Goal: Task Accomplishment & Management: Manage account settings

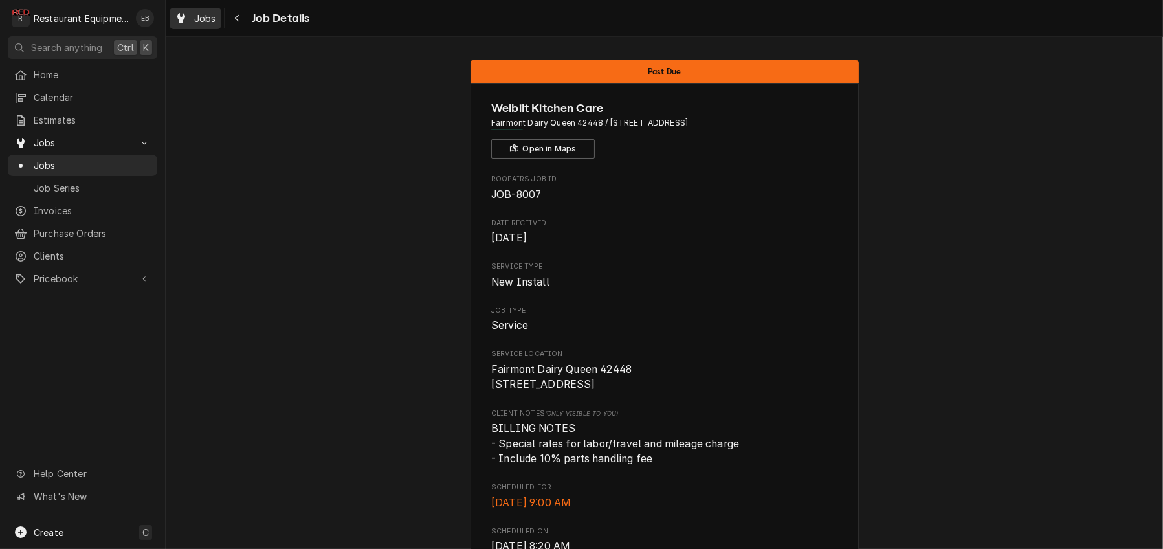
click at [216, 14] on span "Jobs" at bounding box center [205, 19] width 22 height 14
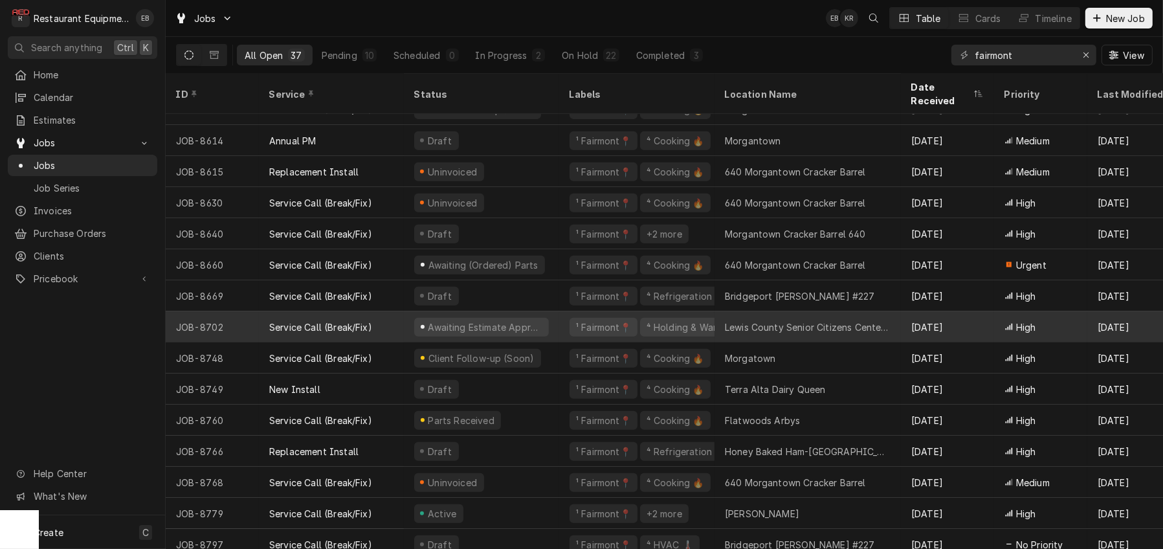
scroll to position [723, 0]
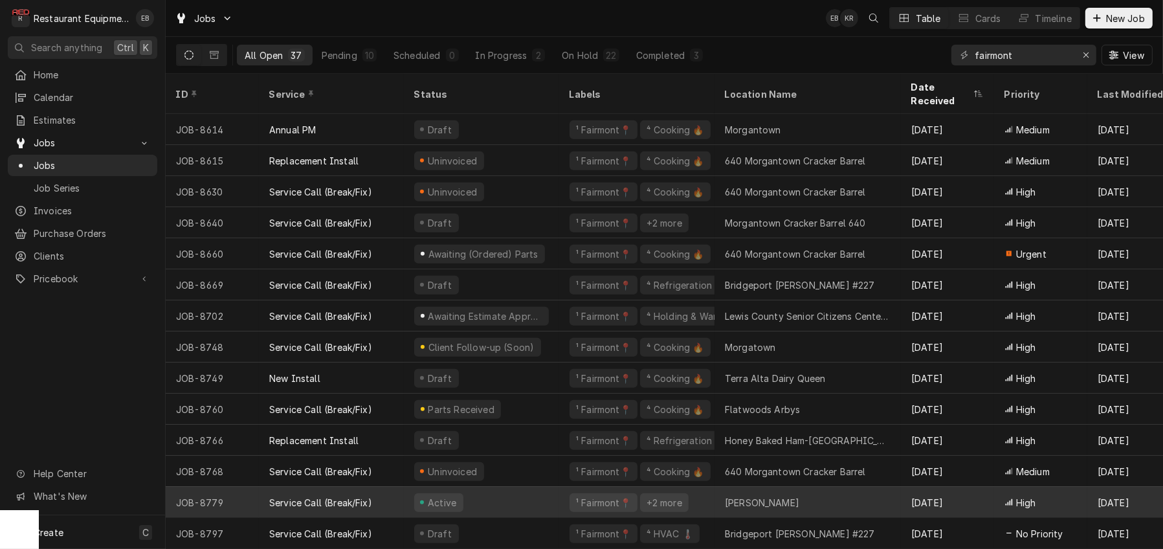
click at [807, 487] on div "VanVoorhis LG" at bounding box center [808, 502] width 186 height 31
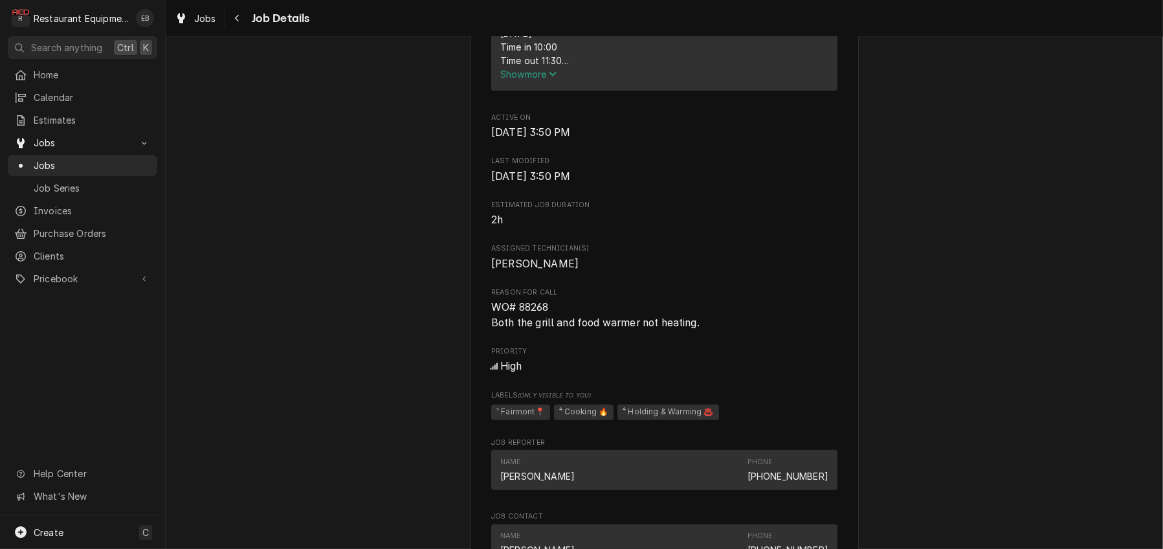
scroll to position [647, 0]
click at [185, 19] on icon "Dynamic Content Wrapper" at bounding box center [181, 18] width 8 height 10
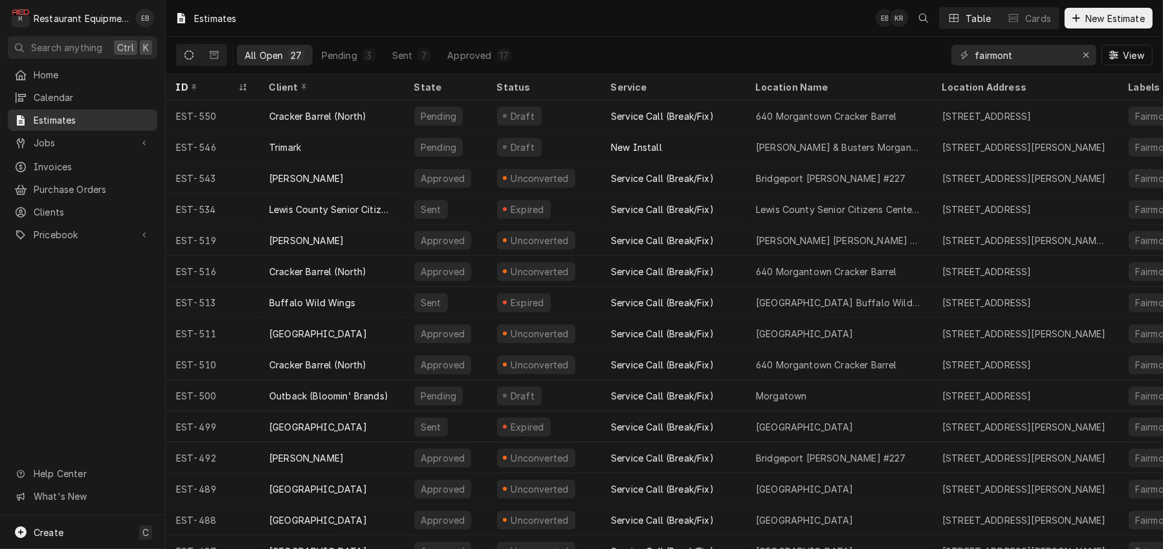
click at [109, 122] on span "Estimates" at bounding box center [92, 120] width 117 height 14
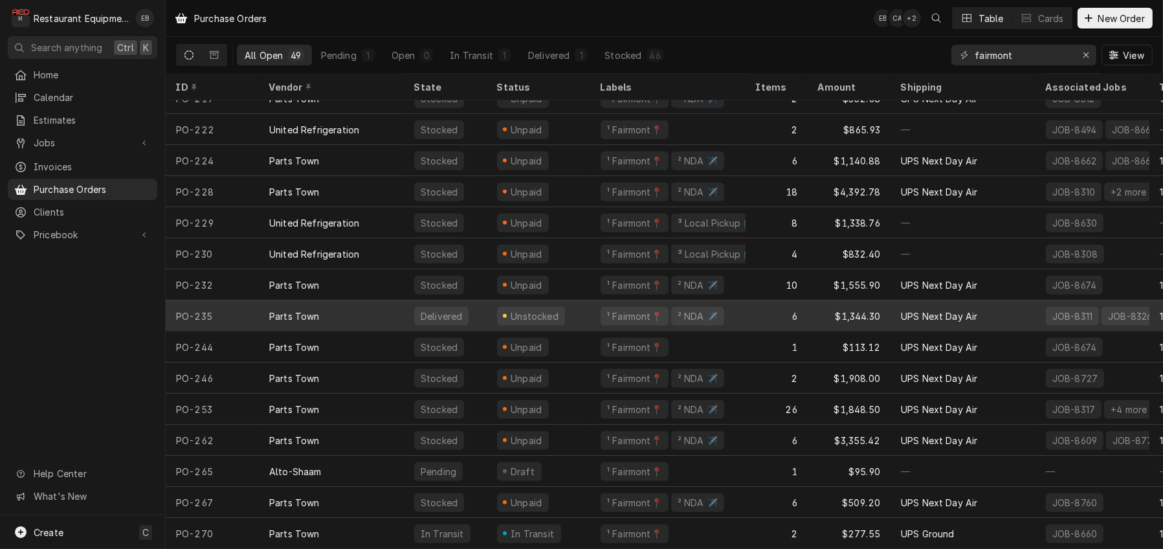
scroll to position [1085, 0]
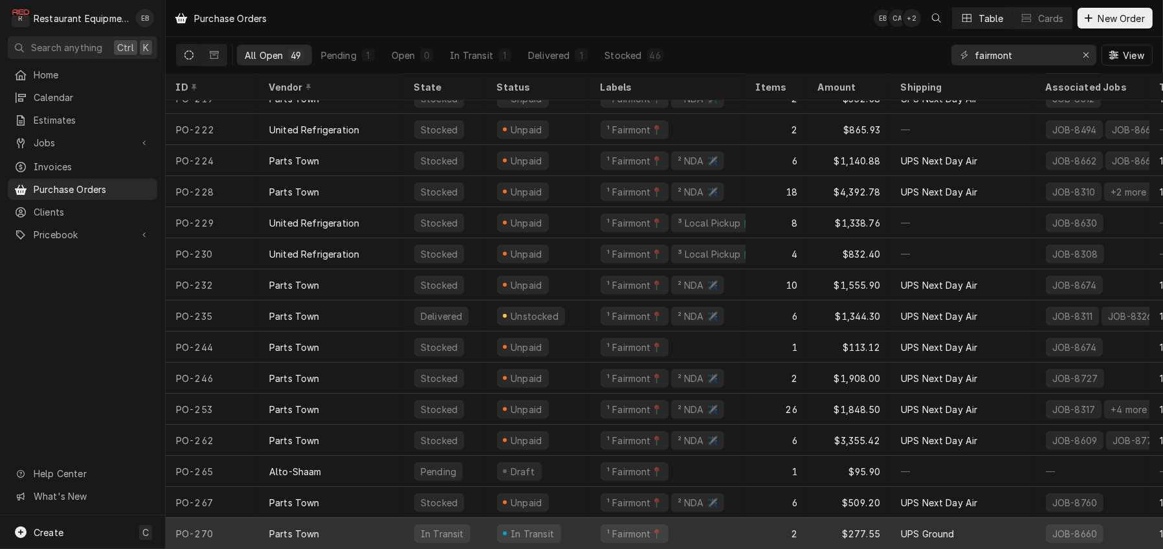
click at [590, 523] on div "In Transit" at bounding box center [539, 533] width 104 height 31
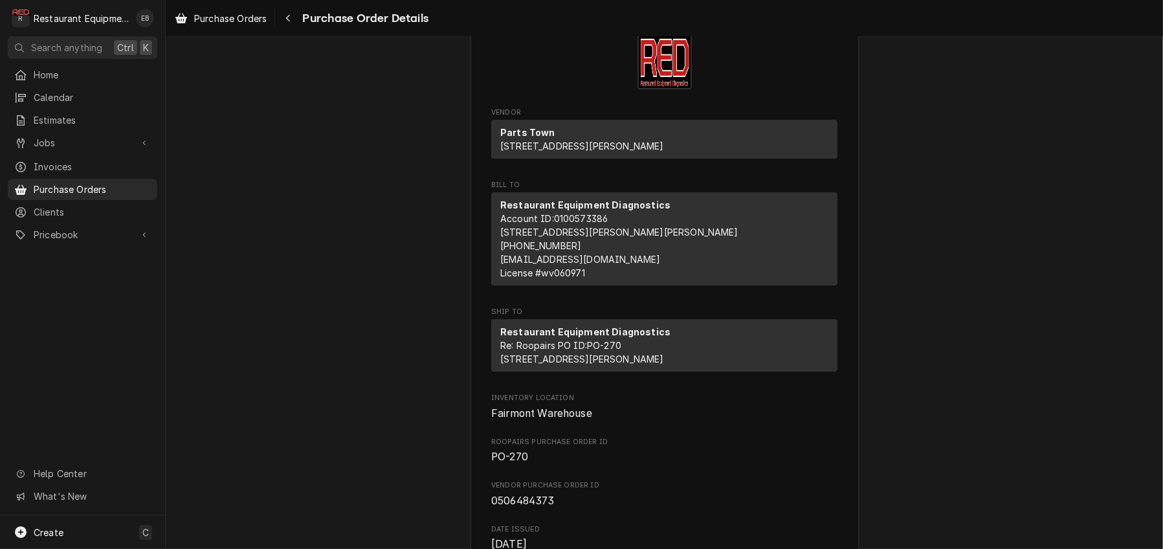
scroll to position [43, 0]
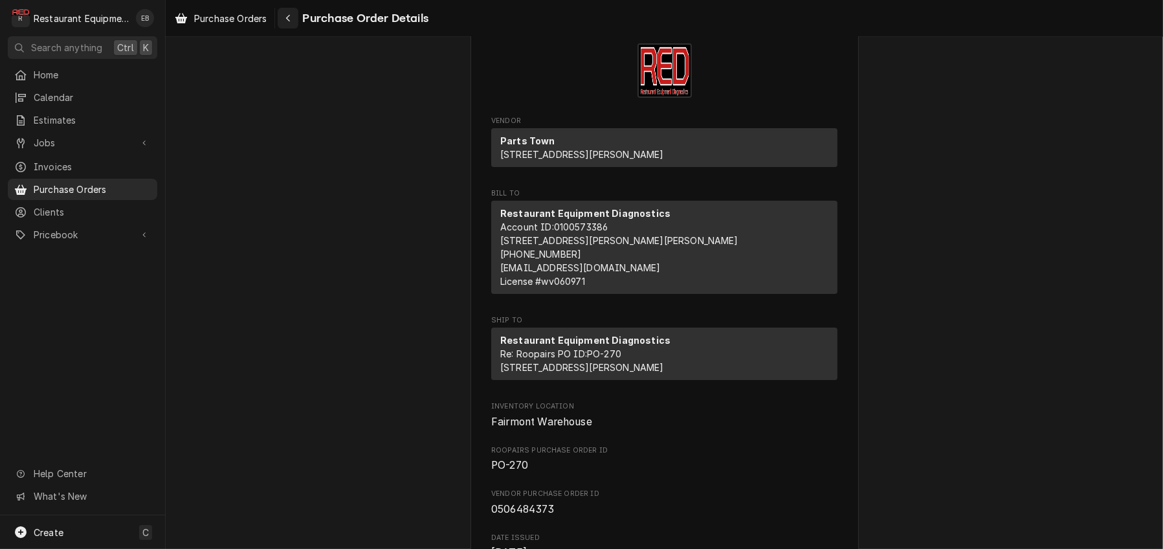
click at [291, 22] on icon "Navigate back" at bounding box center [288, 18] width 6 height 9
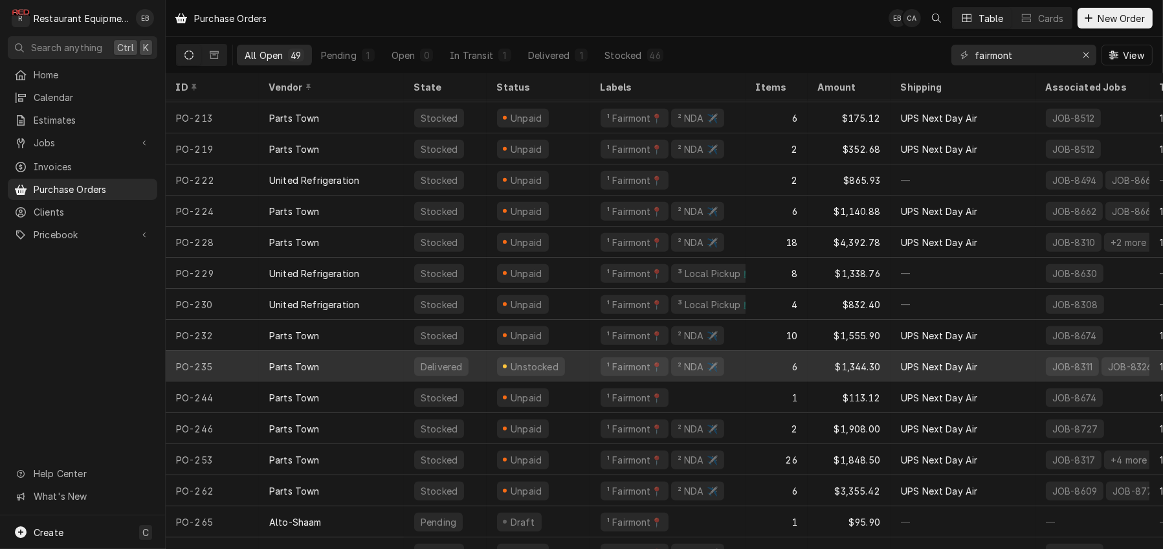
scroll to position [1085, 0]
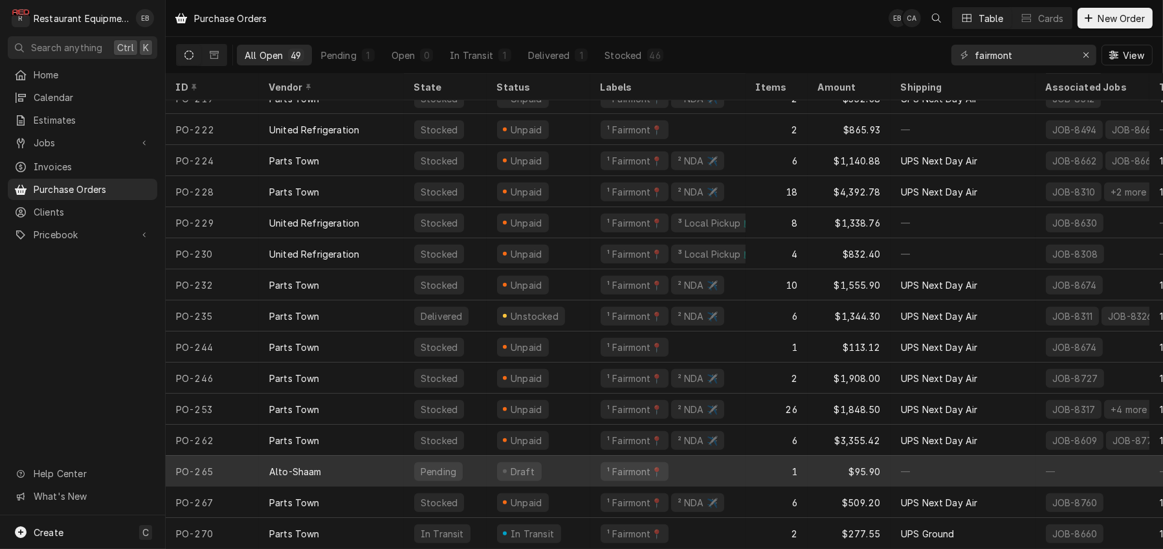
click at [577, 461] on div "Draft" at bounding box center [539, 471] width 104 height 31
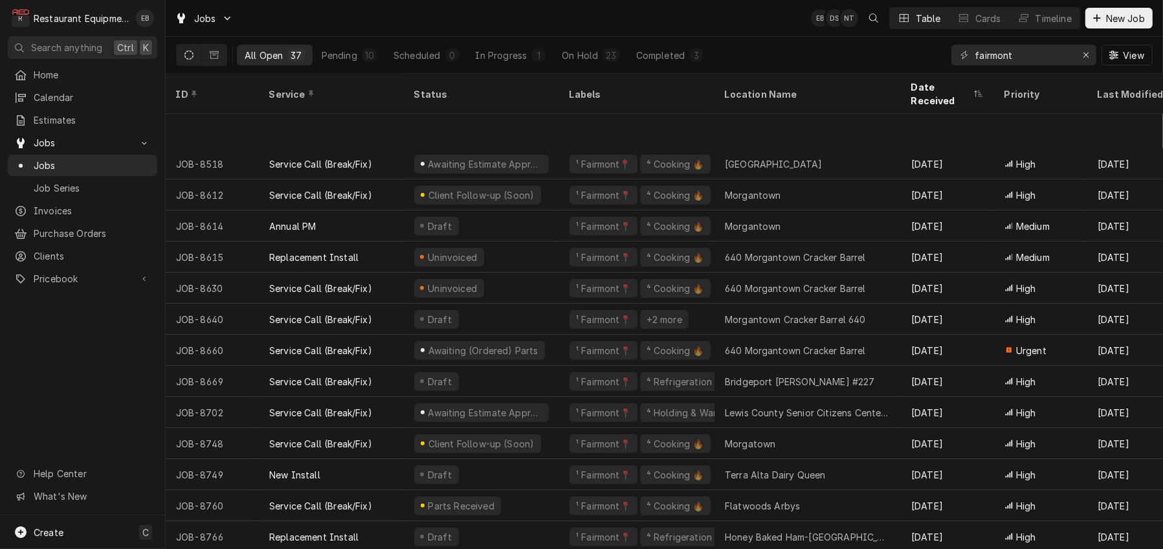
scroll to position [693, 0]
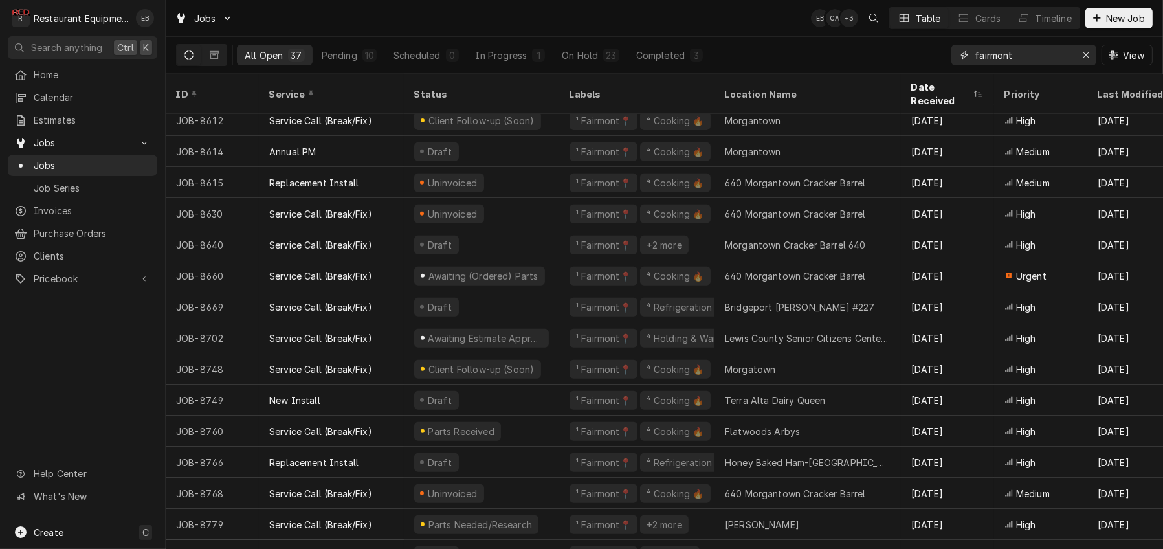
click at [1083, 60] on icon "Erase input" at bounding box center [1086, 54] width 7 height 9
click at [1017, 59] on input "Dynamic Content Wrapper" at bounding box center [1036, 55] width 122 height 21
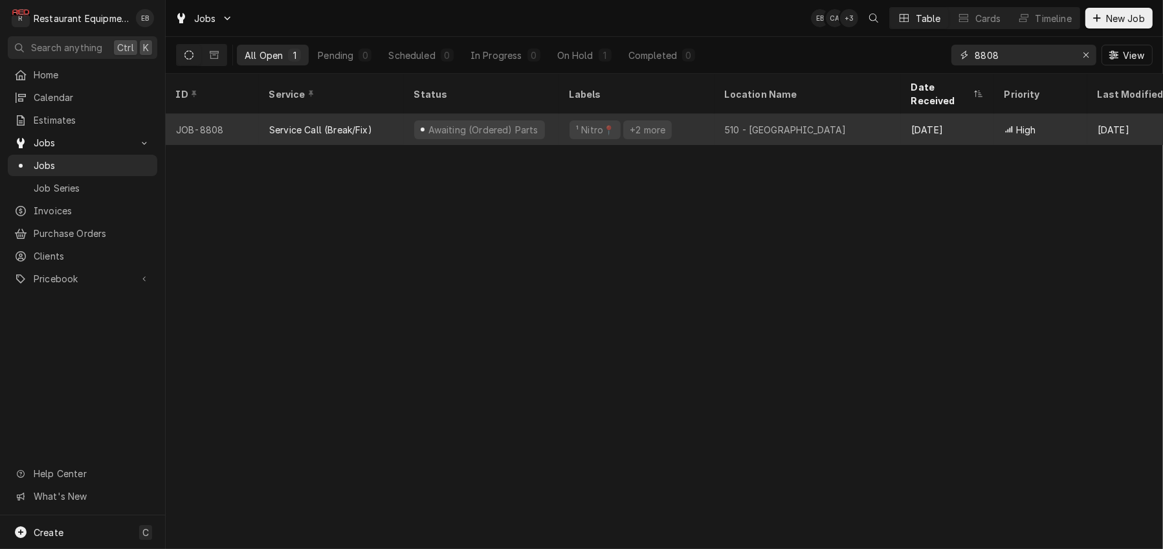
type input "8808"
click at [764, 123] on div "510 - [GEOGRAPHIC_DATA]" at bounding box center [786, 130] width 122 height 14
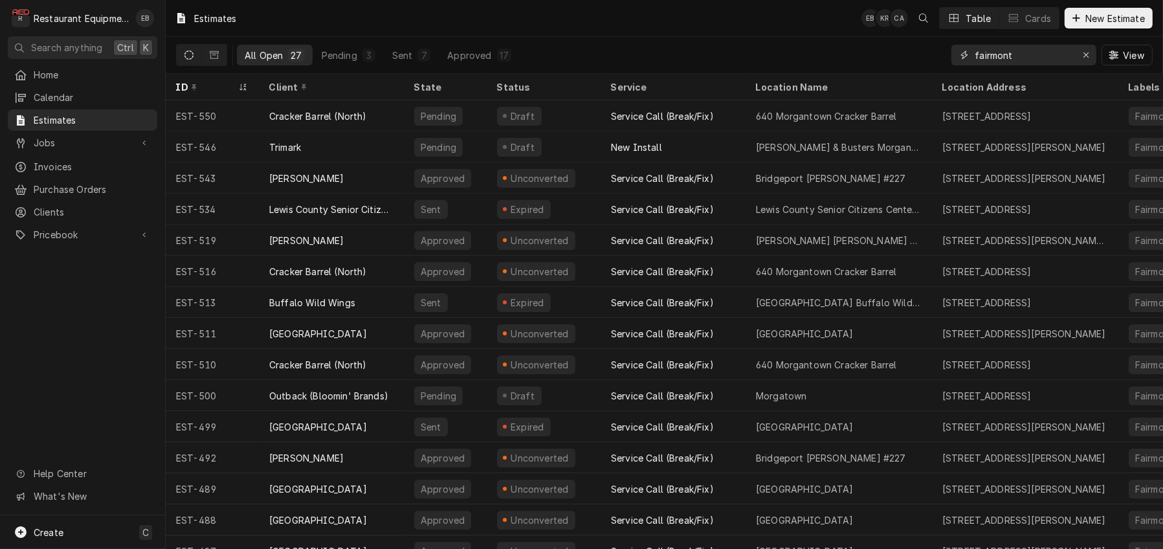
click at [1039, 59] on input "fairmont" at bounding box center [1023, 55] width 97 height 21
type input "f"
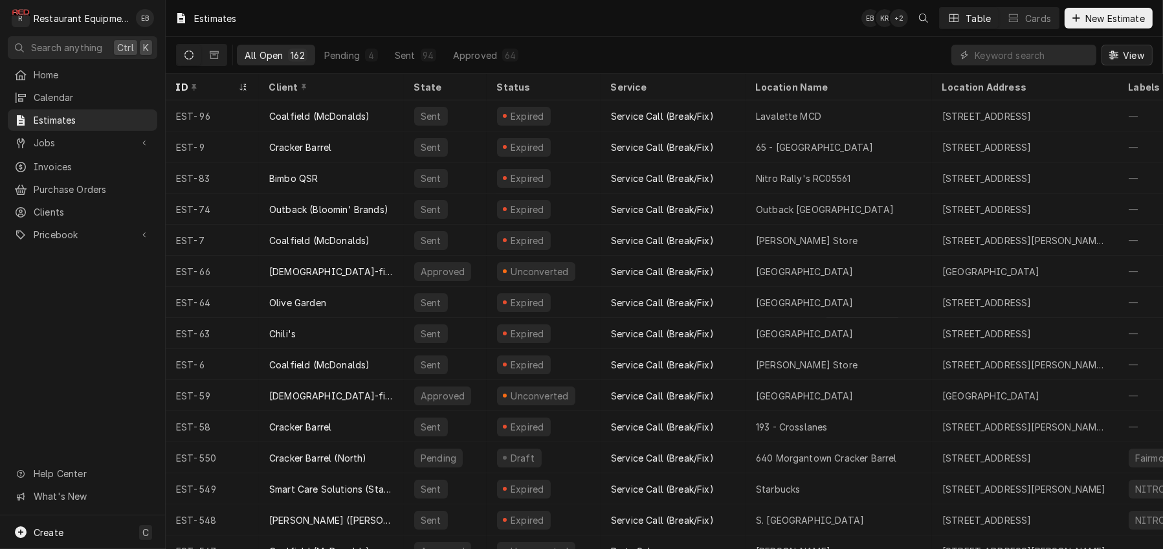
click at [1120, 61] on span "View" at bounding box center [1133, 56] width 27 height 14
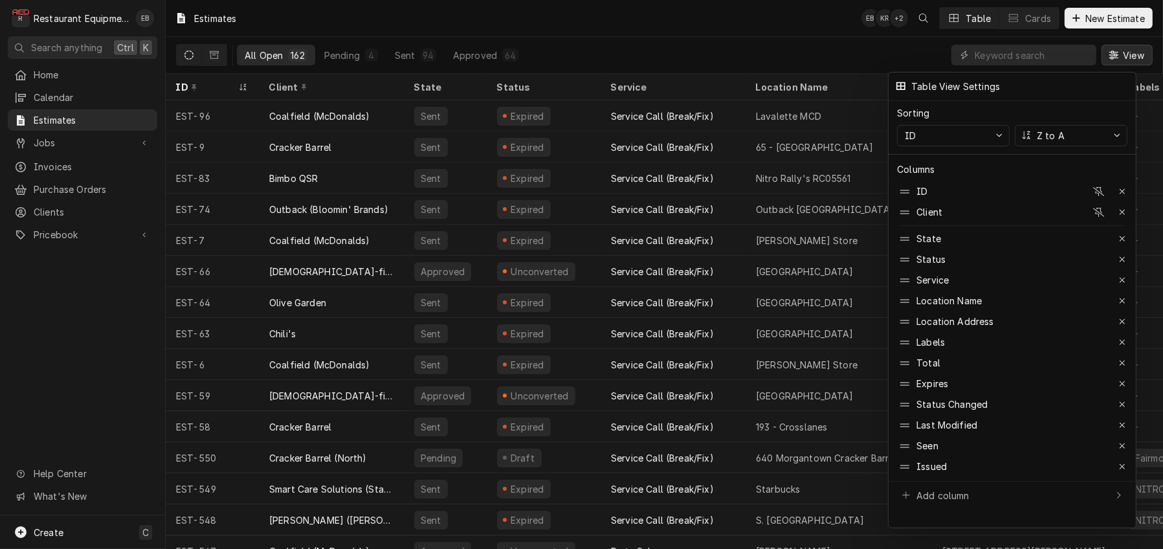
click at [1118, 56] on div at bounding box center [581, 274] width 1163 height 549
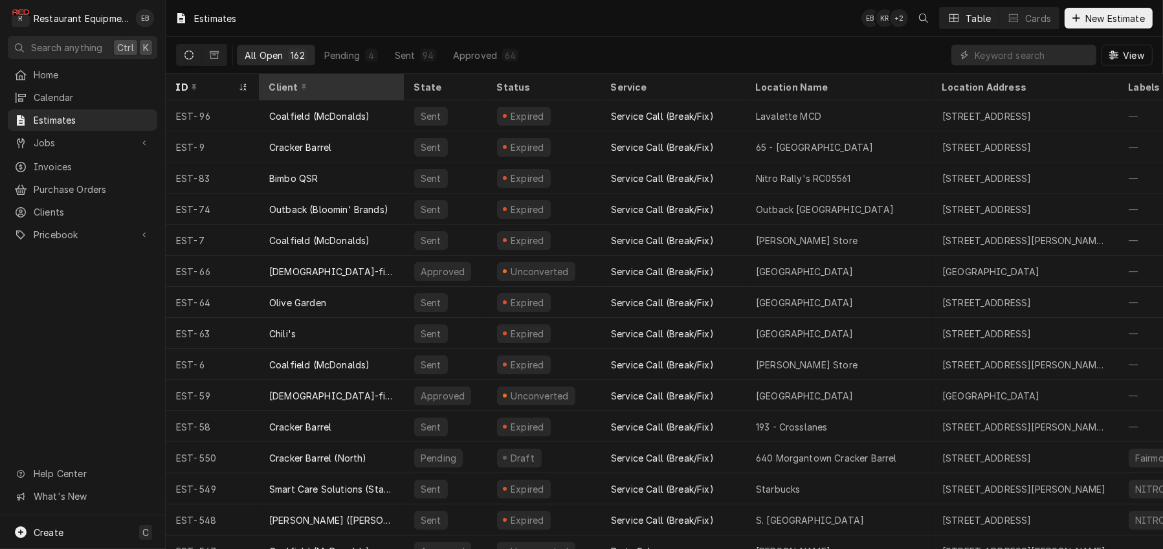
click at [368, 89] on div "Client" at bounding box center [330, 87] width 122 height 14
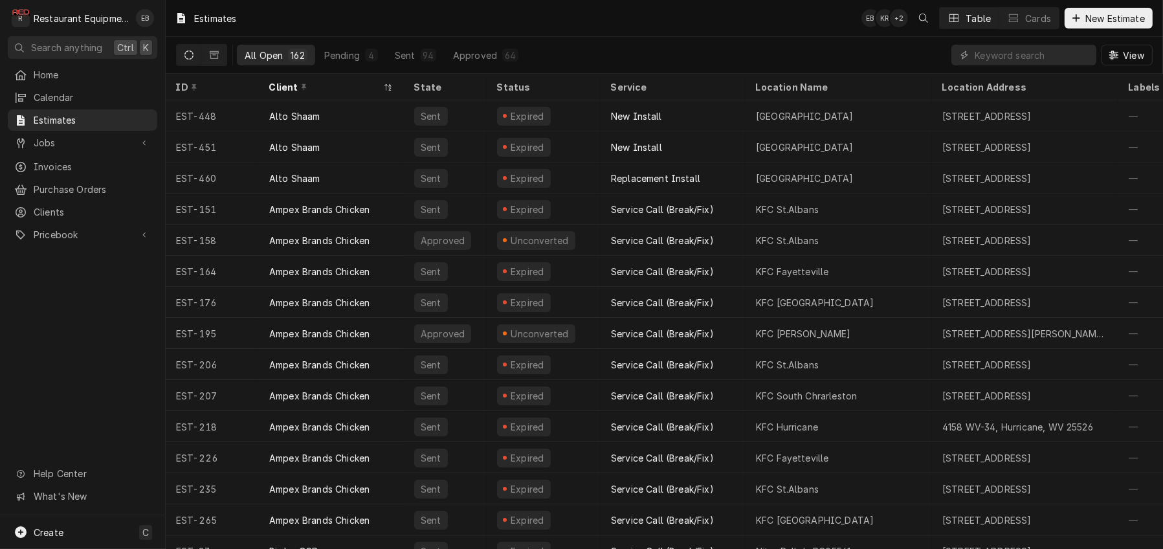
click at [368, 89] on div "Client" at bounding box center [324, 87] width 111 height 14
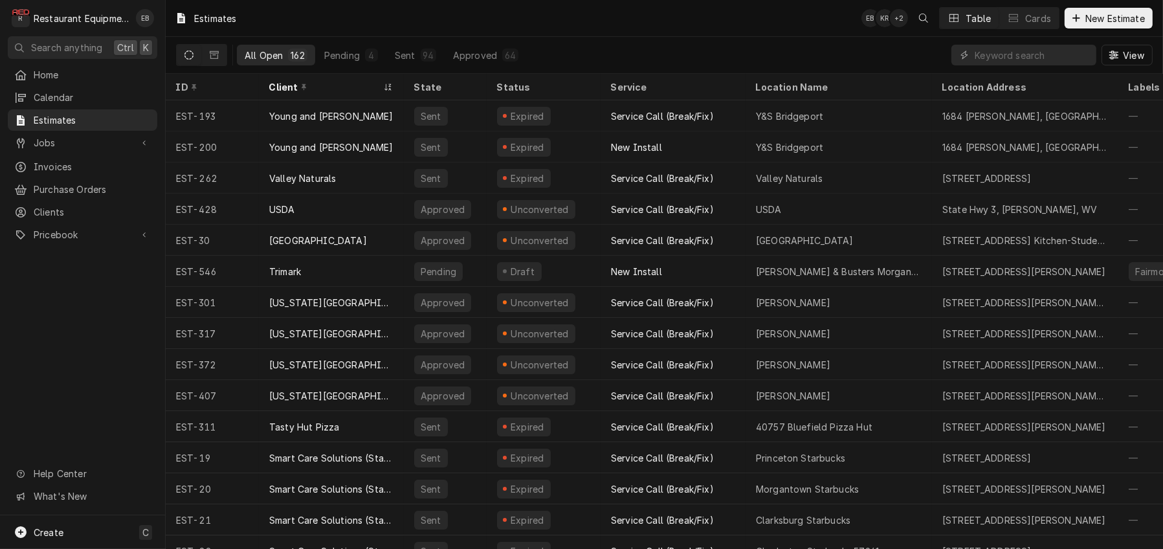
click at [212, 94] on div "ID" at bounding box center [211, 87] width 70 height 14
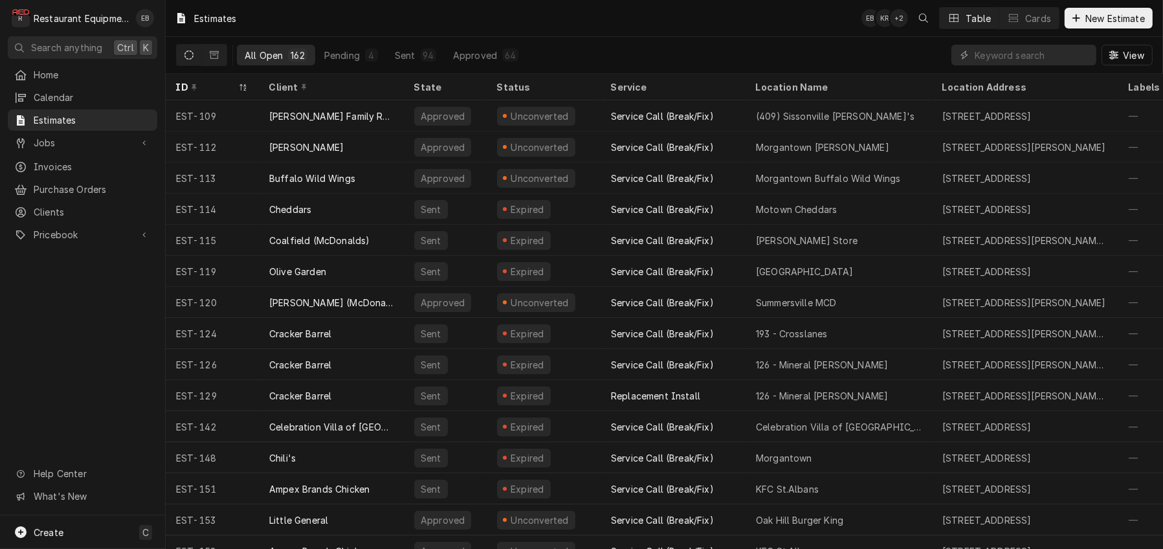
click at [212, 94] on div "ID" at bounding box center [206, 87] width 60 height 14
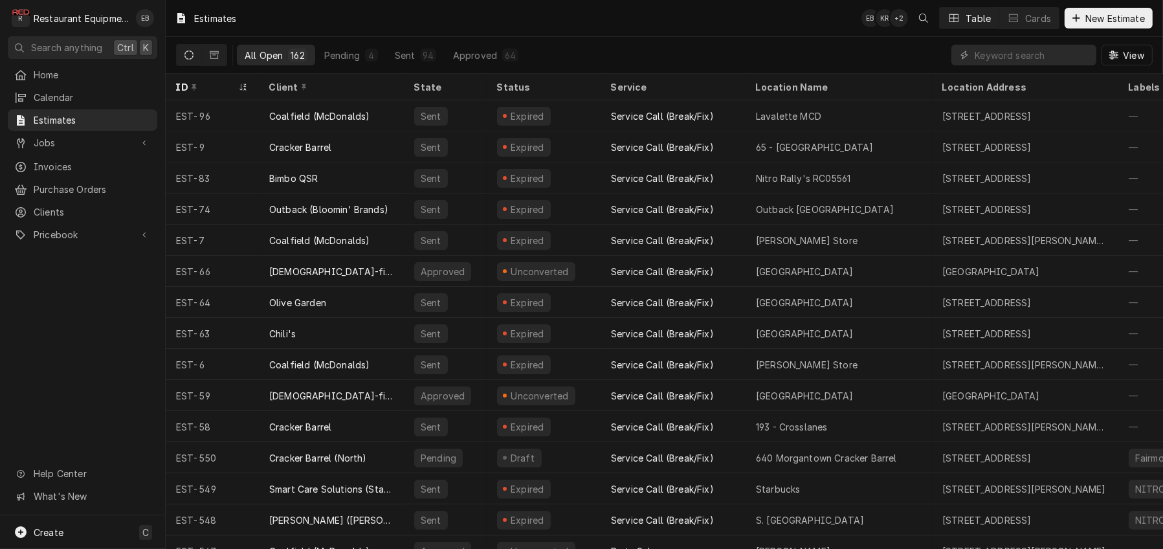
click at [212, 94] on div "ID" at bounding box center [206, 87] width 60 height 14
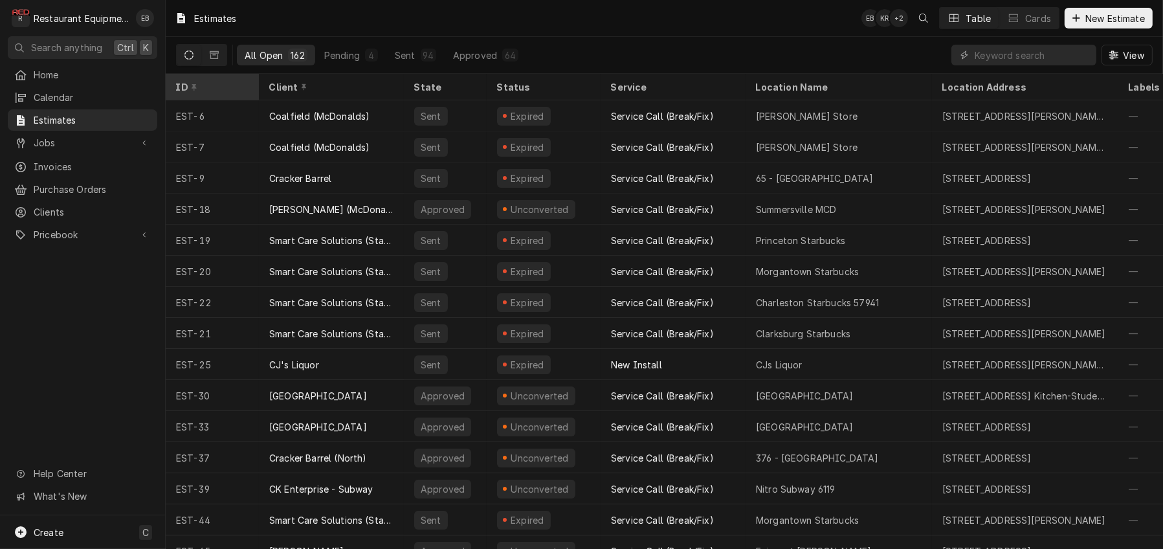
click at [243, 86] on div "ID" at bounding box center [211, 87] width 70 height 14
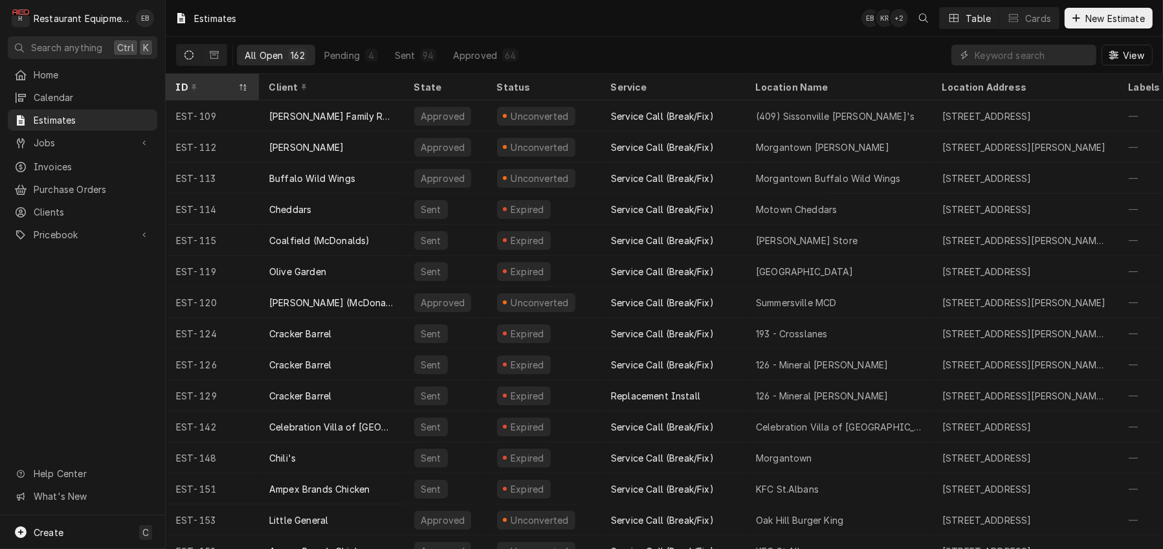
click at [236, 92] on div "ID" at bounding box center [206, 87] width 60 height 14
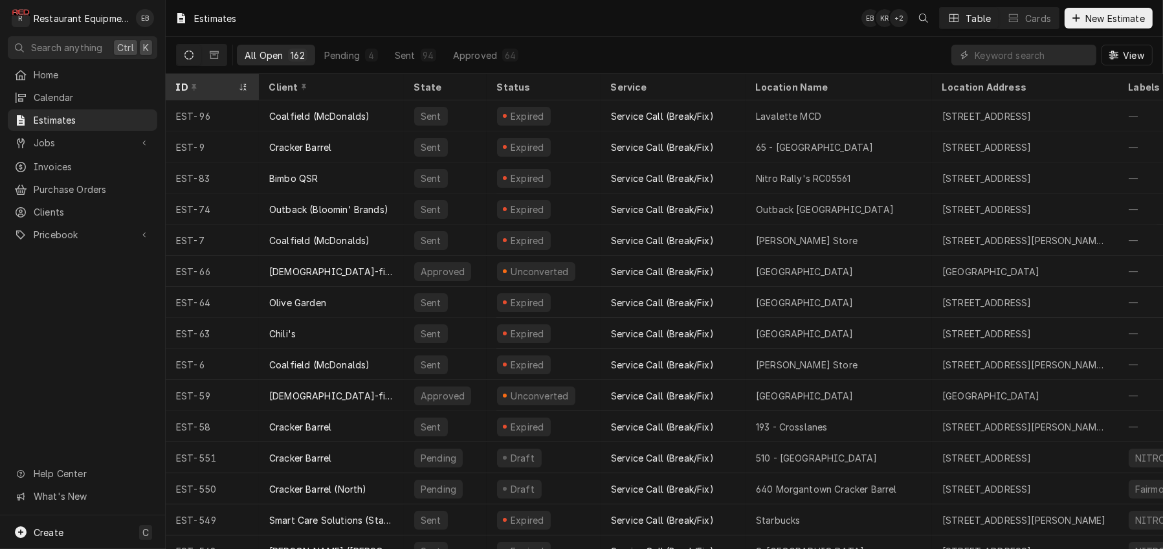
click at [236, 91] on div "ID" at bounding box center [206, 87] width 60 height 14
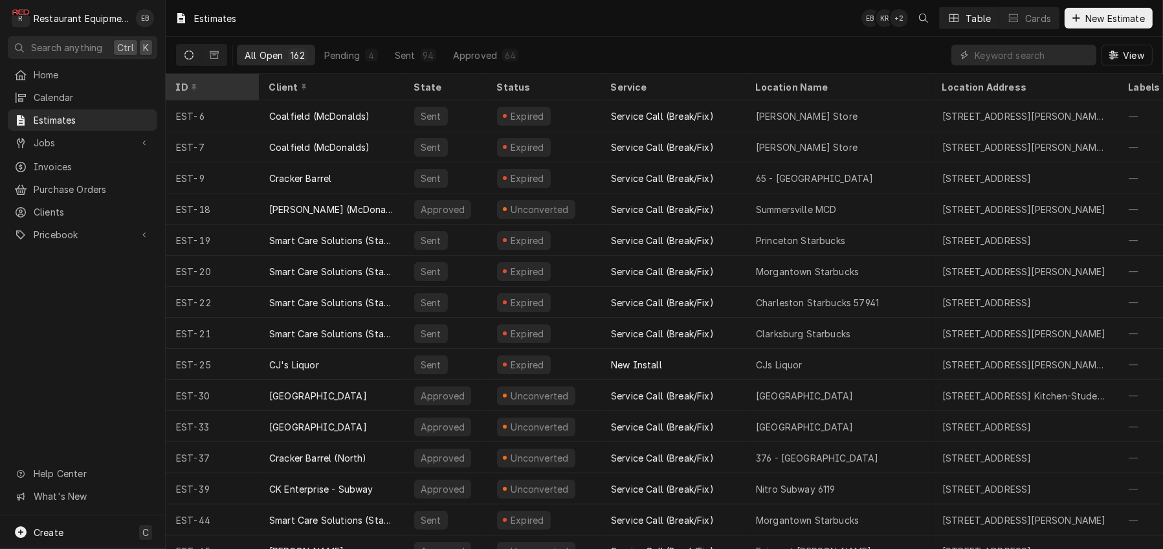
click at [240, 91] on div "ID" at bounding box center [211, 87] width 70 height 14
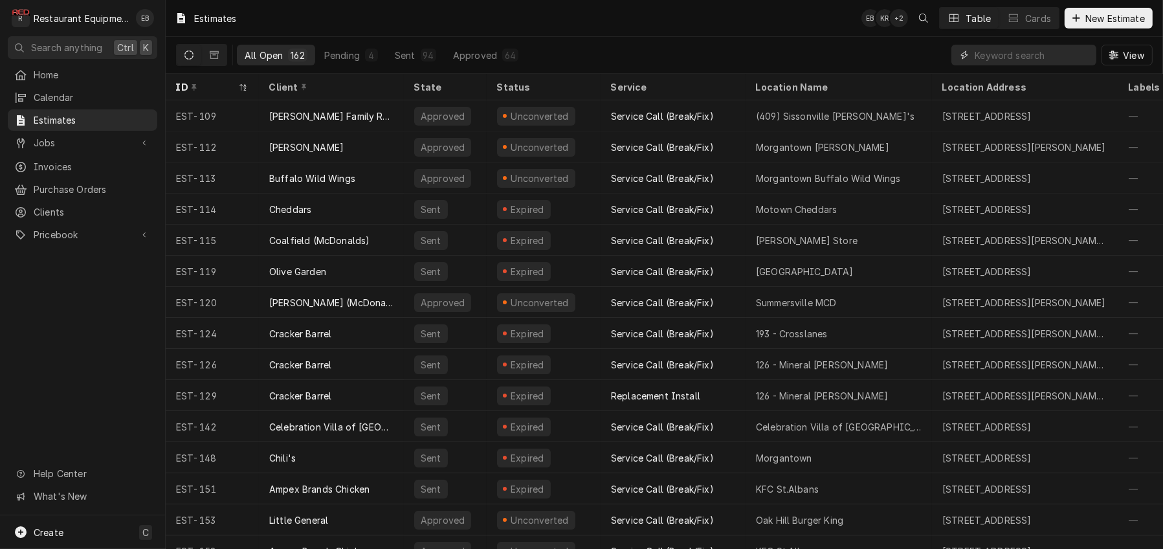
click at [1036, 57] on input "Dynamic Content Wrapper" at bounding box center [1032, 55] width 115 height 21
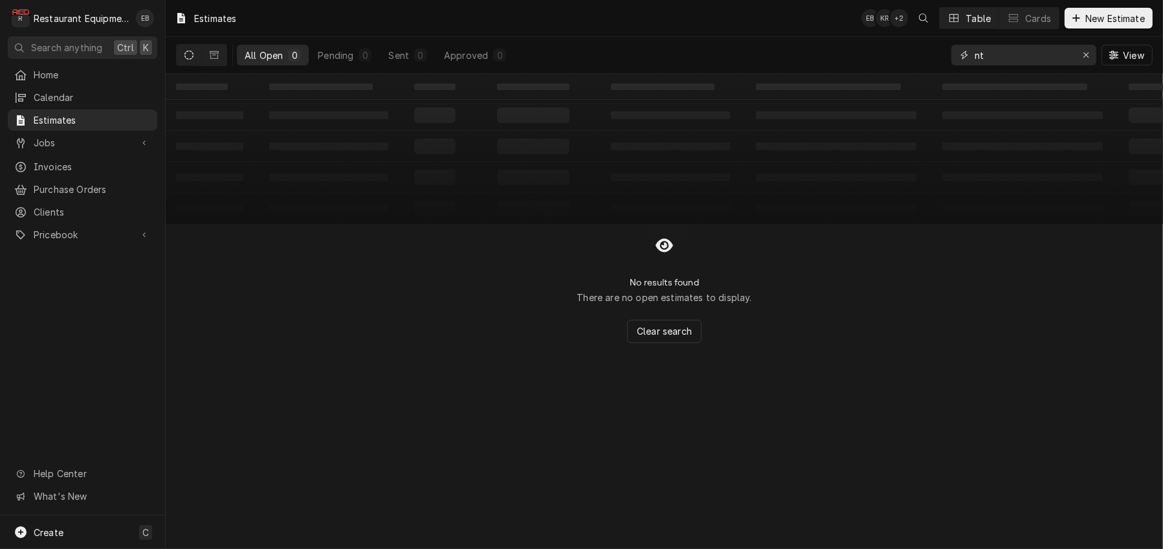
type input "n"
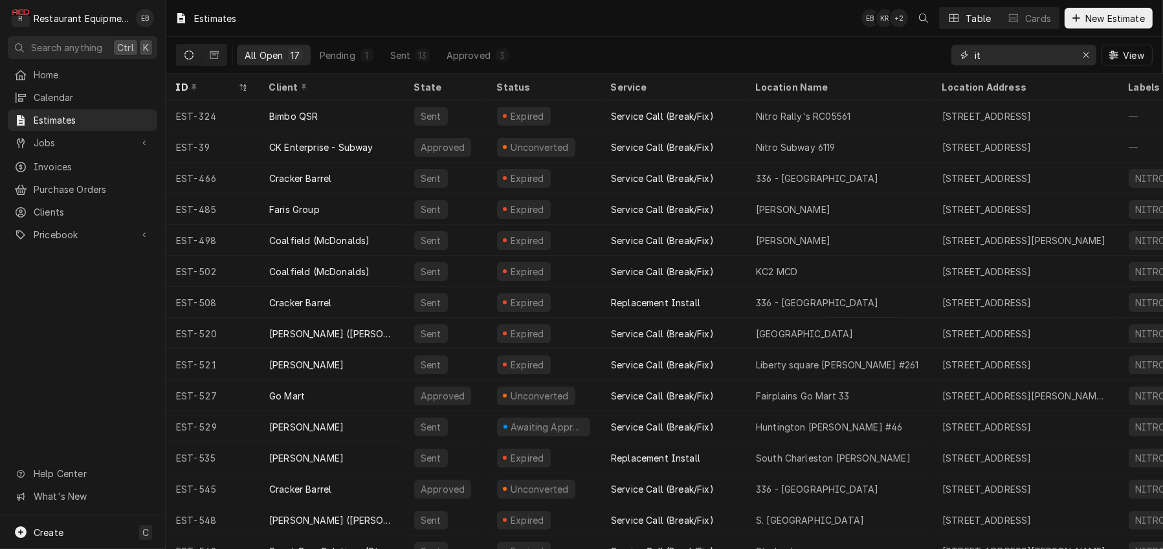
type input "i"
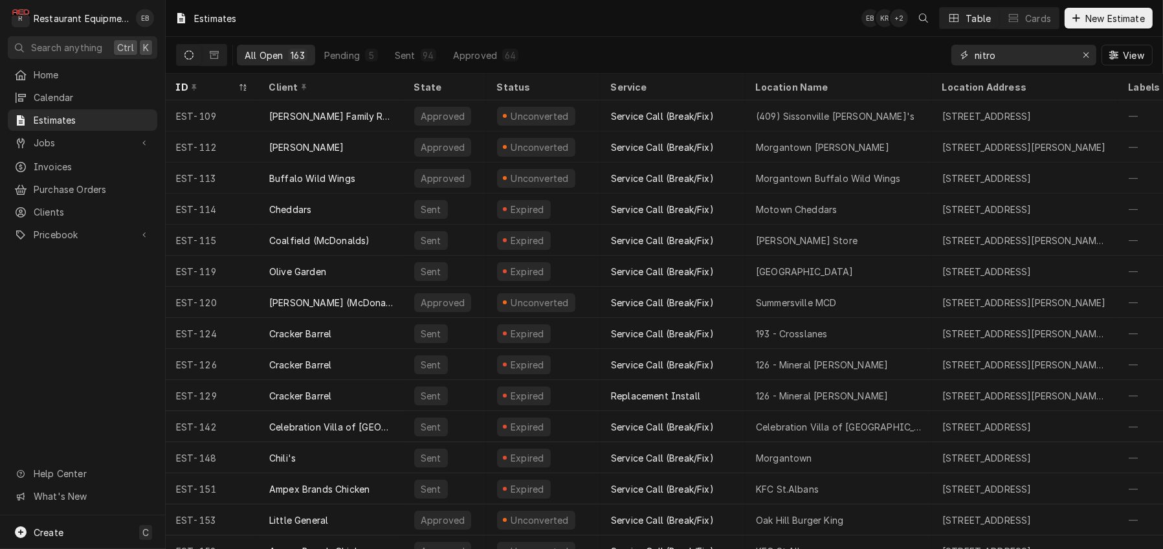
type input "nitro"
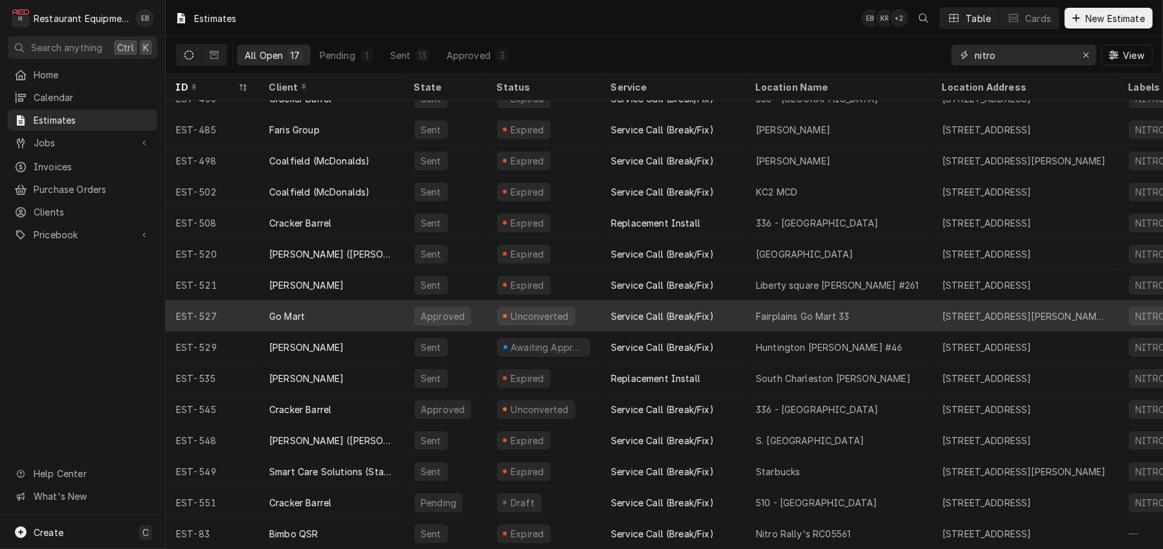
scroll to position [93, 0]
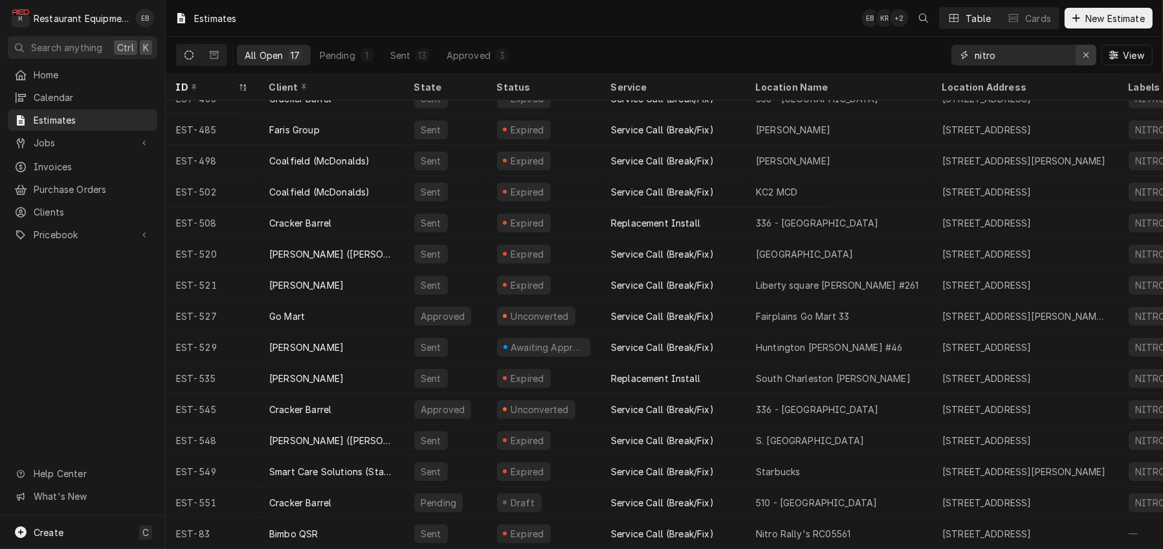
click at [1090, 57] on button "Erase input" at bounding box center [1086, 55] width 21 height 21
click at [1032, 58] on input "Dynamic Content Wrapper" at bounding box center [1036, 55] width 122 height 21
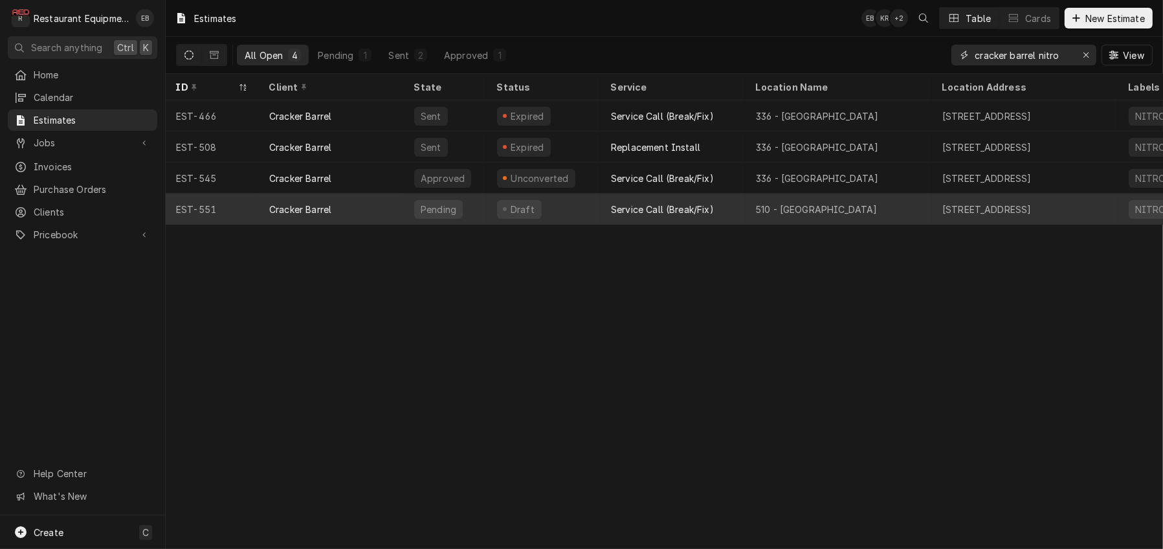
type input "cracker barrel nitro"
click at [395, 211] on div "Cracker Barrel" at bounding box center [331, 209] width 145 height 31
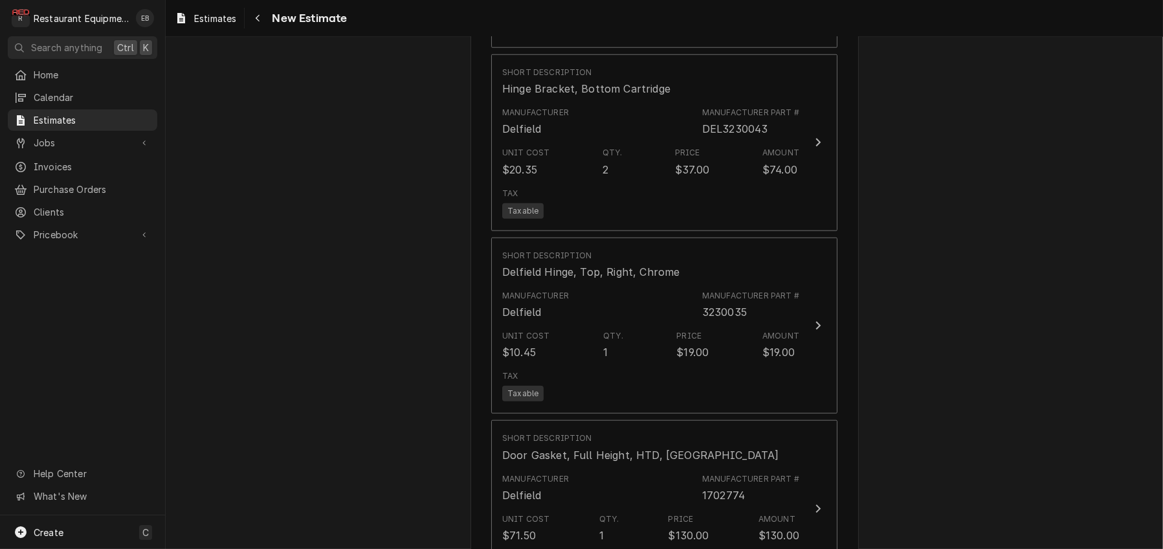
scroll to position [1663, 0]
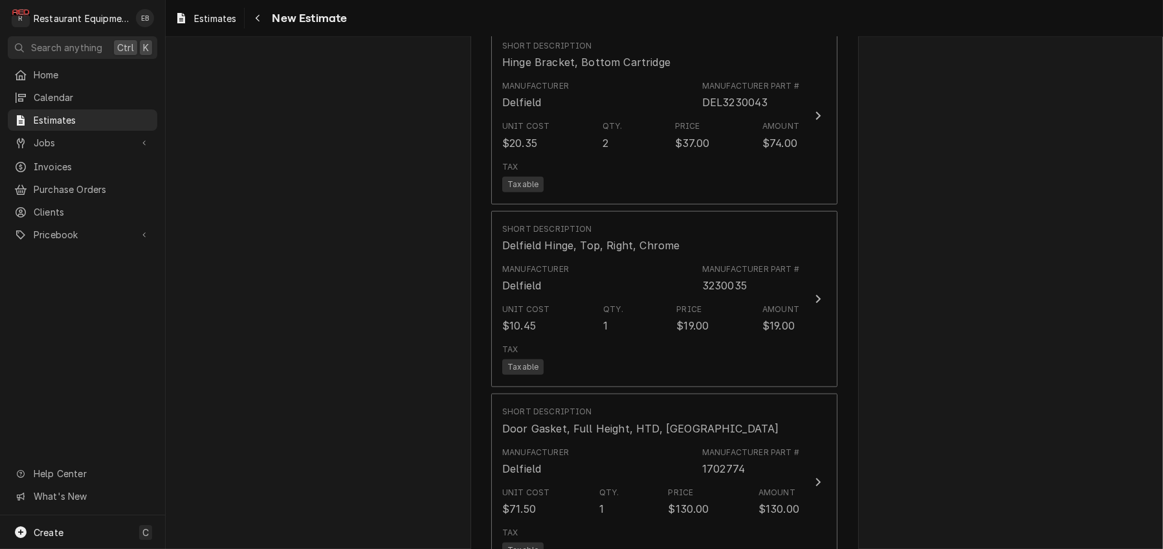
type textarea "x"
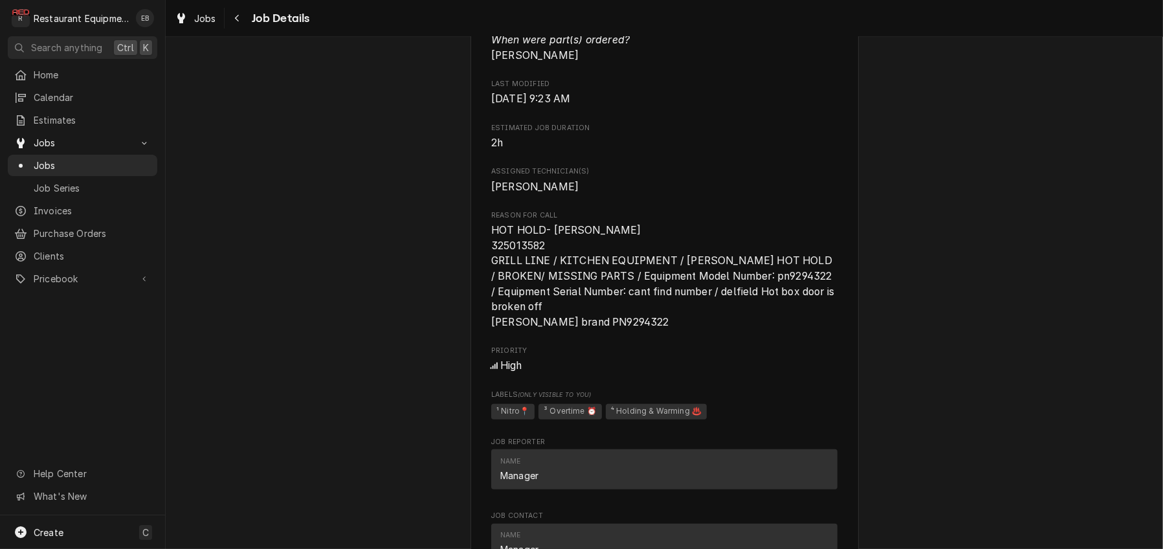
scroll to position [863, 0]
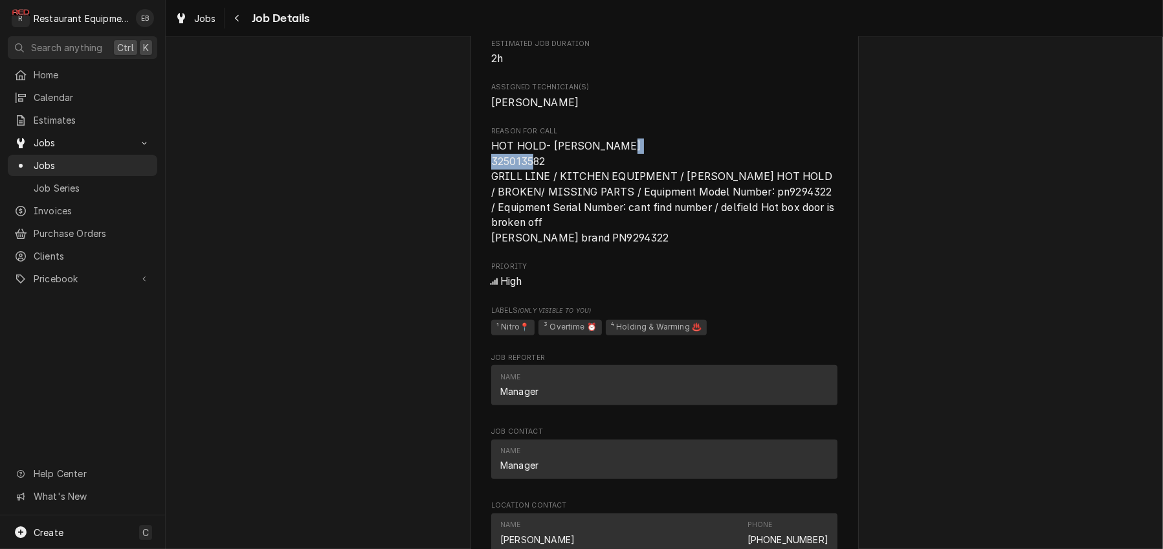
drag, startPoint x: 482, startPoint y: 312, endPoint x: 539, endPoint y: 317, distance: 56.5
click at [539, 245] on span "HOT HOLD- HENNY PENNY 325013582 GRILL LINE / KITCHEN EQUIPMENT / HENNY PENNY HO…" at bounding box center [664, 192] width 346 height 107
copy span "325013582"
click at [965, 265] on div "Awaiting (Ordered) Parts Cracker Barrel 510 - Charleston / 5720 MacCorkle Ave S…" at bounding box center [664, 208] width 997 height 2041
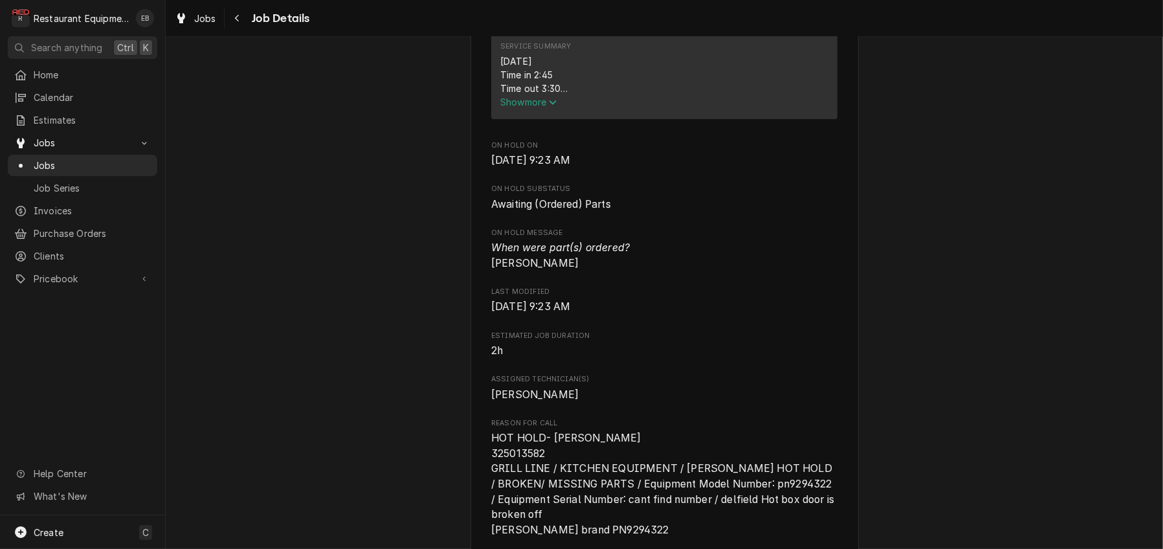
scroll to position [604, 0]
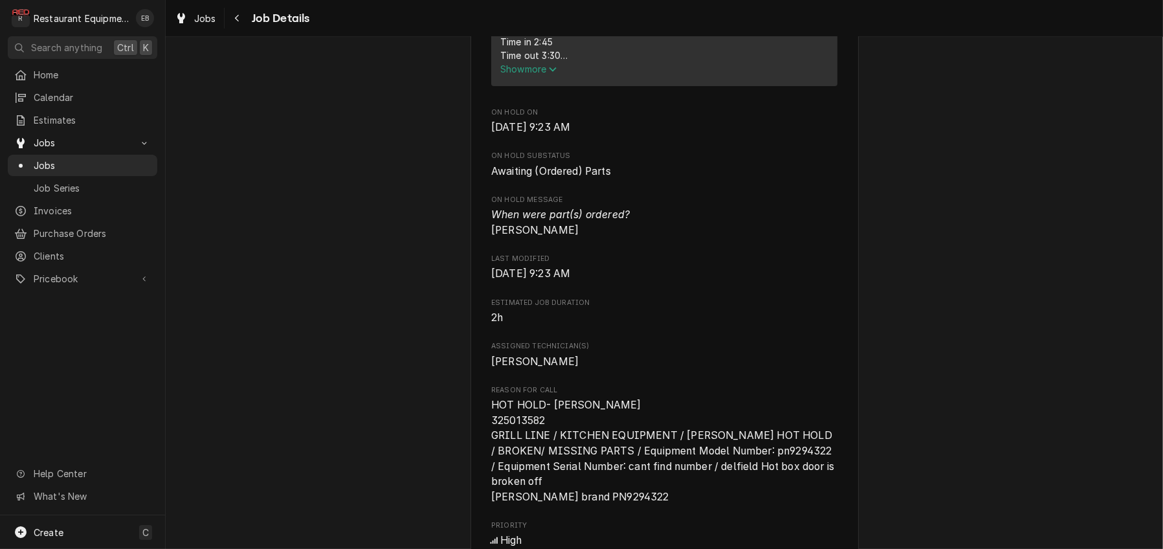
click at [529, 74] on span "Show more" at bounding box center [528, 68] width 57 height 11
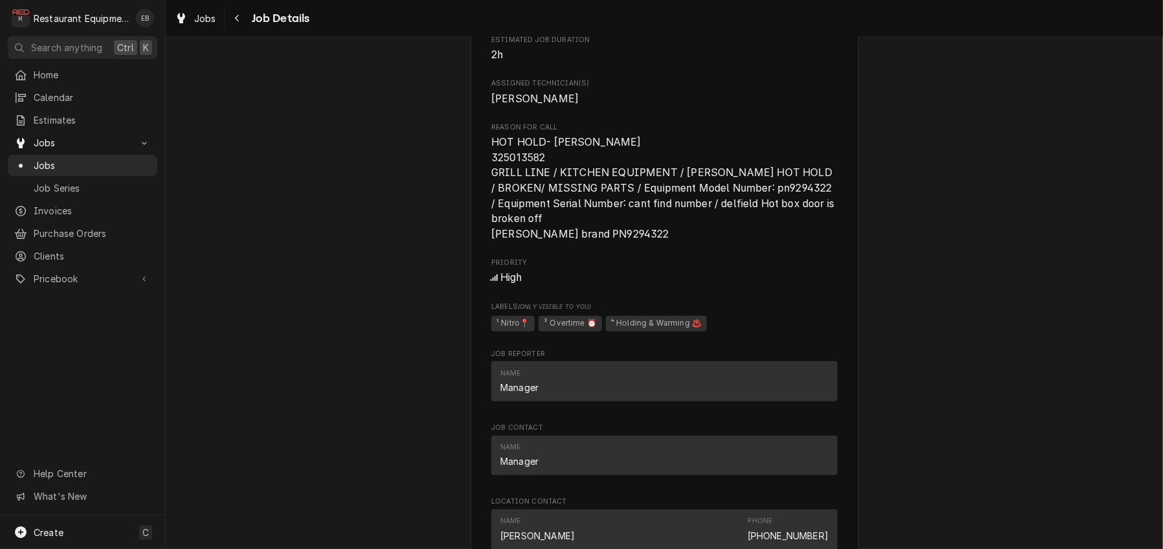
scroll to position [1036, 0]
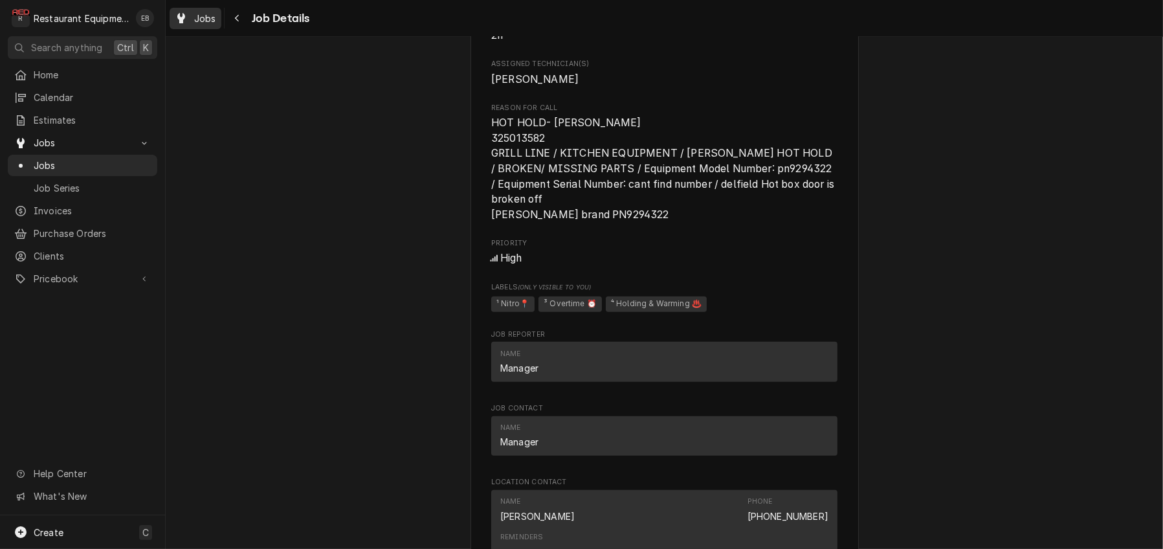
click at [213, 27] on div "Jobs" at bounding box center [195, 18] width 47 height 16
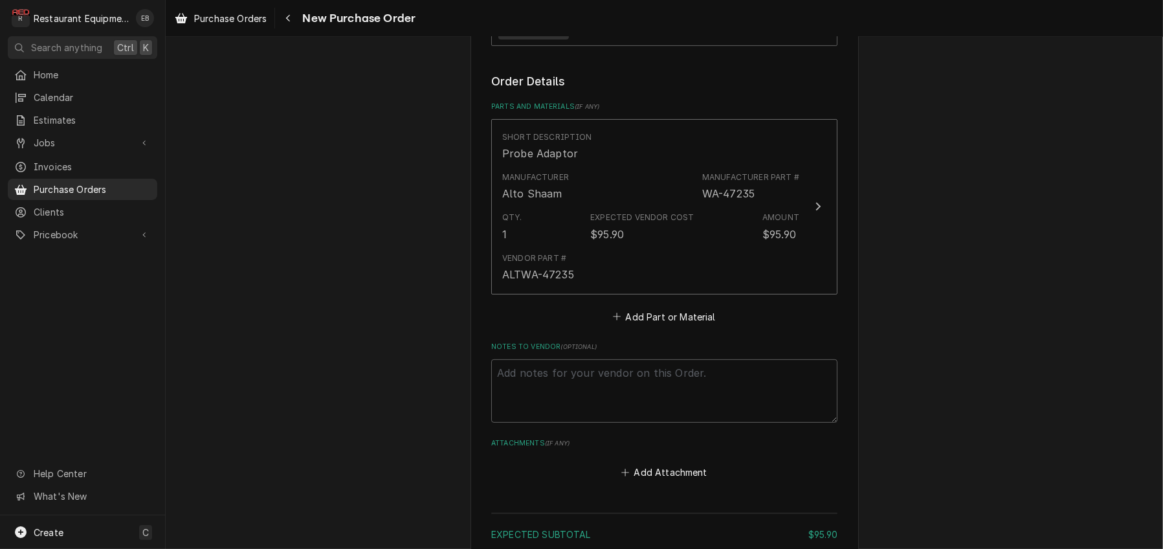
scroll to position [455, 0]
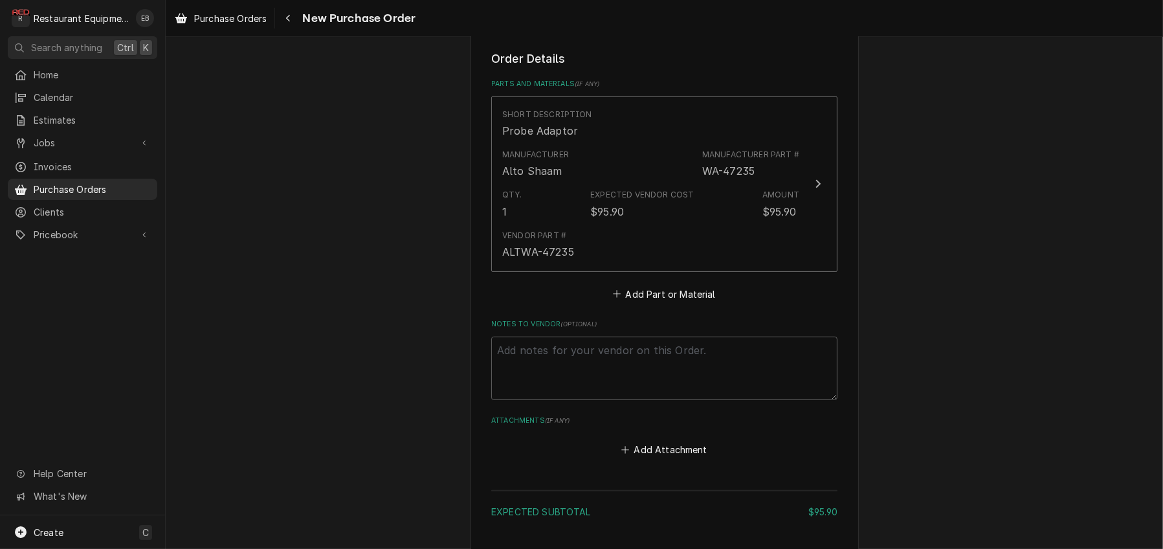
type textarea "x"
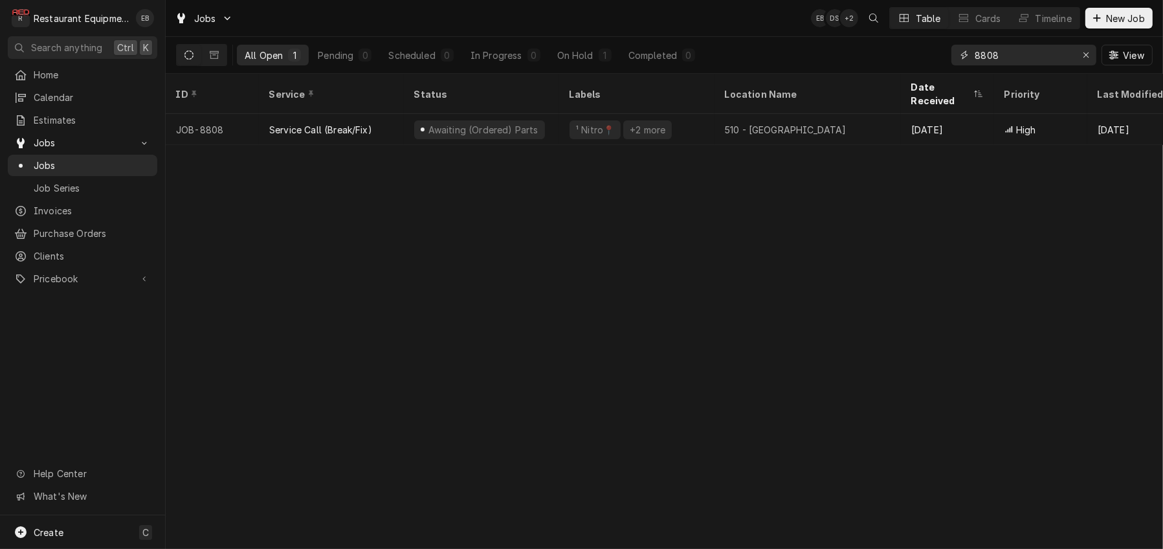
click at [1042, 56] on input "8808" at bounding box center [1023, 55] width 97 height 21
drag, startPoint x: 1081, startPoint y: 56, endPoint x: 1034, endPoint y: 61, distance: 47.5
click at [1083, 56] on icon "Erase input" at bounding box center [1086, 54] width 7 height 9
click at [1029, 59] on input "Dynamic Content Wrapper" at bounding box center [1036, 55] width 122 height 21
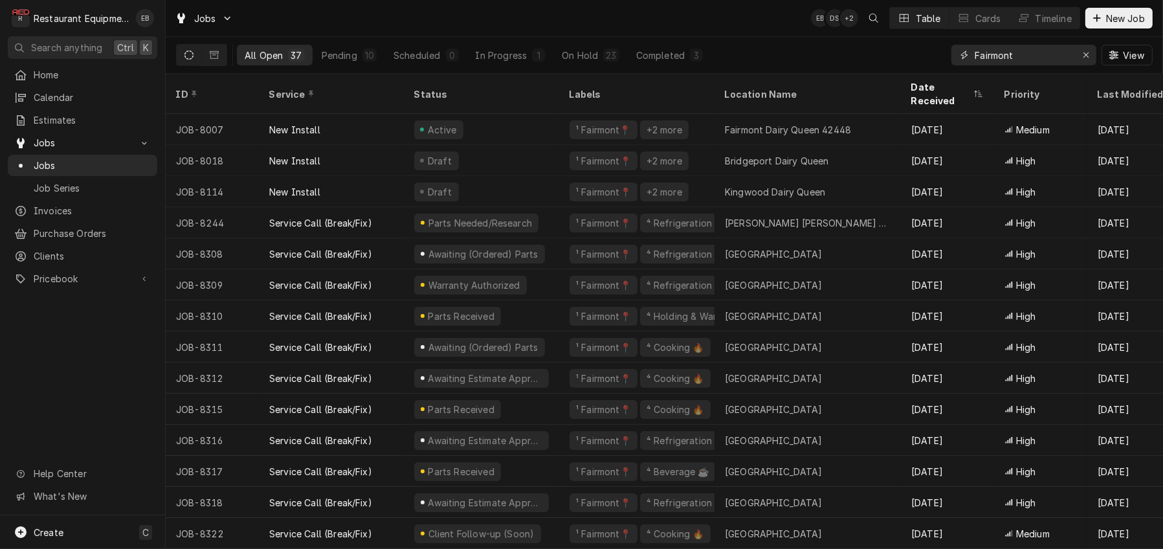
type input "Fairmont"
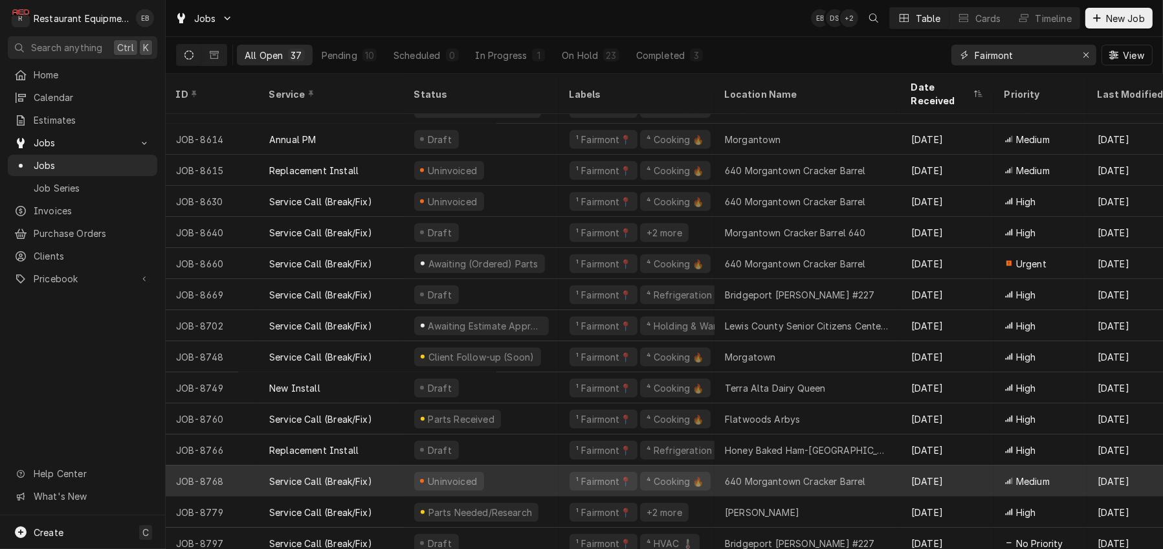
scroll to position [723, 0]
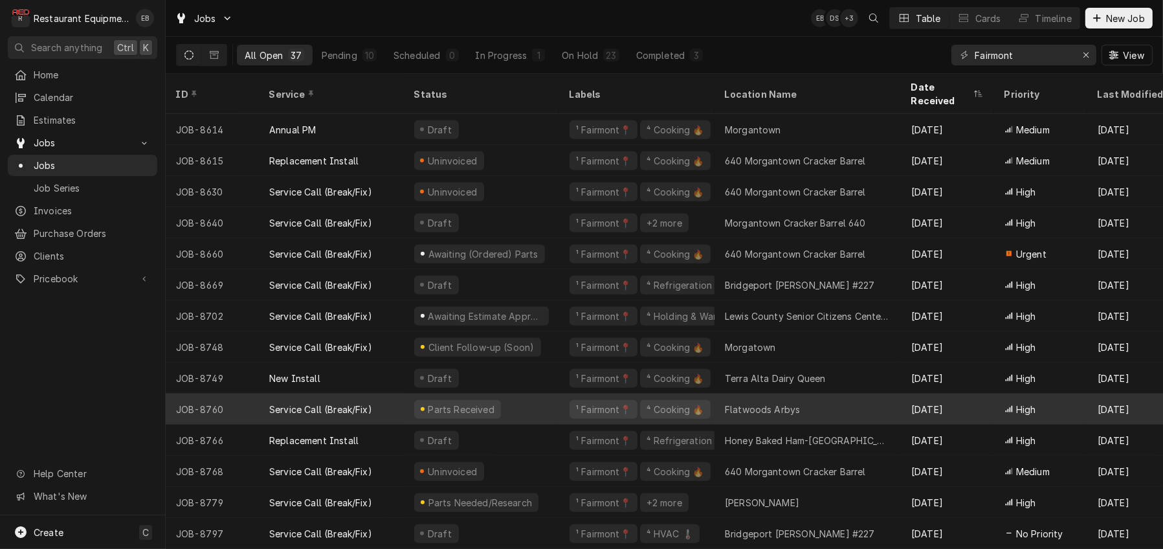
click at [800, 403] on div "Flatwoods Arbys" at bounding box center [762, 410] width 75 height 14
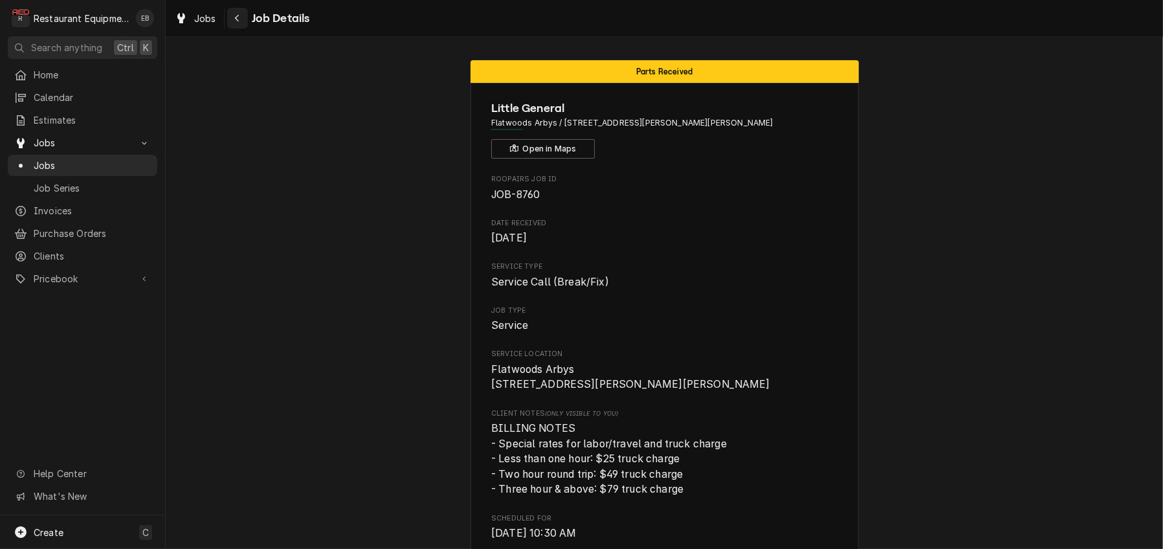
click at [248, 11] on button "Navigate back" at bounding box center [237, 18] width 21 height 21
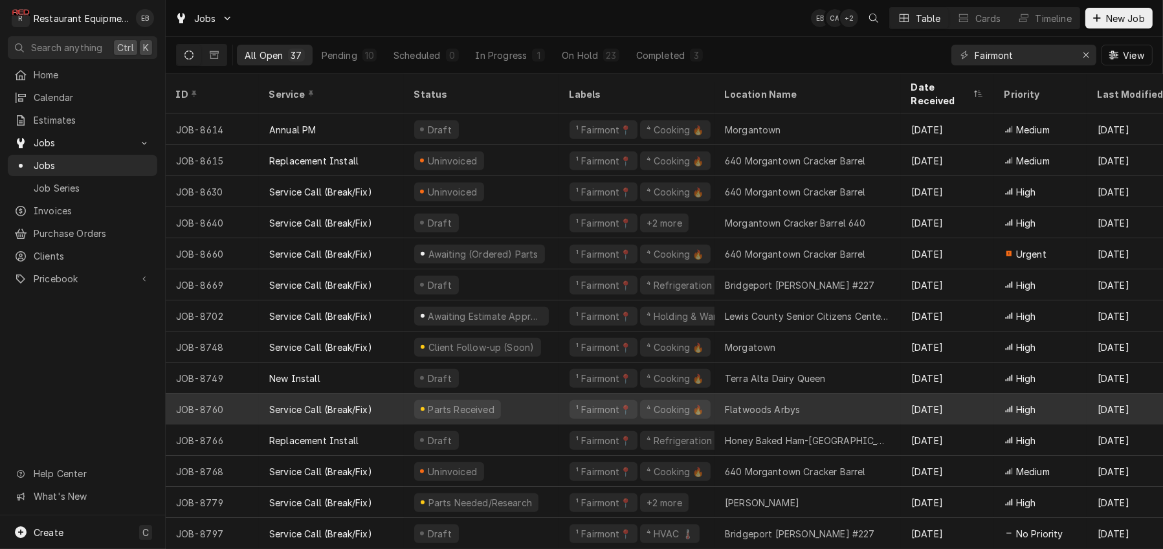
scroll to position [723, 0]
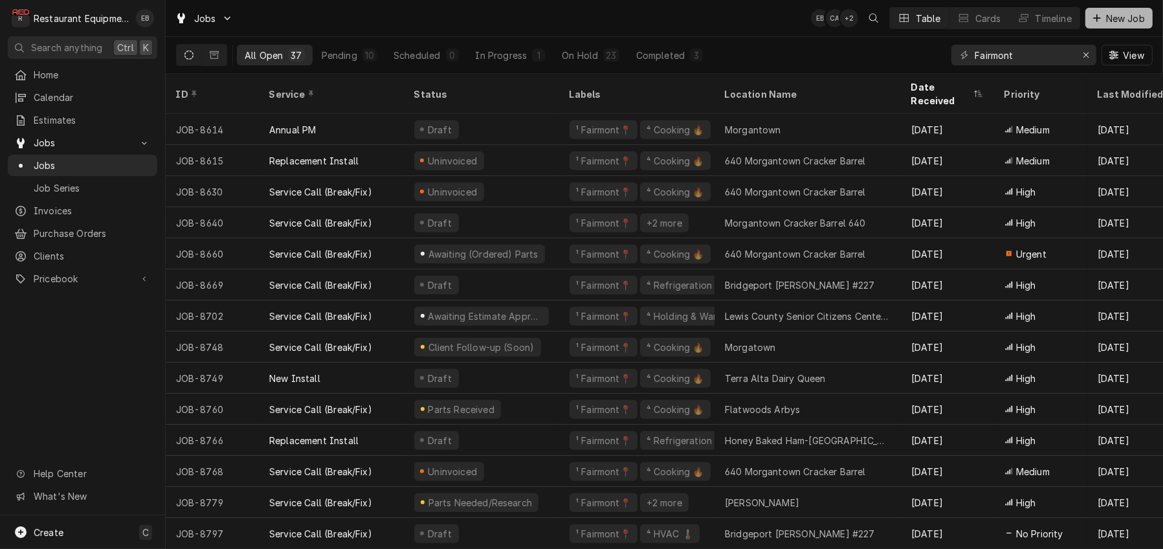
click at [1109, 19] on span "New Job" at bounding box center [1126, 19] width 44 height 14
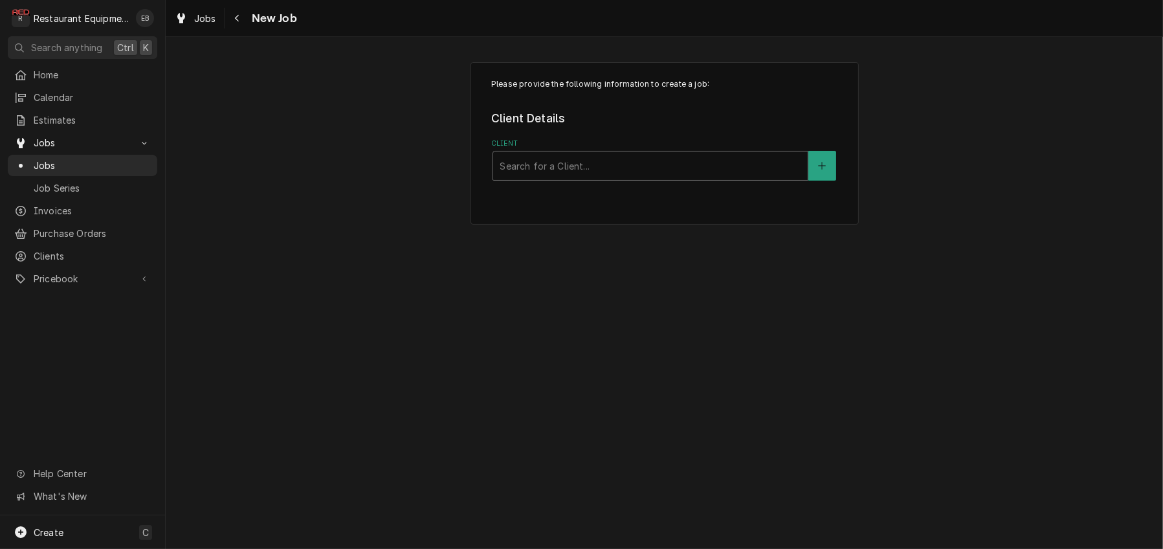
click at [564, 177] on div "Client" at bounding box center [651, 165] width 302 height 23
type input "[DEMOGRAPHIC_DATA] fil a"
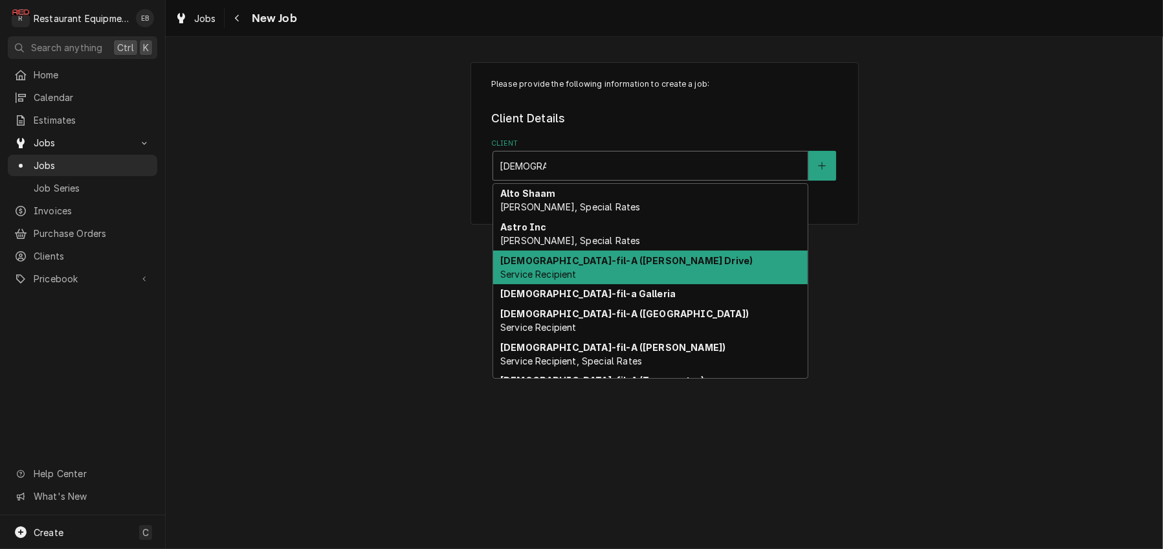
click at [579, 284] on div "Chick-fil-A (Emily Drive) Service Recipient" at bounding box center [650, 267] width 315 height 34
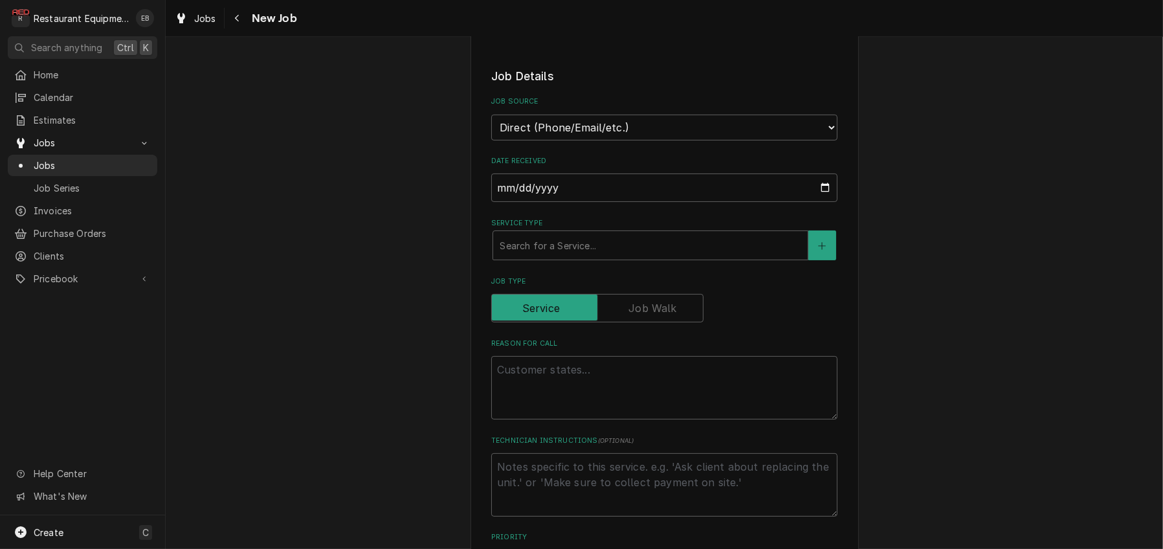
scroll to position [302, 0]
click at [550, 256] on div "Service Type" at bounding box center [651, 244] width 302 height 23
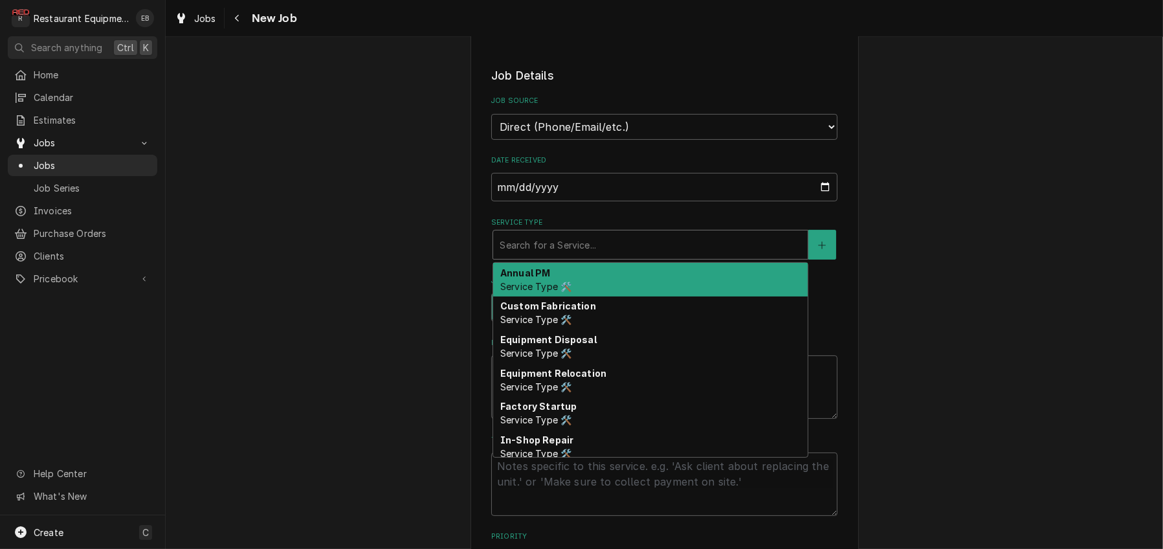
type textarea "x"
type input "b"
type textarea "x"
type input "bre"
type textarea "x"
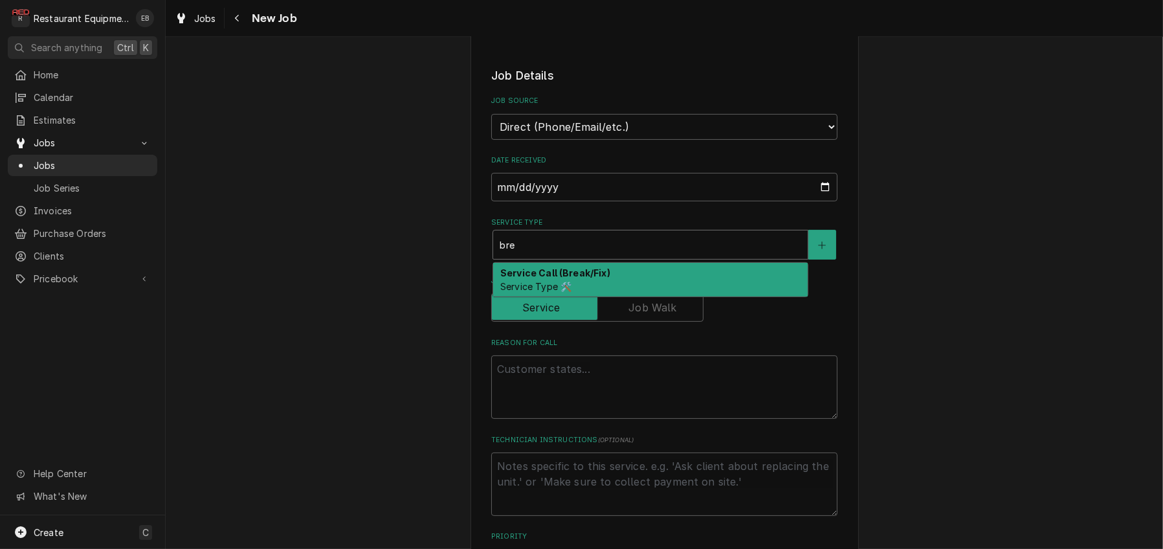
drag, startPoint x: 559, startPoint y: 325, endPoint x: 557, endPoint y: 334, distance: 9.2
click at [557, 278] on strong "Service Call (Break/Fix)" at bounding box center [555, 272] width 110 height 11
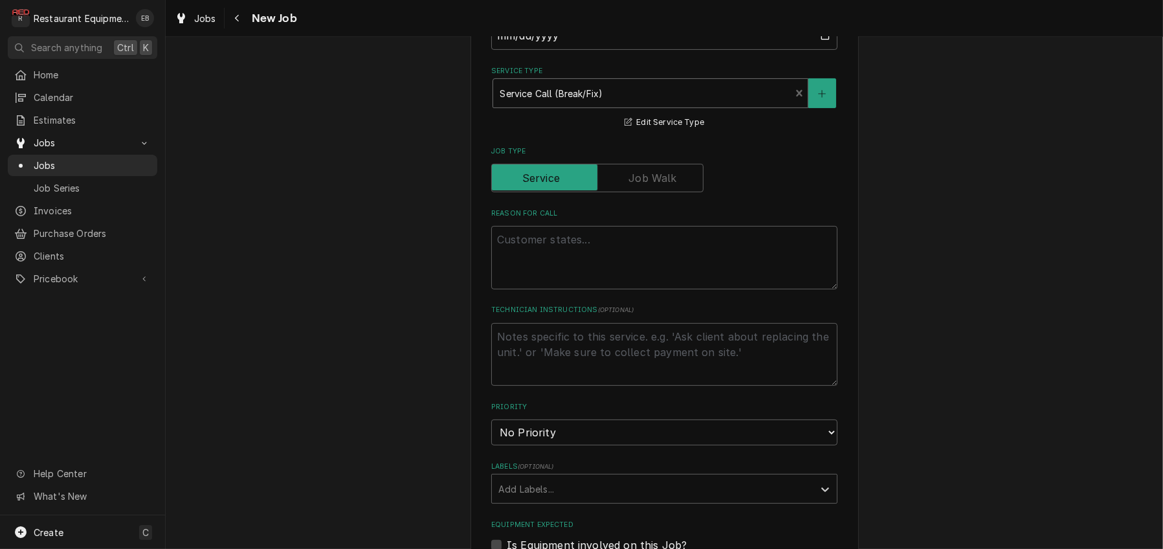
scroll to position [474, 0]
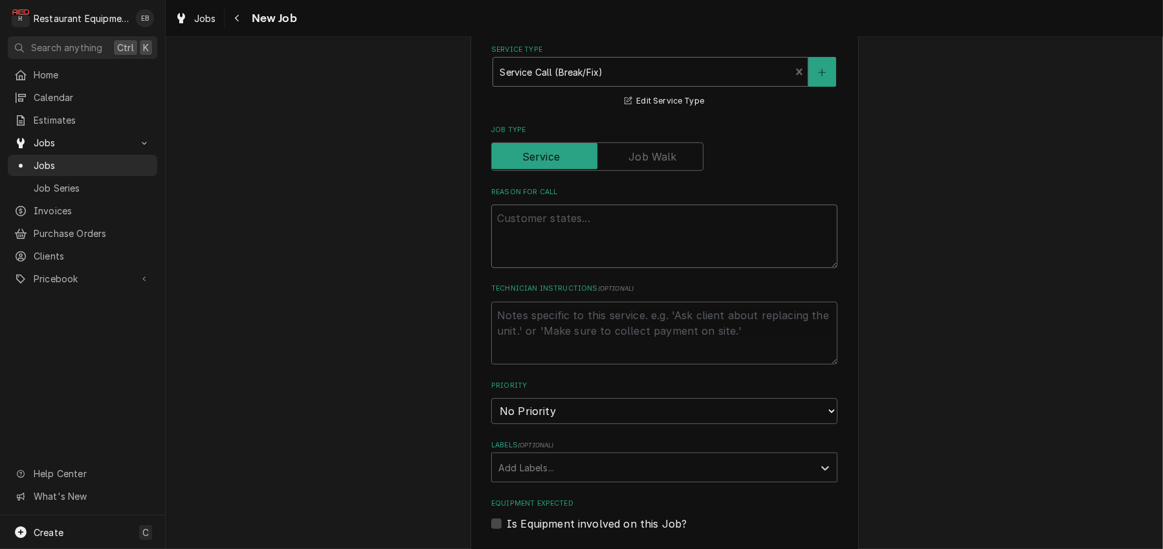
click at [545, 268] on textarea "Reason For Call" at bounding box center [664, 236] width 346 height 63
paste textarea "Required On Site Date: 9/6/2025, 10:17 AM Required Completion Date: 9/7/2025, 1…"
type textarea "x"
type textarea "Required On Site Date: 9/6/2025, 10:17 AM Required Completion Date: 9/7/2025, 1…"
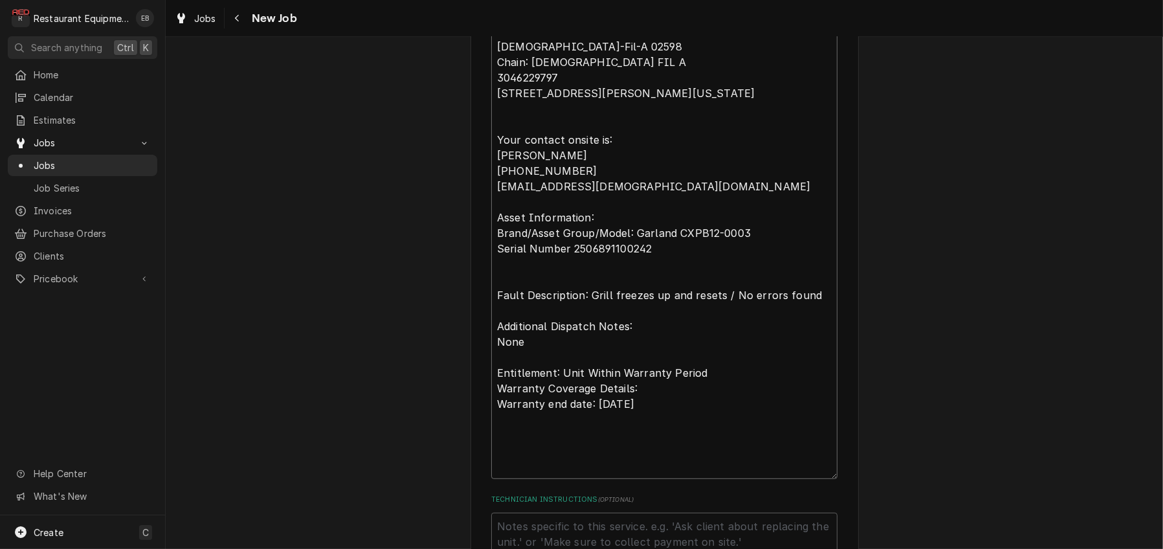
type textarea "x"
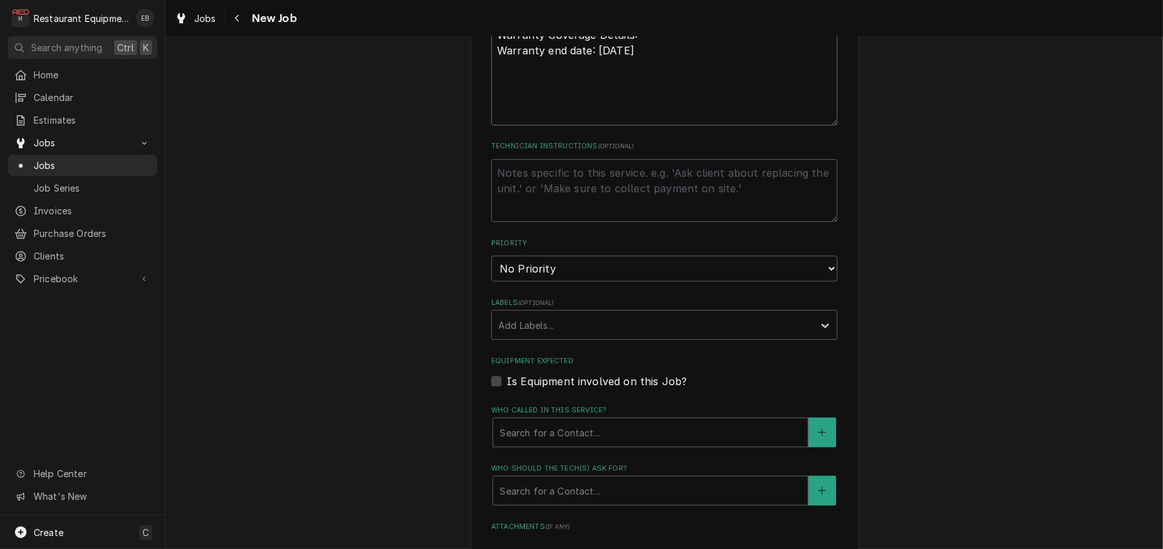
scroll to position [1096, 0]
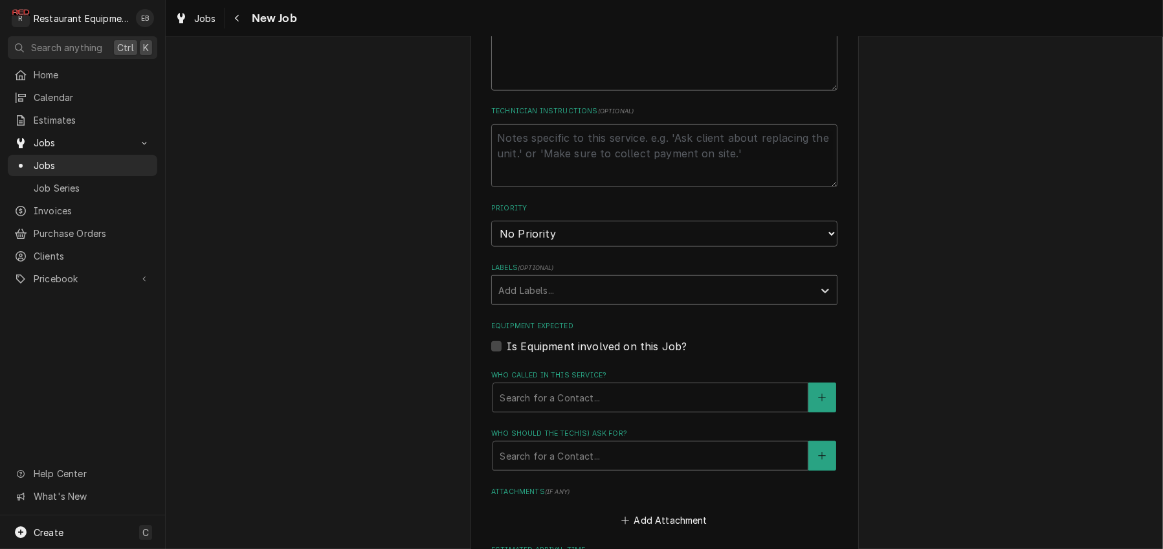
type textarea "Required On Site Date: 9/6/2025, 10:17 AM Required Completion Date: 9/7/2025, 1…"
click at [610, 247] on select "No Priority Urgent High Medium Low" at bounding box center [664, 234] width 346 height 26
select select "2"
click at [491, 247] on select "No Priority Urgent High Medium Low" at bounding box center [664, 234] width 346 height 26
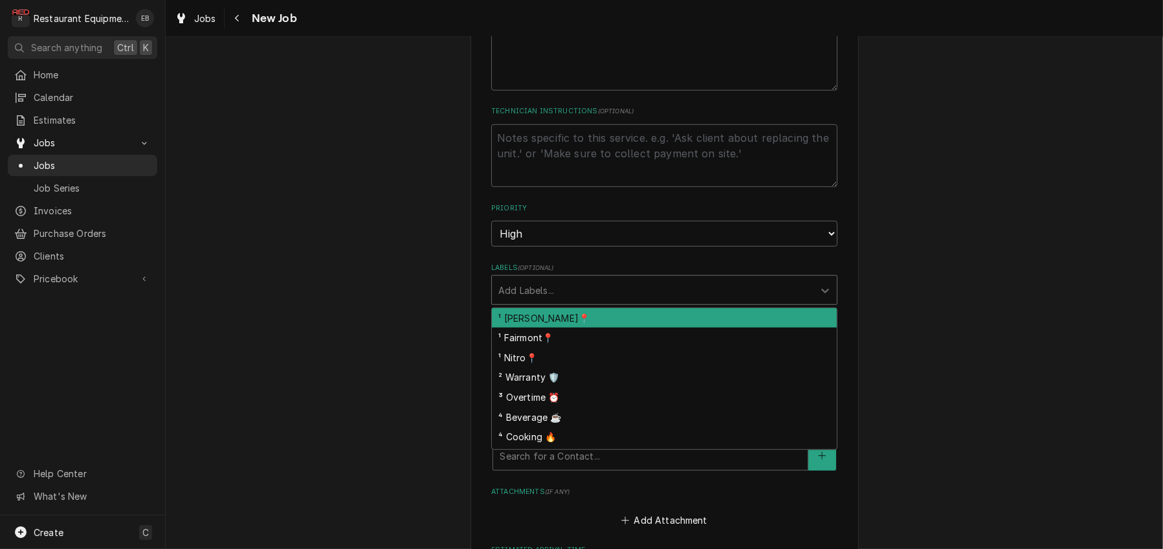
click at [575, 302] on div "Labels" at bounding box center [652, 289] width 309 height 23
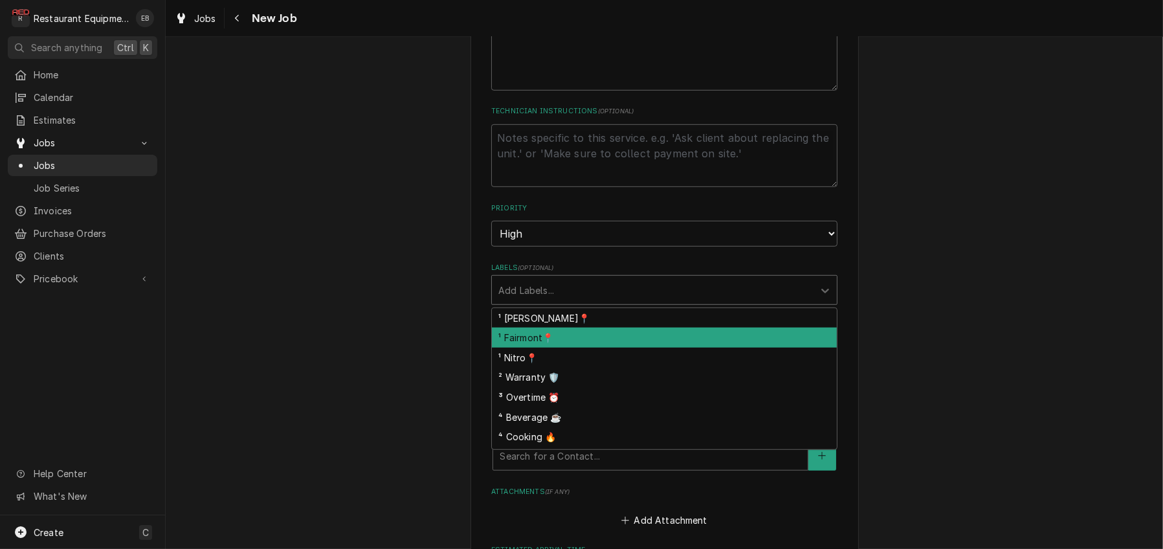
click at [550, 348] on div "¹ Fairmont📍" at bounding box center [664, 338] width 345 height 20
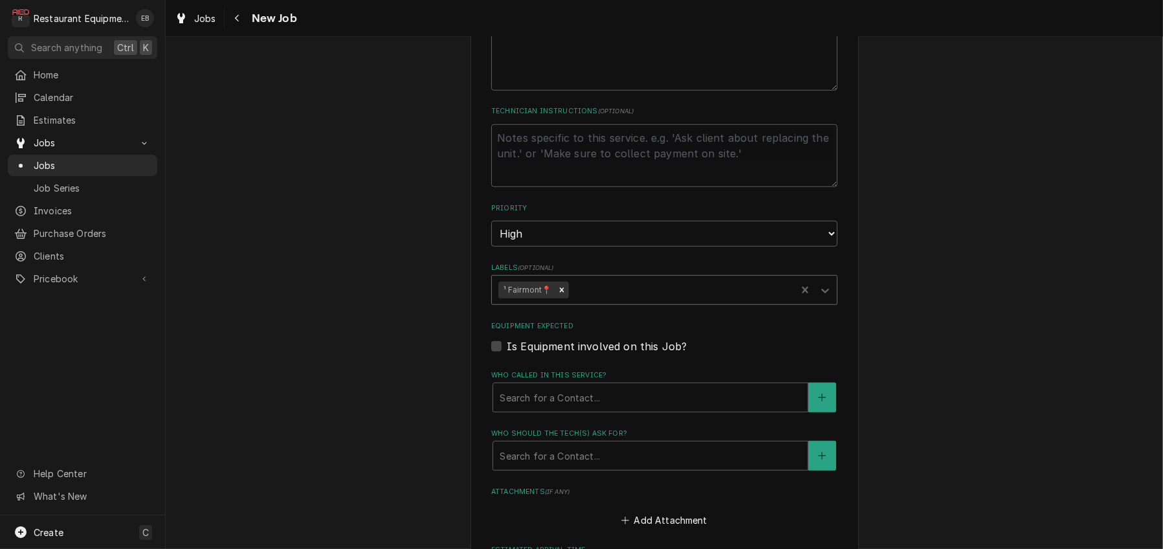
click at [619, 302] on div "Labels" at bounding box center [680, 289] width 219 height 23
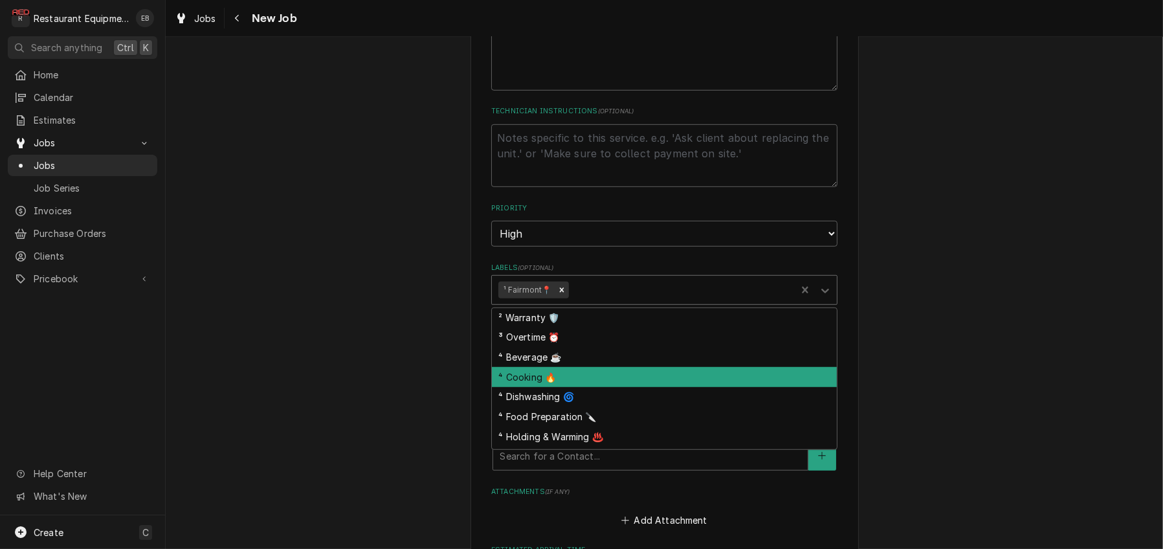
scroll to position [43, 0]
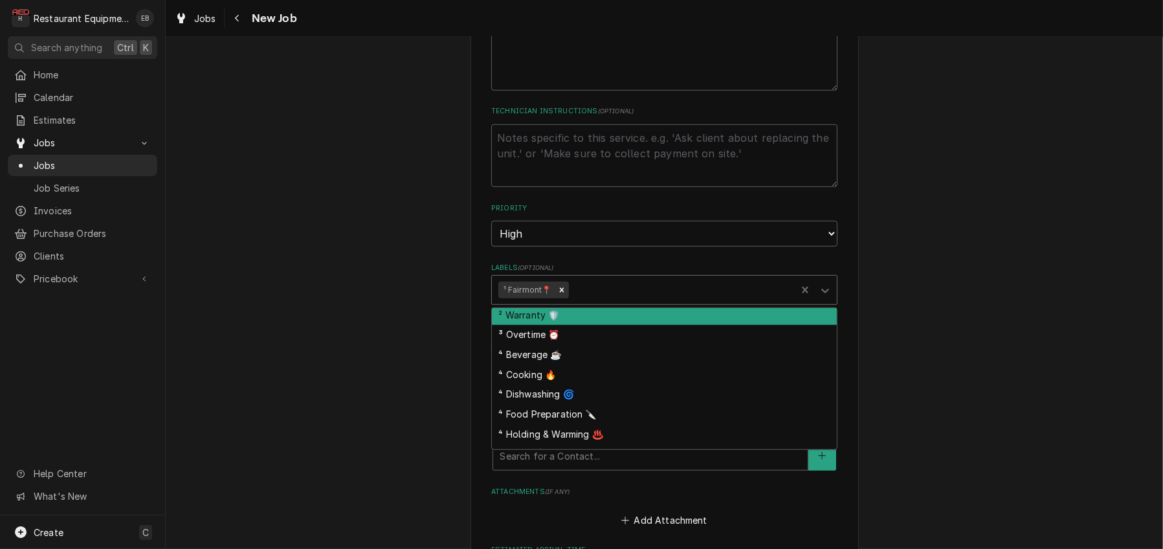
click at [545, 325] on div "² Warranty 🛡️" at bounding box center [664, 315] width 345 height 20
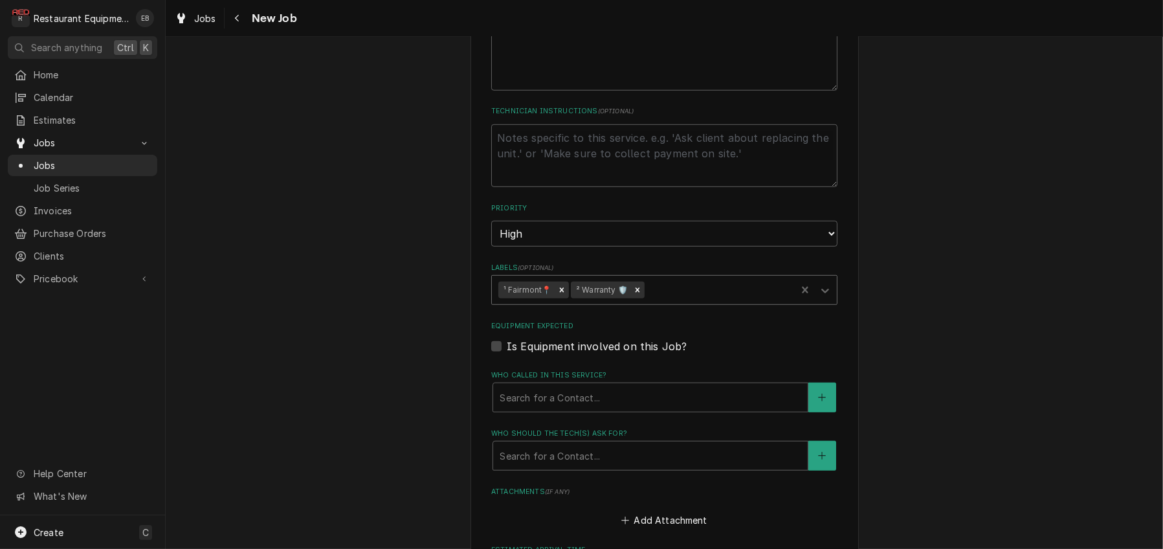
click at [696, 302] on div "Labels" at bounding box center [718, 289] width 142 height 23
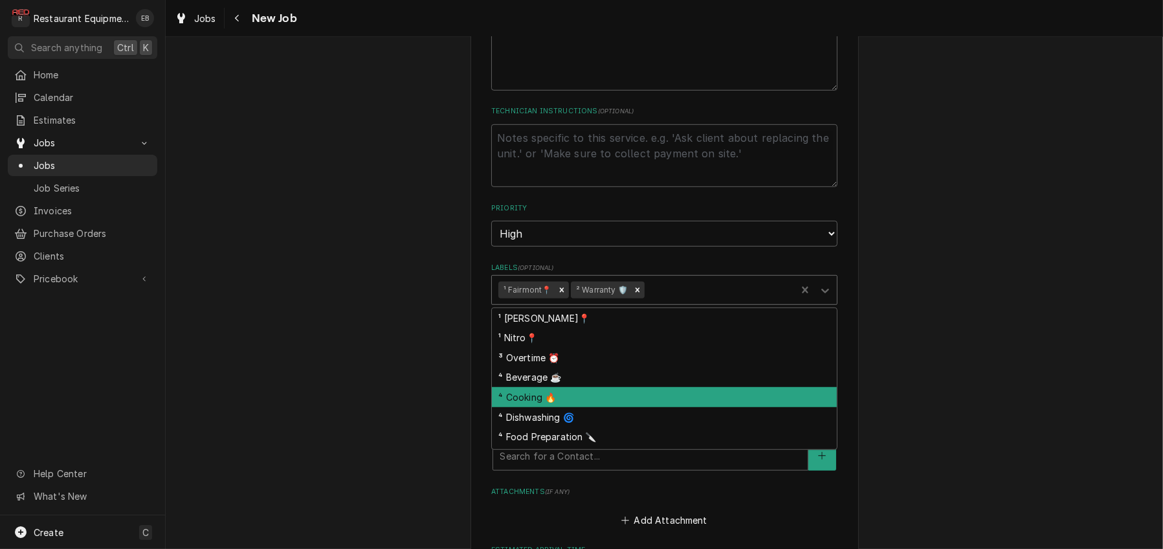
click at [549, 407] on div "⁴ Cooking 🔥" at bounding box center [664, 397] width 345 height 20
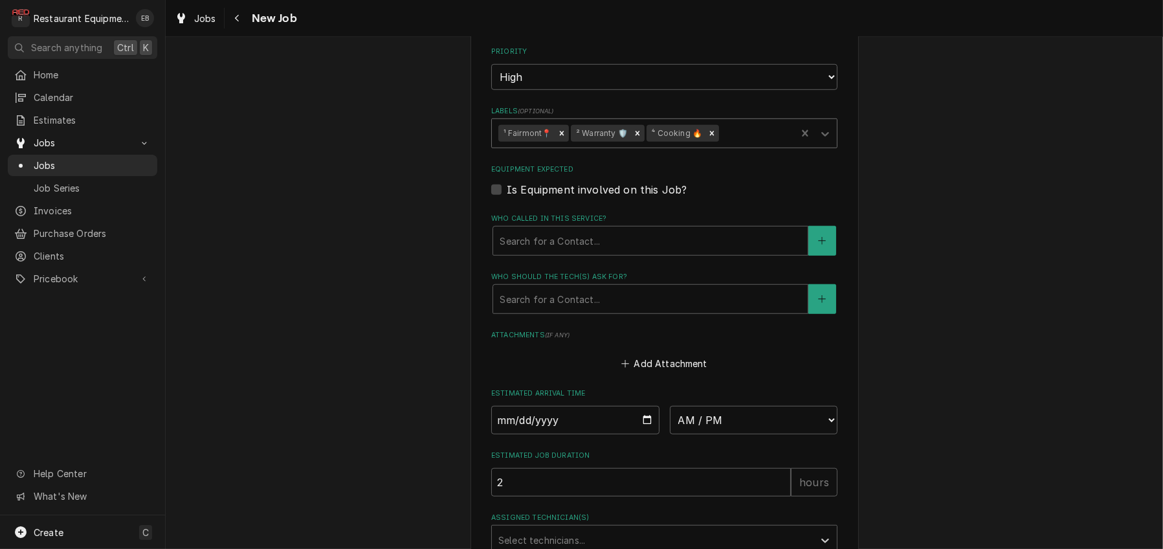
scroll to position [1269, 0]
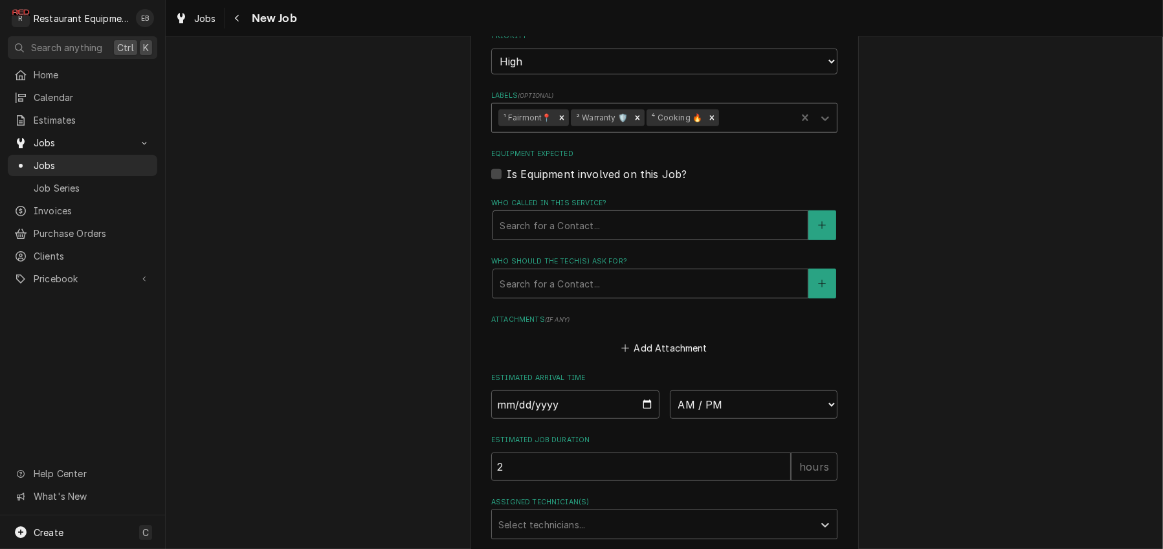
click at [569, 237] on div "Who called in this service?" at bounding box center [651, 225] width 302 height 23
click at [739, 182] on div "Is Equipment involved on this Job?" at bounding box center [664, 174] width 346 height 16
click at [620, 237] on div "Who called in this service?" at bounding box center [651, 225] width 302 height 23
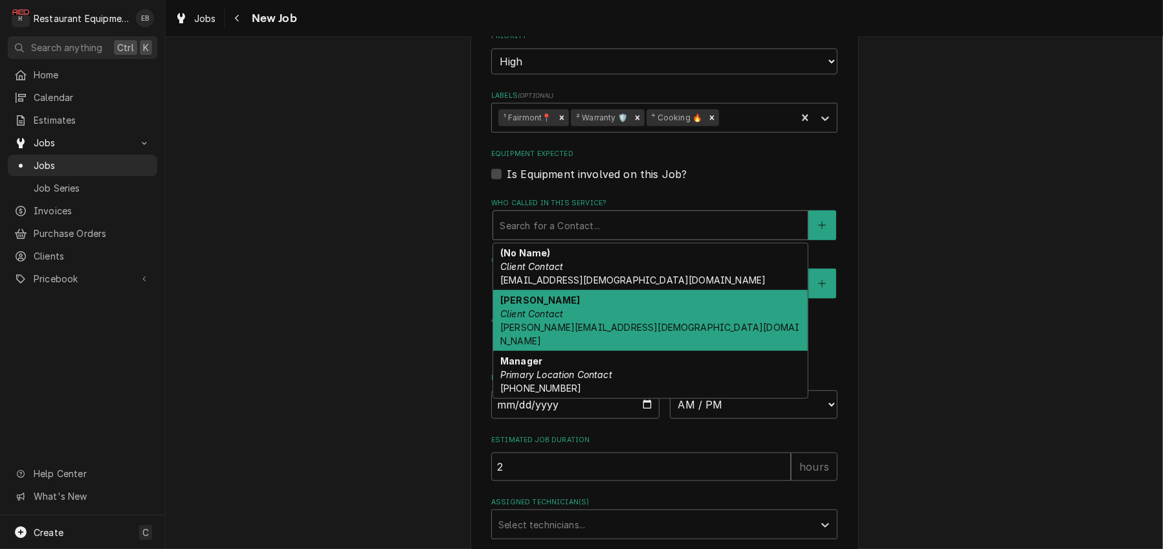
click at [569, 351] on div "Brandie Wehner Client Contact emily.drive.fsu@chick-fil-a.com" at bounding box center [650, 320] width 315 height 61
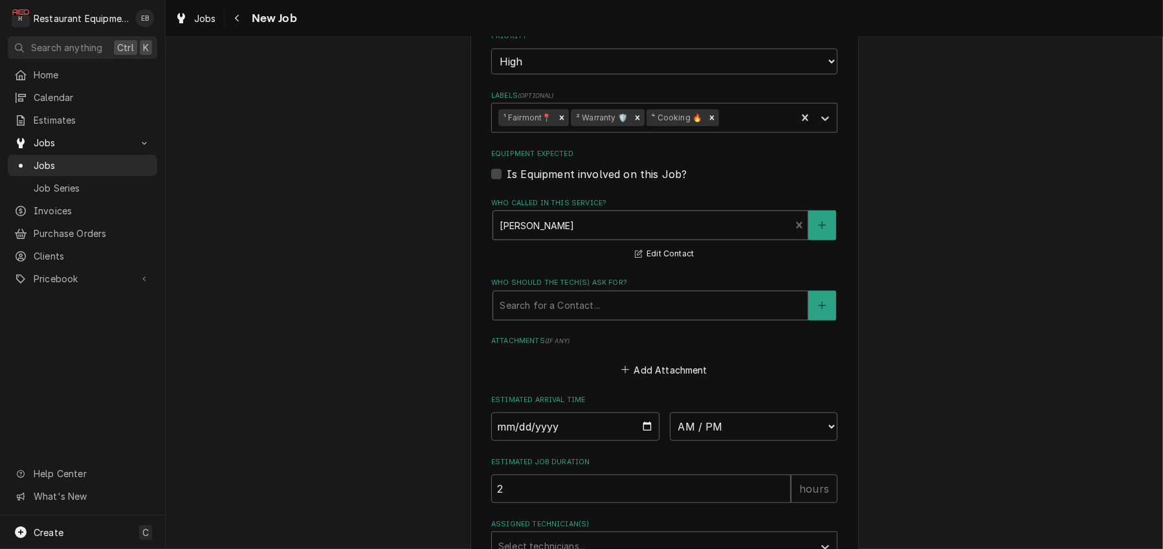
click at [584, 317] on div "Who should the tech(s) ask for?" at bounding box center [651, 305] width 302 height 23
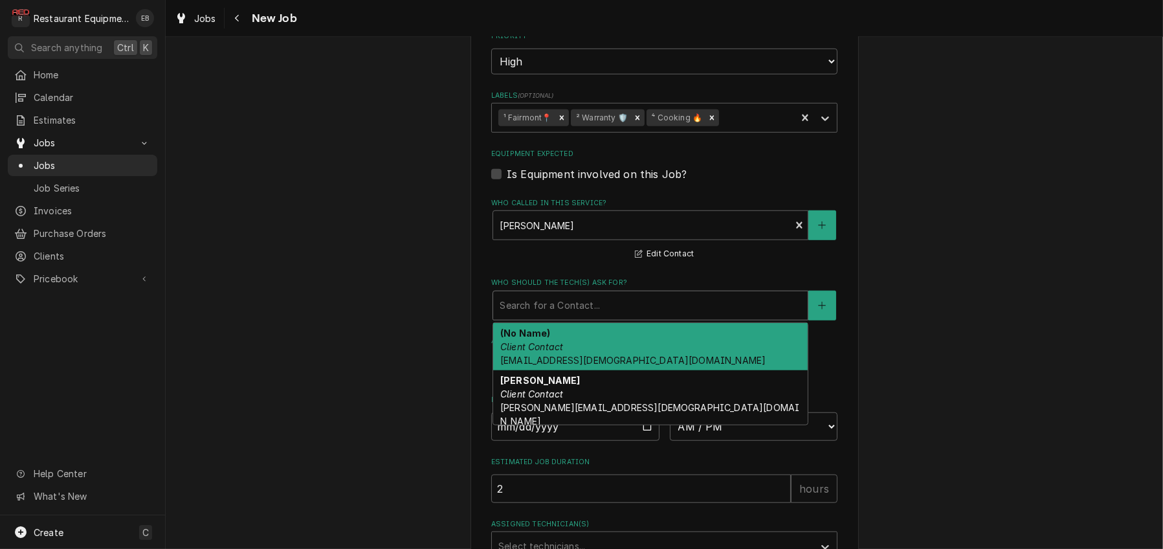
click at [551, 352] on em "Client Contact" at bounding box center [531, 346] width 63 height 11
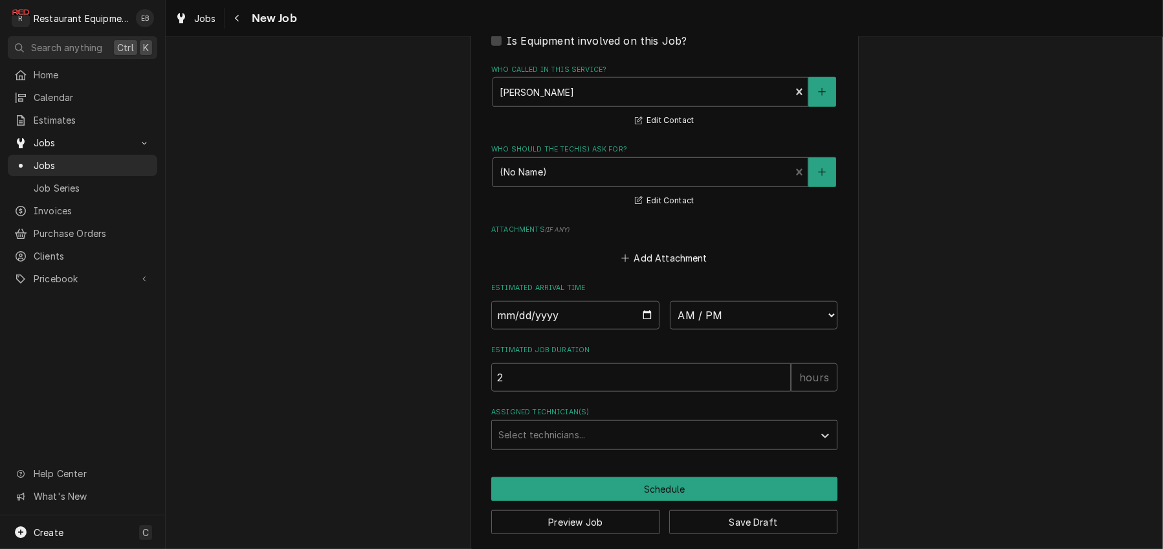
scroll to position [1398, 0]
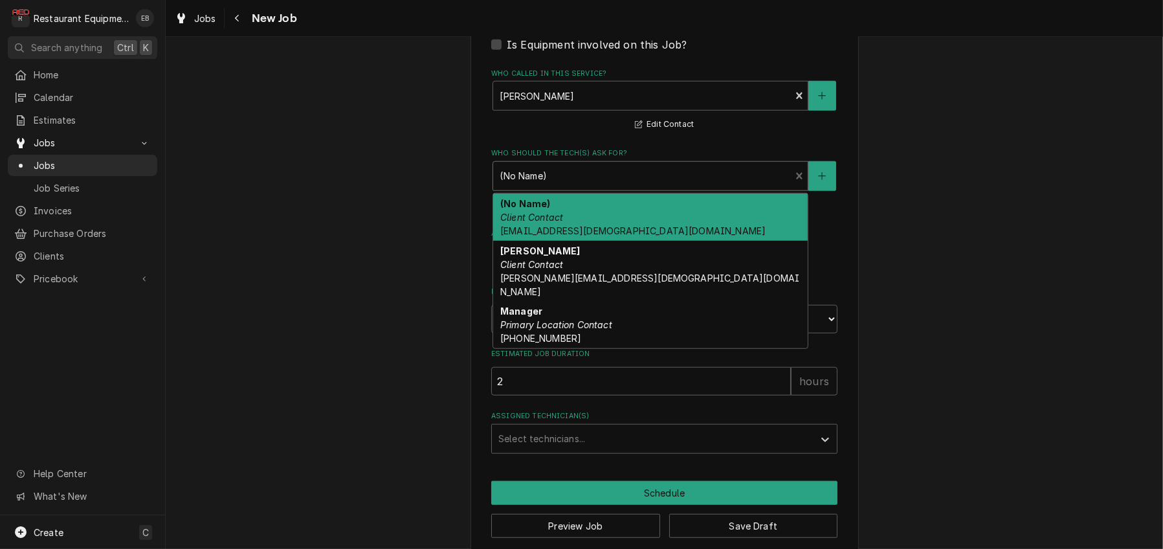
click at [630, 188] on div "Who should the tech(s) ask for?" at bounding box center [642, 175] width 284 height 23
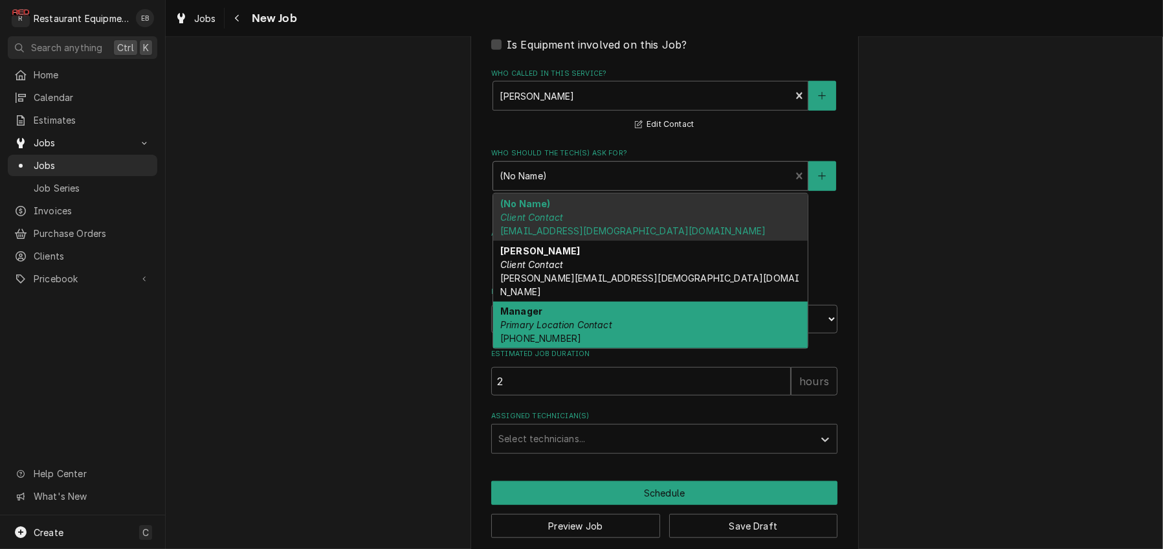
click at [570, 349] on div "Manager Primary Location Contact (304) 622-9797" at bounding box center [650, 325] width 315 height 47
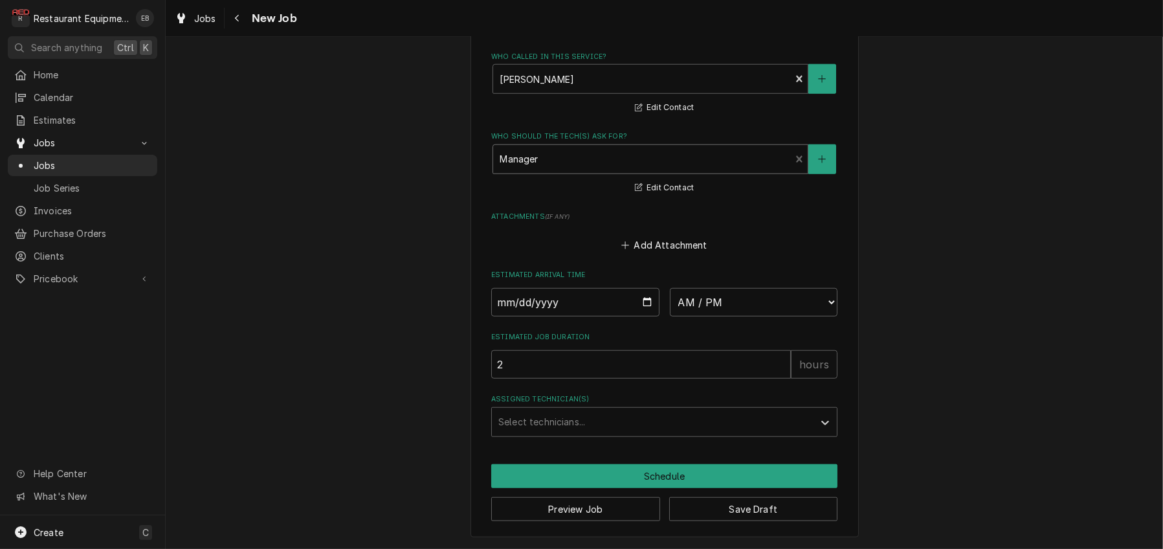
scroll to position [1485, 0]
click at [645, 317] on input "Date" at bounding box center [575, 302] width 168 height 28
type textarea "x"
type input "2025-09-08"
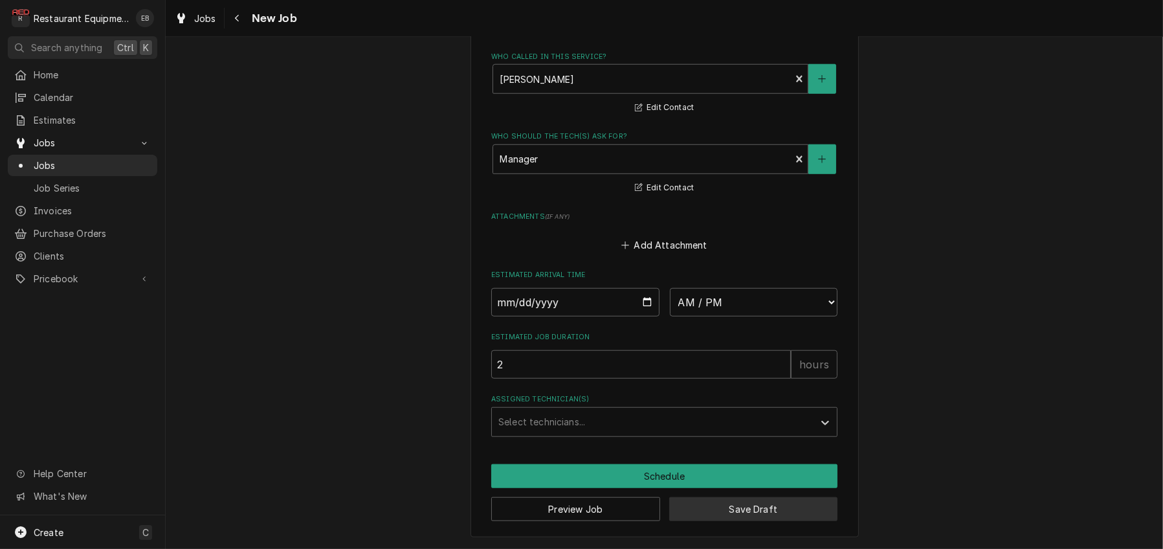
click at [760, 505] on button "Save Draft" at bounding box center [753, 509] width 169 height 24
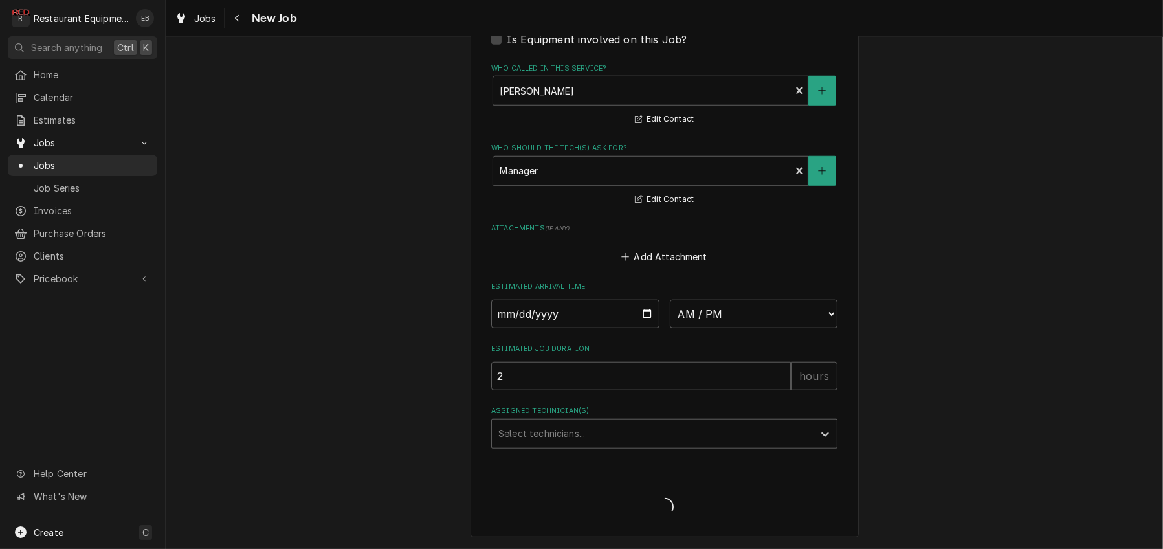
scroll to position [1565, 0]
type textarea "x"
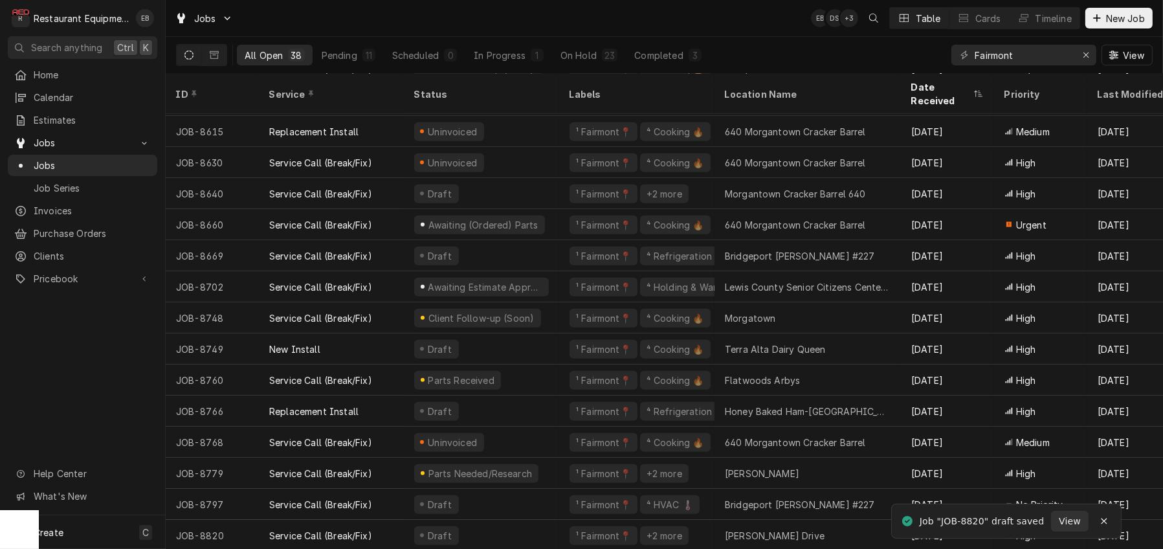
scroll to position [754, 0]
click at [1085, 60] on div "Erase input" at bounding box center [1086, 55] width 13 height 13
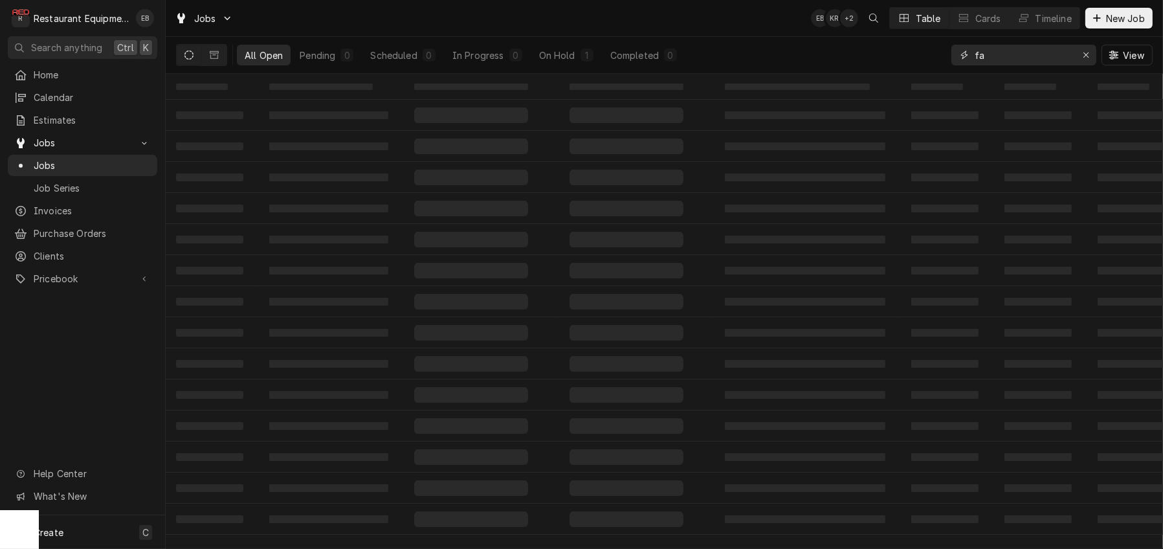
type input "f"
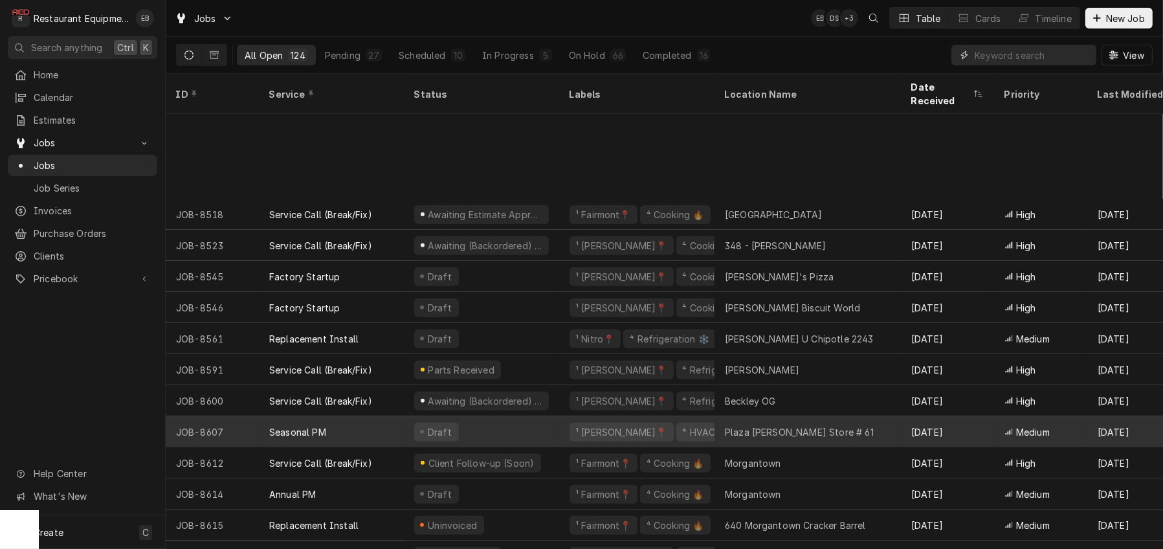
scroll to position [1282, 0]
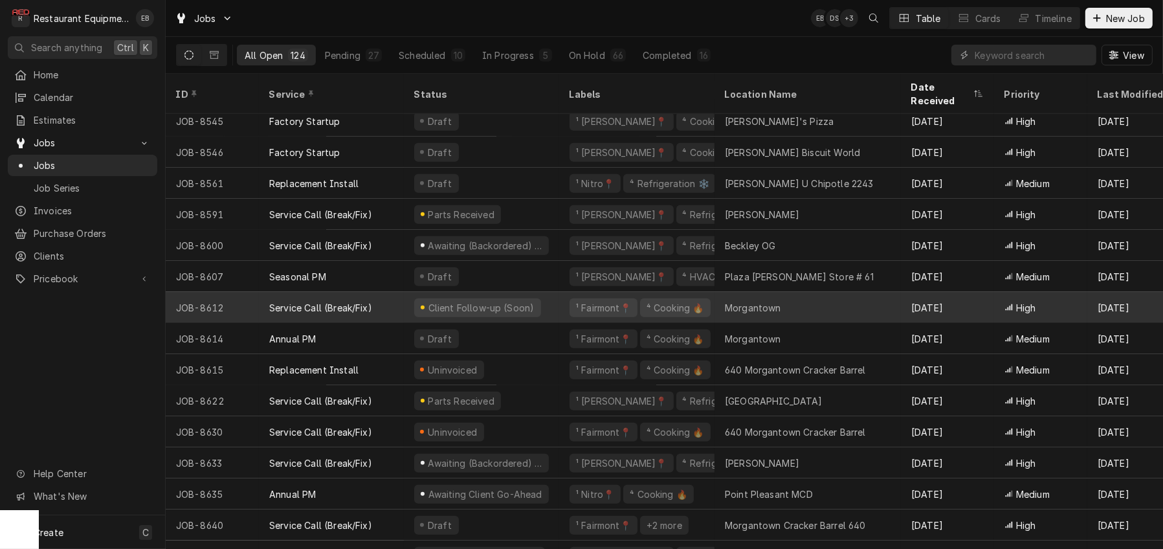
click at [573, 302] on div "¹ Fairmont📍 ⁴ Cooking 🔥" at bounding box center [636, 307] width 155 height 31
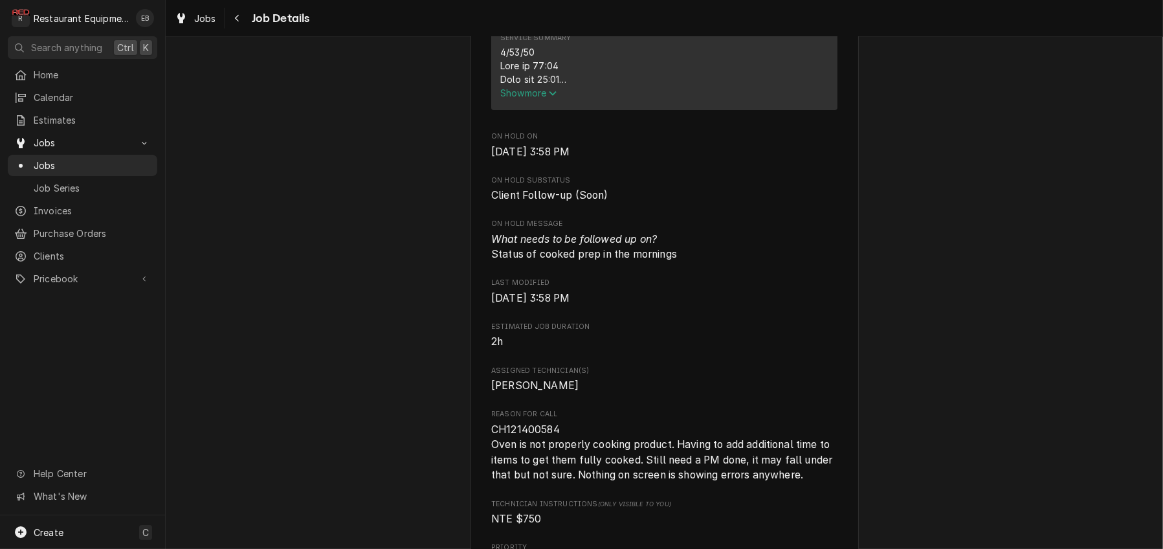
scroll to position [561, 0]
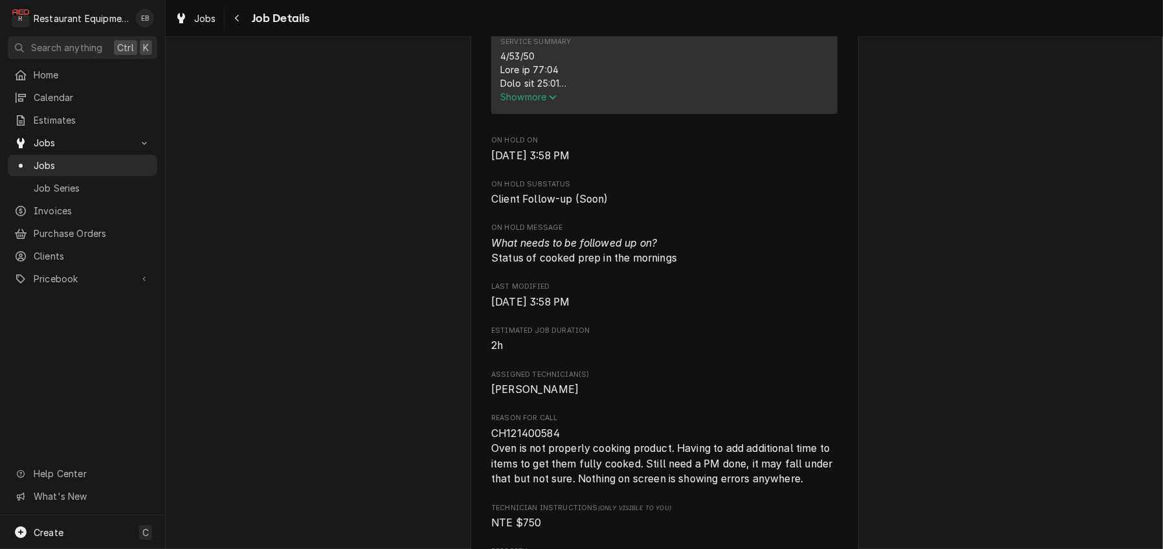
click at [524, 102] on span "Show more" at bounding box center [528, 96] width 57 height 11
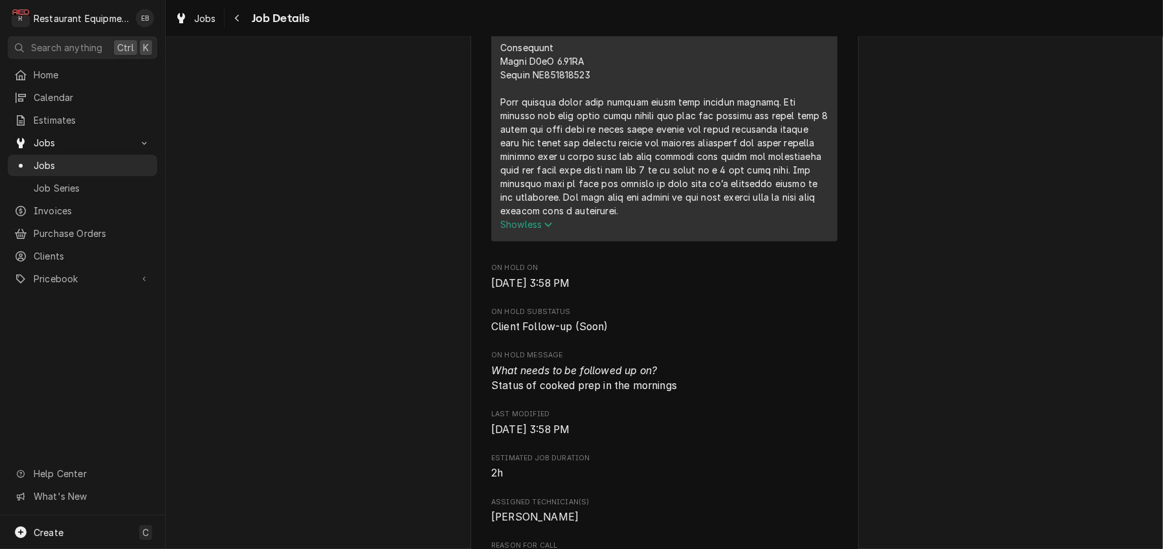
scroll to position [863, 0]
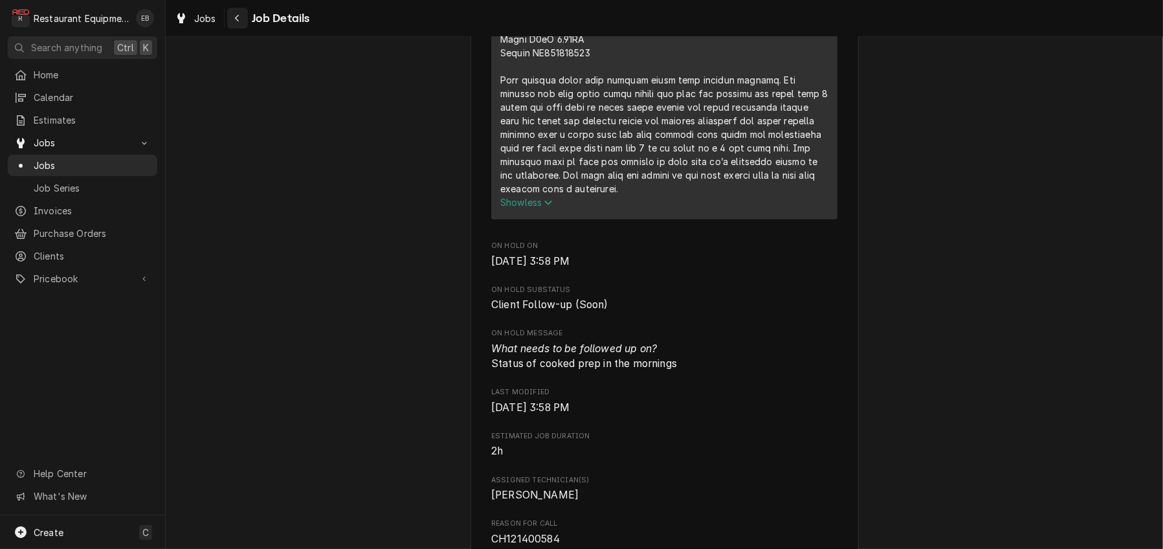
click at [240, 23] on icon "Navigate back" at bounding box center [237, 18] width 6 height 9
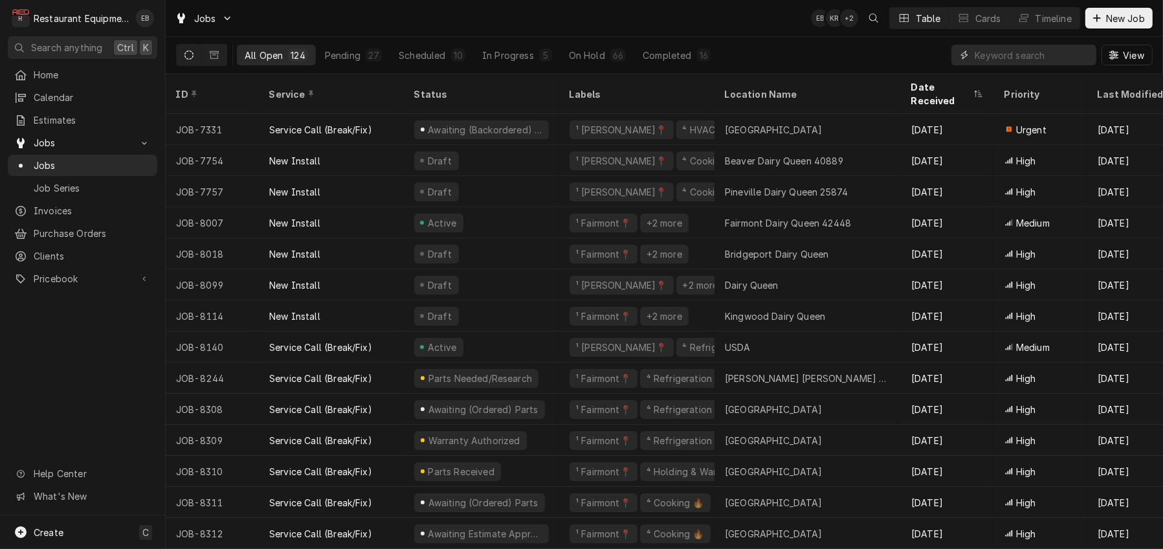
click at [1006, 49] on input "Dynamic Content Wrapper" at bounding box center [1032, 55] width 115 height 21
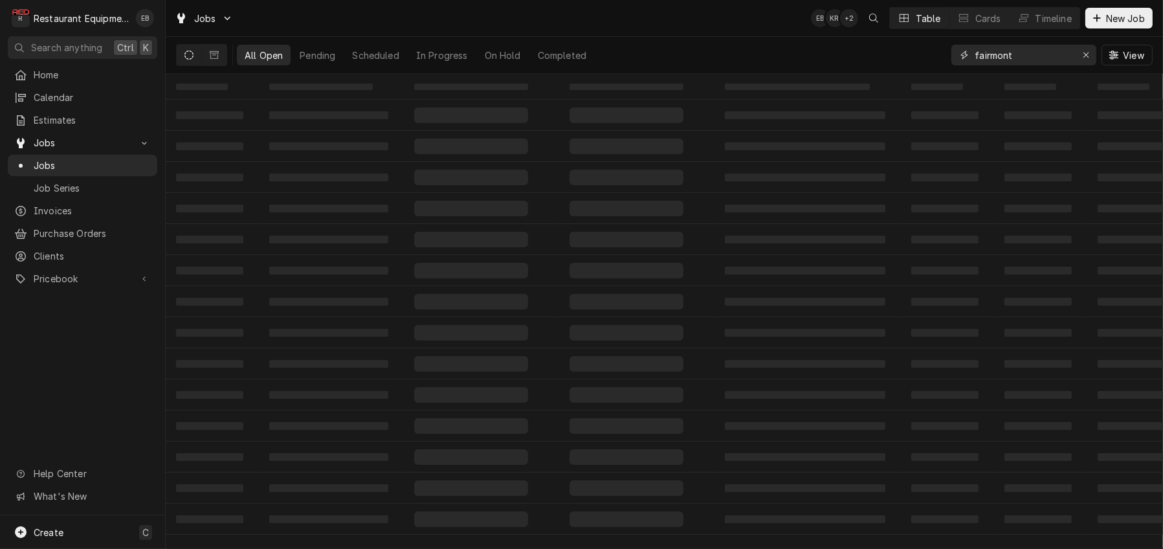
type input "fairmont"
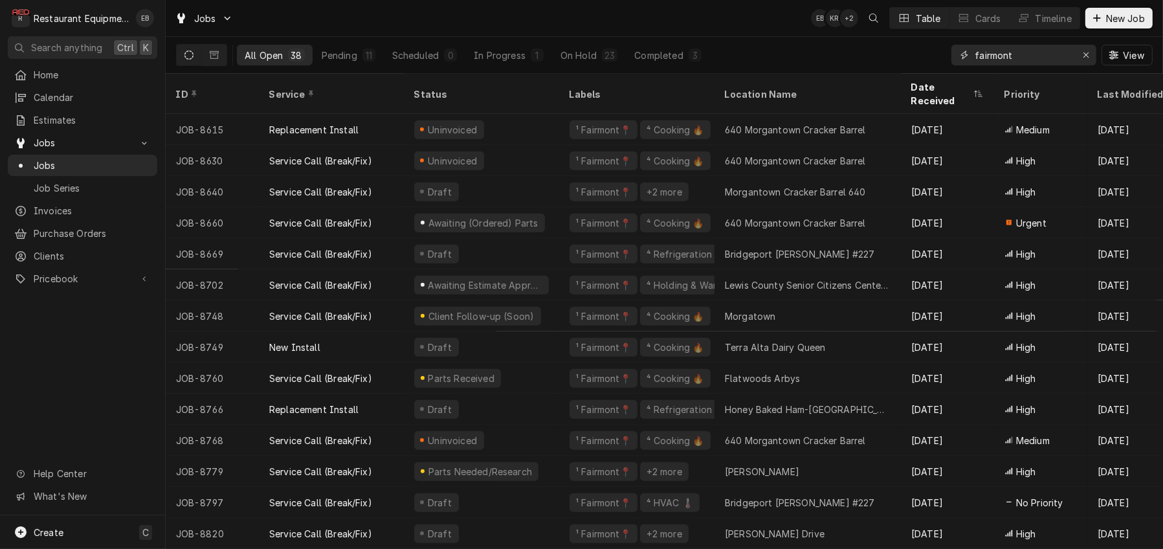
scroll to position [754, 0]
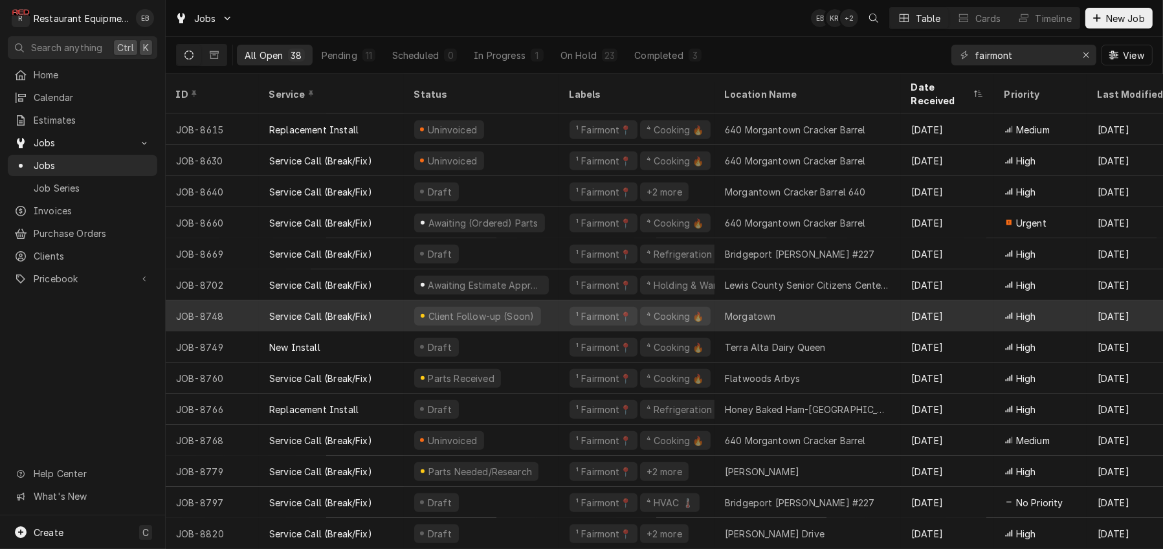
click at [559, 311] on div "Client Follow-up (Soon)" at bounding box center [481, 315] width 155 height 31
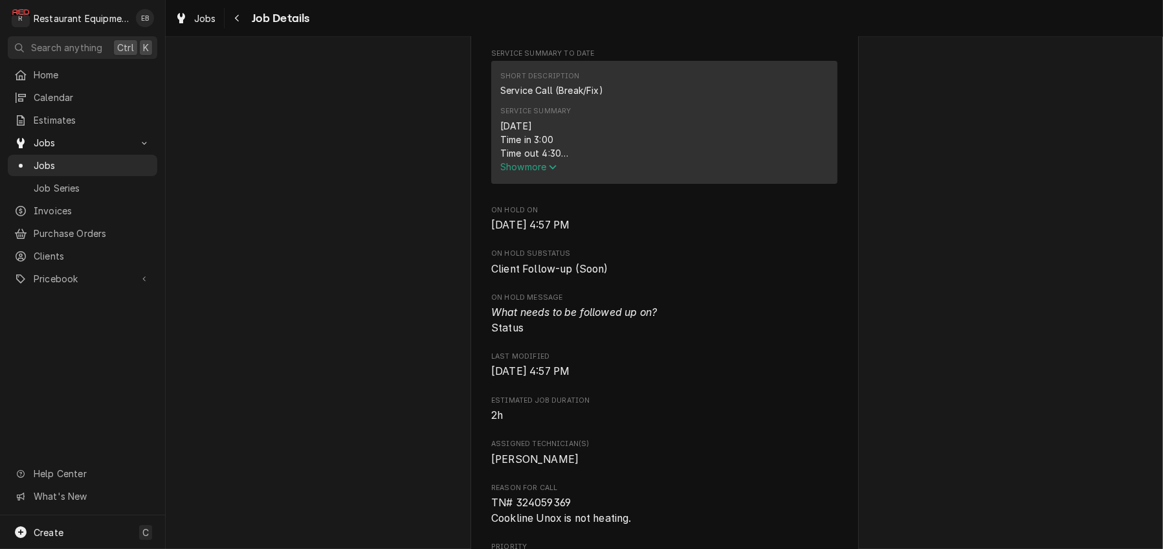
scroll to position [518, 0]
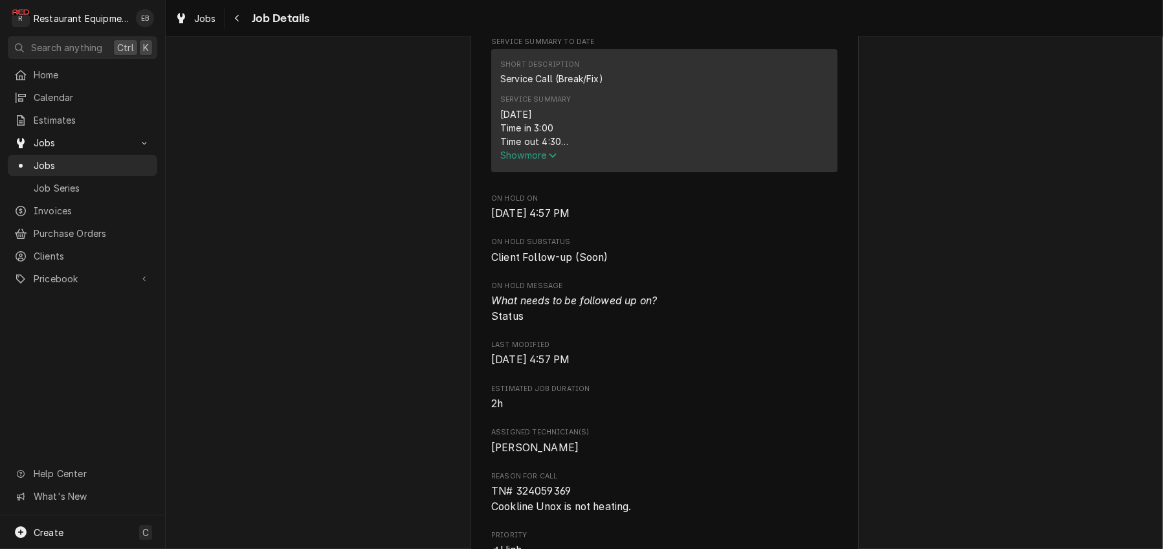
click at [531, 161] on span "Show more" at bounding box center [528, 155] width 57 height 11
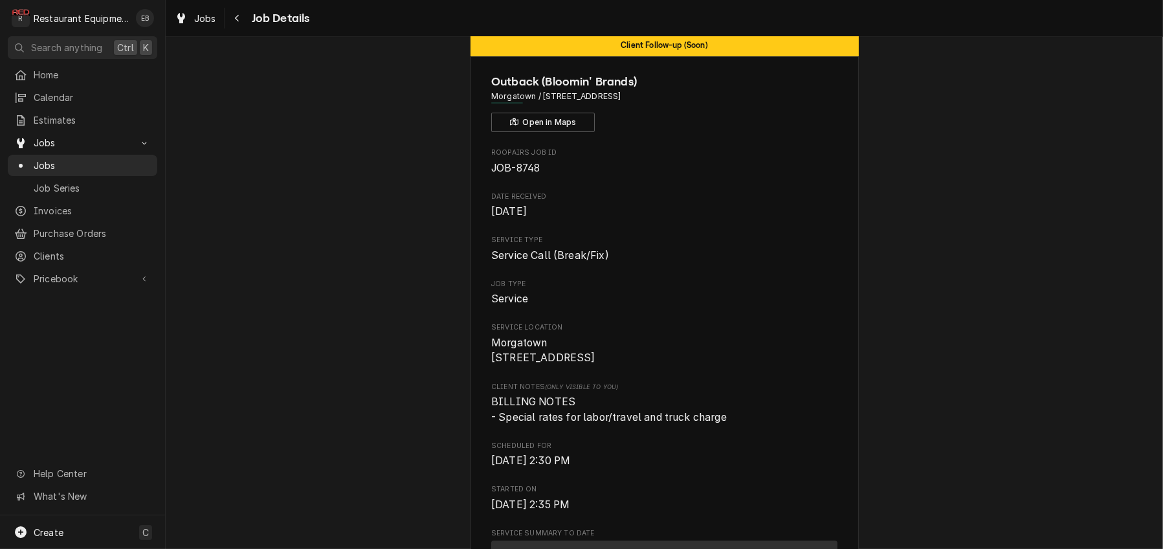
scroll to position [0, 0]
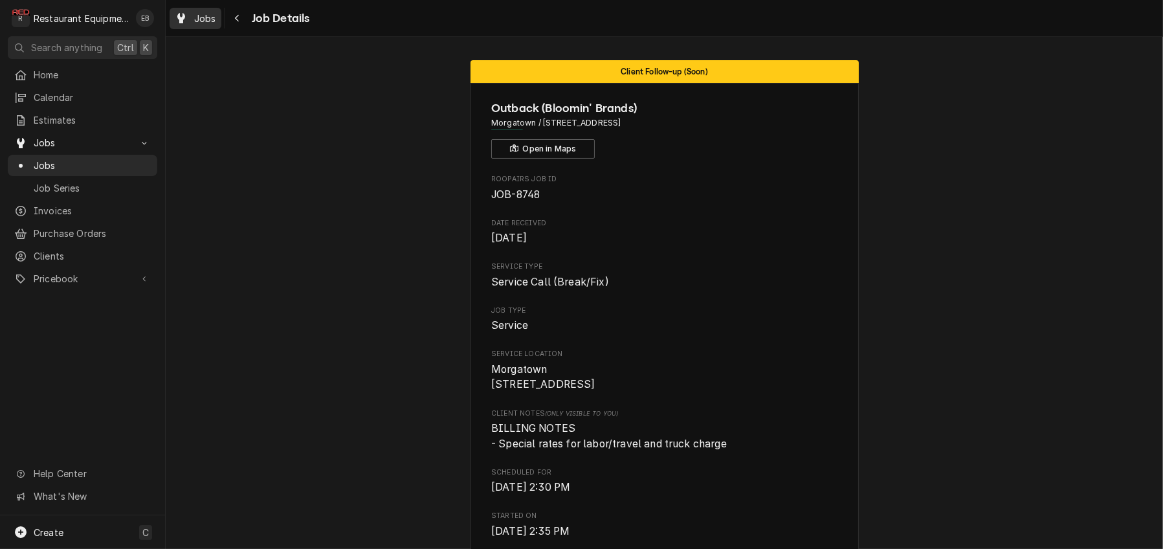
click at [216, 20] on span "Jobs" at bounding box center [205, 19] width 22 height 14
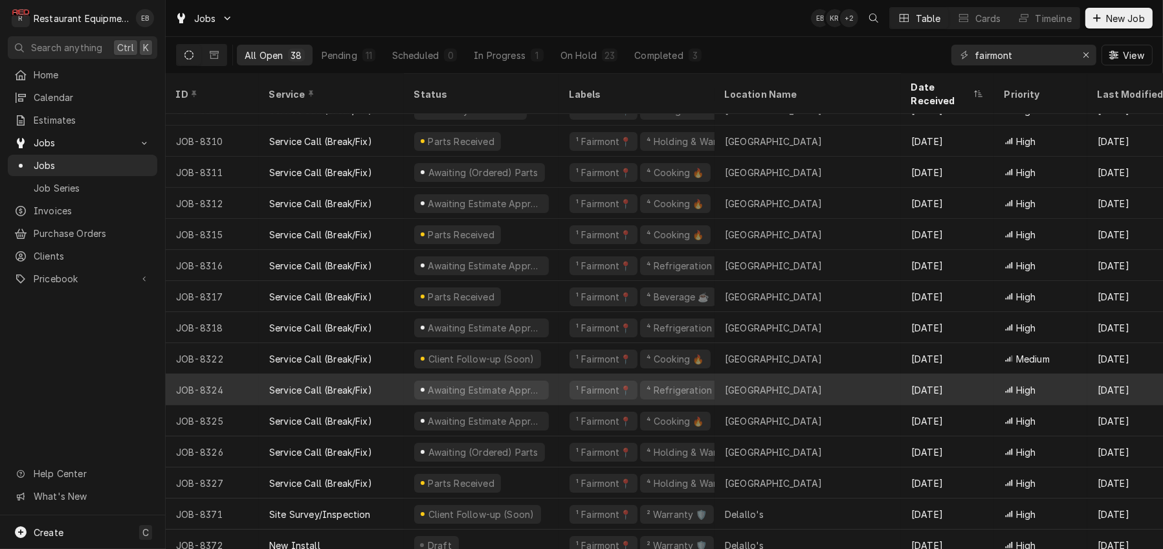
scroll to position [176, 0]
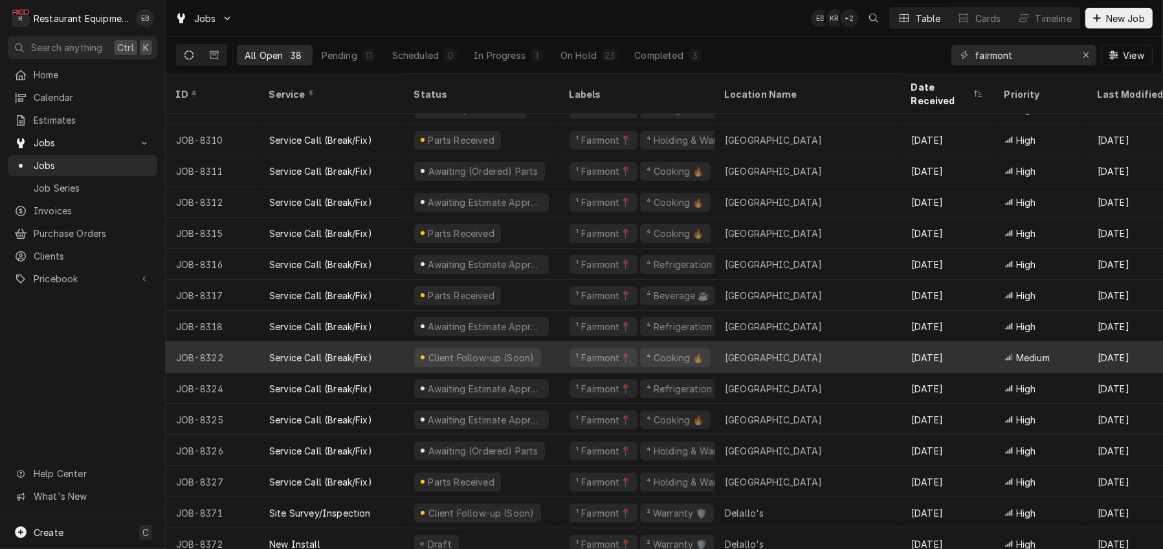
click at [404, 351] on div "Service Call (Break/Fix)" at bounding box center [331, 357] width 145 height 31
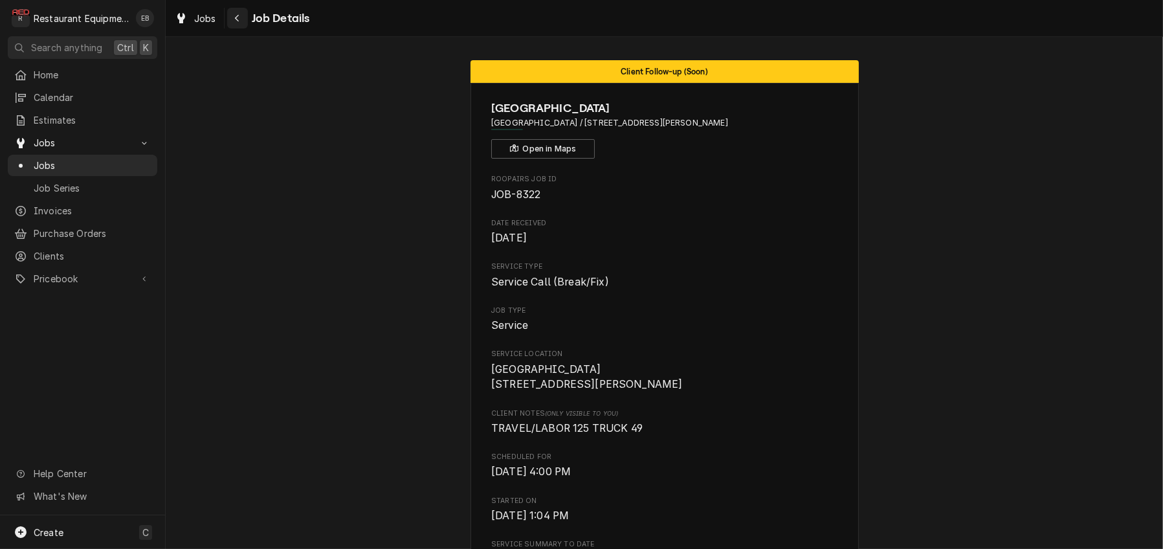
click at [244, 20] on div "Navigate back" at bounding box center [237, 18] width 13 height 13
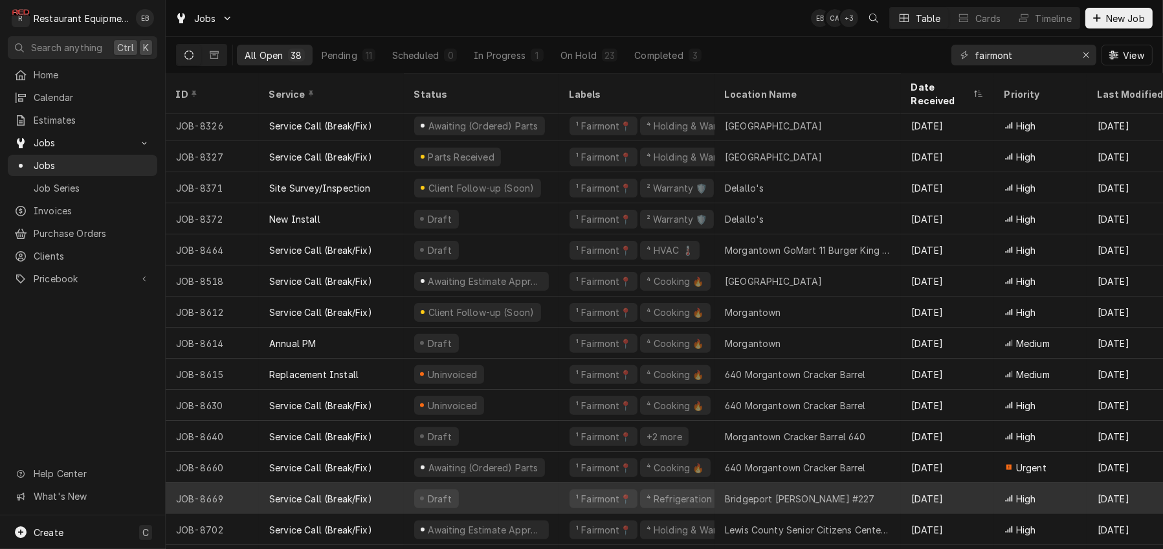
scroll to position [495, 0]
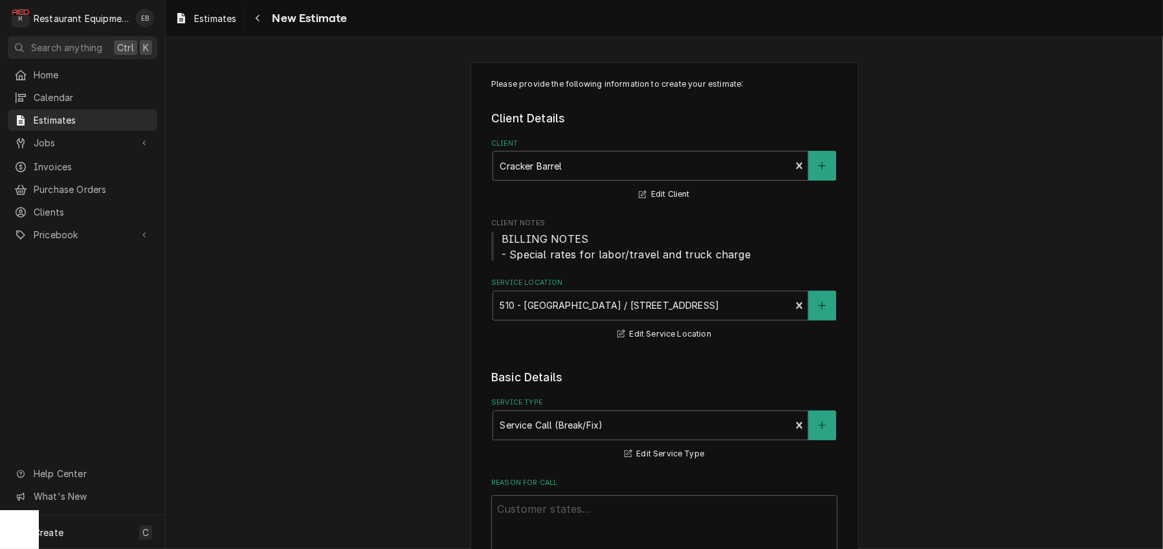
scroll to position [1663, 0]
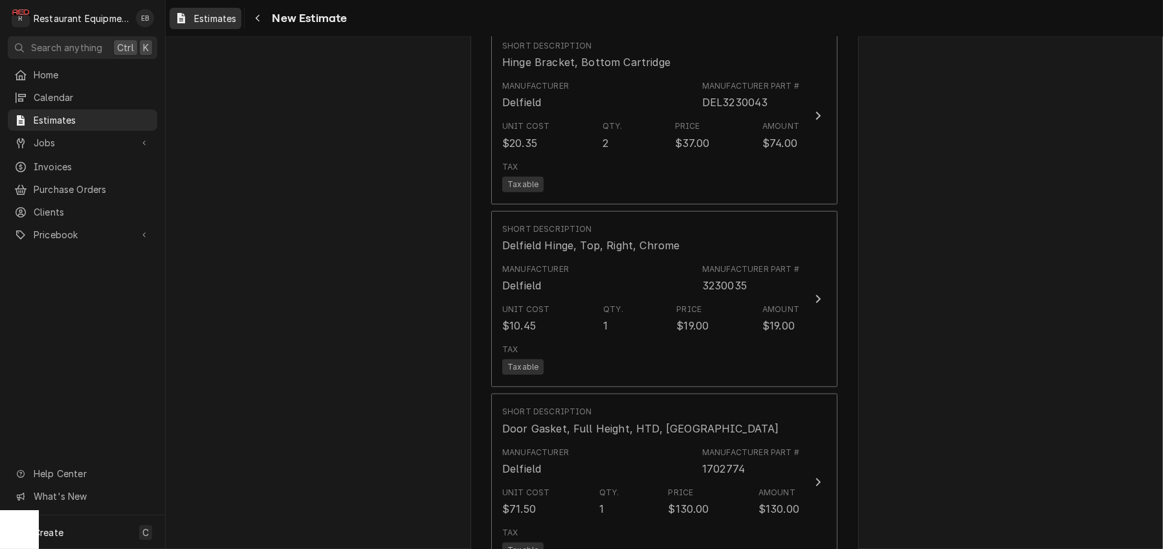
click at [214, 21] on span "Estimates" at bounding box center [215, 19] width 42 height 14
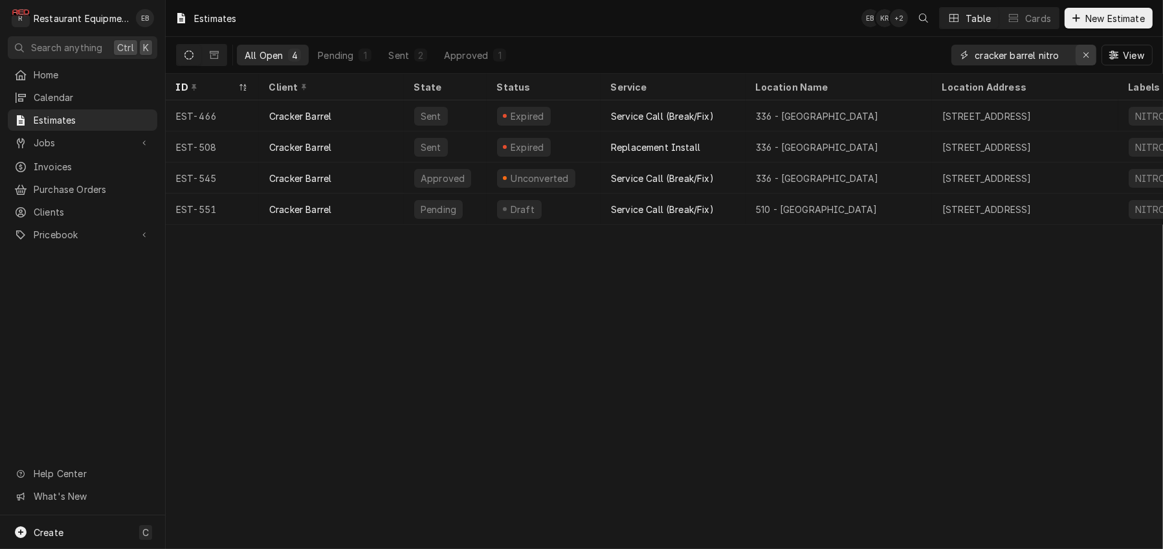
click at [1083, 58] on icon "Erase input" at bounding box center [1086, 54] width 7 height 9
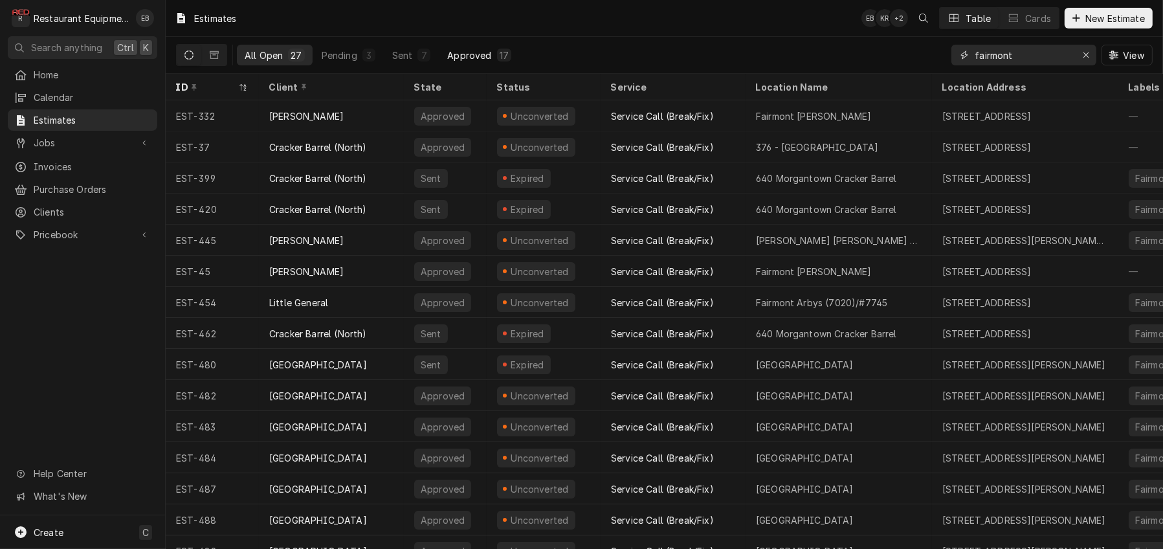
type input "fairmont"
click at [491, 60] on div "Approved" at bounding box center [469, 56] width 44 height 14
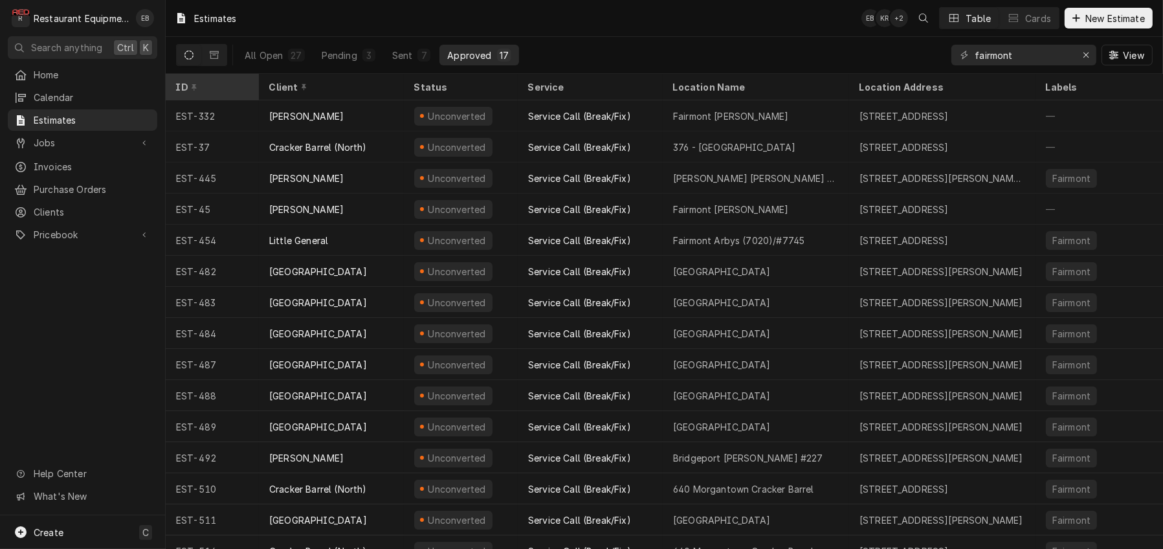
click at [236, 92] on div "ID" at bounding box center [211, 87] width 70 height 14
click at [236, 89] on div "ID" at bounding box center [206, 87] width 60 height 14
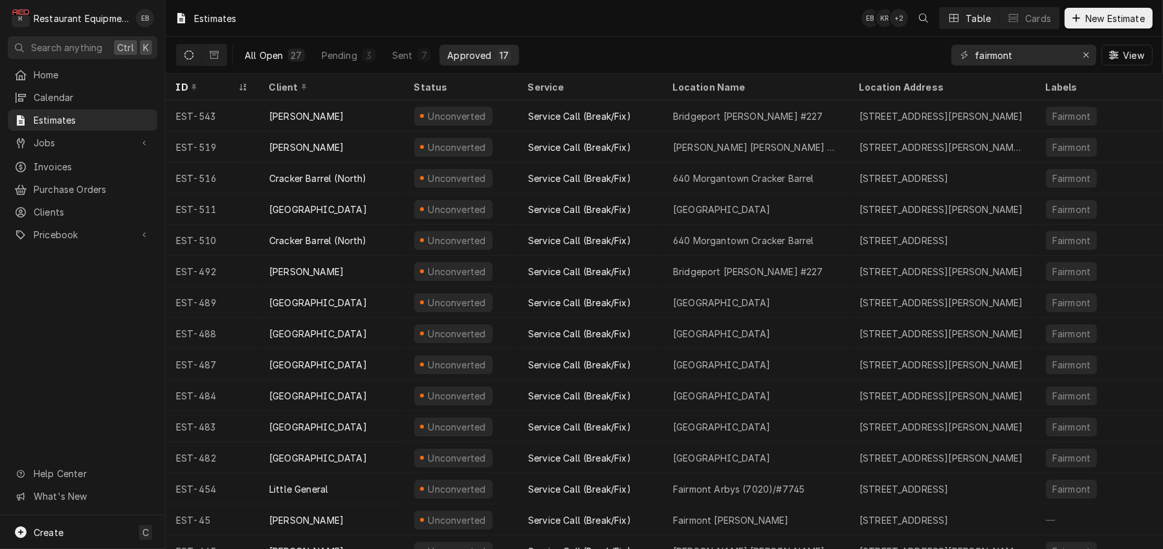
click at [274, 50] on button "All Open 27" at bounding box center [275, 55] width 76 height 21
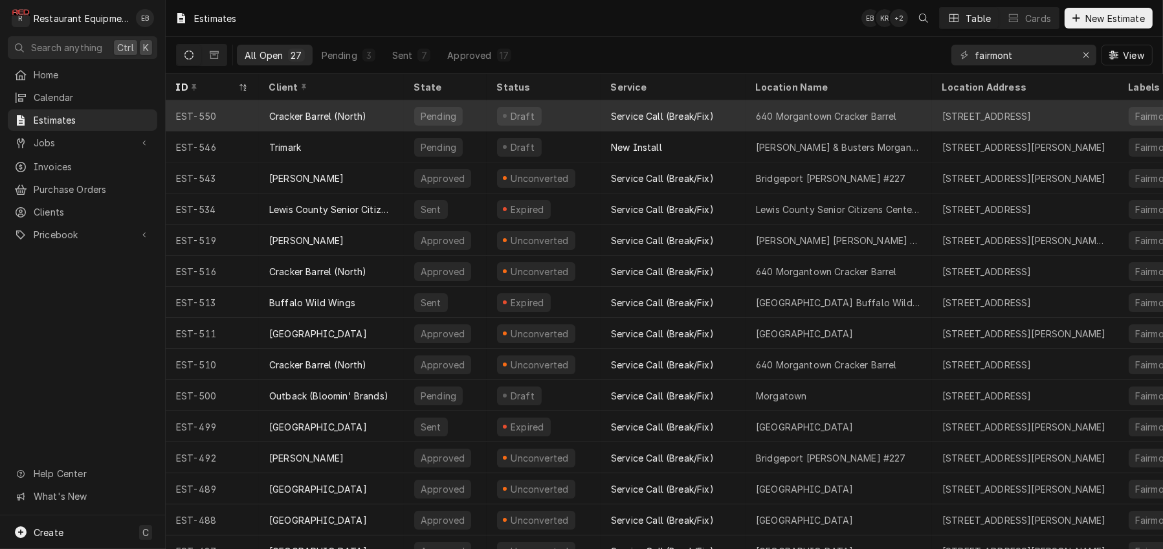
click at [601, 118] on div "Draft" at bounding box center [544, 115] width 114 height 31
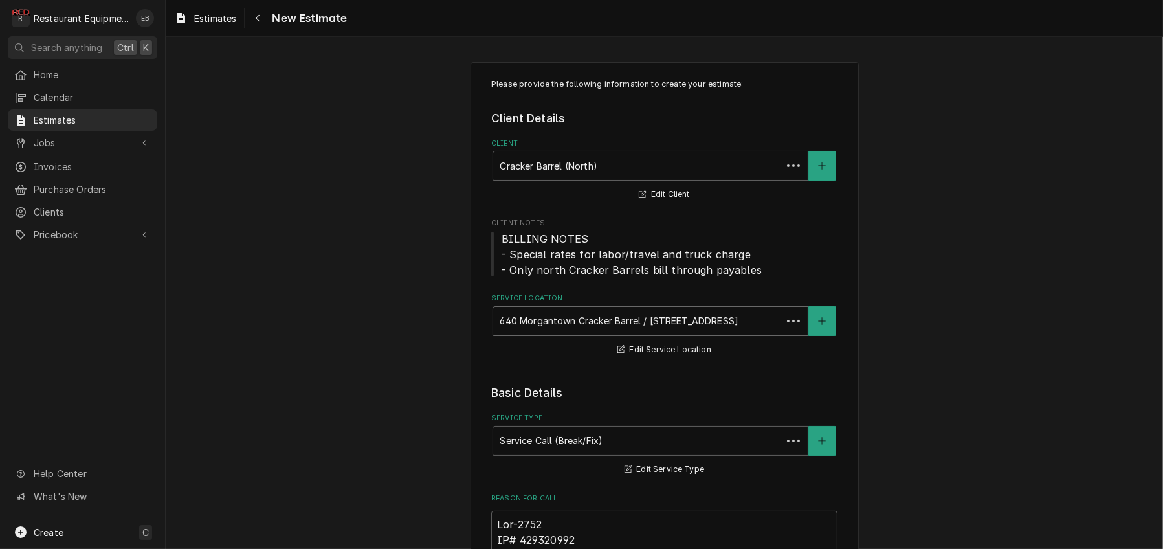
type textarea "x"
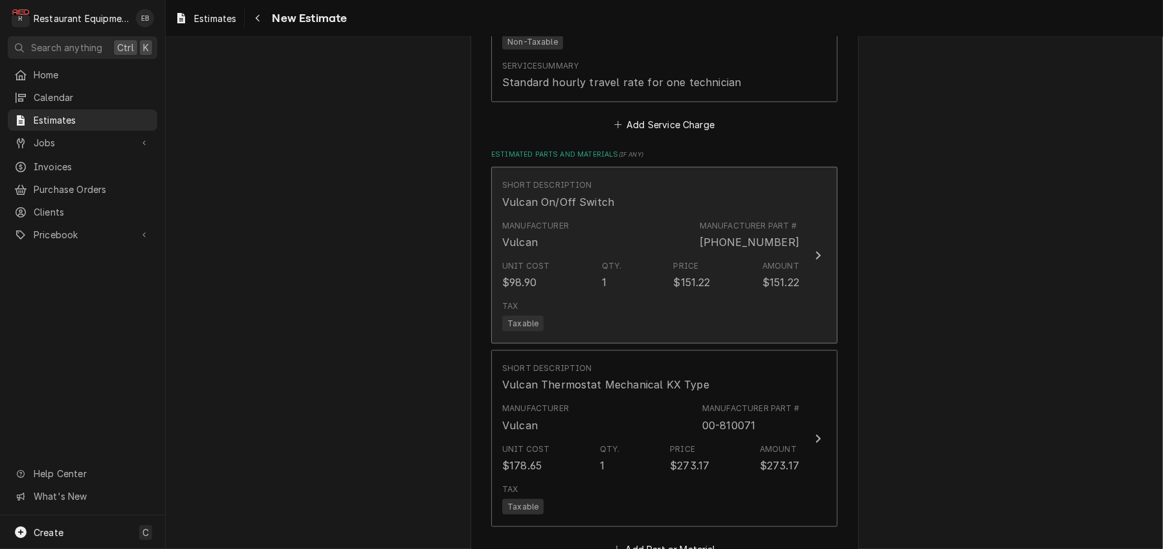
scroll to position [2373, 0]
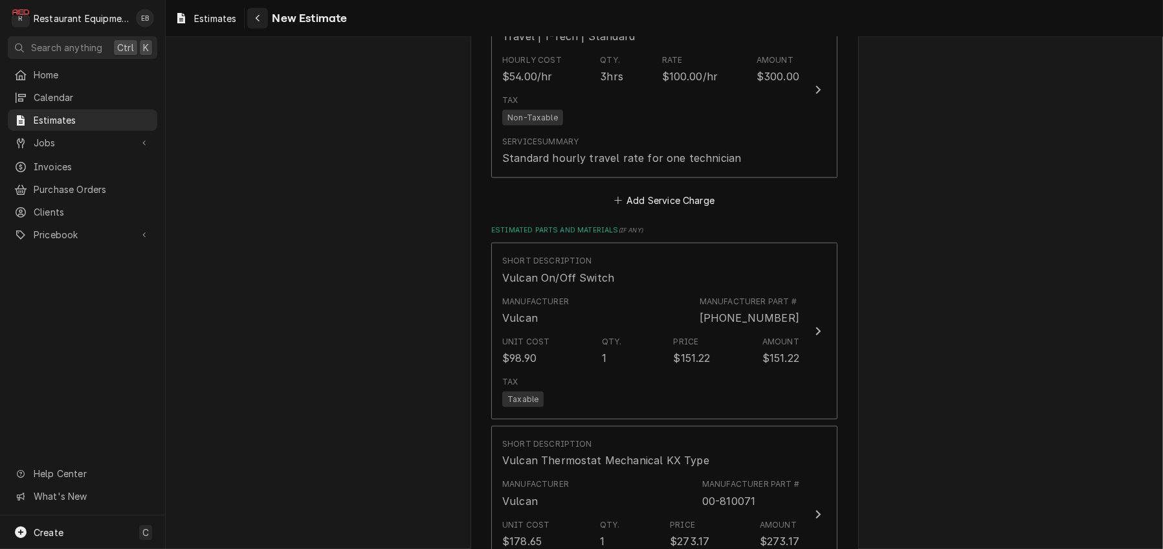
click at [264, 25] on div "Navigate back" at bounding box center [257, 18] width 13 height 13
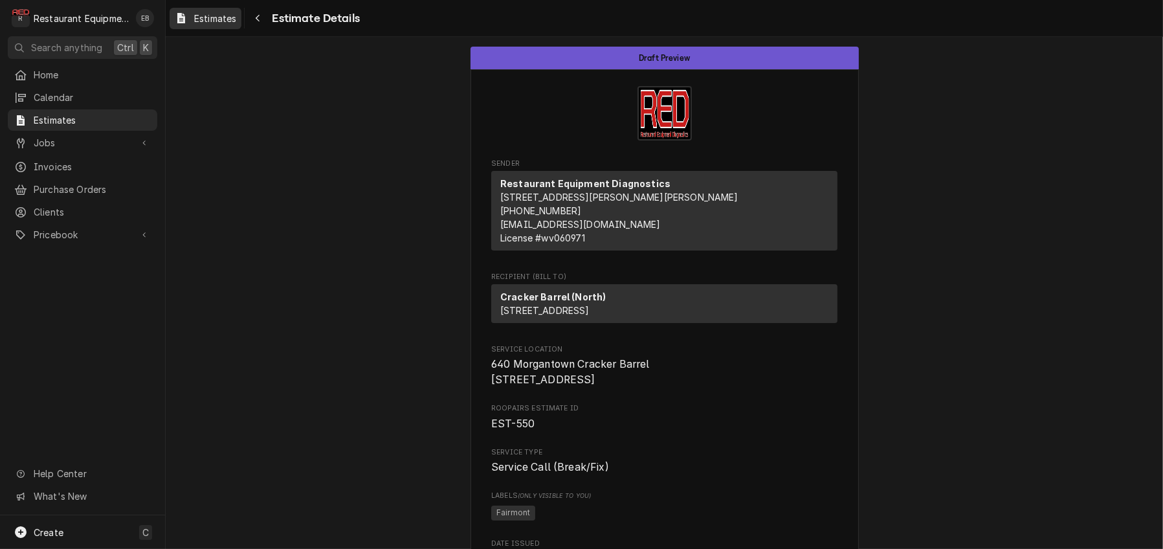
click at [232, 20] on span "Estimates" at bounding box center [215, 19] width 42 height 14
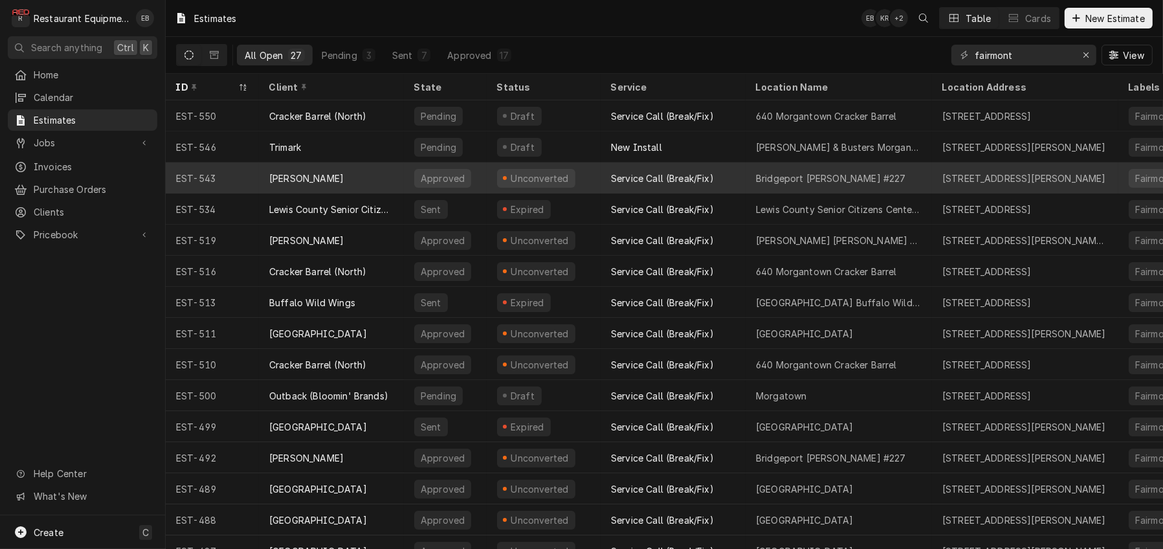
click at [392, 181] on div "[PERSON_NAME]" at bounding box center [331, 177] width 145 height 31
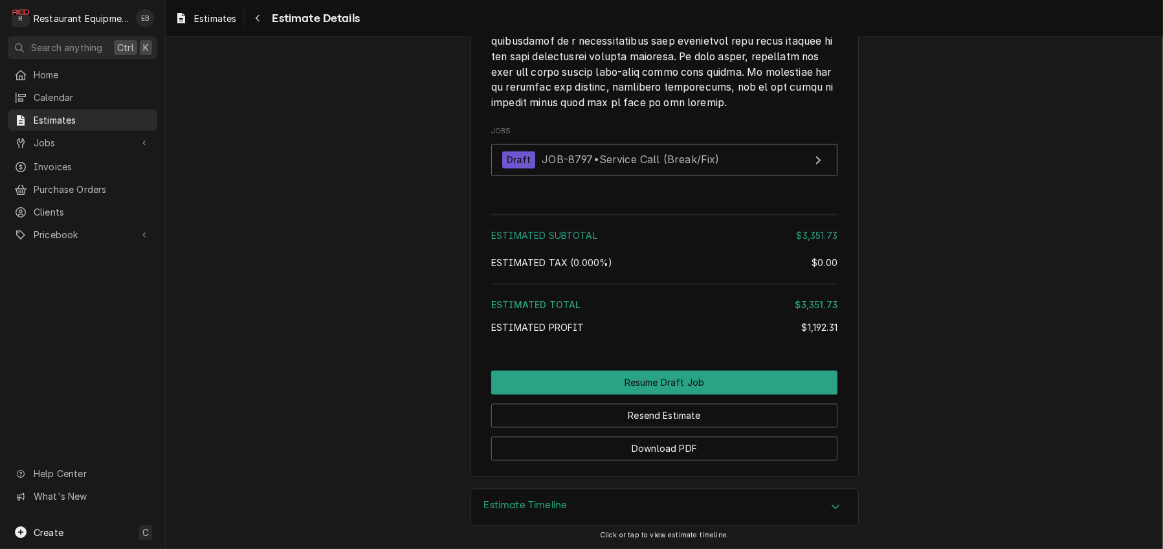
scroll to position [3452, 0]
click at [734, 175] on link "Draft JOB-8797 • Service Call (Break/Fix)" at bounding box center [664, 160] width 346 height 32
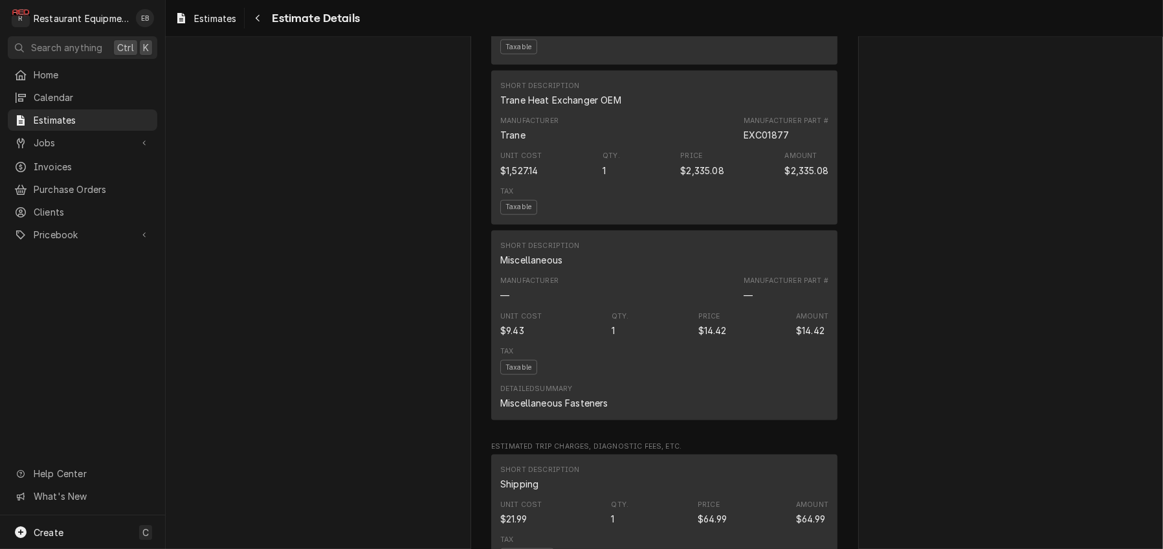
scroll to position [1683, 0]
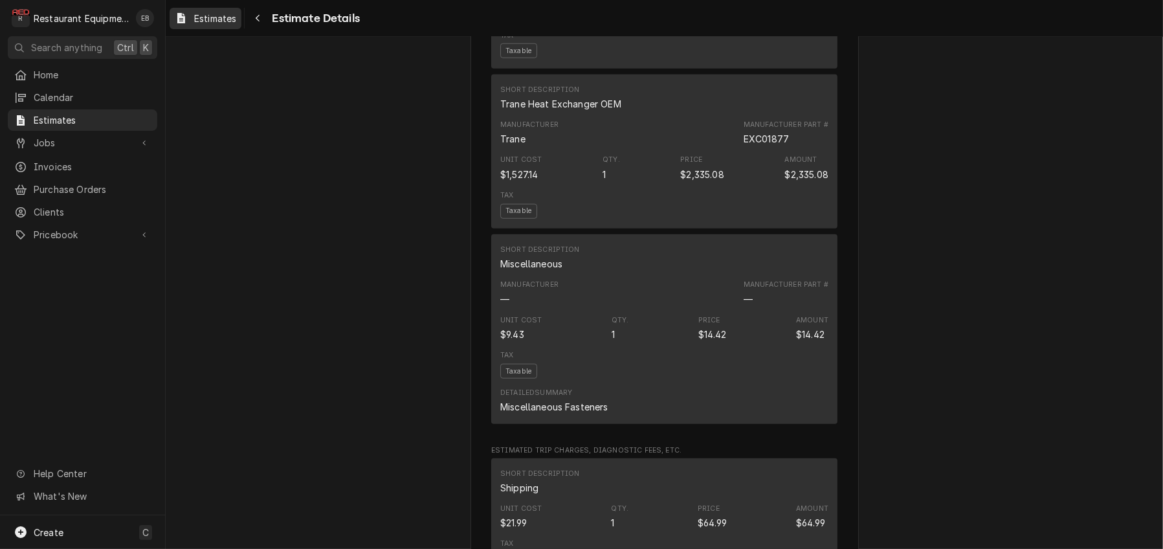
click at [232, 17] on span "Estimates" at bounding box center [215, 19] width 42 height 14
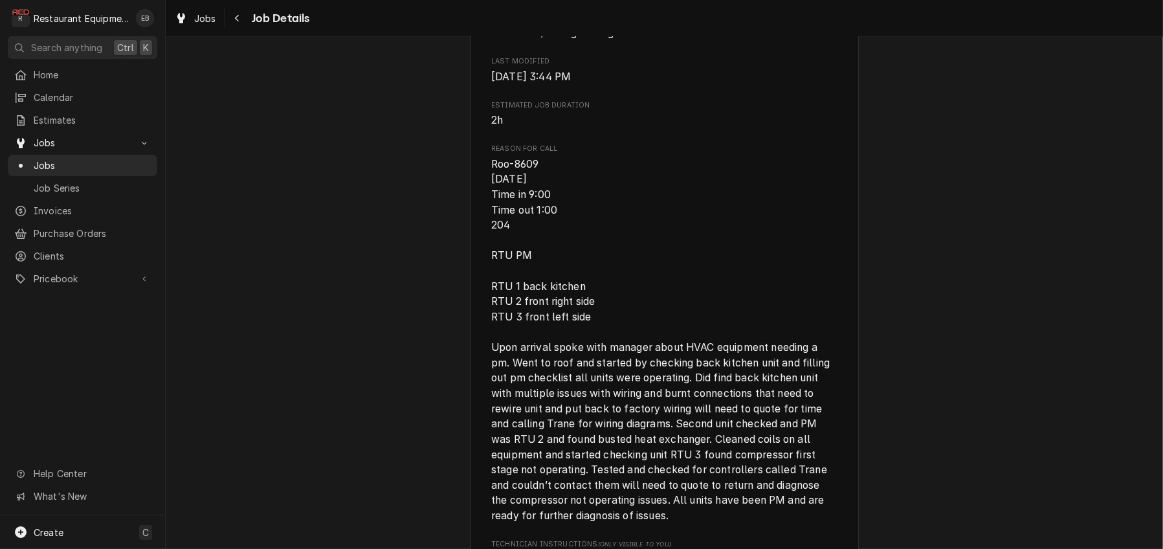
scroll to position [306, 0]
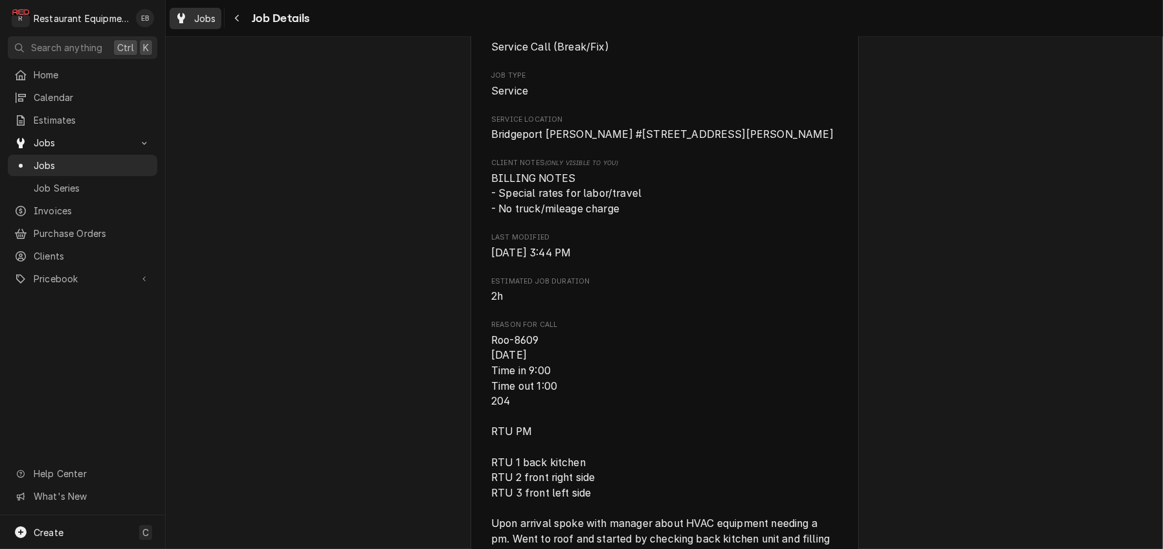
click at [216, 17] on span "Jobs" at bounding box center [205, 19] width 22 height 14
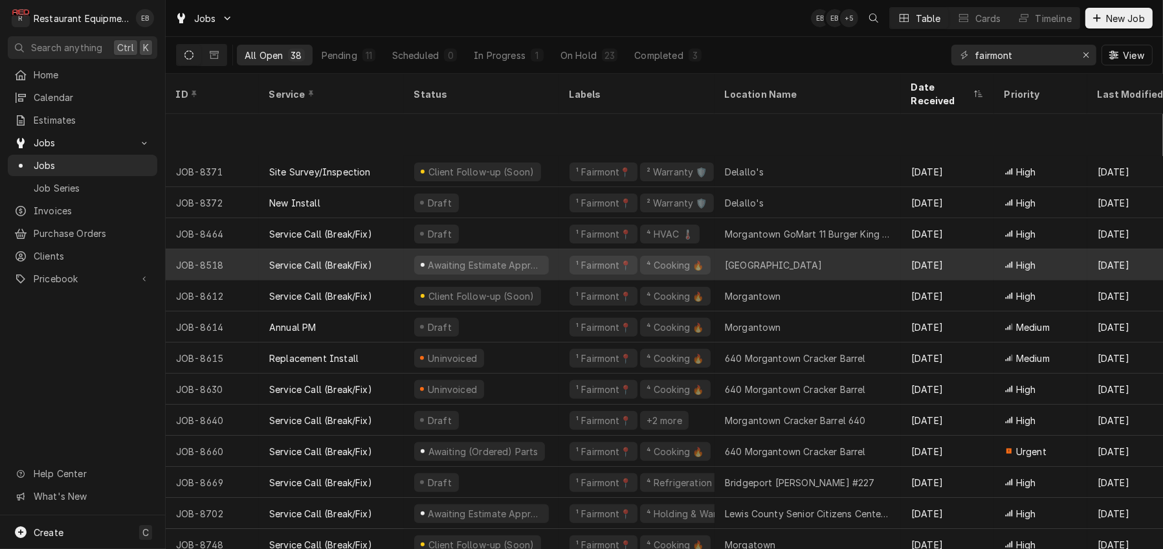
scroll to position [599, 0]
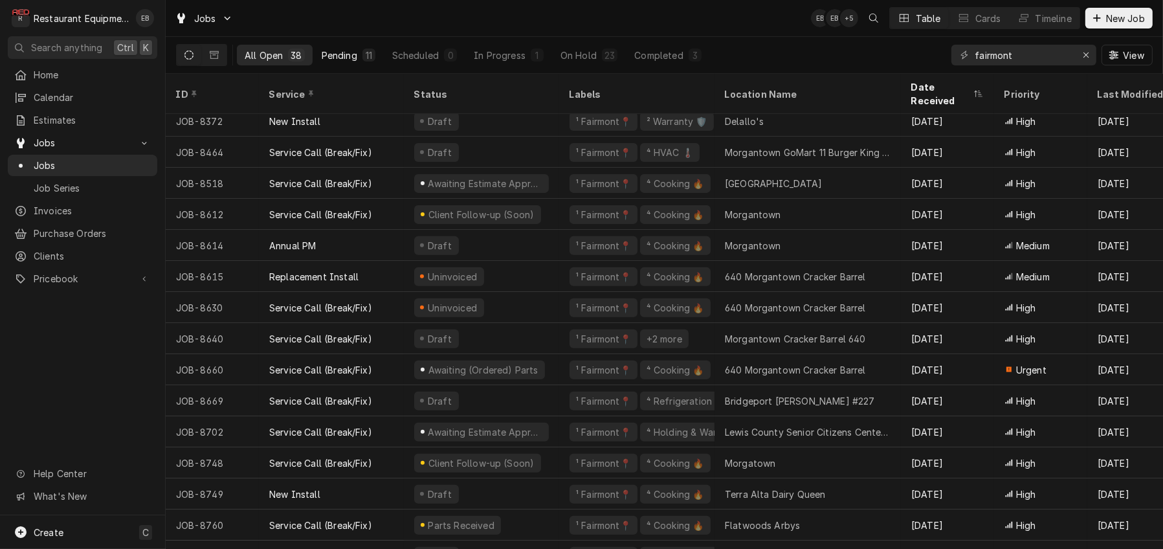
click at [357, 54] on div "Pending" at bounding box center [340, 56] width 36 height 14
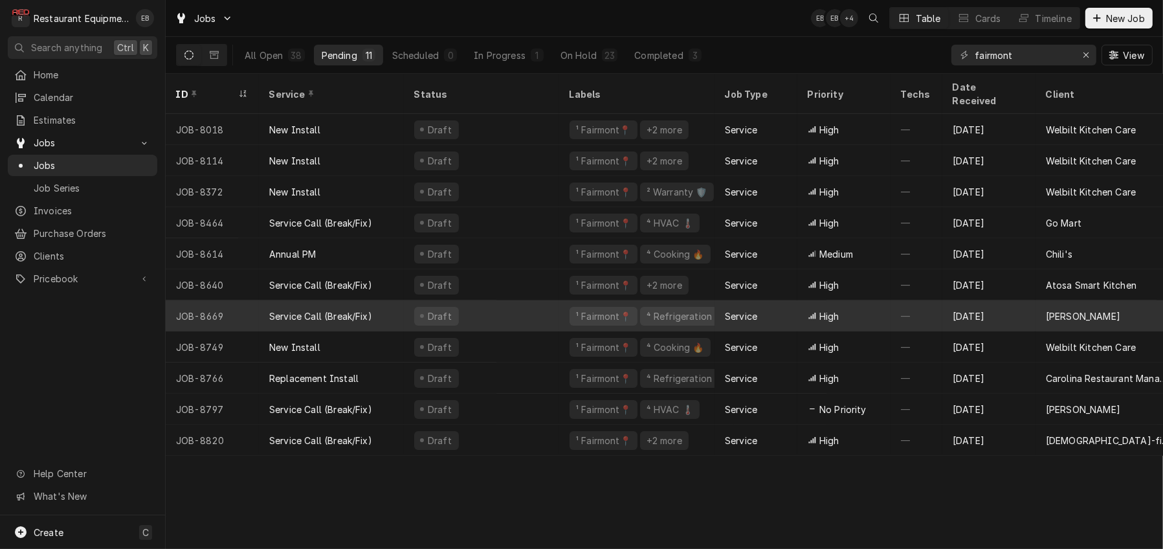
click at [402, 306] on div "Service Call (Break/Fix)" at bounding box center [331, 315] width 145 height 31
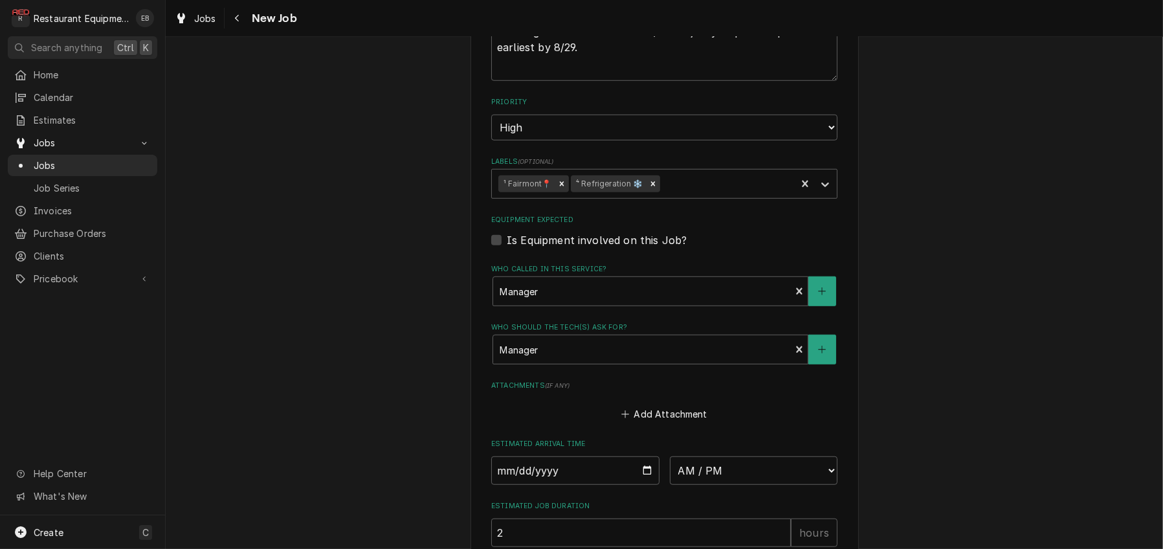
scroll to position [1142, 0]
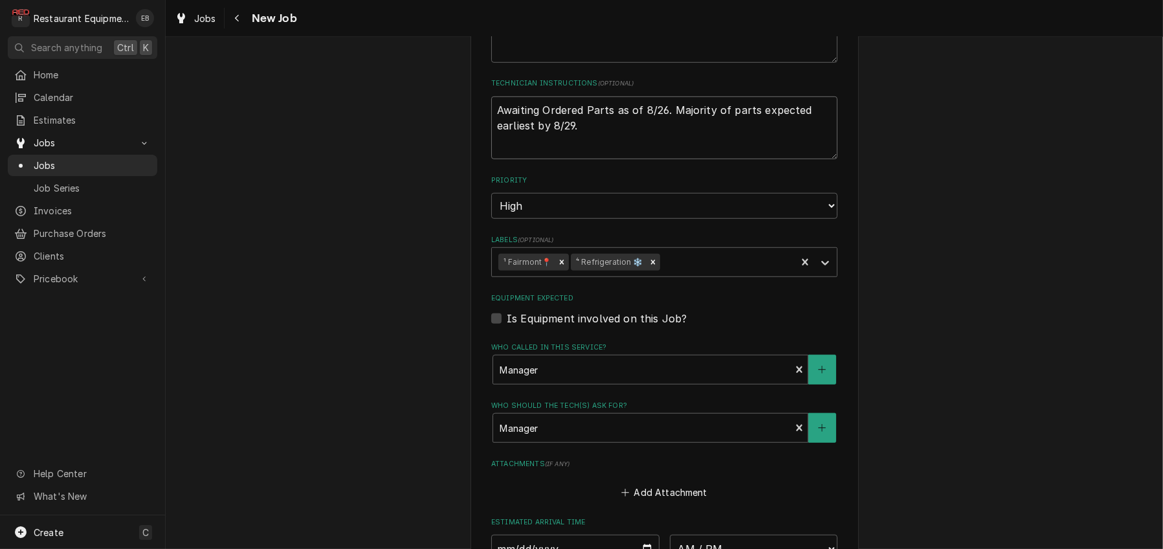
drag, startPoint x: 574, startPoint y: 205, endPoint x: 676, endPoint y: 195, distance: 102.1
click at [676, 160] on textarea "Awaiting Ordered Parts as of 8/26. Majority of parts expected earliest by 8/29." at bounding box center [664, 127] width 346 height 63
type textarea "x"
type textarea "Awaiting Ordered Parts as of 8/26."
type textarea "x"
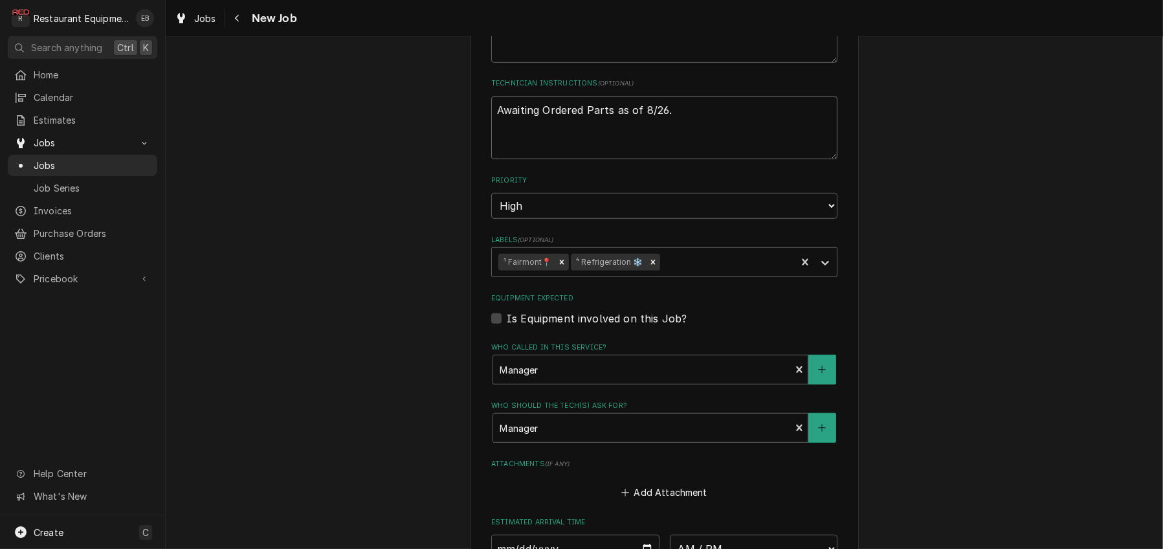
type textarea "Awaiting Ordered Parts as of 8/26."
type textarea "x"
type textarea "Awaiting Ordered Parts as of 8/26"
type textarea "x"
type textarea "Awaiting Ordered Parts as of 8/2"
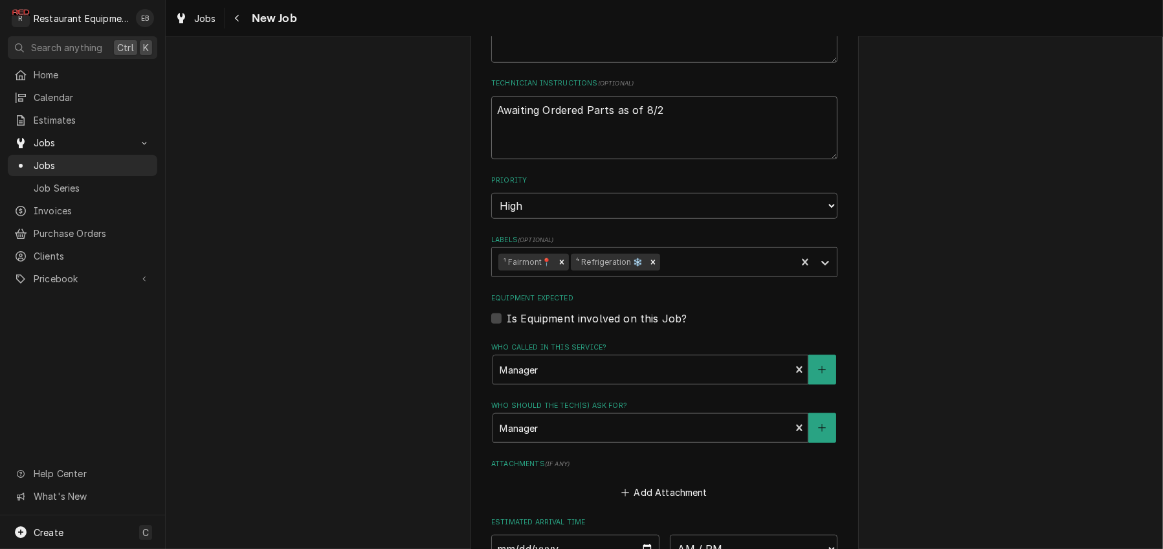
type textarea "x"
type textarea "Awaiting Ordered Parts as of 8/"
type textarea "x"
type textarea "Awaiting Ordered Parts as of 8"
type textarea "x"
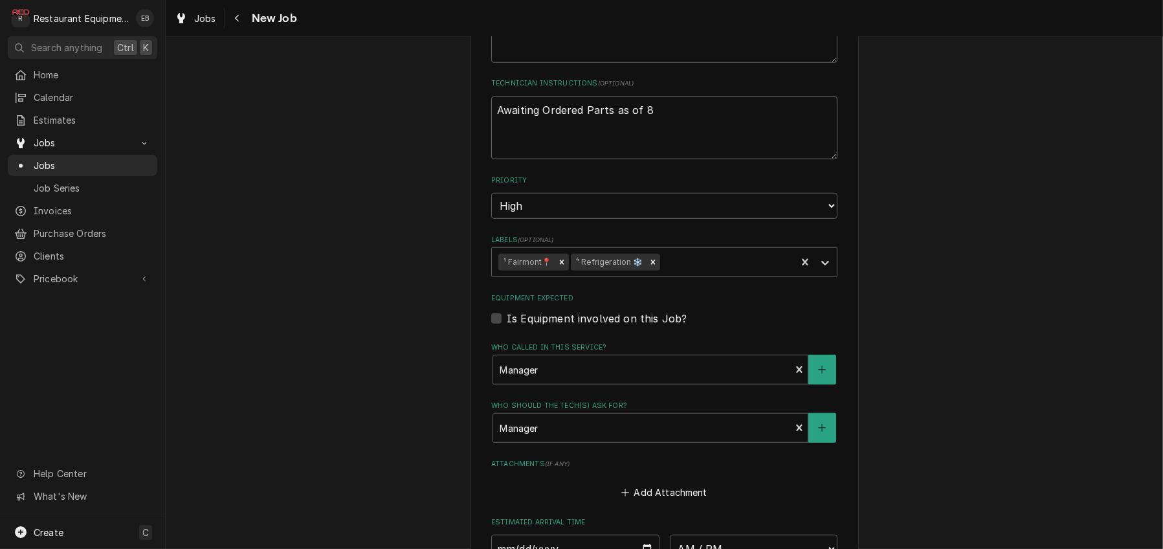
type textarea "Awaiting Ordered Parts as of"
type textarea "x"
type textarea "Awaiting Ordered Parts as of"
type textarea "x"
type textarea "Awaiting Ordered Parts as o"
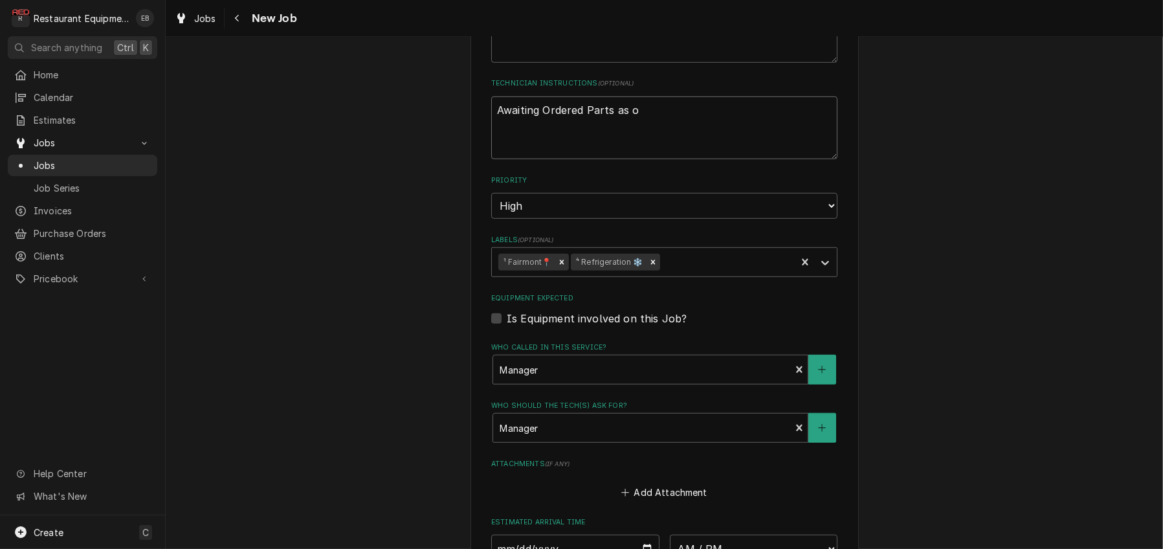
type textarea "x"
type textarea "Awaiting Ordered Parts as"
type textarea "x"
type textarea "Awaiting Ordered Parts as"
type textarea "x"
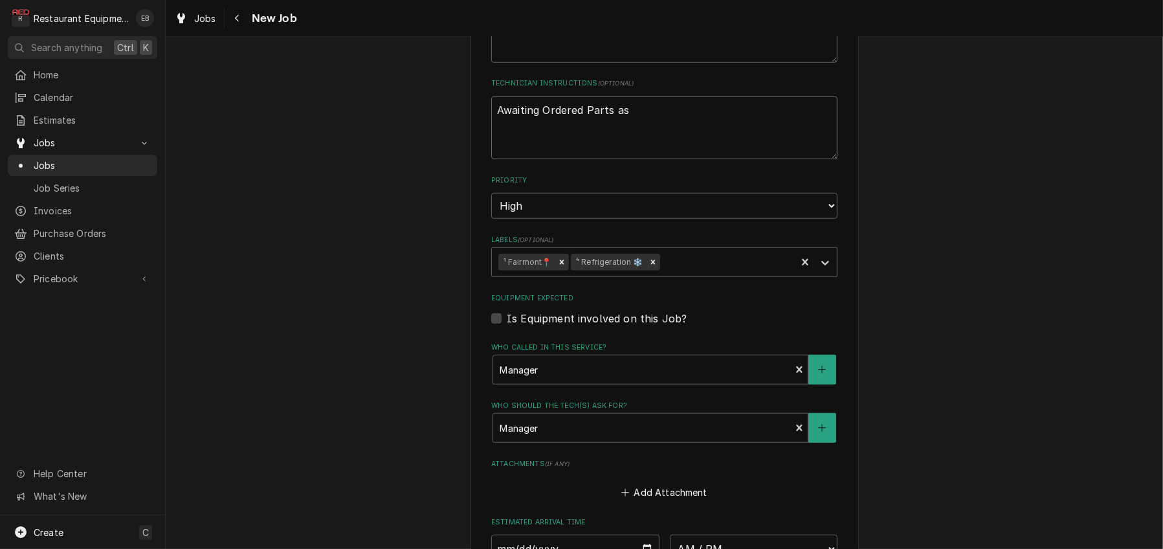
type textarea "Awaiting Ordered Parts a"
type textarea "x"
type textarea "Awaiting Ordered Parts"
type textarea "x"
type textarea "Awaiting Ordered Parts"
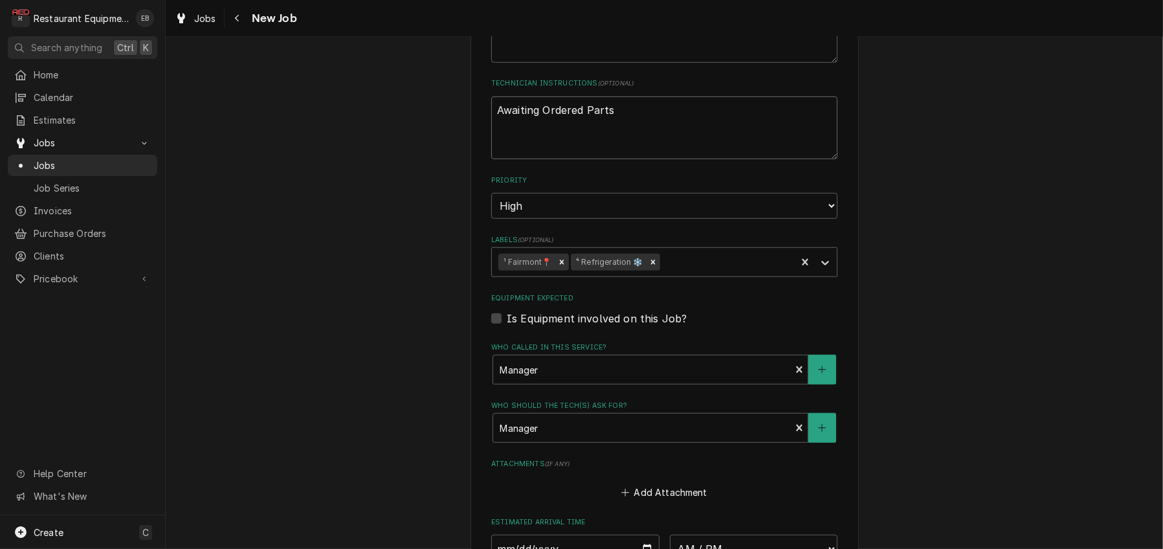
type textarea "x"
type textarea "Awaiting Ordered Part"
type textarea "x"
type textarea "Awaiting Ordered Par"
type textarea "x"
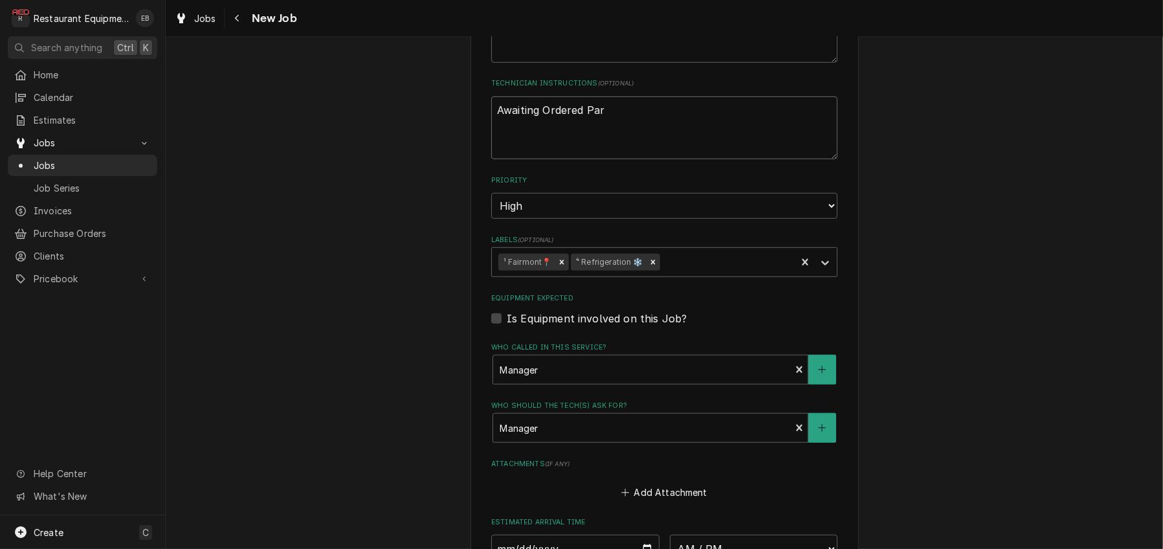
type textarea "Awaiting Ordered Pa"
type textarea "x"
type textarea "Awaiting Ordered P"
type textarea "x"
type textarea "Awaiting Ordered"
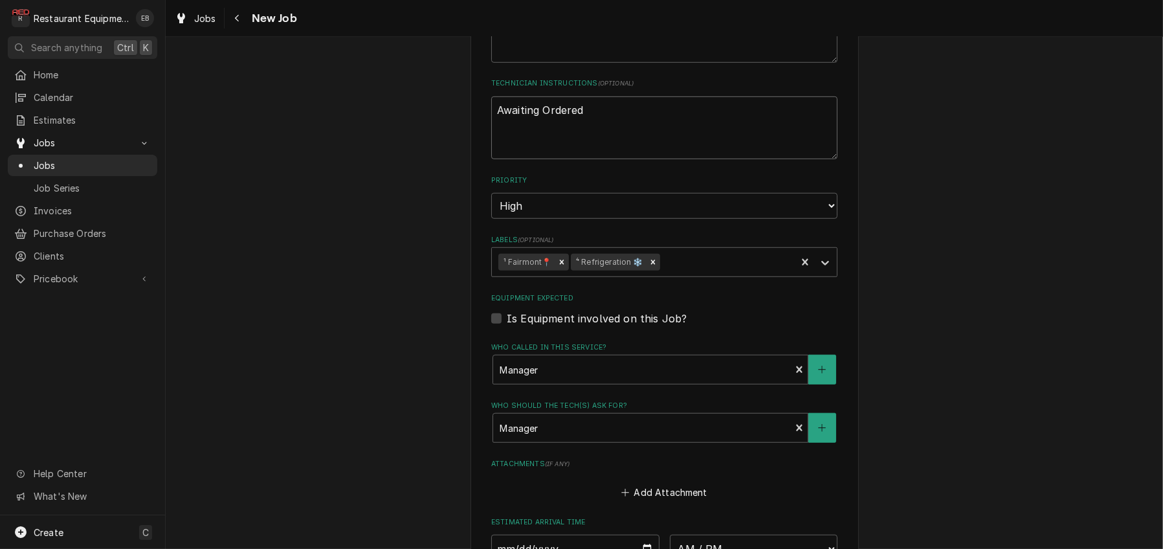
type textarea "x"
type textarea "Awaiting Ordered"
type textarea "x"
type textarea "Awaiting Ordere"
type textarea "x"
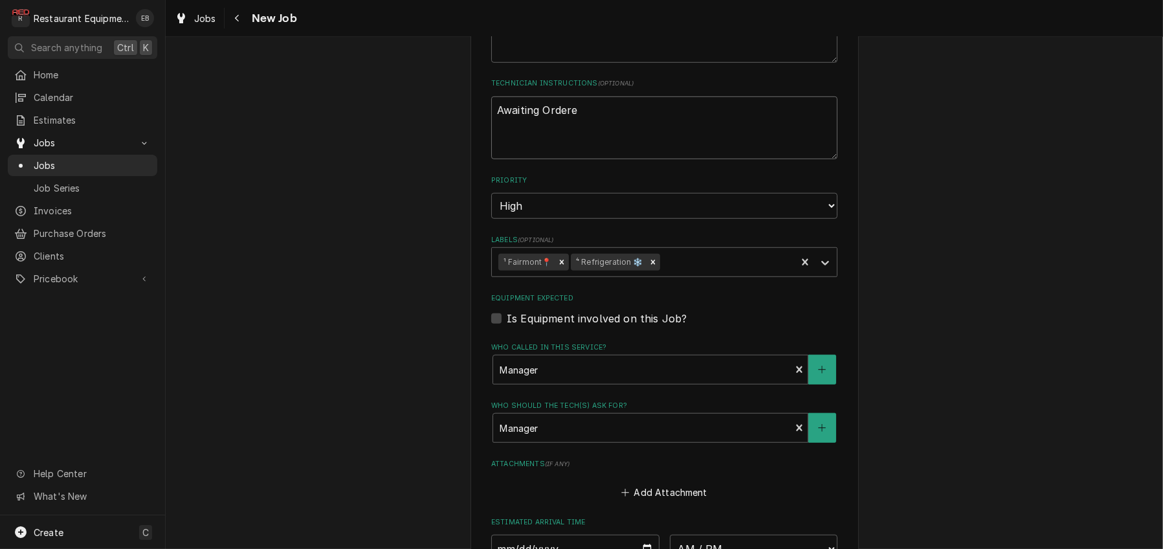
type textarea "Awaiting Order"
type textarea "x"
type textarea "Awaiting Orde"
type textarea "x"
type textarea "Awaiting Ord"
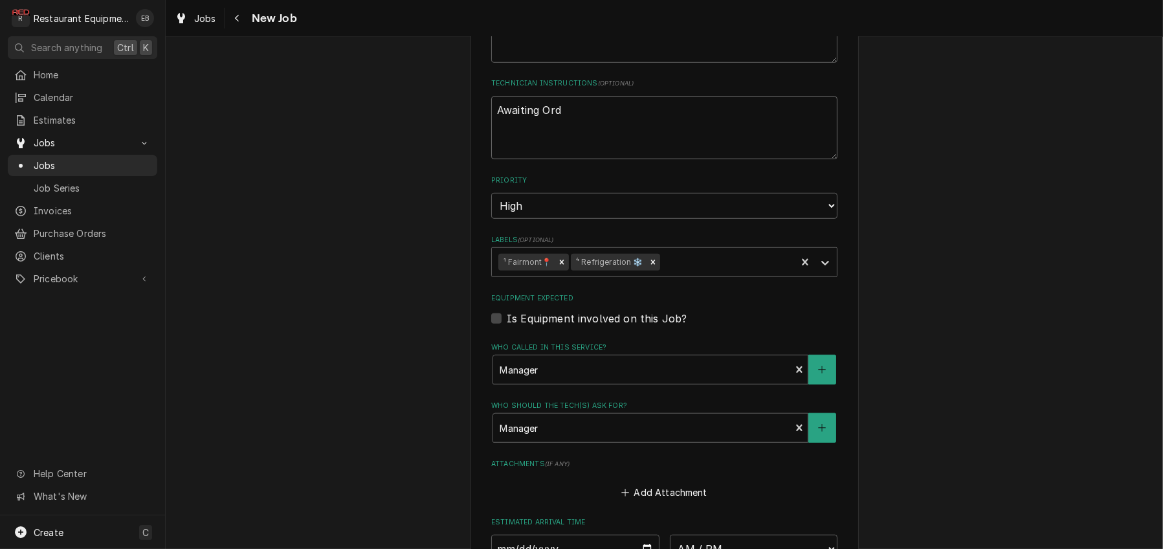
type textarea "x"
type textarea "Awaiting Or"
type textarea "x"
type textarea "Awaiting O"
type textarea "x"
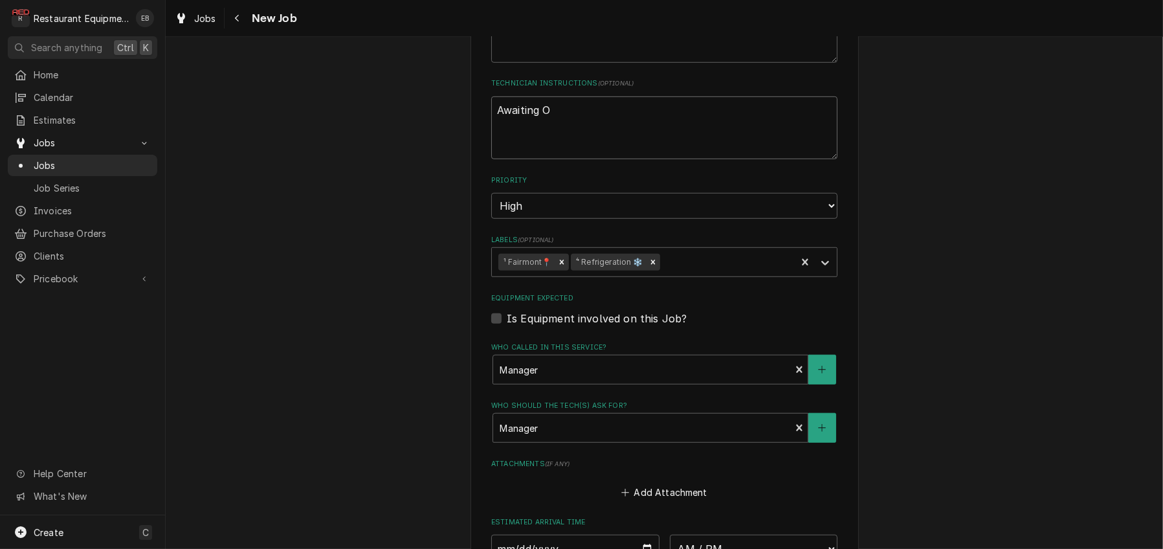
type textarea "Awaiting"
type textarea "x"
type textarea "Awaiting"
type textarea "x"
type textarea "Awaitin"
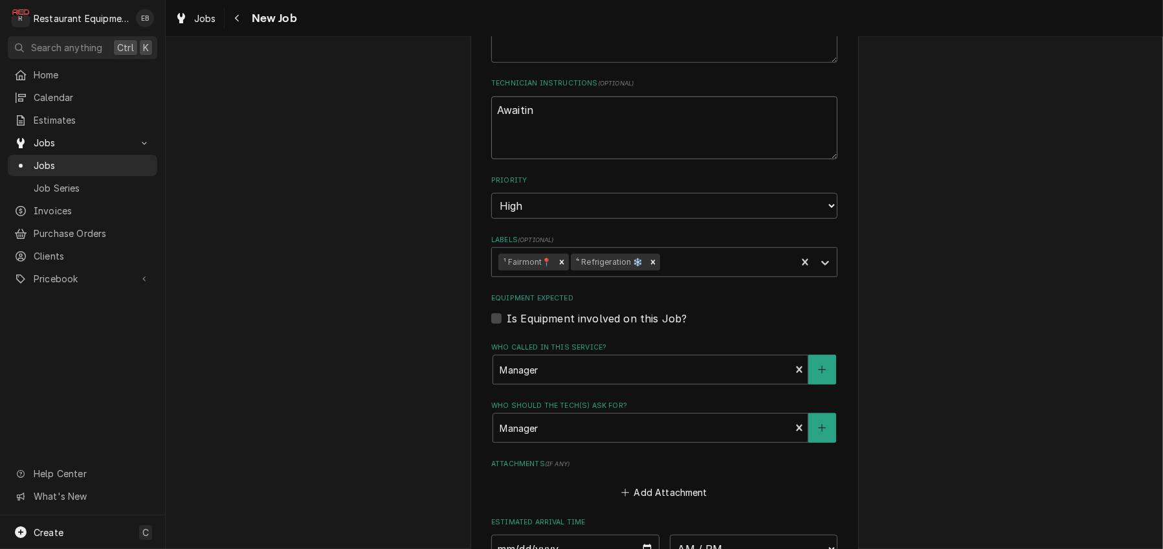
type textarea "x"
type textarea "Awaiti"
type textarea "x"
type textarea "Await"
type textarea "x"
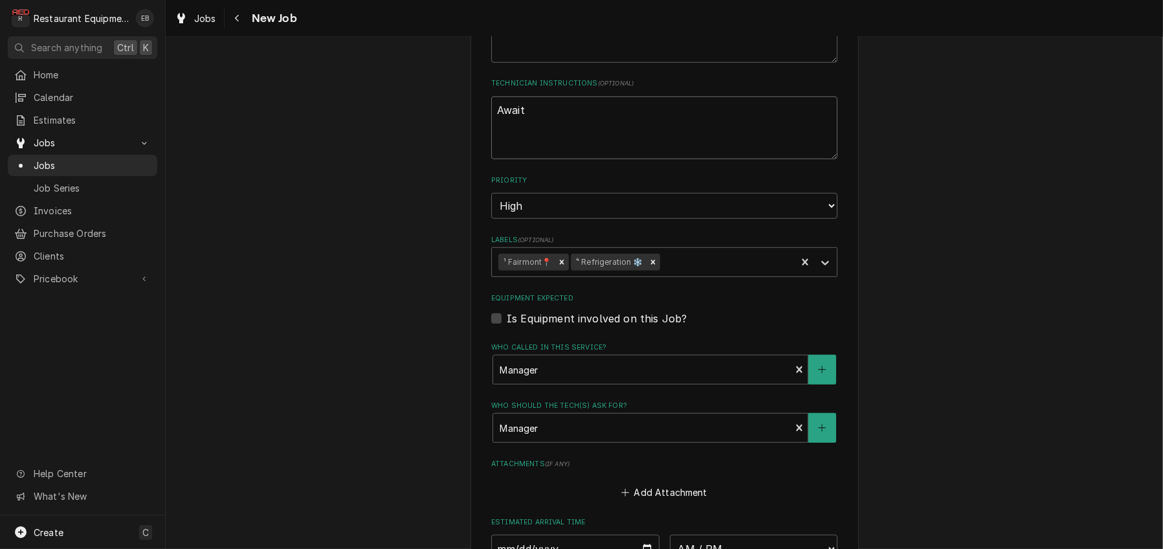
type textarea "Awai"
type textarea "x"
type textarea "Awa"
type textarea "x"
type textarea "Aw"
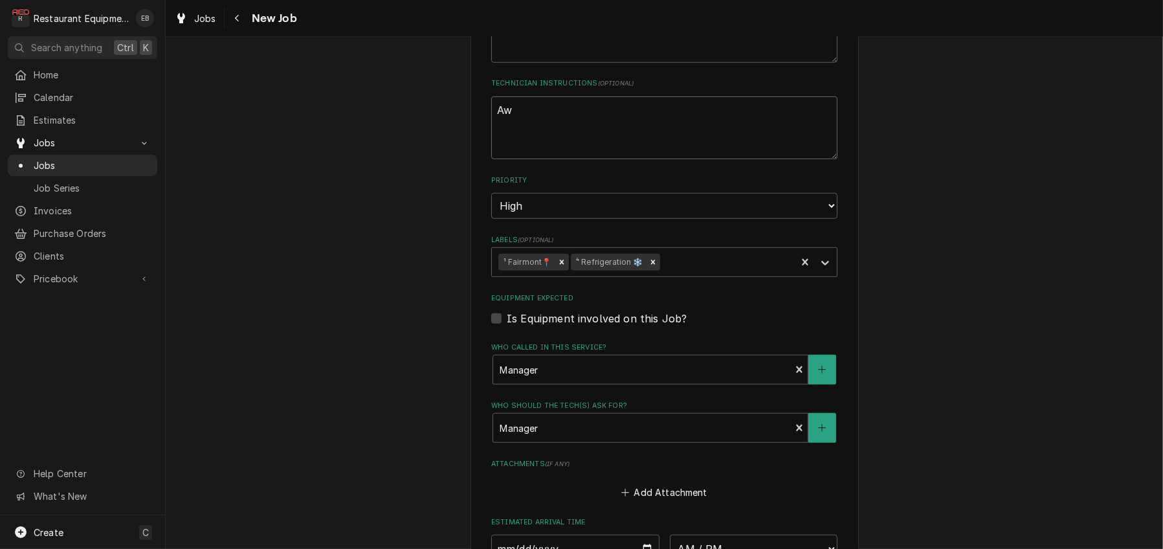
type textarea "x"
type textarea "A"
type textarea "x"
type textarea "A"
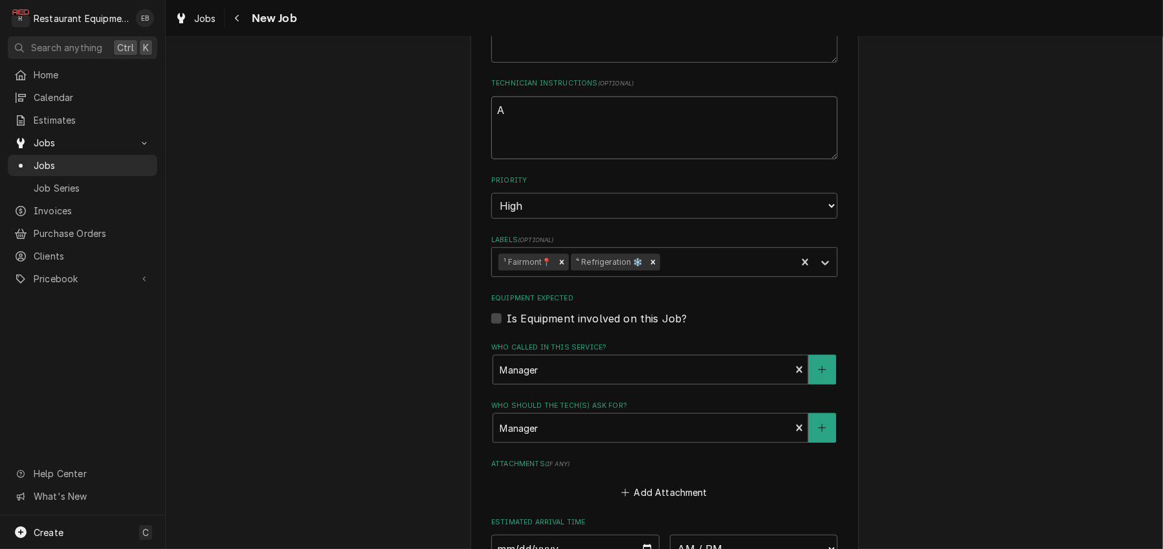
type textarea "x"
type textarea "Aw"
type textarea "x"
type textarea "Awa"
type textarea "x"
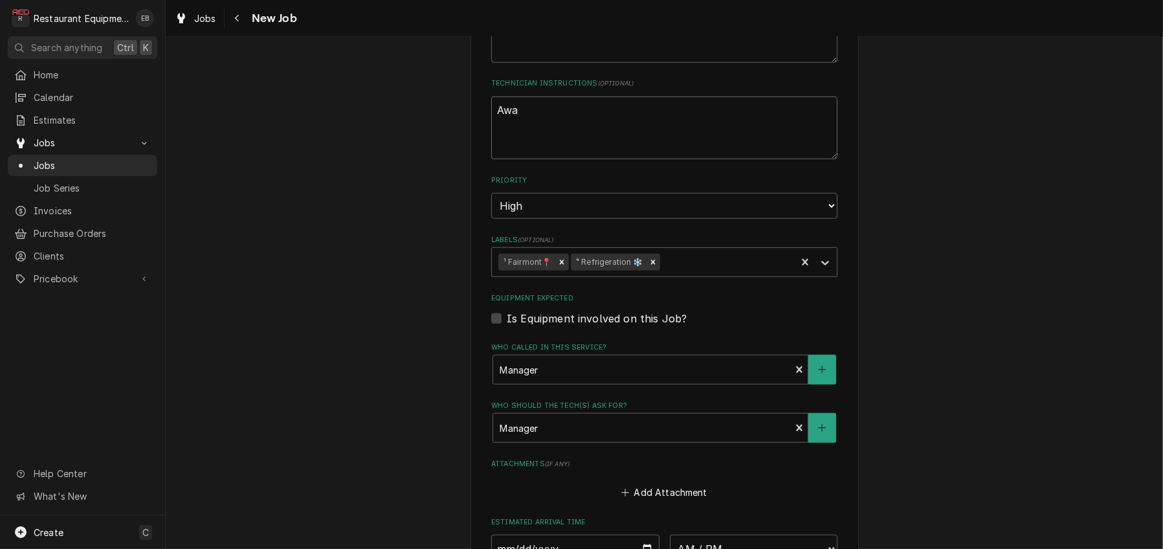
type textarea "Awai"
type textarea "x"
type textarea "Await"
type textarea "x"
type textarea "Awaiti"
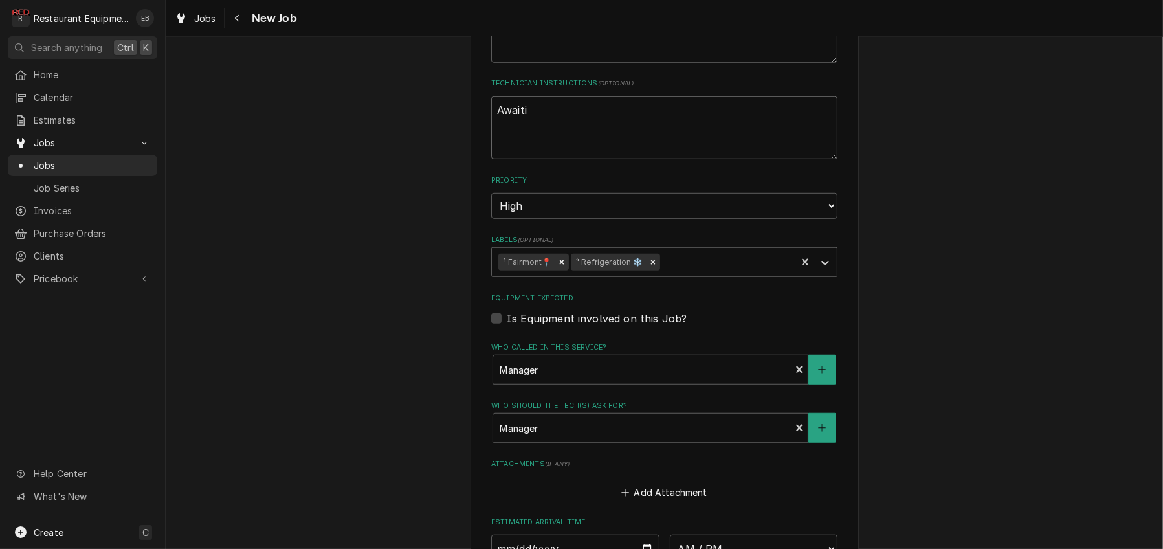
type textarea "x"
type textarea "Awaitin"
type textarea "x"
type textarea "Awaiting"
type textarea "x"
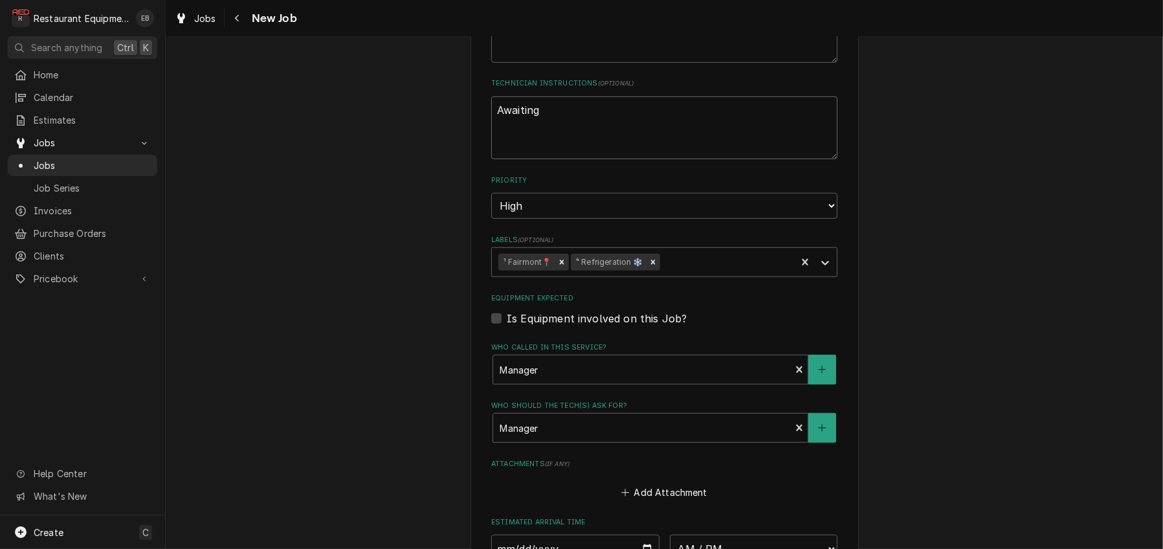
type textarea "Awaiting"
type textarea "x"
type textarea "Awaiting l"
type textarea "x"
type textarea "Awaiting la"
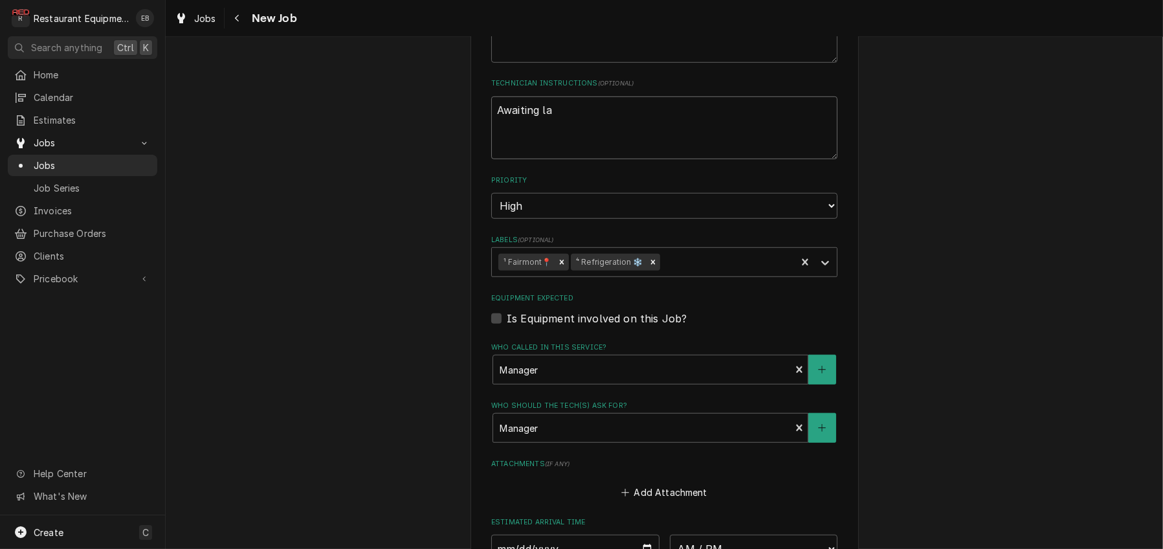
type textarea "x"
type textarea "Awaiting las"
type textarea "x"
type textarea "Awaiting last"
type textarea "x"
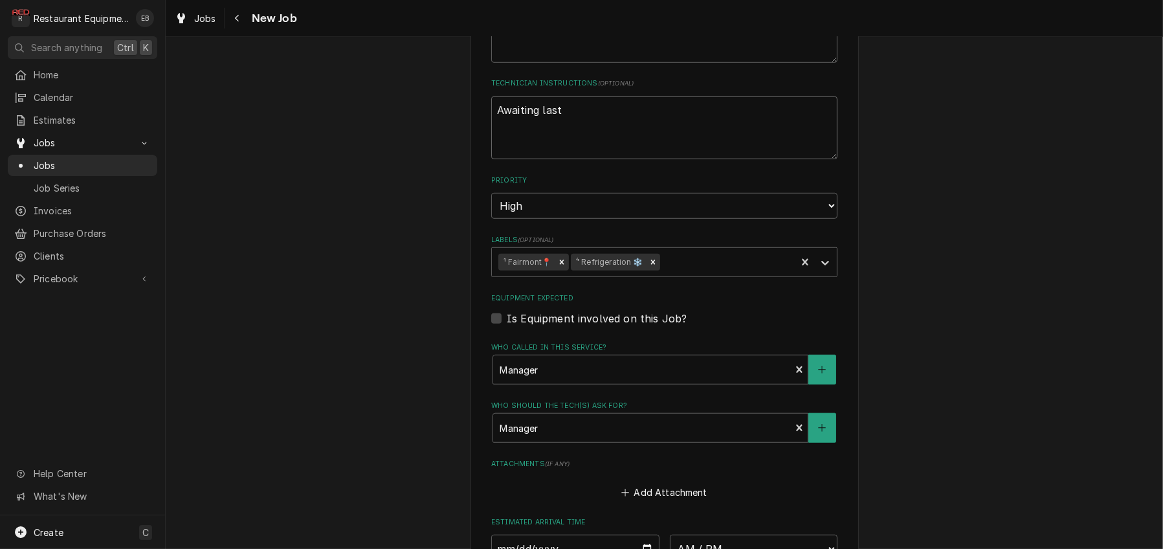
type textarea "Awaiting last"
type textarea "x"
type textarea "Awaiting last o"
type textarea "x"
type textarea "Awaiting last of"
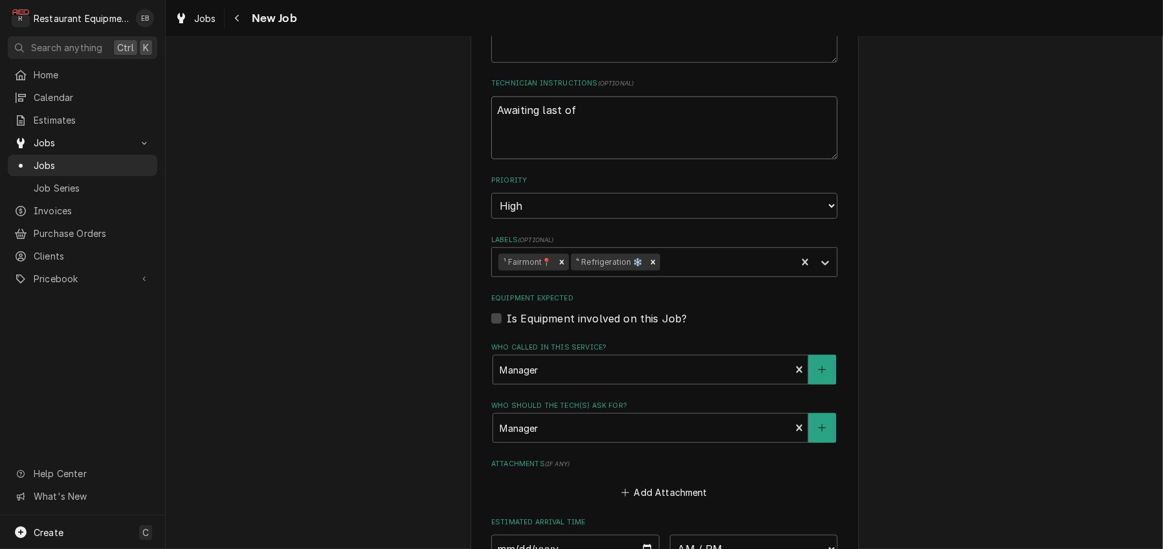
type textarea "x"
type textarea "Awaiting last of"
type textarea "x"
type textarea "Awaiting last of p"
type textarea "x"
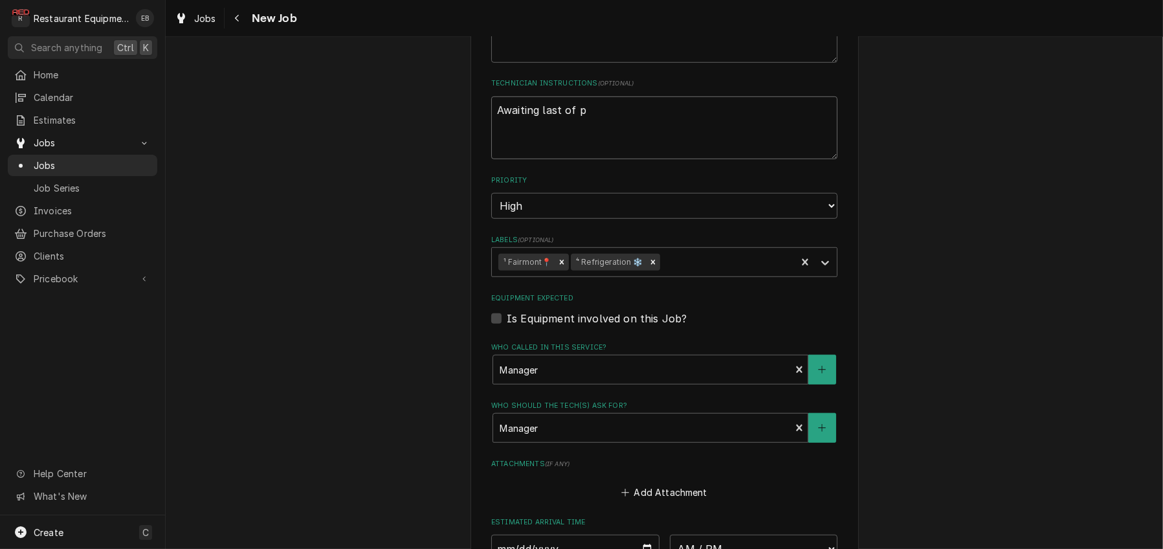
type textarea "Awaiting last of pa"
type textarea "x"
type textarea "Awaiting last of par"
type textarea "x"
type textarea "Awaiting last of part"
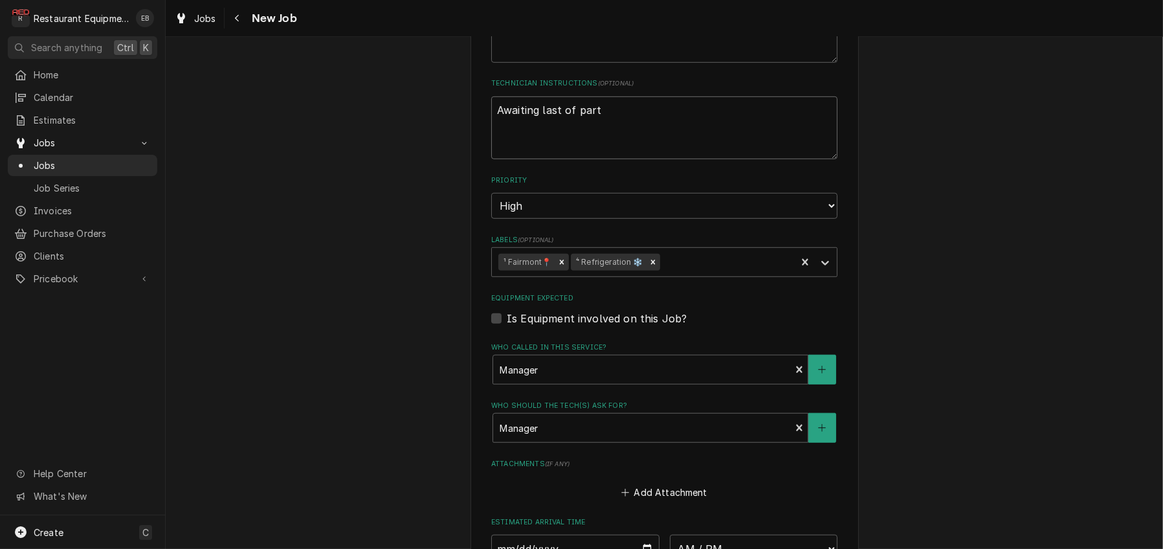
type textarea "x"
type textarea "Awaiting last of parts"
type textarea "x"
type textarea "Awaiting last of parts,"
type textarea "x"
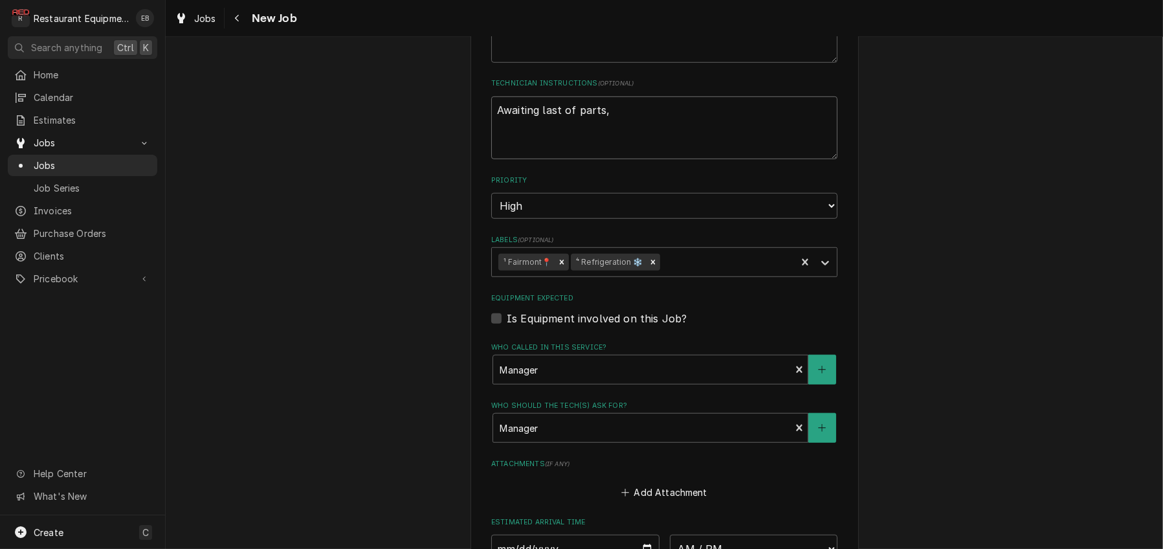
type textarea "Awaiting last of parts,"
type textarea "x"
type textarea "Awaiting last of parts, s"
type textarea "x"
type textarea "Awaiting last of parts, sh"
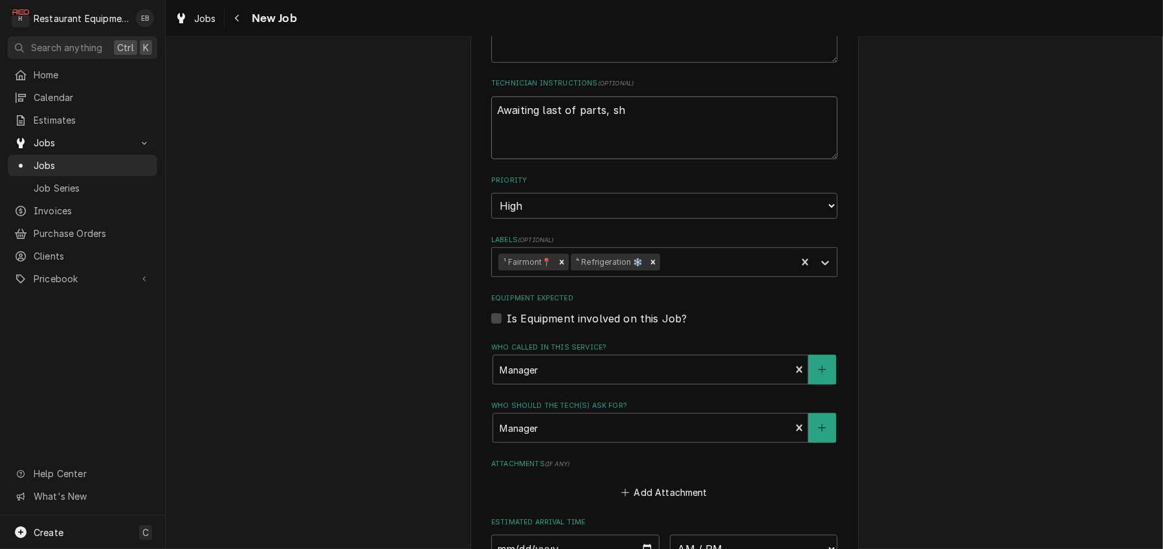
type textarea "x"
type textarea "Awaiting last of parts, shi"
type textarea "x"
type textarea "Awaiting last of parts, ship"
type textarea "x"
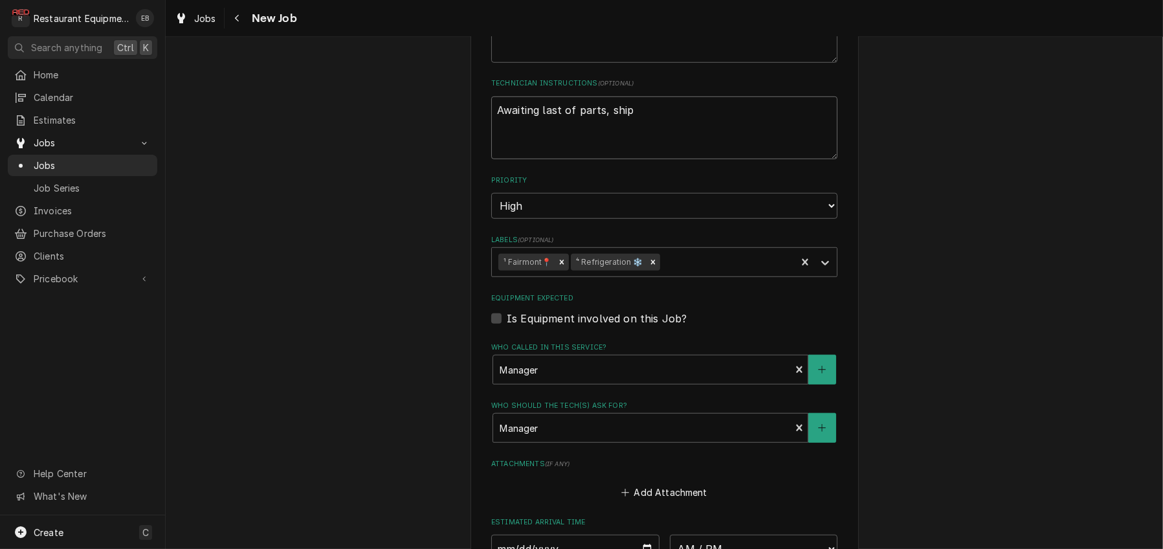
type textarea "Awaiting last of parts, ship"
type textarea "x"
type textarea "Awaiting last of parts, ship d"
type textarea "x"
type textarea "Awaiting last of parts, ship da"
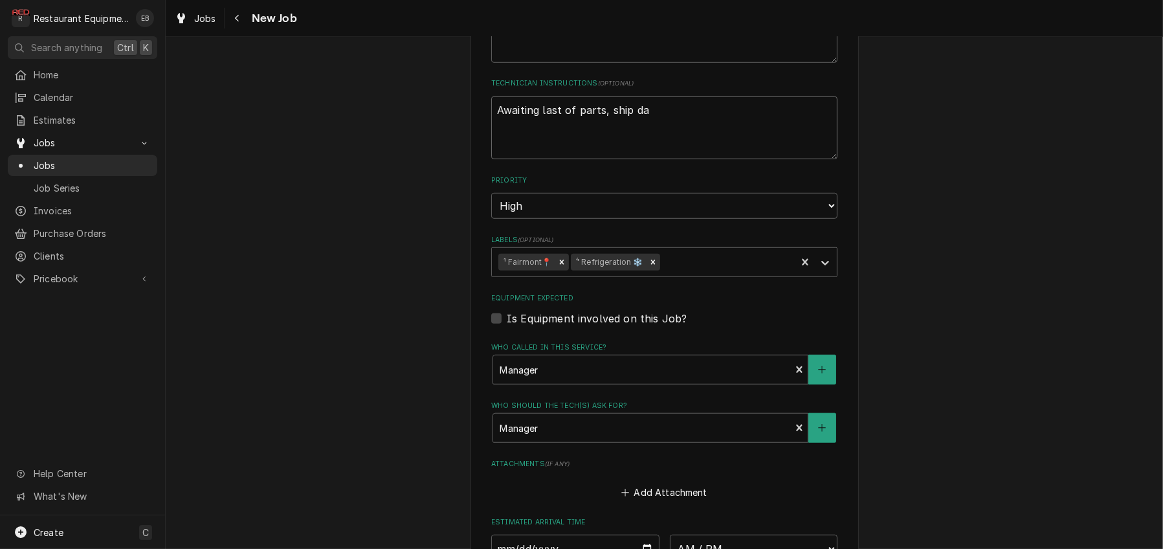
type textarea "x"
type textarea "Awaiting last of parts, ship dat"
type textarea "x"
type textarea "Awaiting last of parts, ship date"
type textarea "x"
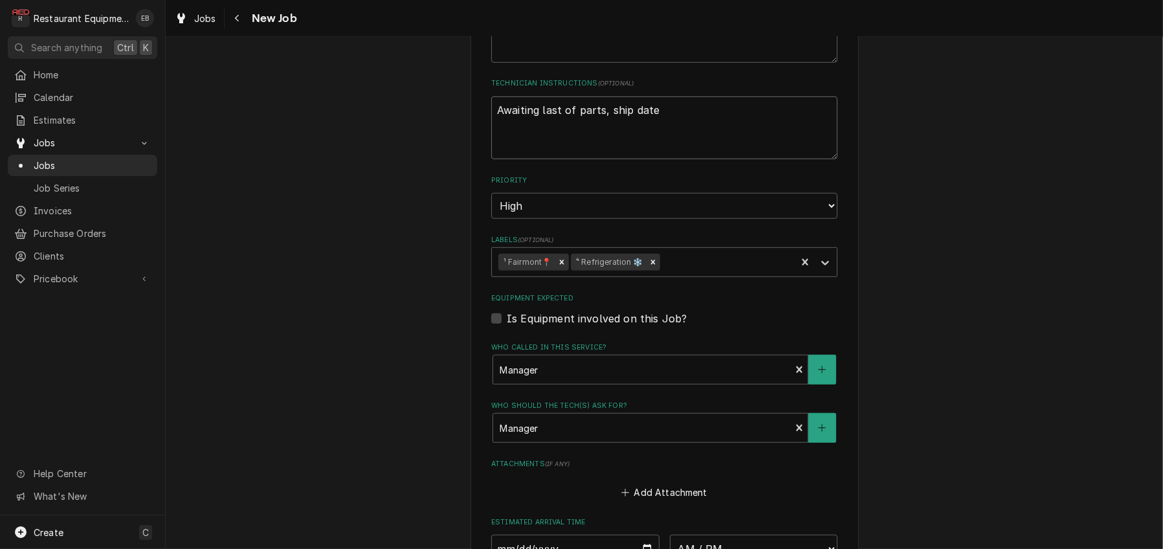
type textarea "Awaiting last of parts, ship date"
type textarea "x"
type textarea "Awaiting last of parts, ship date i"
type textarea "x"
type textarea "Awaiting last of parts, ship date is"
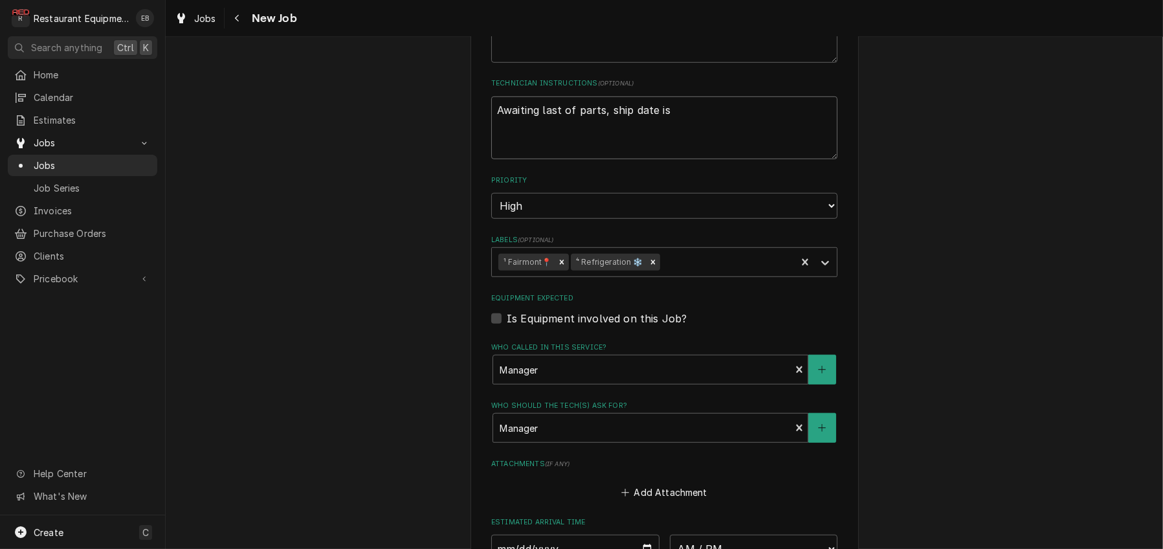
type textarea "x"
type textarea "Awaiting last of parts, ship date is"
type textarea "x"
type textarea "Awaiting last of parts, ship date is T"
type textarea "x"
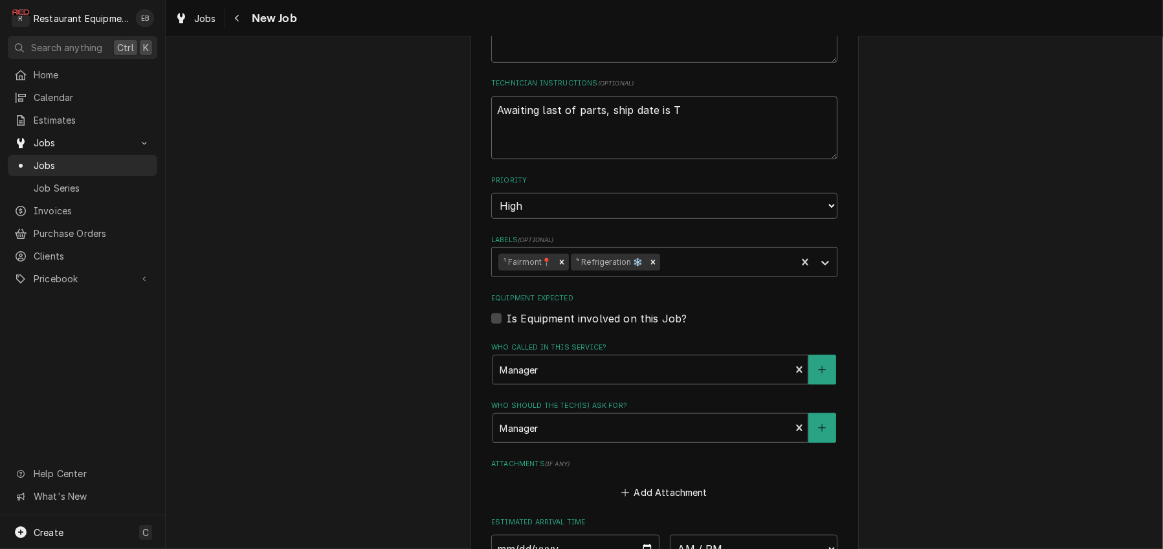
type textarea "Awaiting last of parts, ship date is TB"
type textarea "x"
type textarea "Awaiting last of parts, ship date is TBD"
type textarea "x"
type textarea "Awaiting last of parts, ship date is TBD."
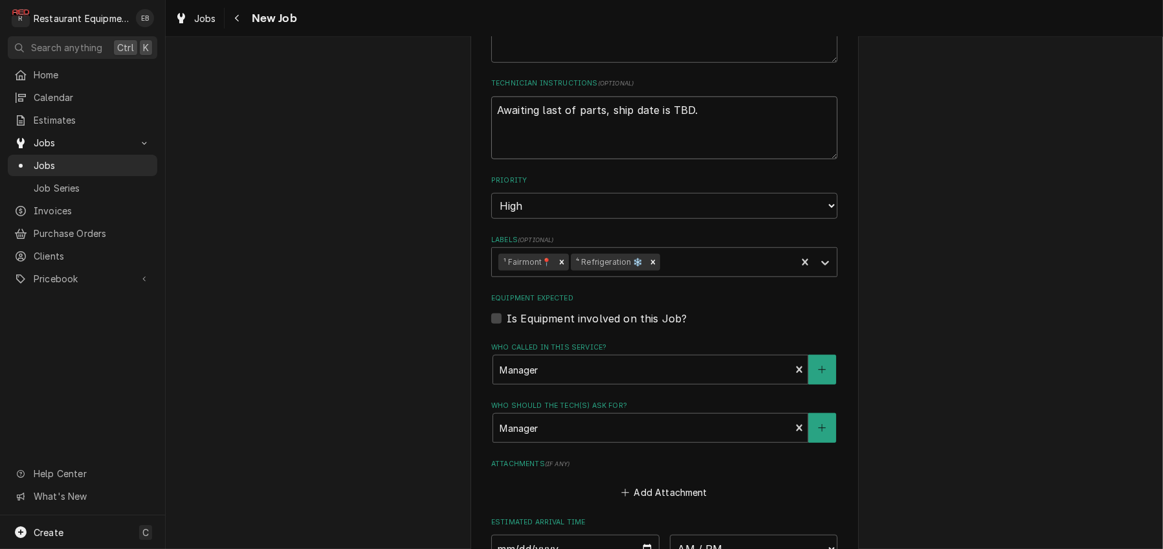
type textarea "x"
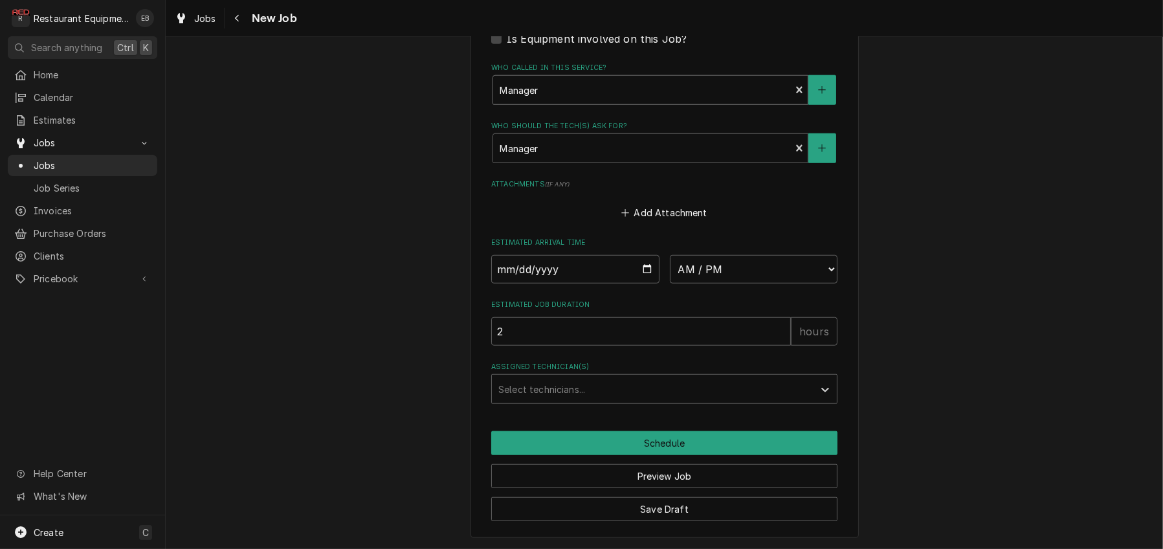
scroll to position [1573, 0]
type textarea "Awaiting last of parts, ship date is TBD."
click at [669, 509] on button "Save Draft" at bounding box center [664, 509] width 346 height 24
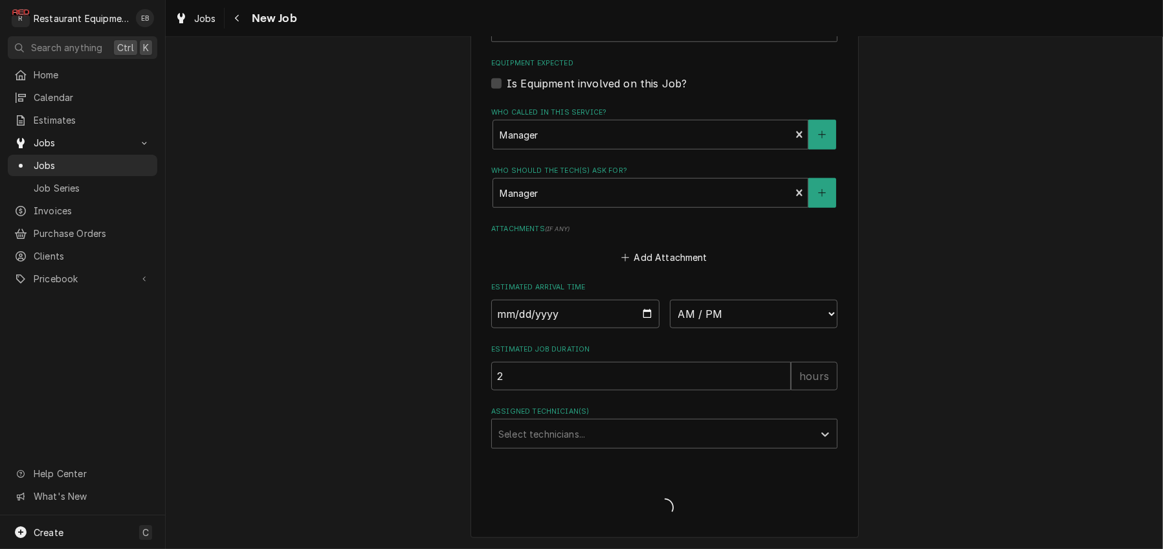
type textarea "x"
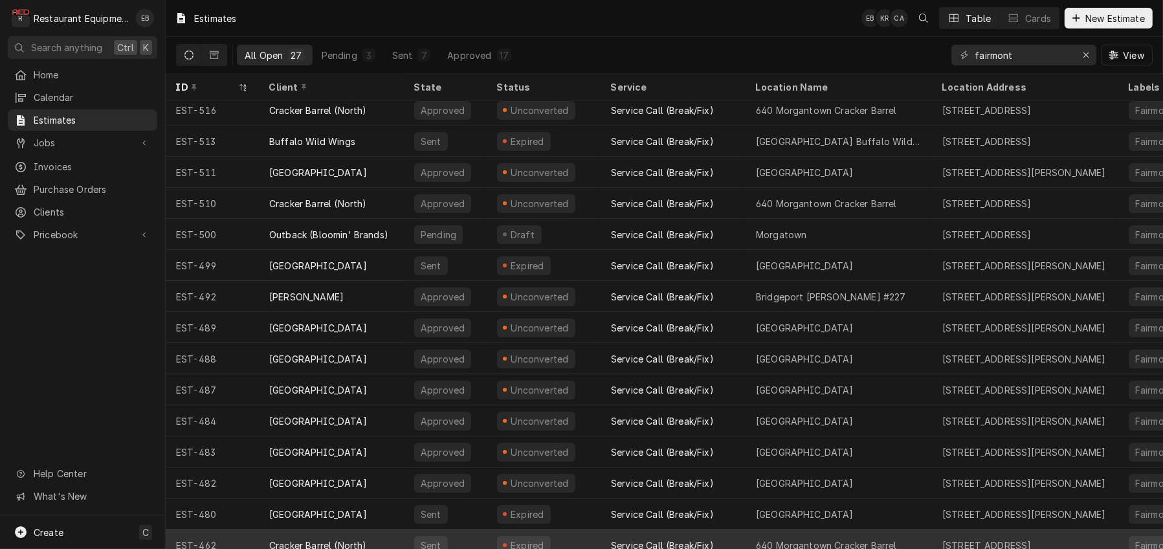
scroll to position [144, 0]
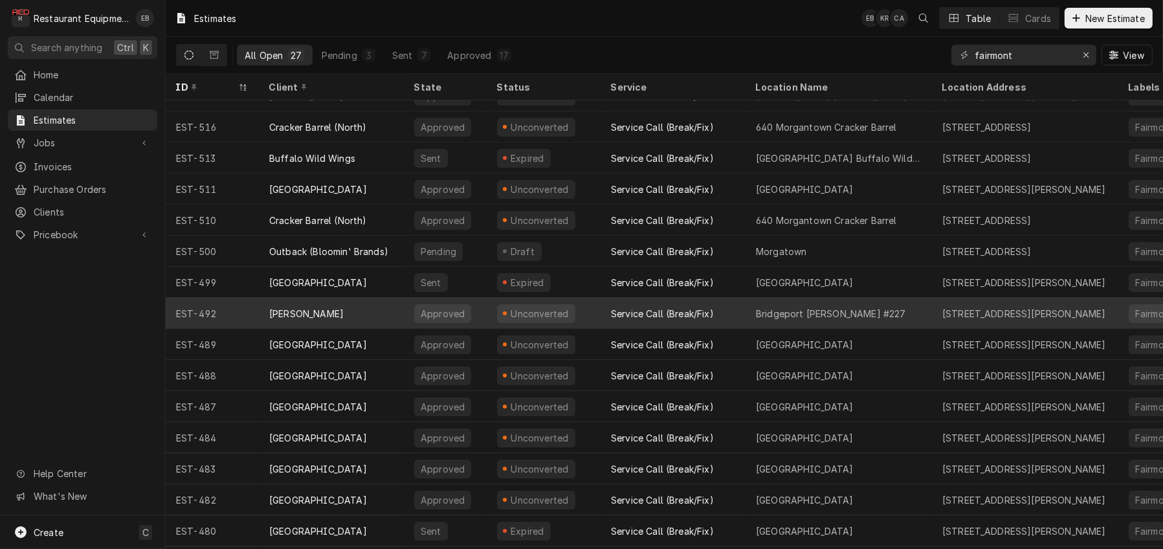
click at [384, 317] on div "[PERSON_NAME]" at bounding box center [331, 313] width 145 height 31
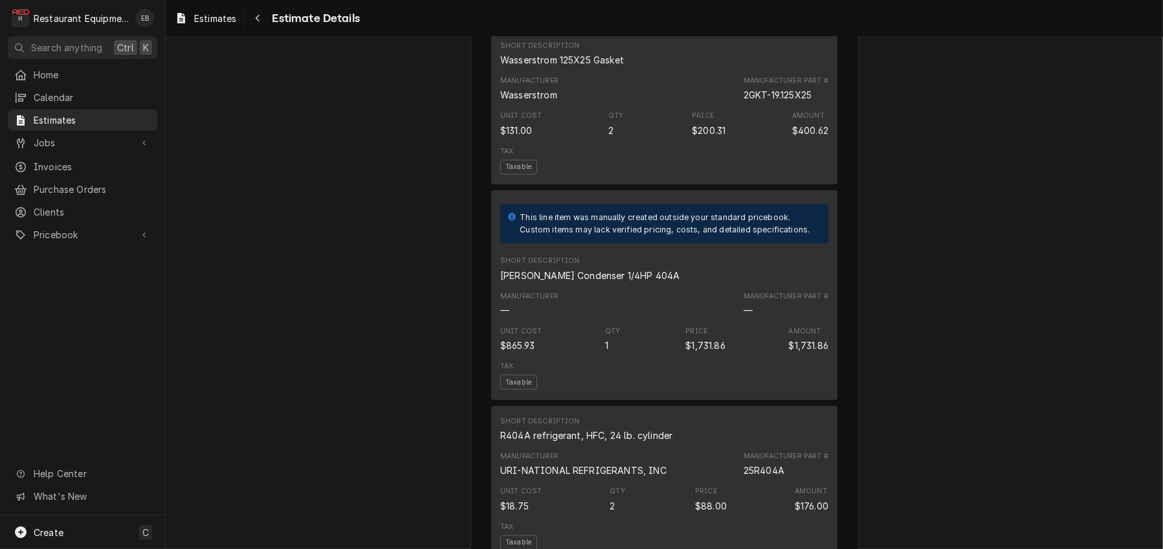
scroll to position [1855, 0]
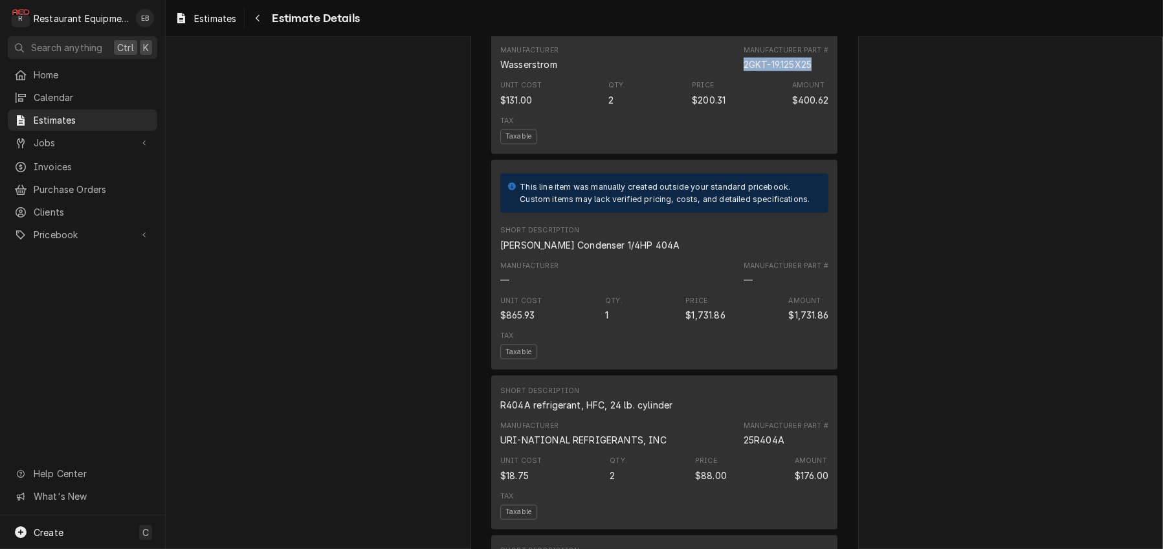
drag, startPoint x: 723, startPoint y: 368, endPoint x: 798, endPoint y: 366, distance: 75.1
click at [798, 71] on div "Manufacturer Part # 2GKT-19.125X25" at bounding box center [786, 58] width 85 height 26
copy div "2GKT-19.125X25"
click at [264, 13] on div "Navigate back" at bounding box center [257, 18] width 13 height 13
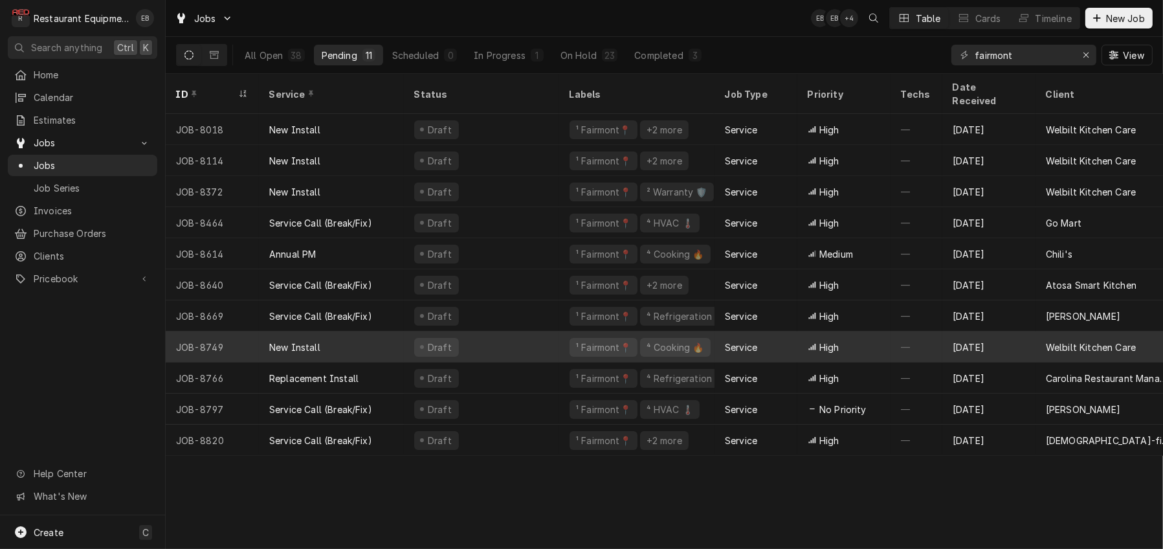
click at [519, 334] on div "Draft" at bounding box center [481, 346] width 155 height 31
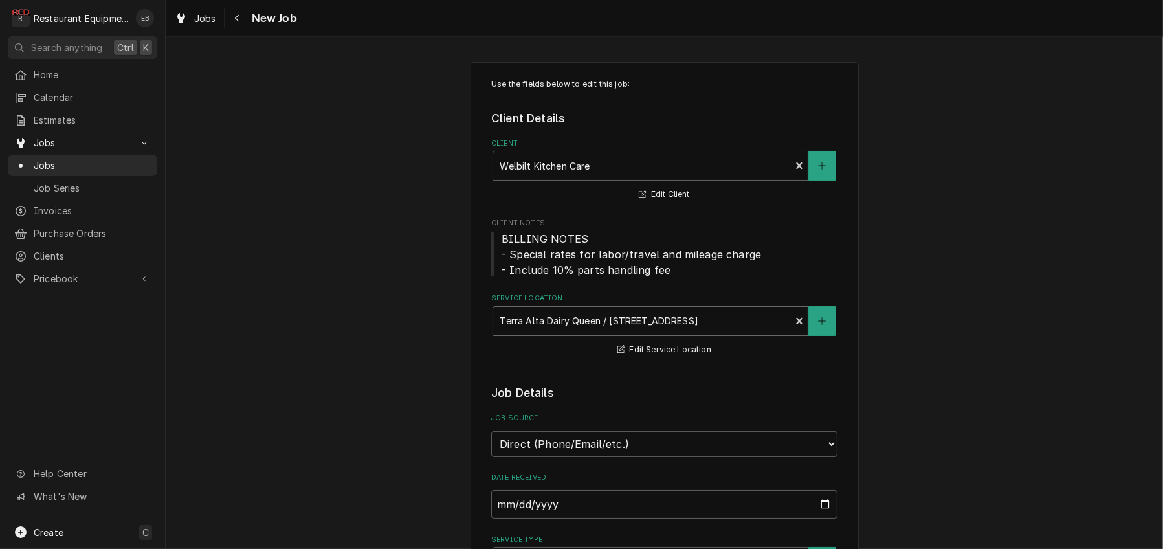
type textarea "x"
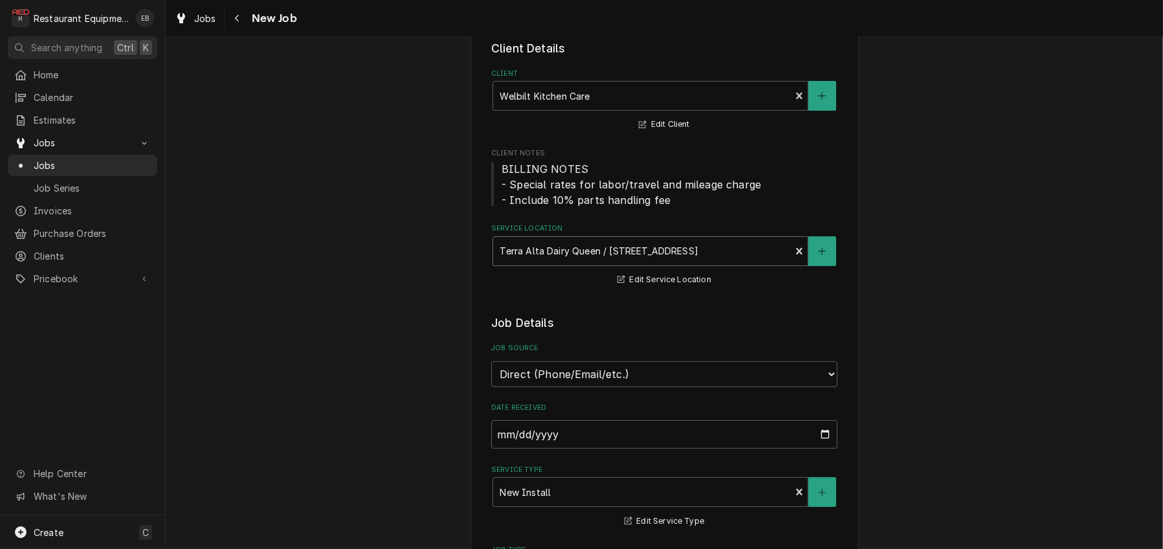
scroll to position [86, 0]
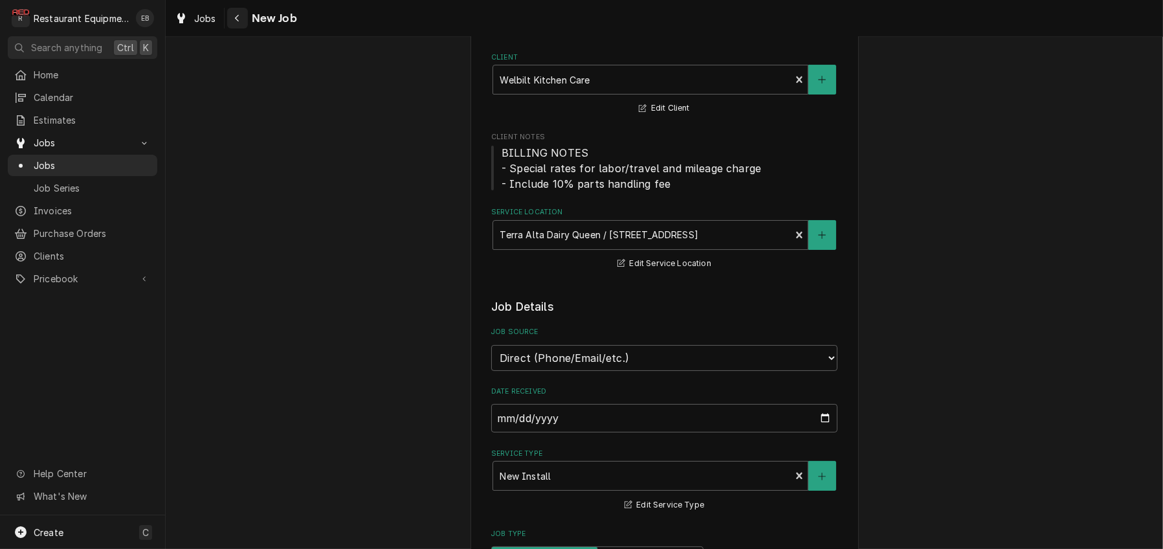
click at [239, 17] on icon "Navigate back" at bounding box center [237, 18] width 4 height 7
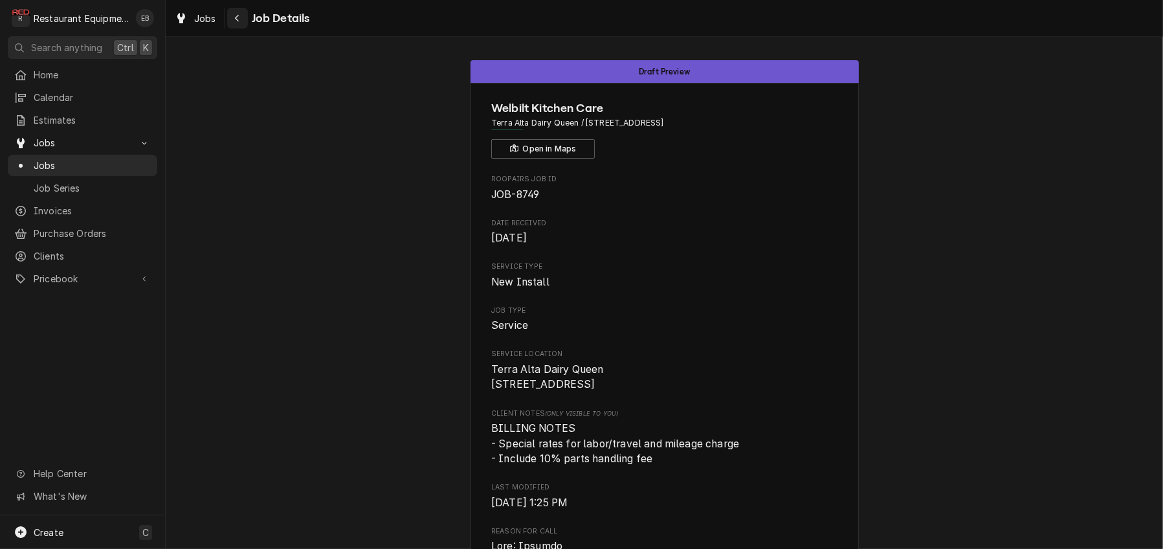
click at [244, 23] on div "Navigate back" at bounding box center [237, 18] width 13 height 13
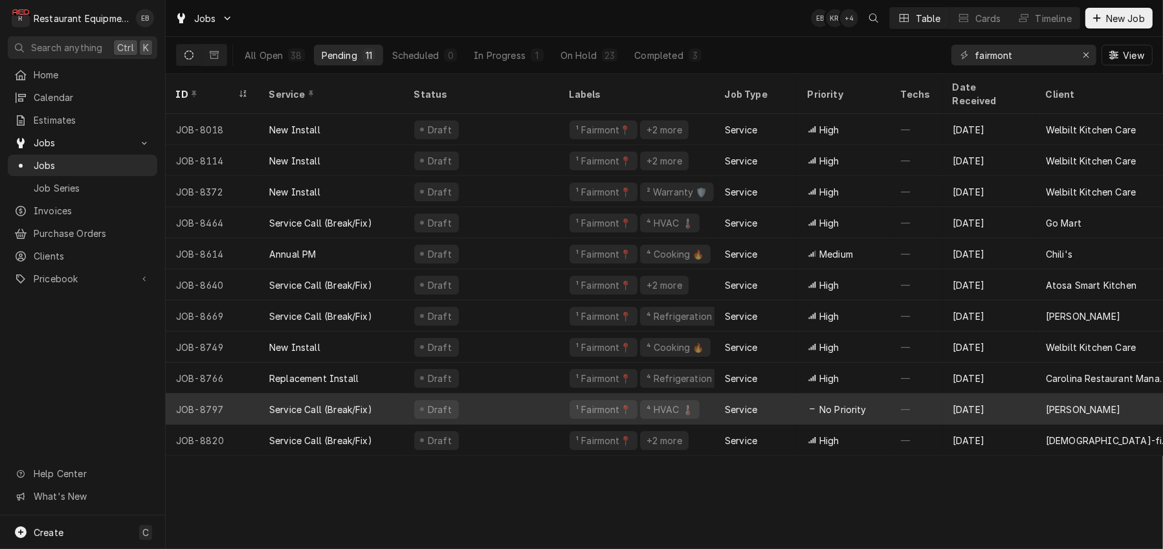
click at [522, 399] on div "Draft" at bounding box center [481, 409] width 155 height 31
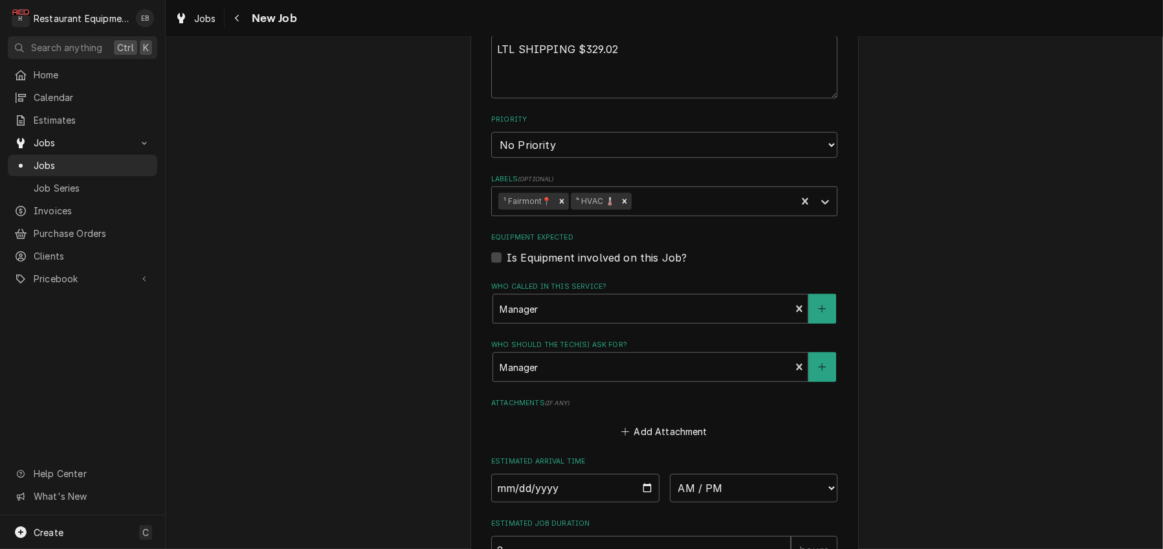
scroll to position [949, 0]
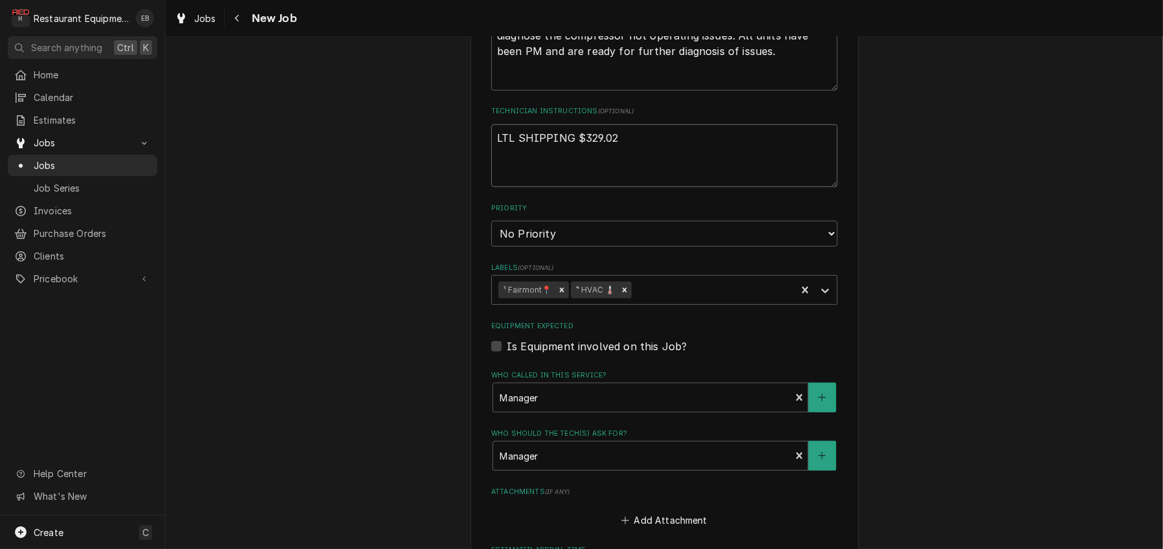
click at [635, 188] on textarea "LTL SHIPPING $329.02" at bounding box center [664, 155] width 346 height 63
type textarea "x"
type textarea "LTL SHIPPING $329.02"
type textarea "x"
type textarea "LTL SHIPPING $329.02 H"
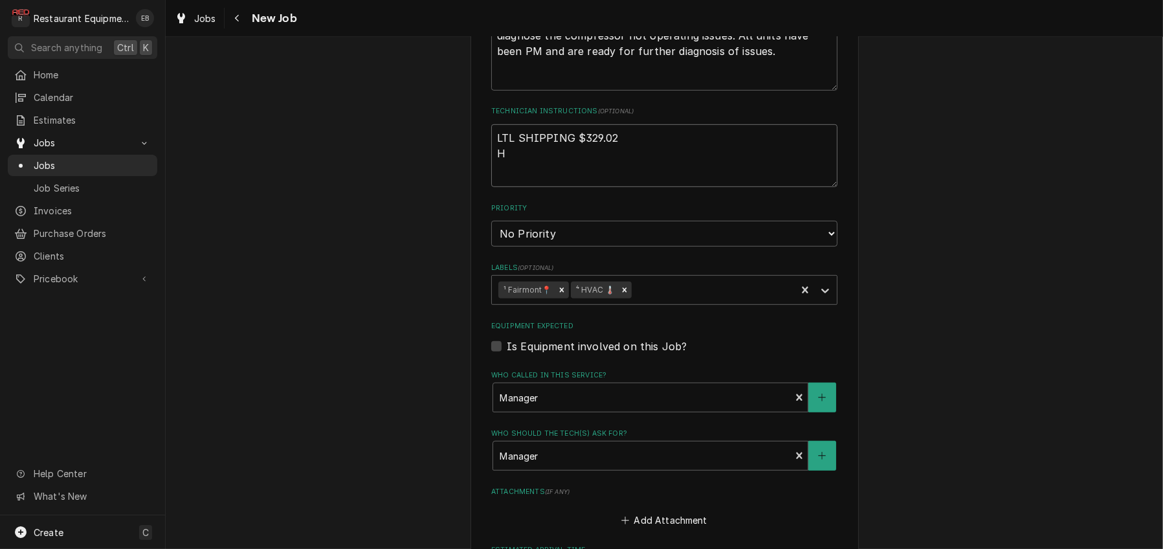
type textarea "x"
type textarea "LTL SHIPPING $329.02 Ha"
type textarea "x"
type textarea "LTL SHIPPING $329.02 Has"
type textarea "x"
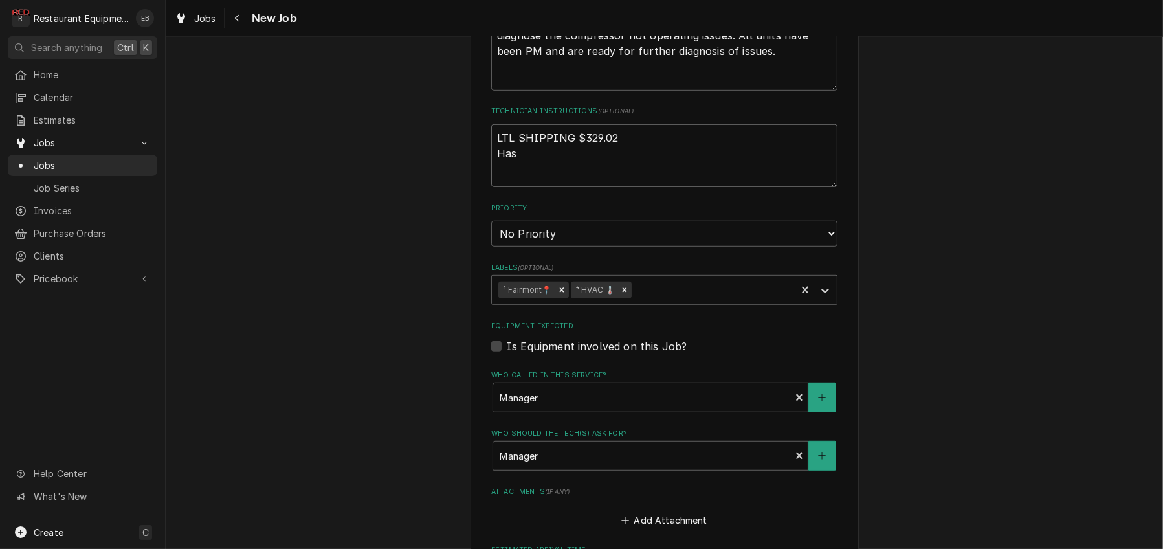
type textarea "LTL SHIPPING $329.02 Has"
type textarea "x"
type textarea "LTL SHIPPING $329.02 Has n"
type textarea "x"
type textarea "LTL SHIPPING $329.02 Has no"
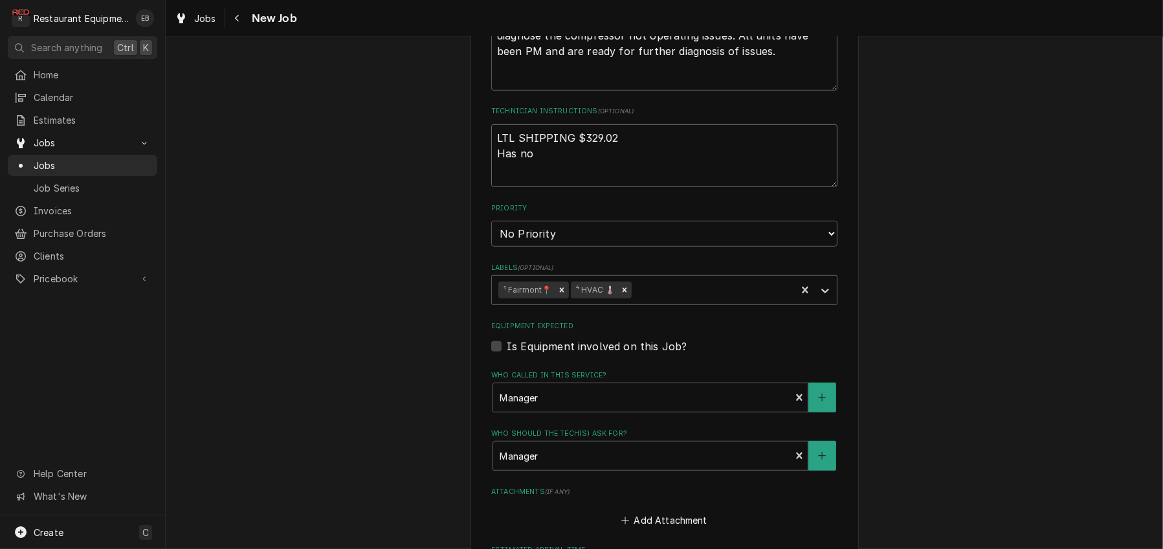
type textarea "x"
type textarea "LTL SHIPPING $329.02 Has not"
type textarea "x"
type textarea "LTL SHIPPING $329.02 Has not"
type textarea "x"
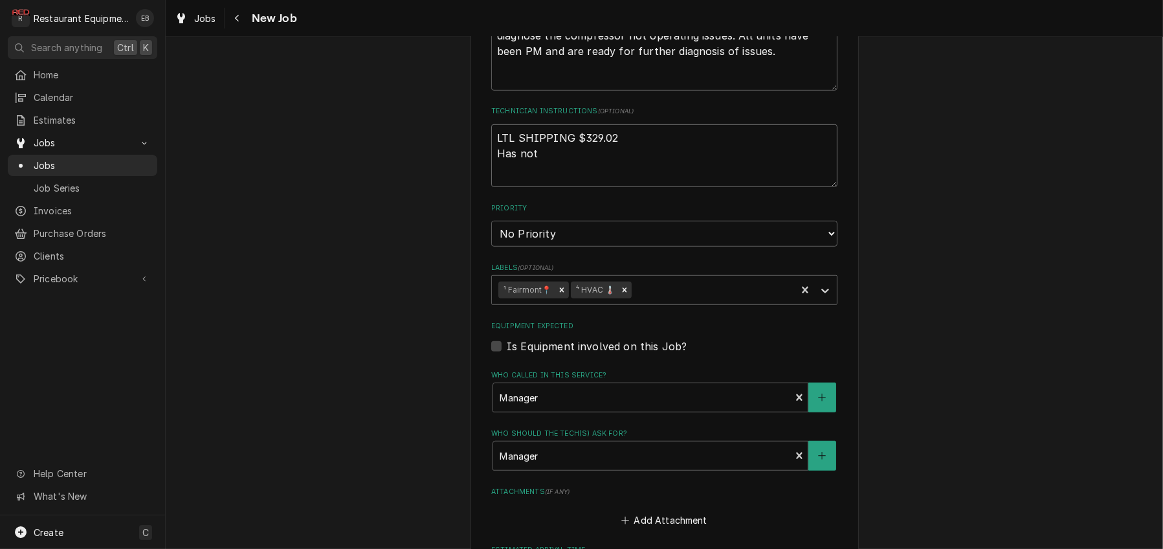
type textarea "LTL SHIPPING $329.02 Has not b"
type textarea "x"
type textarea "LTL SHIPPING $329.02 Has not be"
type textarea "x"
type textarea "LTL SHIPPING $329.02 Has not bee"
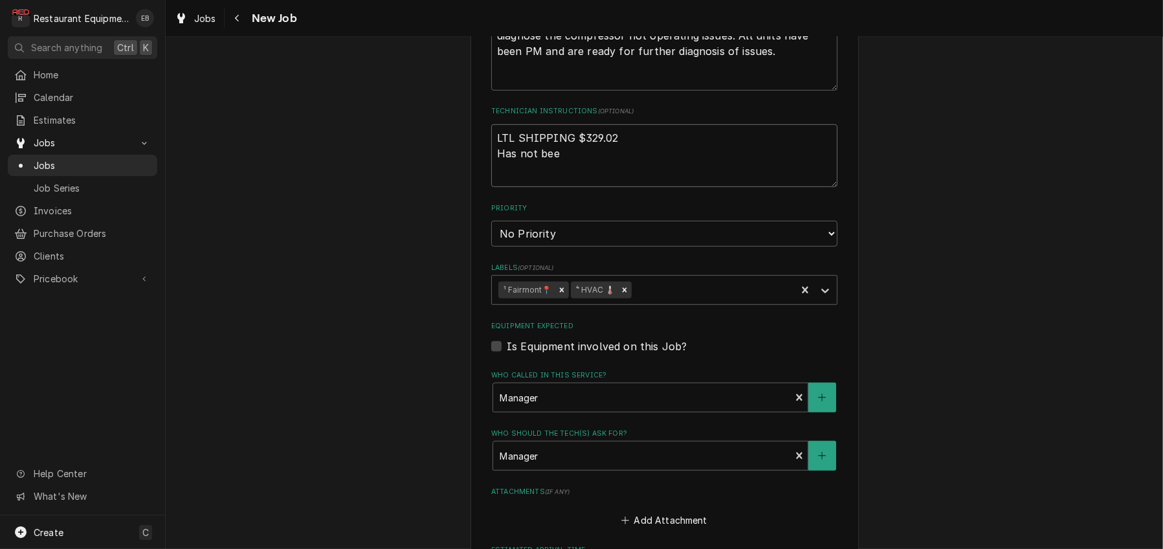
type textarea "x"
type textarea "LTL SHIPPING $329.02 Has not been"
type textarea "x"
type textarea "LTL SHIPPING $329.02 Has not been"
type textarea "x"
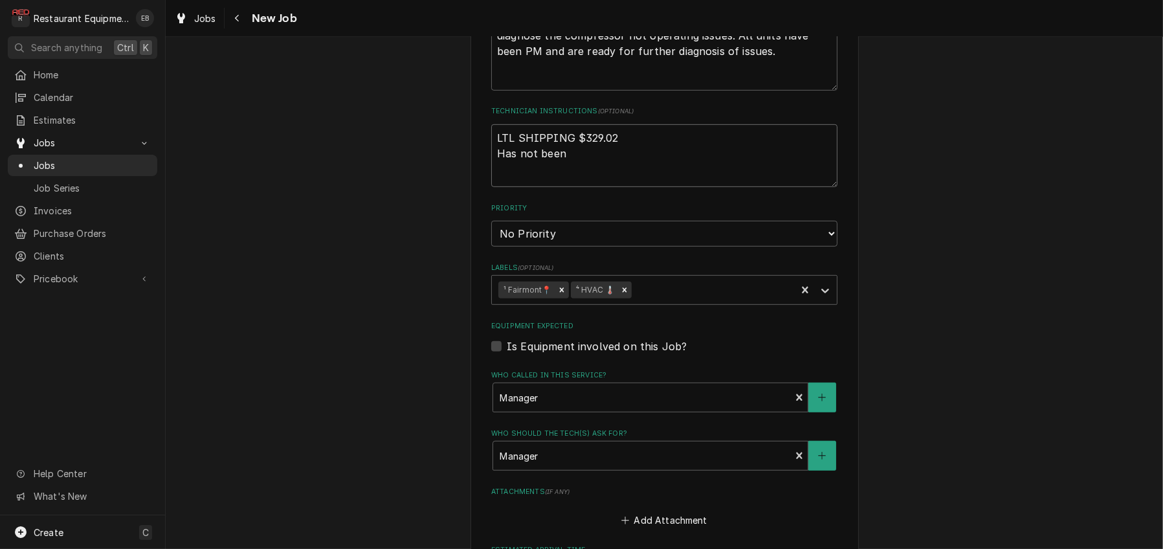
type textarea "LTL SHIPPING $329.02 Has not been s"
type textarea "x"
type textarea "LTL SHIPPING $329.02 Has not been sh"
type textarea "x"
type textarea "LTL SHIPPING $329.02 Has not been shi"
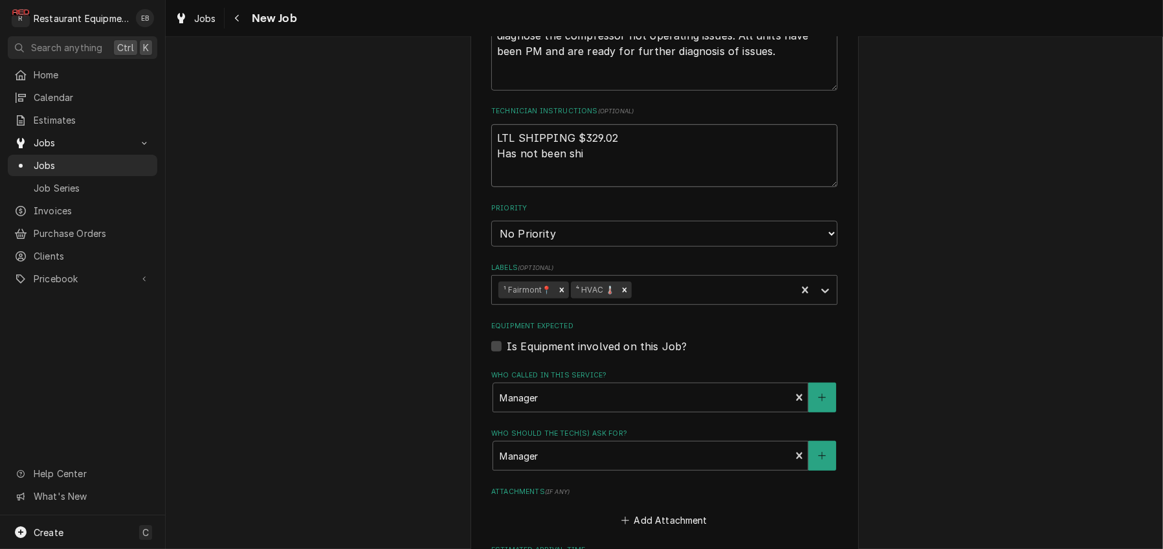
type textarea "x"
type textarea "LTL SHIPPING $329.02 Has not been ship"
type textarea "x"
type textarea "LTL SHIPPING $329.02 Has not been shipp"
type textarea "x"
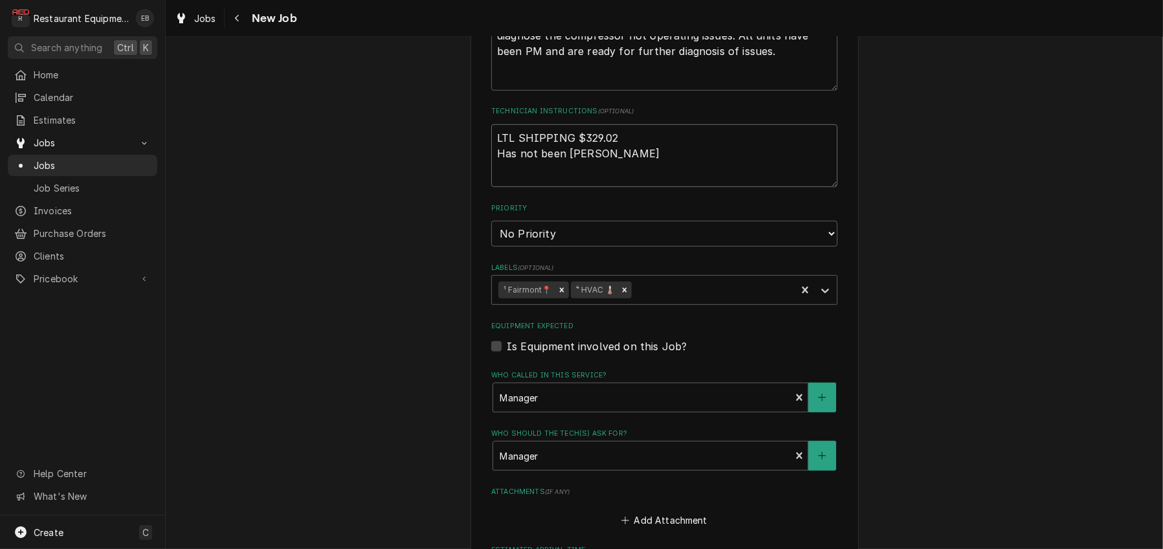
type textarea "LTL SHIPPING $329.02 Has not been shippe"
type textarea "x"
type textarea "LTL SHIPPING $329.02 Has not been shipped"
type textarea "x"
type textarea "LTL SHIPPING $329.02 Has not been shipped"
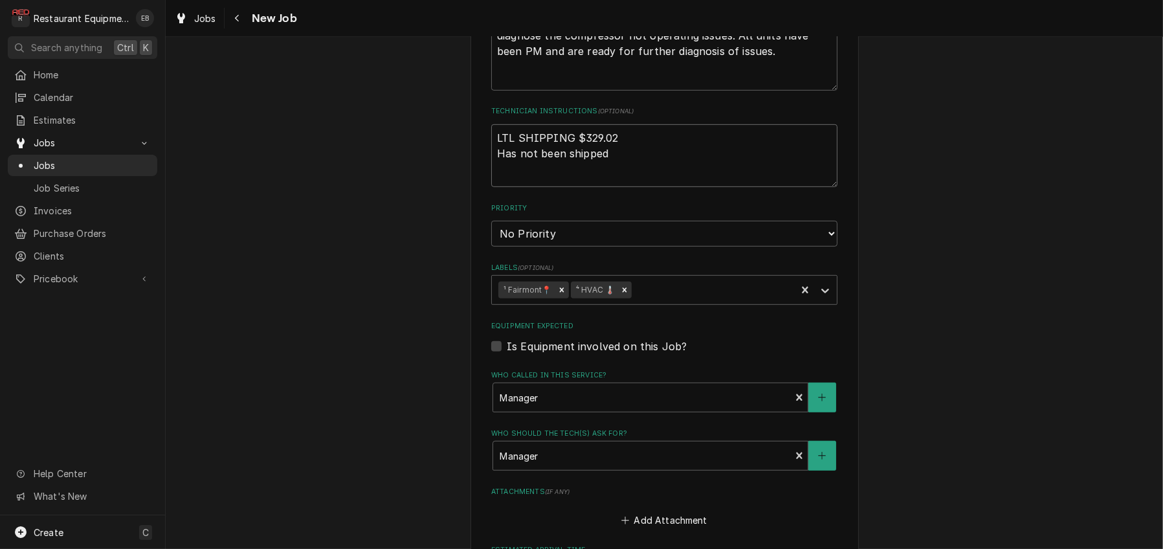
type textarea "x"
type textarea "LTL SHIPPING $329.02 Has not been shipped a"
type textarea "x"
type textarea "LTL SHIPPING $329.02 Has not been shipped as"
type textarea "x"
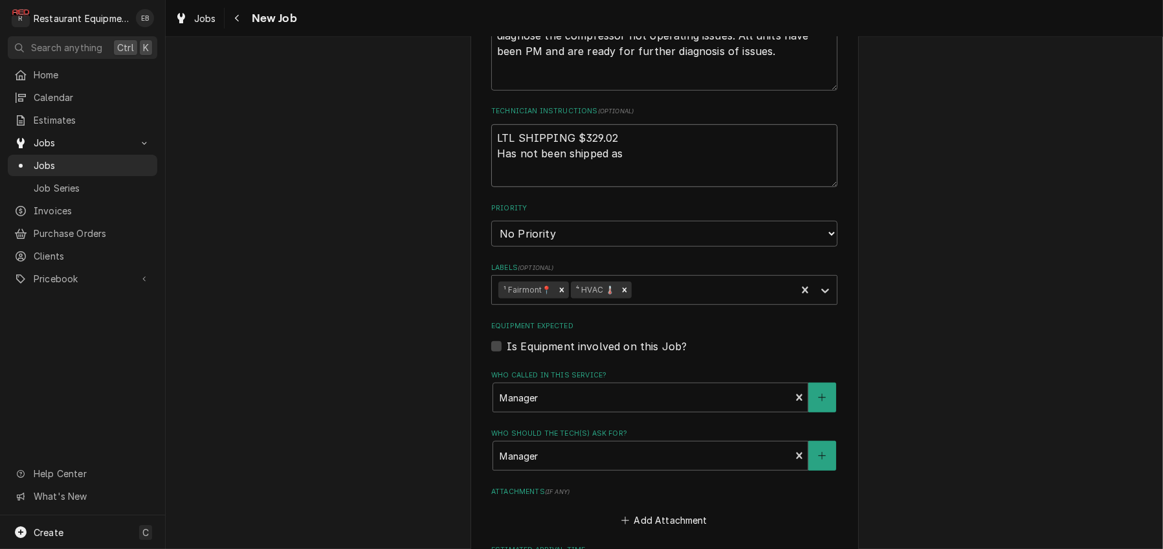
type textarea "LTL SHIPPING $329.02 Has not been shipped as"
type textarea "x"
type textarea "LTL SHIPPING $329.02 Has not been shipped as o"
type textarea "x"
type textarea "LTL SHIPPING $329.02 Has not been shipped as of"
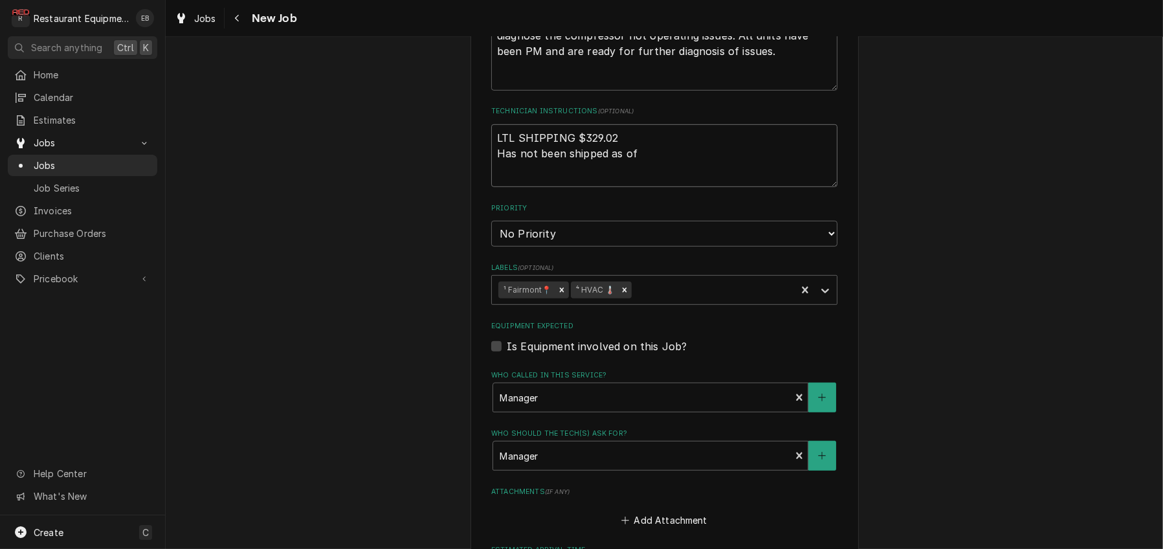
type textarea "x"
type textarea "LTL SHIPPING $329.02 Has not been shipped as of"
type textarea "x"
type textarea "LTL SHIPPING $329.02 Has not been shipped as of 9"
type textarea "x"
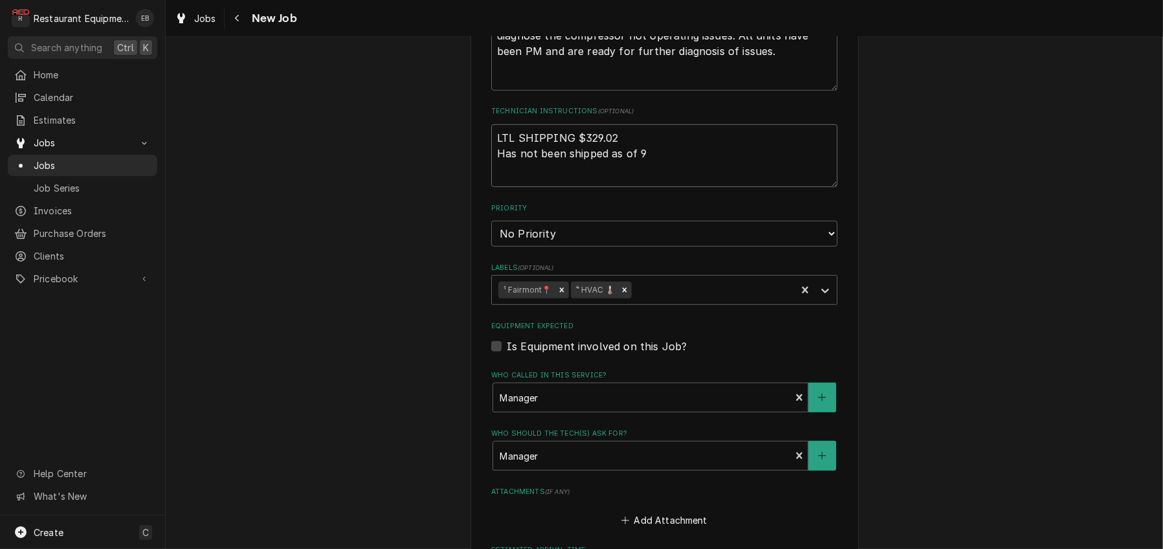
type textarea "LTL SHIPPING $329.02 Has not been shipped as of 9/"
type textarea "x"
type textarea "LTL SHIPPING $329.02 Has not been shipped as of 9/8"
type textarea "x"
type textarea "LTL SHIPPING $329.02 Has not been shipped as of 9/8."
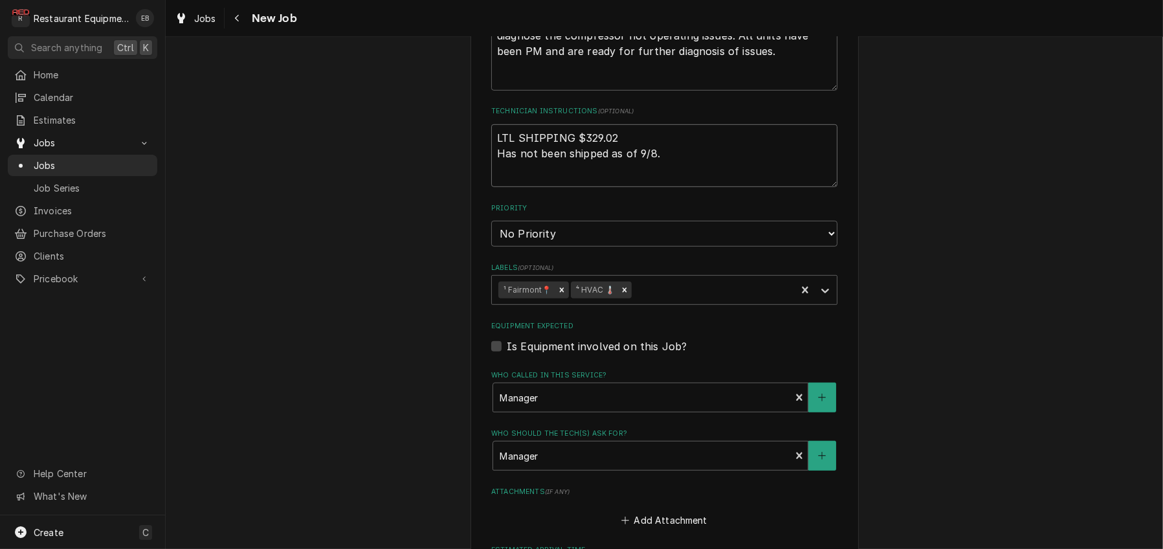
click at [607, 188] on textarea "LTL SHIPPING $329.02 Has not been shipped as of 9/8." at bounding box center [664, 155] width 346 height 63
type textarea "x"
type textarea "LTL SHIPPING $329.02 Has not been shipped yas of 9/8."
type textarea "x"
type textarea "LTL SHIPPING $329.02 Has not been shipped yeas of 9/8."
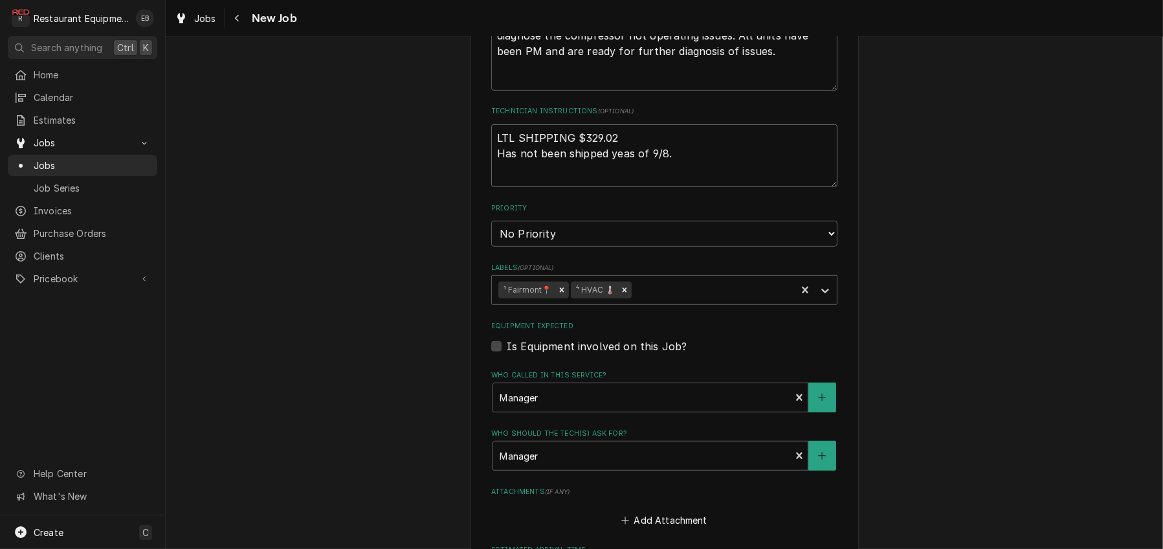
type textarea "x"
type textarea "LTL SHIPPING $329.02 Has not been shipped yetas of 9/8."
type textarea "x"
type textarea "LTL SHIPPING $329.02 Has not been shipped yet as of 9/8."
type textarea "x"
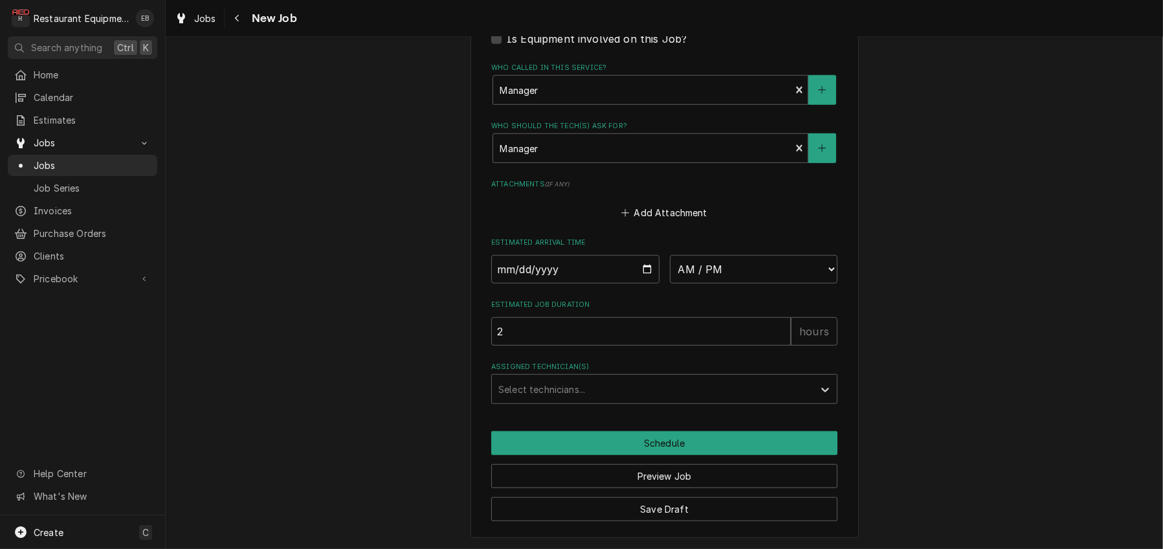
scroll to position [1408, 0]
type textarea "LTL SHIPPING $329.02 Has not been shipped yet as of 9/8."
click at [656, 381] on div "Assigned Technician(s)" at bounding box center [652, 388] width 309 height 23
click at [683, 513] on button "Save Draft" at bounding box center [664, 509] width 346 height 24
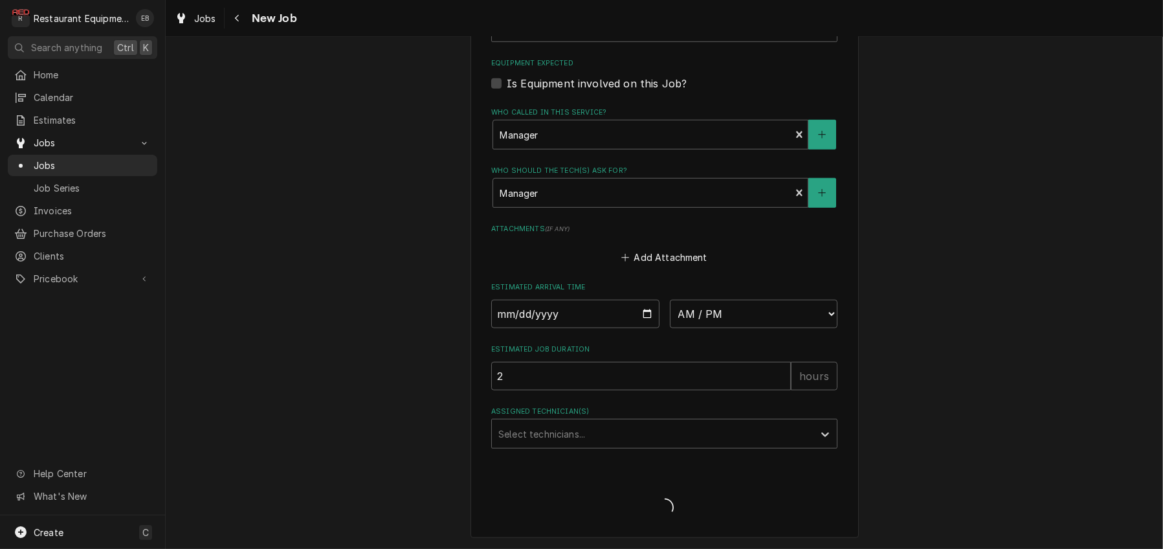
scroll to position [1359, 0]
type textarea "x"
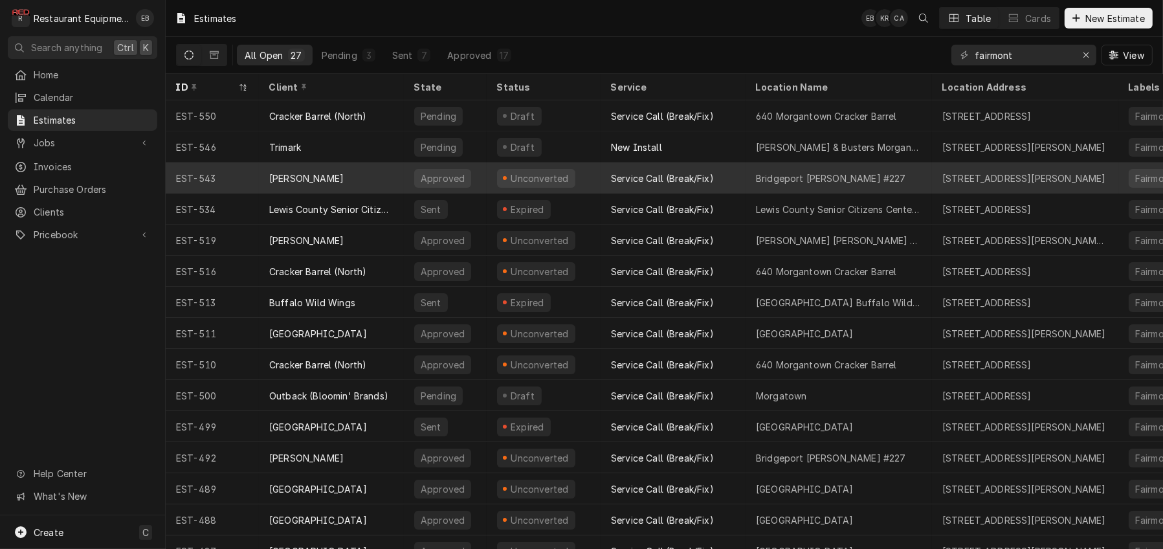
click at [367, 181] on div "[PERSON_NAME]" at bounding box center [331, 177] width 145 height 31
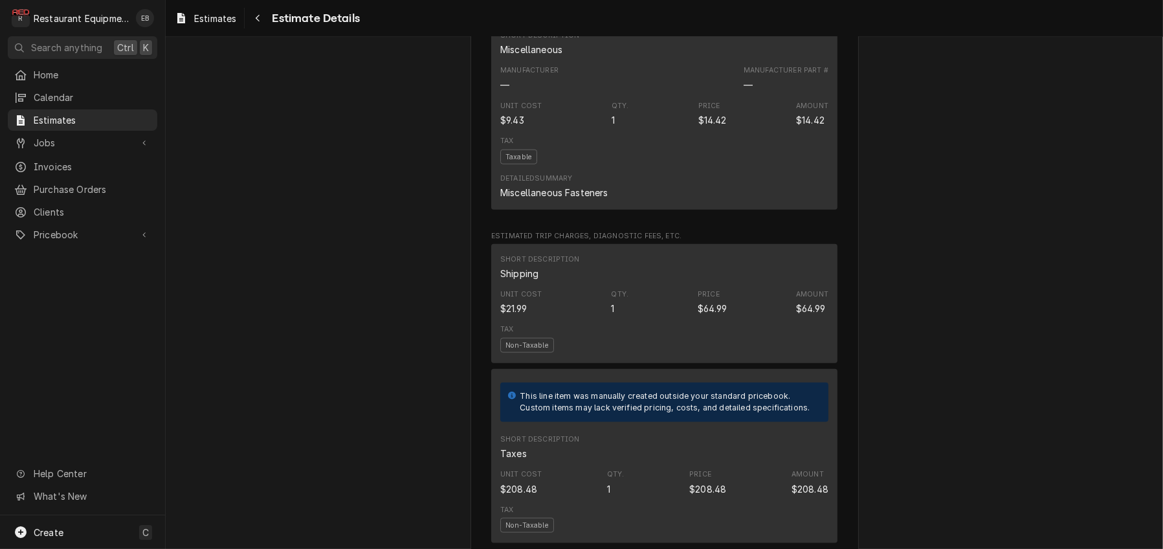
scroll to position [1984, 0]
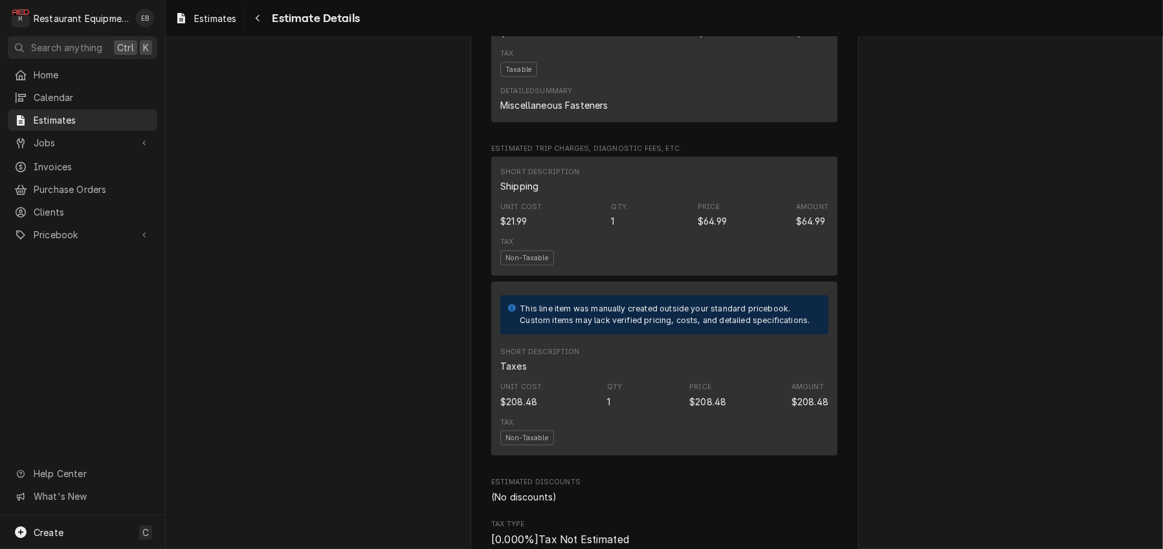
drag, startPoint x: 723, startPoint y: 153, endPoint x: 769, endPoint y: 156, distance: 46.1
copy div "EXC01877"
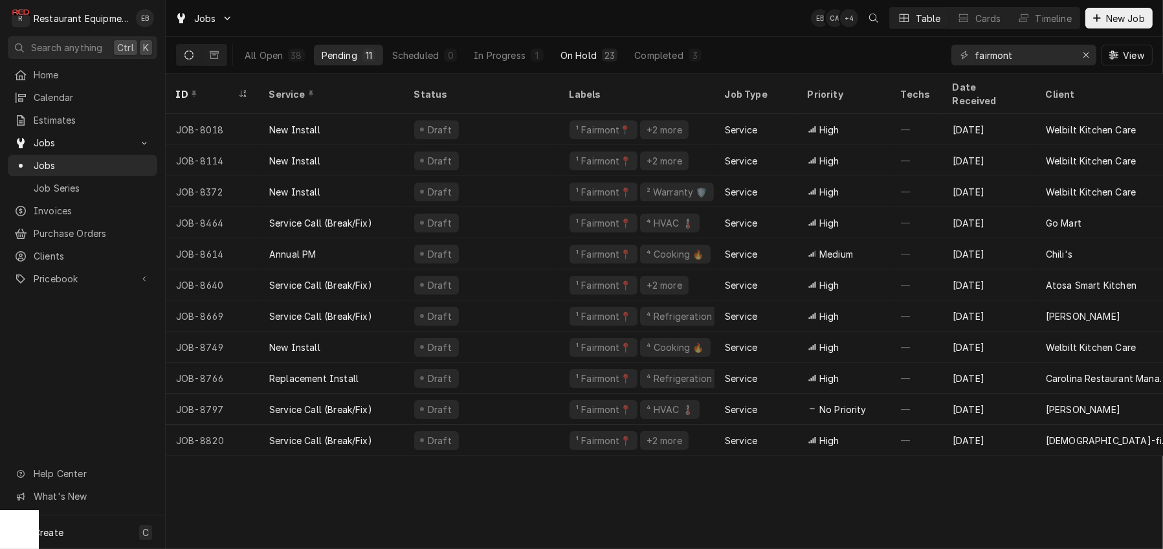
click at [597, 52] on div "On Hold" at bounding box center [579, 56] width 36 height 14
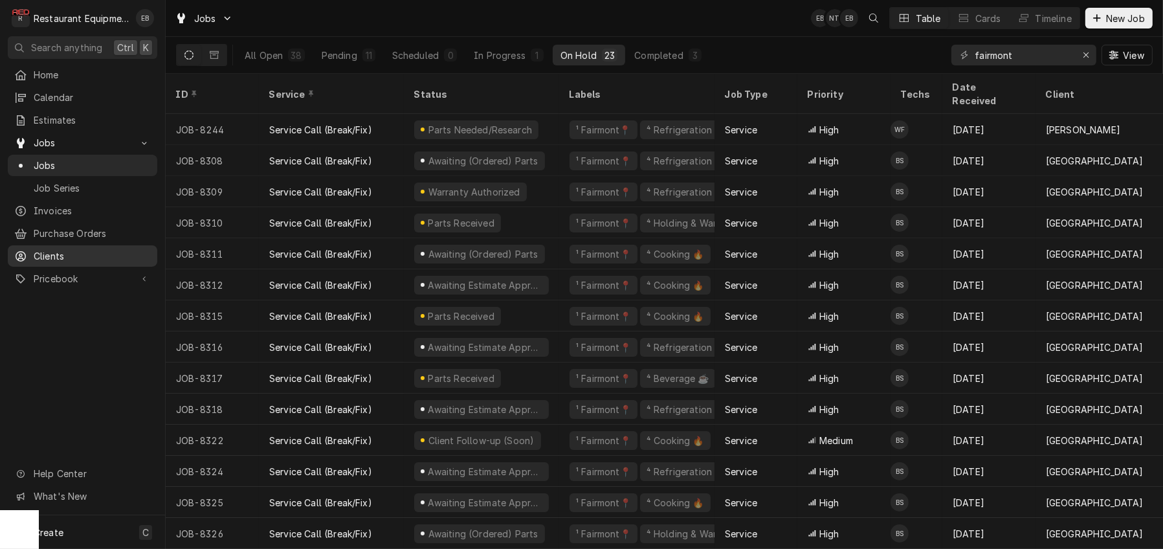
click at [83, 260] on span "Clients" at bounding box center [92, 256] width 117 height 14
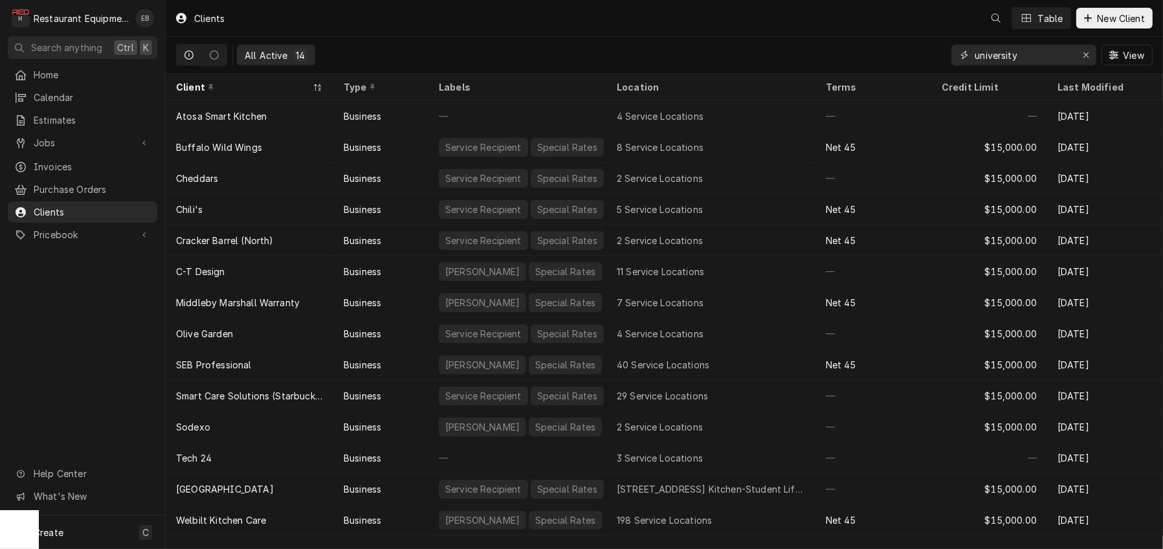
click at [1020, 52] on input "university" at bounding box center [1023, 55] width 97 height 21
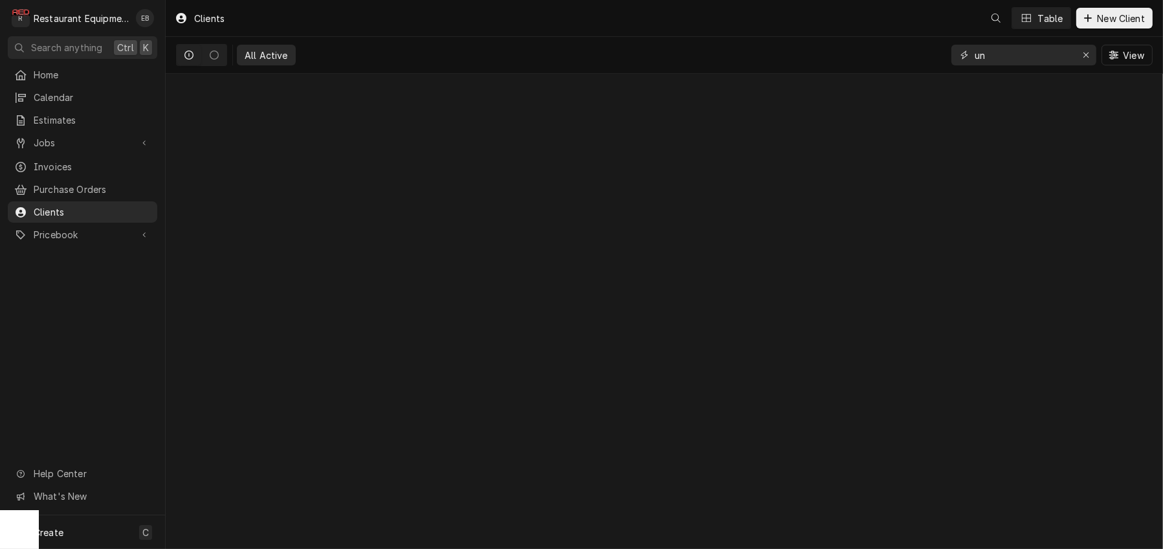
type input "u"
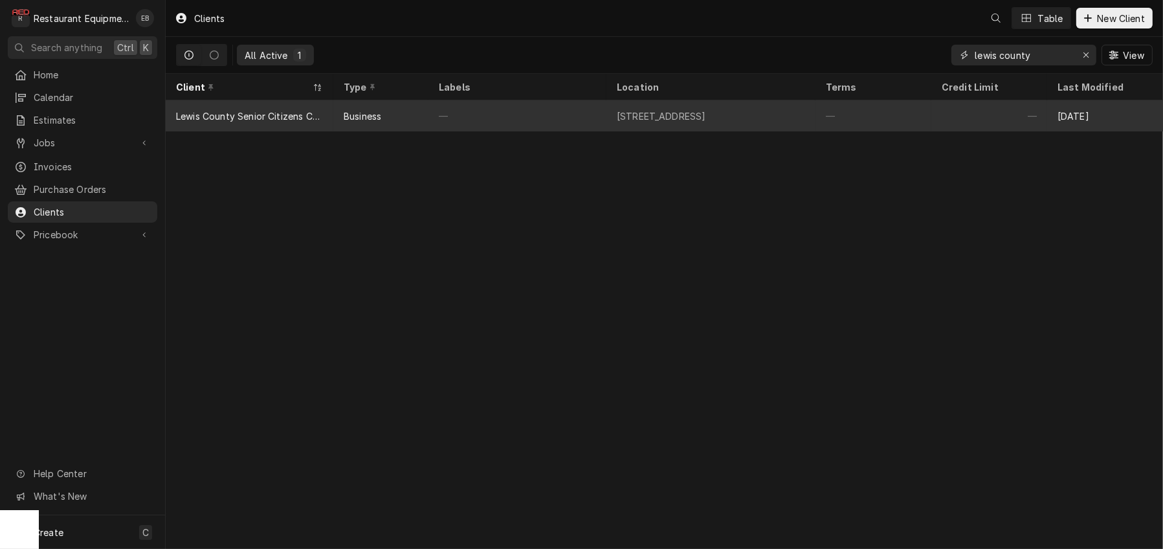
type input "lewis county"
click at [706, 117] on div "[STREET_ADDRESS]" at bounding box center [661, 116] width 89 height 14
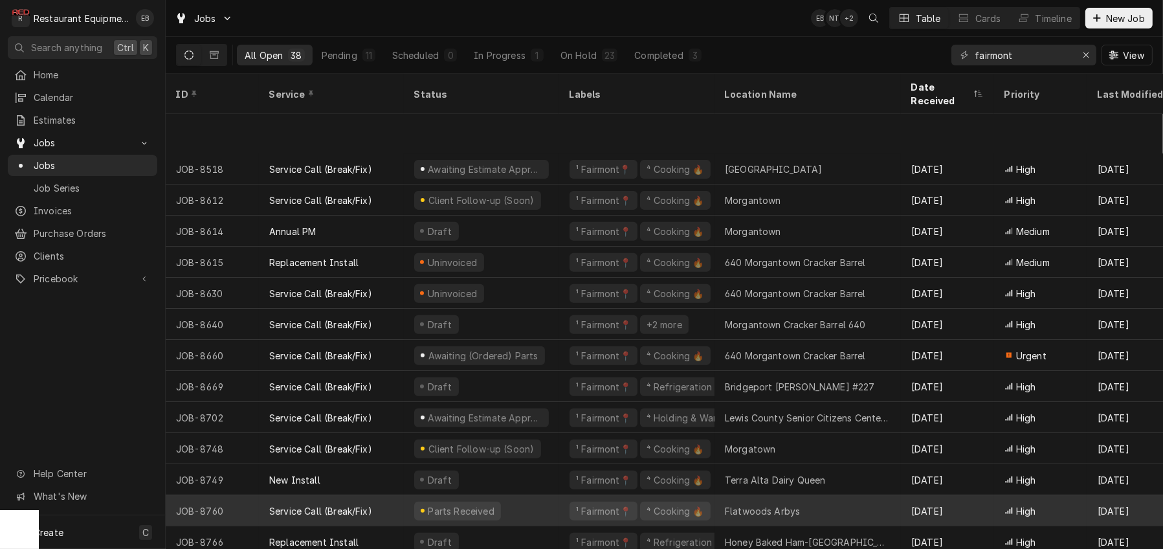
scroll to position [754, 0]
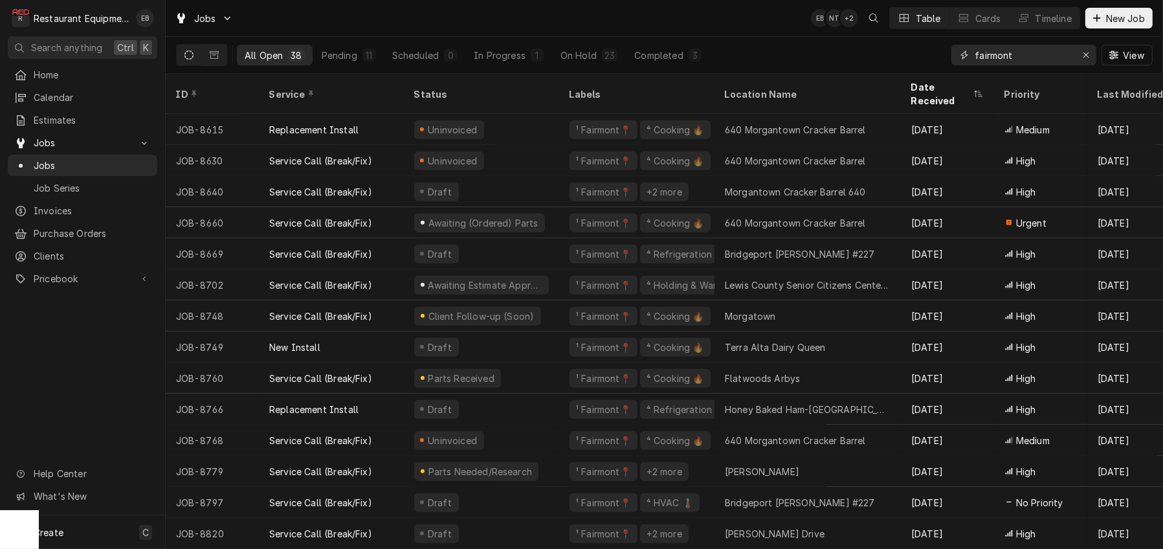
click at [1044, 60] on input "fairmont" at bounding box center [1023, 55] width 97 height 21
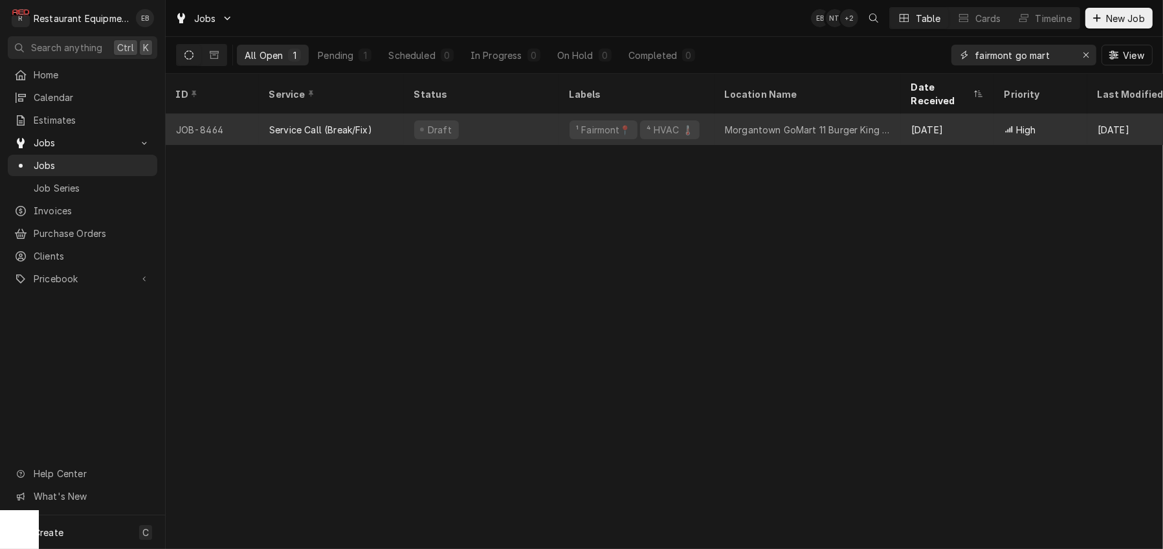
type input "fairmont go mart"
click at [797, 121] on div "Morgantown GoMart 11 Burger King 26100" at bounding box center [808, 129] width 186 height 31
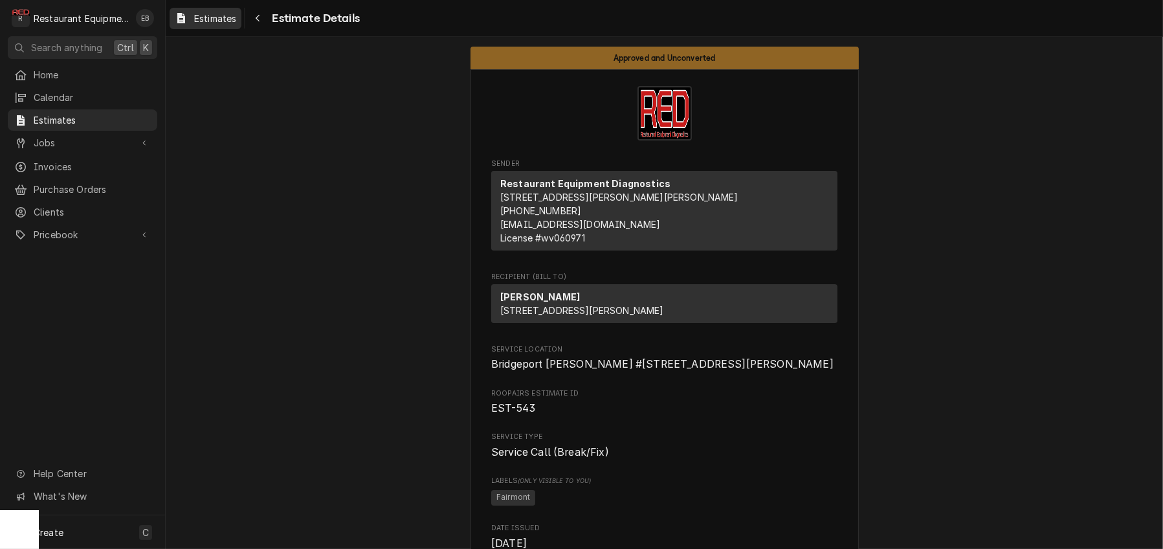
scroll to position [1984, 0]
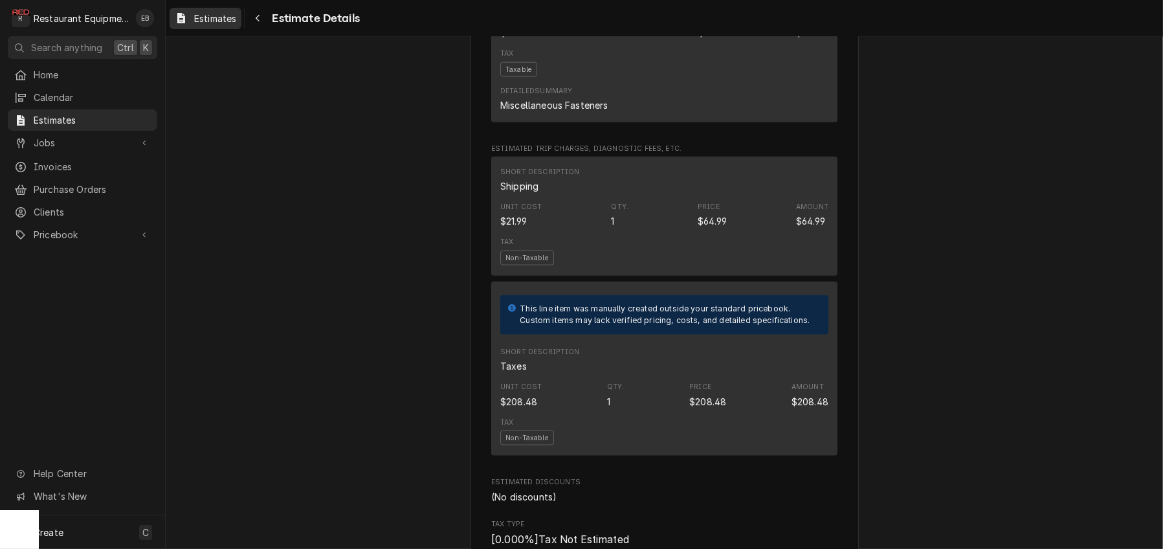
click at [216, 19] on span "Estimates" at bounding box center [215, 19] width 42 height 14
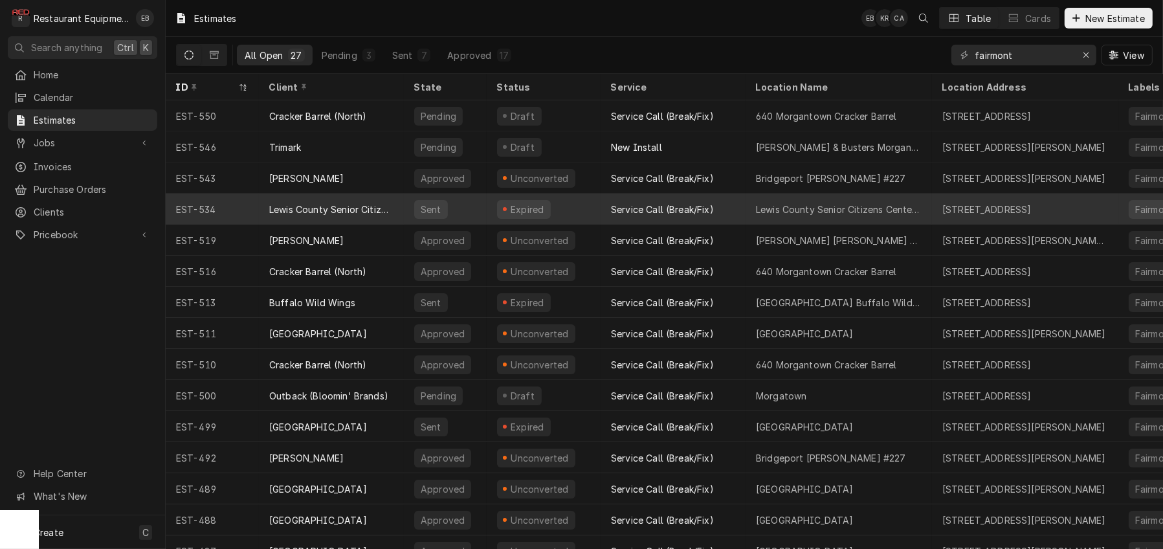
click at [379, 212] on div "Lewis County Senior Citizens Center, Inc." at bounding box center [331, 210] width 124 height 14
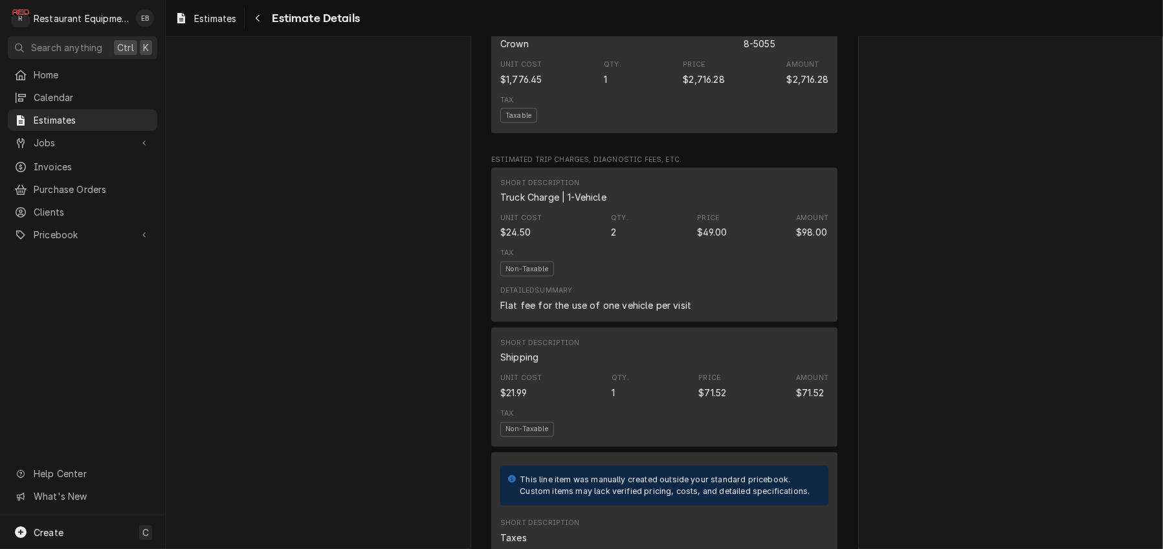
scroll to position [1855, 0]
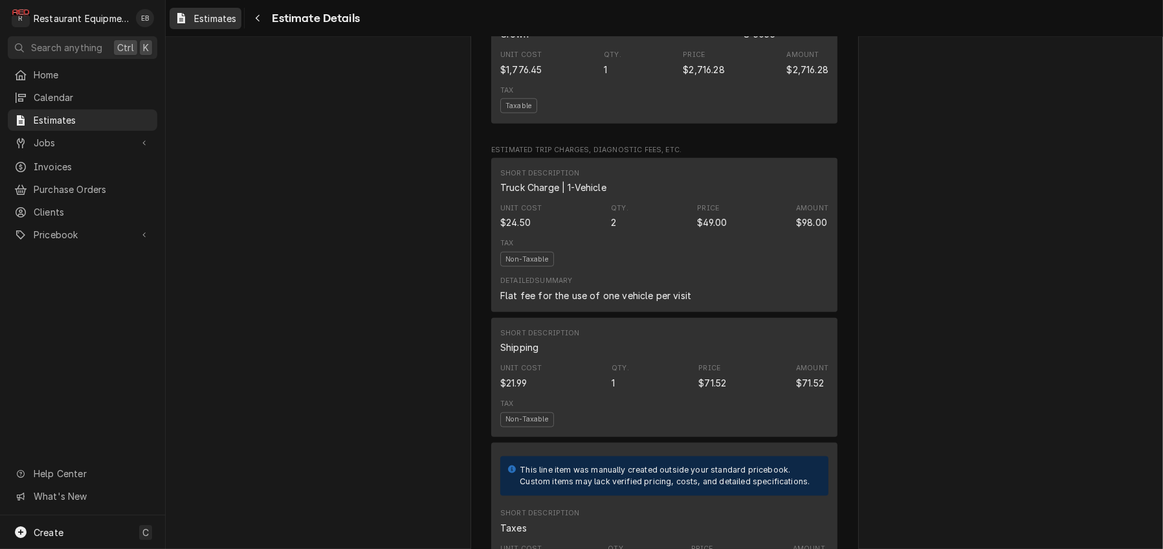
click at [225, 23] on span "Estimates" at bounding box center [215, 19] width 42 height 14
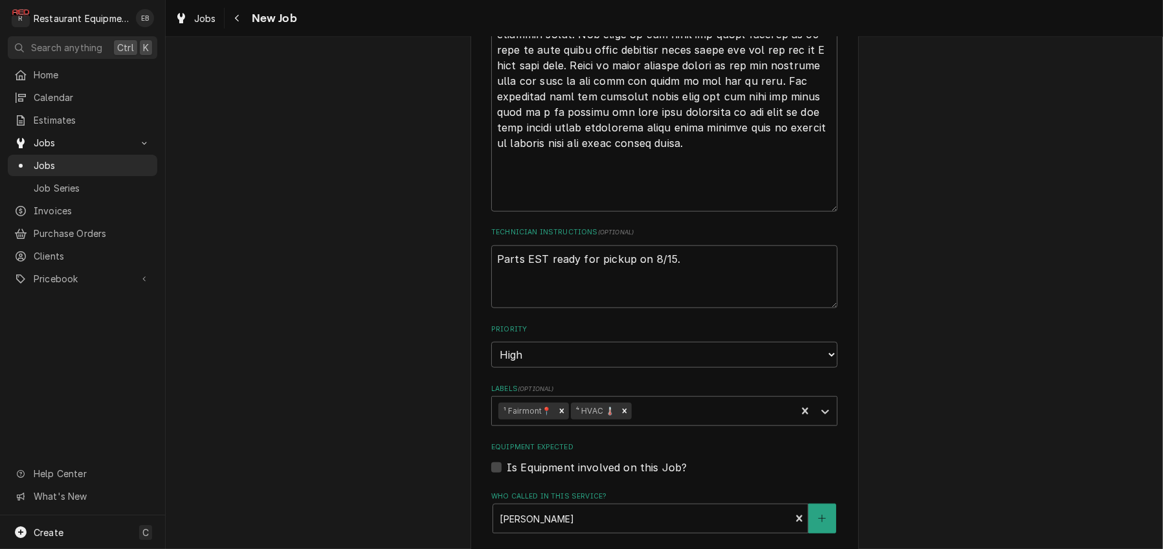
scroll to position [1769, 0]
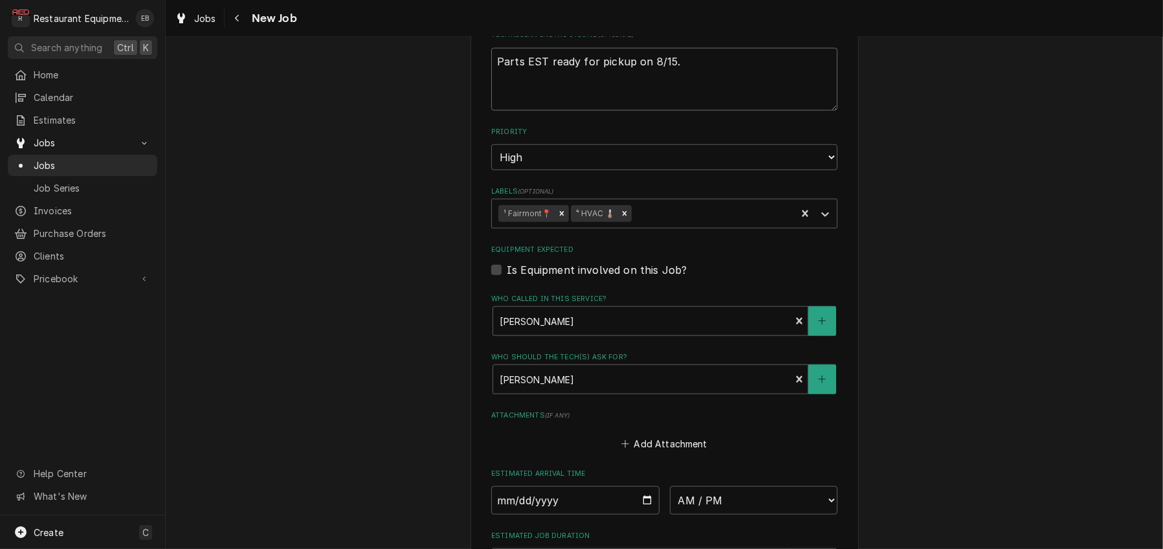
drag, startPoint x: 688, startPoint y: 135, endPoint x: 481, endPoint y: 155, distance: 208.2
click at [491, 111] on textarea "Parts EST ready for pickup on 8/15." at bounding box center [664, 79] width 346 height 63
type textarea "x"
type textarea "P"
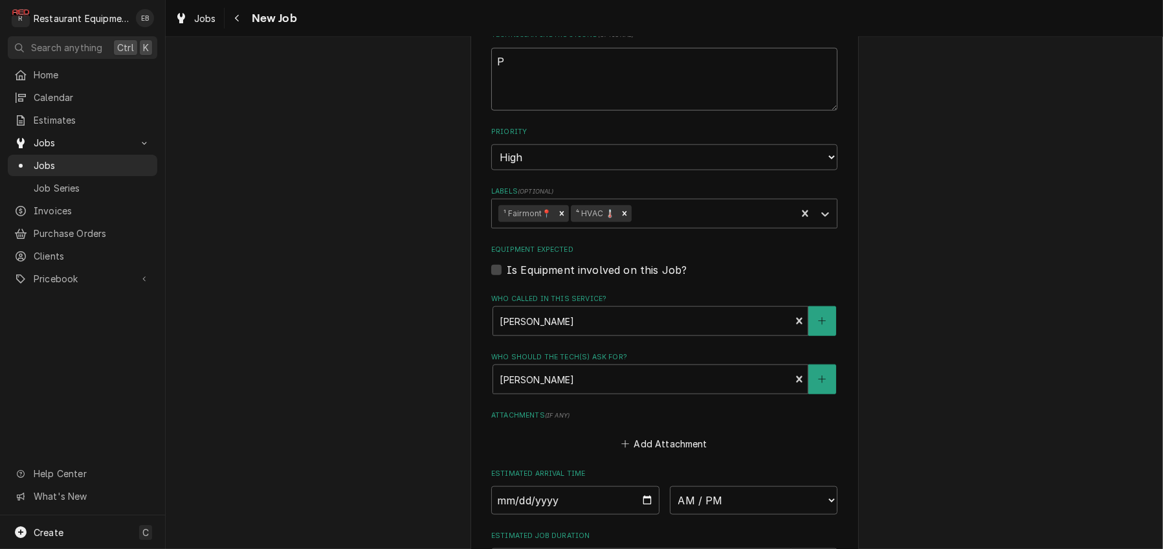
type textarea "x"
type textarea "Pa"
type textarea "x"
type textarea "Par"
type textarea "x"
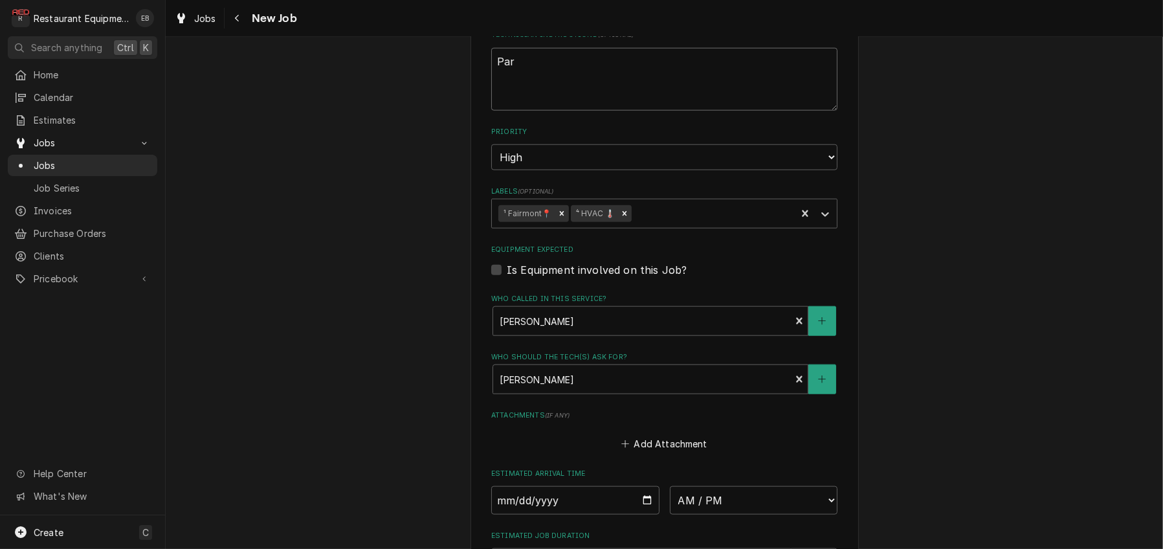
type textarea "Part"
type textarea "x"
type textarea "Parts"
type textarea "x"
type textarea "Partsa"
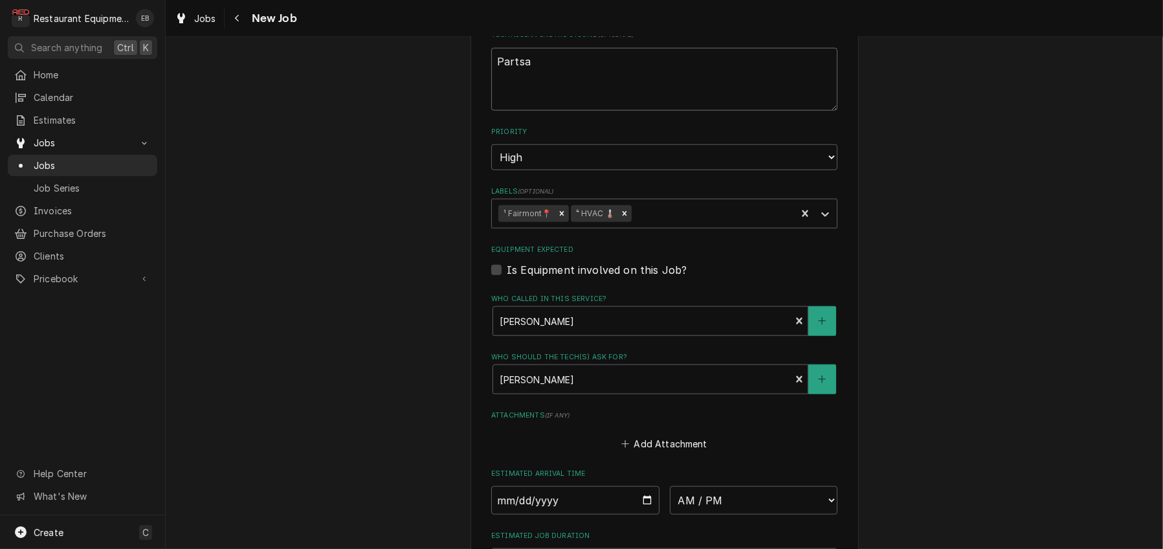
type textarea "x"
type textarea "Partsa"
type textarea "x"
type textarea "Partsa"
type textarea "x"
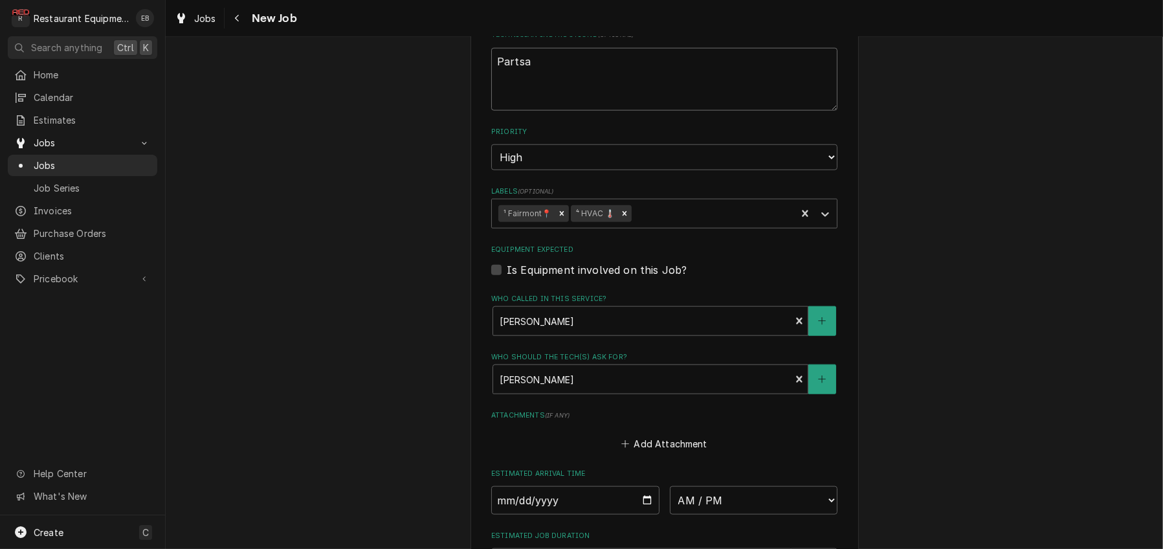
type textarea "Parts"
type textarea "x"
type textarea "Parts"
type textarea "x"
type textarea "Parts a"
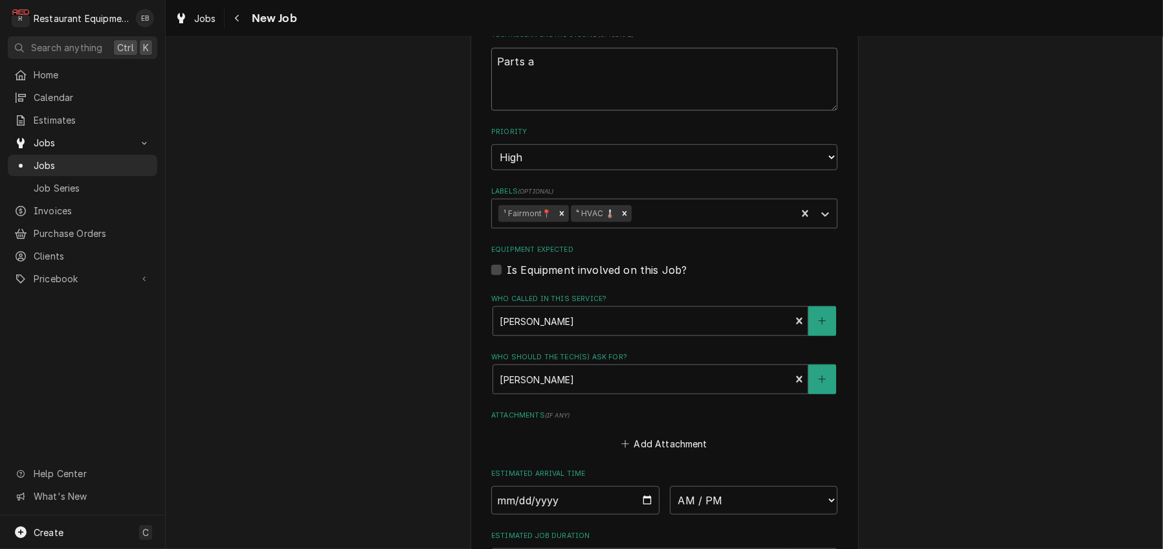
type textarea "x"
type textarea "Parts ar"
type textarea "x"
type textarea "Parts are"
type textarea "x"
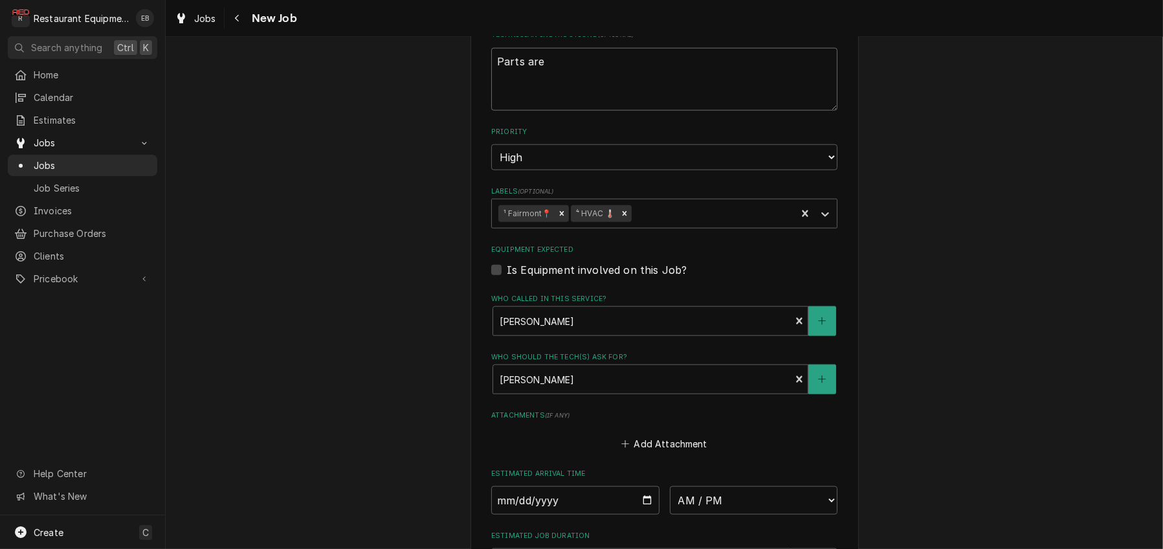
type textarea "Parts are"
type textarea "x"
type textarea "Parts are r"
type textarea "x"
type textarea "Parts are re"
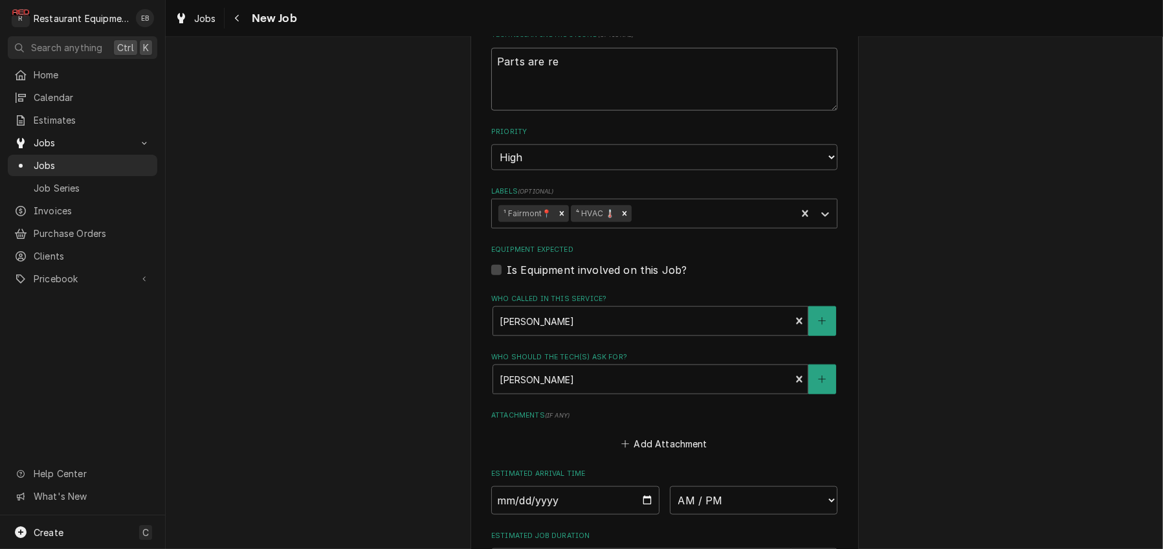
type textarea "x"
type textarea "Parts are rec"
type textarea "x"
type textarea "Parts are rece"
type textarea "x"
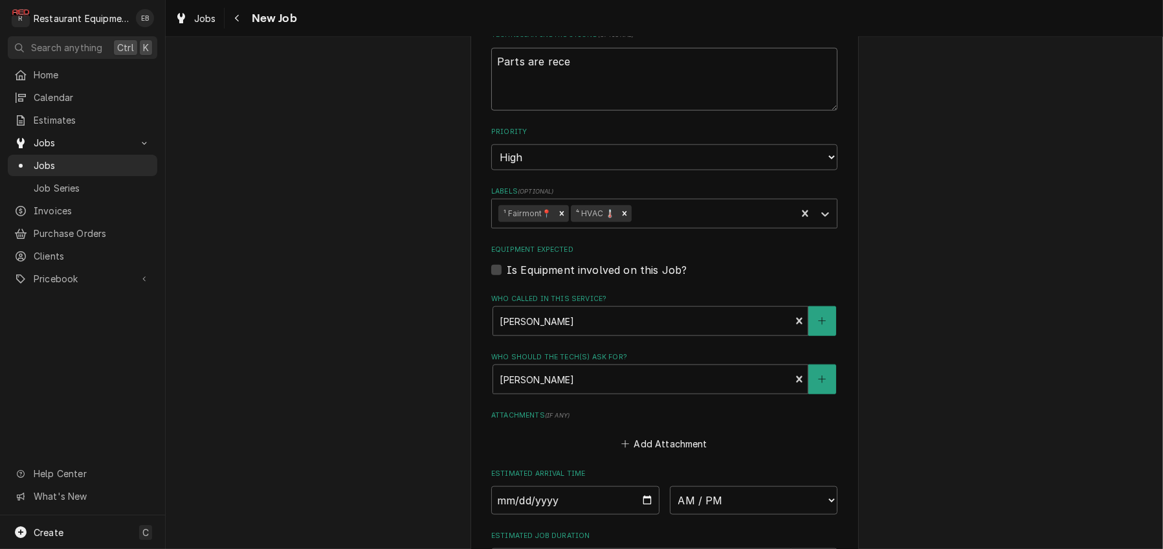
type textarea "Parts are recei"
type textarea "x"
type textarea "Parts are receiv"
type textarea "x"
type textarea "Parts are receive"
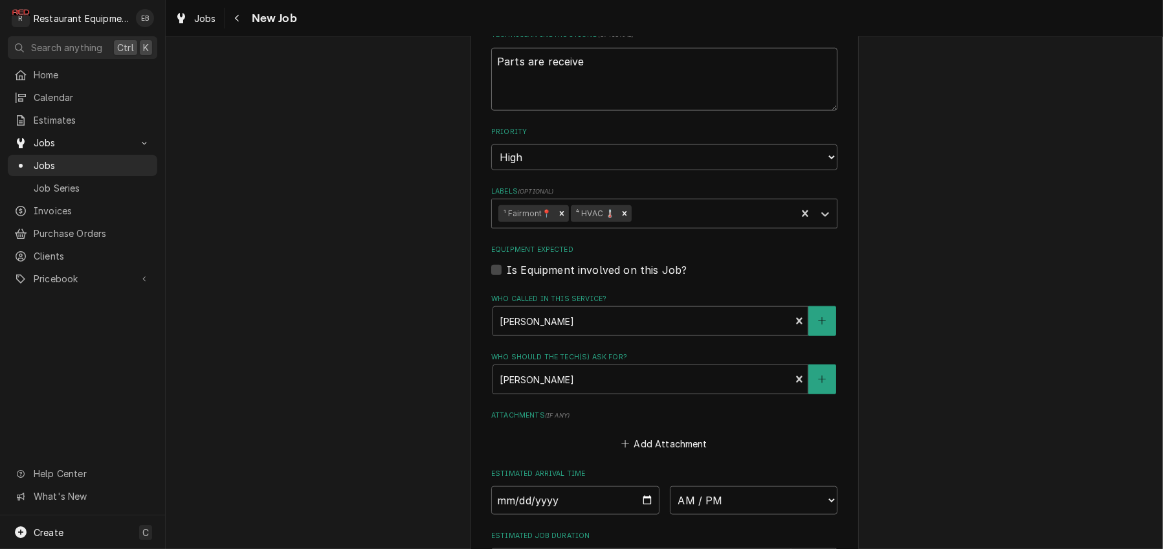
type textarea "x"
type textarea "Parts are received"
type textarea "x"
type textarea "Parts are received"
type textarea "x"
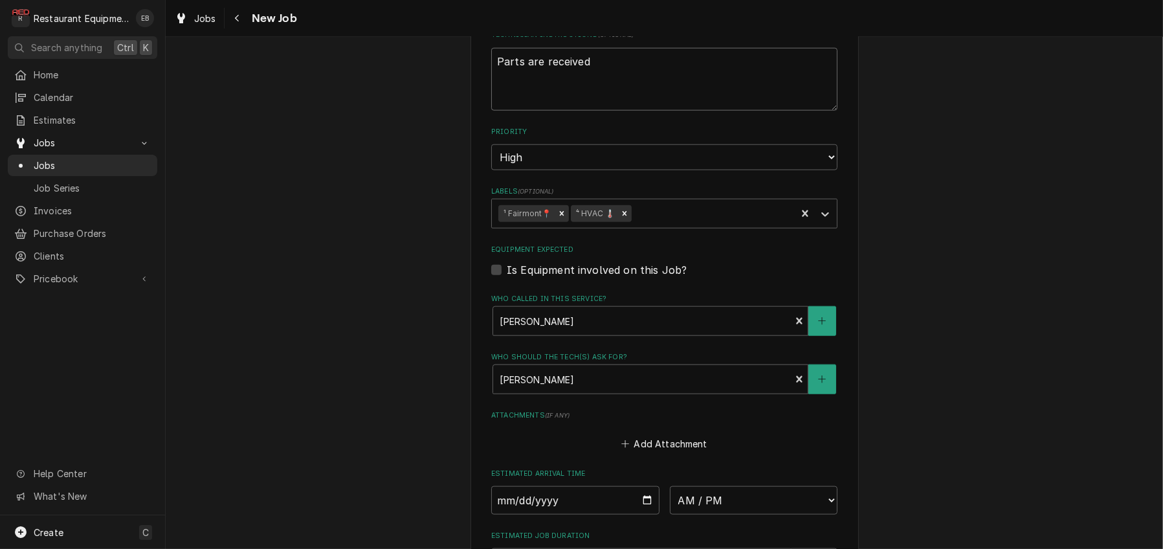
type textarea "Parts are received a"
type textarea "x"
type textarea "Parts are received an"
type textarea "x"
type textarea "Parts are received and"
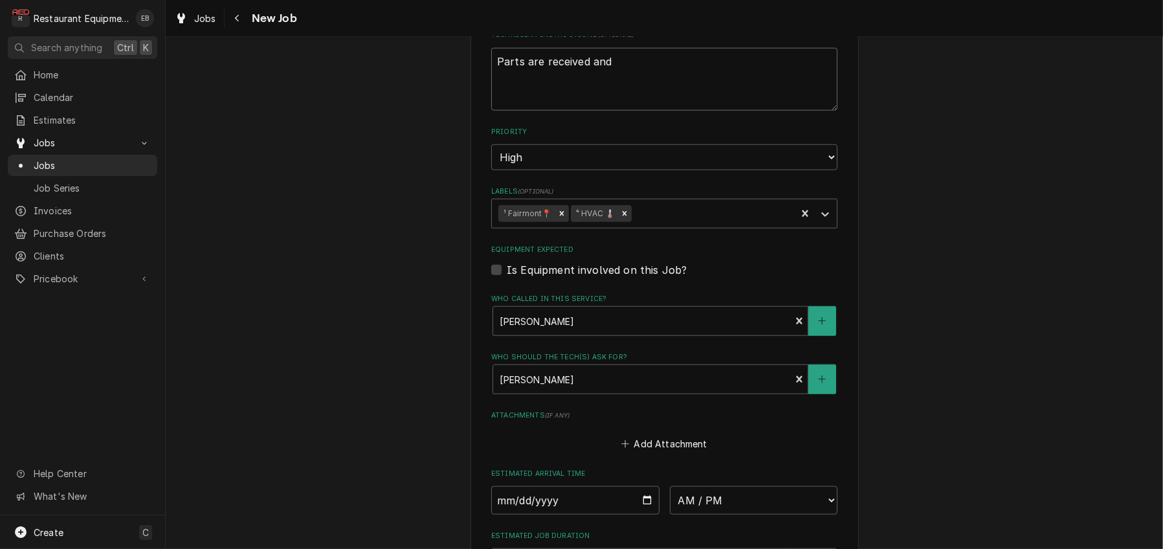
type textarea "x"
type textarea "Parts are received and"
type textarea "x"
type textarea "Parts are received and a"
type textarea "x"
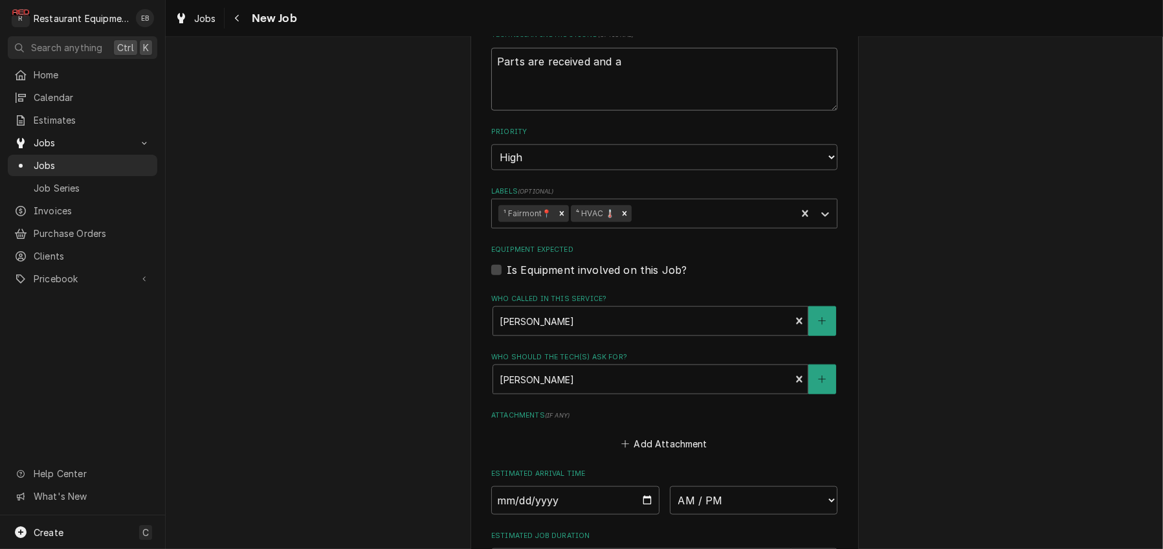
type textarea "Parts are received and at"
type textarea "x"
type textarea "Parts are received and at"
type textarea "x"
type textarea "Parts are received and at s"
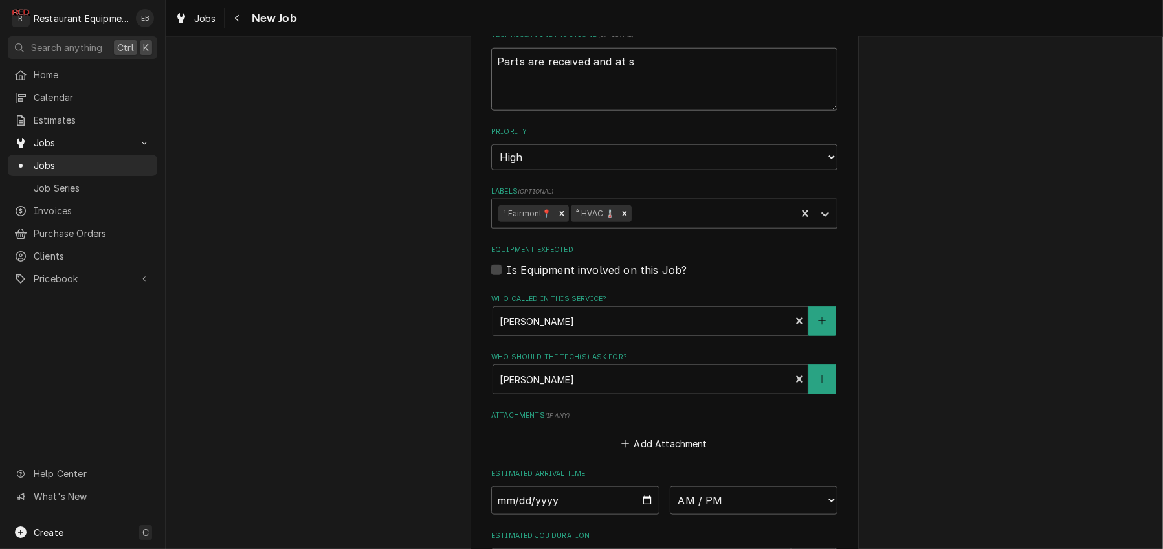
type textarea "x"
type textarea "Parts are received and at sh"
type textarea "x"
type textarea "Parts are received and at sho"
type textarea "x"
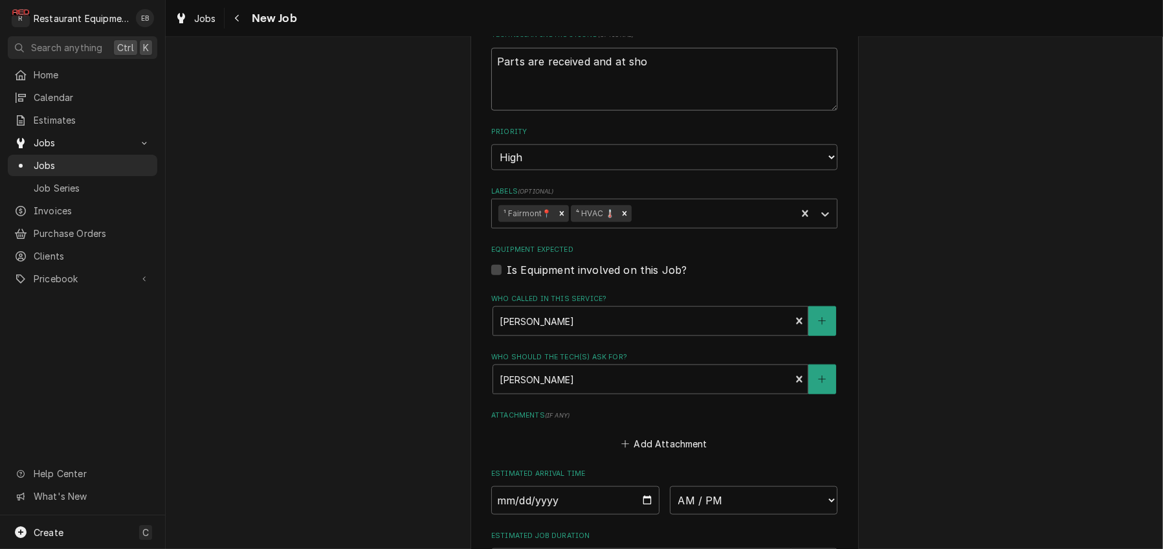
type textarea "Parts are received and at shop"
type textarea "x"
type textarea "Parts are received and at shop."
type textarea "x"
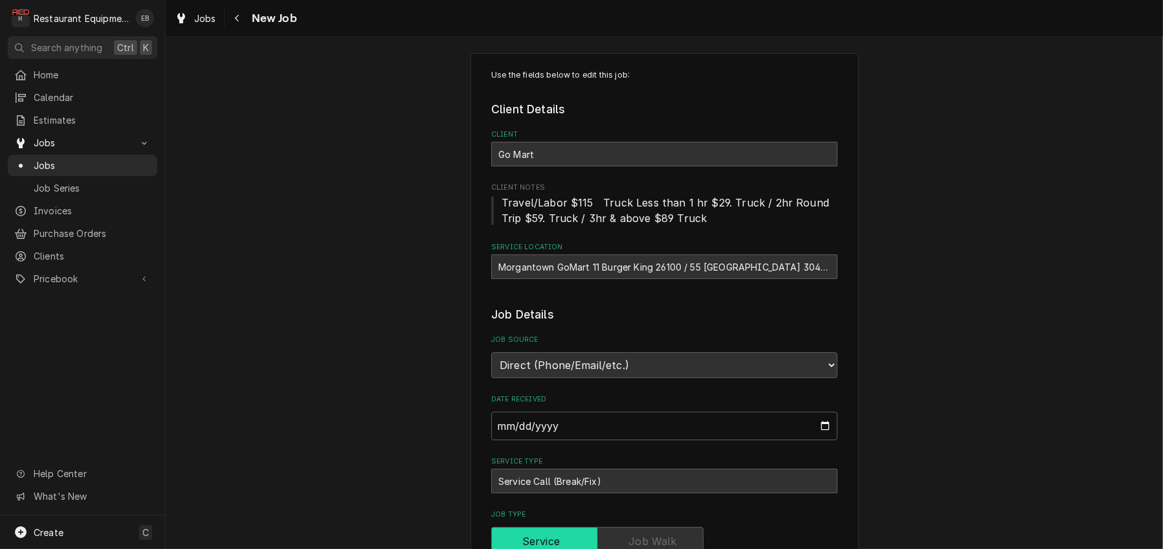
scroll to position [0, 0]
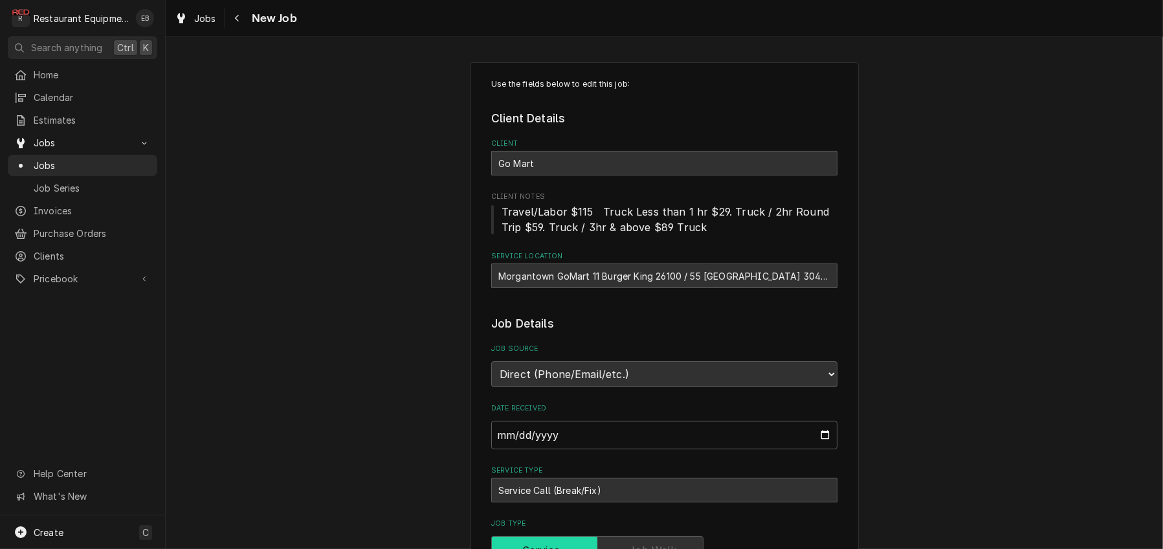
type textarea "Parts are received and at shop."
click at [693, 288] on div "Morgantown GoMart 11 Burger King 26100 / 55 Postal Plaza 304-296-7666, Little F…" at bounding box center [664, 275] width 346 height 25
drag, startPoint x: 688, startPoint y: 305, endPoint x: 825, endPoint y: 304, distance: 137.2
click at [825, 288] on div "Morgantown GoMart 11 Burger King 26100 / 55 Postal Plaza 304-296-7666, Little F…" at bounding box center [664, 275] width 346 height 25
drag, startPoint x: 551, startPoint y: 305, endPoint x: 560, endPoint y: 300, distance: 10.4
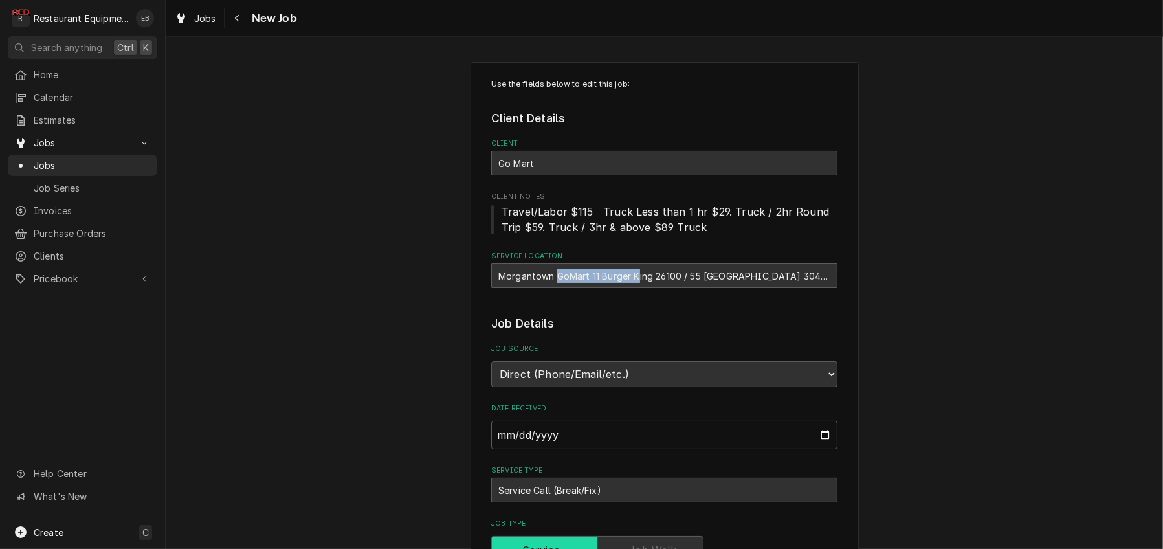
click at [635, 288] on div "Morgantown GoMart 11 Burger King 26100 / 55 Postal Plaza 304-296-7666, Little F…" at bounding box center [664, 275] width 346 height 25
drag, startPoint x: 489, startPoint y: 303, endPoint x: 767, endPoint y: 309, distance: 278.4
click at [767, 288] on div "Morgantown GoMart 11 Burger King 26100 / 55 Postal Plaza 304-296-7666, Little F…" at bounding box center [664, 275] width 346 height 25
copy div "Morgantown GoMart 11 Burger King 26100 / 55 Postal Plaza"
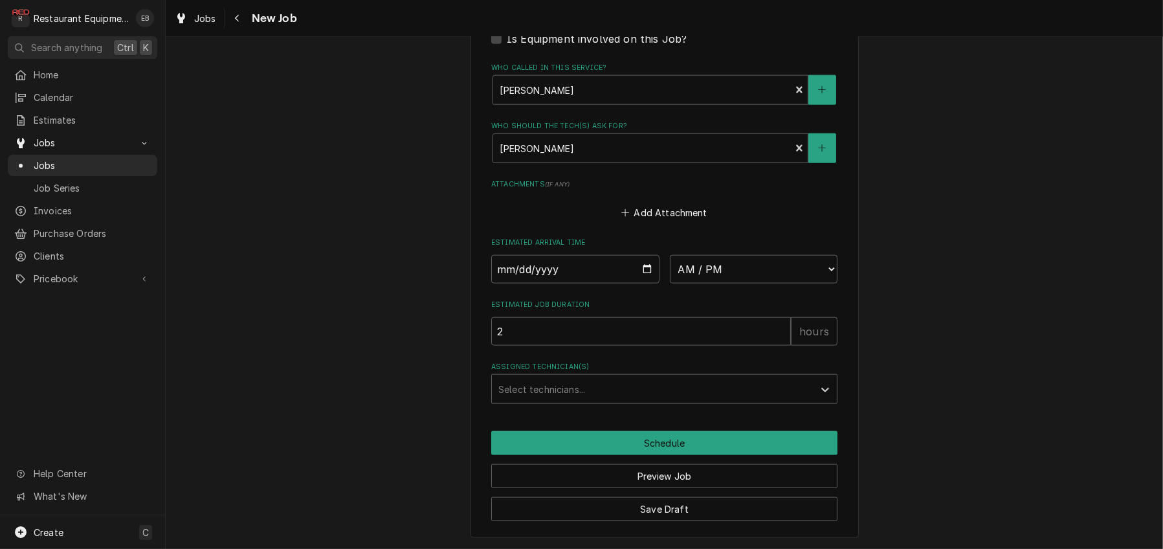
scroll to position [2151, 0]
click at [737, 507] on button "Save Draft" at bounding box center [664, 509] width 346 height 24
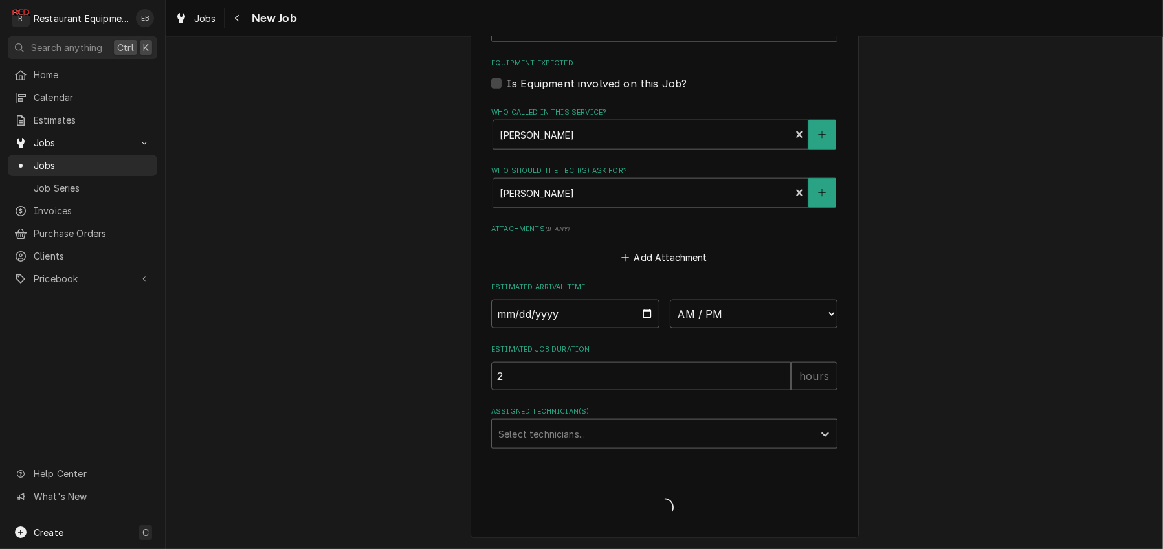
scroll to position [2102, 0]
type textarea "x"
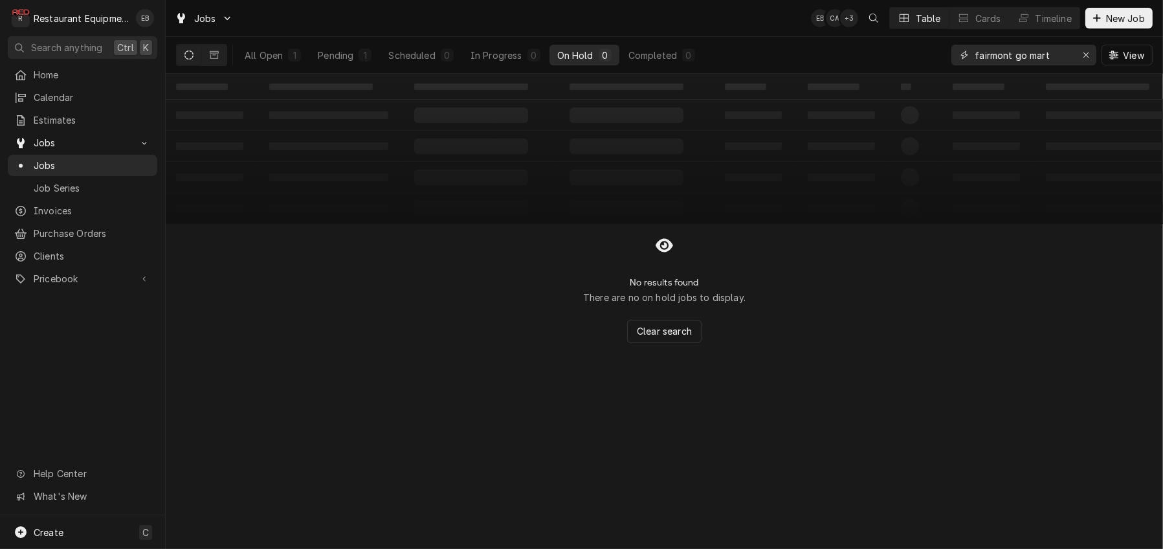
drag, startPoint x: 1034, startPoint y: 61, endPoint x: 1006, endPoint y: 65, distance: 28.1
click at [1006, 65] on input "fairmont go mart" at bounding box center [1023, 55] width 97 height 21
type input "fairmont"
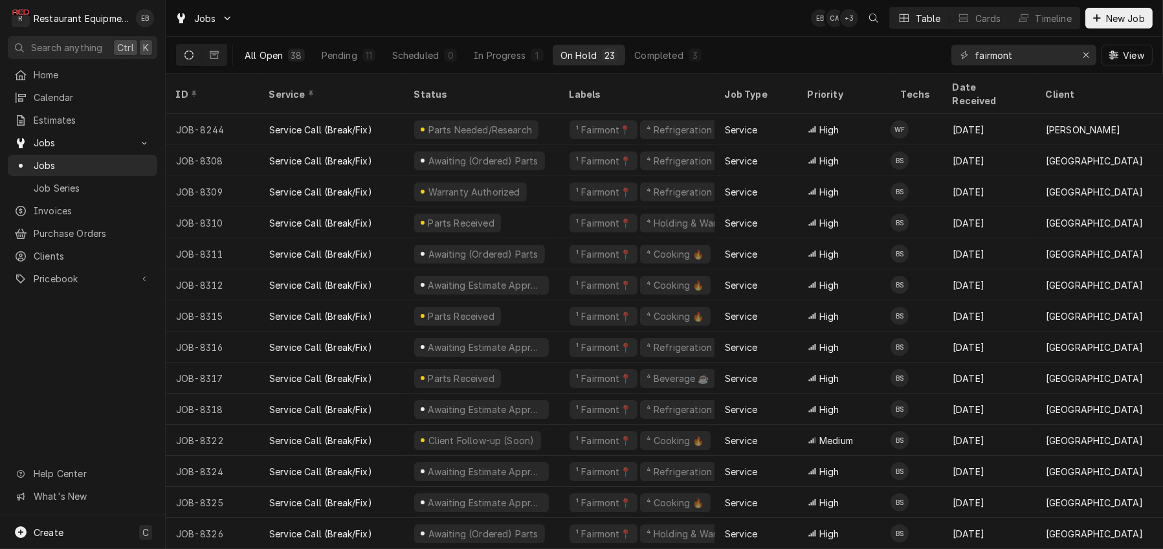
click at [283, 58] on div "All Open" at bounding box center [264, 56] width 38 height 14
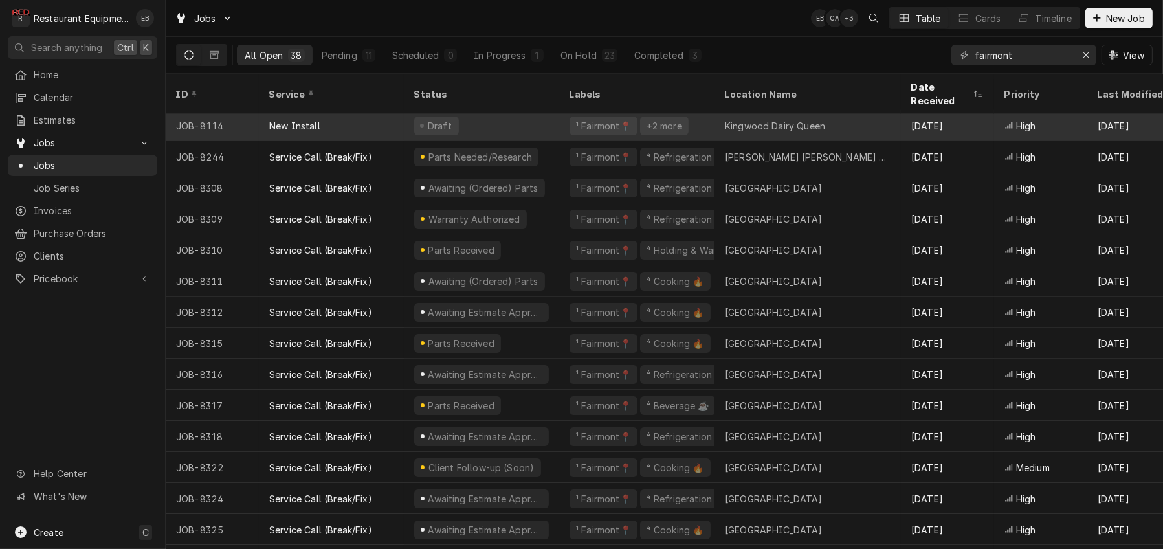
scroll to position [86, 0]
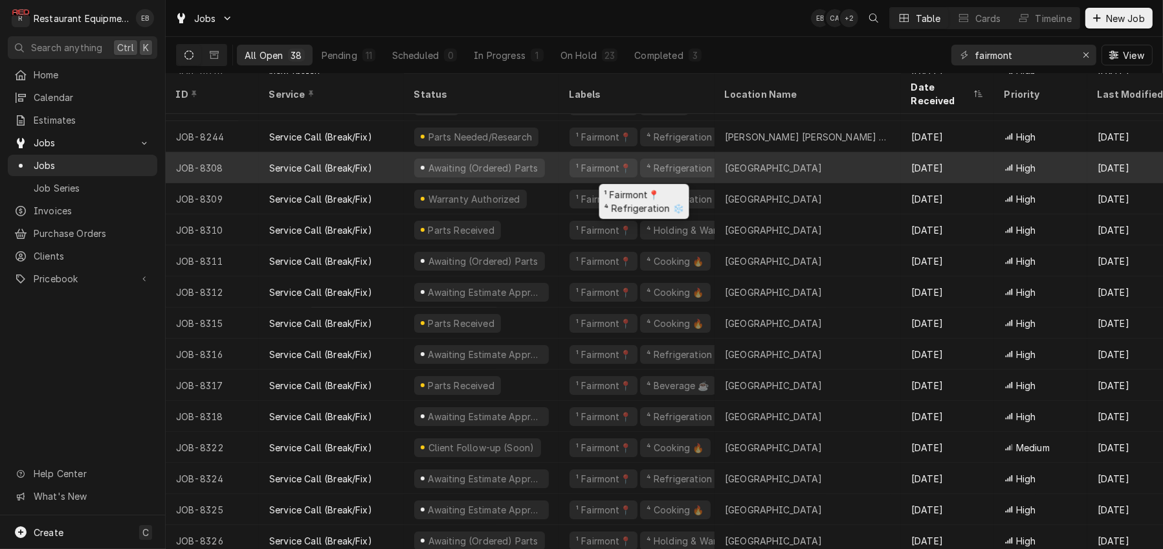
click at [570, 170] on div "¹ Fairmont📍 ⁴ Refrigeration ❄️" at bounding box center [636, 167] width 155 height 31
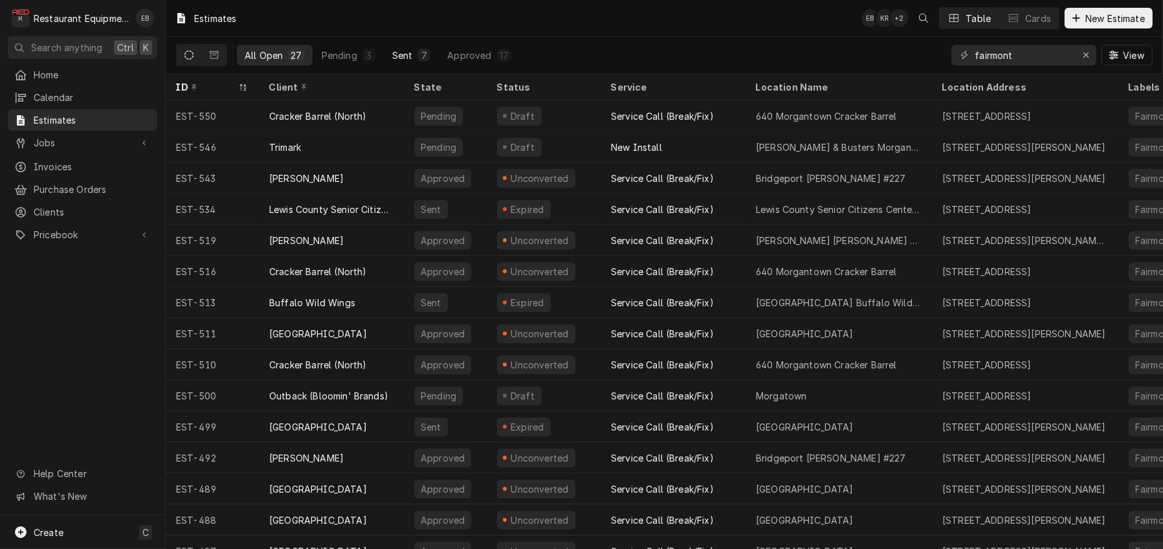
click at [413, 57] on div "Sent" at bounding box center [402, 56] width 21 height 14
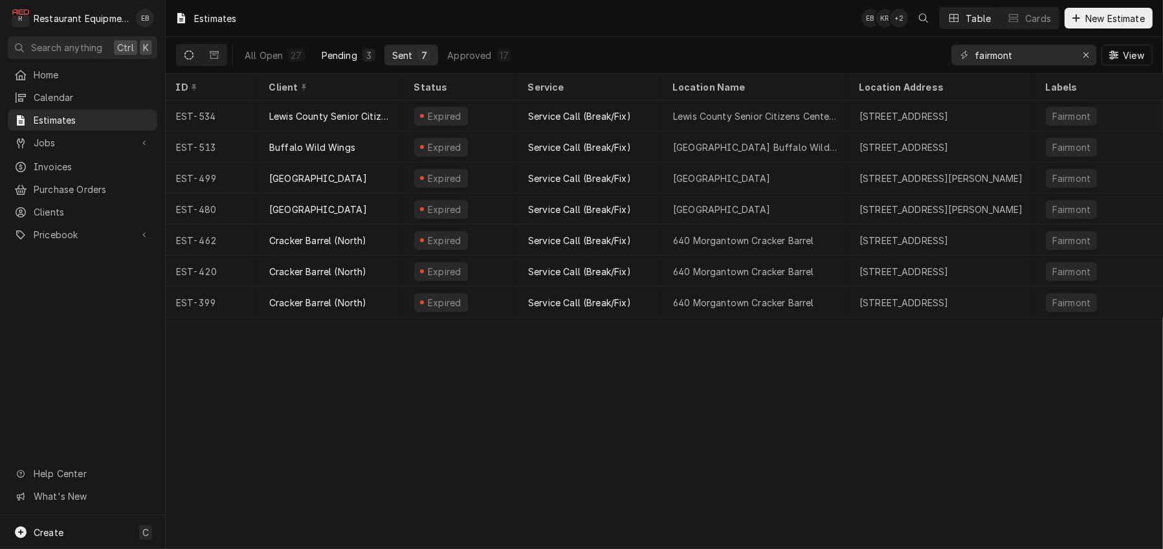
click at [357, 61] on div "Pending" at bounding box center [340, 56] width 36 height 14
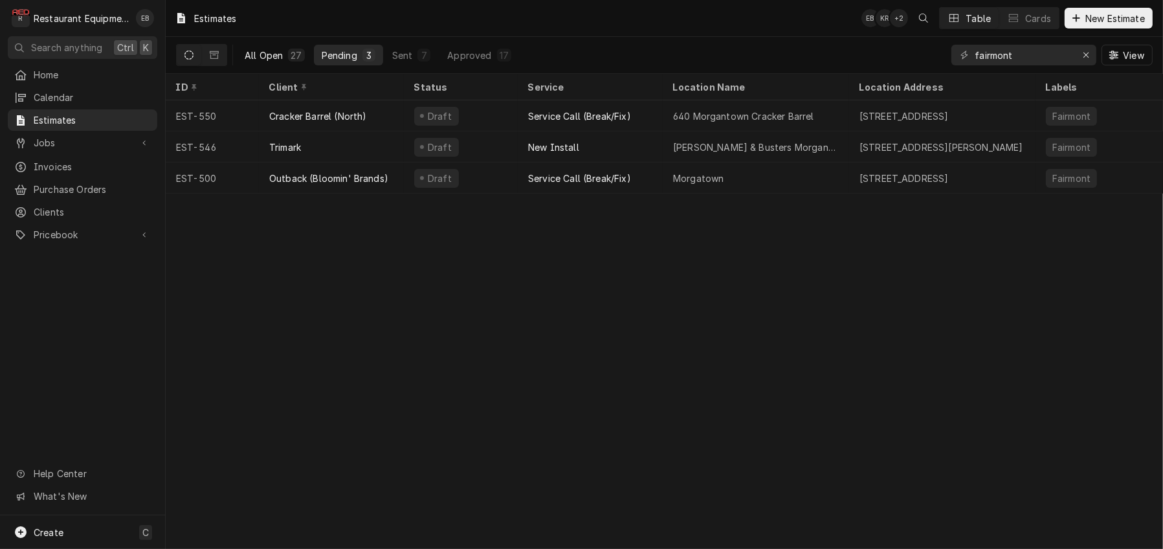
click at [275, 55] on div "All Open" at bounding box center [264, 56] width 38 height 14
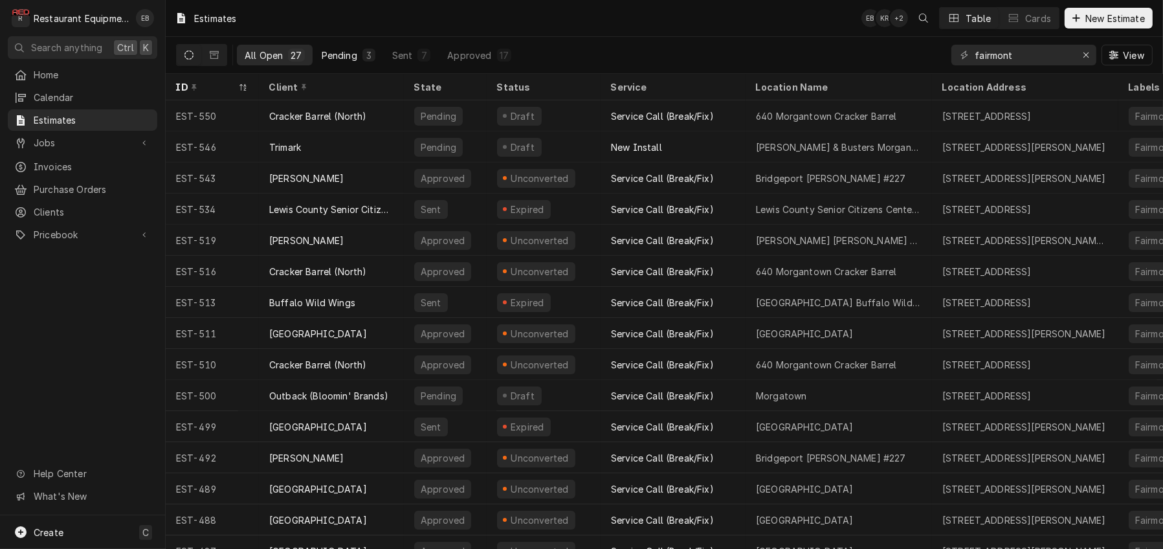
click at [357, 60] on div "Pending" at bounding box center [340, 56] width 36 height 14
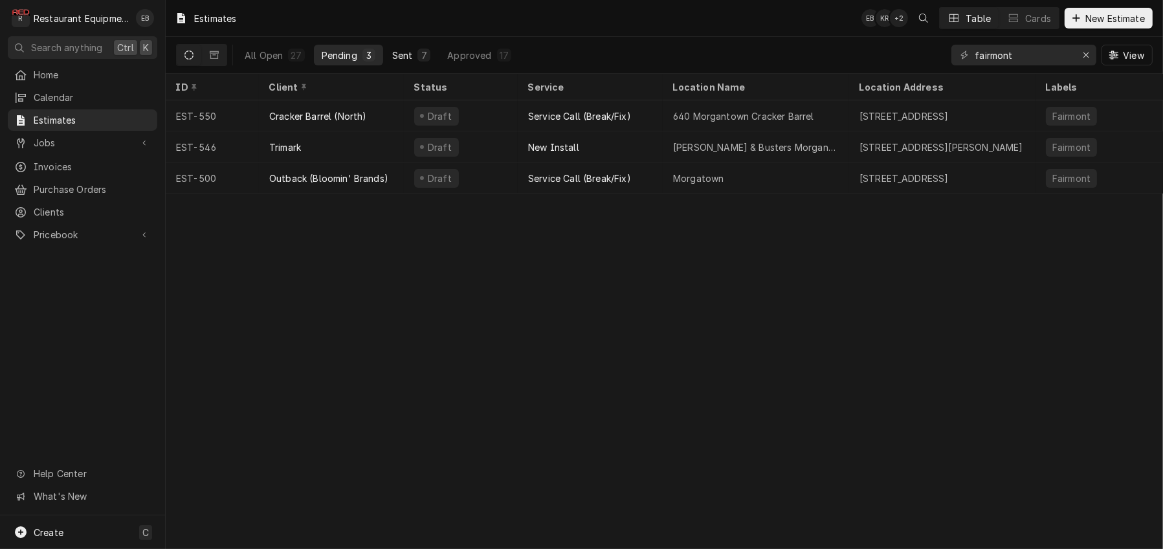
click at [428, 61] on div "7" at bounding box center [424, 56] width 8 height 14
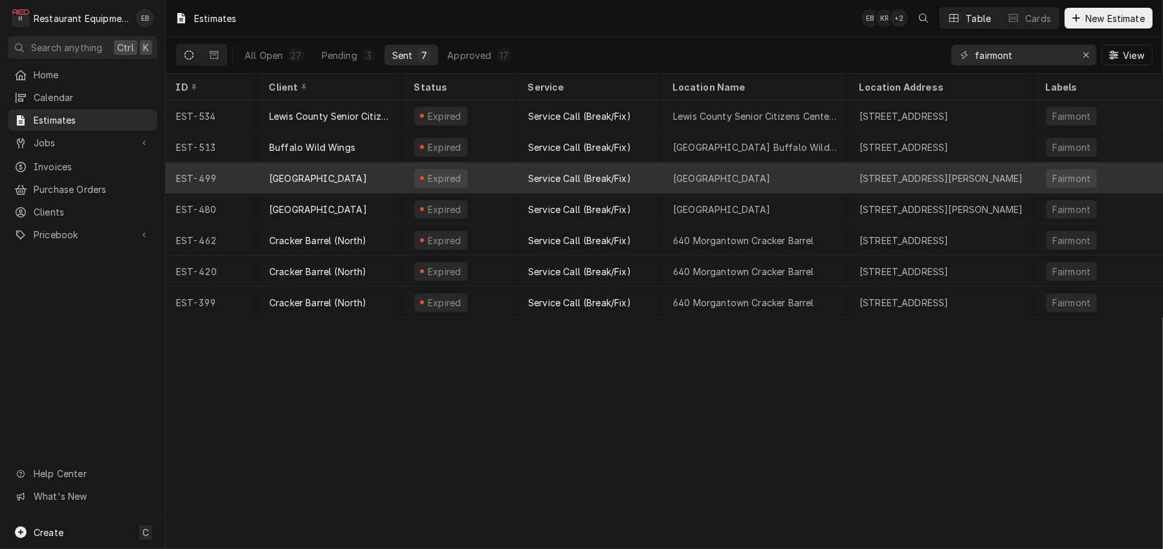
click at [606, 182] on div "Service Call (Break/Fix)" at bounding box center [579, 179] width 103 height 14
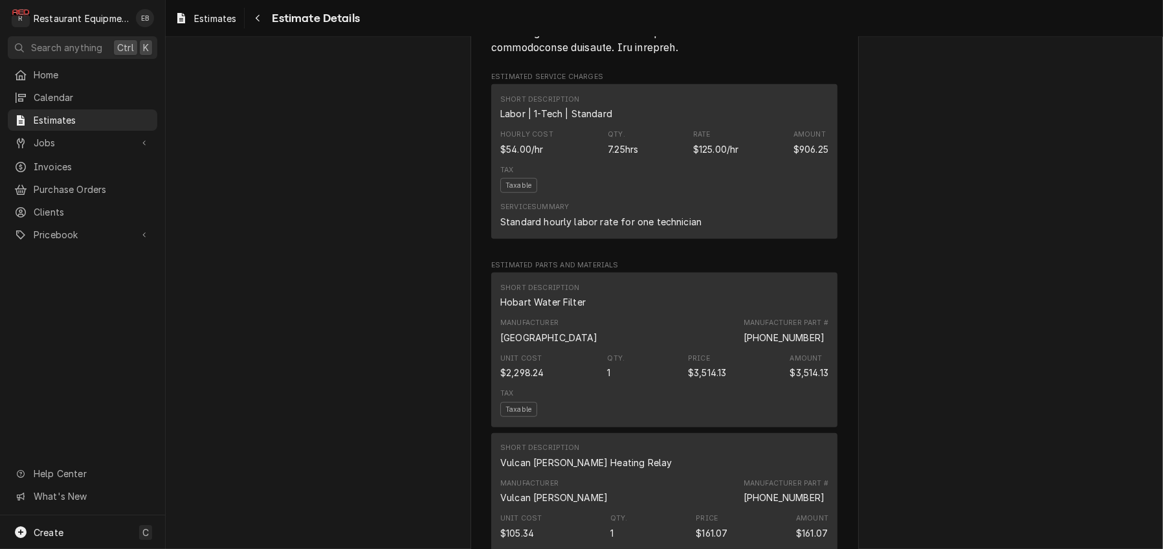
scroll to position [1295, 0]
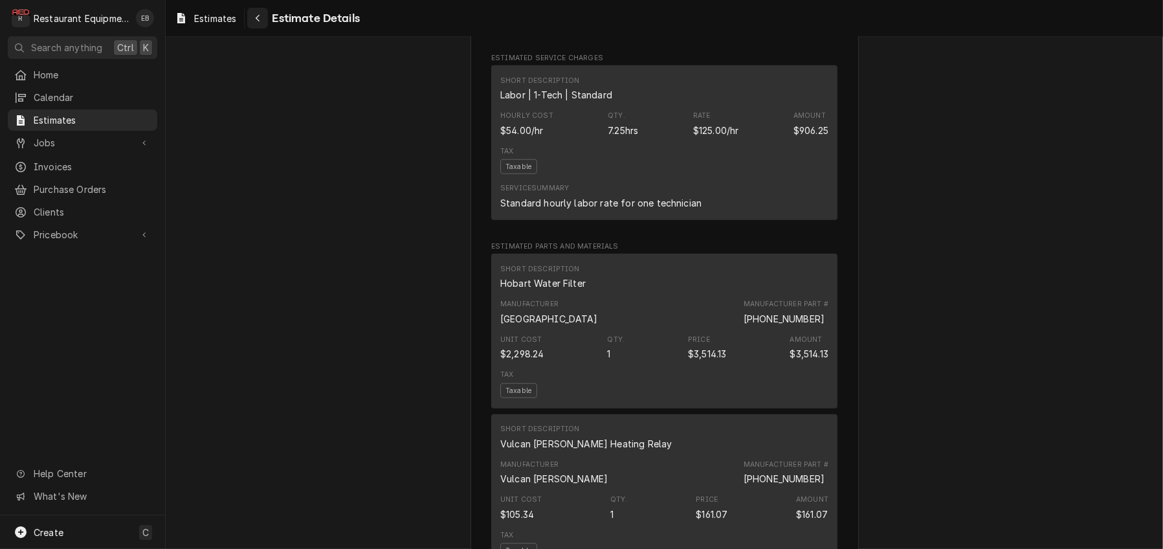
click at [264, 24] on div "Navigate back" at bounding box center [257, 18] width 13 height 13
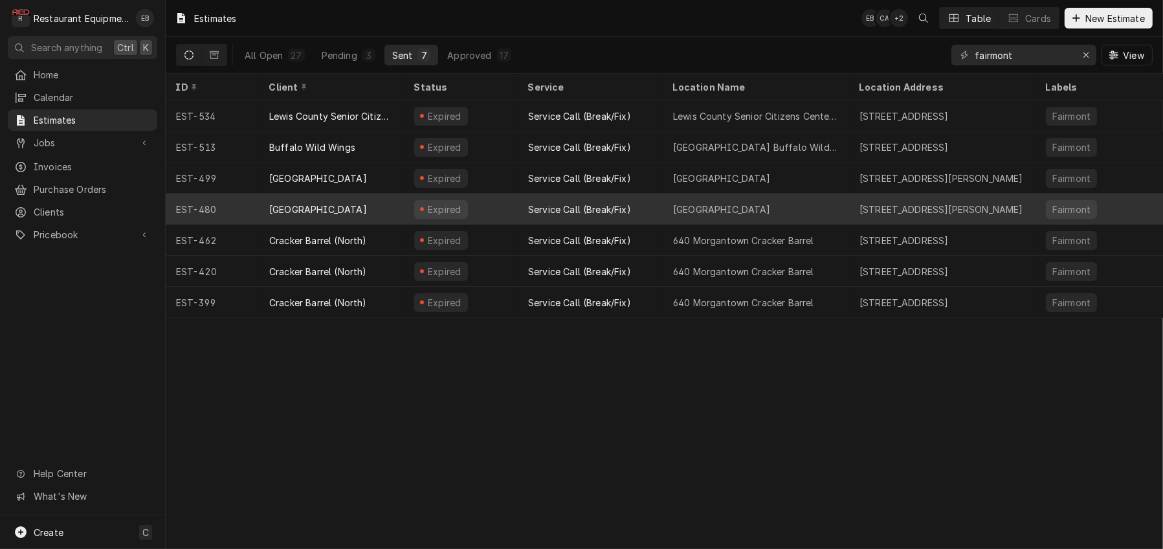
click at [518, 216] on div "Expired" at bounding box center [461, 209] width 114 height 31
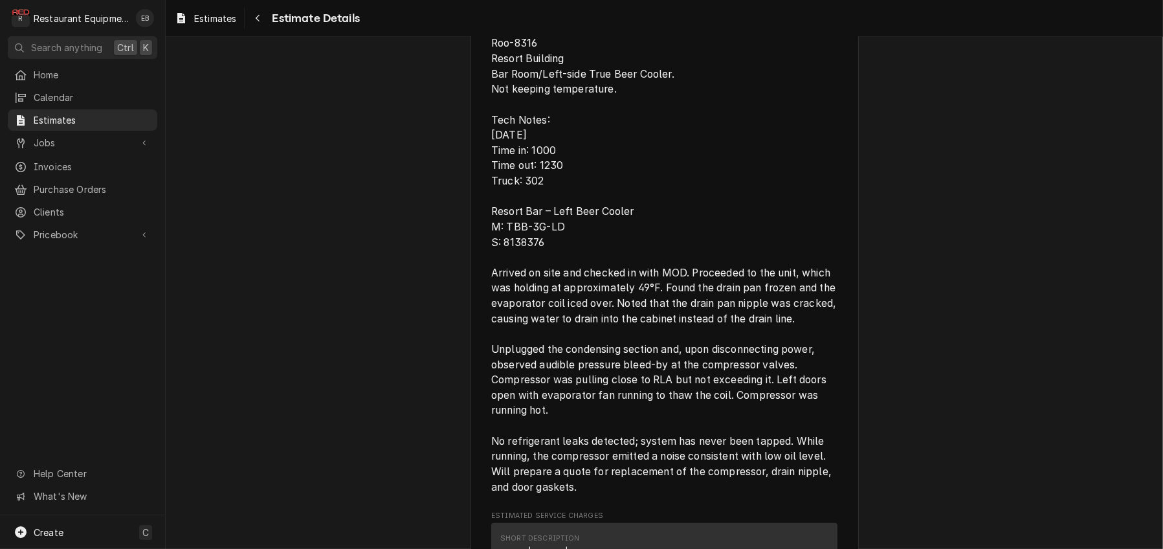
scroll to position [777, 0]
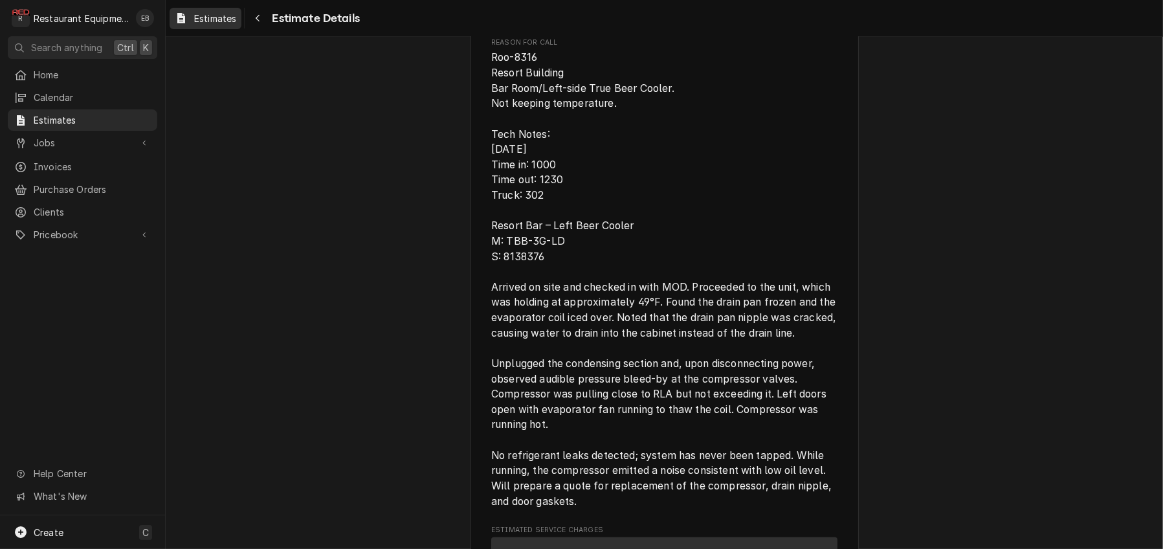
click at [185, 19] on icon "Dynamic Content Wrapper" at bounding box center [181, 18] width 8 height 10
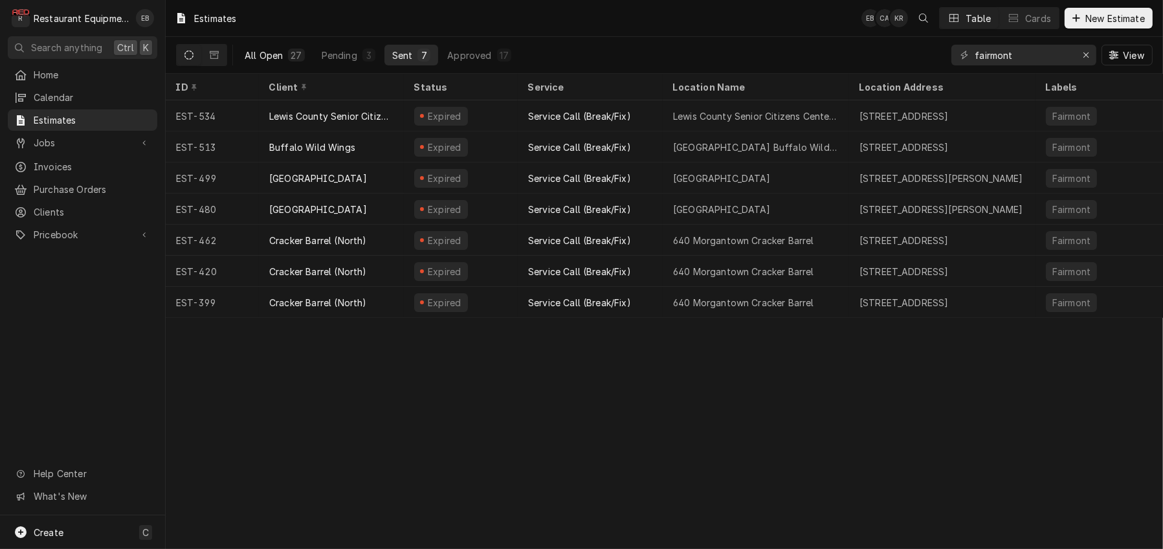
click at [283, 62] on div "All Open" at bounding box center [264, 56] width 38 height 14
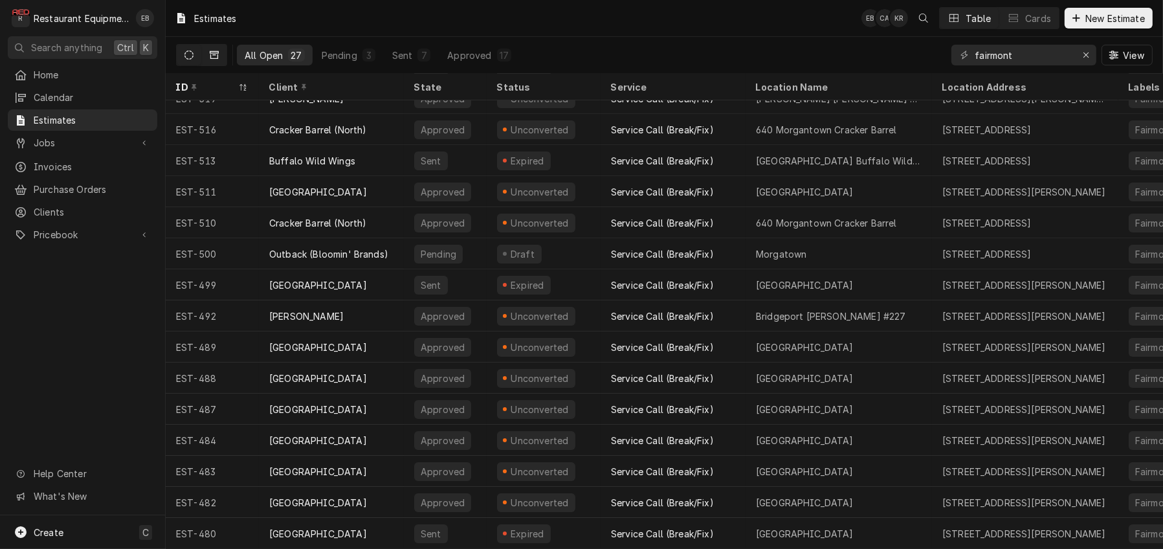
scroll to position [82, 0]
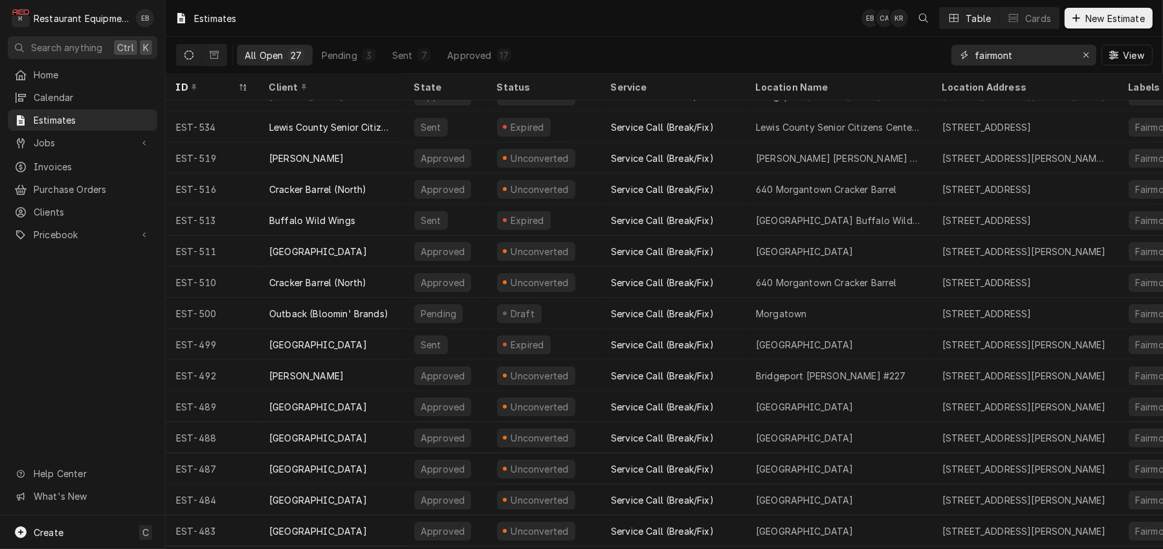
click at [1061, 62] on input "fairmont" at bounding box center [1023, 55] width 97 height 21
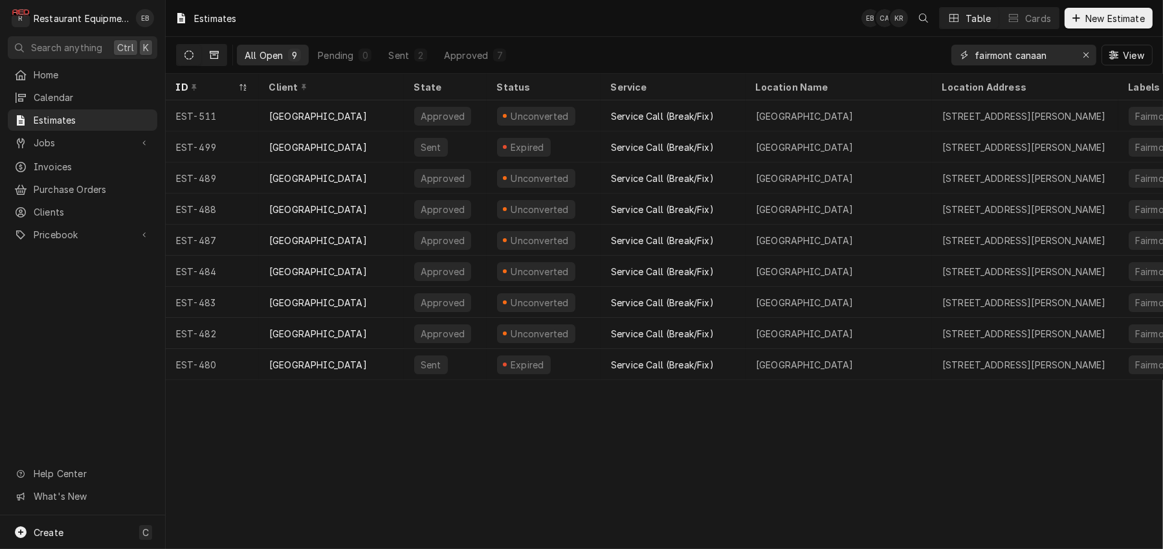
type input "fairmont canaan"
click at [227, 52] on button "Dynamic Content Wrapper" at bounding box center [214, 55] width 25 height 21
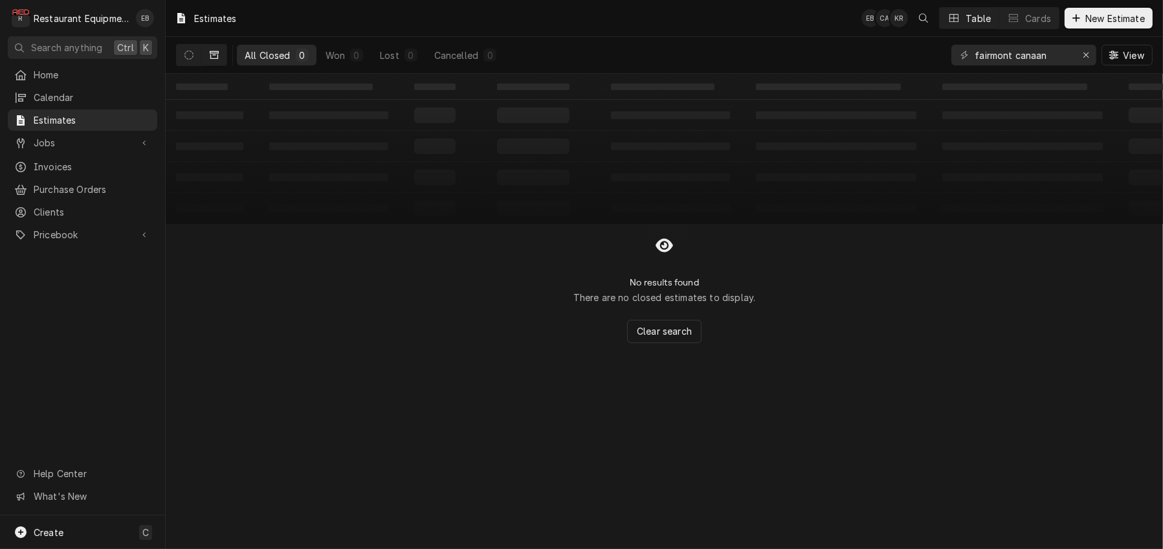
click at [222, 57] on button "Dynamic Content Wrapper" at bounding box center [214, 55] width 25 height 21
click at [194, 60] on icon "Dynamic Content Wrapper" at bounding box center [188, 54] width 9 height 9
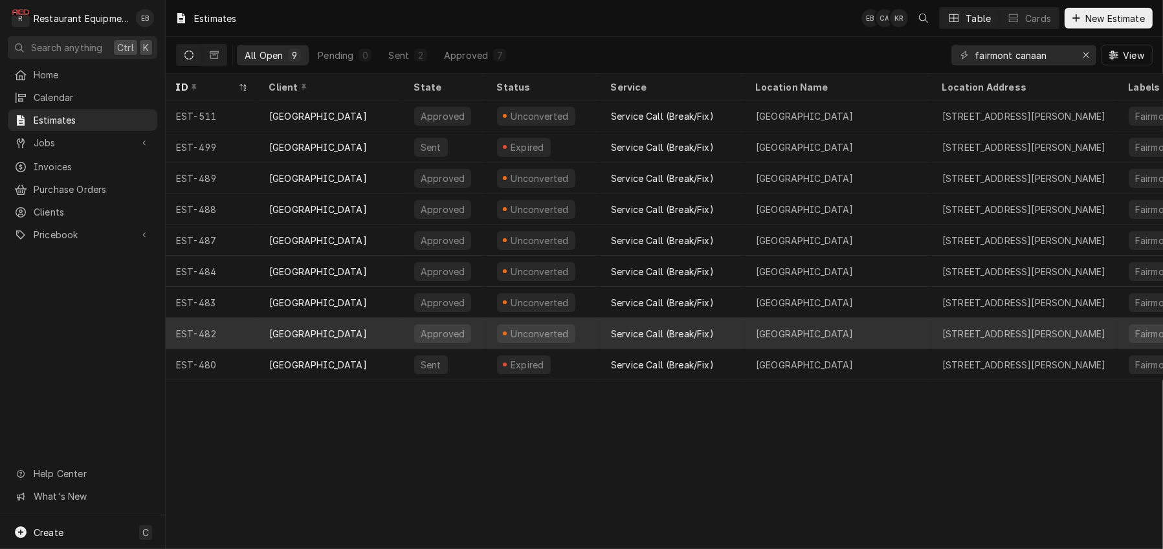
click at [395, 335] on div "[GEOGRAPHIC_DATA]" at bounding box center [331, 333] width 145 height 31
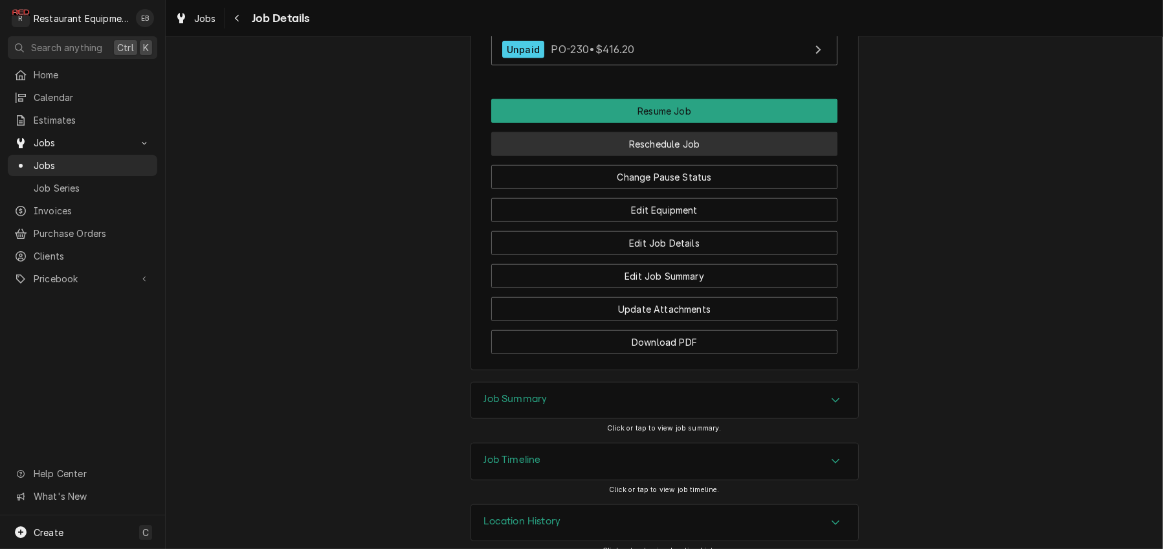
scroll to position [1424, 0]
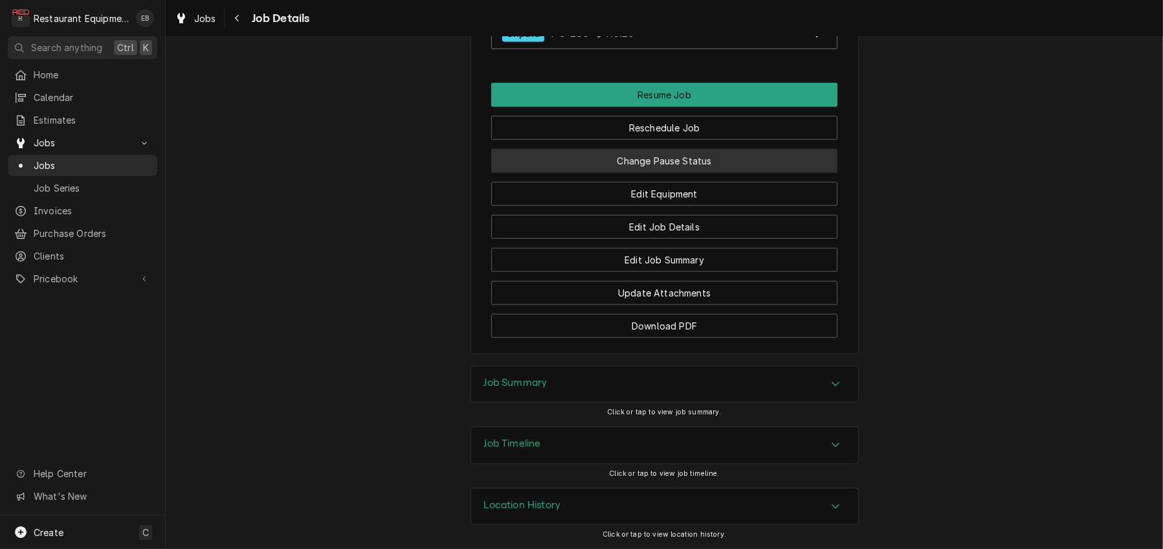
click at [662, 173] on button "Change Pause Status" at bounding box center [664, 161] width 346 height 24
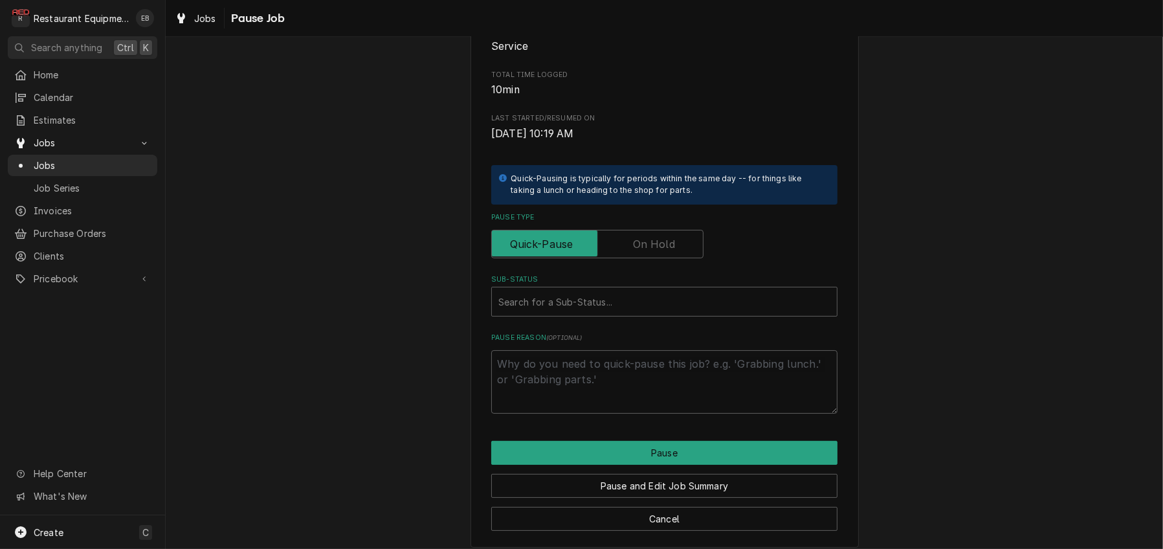
scroll to position [172, 0]
drag, startPoint x: 640, startPoint y: 289, endPoint x: 639, endPoint y: 296, distance: 7.1
click at [639, 258] on label "Pause Type" at bounding box center [597, 243] width 212 height 28
click at [639, 258] on input "Pause Type" at bounding box center [597, 243] width 201 height 28
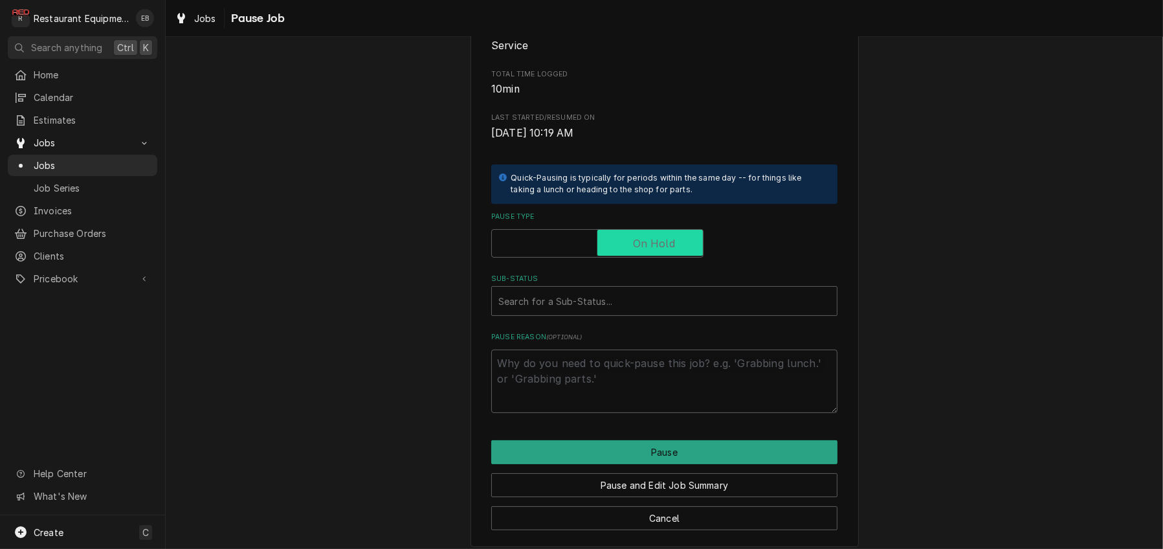
checkbox input "true"
click at [611, 313] on div "Sub-Status" at bounding box center [664, 300] width 332 height 23
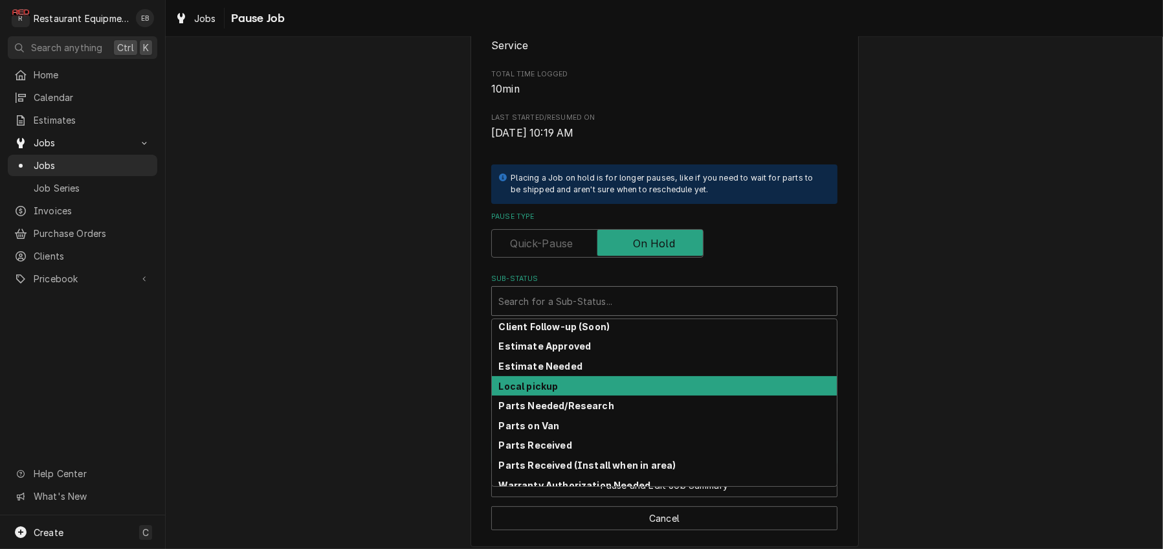
scroll to position [214, 0]
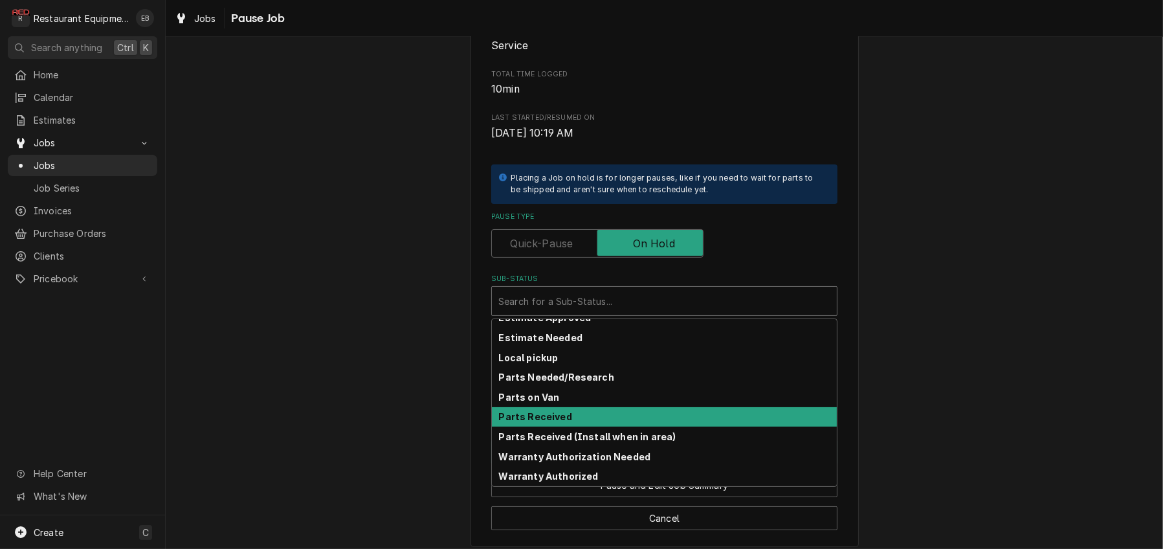
click at [568, 427] on div "Parts Received" at bounding box center [664, 417] width 345 height 20
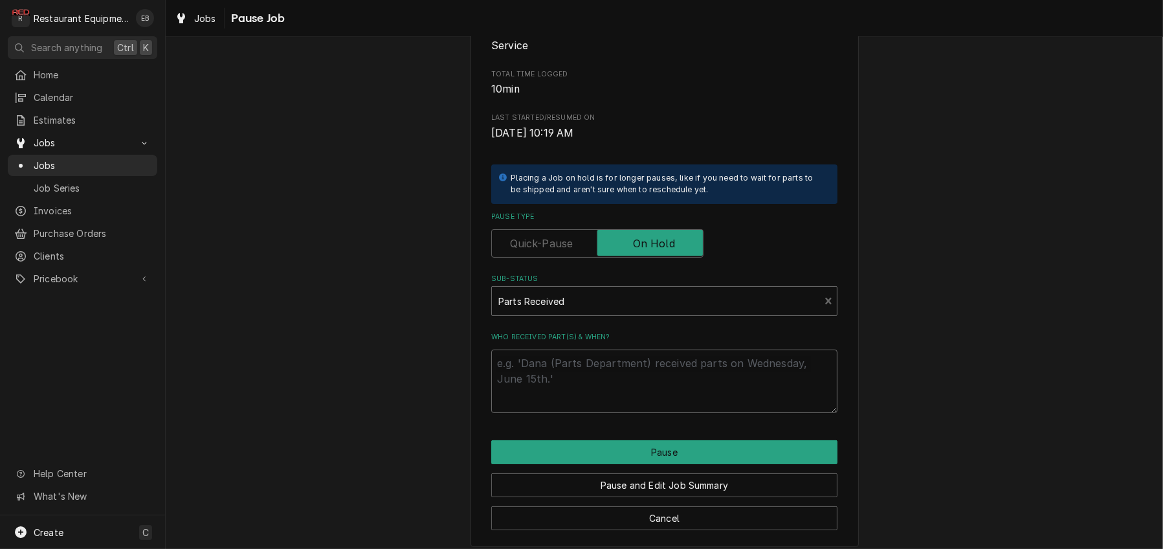
click at [578, 413] on textarea "Who received part(s) & when?" at bounding box center [664, 381] width 346 height 63
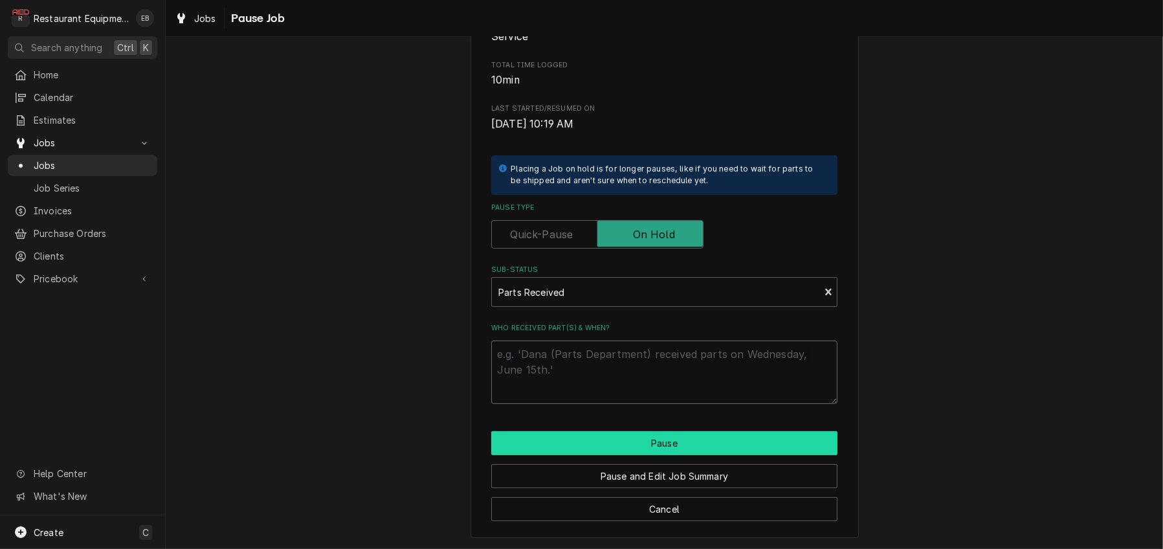
scroll to position [259, 0]
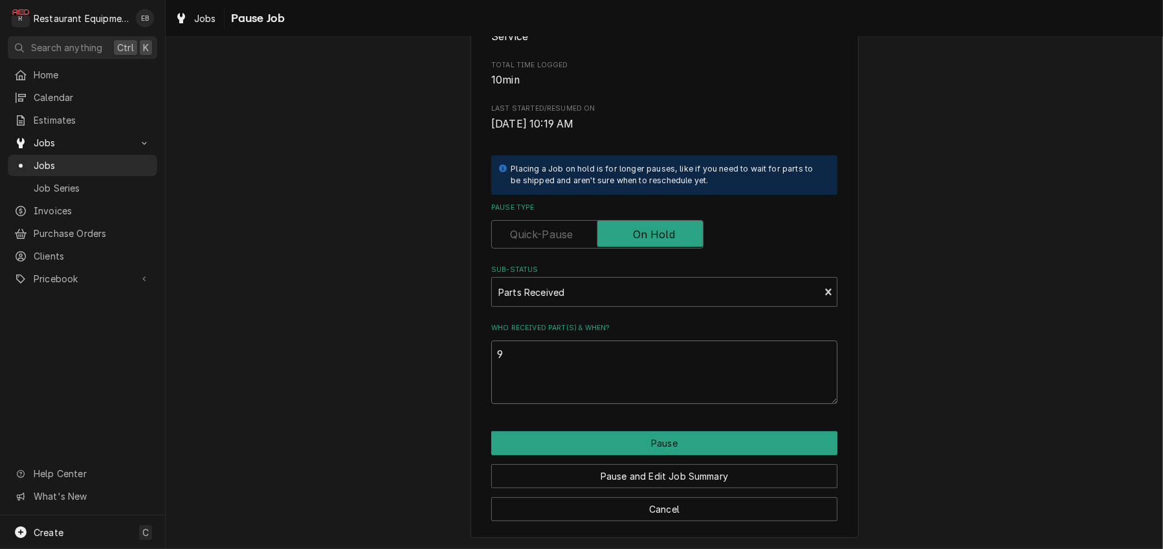
type textarea "x"
type textarea "9"
type textarea "x"
type textarea "9/"
type textarea "x"
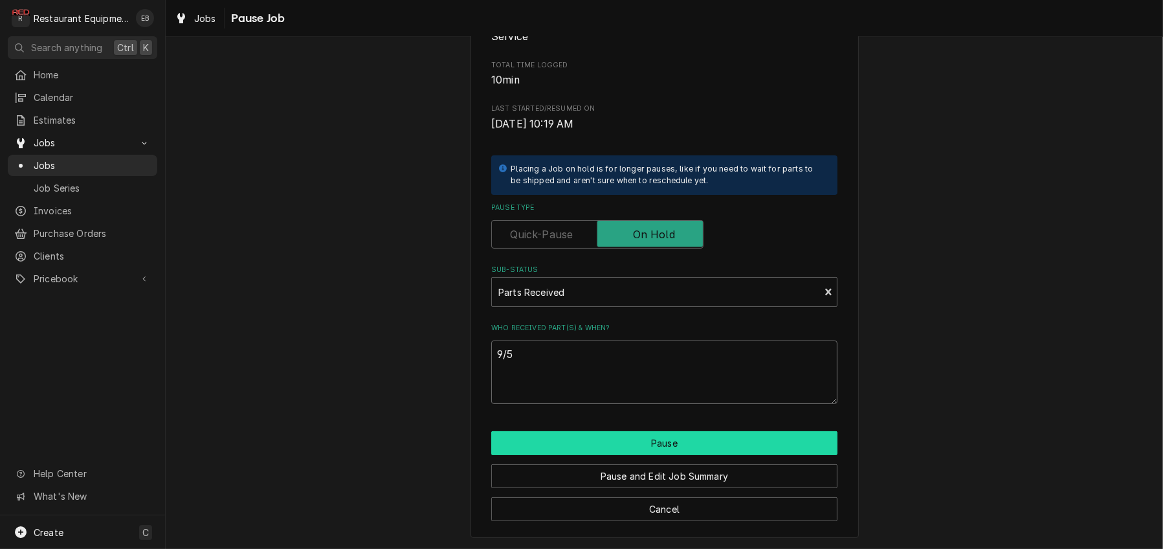
type textarea "9/5"
click at [660, 431] on button "Pause" at bounding box center [664, 443] width 346 height 24
type textarea "x"
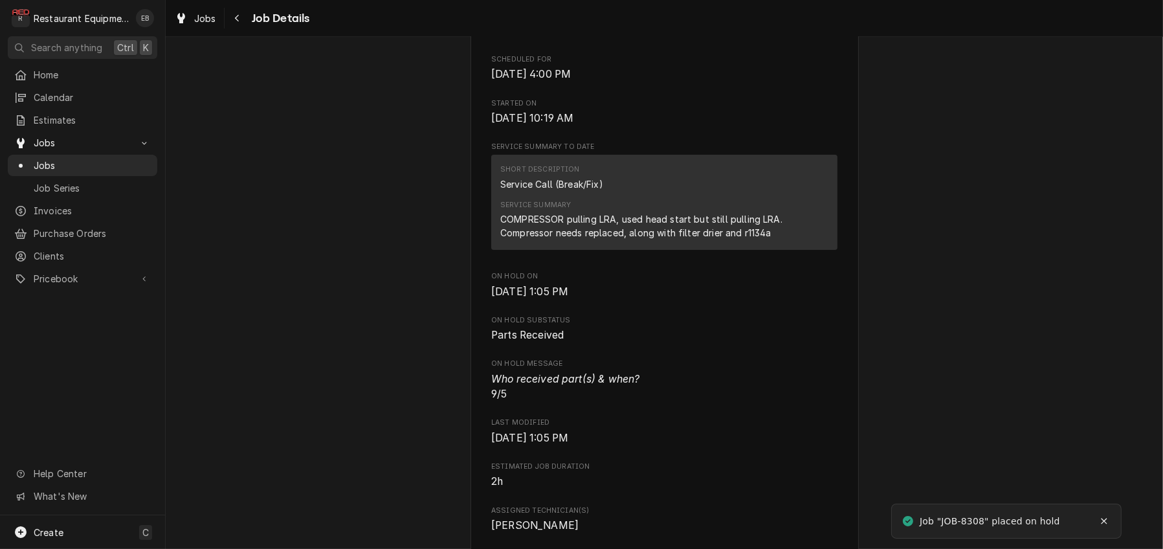
scroll to position [388, 0]
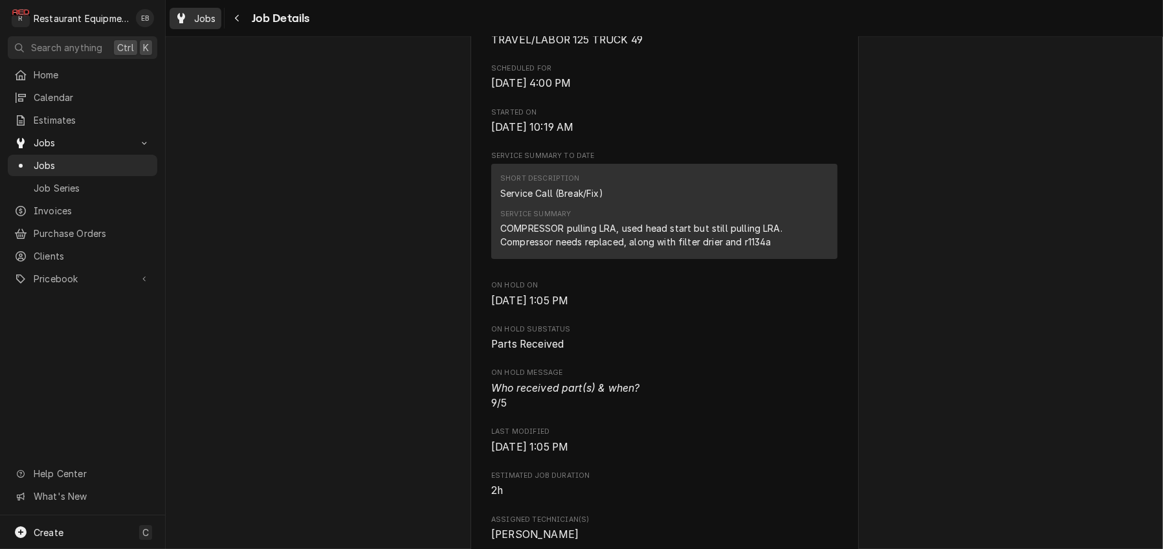
click at [216, 16] on span "Jobs" at bounding box center [205, 19] width 22 height 14
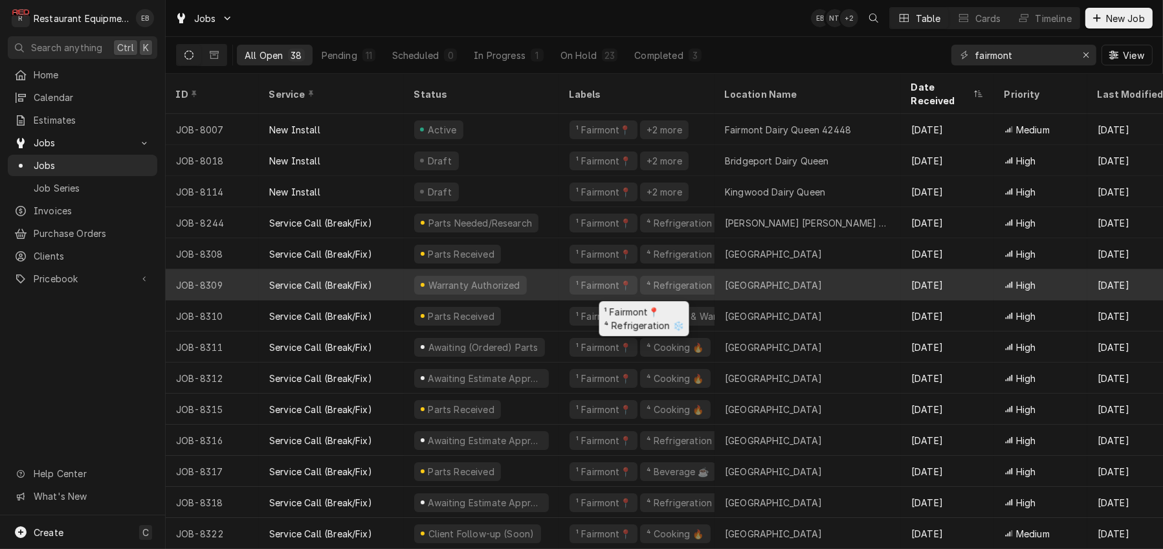
click at [570, 284] on div "¹ Fairmont📍 ⁴ Refrigeration ❄️" at bounding box center [636, 284] width 155 height 31
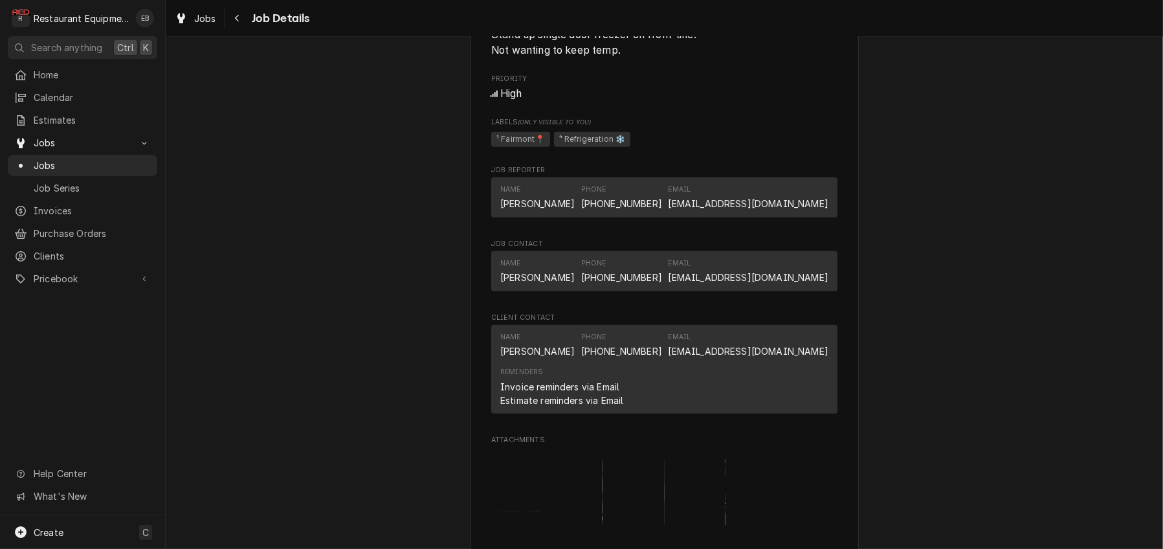
scroll to position [906, 0]
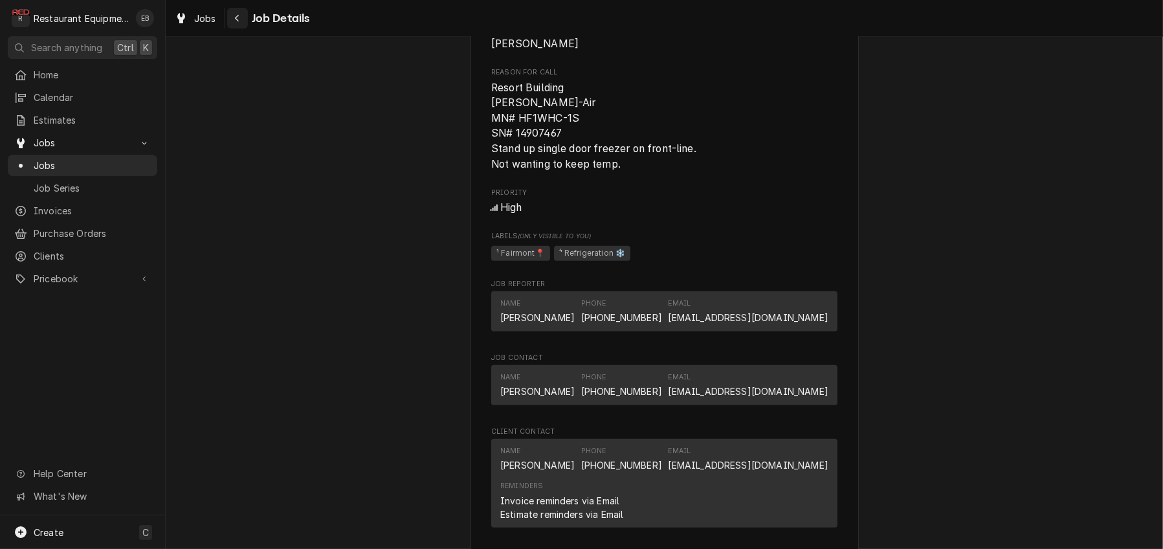
click at [244, 18] on div "Navigate back" at bounding box center [237, 18] width 13 height 13
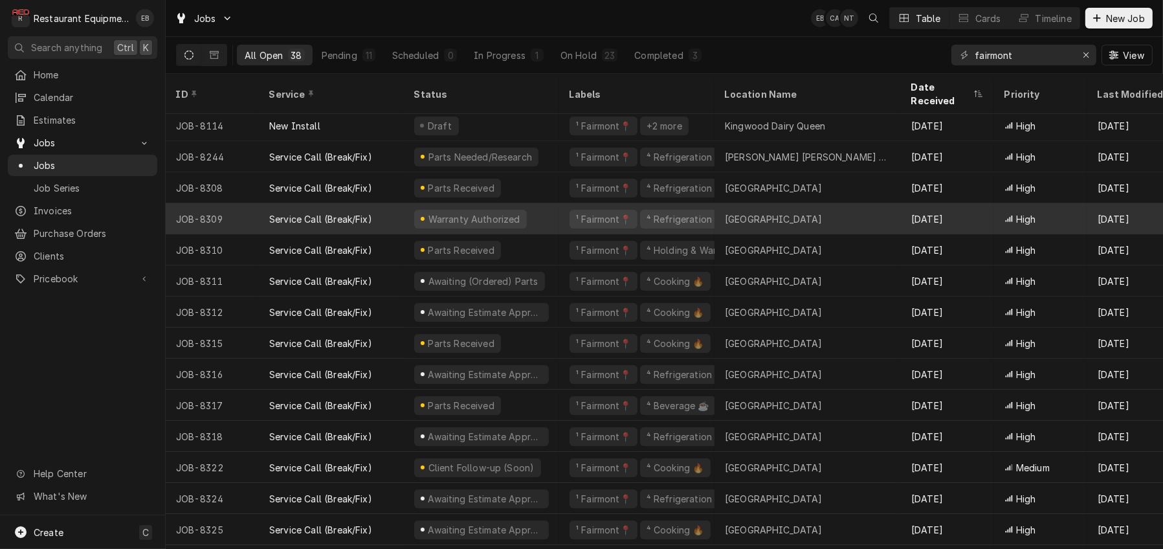
scroll to position [86, 0]
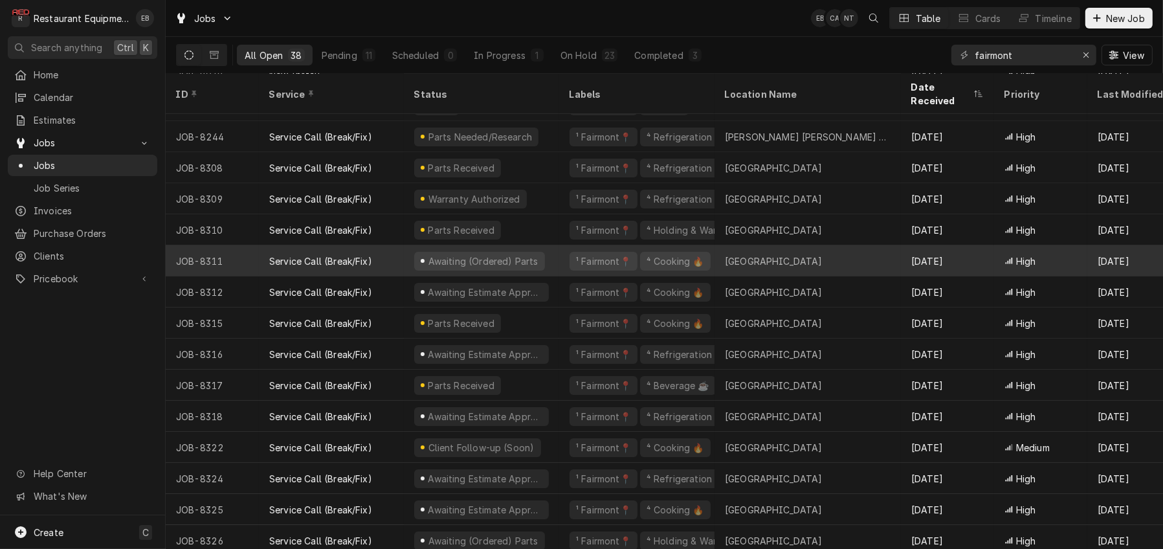
click at [559, 261] on div "Awaiting (Ordered) Parts" at bounding box center [481, 260] width 155 height 31
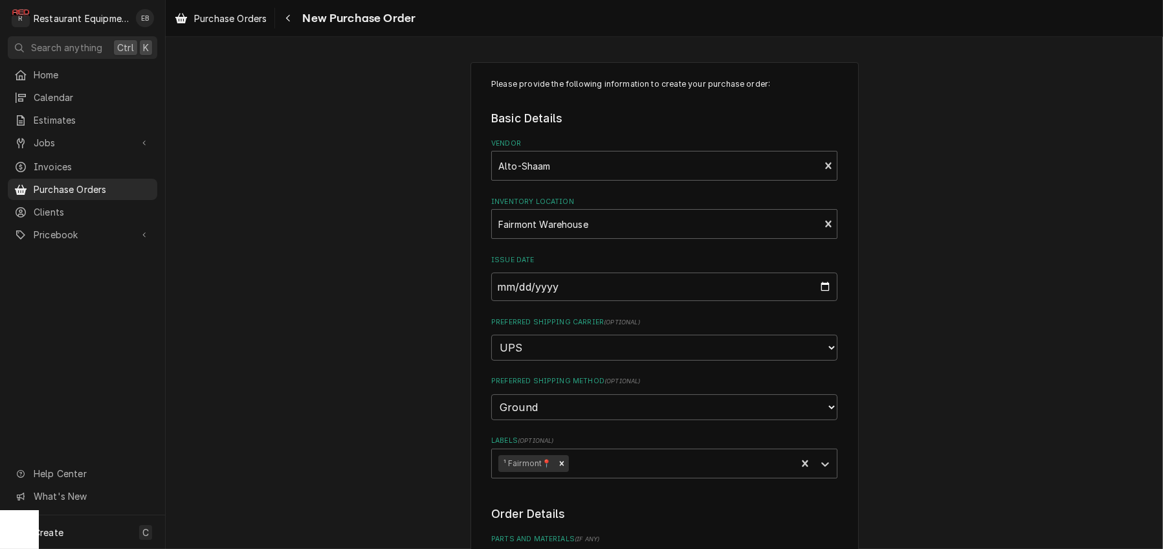
scroll to position [455, 0]
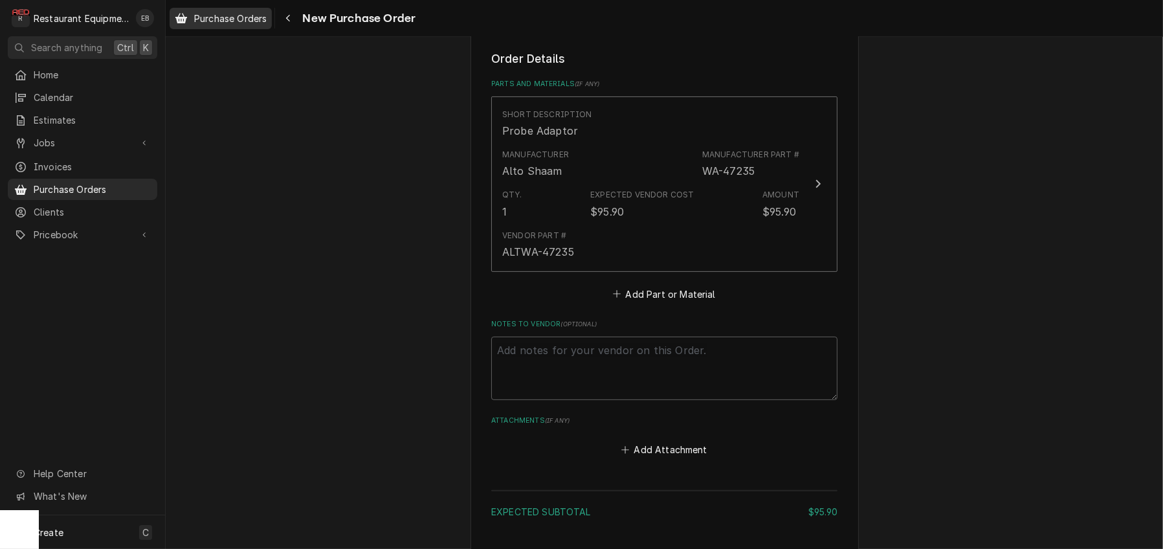
click at [211, 26] on div "Purchase Orders" at bounding box center [220, 18] width 97 height 16
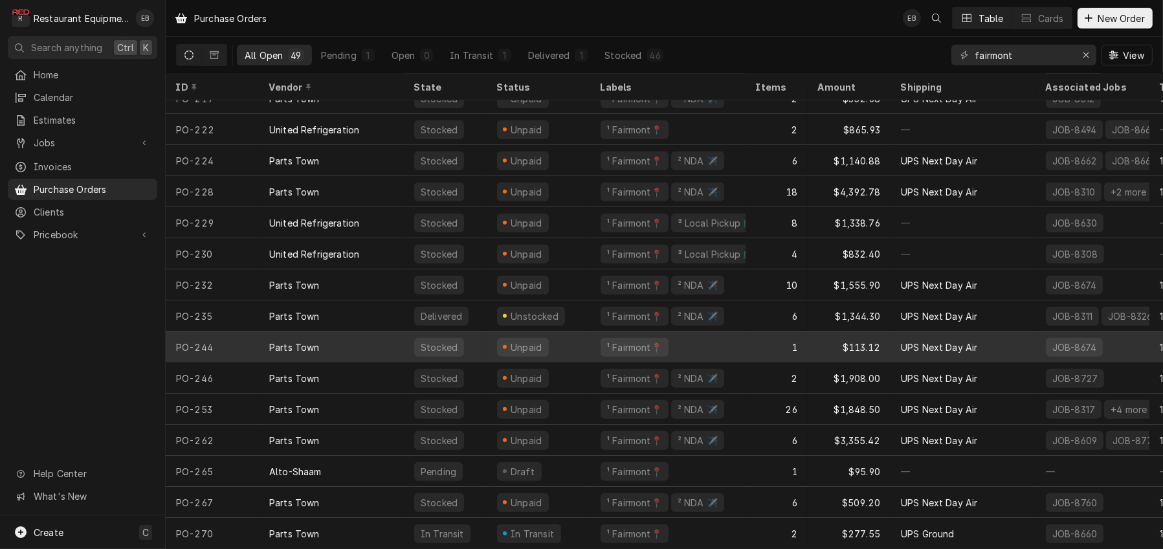
scroll to position [1085, 0]
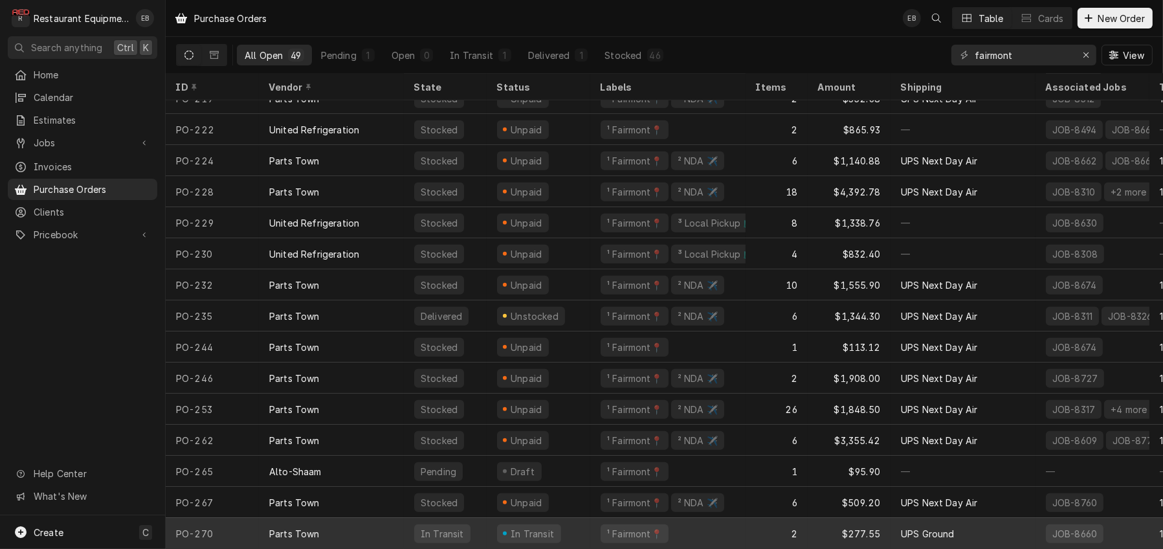
click at [403, 526] on div "Parts Town" at bounding box center [331, 533] width 145 height 31
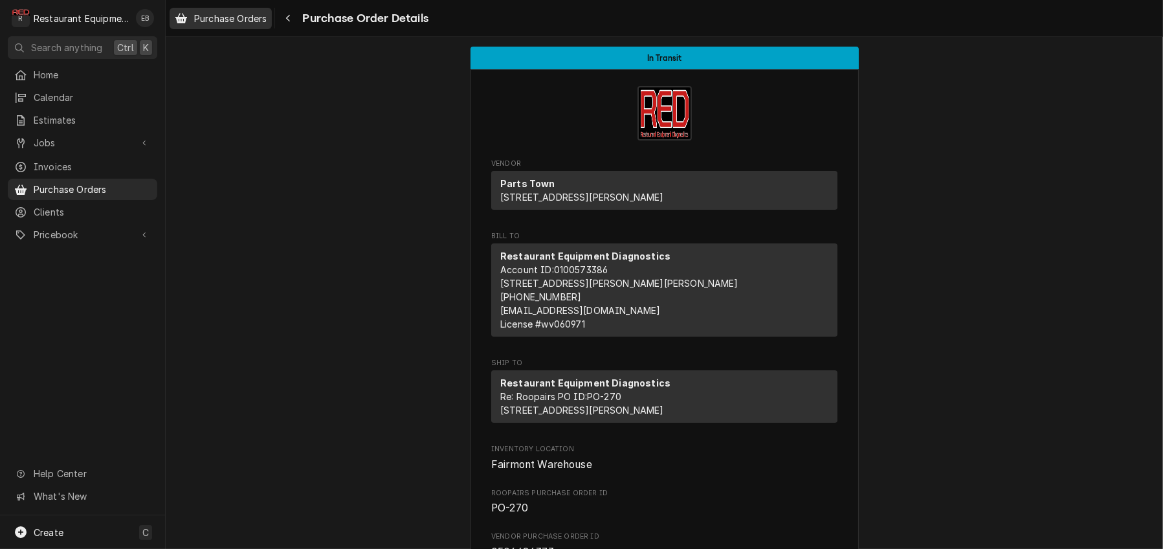
click at [263, 17] on span "Purchase Orders" at bounding box center [230, 19] width 72 height 14
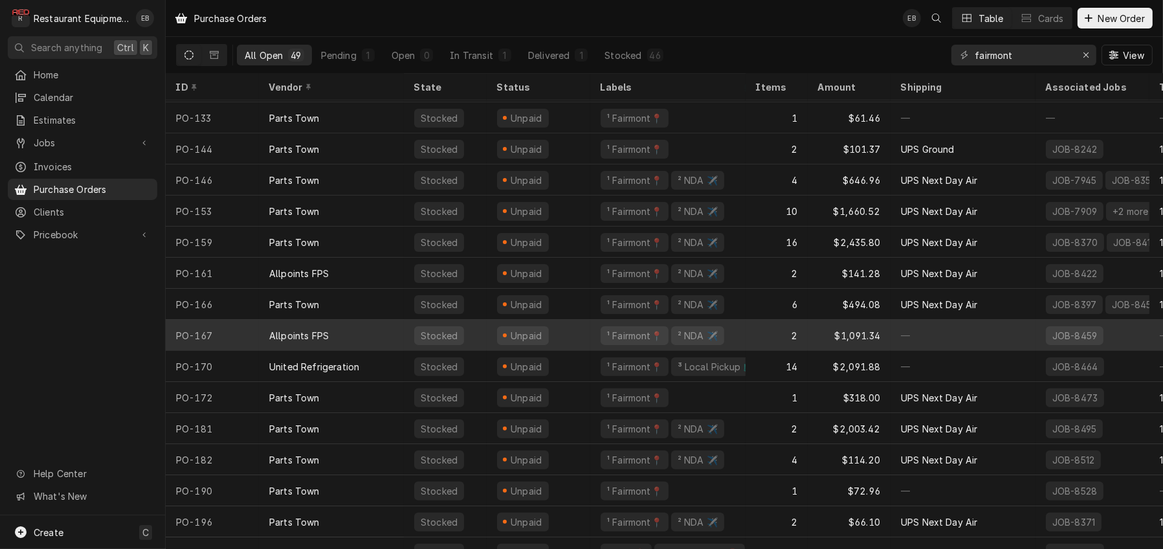
scroll to position [526, 0]
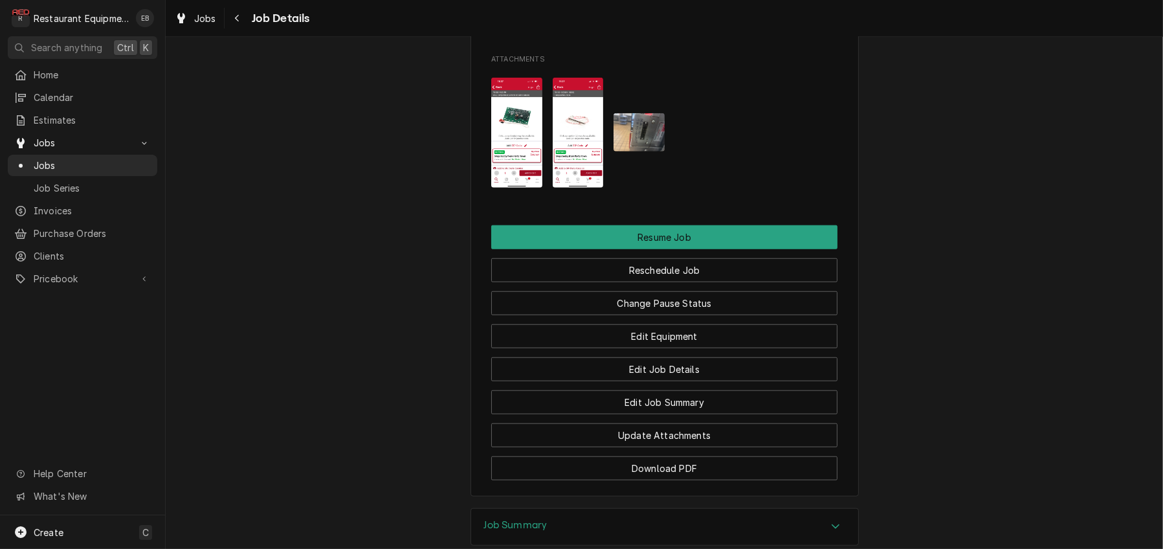
scroll to position [1467, 0]
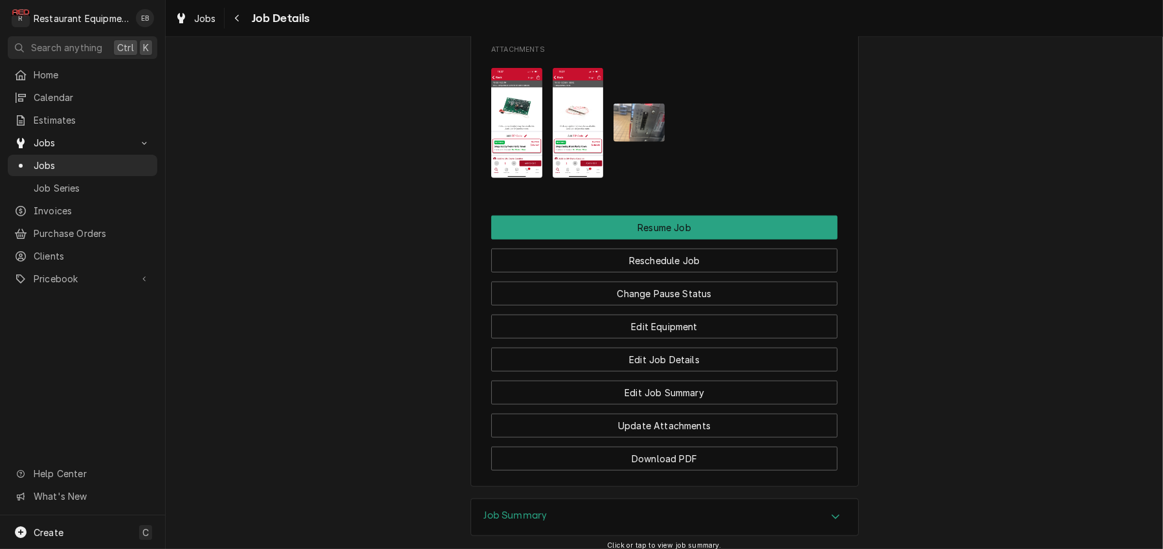
click at [721, 23] on link "Unstocked PO-235 • $672.15" at bounding box center [664, 7] width 346 height 32
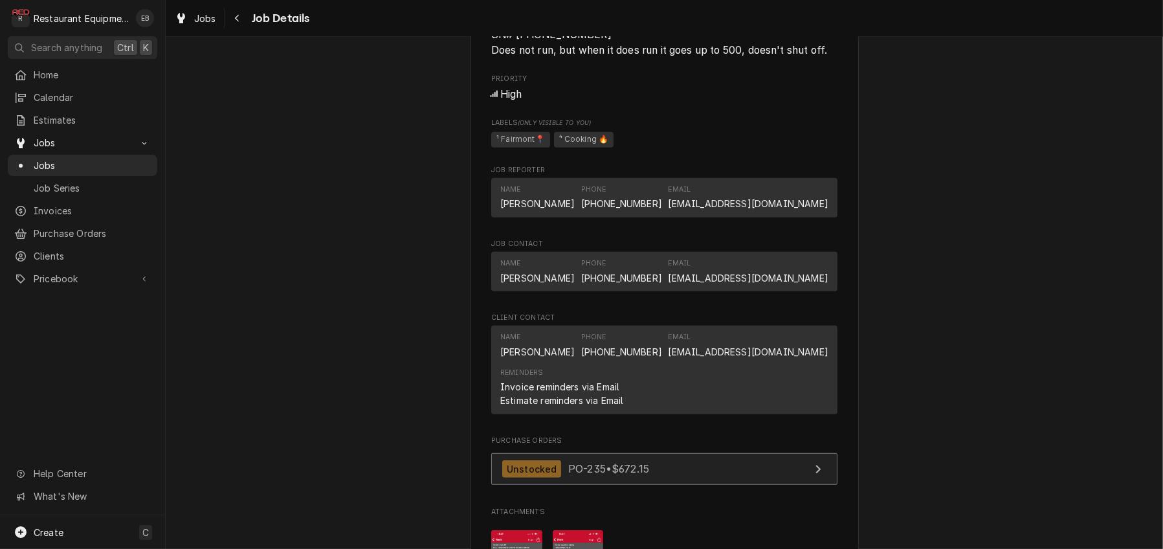
scroll to position [949, 0]
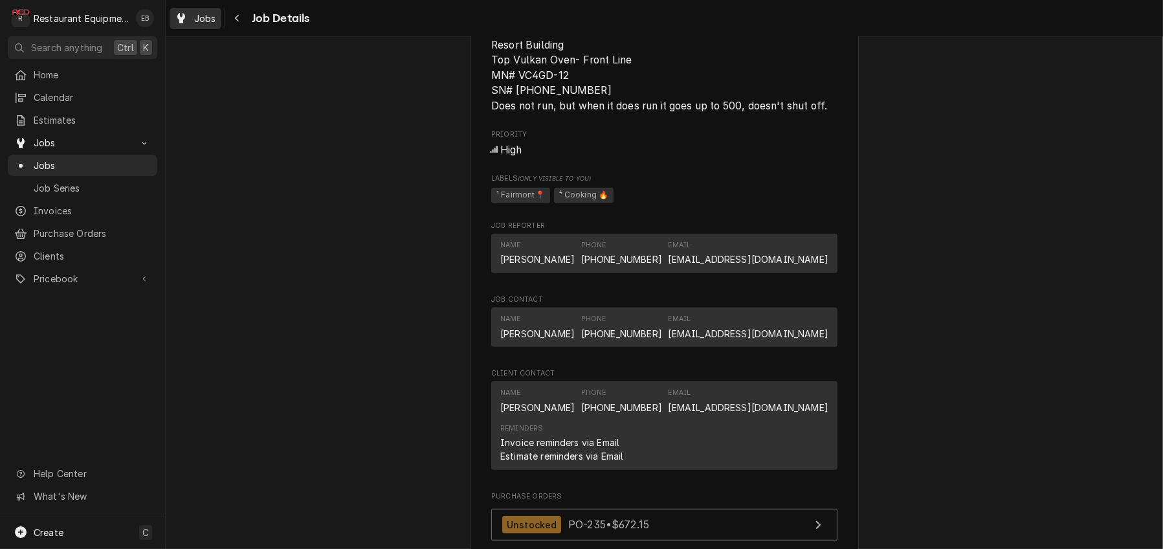
click at [216, 14] on span "Jobs" at bounding box center [205, 19] width 22 height 14
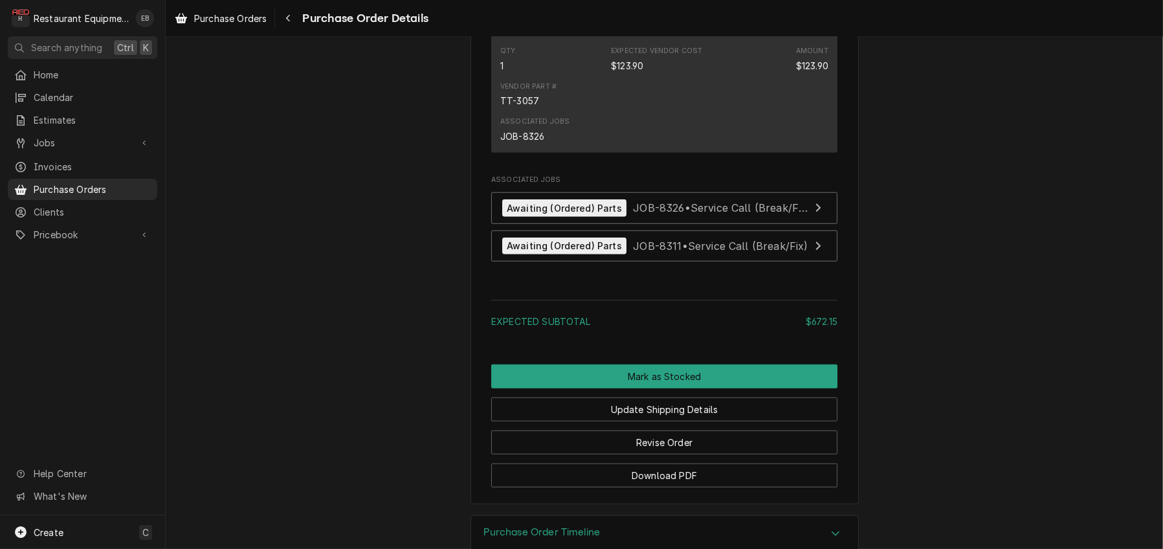
scroll to position [1337, 0]
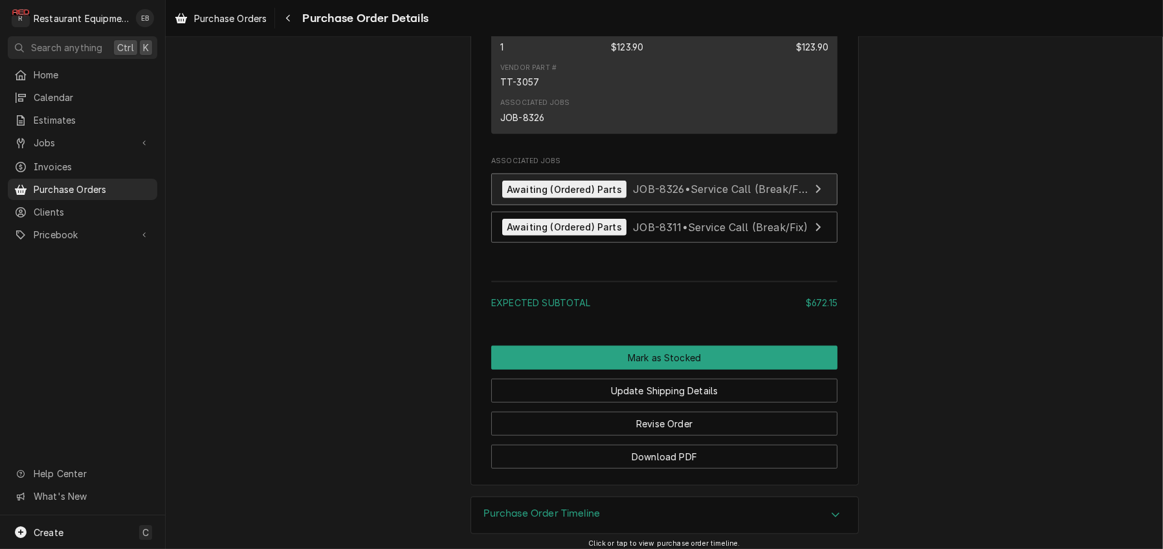
click at [709, 195] on span "JOB-8326 • Service Call (Break/Fix)" at bounding box center [721, 189] width 177 height 13
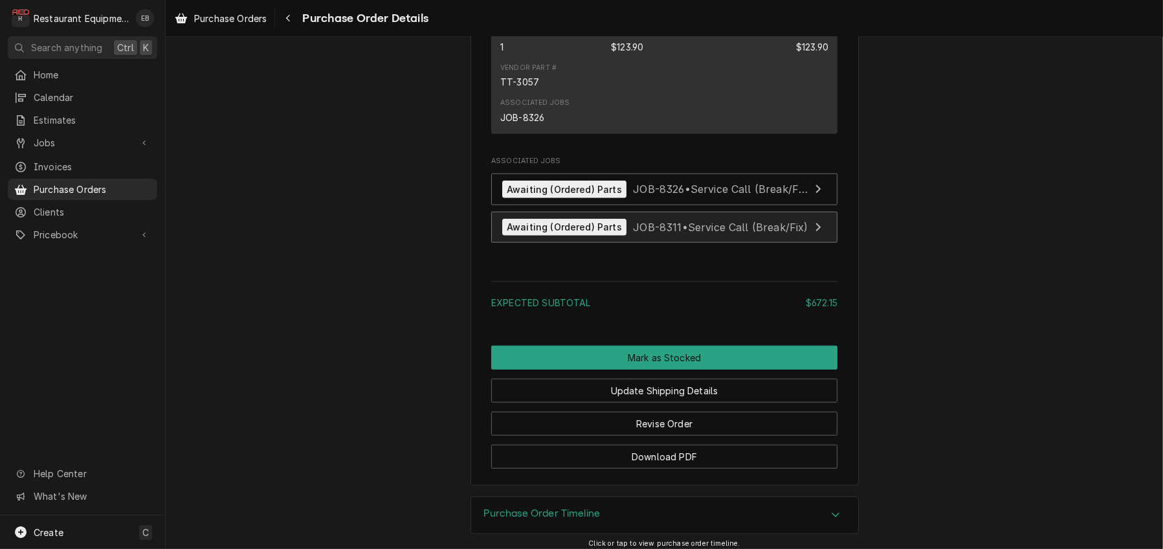
click at [666, 233] on span "JOB-8311 • Service Call (Break/Fix)" at bounding box center [720, 226] width 175 height 13
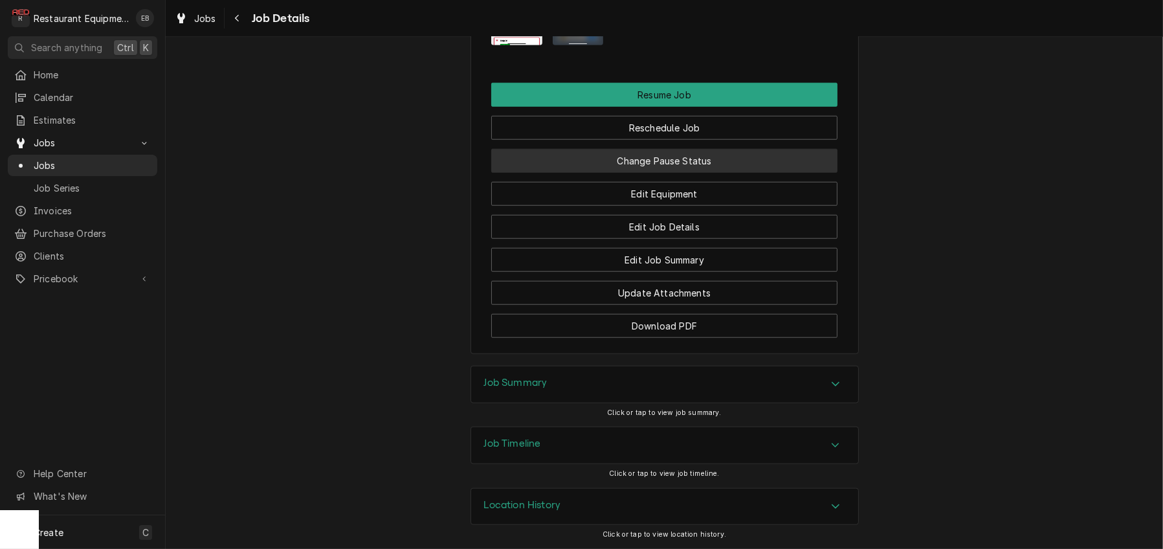
scroll to position [1726, 0]
click at [683, 173] on button "Change Pause Status" at bounding box center [664, 161] width 346 height 24
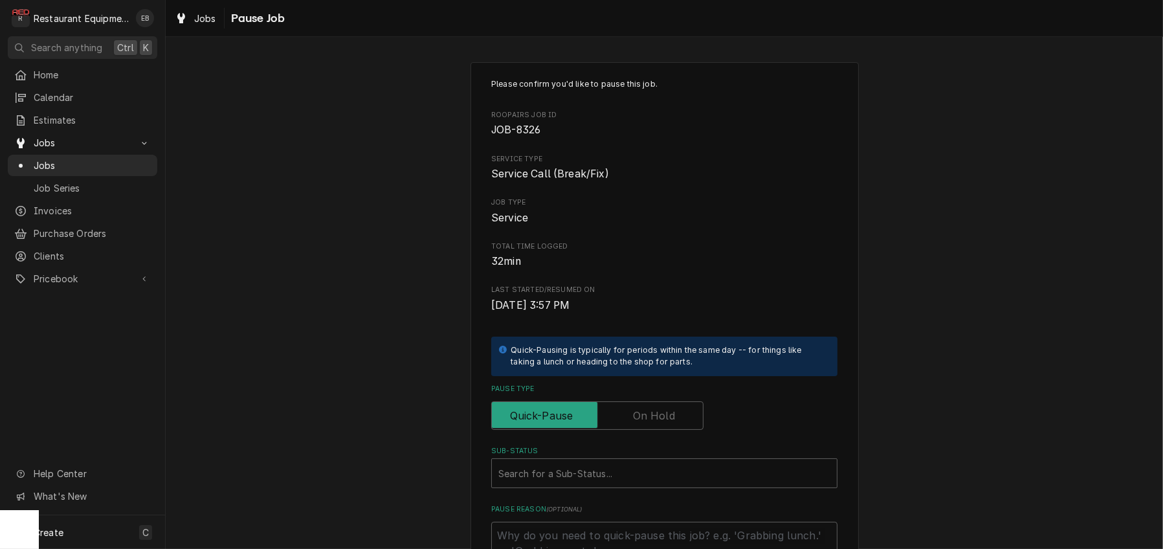
click at [657, 430] on label "Pause Type" at bounding box center [597, 415] width 212 height 28
click at [657, 430] on input "Pause Type" at bounding box center [597, 415] width 201 height 28
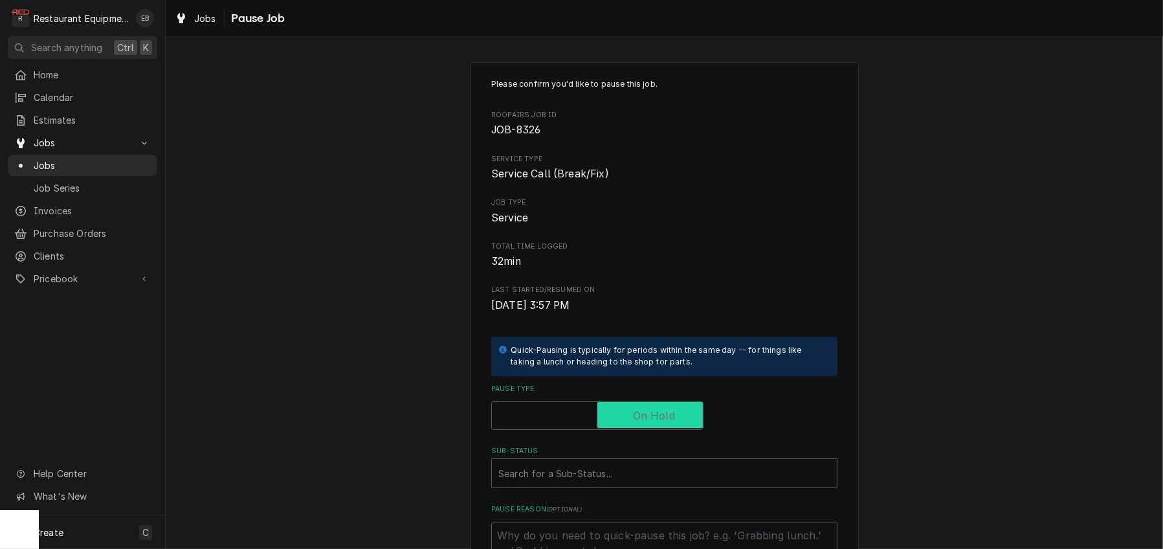
checkbox input "true"
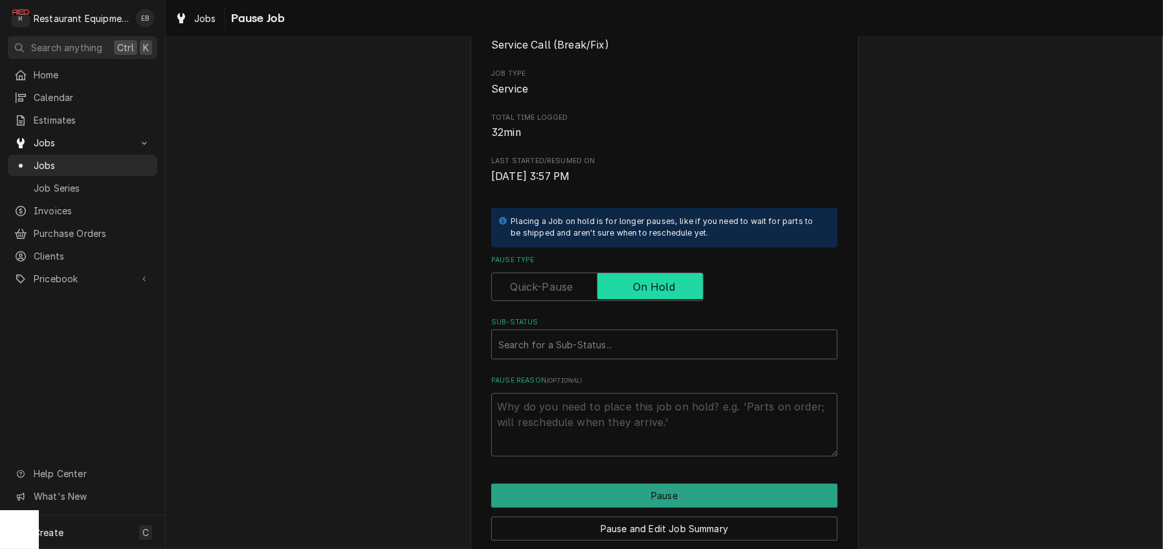
scroll to position [172, 0]
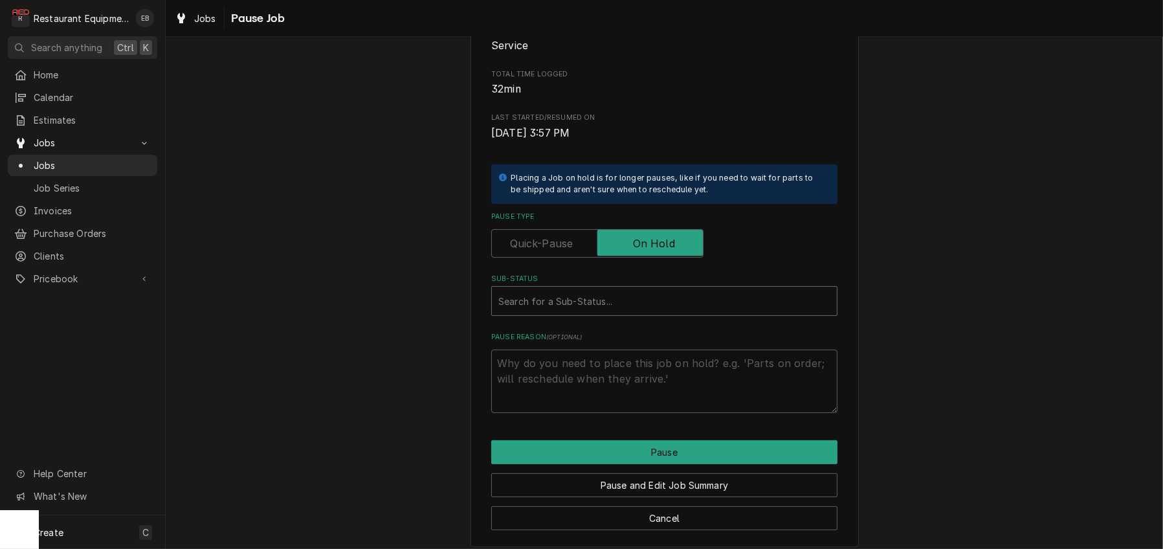
type textarea "x"
click at [568, 313] on div "Sub-Status" at bounding box center [664, 300] width 332 height 23
type input "received"
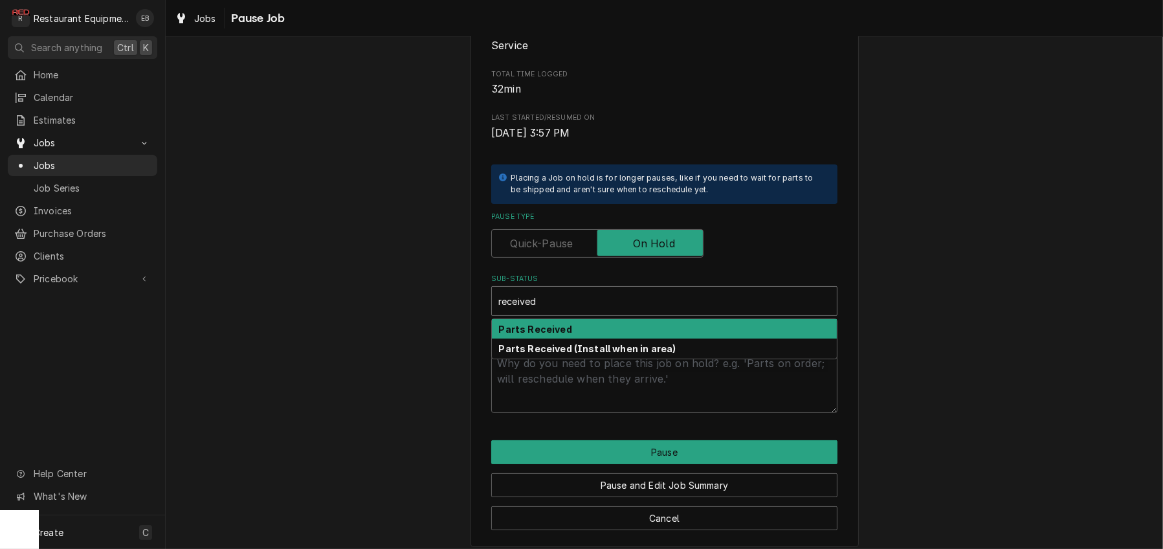
click at [589, 339] on div "Parts Received" at bounding box center [664, 329] width 345 height 20
type textarea "x"
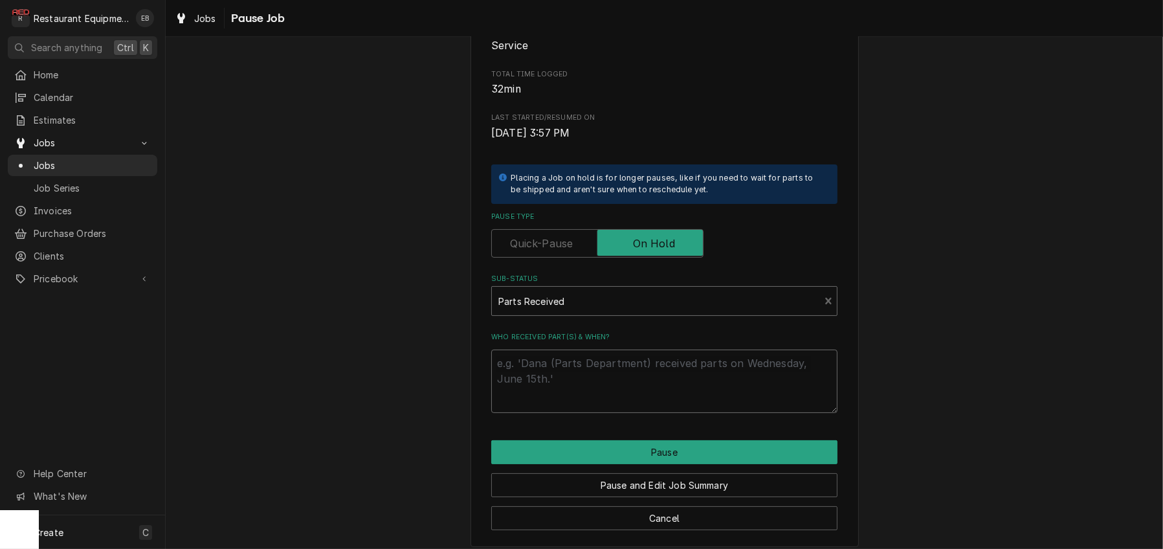
click at [587, 413] on textarea "Who received part(s) & when?" at bounding box center [664, 381] width 346 height 63
type textarea "x"
type textarea "9"
type textarea "x"
type textarea "9/"
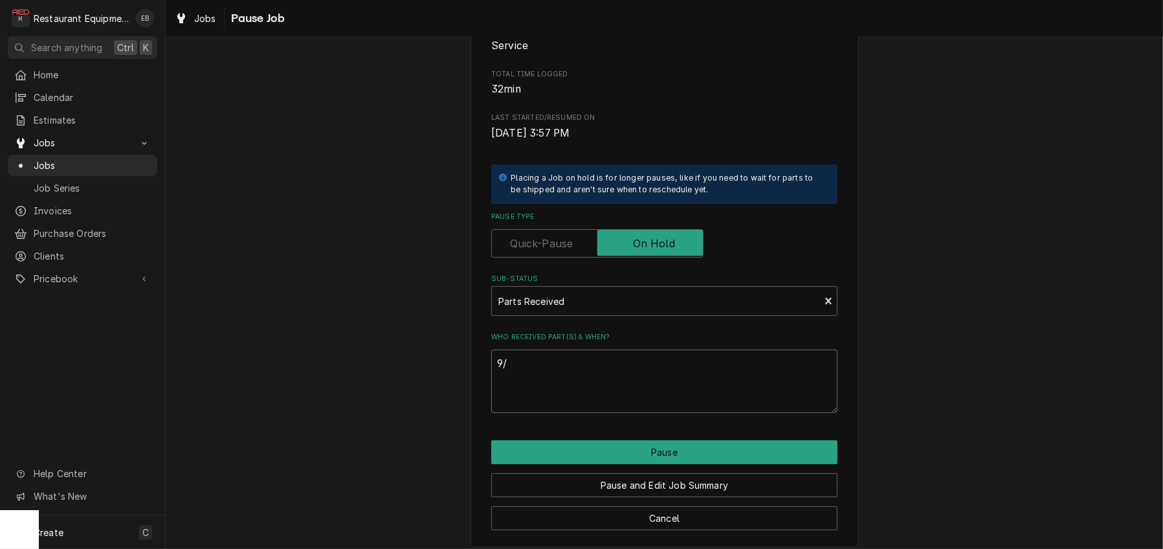
type textarea "x"
type textarea "9/5"
click at [599, 464] on button "Pause" at bounding box center [664, 452] width 346 height 24
type textarea "x"
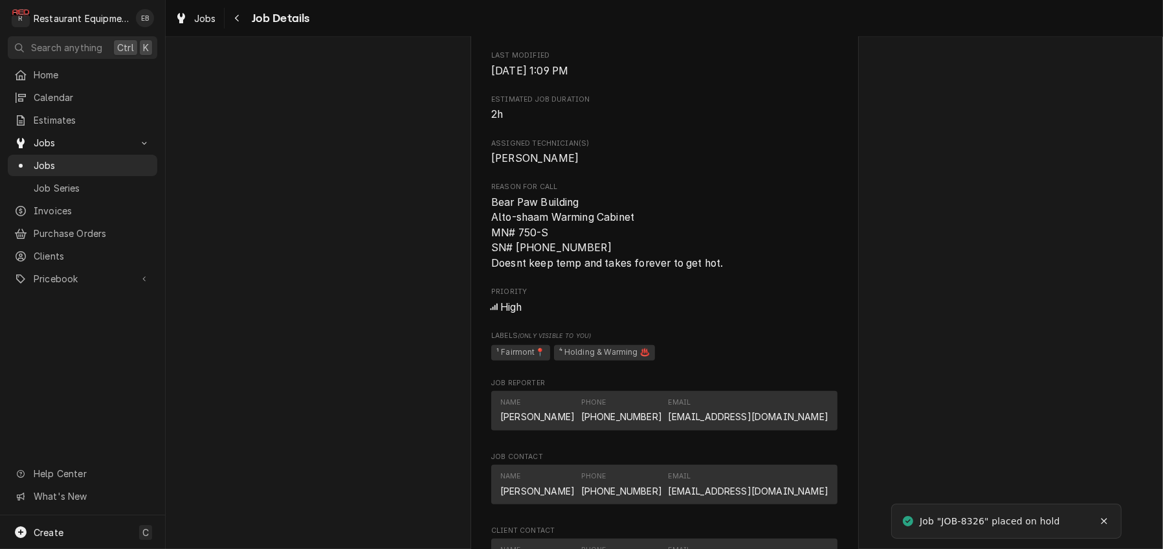
scroll to position [906, 0]
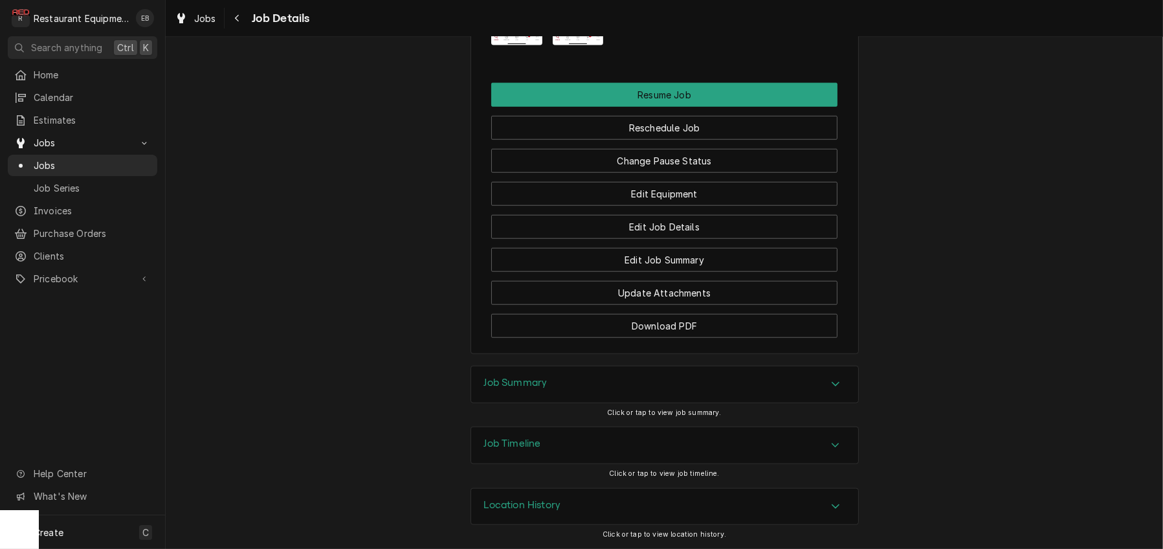
scroll to position [1683, 0]
click at [685, 173] on button "Change Pause Status" at bounding box center [664, 161] width 346 height 24
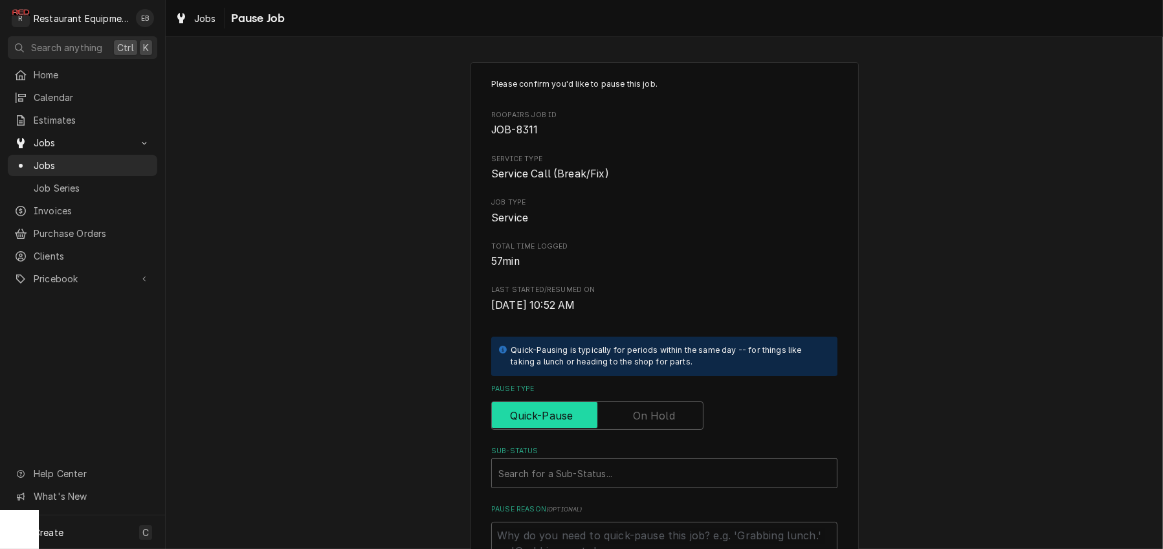
click at [643, 430] on input "Pause Type" at bounding box center [597, 415] width 201 height 28
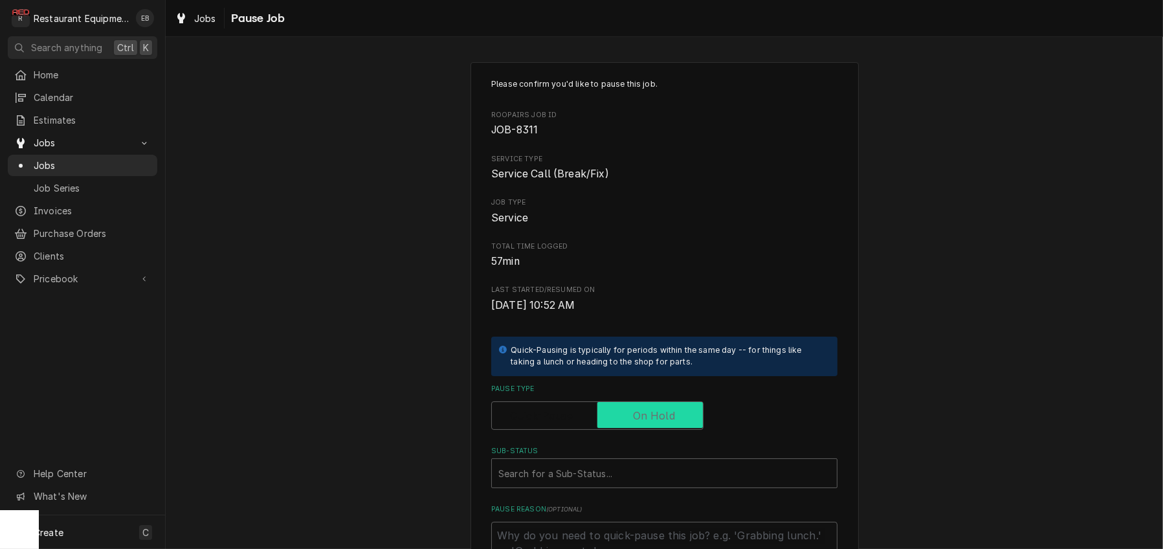
checkbox input "true"
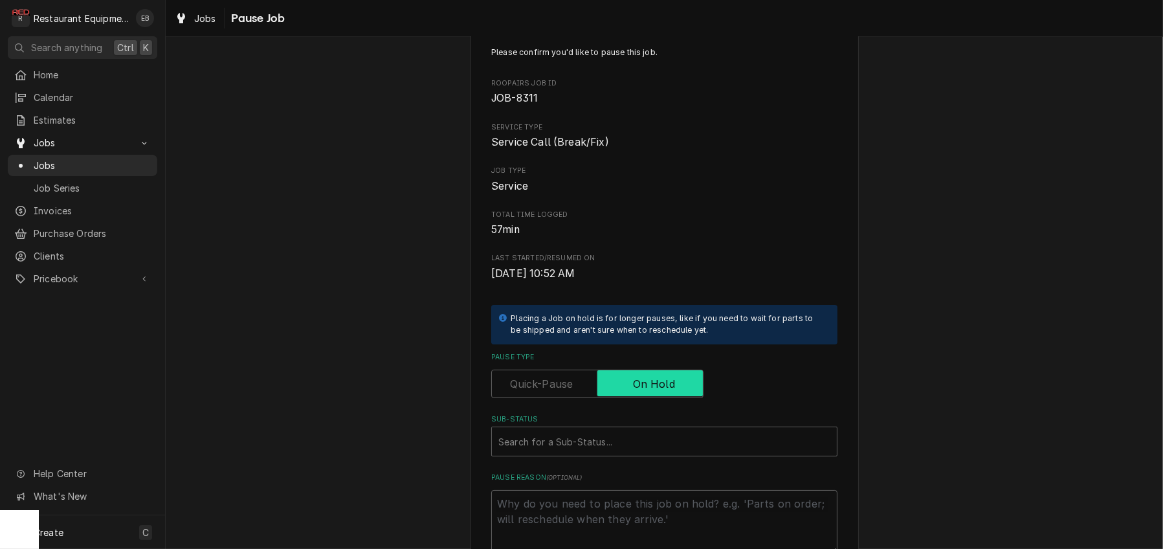
scroll to position [259, 0]
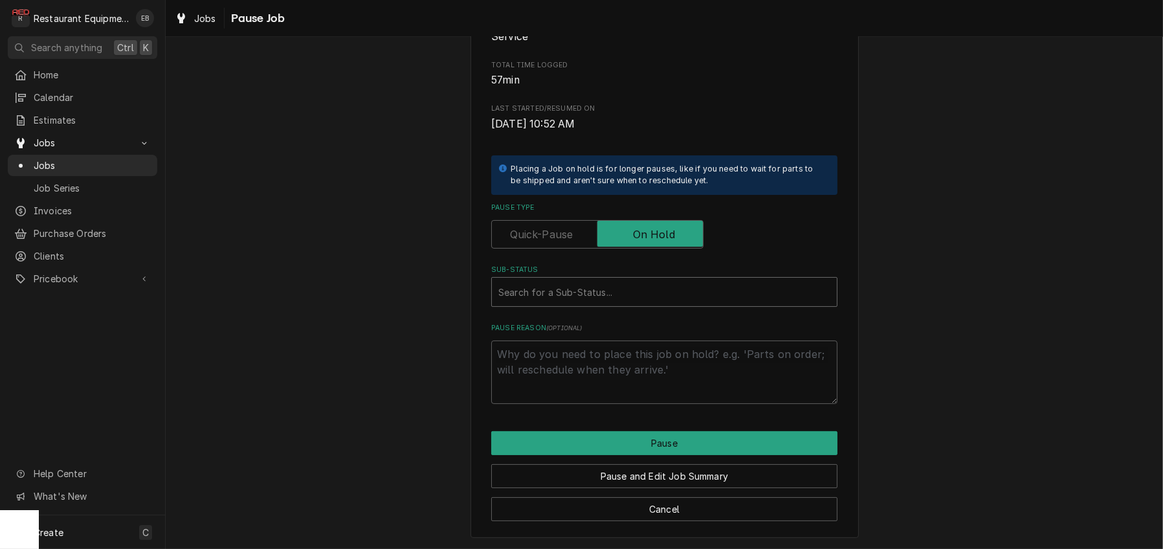
type textarea "x"
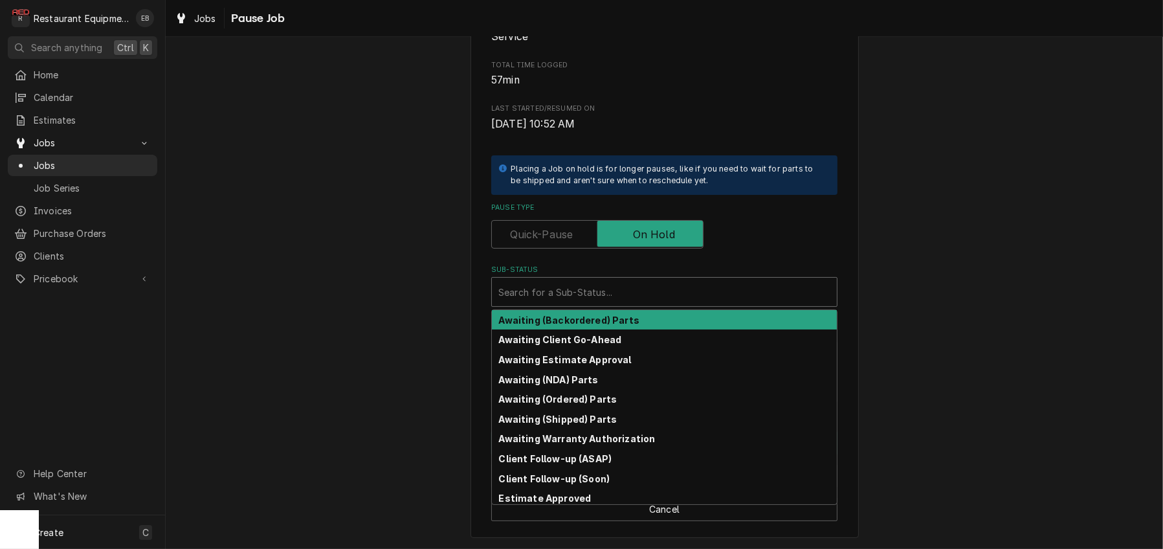
click at [601, 280] on div "Sub-Status" at bounding box center [664, 291] width 332 height 23
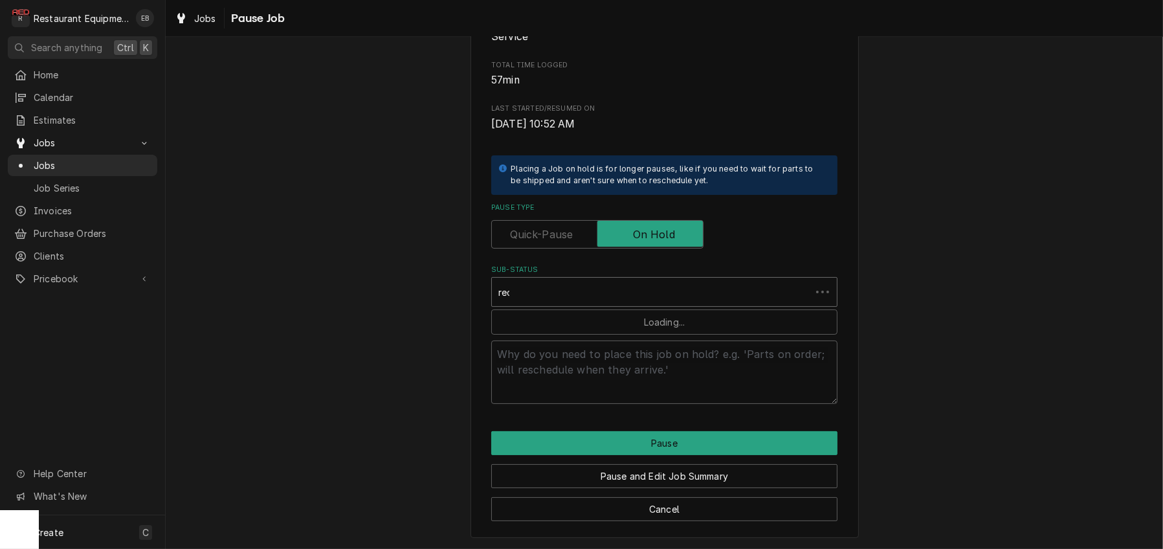
type input "rece"
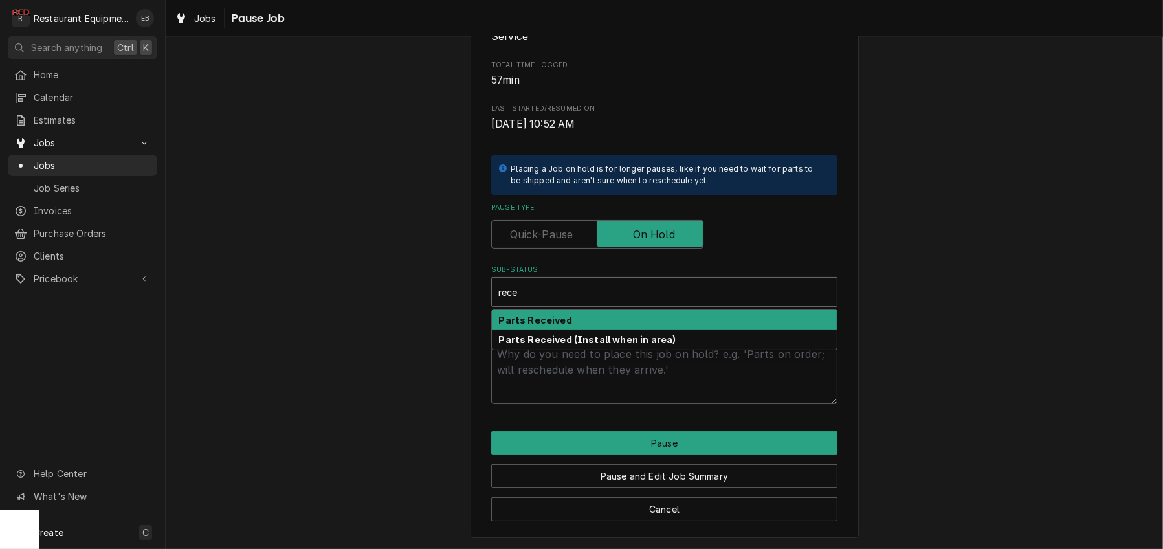
click at [549, 310] on div "Parts Received" at bounding box center [664, 320] width 345 height 20
type textarea "x"
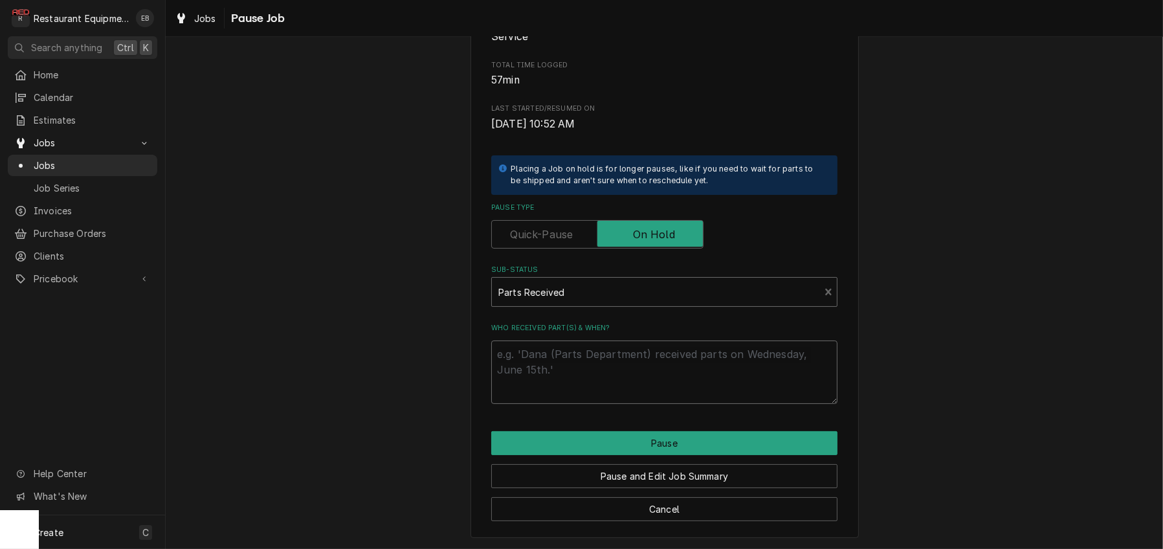
click at [544, 342] on textarea "Who received part(s) & when?" at bounding box center [664, 371] width 346 height 63
type textarea "x"
type textarea "9"
type textarea "x"
type textarea "9/"
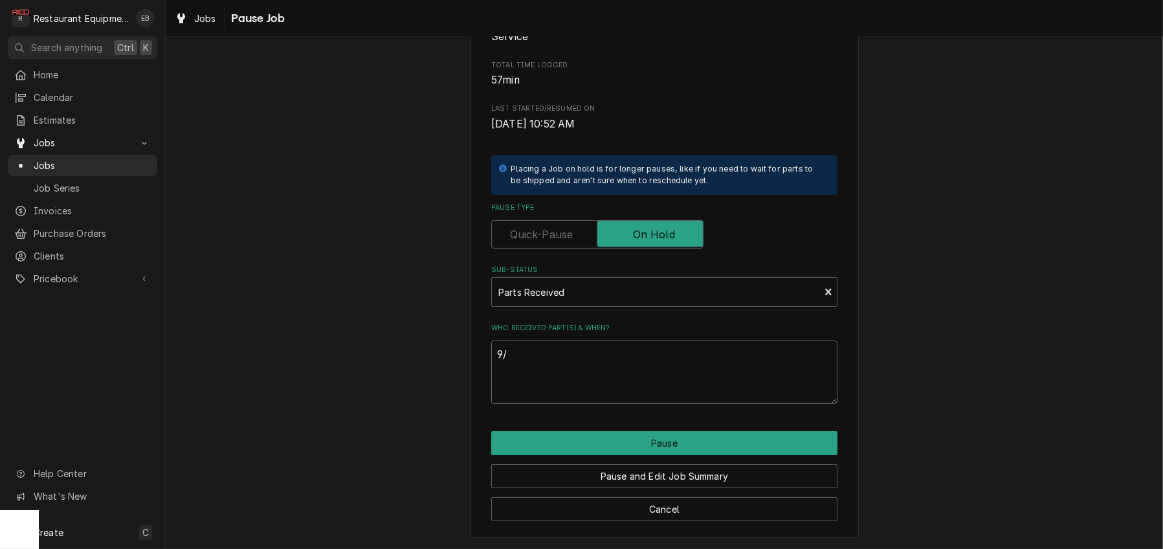
type textarea "x"
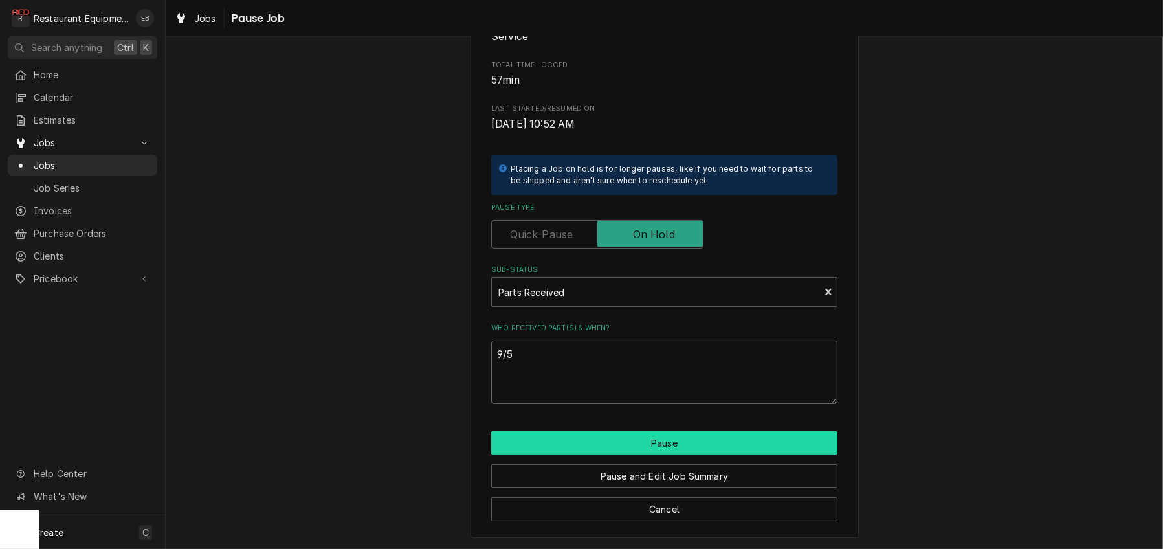
type textarea "9/5"
click at [547, 431] on button "Pause" at bounding box center [664, 443] width 346 height 24
type textarea "x"
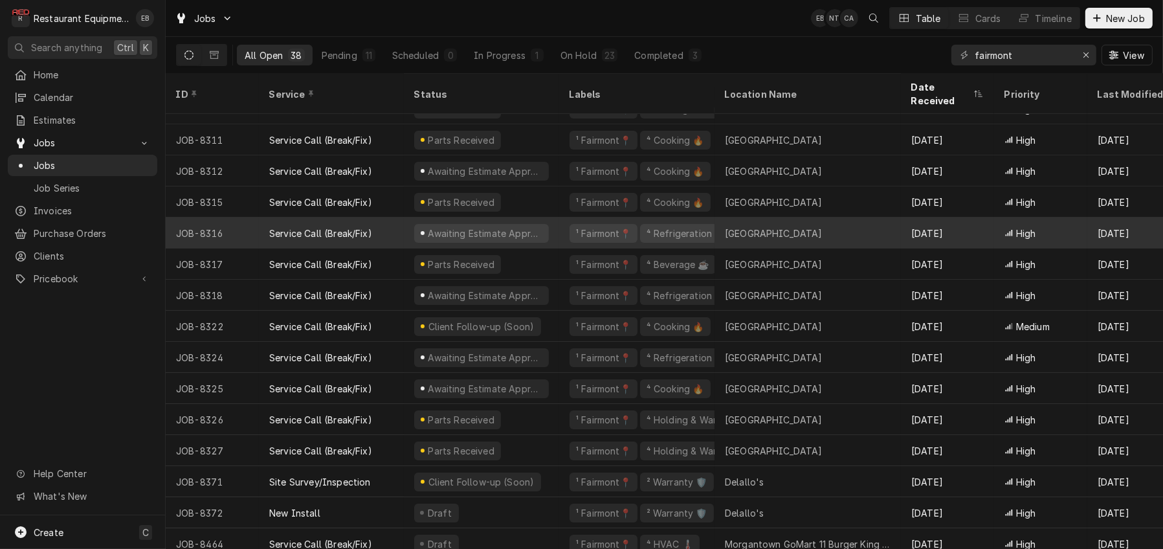
scroll to position [219, 0]
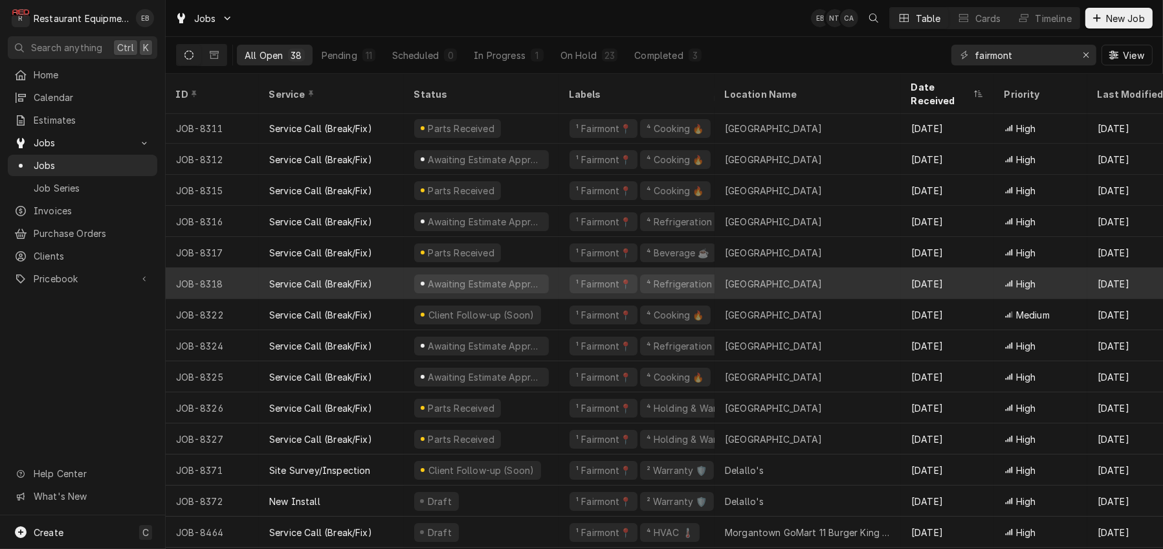
click at [404, 278] on div "Service Call (Break/Fix)" at bounding box center [331, 283] width 145 height 31
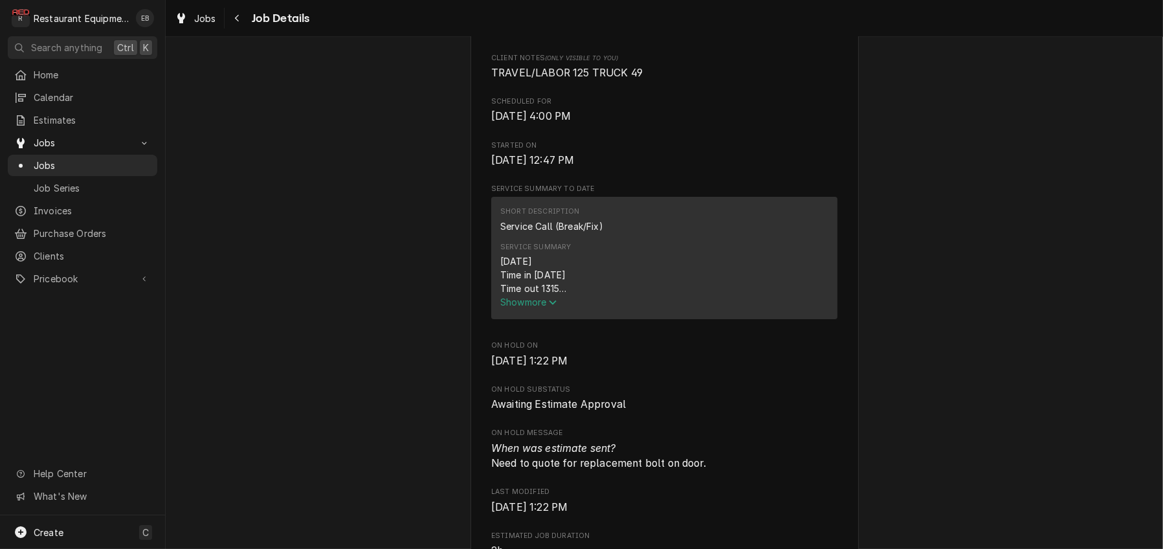
scroll to position [388, 0]
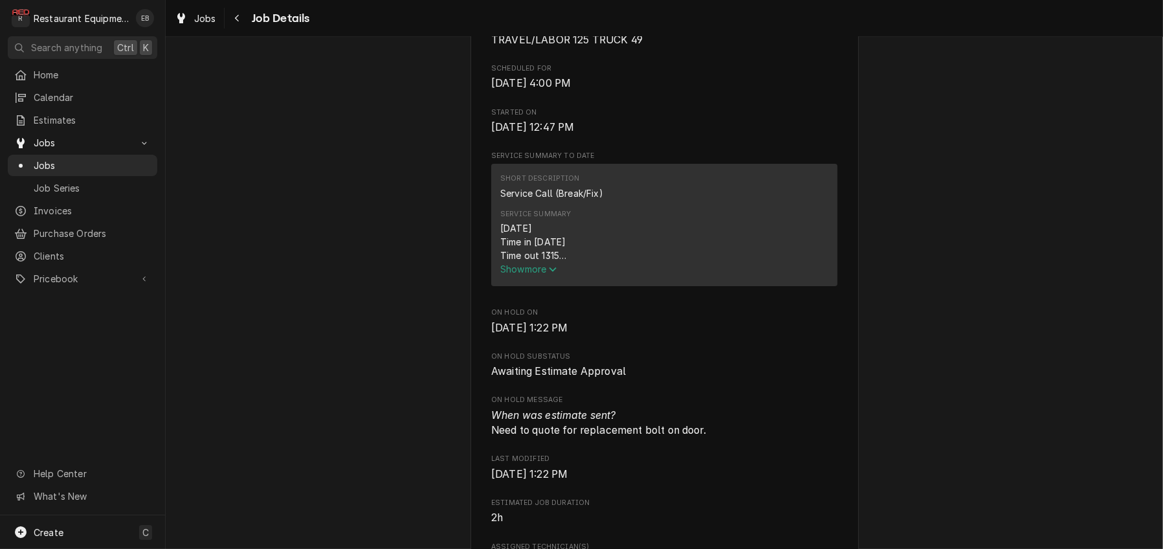
click at [528, 274] on span "Show more" at bounding box center [528, 268] width 57 height 11
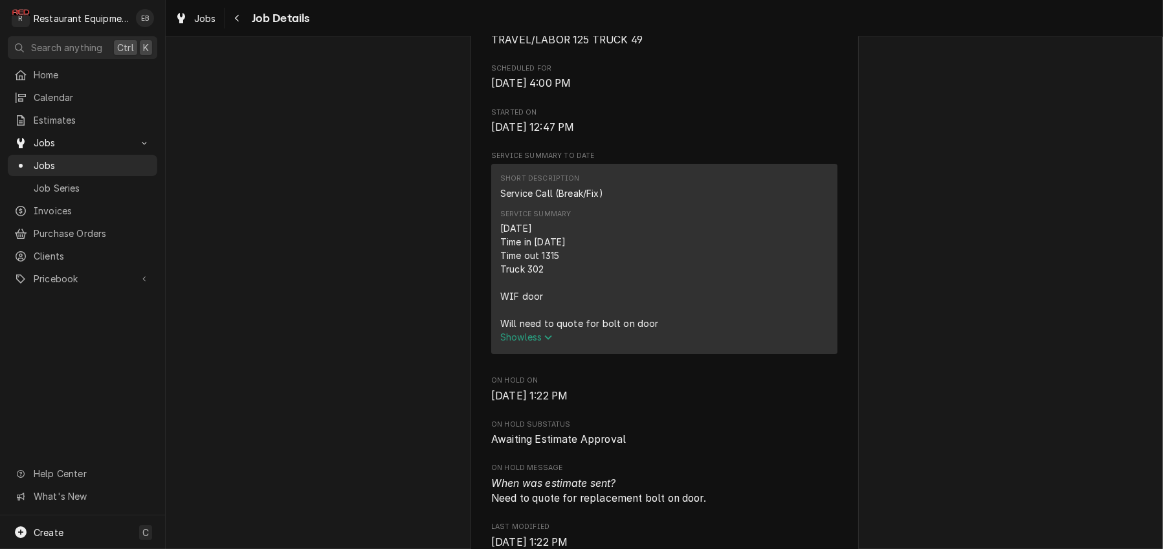
click at [531, 342] on span "Show less" at bounding box center [526, 336] width 52 height 11
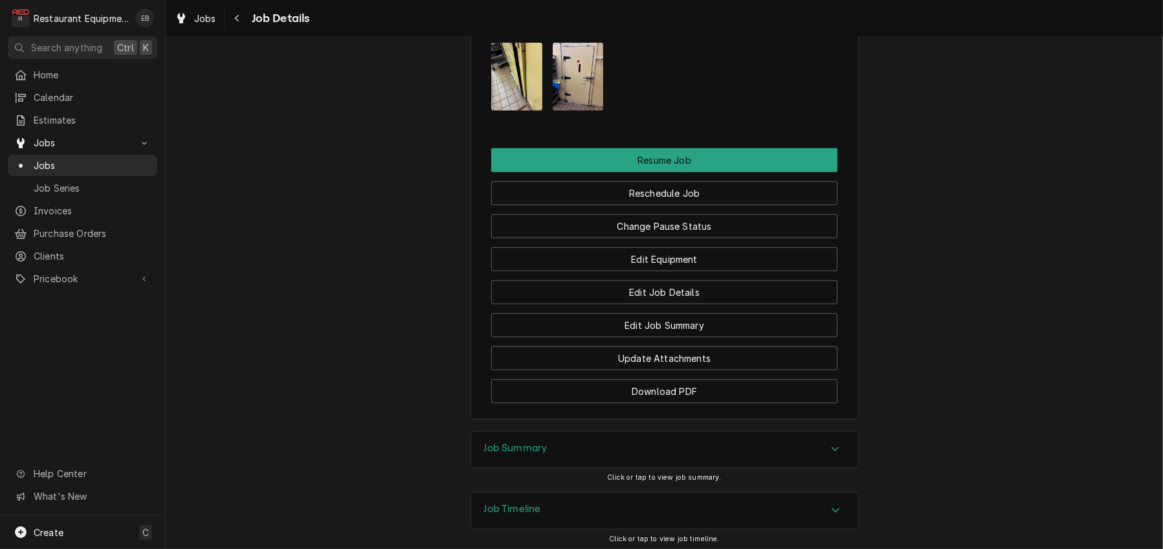
scroll to position [1424, 0]
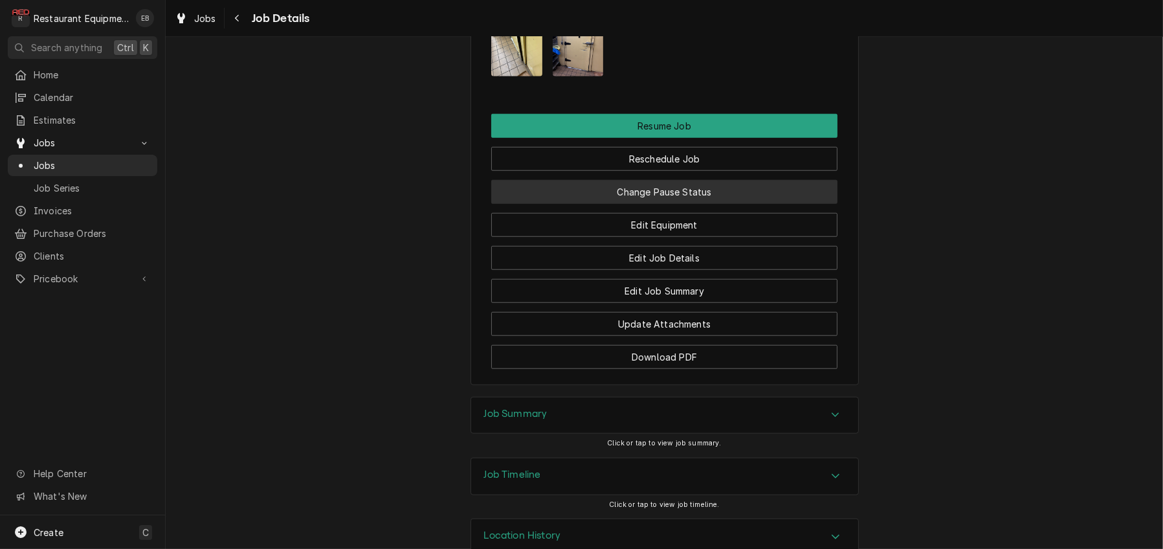
click at [658, 204] on button "Change Pause Status" at bounding box center [664, 192] width 346 height 24
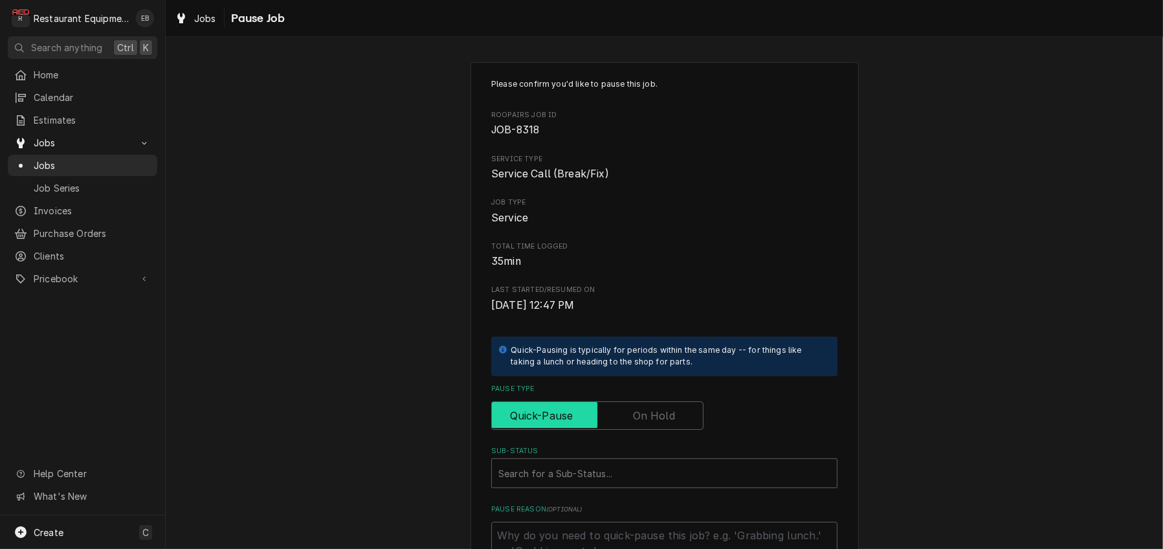
click at [645, 430] on input "Pause Type" at bounding box center [597, 415] width 201 height 28
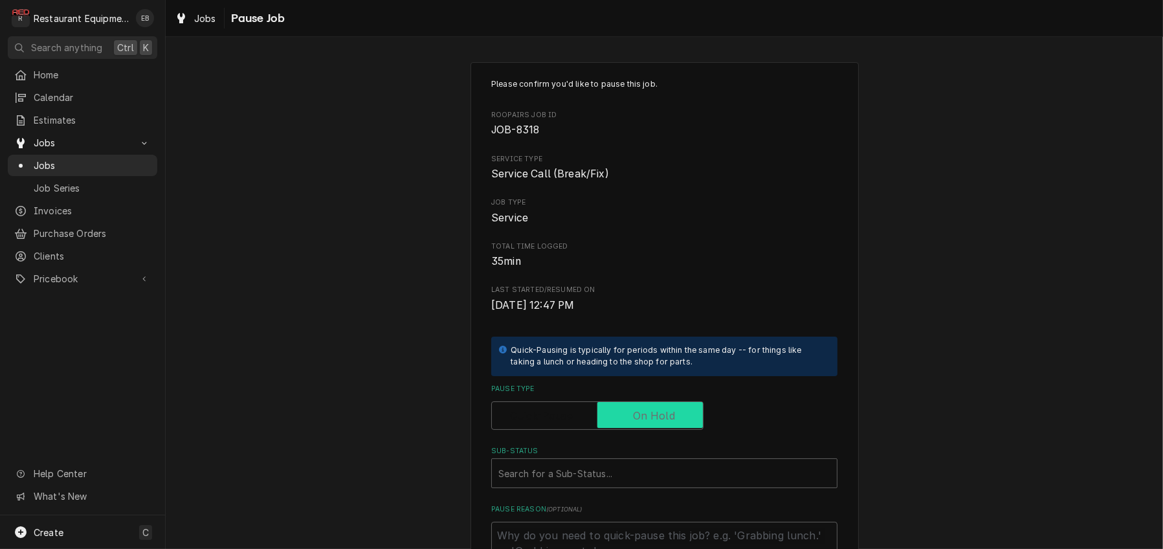
checkbox input "true"
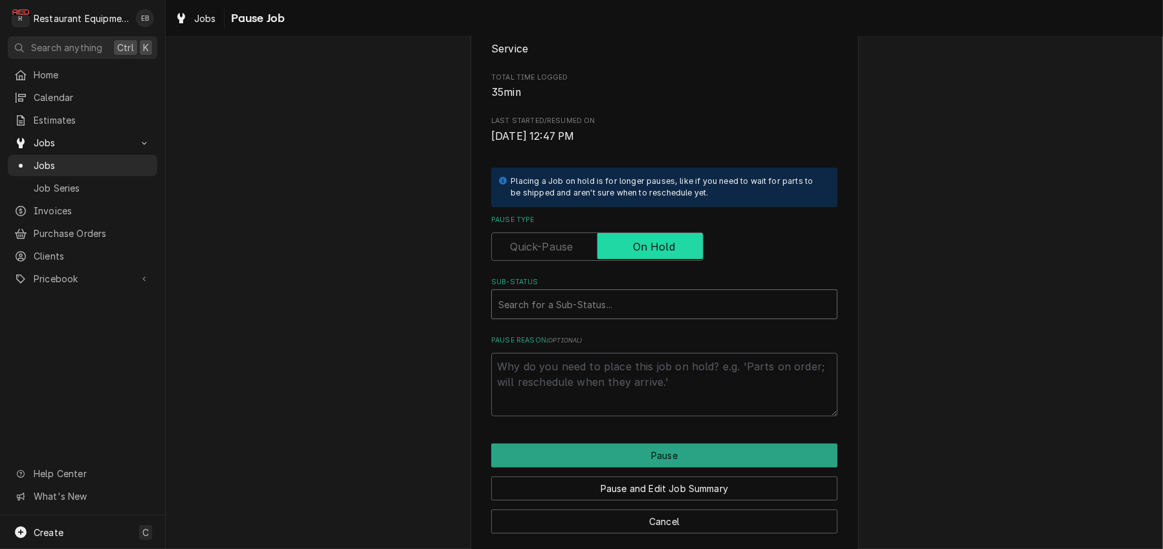
scroll to position [172, 0]
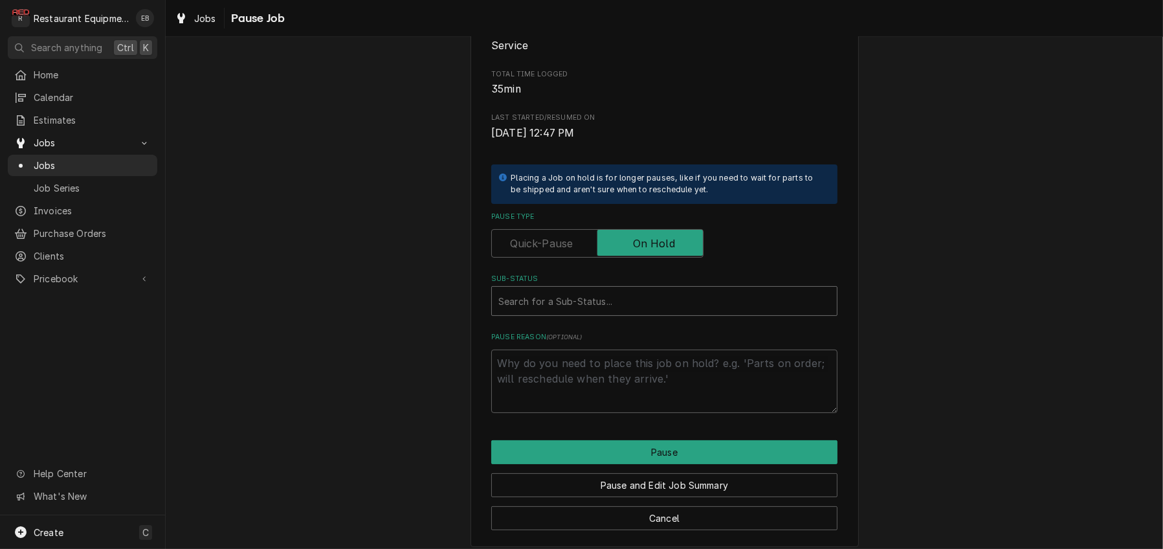
type textarea "x"
click at [614, 313] on div "Sub-Status" at bounding box center [664, 300] width 332 height 23
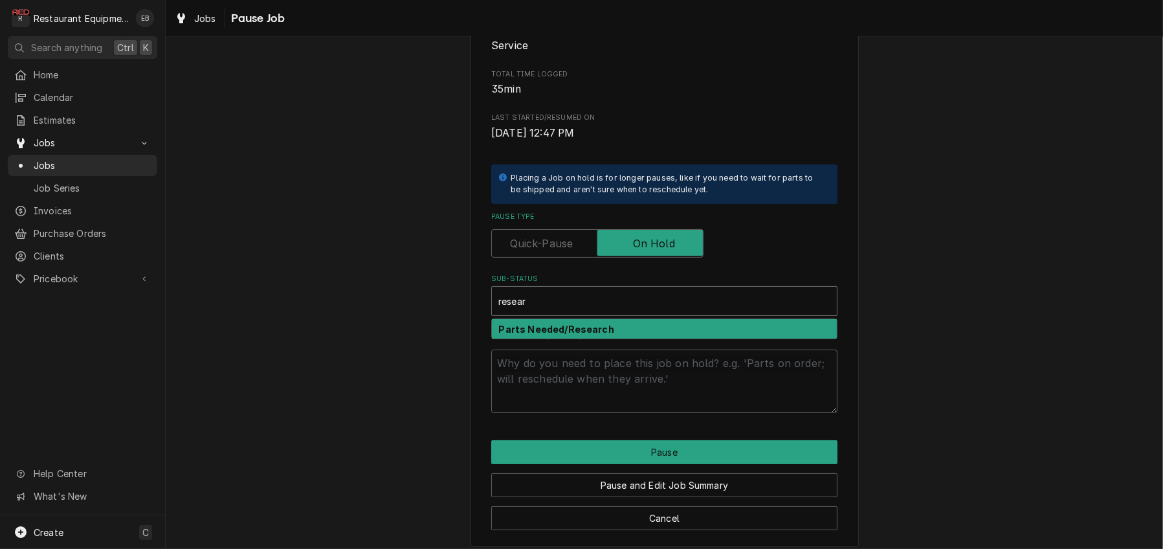
type input "researc"
click at [598, 335] on strong "Parts Needed/Research" at bounding box center [556, 329] width 115 height 11
type textarea "x"
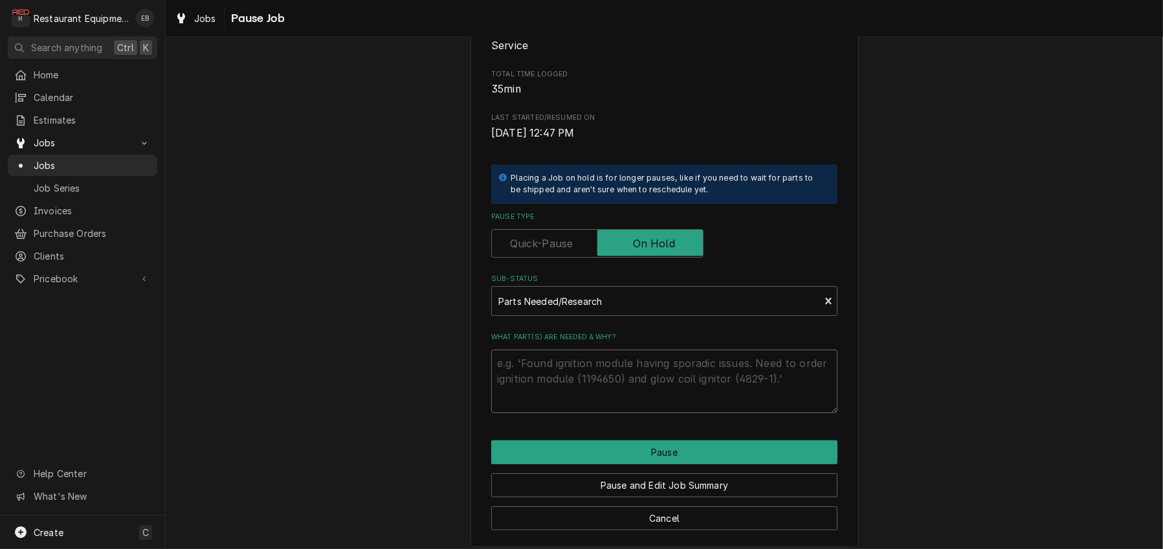
click at [598, 413] on textarea "What part(s) are needed & why?" at bounding box center [664, 381] width 346 height 63
type textarea "x"
type textarea "N"
type textarea "x"
type textarea "Ne"
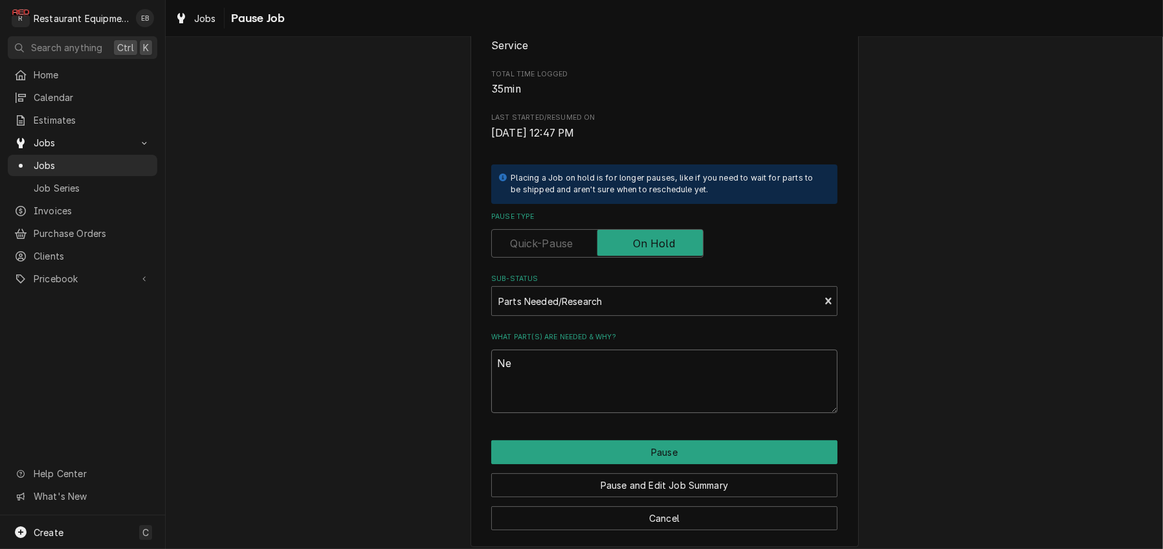
type textarea "x"
type textarea "Nee"
type textarea "x"
type textarea "Need"
type textarea "x"
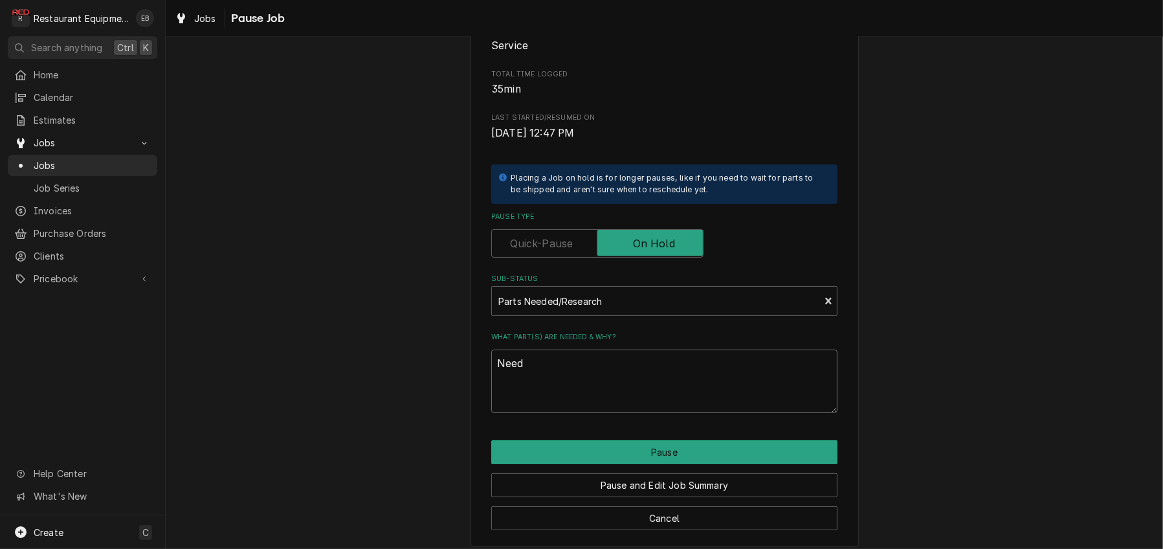
type textarea "Need"
type textarea "x"
type textarea "Need t"
type textarea "x"
type textarea "Need to"
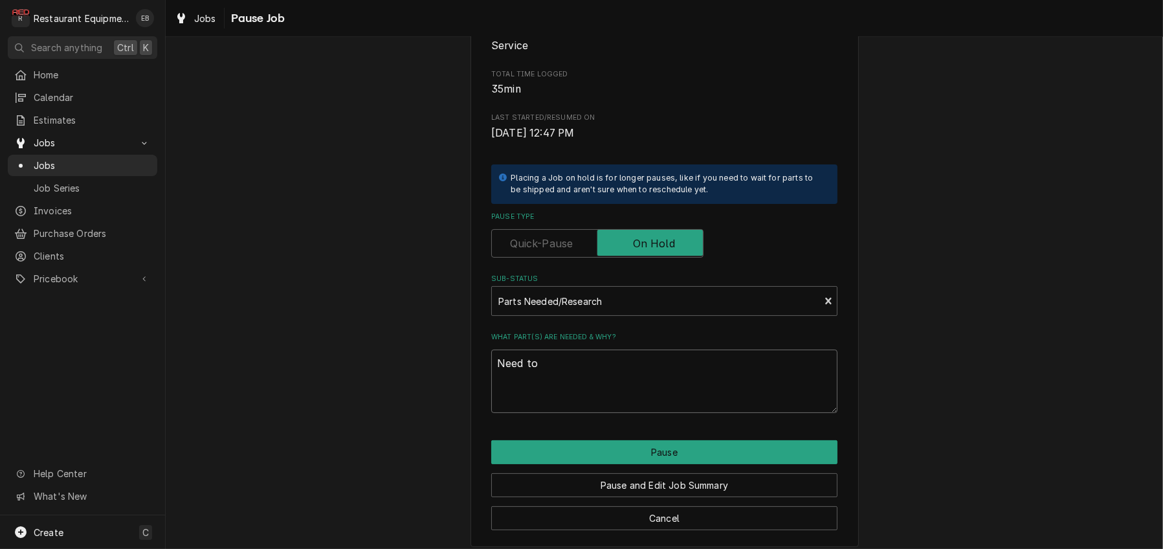
type textarea "x"
type textarea "Need to"
type textarea "x"
type textarea "Need to r"
type textarea "x"
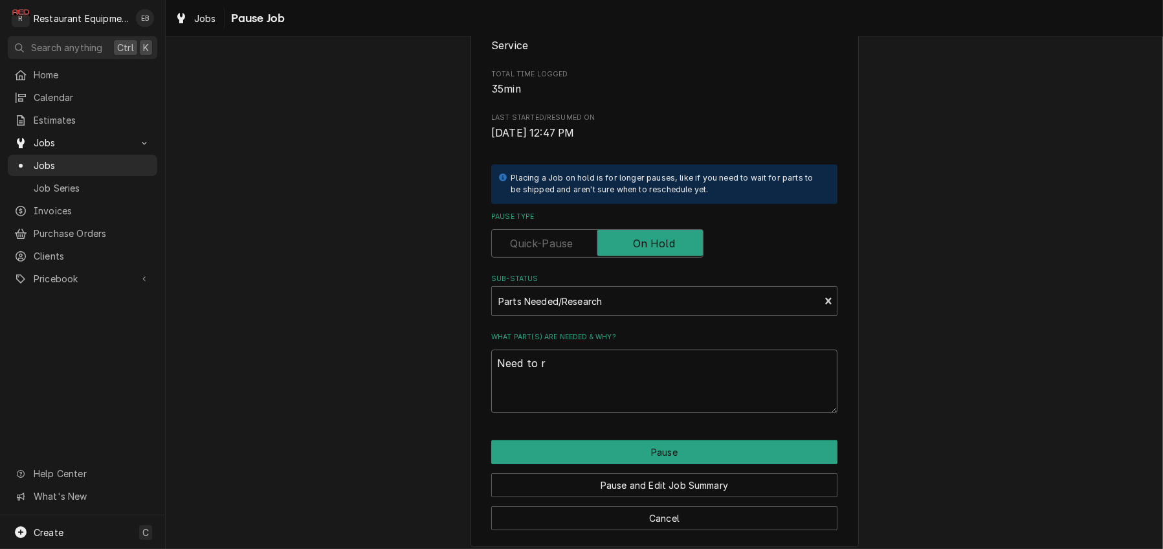
type textarea "Need to re"
type textarea "x"
type textarea "Need to reu"
type textarea "x"
type textarea "Need to re"
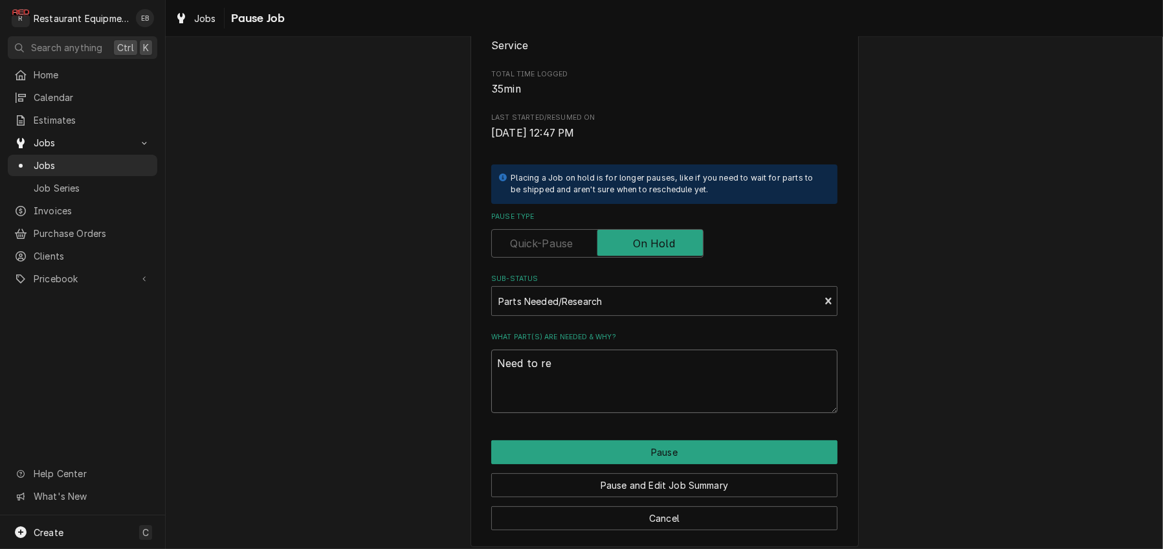
type textarea "x"
type textarea "Need to ret"
type textarea "x"
type textarea "Need to retu"
type textarea "x"
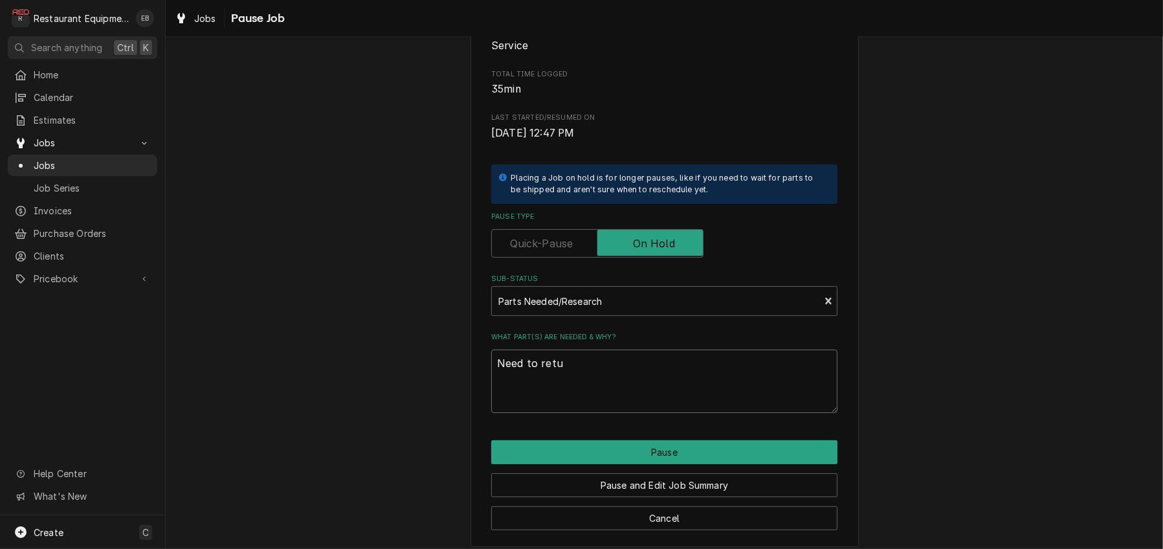
type textarea "Need to retur"
type textarea "x"
type textarea "Need to return"
type textarea "x"
type textarea "Need to return"
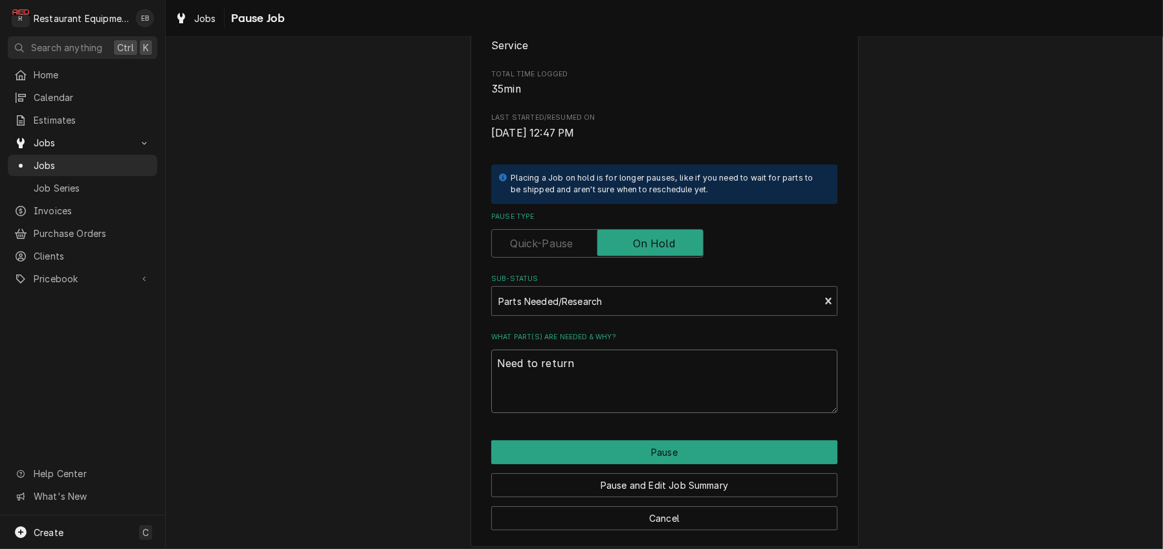
type textarea "x"
type textarea "Need to return w"
type textarea "x"
type textarea "Need to return wi"
type textarea "x"
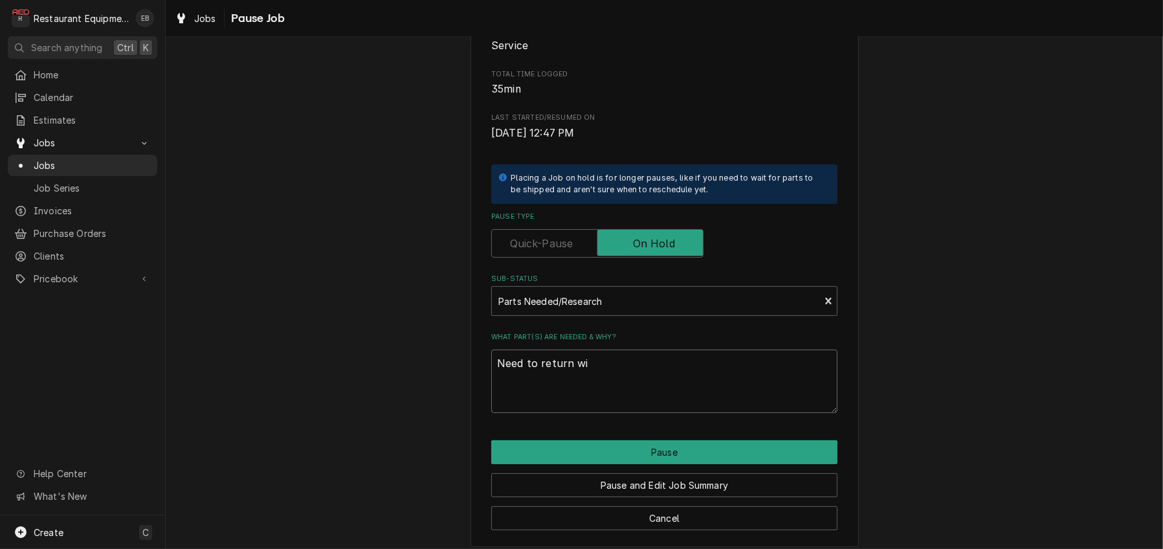
type textarea "Need to return wit"
type textarea "x"
type textarea "Need to return with"
type textarea "x"
type textarea "Need to return with"
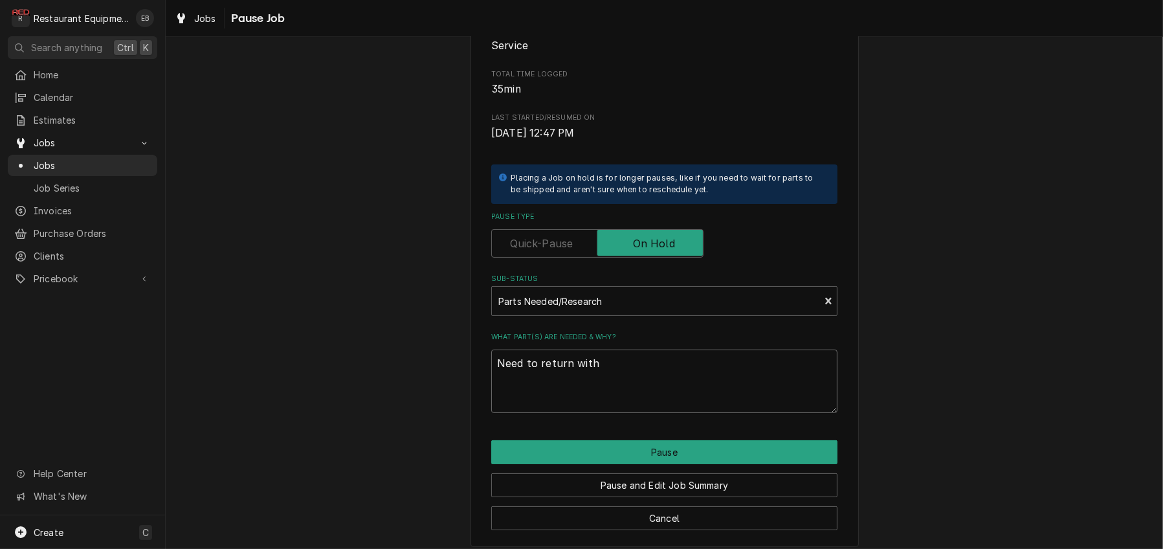
type textarea "x"
type textarea "Need to return with f"
type textarea "x"
type textarea "Need to return with fo"
type textarea "x"
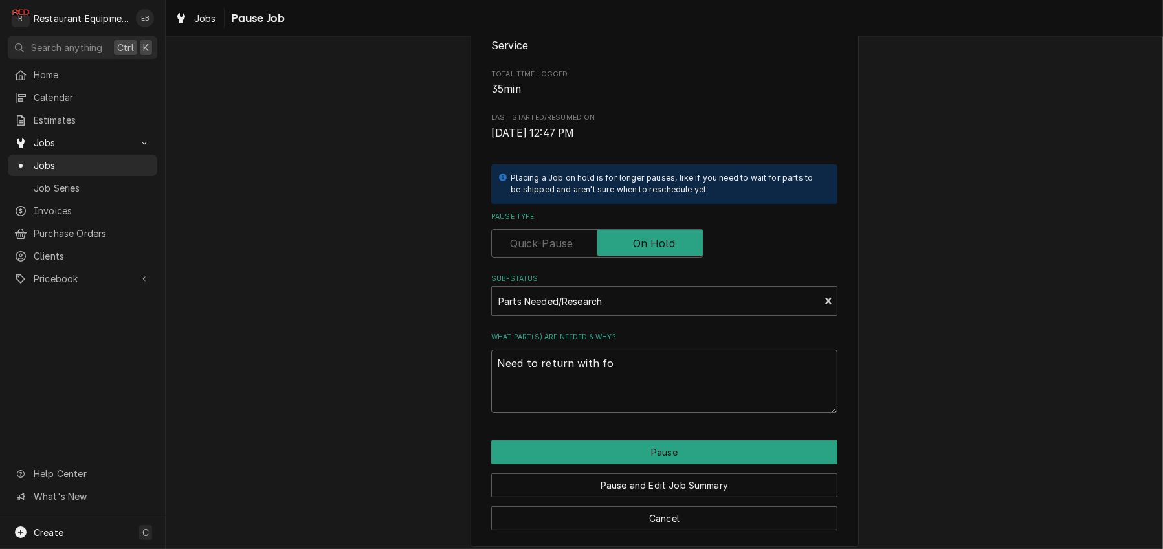
type textarea "Need to return with for"
type textarea "x"
type textarea "Need to return with form"
type textarea "x"
type textarea "Need to return with form"
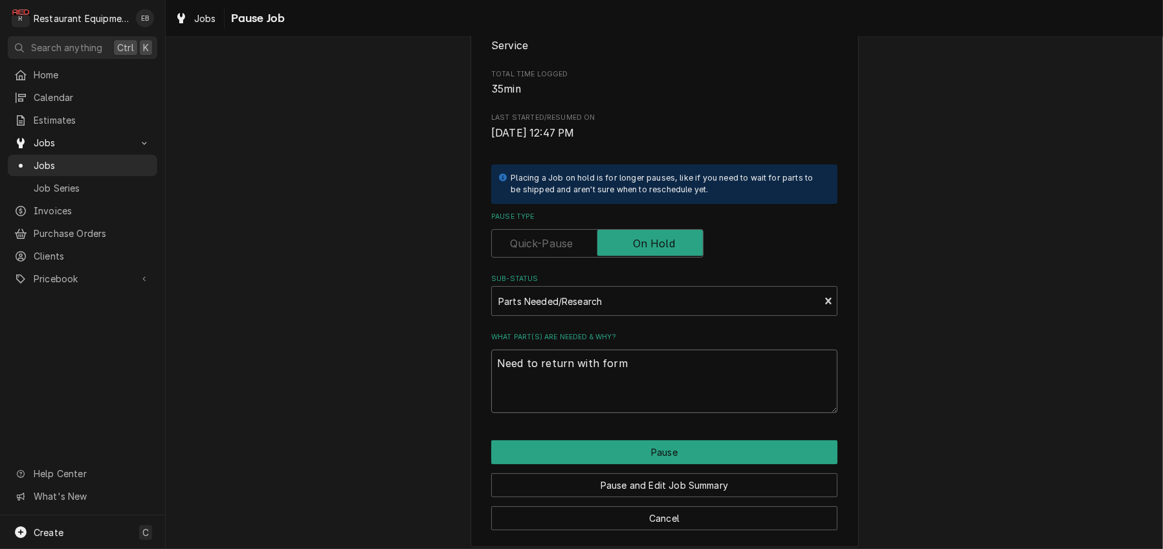
type textarea "x"
type textarea "Need to return with form f"
type textarea "x"
type textarea "Need to return with form fo"
type textarea "x"
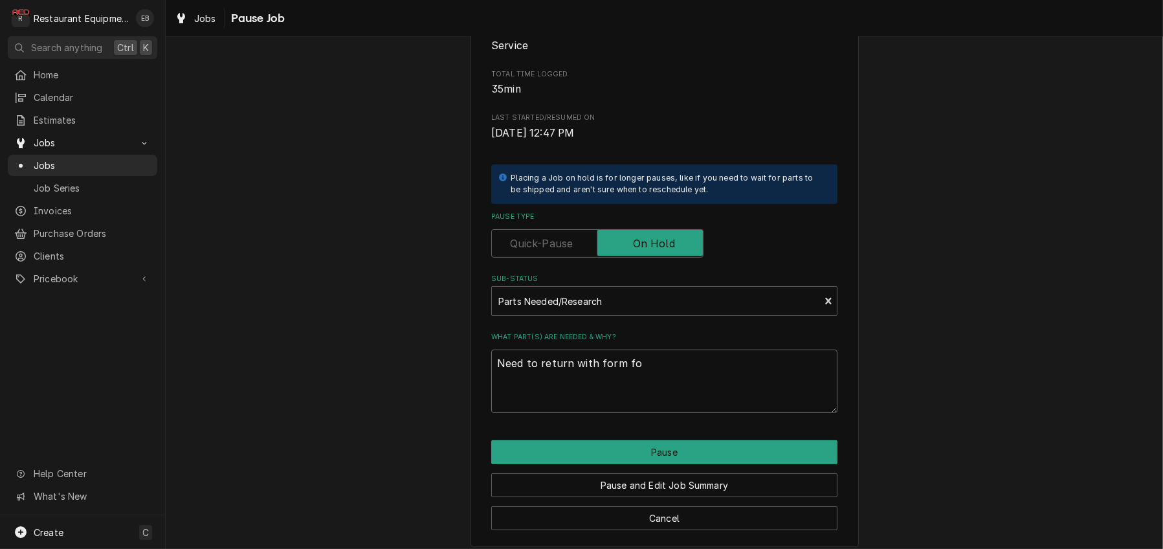
type textarea "Need to return with form for"
type textarea "x"
type textarea "Need to return with form for"
type textarea "x"
type textarea "Need to return with form for q"
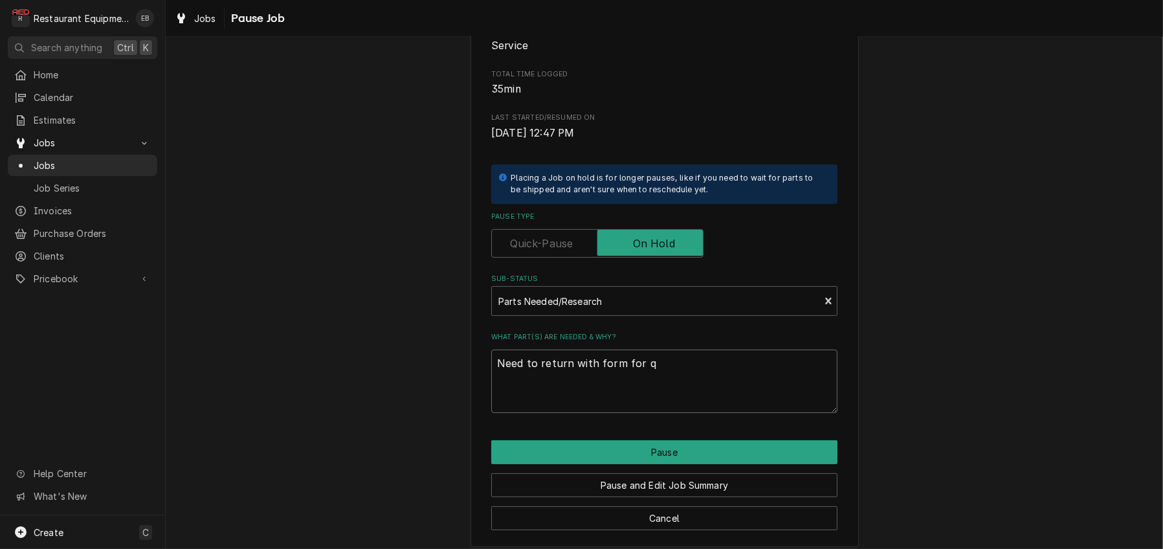
type textarea "x"
type textarea "Need to return with form for qu"
type textarea "x"
type textarea "Need to return with form for quo"
type textarea "x"
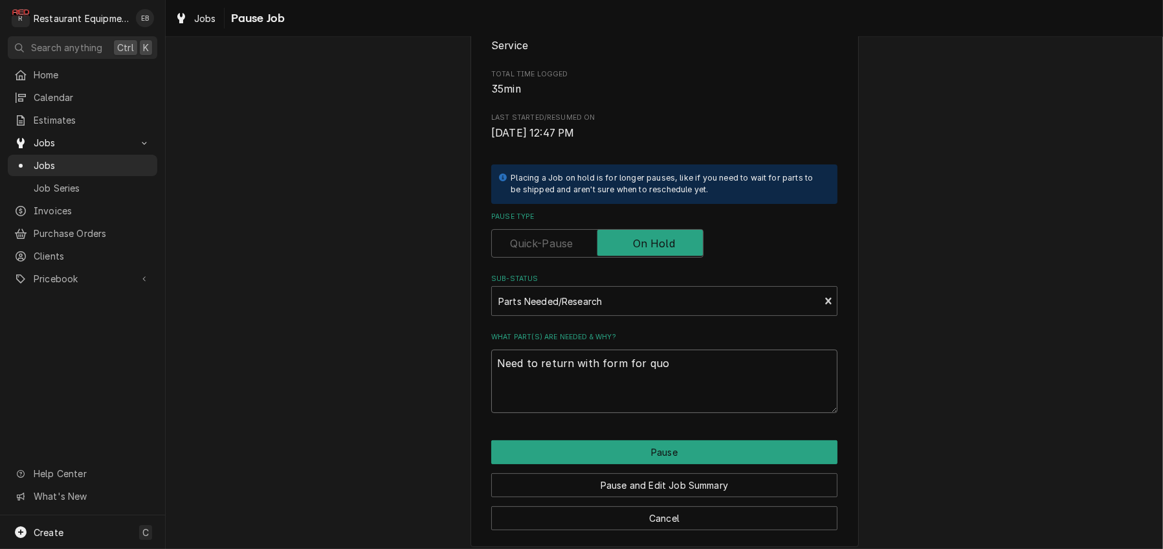
type textarea "Need to return with form for quot"
type textarea "x"
type textarea "Need to return with form for quoti"
type textarea "x"
type textarea "Need to return with form for quotin"
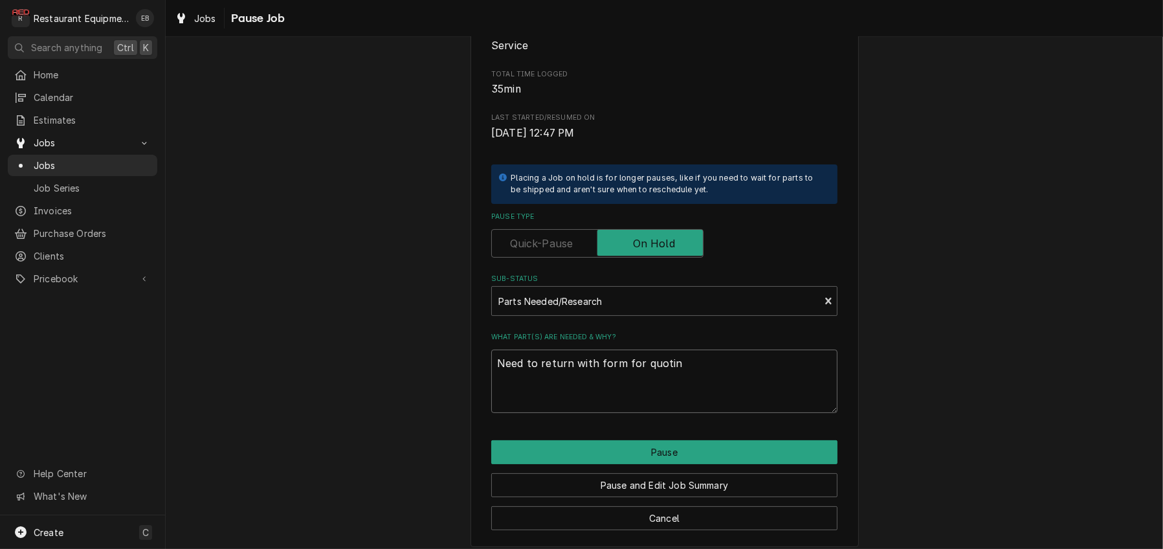
type textarea "x"
type textarea "Need to return with form for quoting"
type textarea "x"
type textarea "Need to return with form for quoting."
click at [650, 464] on button "Pause" at bounding box center [664, 452] width 346 height 24
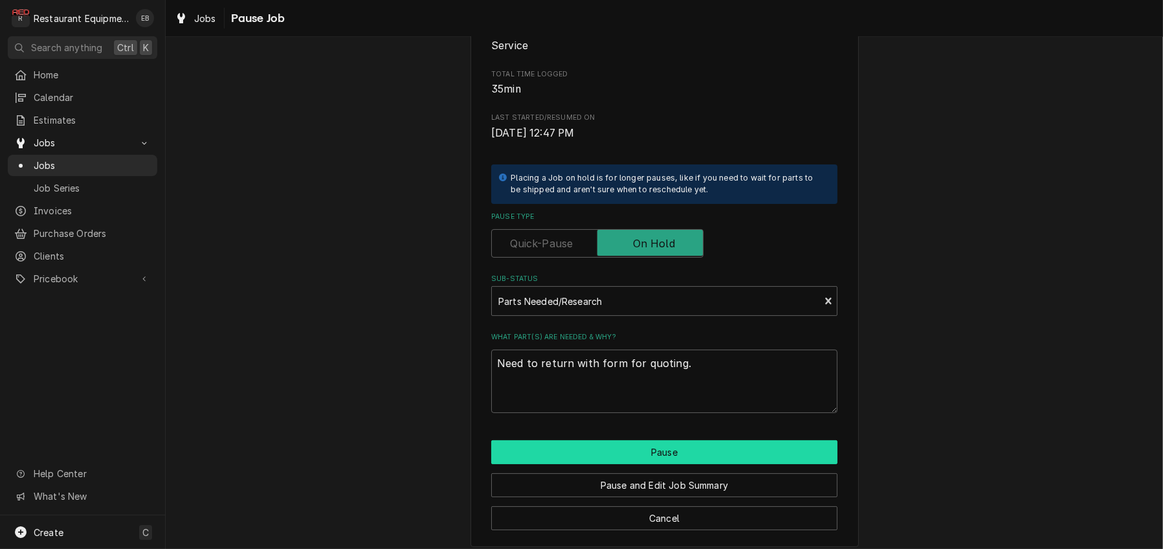
type textarea "x"
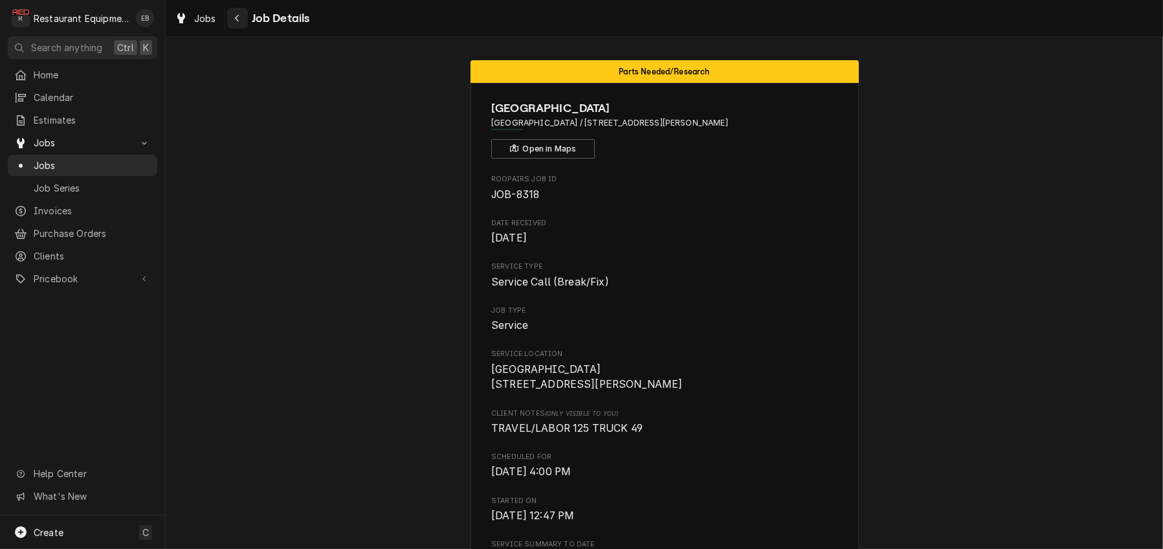
click at [244, 16] on div "Navigate back" at bounding box center [237, 18] width 13 height 13
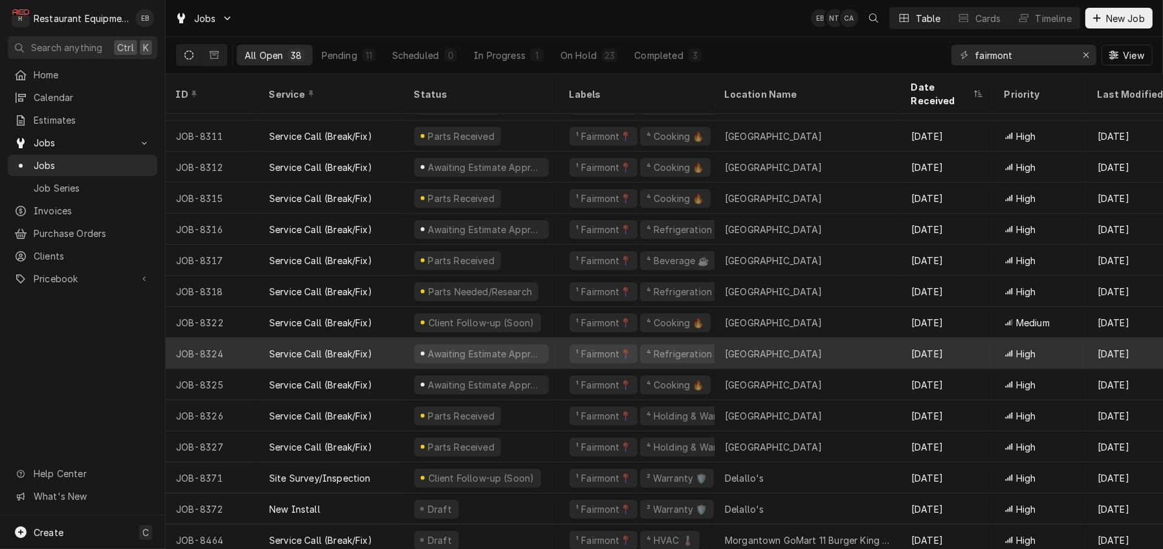
scroll to position [231, 0]
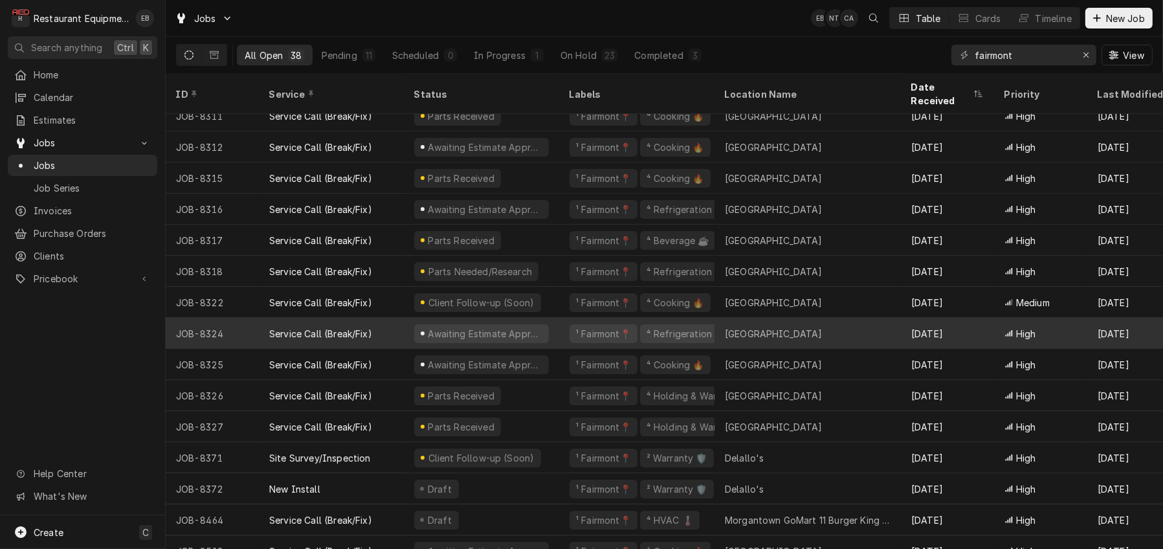
click at [559, 337] on div "Awaiting Estimate Approval" at bounding box center [481, 333] width 155 height 31
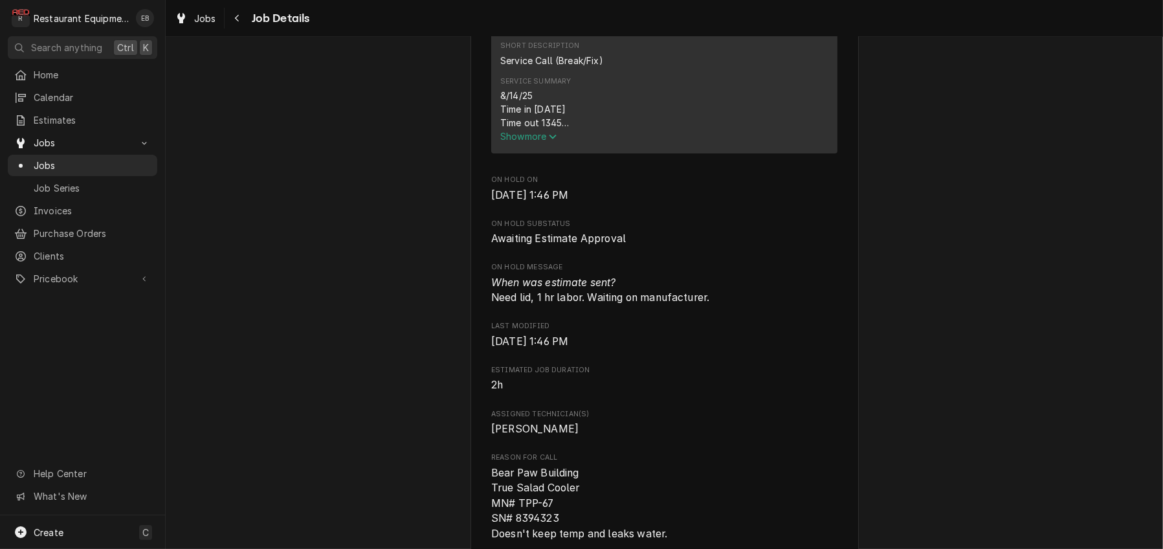
scroll to position [516, 0]
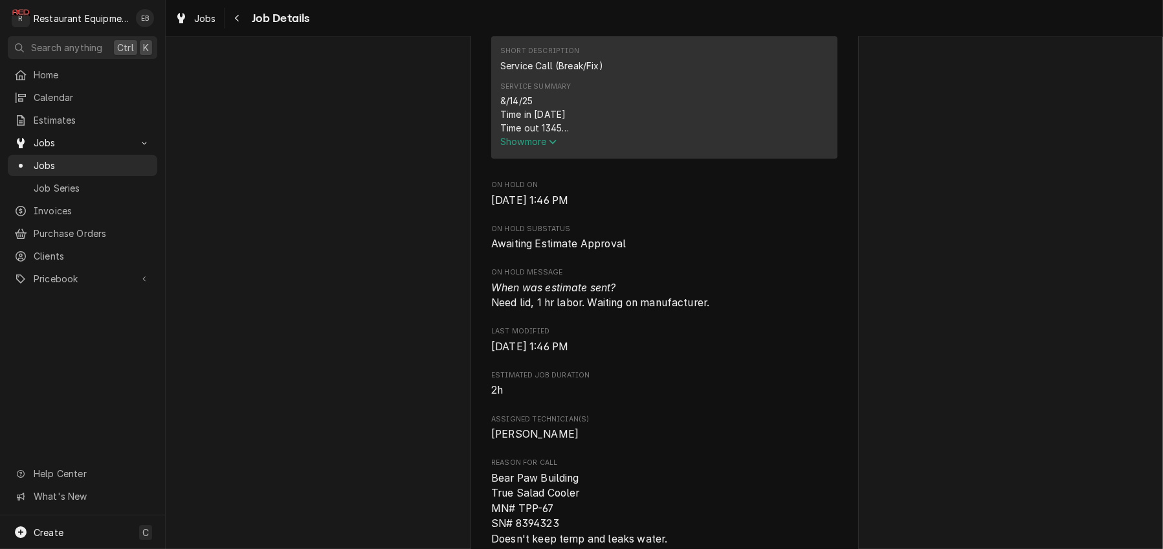
click at [539, 147] on span "Show more" at bounding box center [528, 141] width 57 height 11
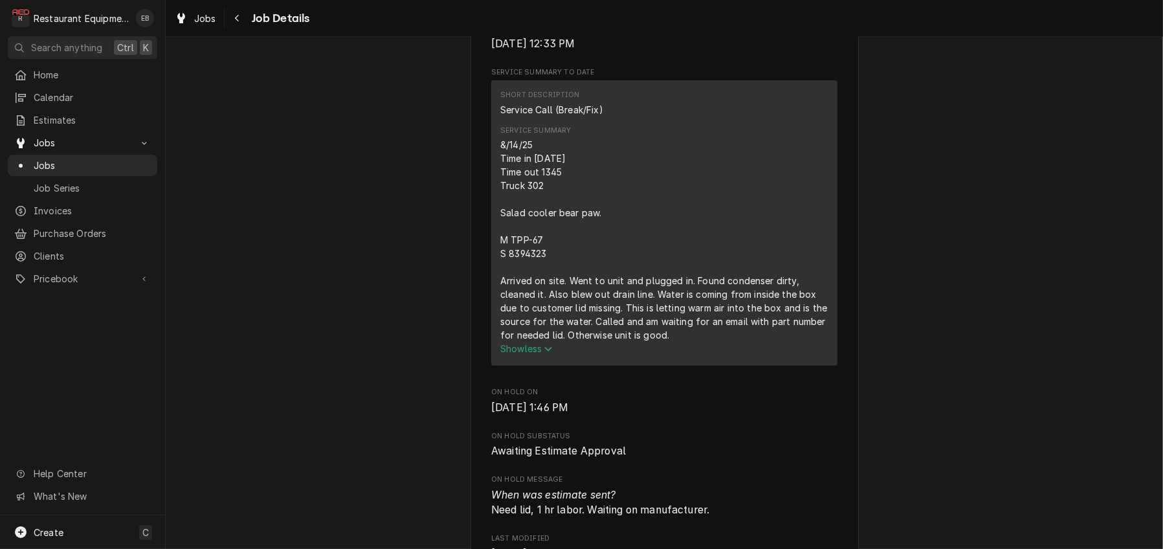
scroll to position [474, 0]
click at [244, 24] on div "Navigate back" at bounding box center [237, 18] width 13 height 13
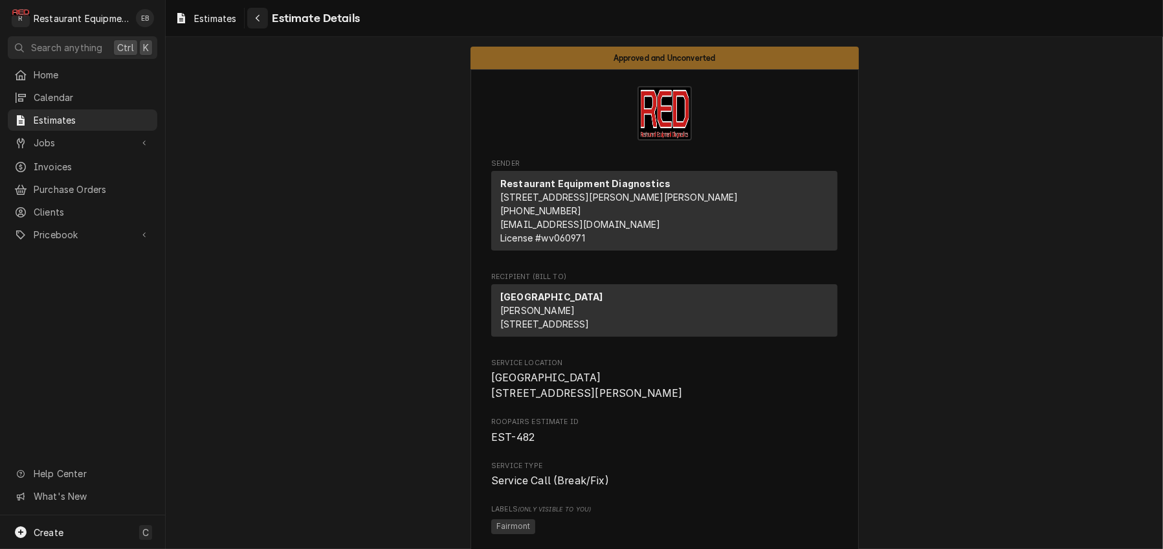
click at [268, 26] on button "Navigate back" at bounding box center [257, 18] width 21 height 21
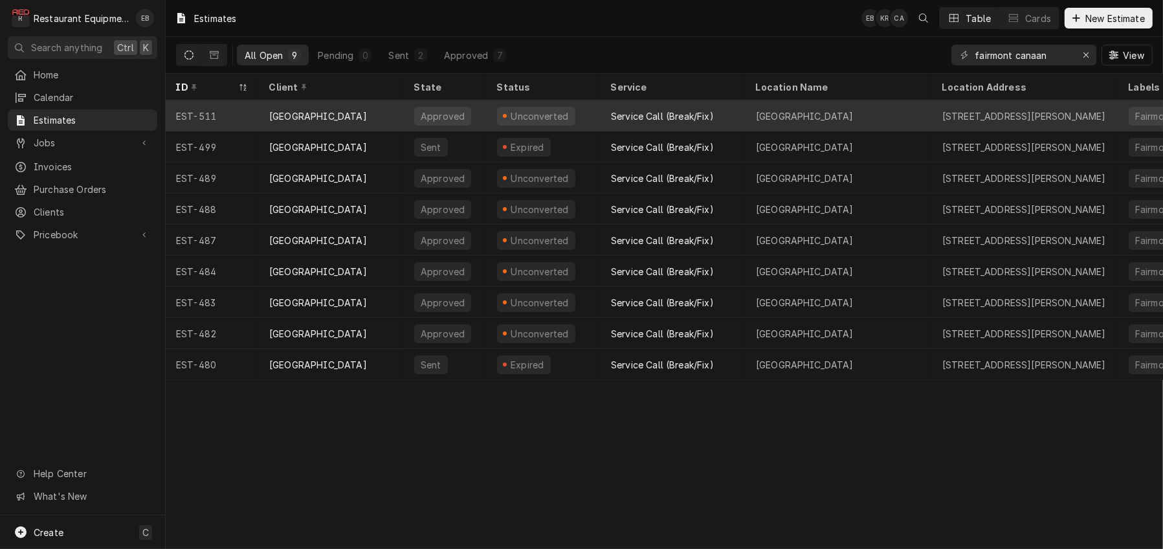
click at [636, 116] on div "Service Call (Break/Fix)" at bounding box center [662, 116] width 103 height 14
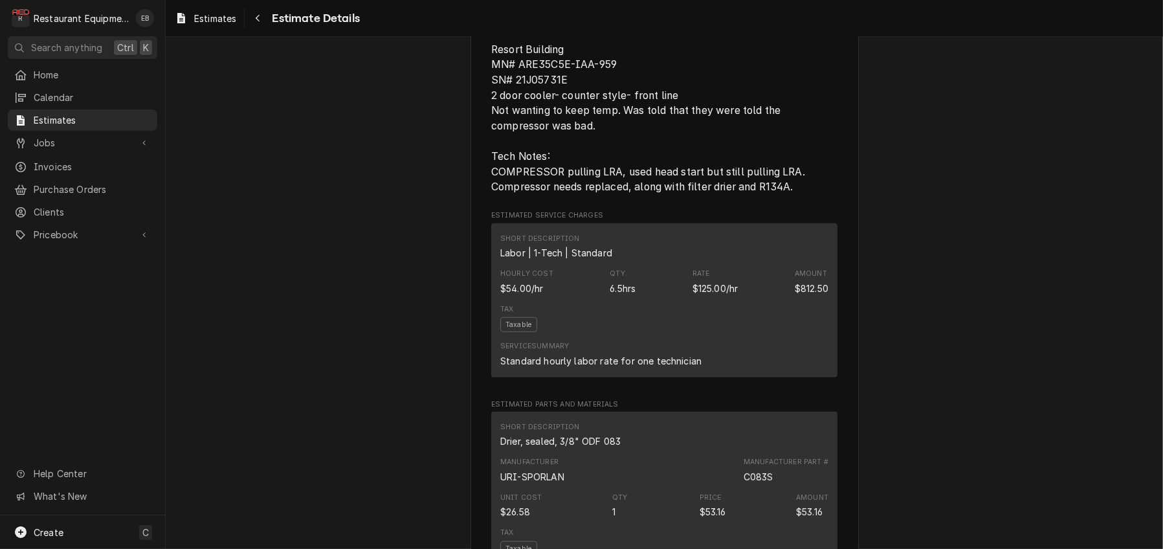
scroll to position [819, 0]
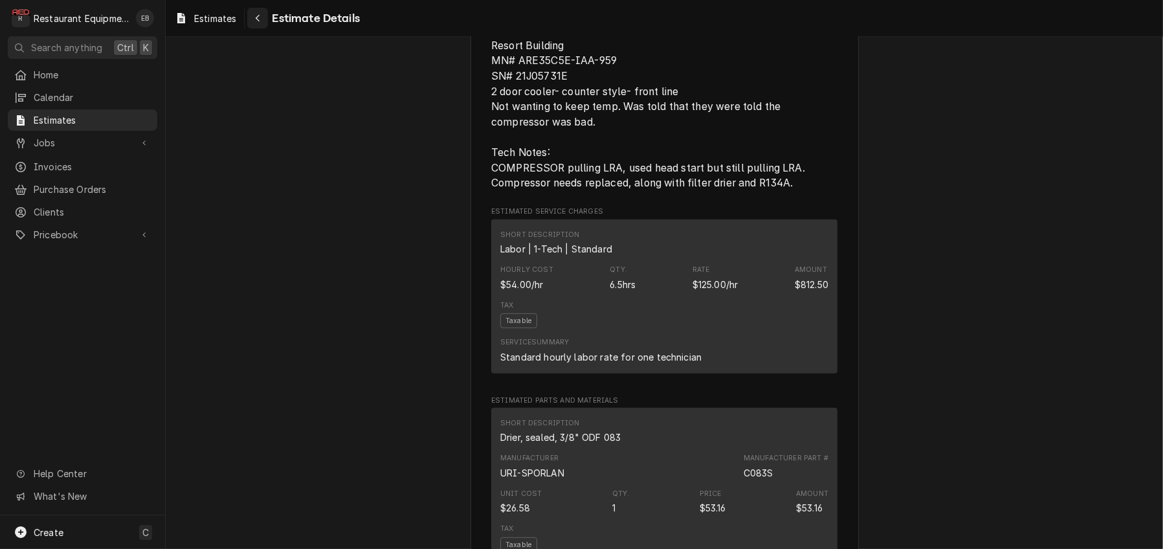
click at [261, 23] on icon "Navigate back" at bounding box center [258, 18] width 6 height 9
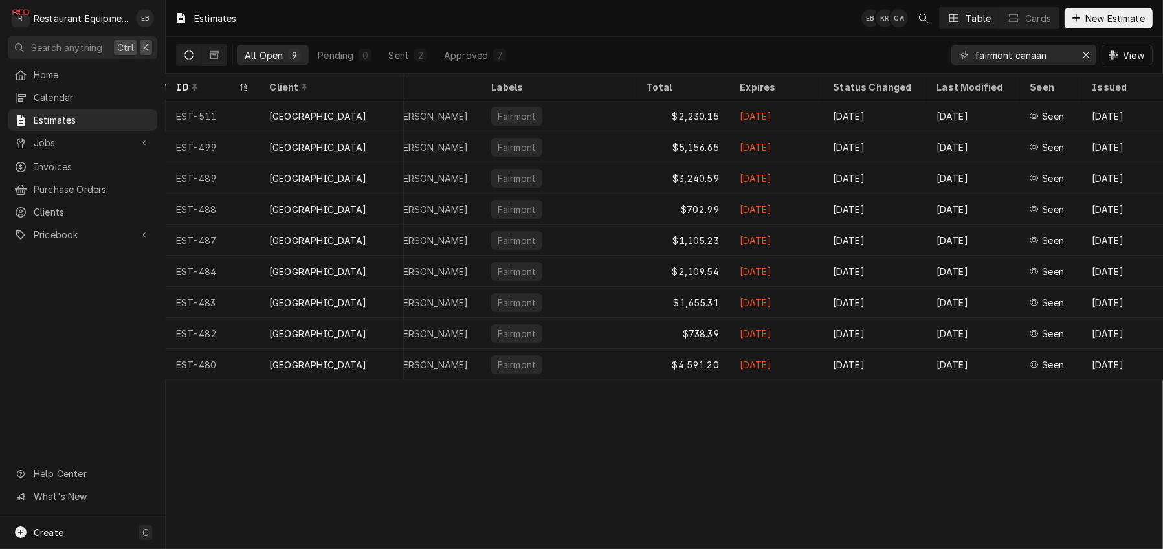
scroll to position [0, 636]
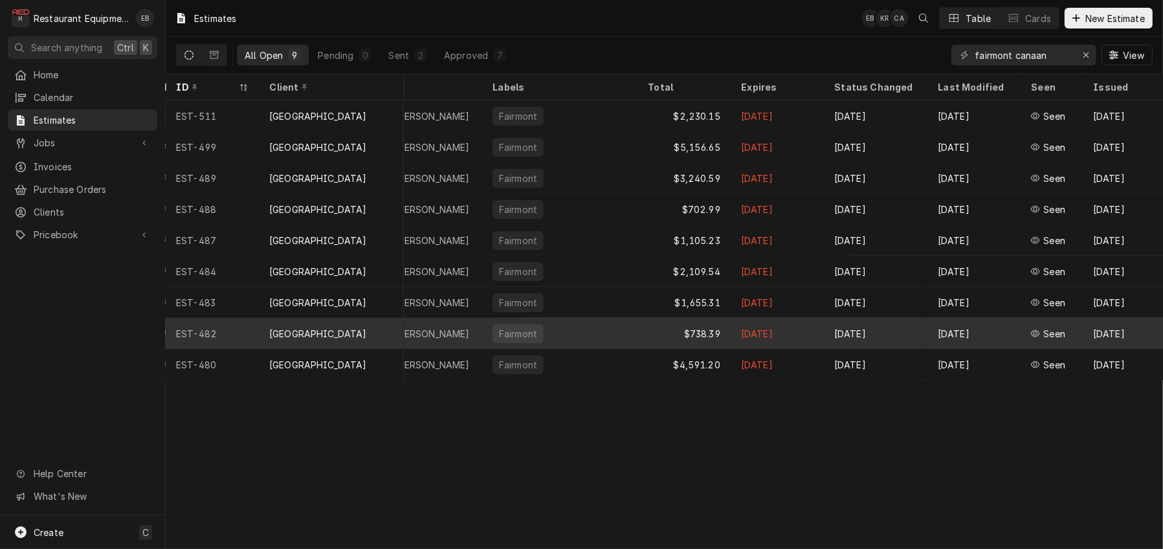
click at [999, 335] on div "[DATE]" at bounding box center [974, 333] width 93 height 31
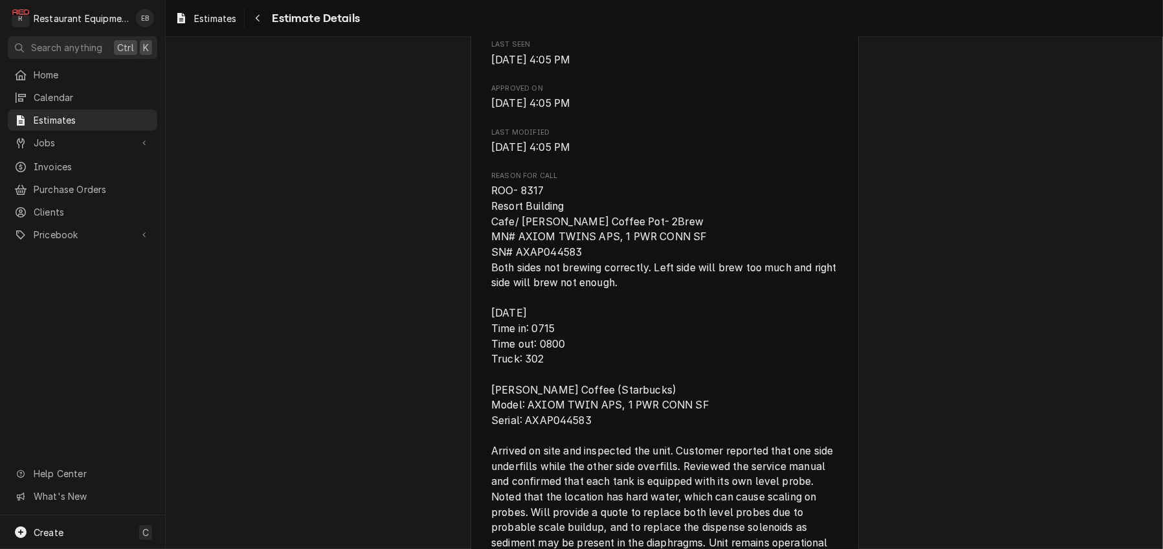
scroll to position [647, 0]
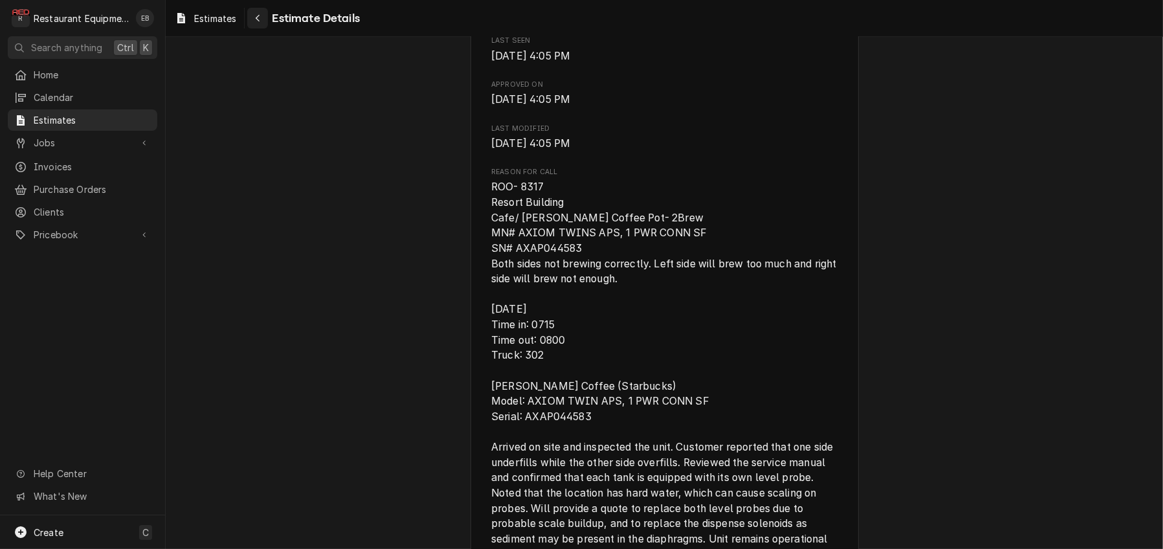
click at [264, 25] on div "Navigate back" at bounding box center [257, 18] width 13 height 13
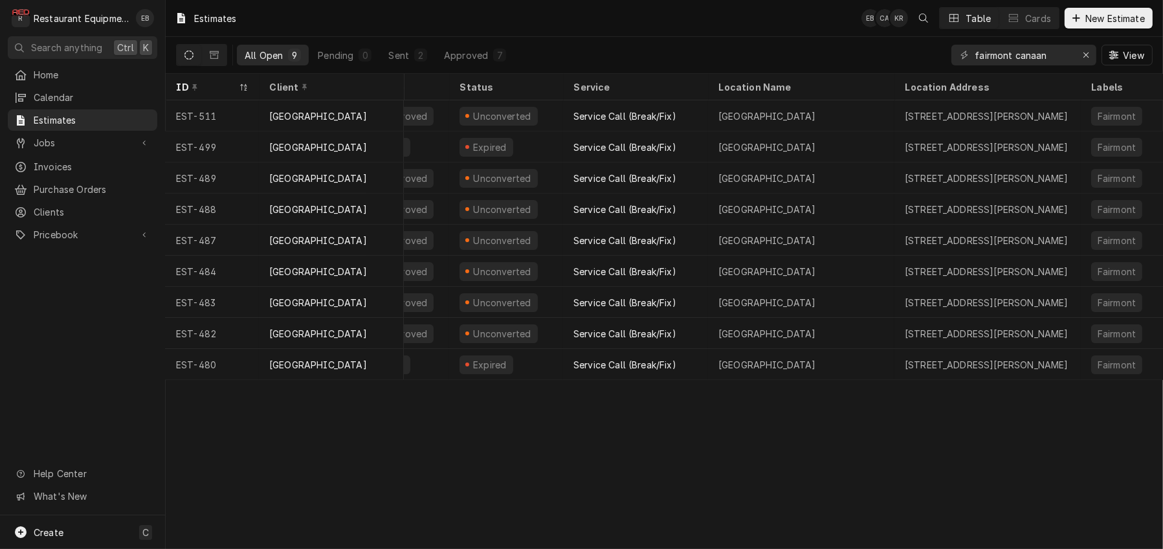
scroll to position [0, 44]
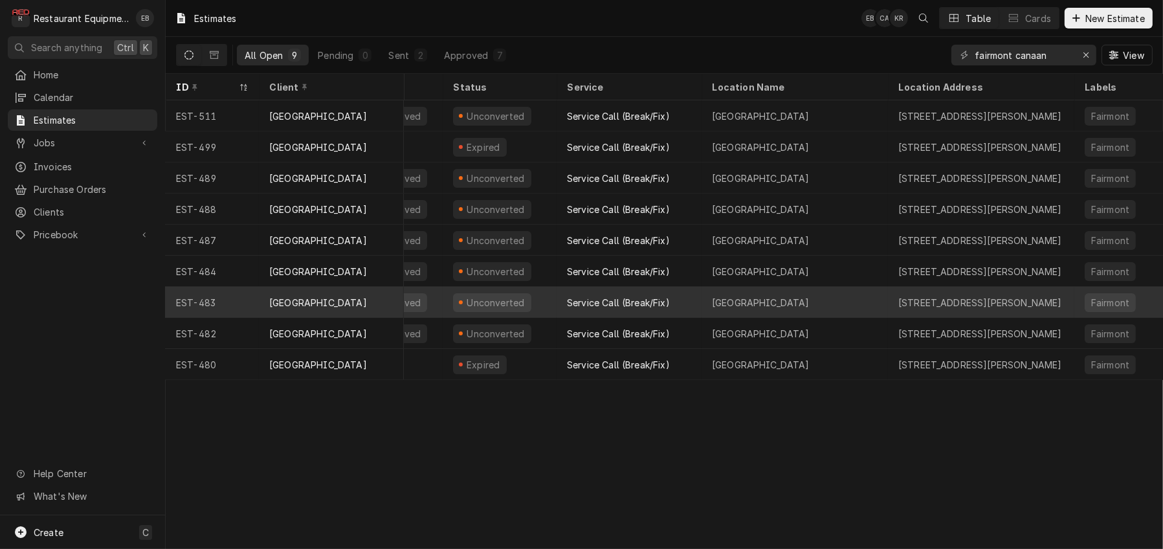
click at [715, 307] on div "[GEOGRAPHIC_DATA]" at bounding box center [795, 302] width 186 height 31
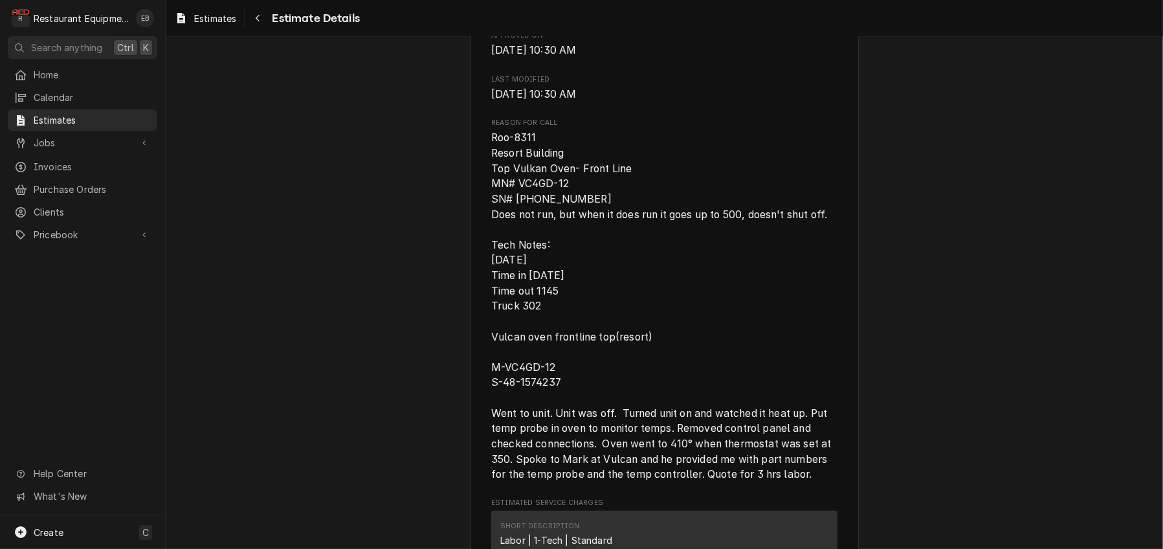
scroll to position [733, 0]
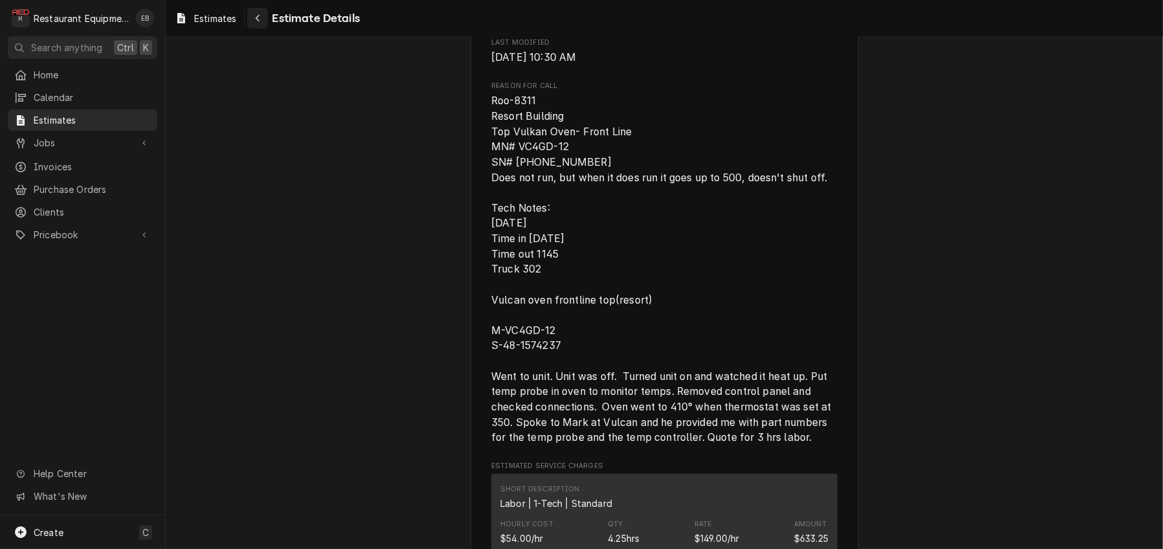
click at [268, 22] on button "Navigate back" at bounding box center [257, 18] width 21 height 21
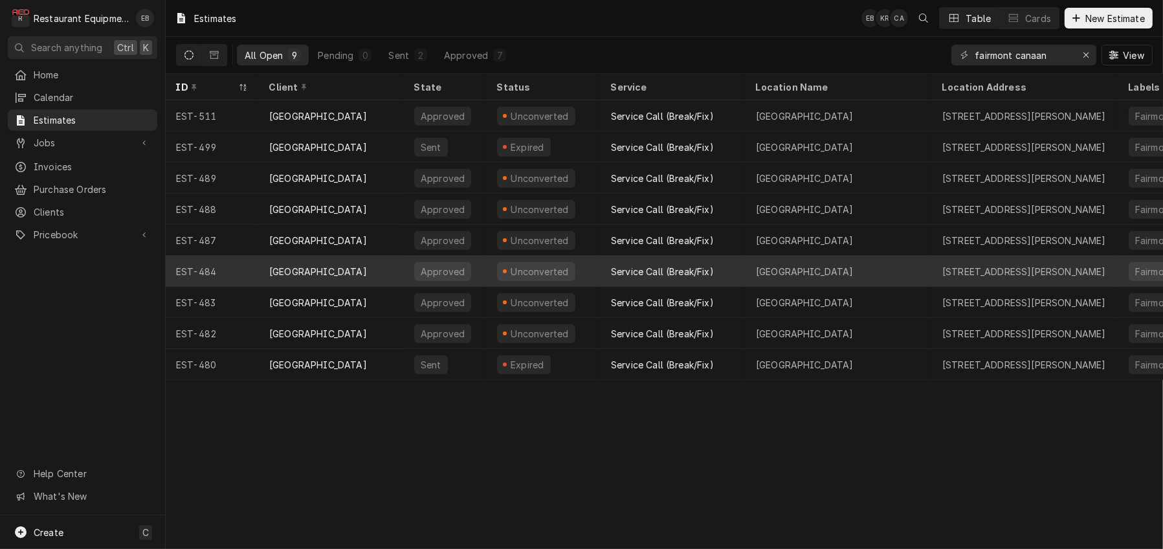
click at [696, 276] on div "Service Call (Break/Fix)" at bounding box center [662, 272] width 103 height 14
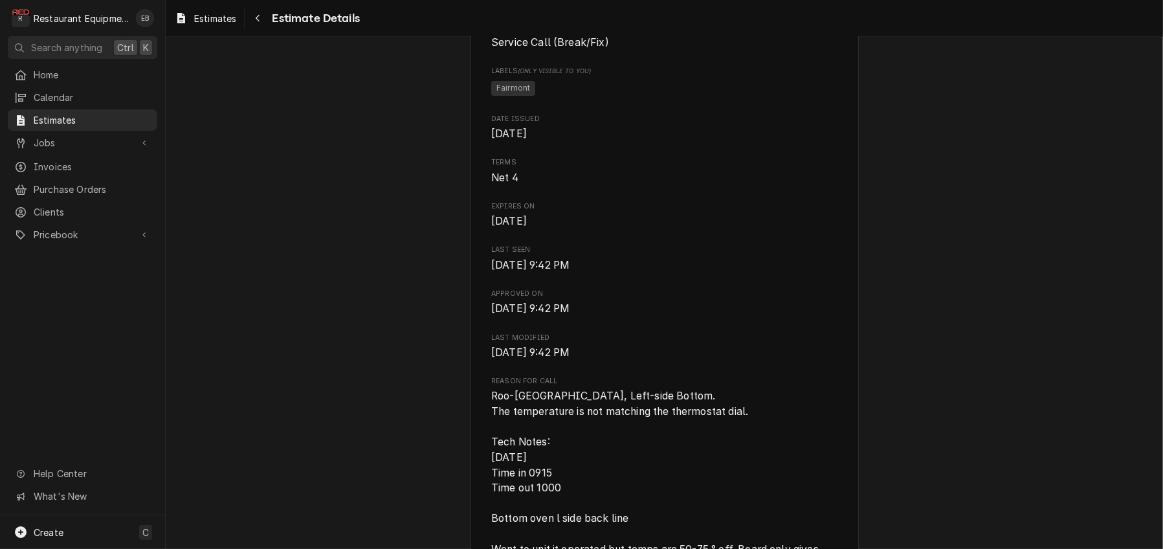
scroll to position [388, 0]
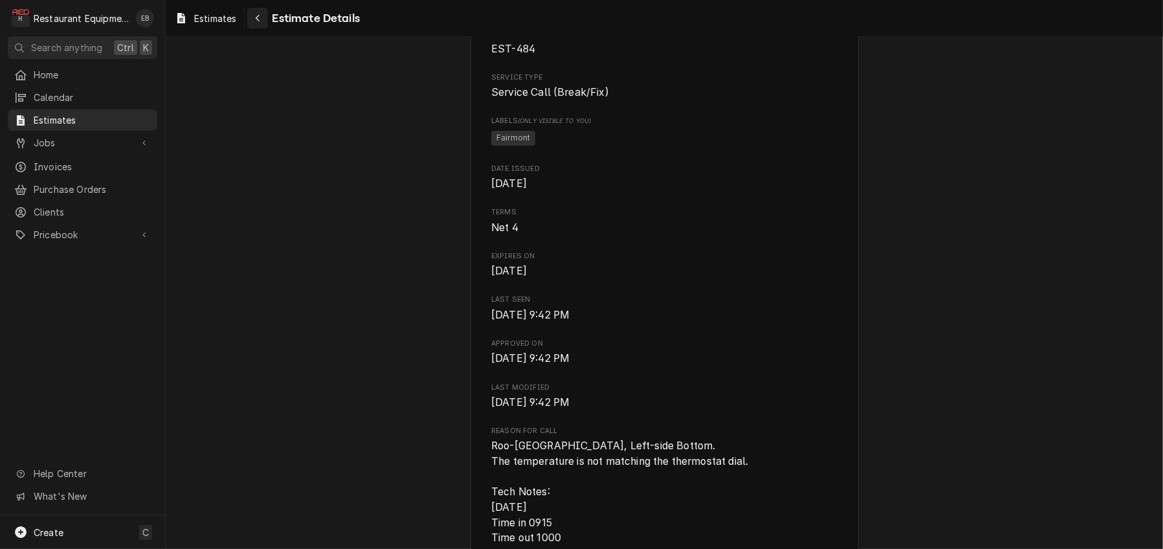
click at [261, 23] on icon "Navigate back" at bounding box center [258, 18] width 6 height 9
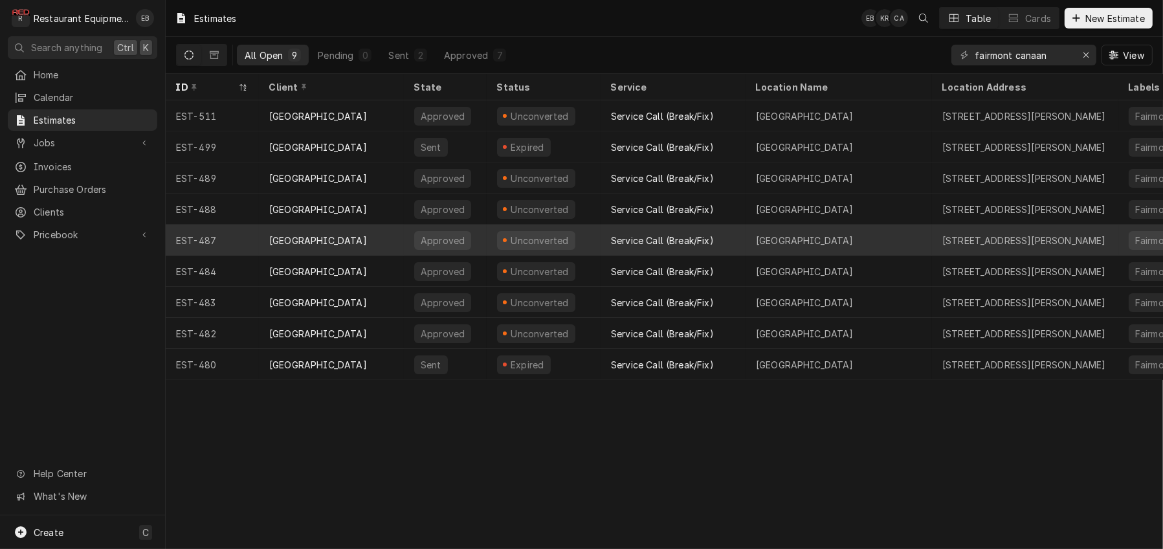
click at [630, 239] on div "Service Call (Break/Fix)" at bounding box center [662, 241] width 103 height 14
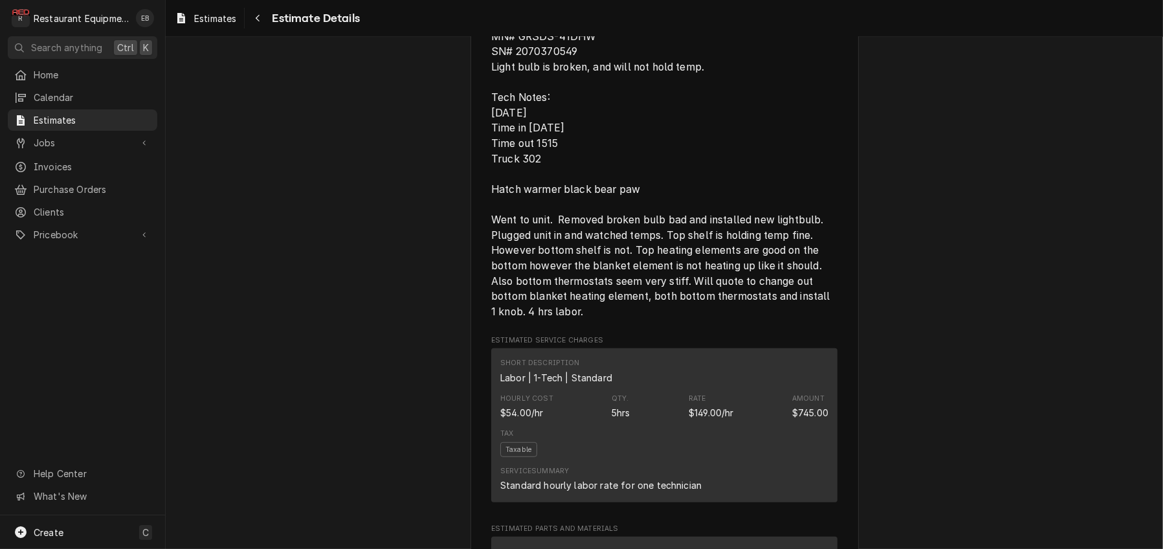
scroll to position [819, 0]
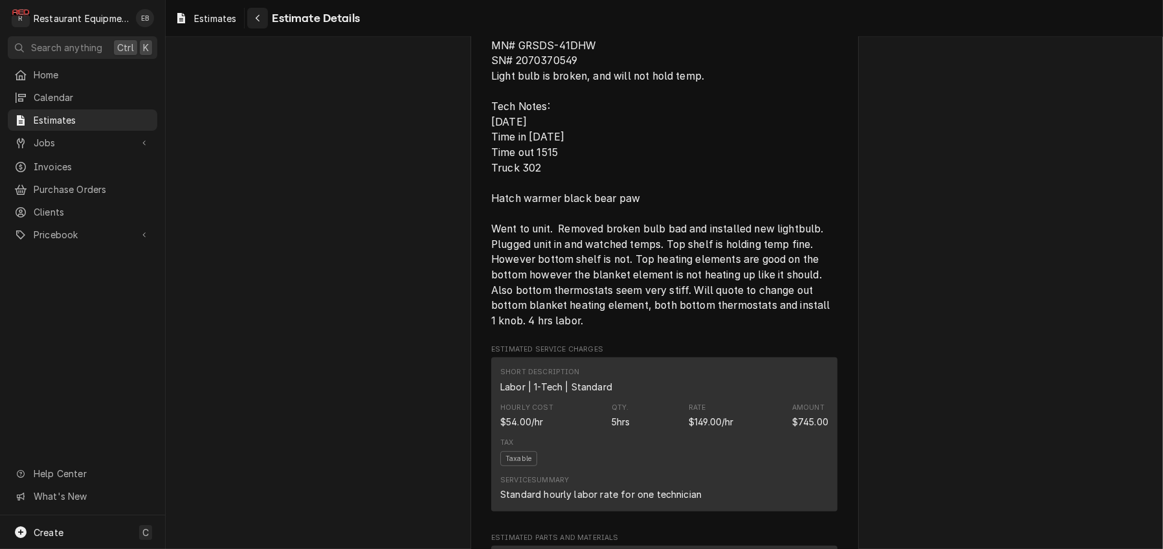
click at [261, 17] on icon "Navigate back" at bounding box center [258, 18] width 6 height 9
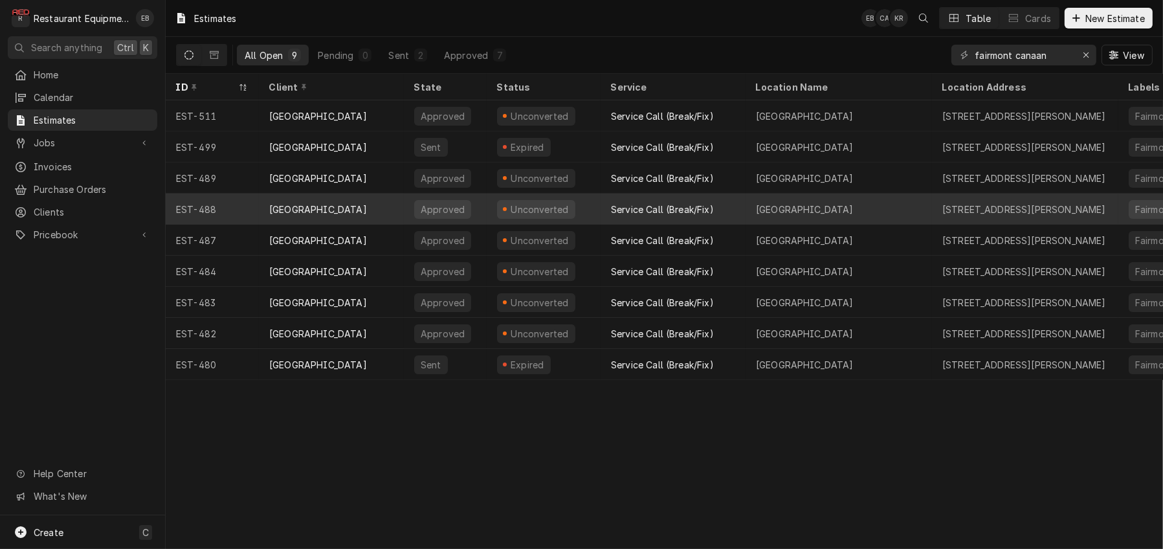
click at [630, 206] on div "Service Call (Break/Fix)" at bounding box center [662, 210] width 103 height 14
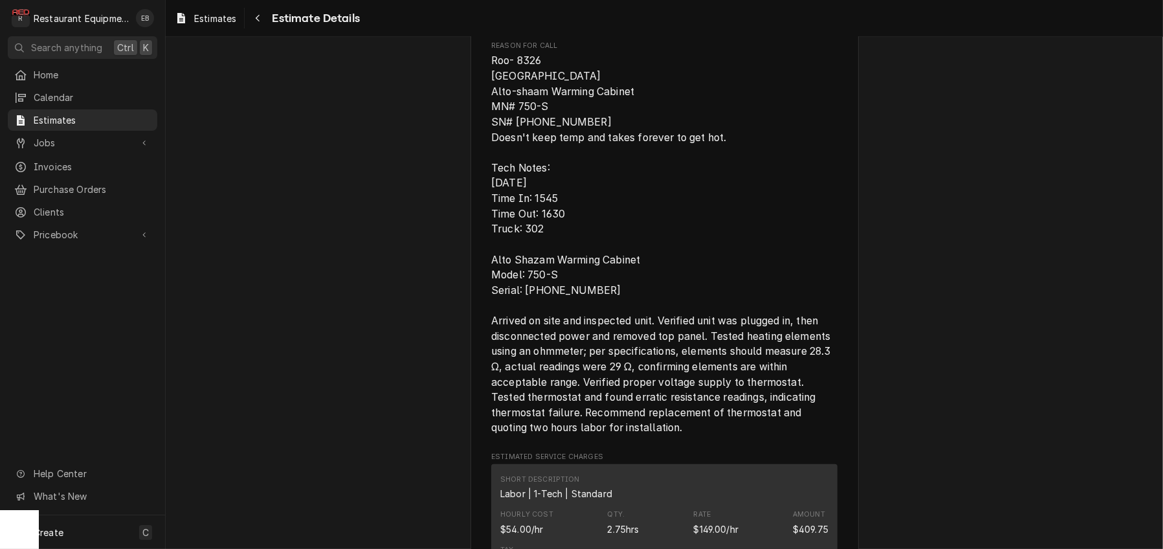
scroll to position [777, 0]
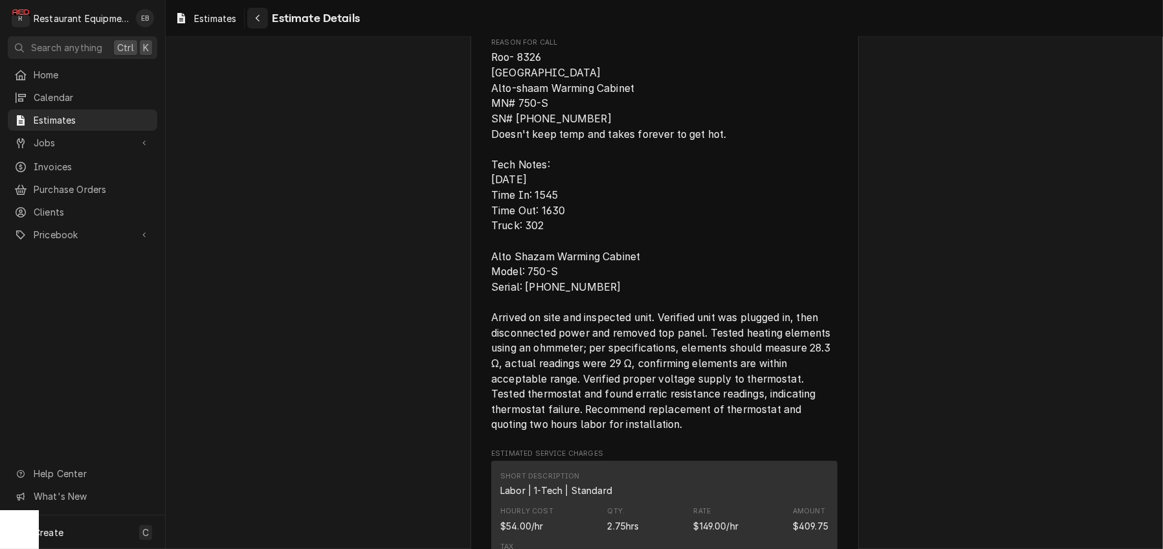
click at [264, 19] on div "Navigate back" at bounding box center [257, 18] width 13 height 13
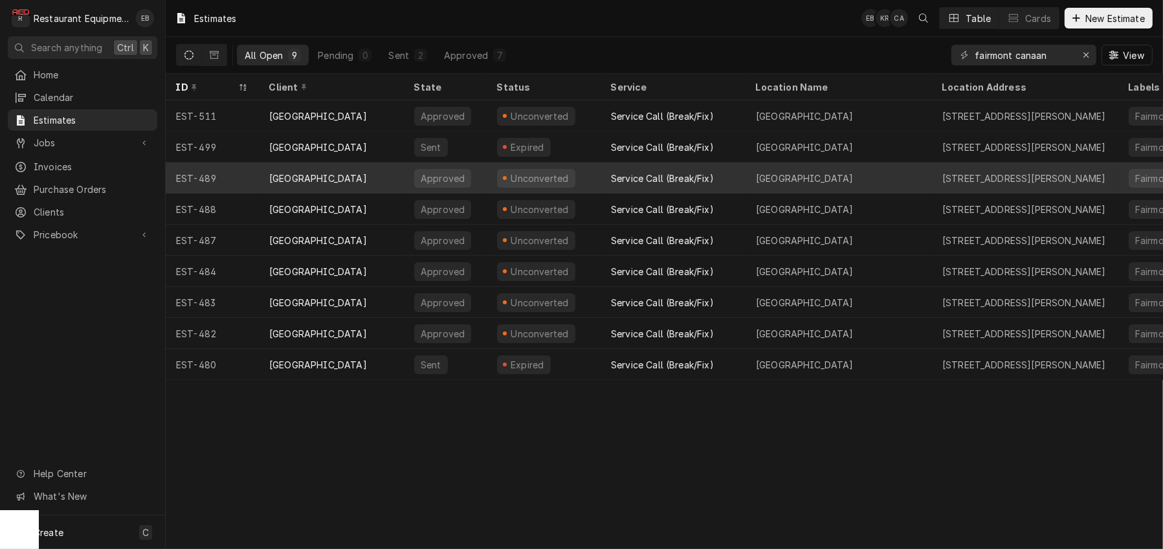
click at [626, 183] on div "Service Call (Break/Fix)" at bounding box center [662, 179] width 103 height 14
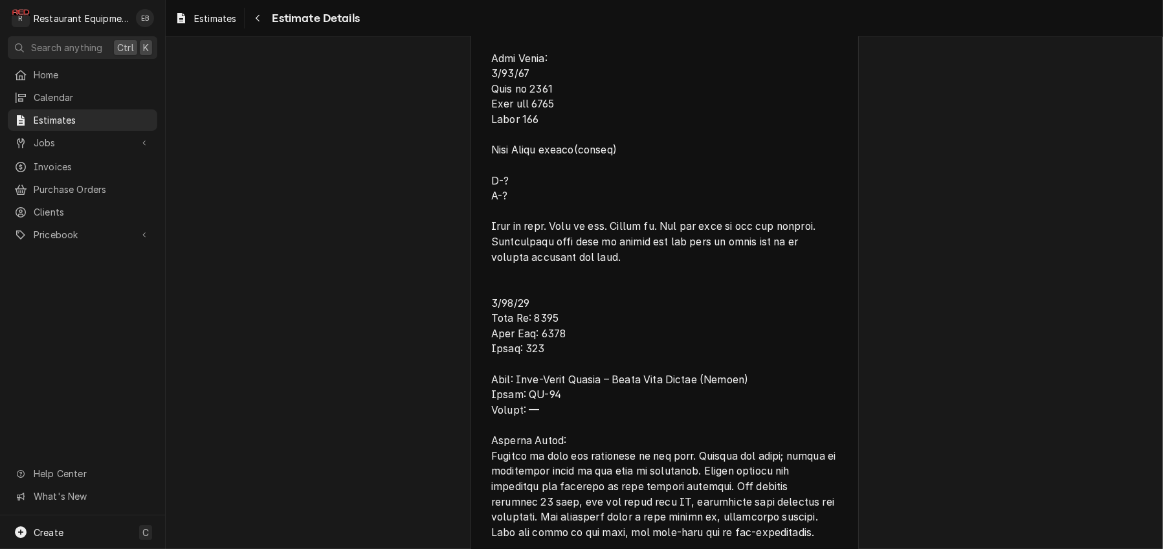
scroll to position [863, 0]
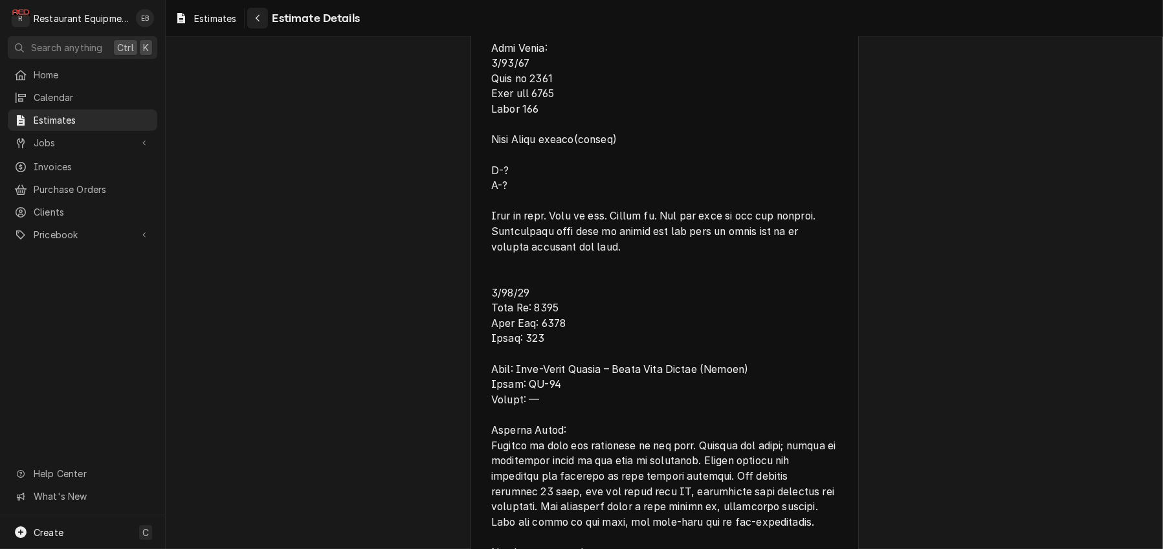
click at [268, 13] on button "Navigate back" at bounding box center [257, 18] width 21 height 21
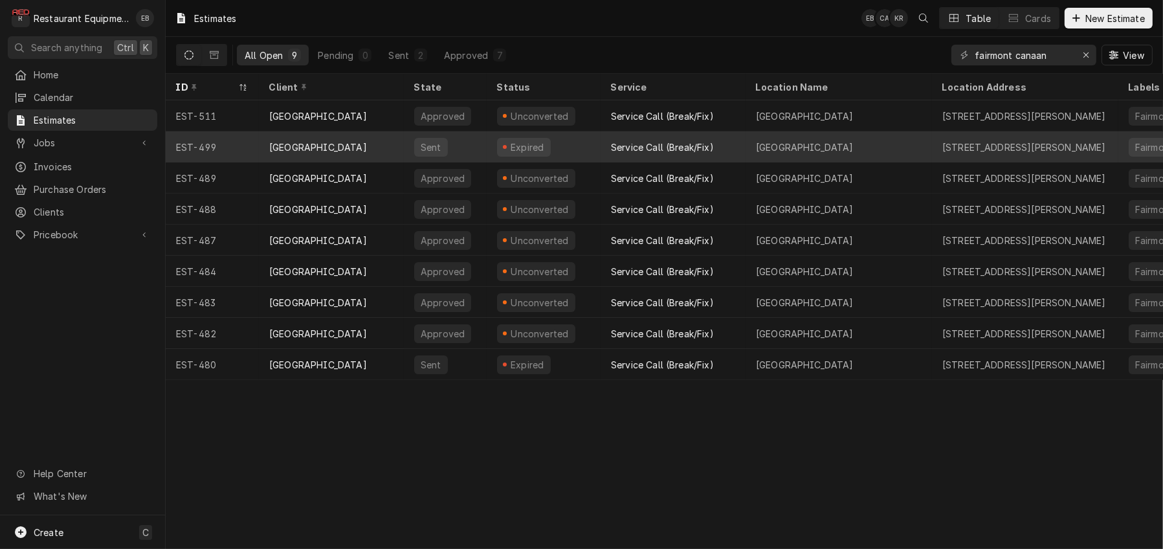
click at [577, 150] on div "Expired" at bounding box center [544, 146] width 114 height 31
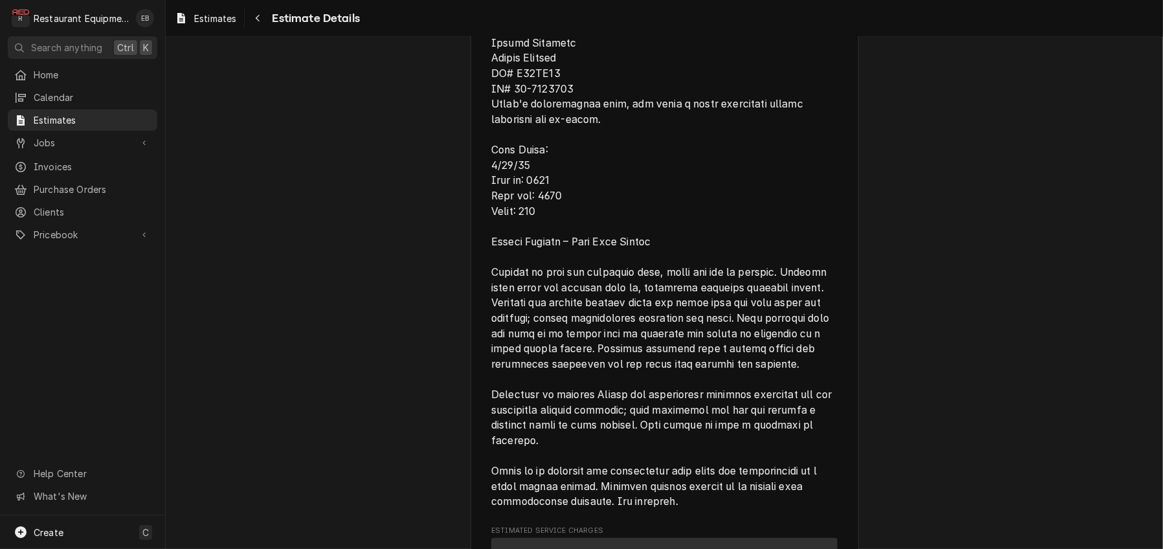
scroll to position [819, 0]
click at [264, 17] on div "Navigate back" at bounding box center [257, 18] width 13 height 13
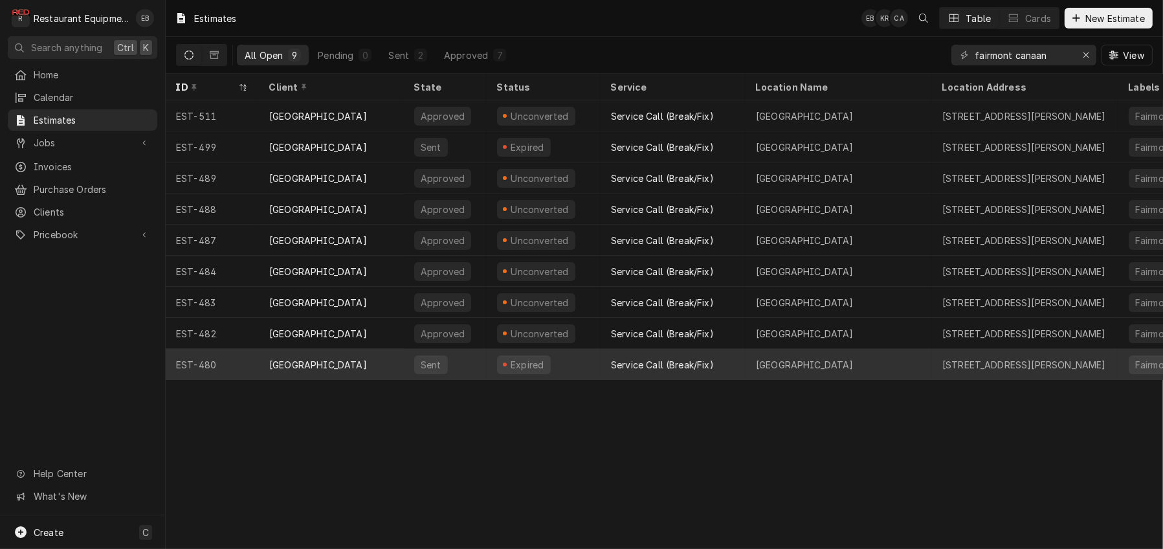
click at [472, 367] on div "Sent" at bounding box center [445, 364] width 83 height 31
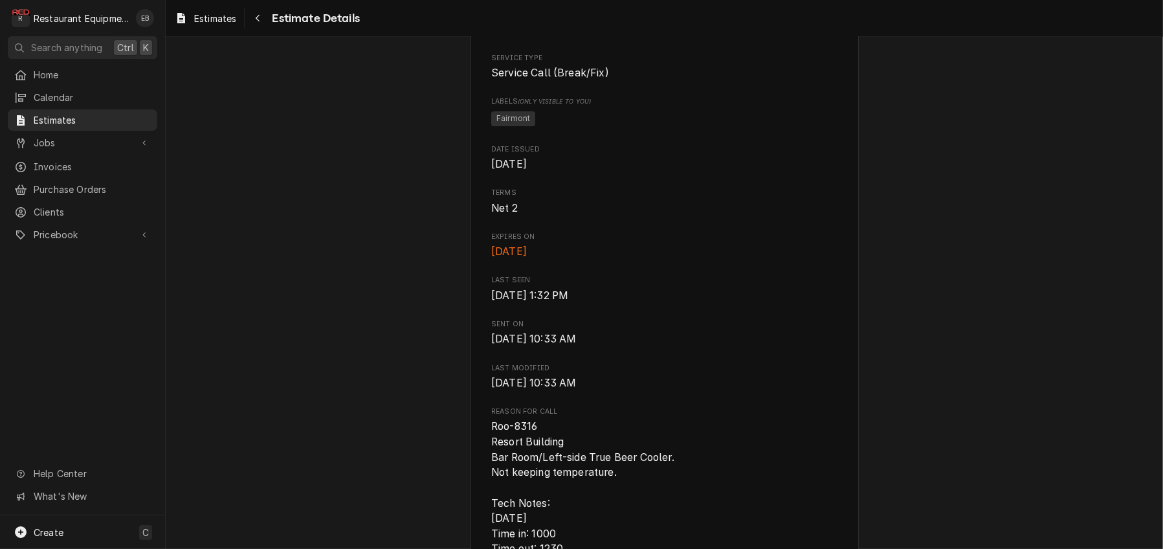
scroll to position [431, 0]
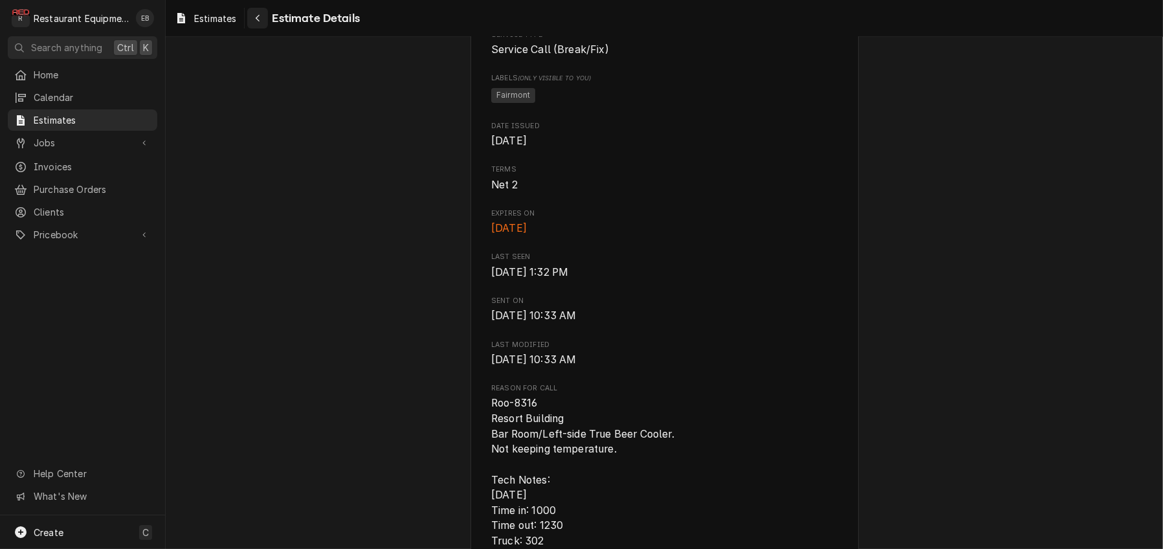
click at [264, 20] on div "Navigate back" at bounding box center [257, 18] width 13 height 13
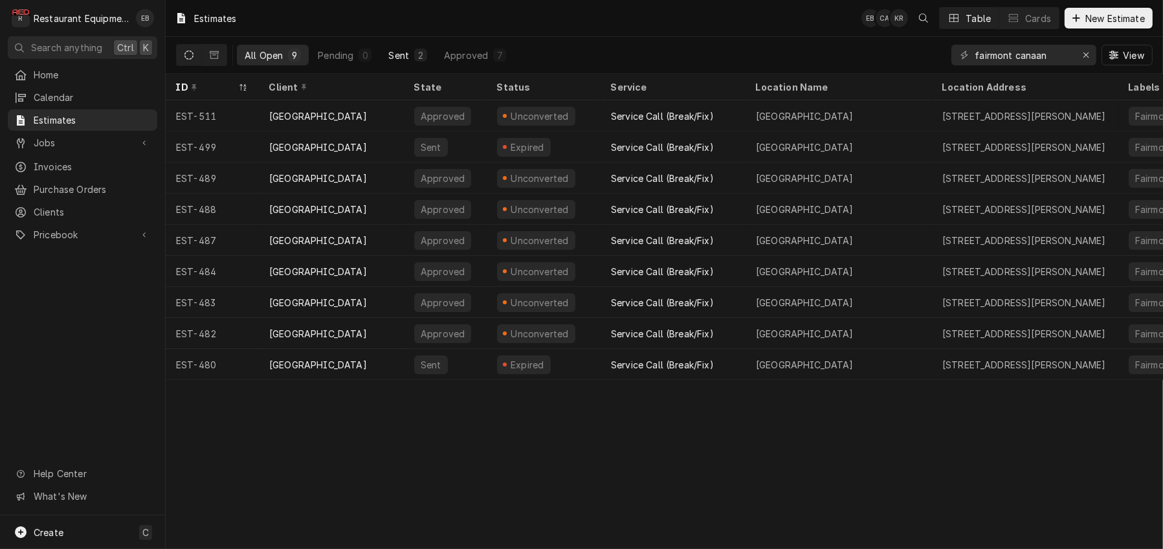
click at [409, 52] on div "Sent" at bounding box center [398, 56] width 21 height 14
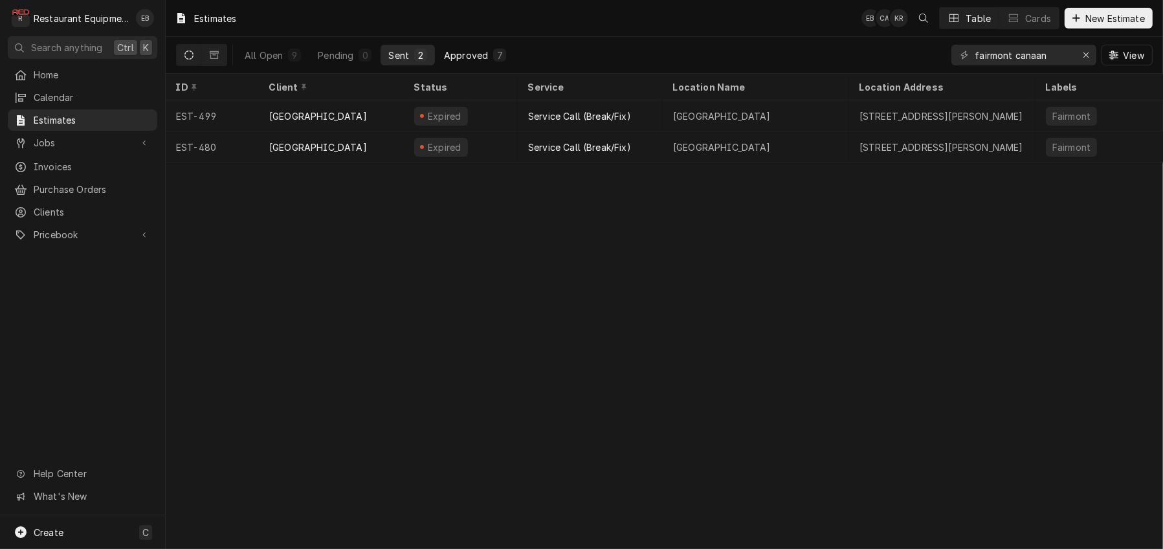
click at [488, 61] on div "Approved" at bounding box center [466, 56] width 44 height 14
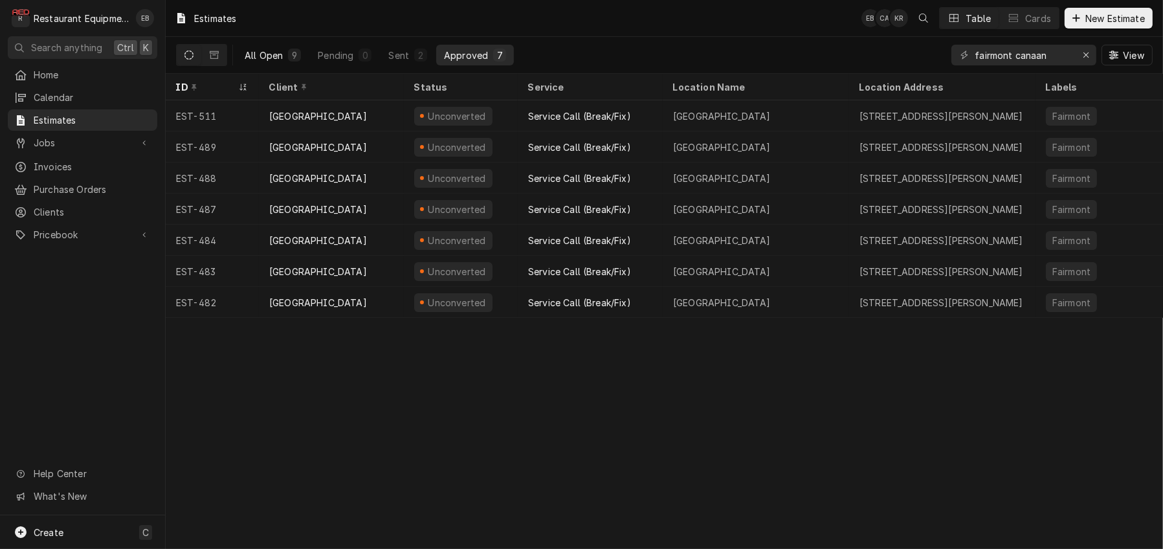
click at [283, 59] on div "All Open" at bounding box center [264, 56] width 38 height 14
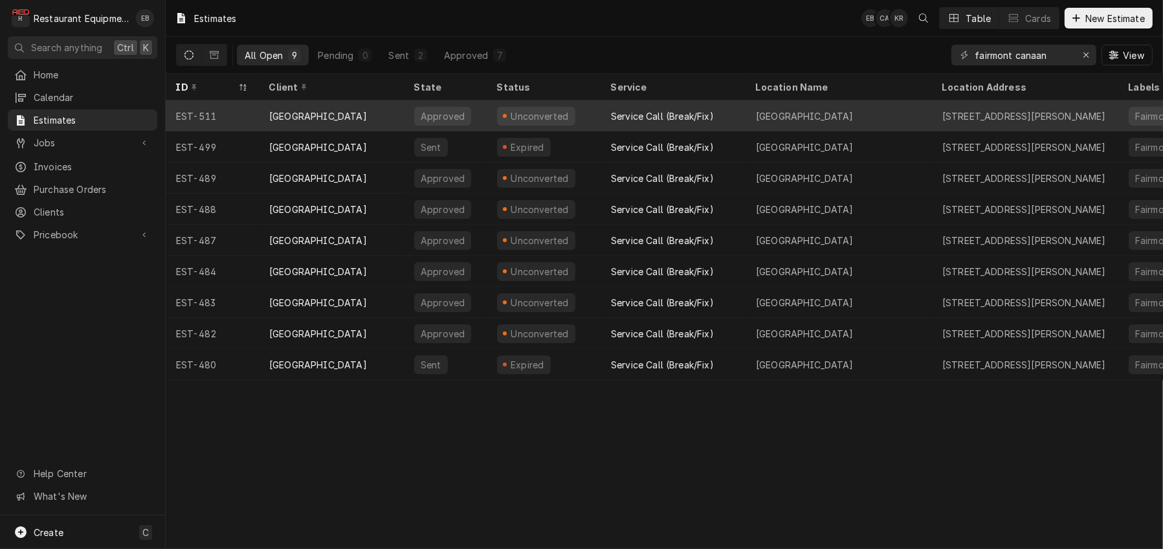
click at [487, 117] on div "Approved" at bounding box center [445, 115] width 83 height 31
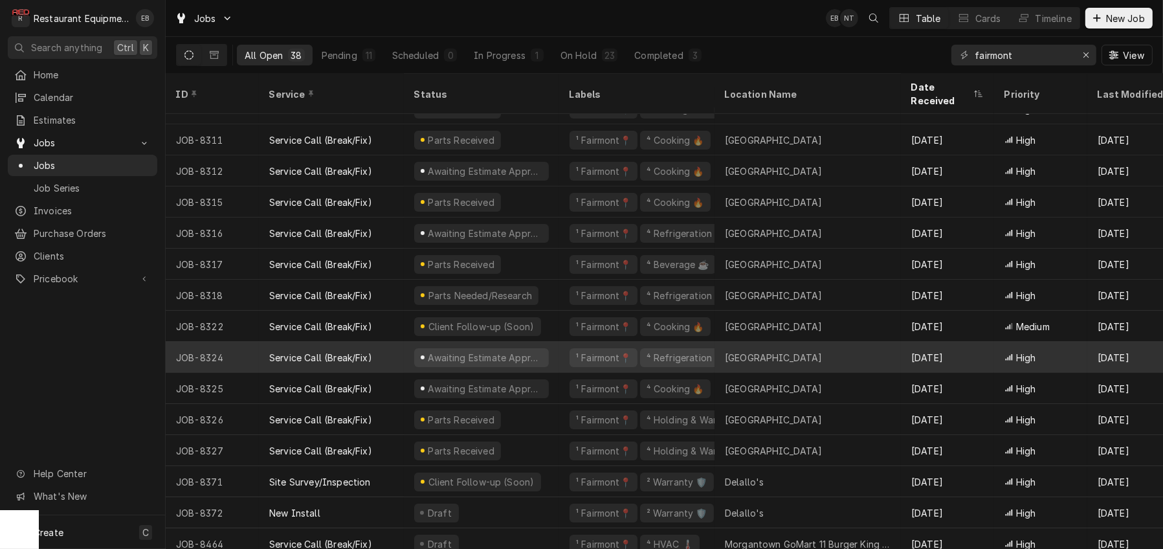
scroll to position [231, 0]
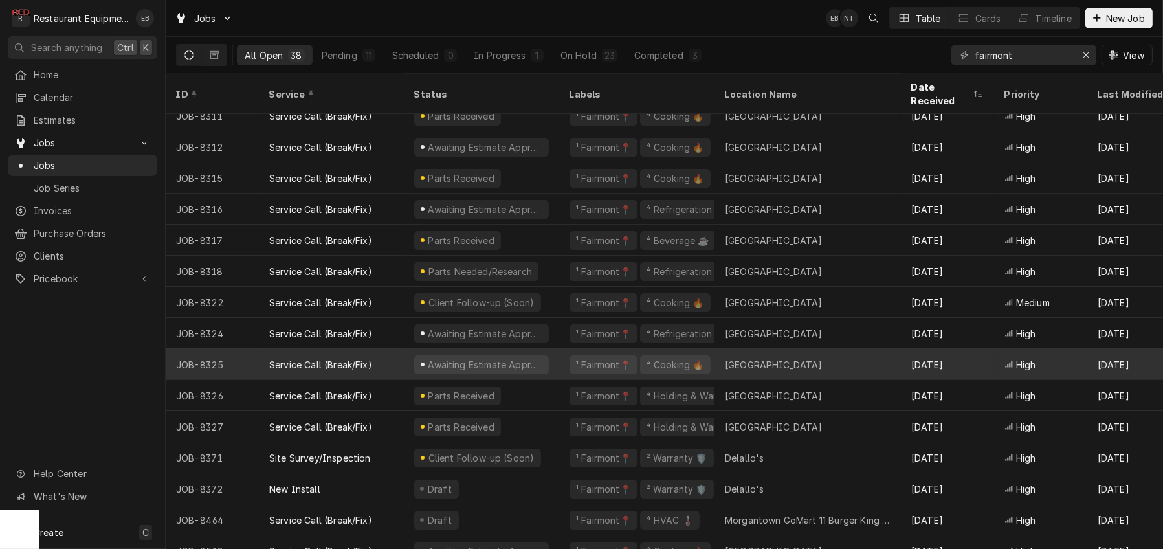
click at [404, 357] on div "Service Call (Break/Fix)" at bounding box center [331, 364] width 145 height 31
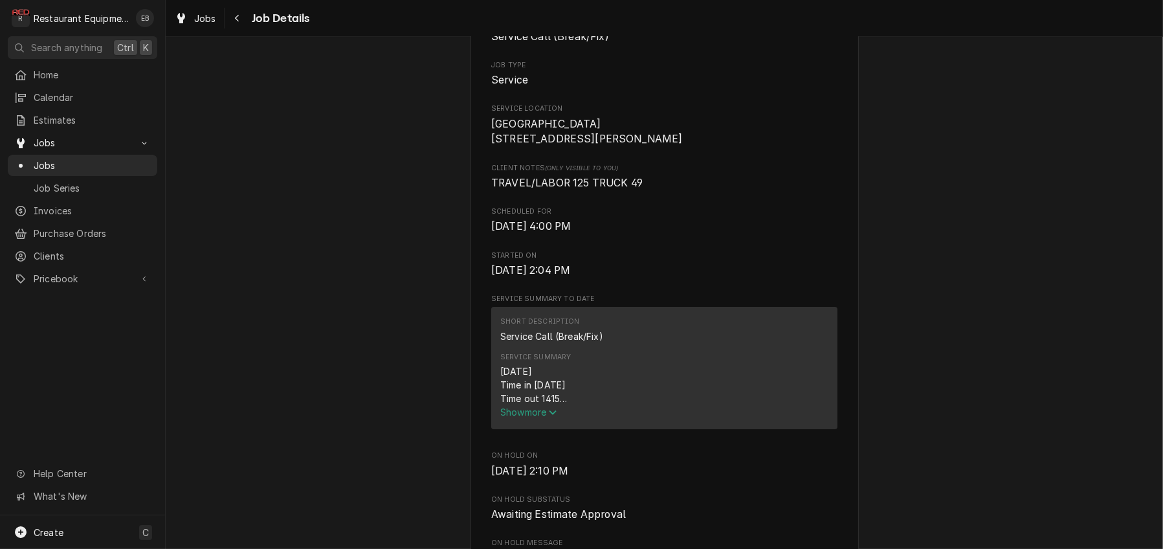
scroll to position [388, 0]
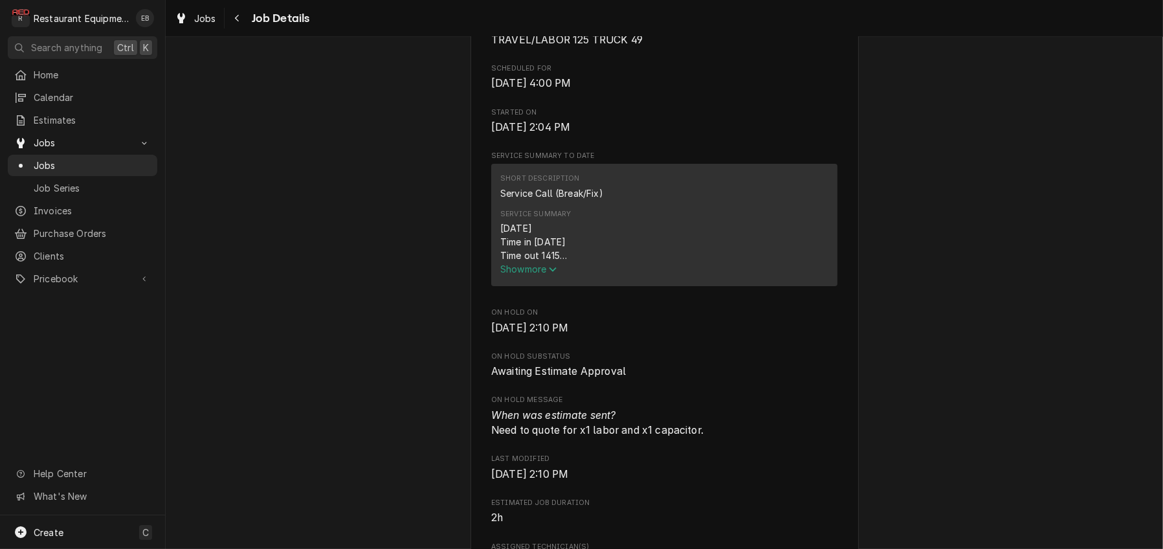
click at [508, 274] on span "Show more" at bounding box center [528, 268] width 57 height 11
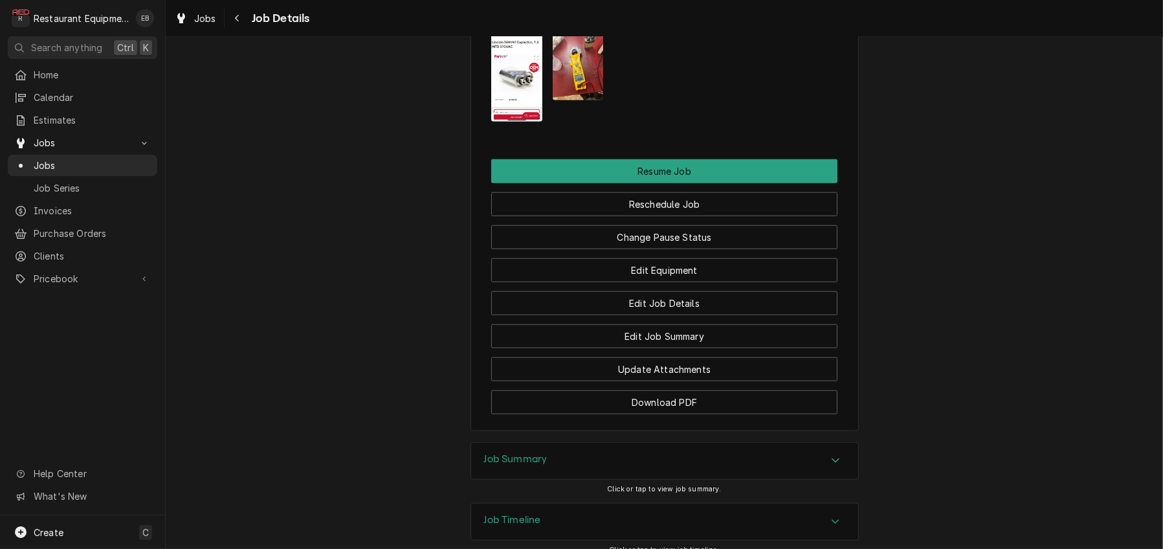
scroll to position [1553, 0]
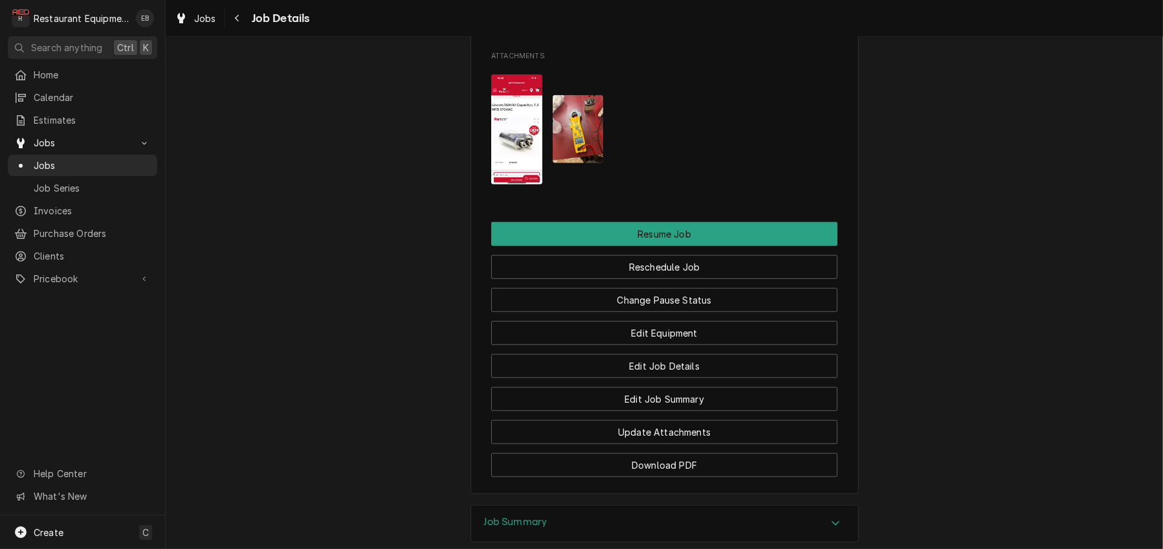
click at [515, 185] on img "Attachments" at bounding box center [516, 129] width 51 height 111
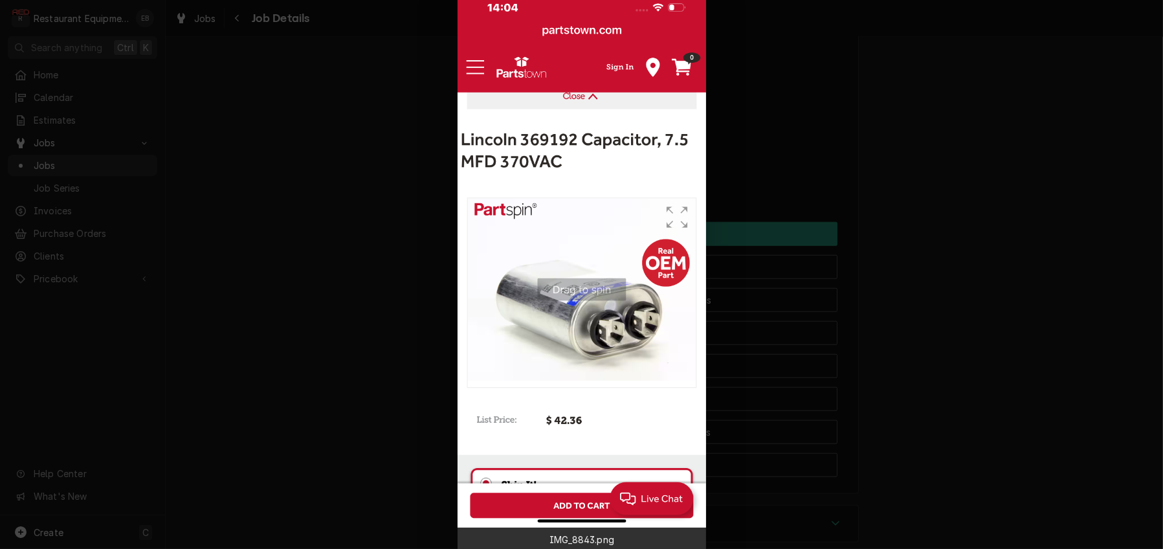
click at [827, 372] on div at bounding box center [581, 274] width 1163 height 549
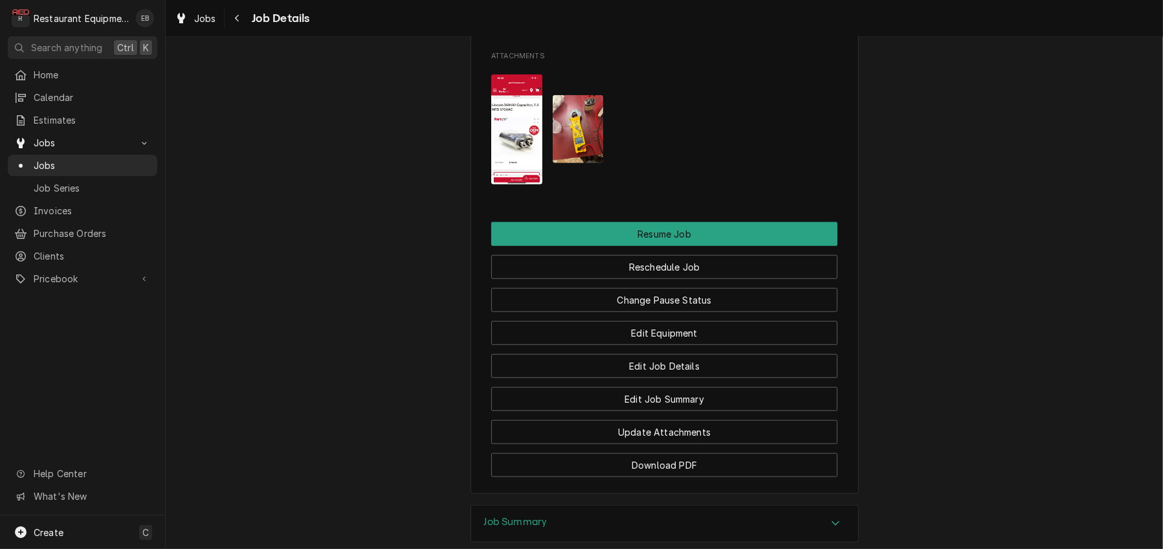
click at [507, 185] on img "Attachments" at bounding box center [516, 129] width 51 height 111
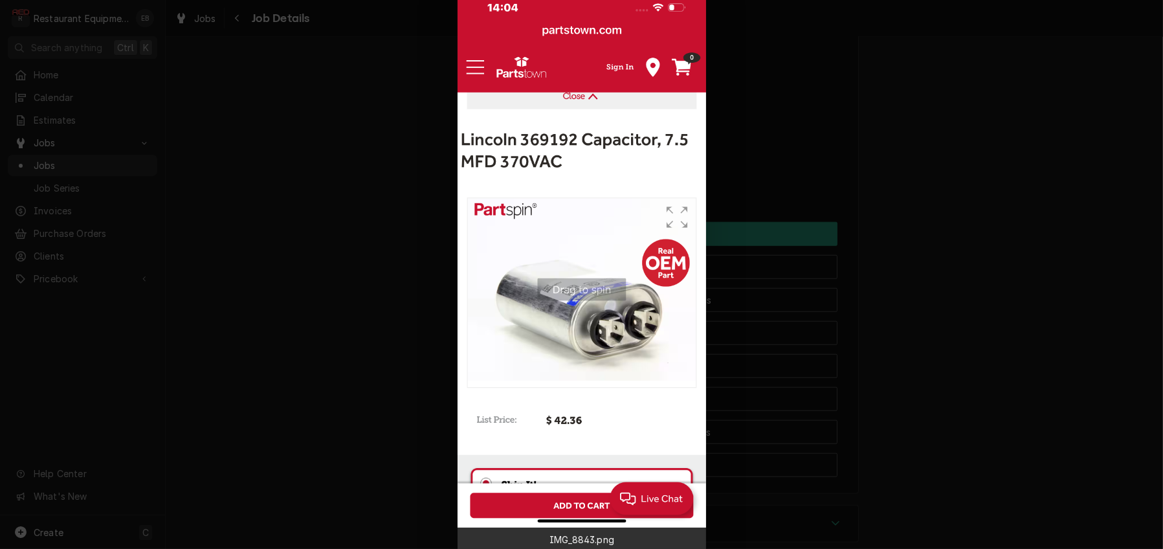
click at [772, 366] on div at bounding box center [581, 274] width 1163 height 549
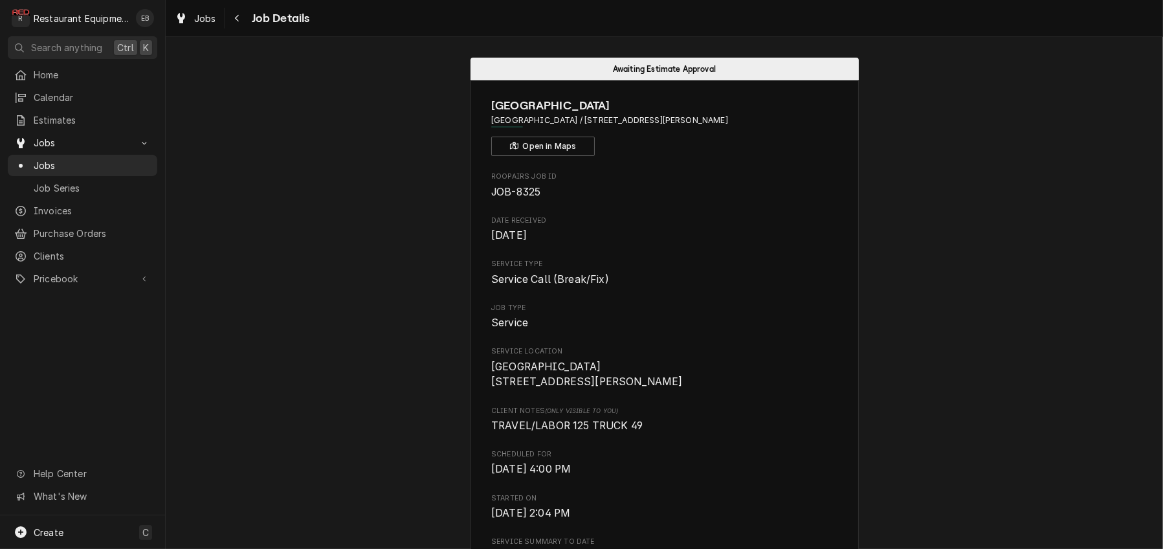
scroll to position [0, 0]
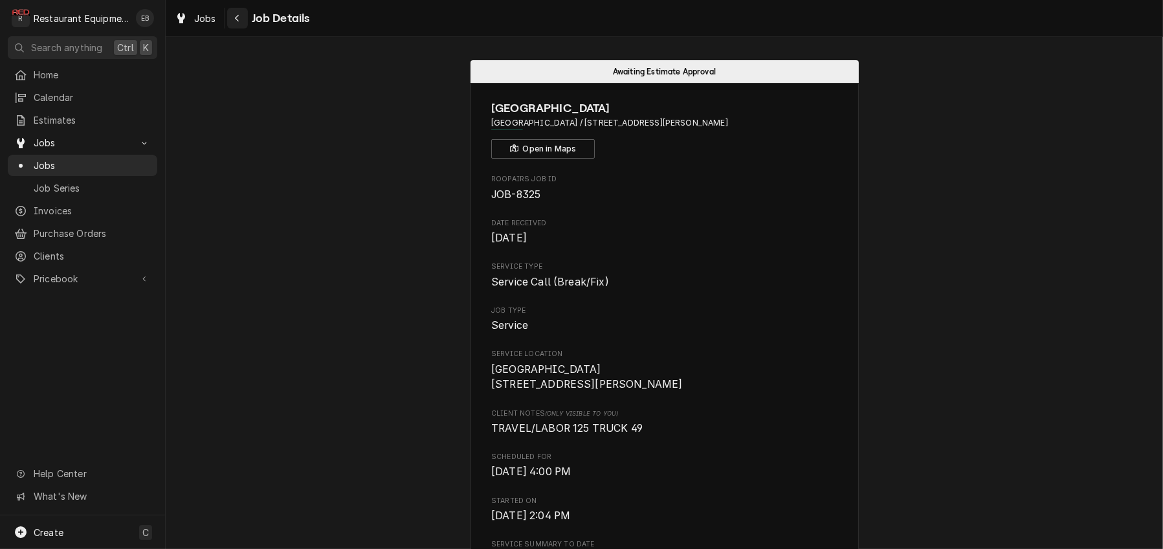
click at [244, 14] on div "Navigate back" at bounding box center [237, 18] width 13 height 13
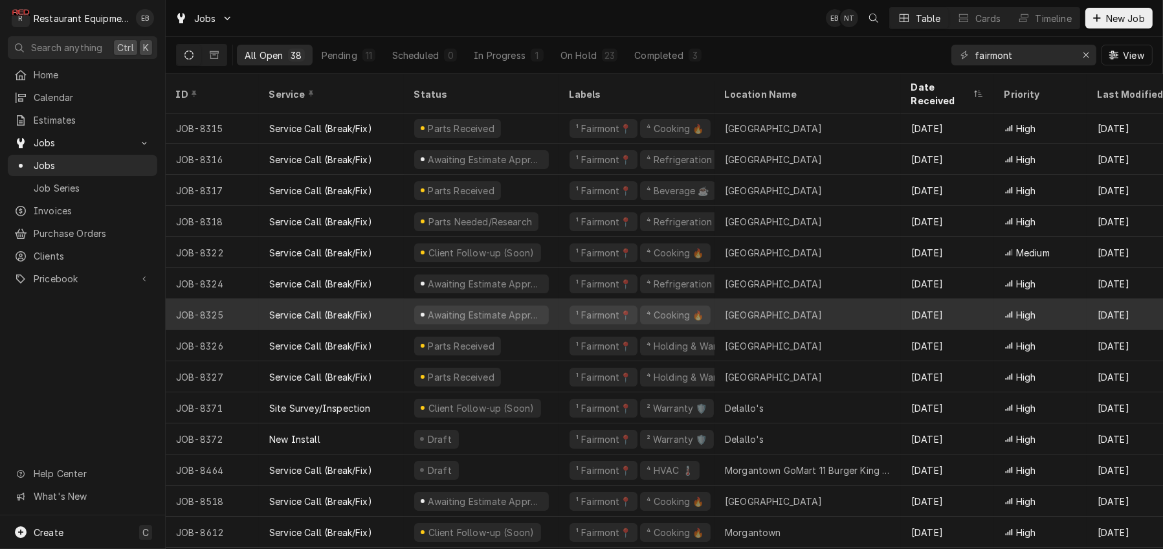
scroll to position [288, 0]
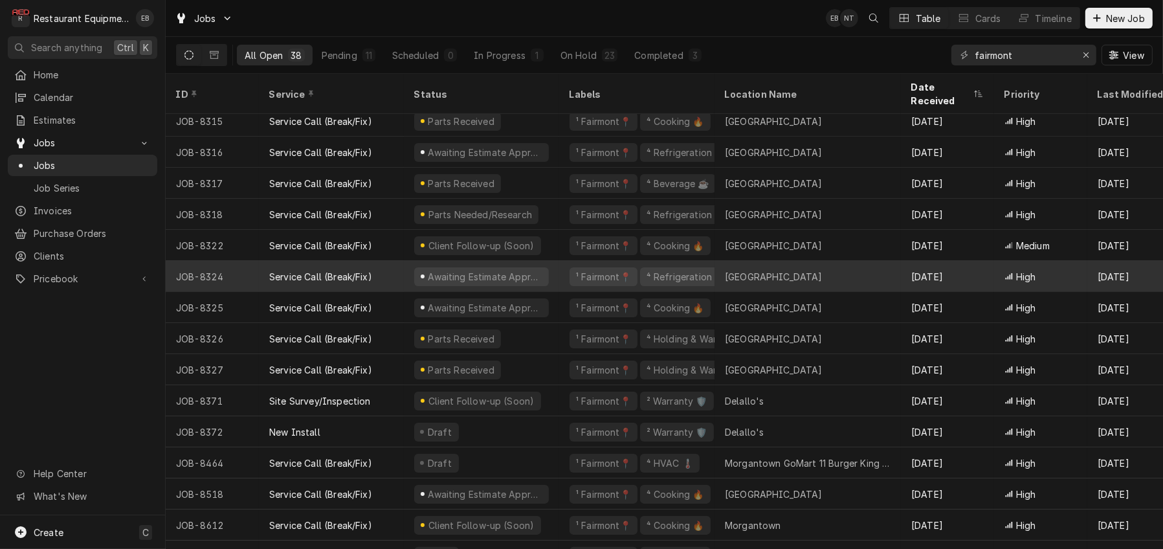
click at [315, 278] on div "Service Call (Break/Fix)" at bounding box center [320, 277] width 103 height 14
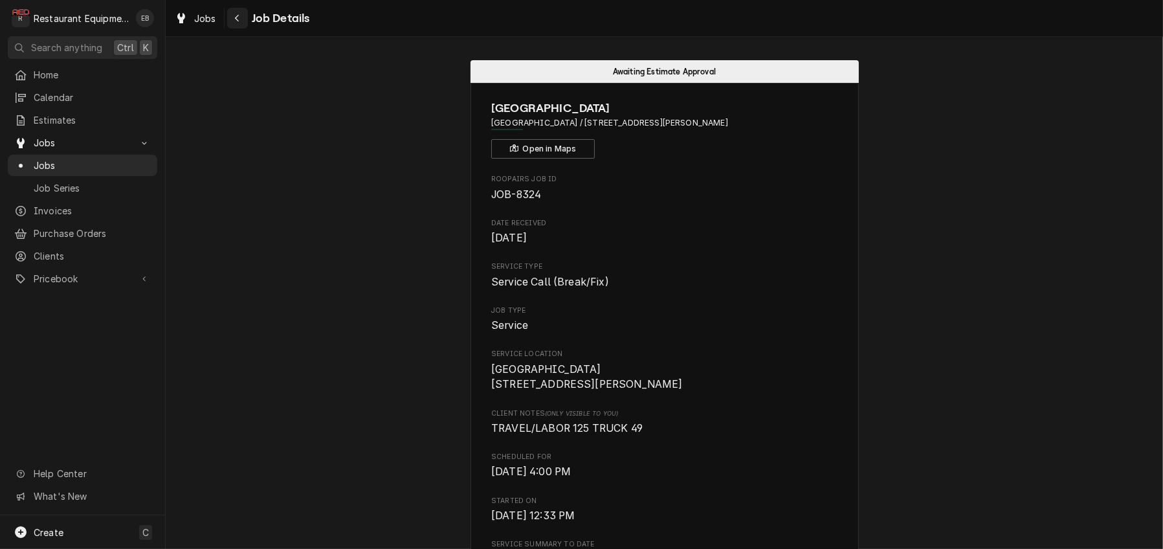
click at [240, 17] on icon "Navigate back" at bounding box center [237, 18] width 6 height 9
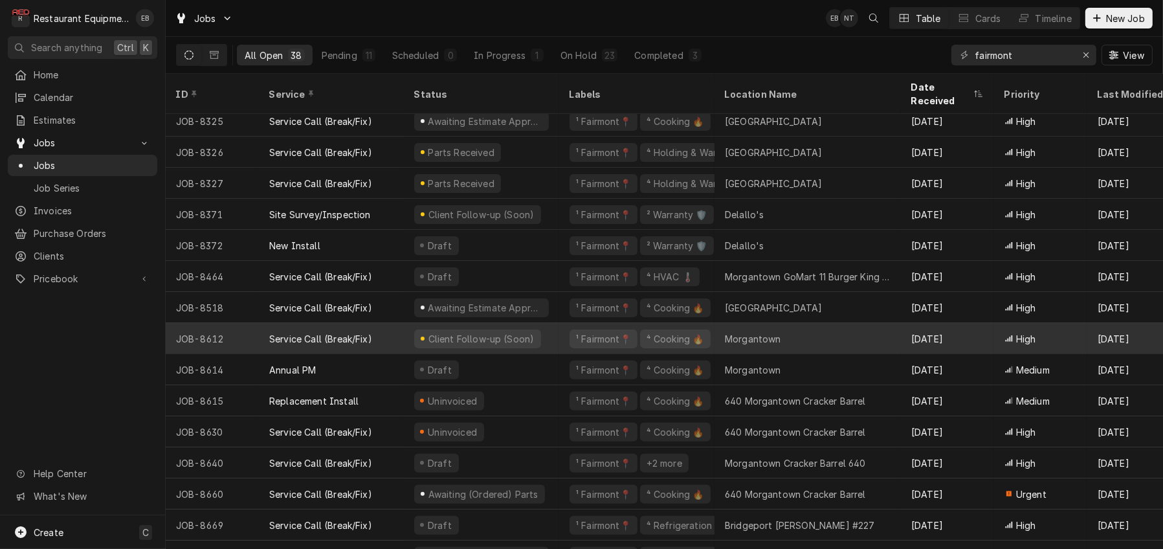
scroll to position [475, 0]
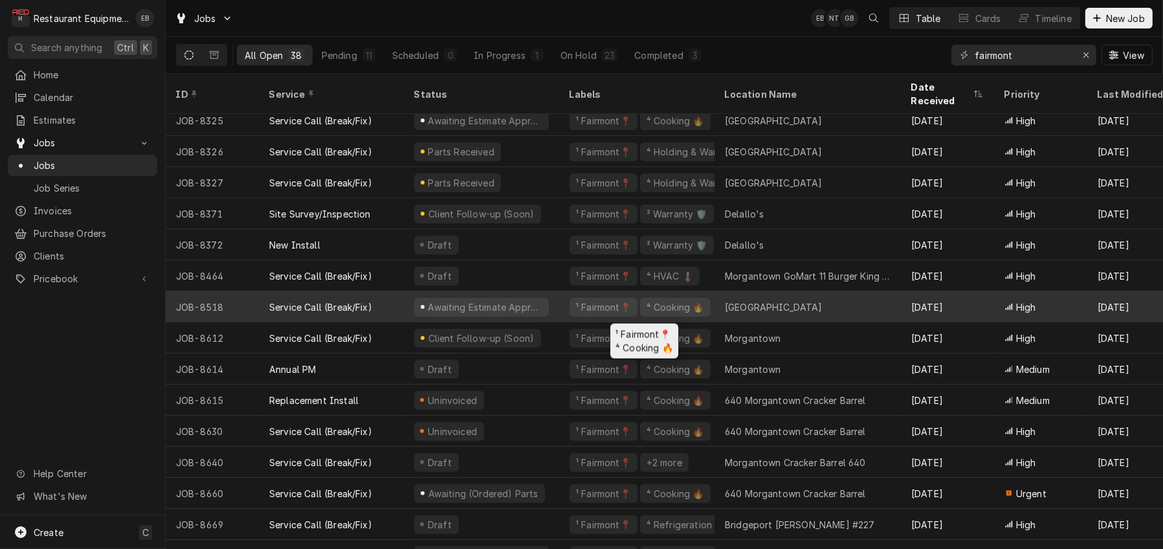
click at [571, 306] on div "¹ Fairmont📍 ⁴ Cooking 🔥" at bounding box center [636, 306] width 155 height 31
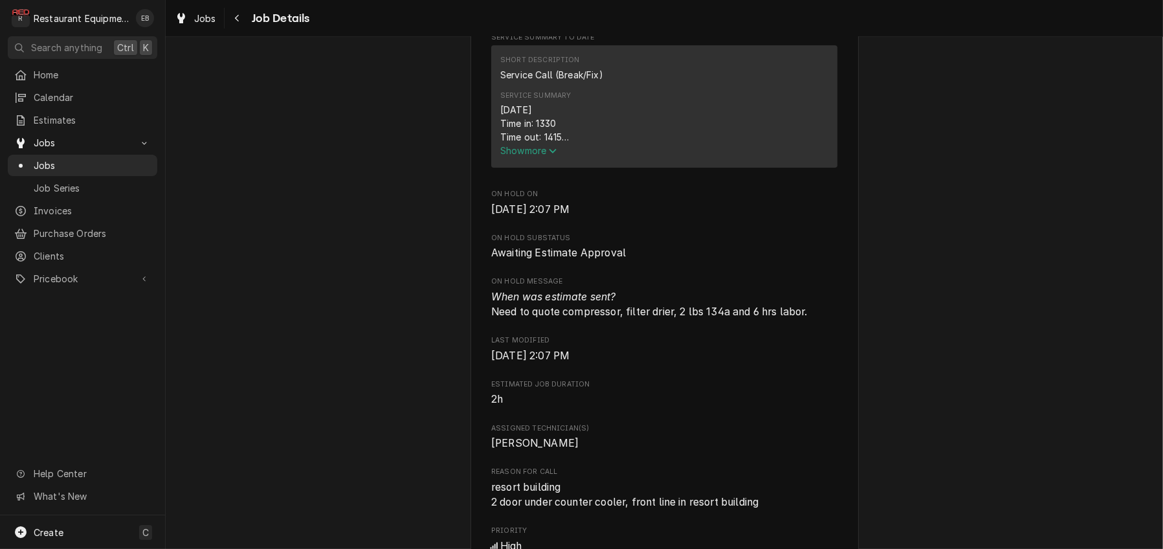
scroll to position [561, 0]
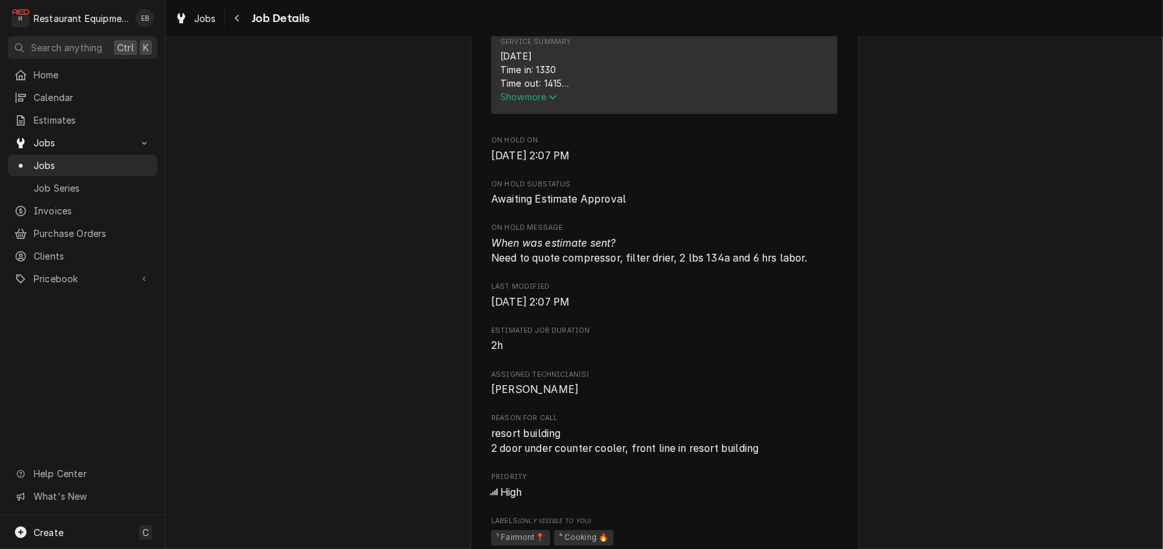
click at [539, 102] on span "Show more" at bounding box center [528, 96] width 57 height 11
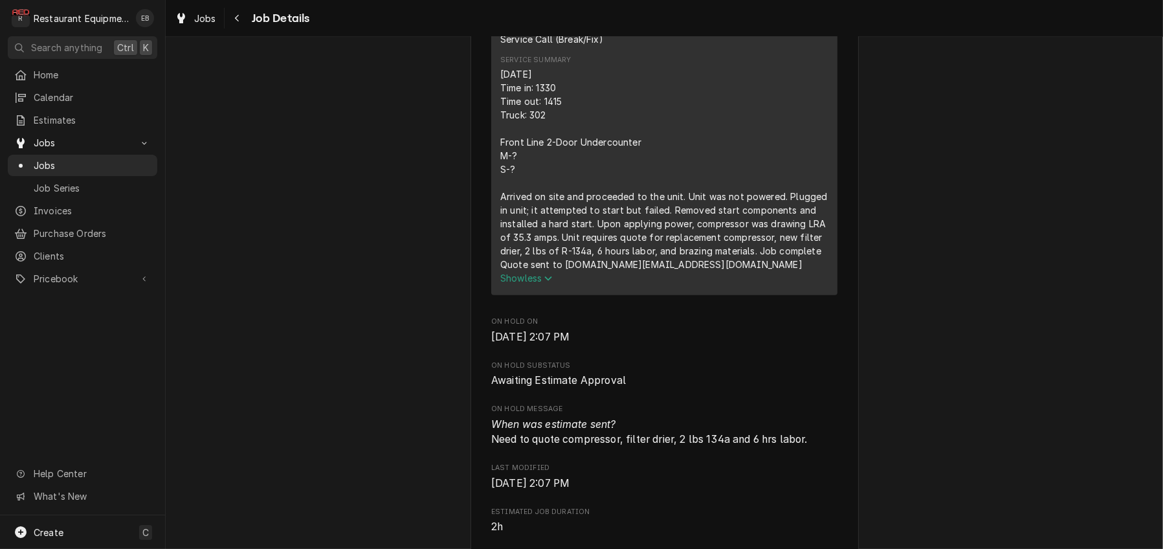
scroll to position [544, 0]
click at [216, 23] on span "Jobs" at bounding box center [205, 19] width 22 height 14
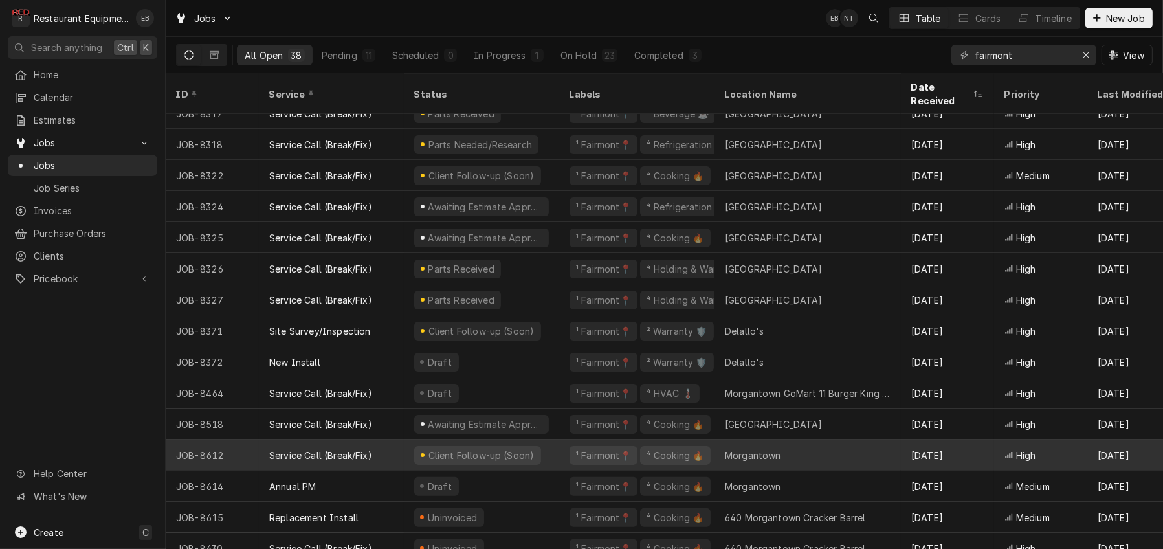
scroll to position [362, 0]
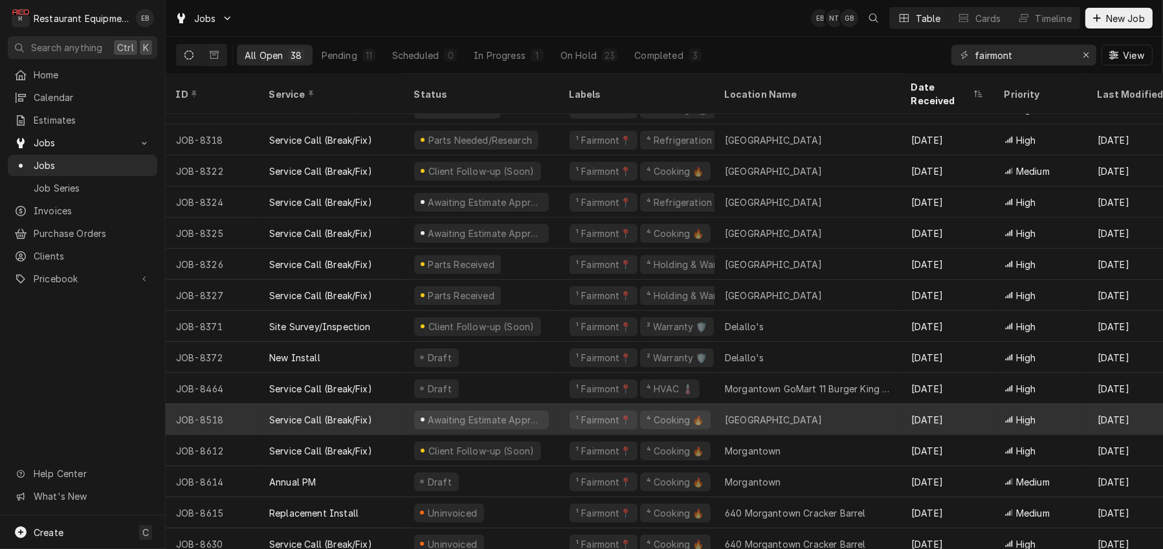
click at [401, 418] on div "Service Call (Break/Fix)" at bounding box center [331, 419] width 145 height 31
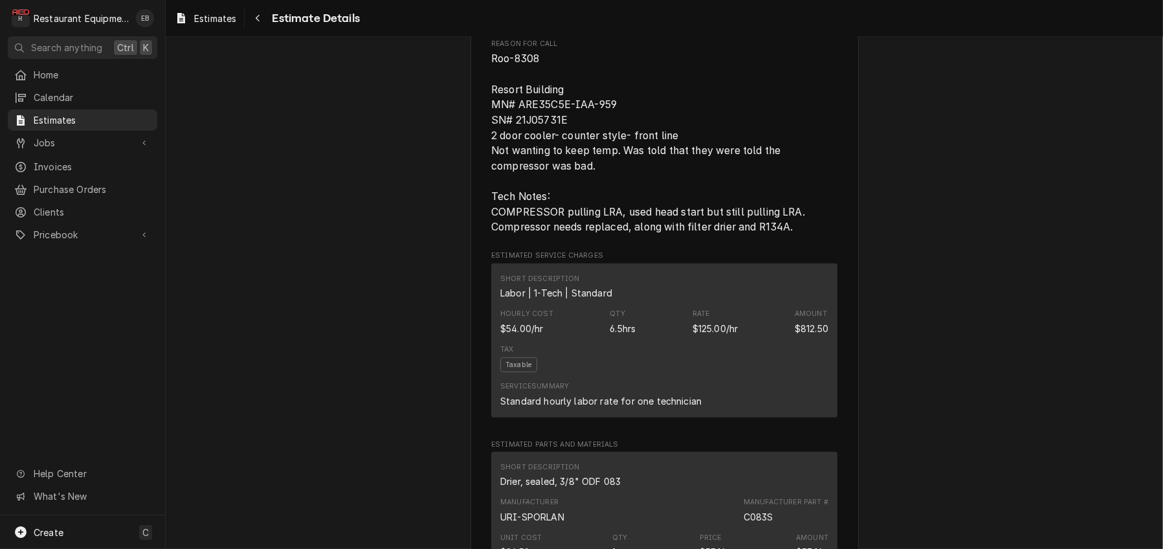
scroll to position [733, 0]
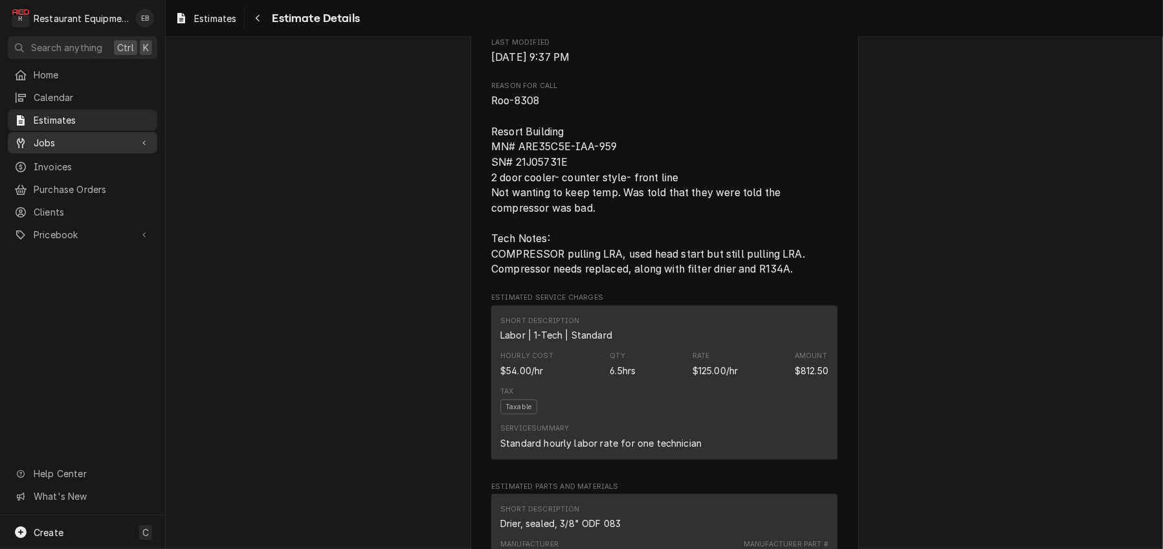
drag, startPoint x: 82, startPoint y: 150, endPoint x: 79, endPoint y: 157, distance: 7.0
click at [81, 150] on span "Jobs" at bounding box center [83, 143] width 98 height 14
click at [71, 172] on span "Jobs" at bounding box center [92, 166] width 117 height 14
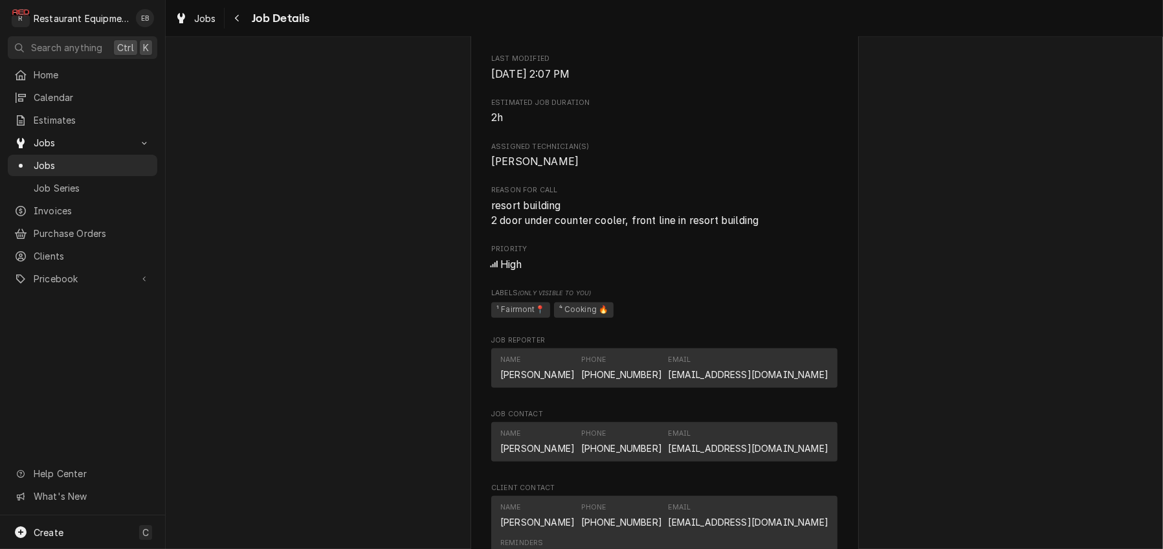
scroll to position [819, 0]
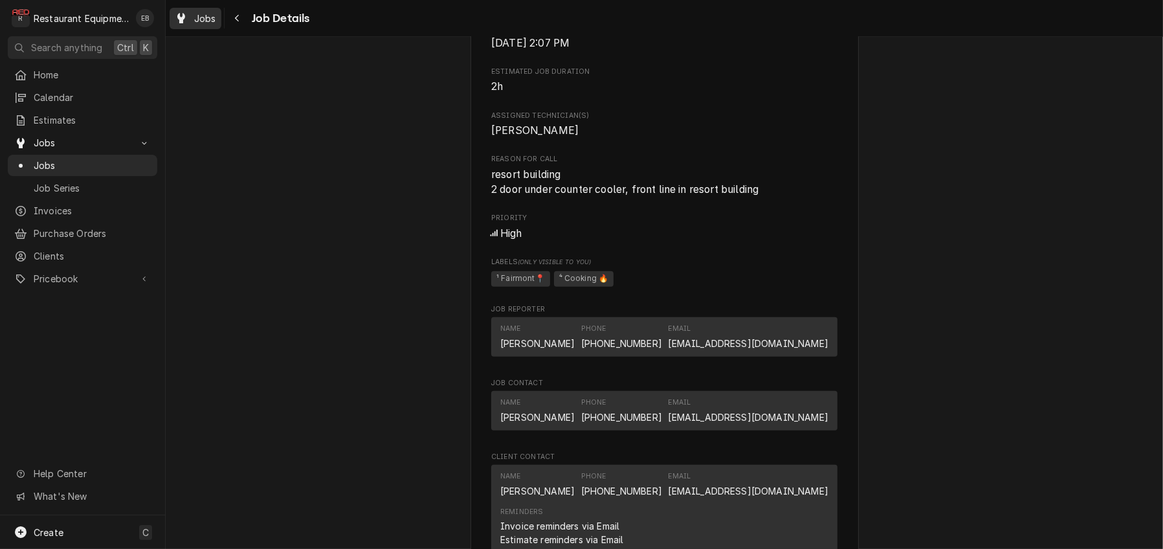
click at [208, 27] on div "Jobs" at bounding box center [195, 18] width 47 height 16
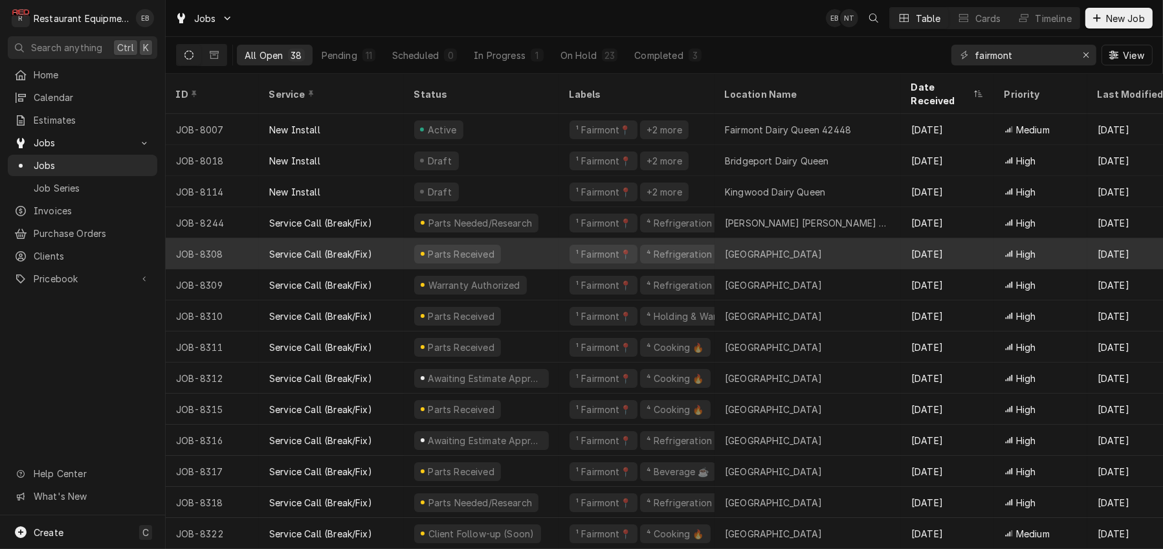
click at [318, 250] on div "Service Call (Break/Fix)" at bounding box center [320, 254] width 103 height 14
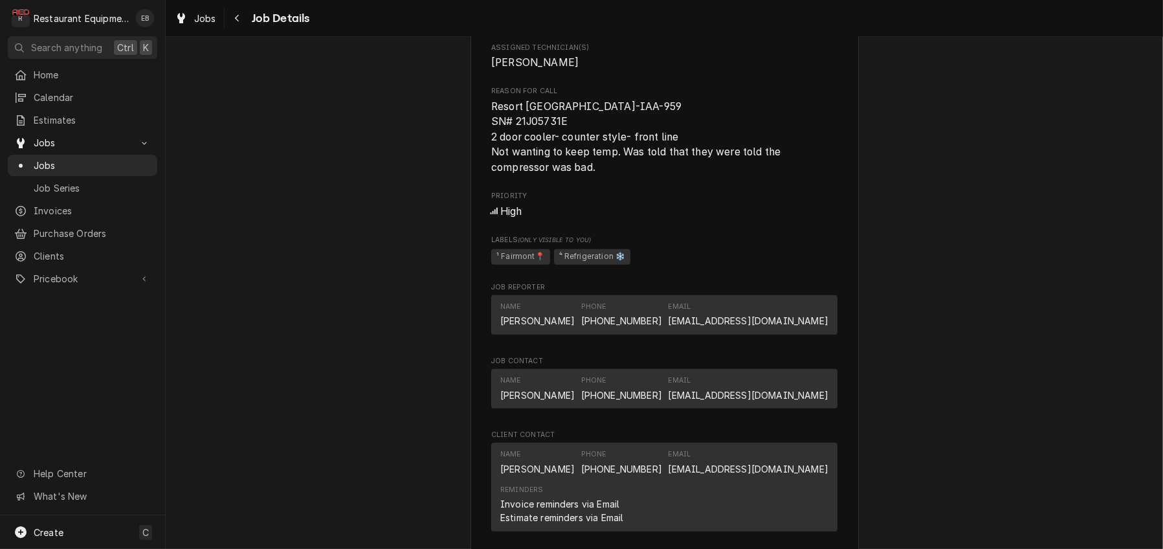
scroll to position [863, 0]
click at [240, 23] on icon "Navigate back" at bounding box center [237, 18] width 6 height 9
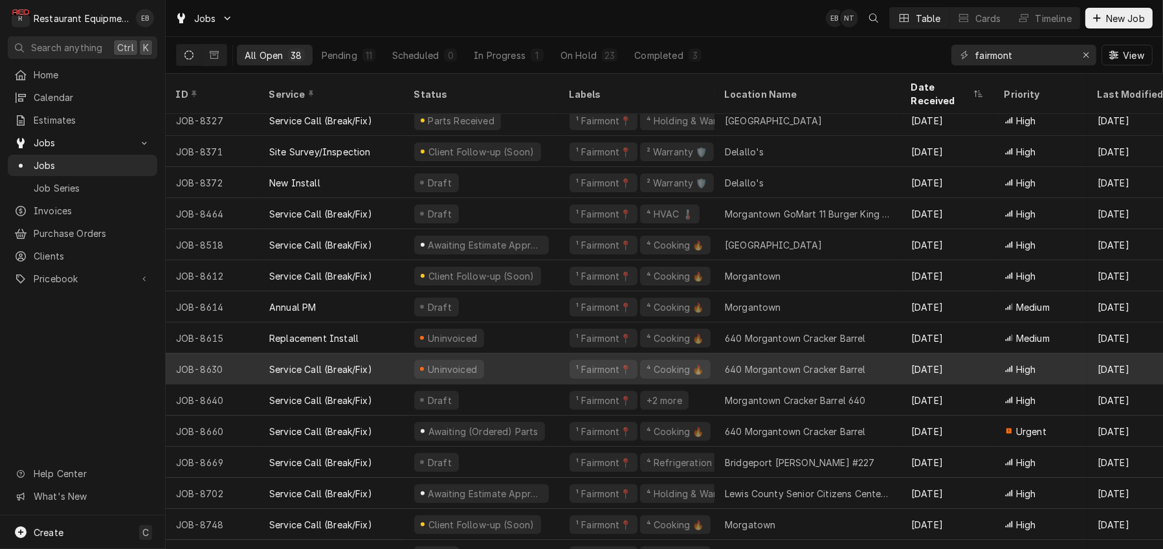
scroll to position [450, 0]
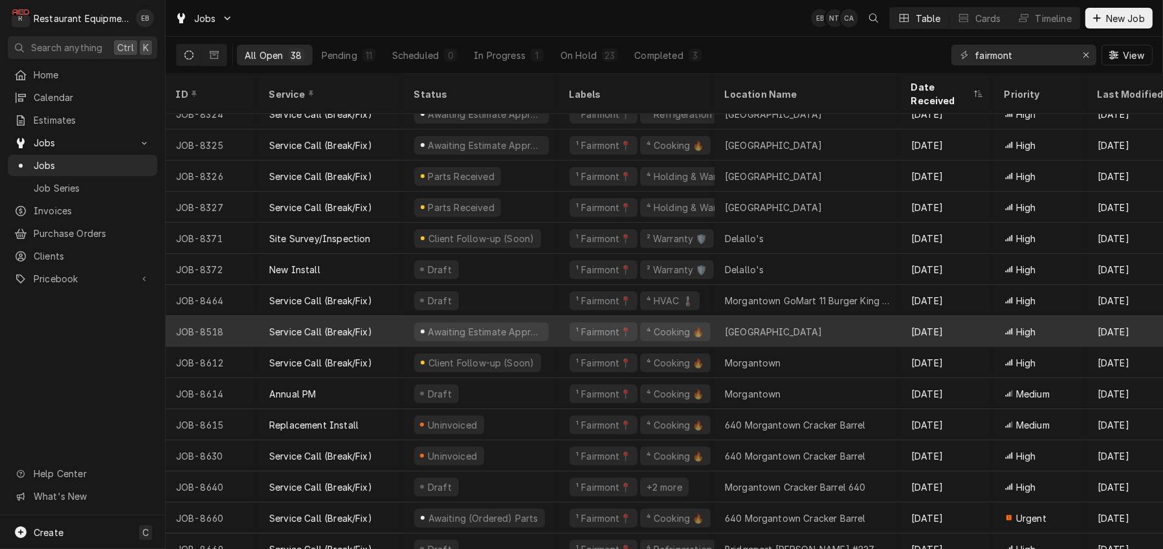
click at [404, 325] on div "Service Call (Break/Fix)" at bounding box center [331, 331] width 145 height 31
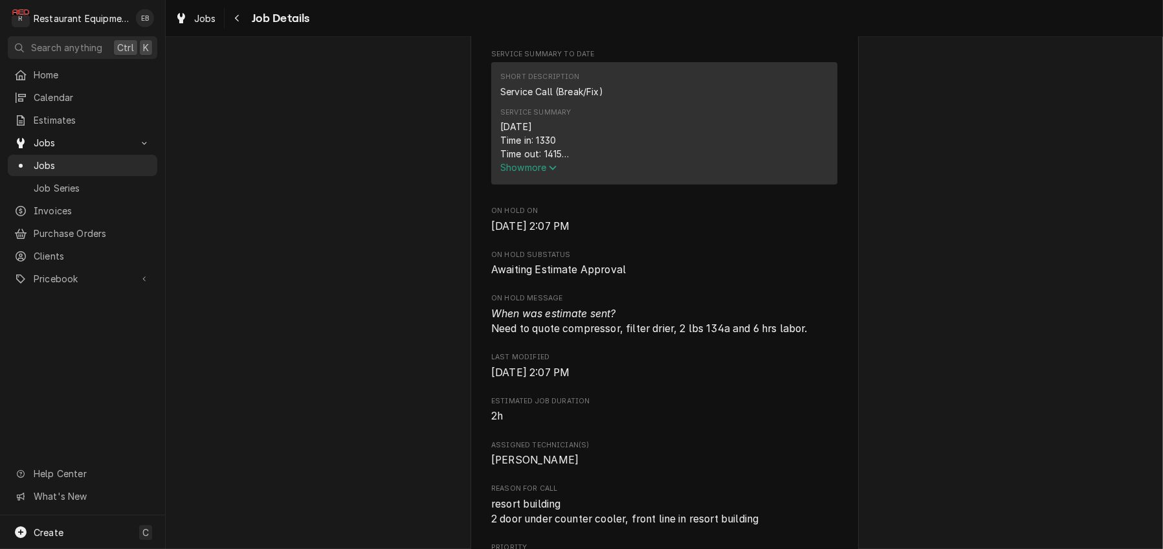
scroll to position [474, 0]
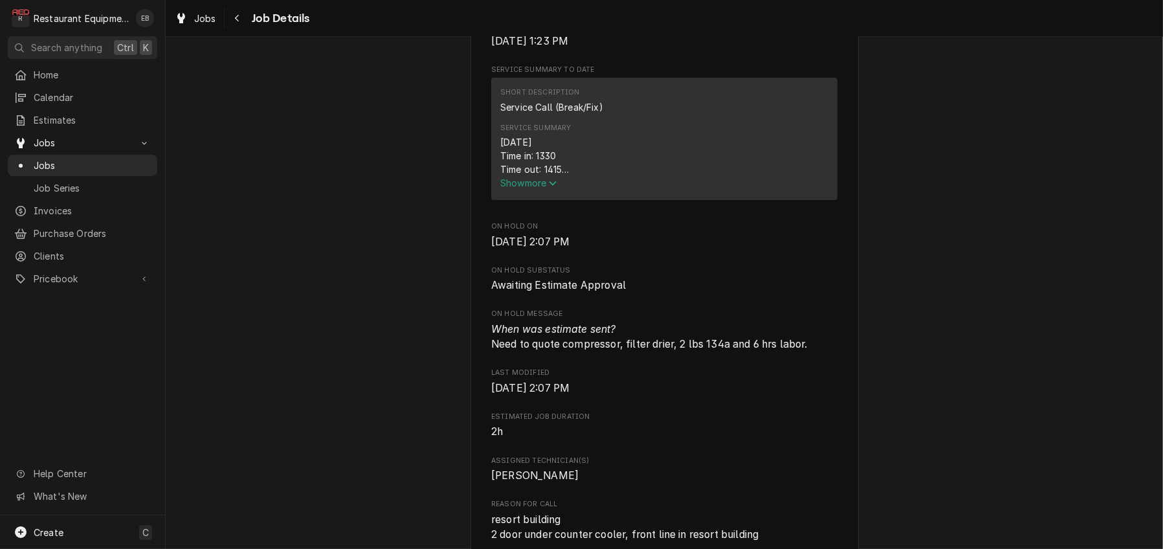
click at [533, 188] on span "Show more" at bounding box center [528, 182] width 57 height 11
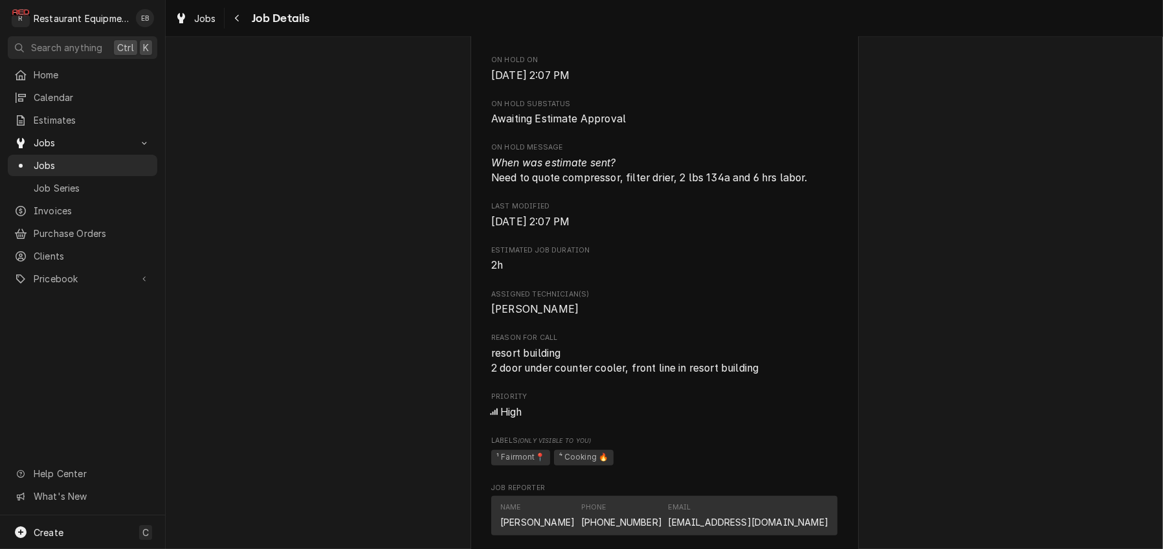
scroll to position [802, 0]
click at [208, 20] on span "Jobs" at bounding box center [205, 19] width 22 height 14
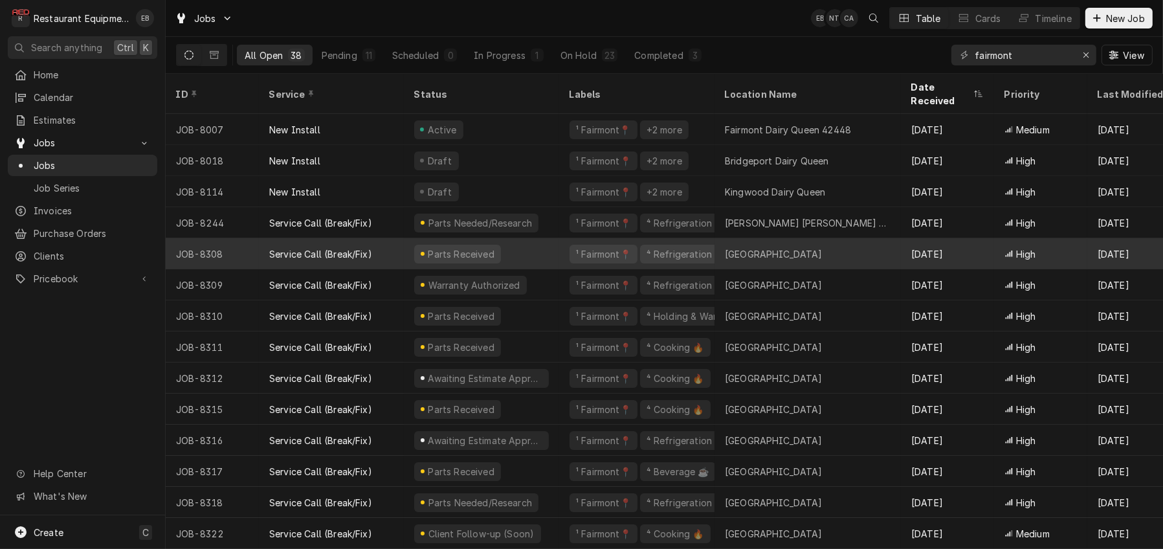
click at [344, 247] on div "Service Call (Break/Fix)" at bounding box center [320, 254] width 103 height 14
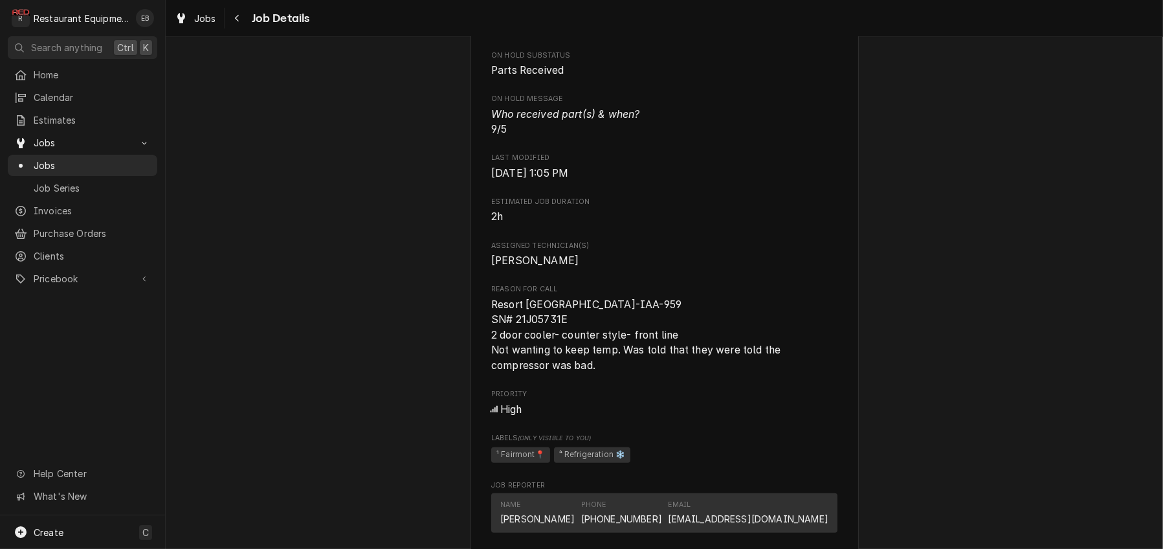
scroll to position [656, 0]
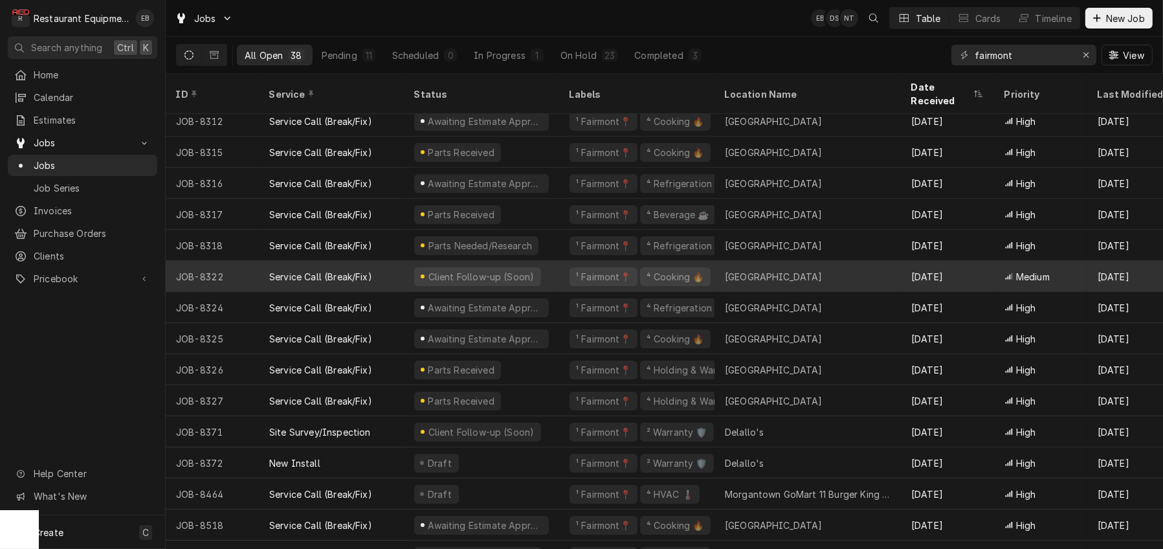
scroll to position [257, 0]
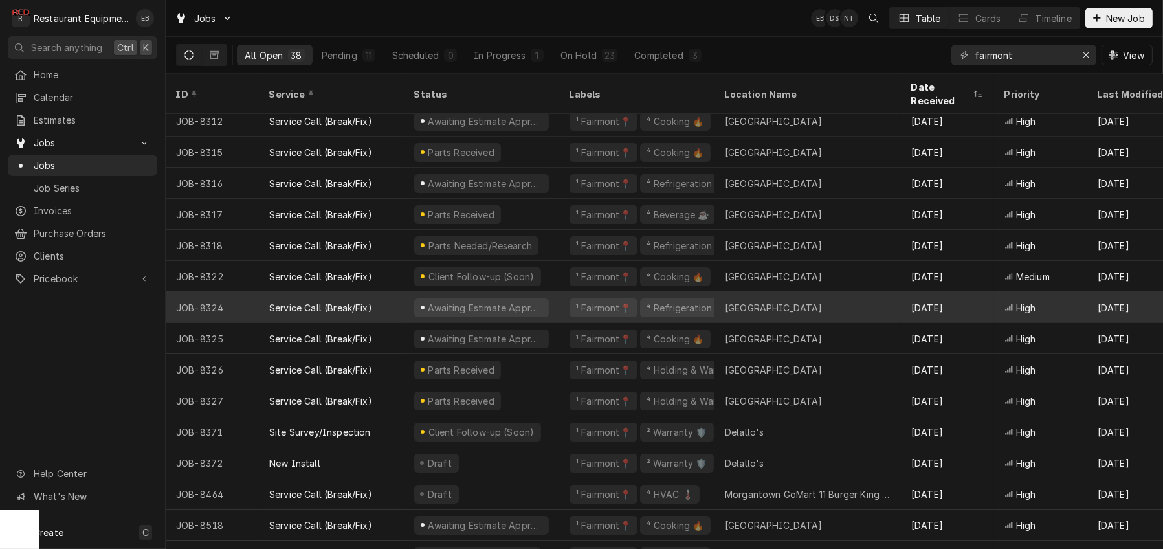
click at [559, 305] on div "Awaiting Estimate Approval" at bounding box center [481, 307] width 155 height 31
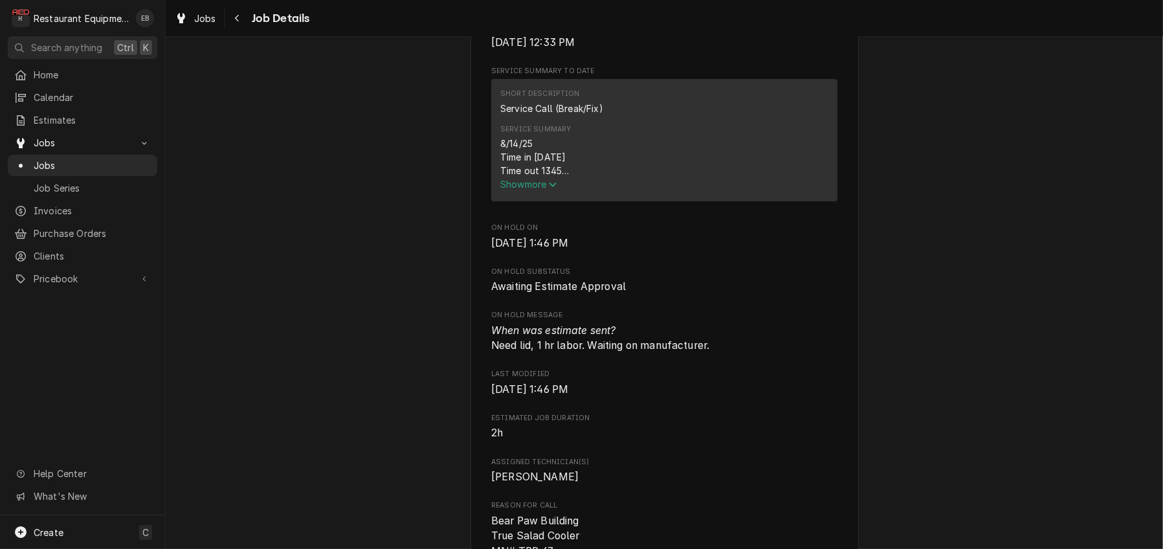
scroll to position [474, 0]
click at [542, 188] on span "Show more" at bounding box center [528, 182] width 57 height 11
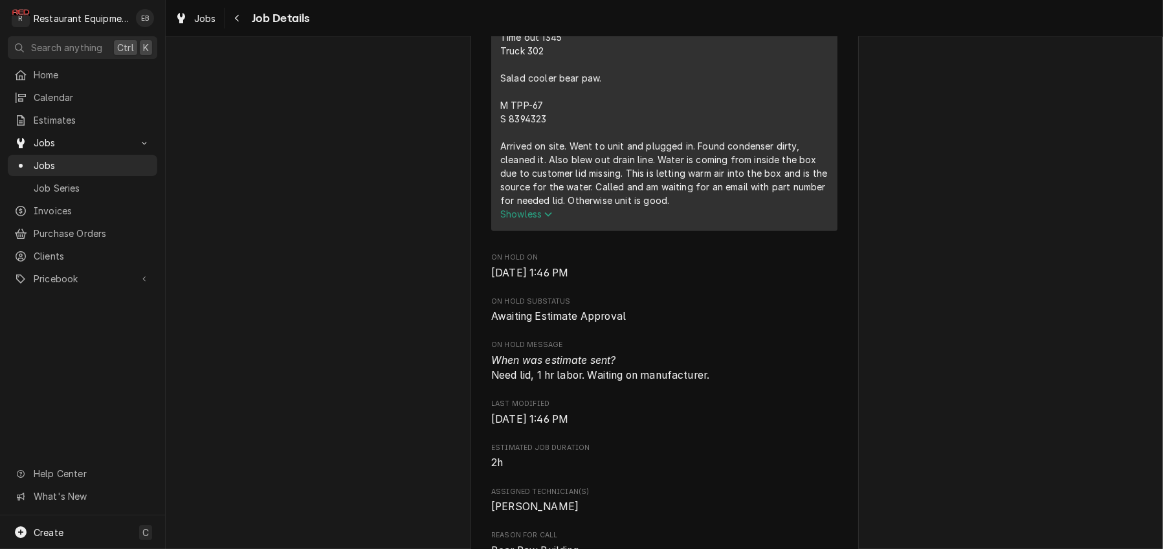
scroll to position [604, 0]
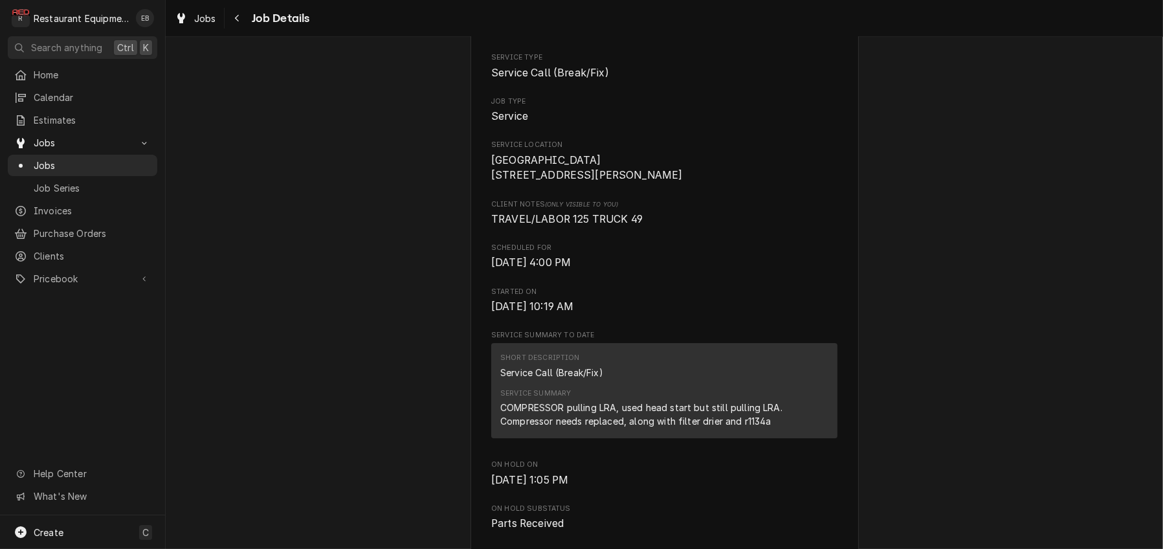
scroll to position [216, 0]
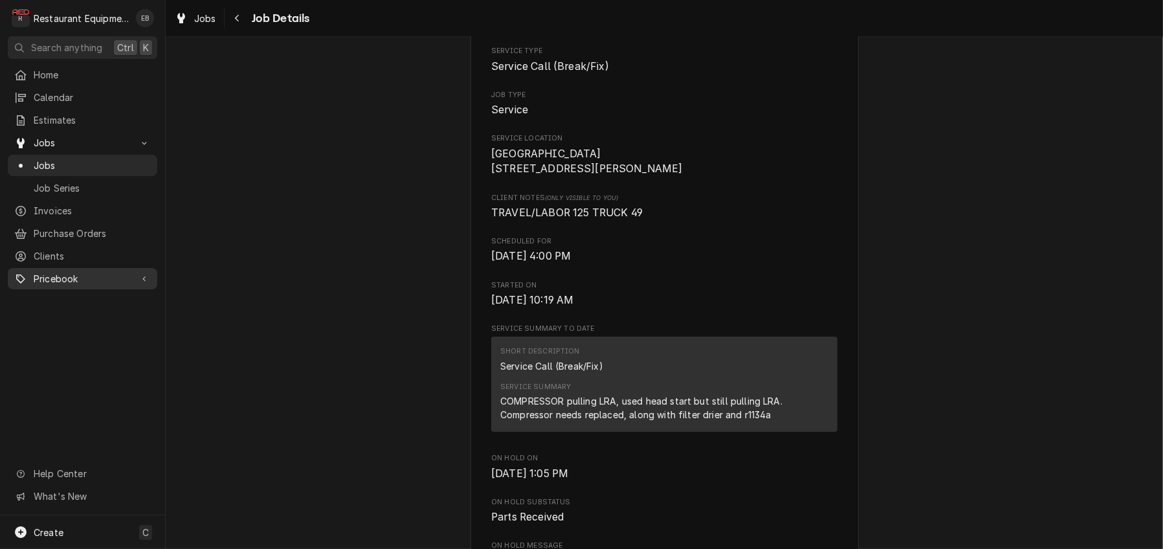
drag, startPoint x: 97, startPoint y: 287, endPoint x: 98, endPoint y: 296, distance: 9.1
click at [97, 285] on span "Pricebook" at bounding box center [83, 279] width 98 height 14
click at [89, 330] on span "Parts & Materials" at bounding box center [92, 324] width 117 height 14
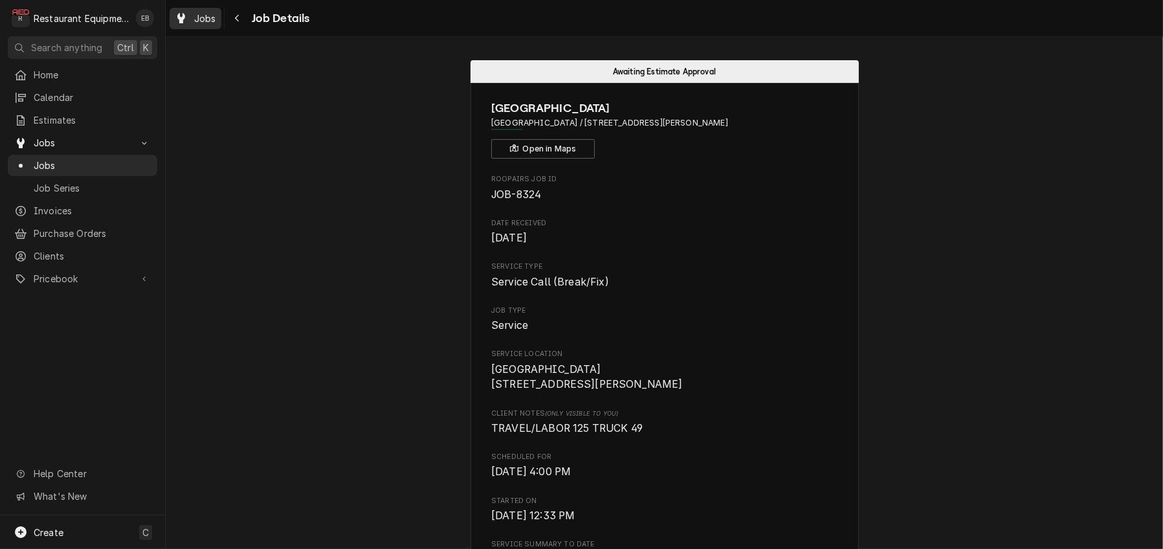
click at [211, 17] on span "Jobs" at bounding box center [205, 19] width 22 height 14
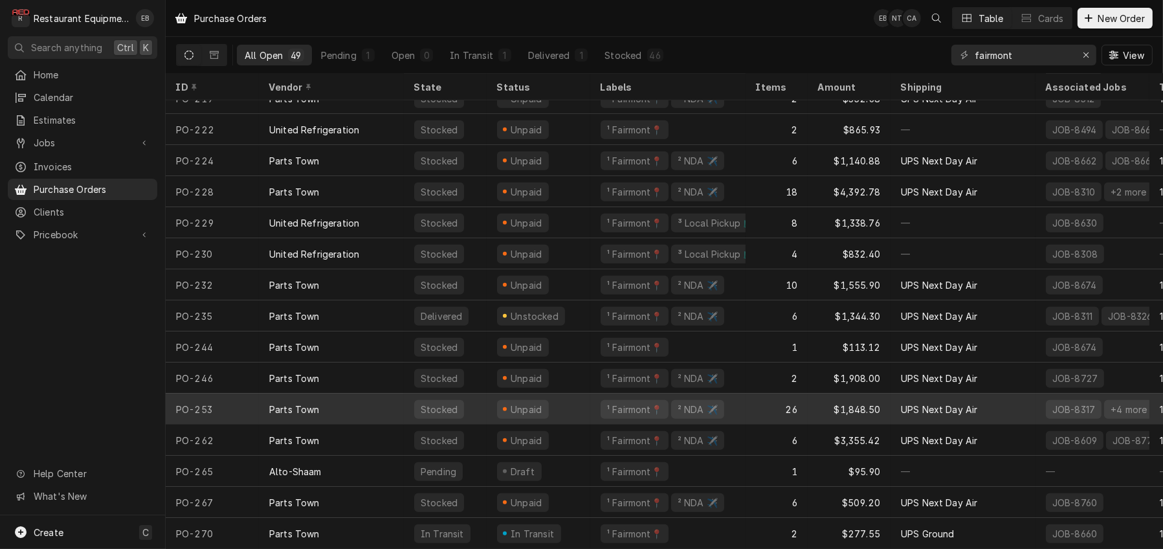
scroll to position [1085, 0]
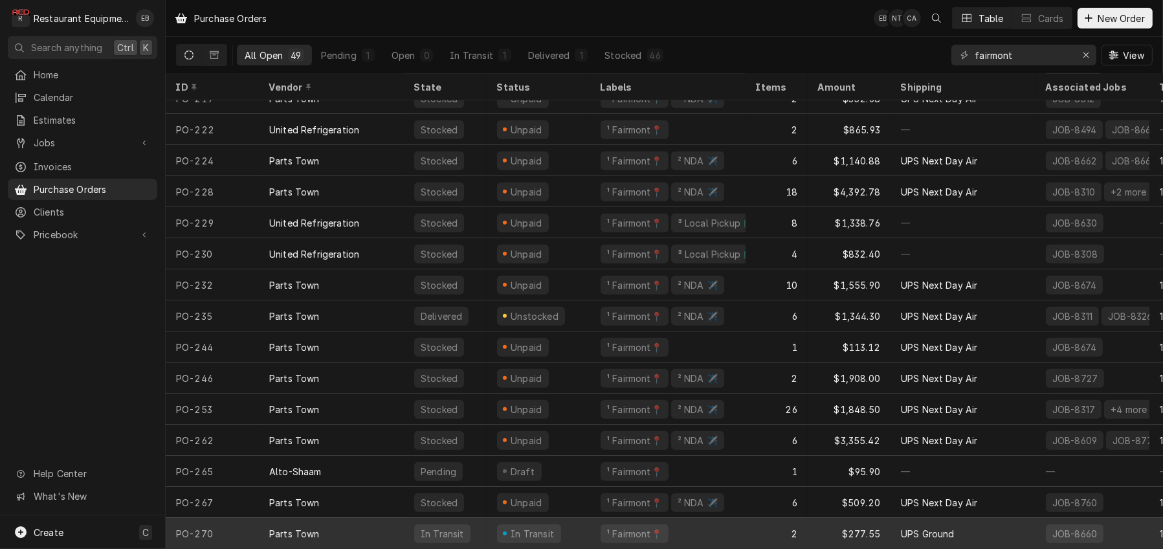
click at [590, 522] on div "In Transit" at bounding box center [539, 533] width 104 height 31
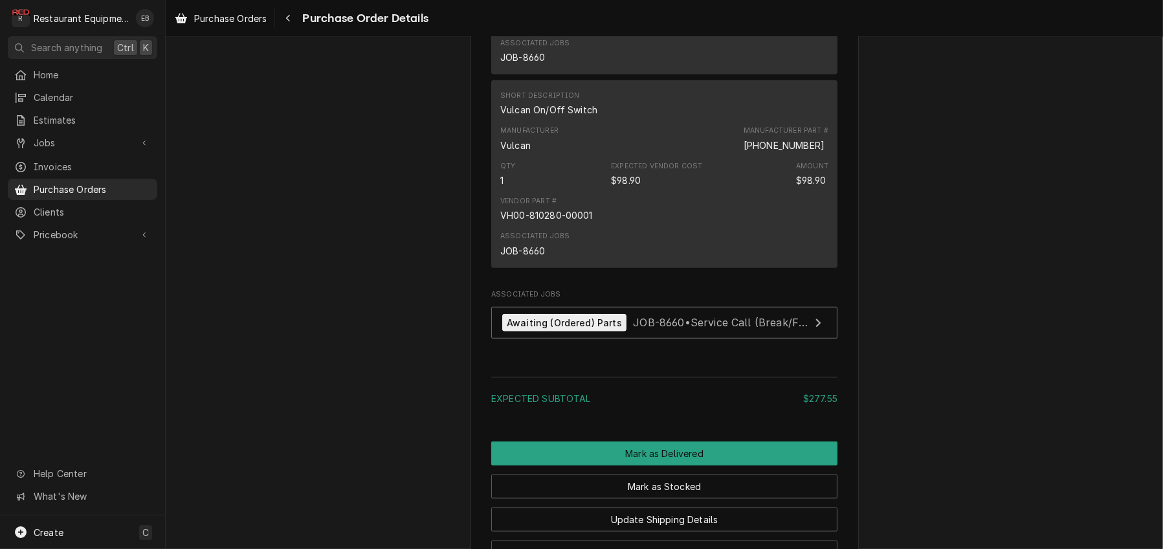
scroll to position [1036, 0]
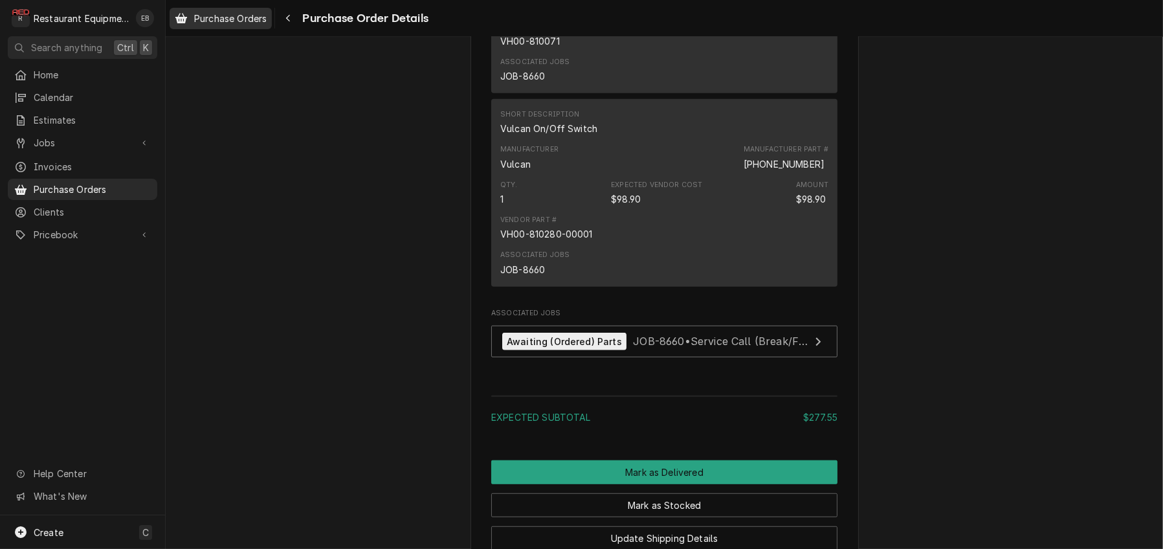
click at [233, 20] on span "Purchase Orders" at bounding box center [230, 19] width 72 height 14
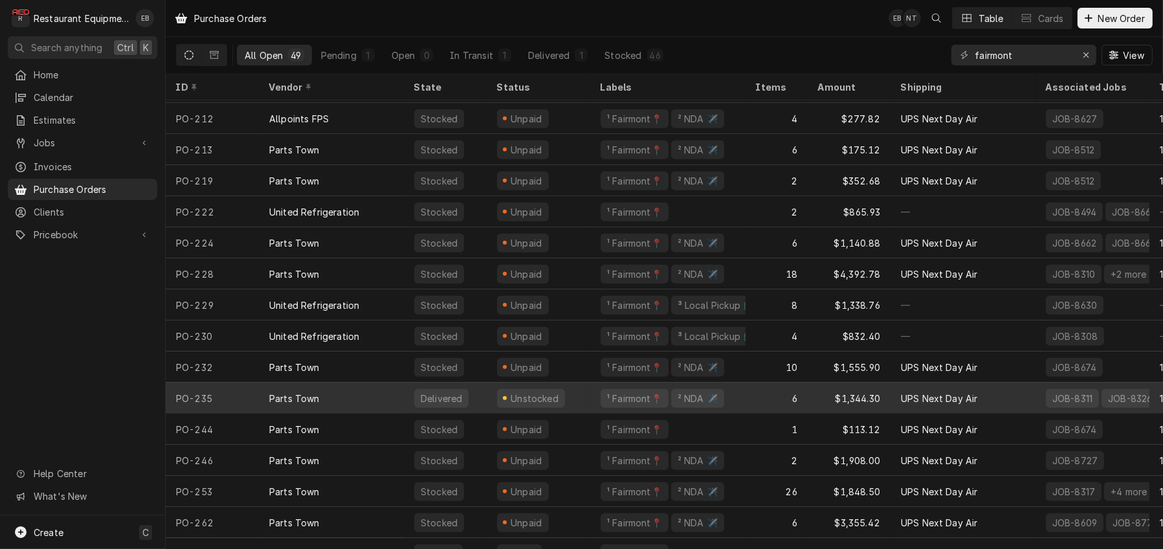
scroll to position [1085, 0]
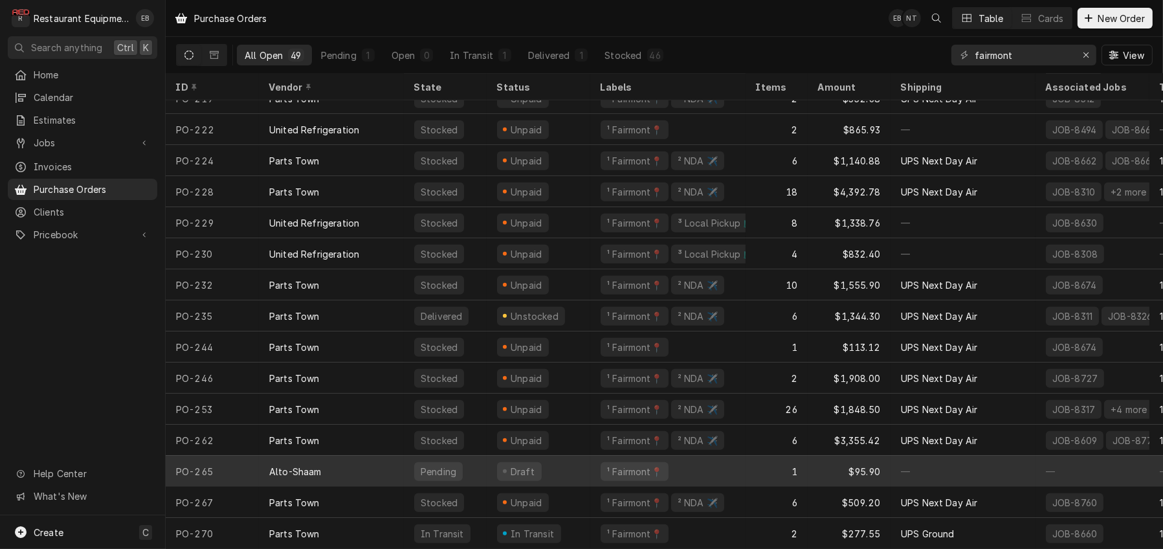
click at [576, 460] on div "Draft" at bounding box center [539, 471] width 104 height 31
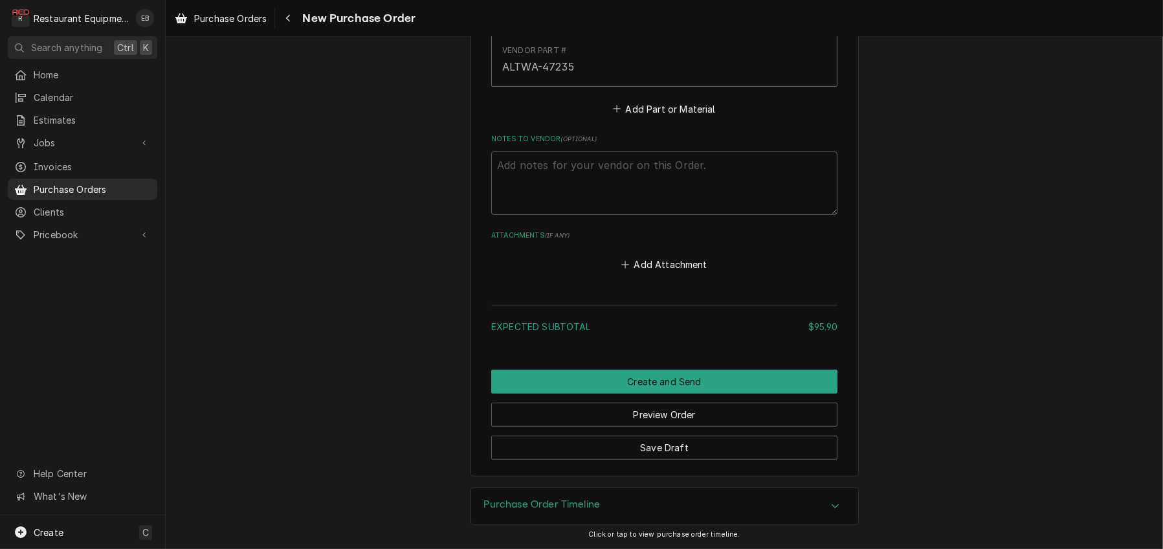
scroll to position [757, 0]
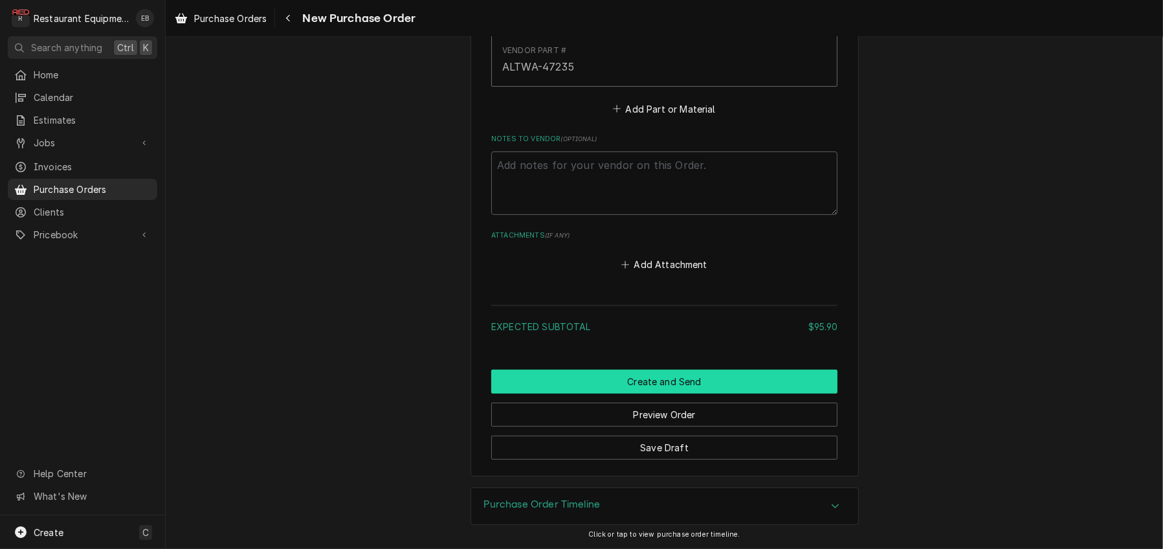
click at [713, 370] on button "Create and Send" at bounding box center [664, 382] width 346 height 24
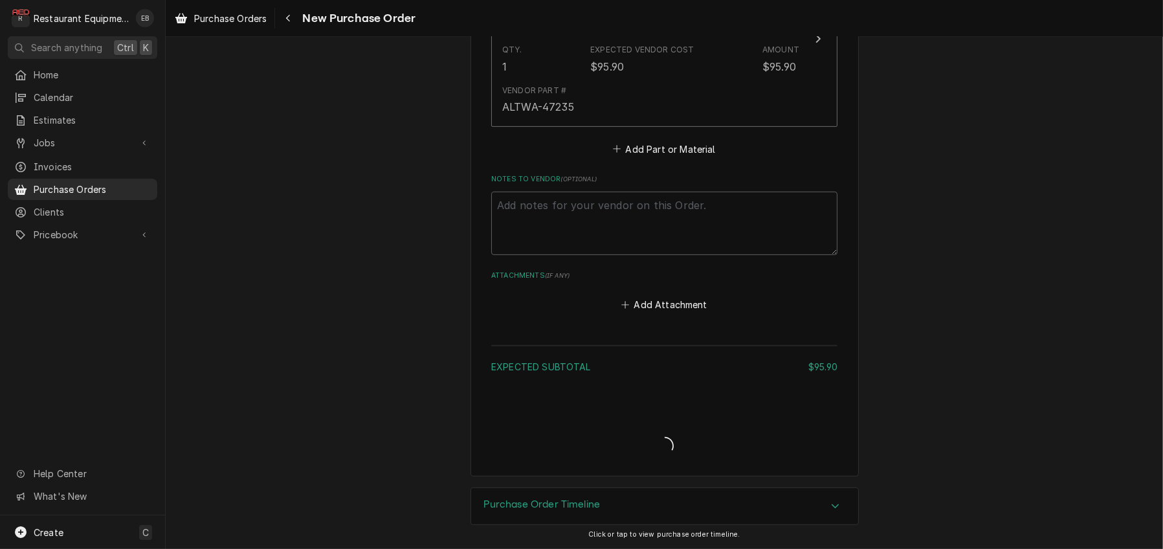
scroll to position [713, 0]
type textarea "x"
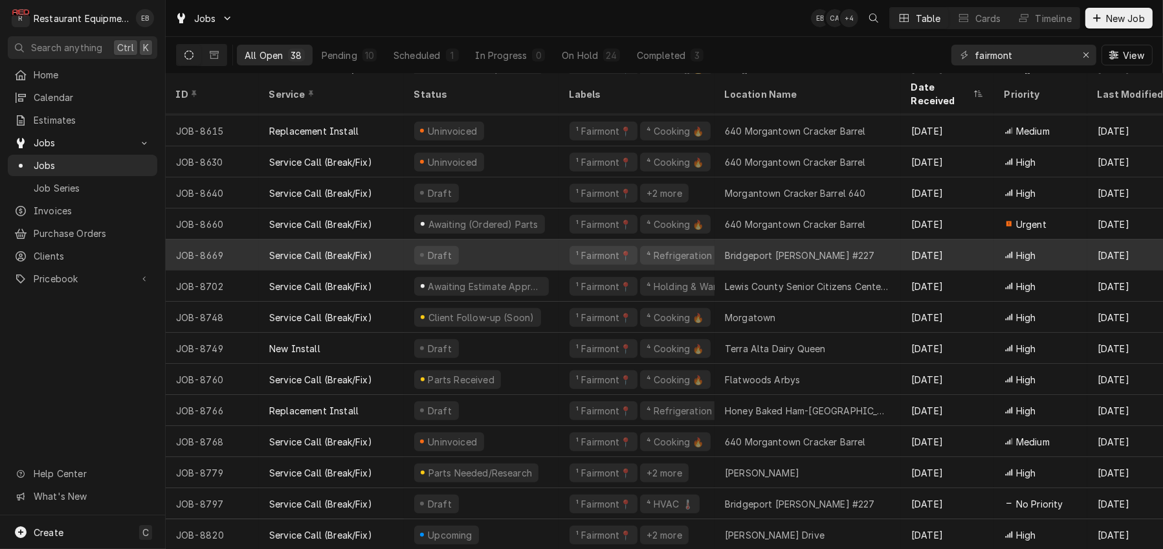
scroll to position [754, 0]
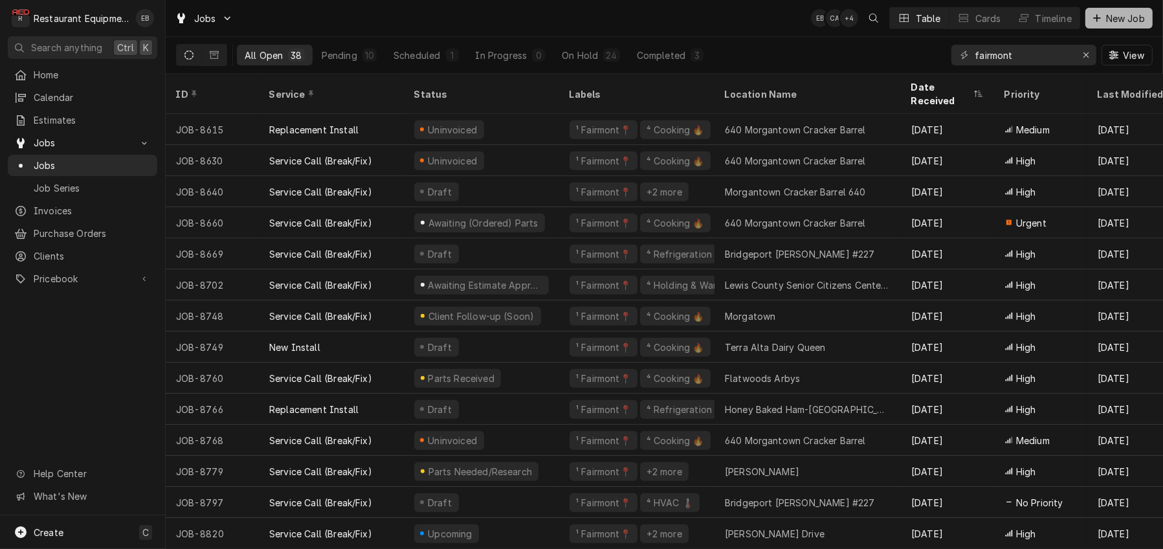
click at [1106, 20] on span "New Job" at bounding box center [1126, 19] width 44 height 14
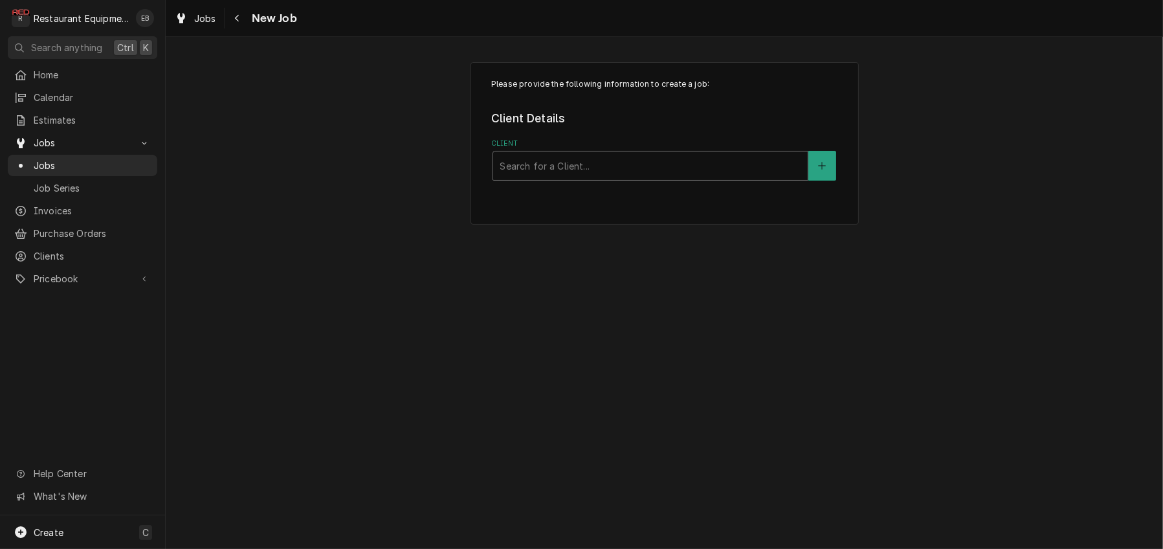
drag, startPoint x: 661, startPoint y: 183, endPoint x: 661, endPoint y: 176, distance: 7.1
click at [661, 177] on div "Client" at bounding box center [651, 165] width 302 height 23
type input "fairmont arbys"
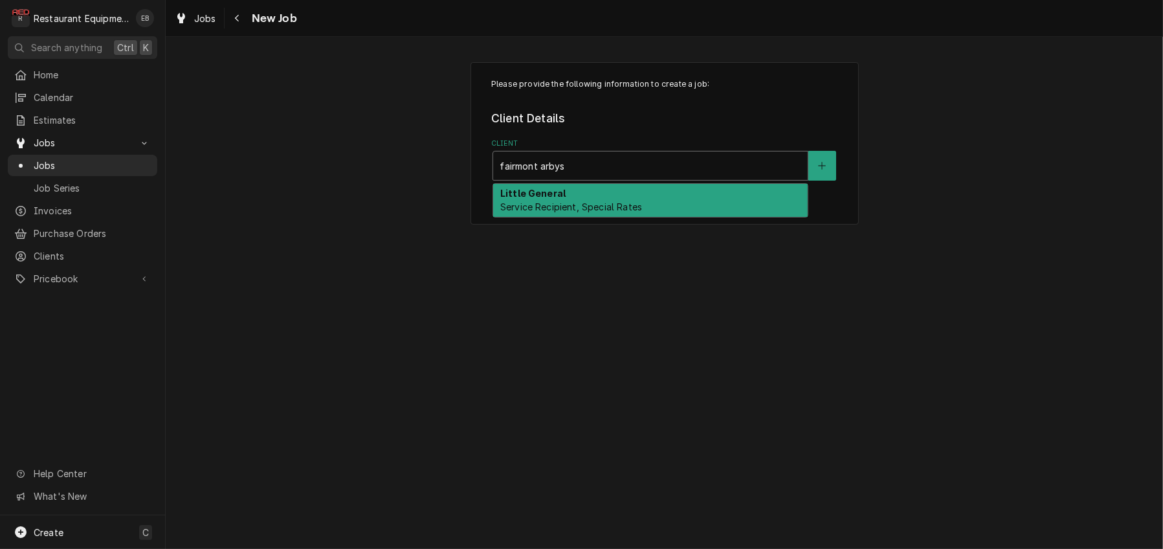
click at [661, 211] on div "Little General Service Recipient, Special Rates" at bounding box center [650, 201] width 315 height 34
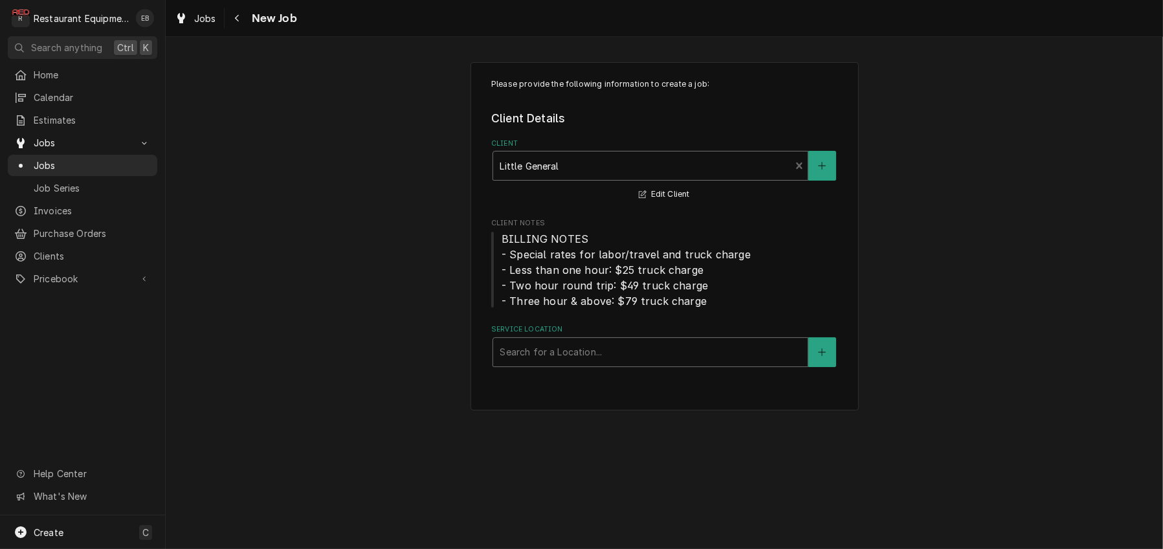
click at [561, 364] on div "Service Location" at bounding box center [651, 351] width 302 height 23
type input "fairmont"
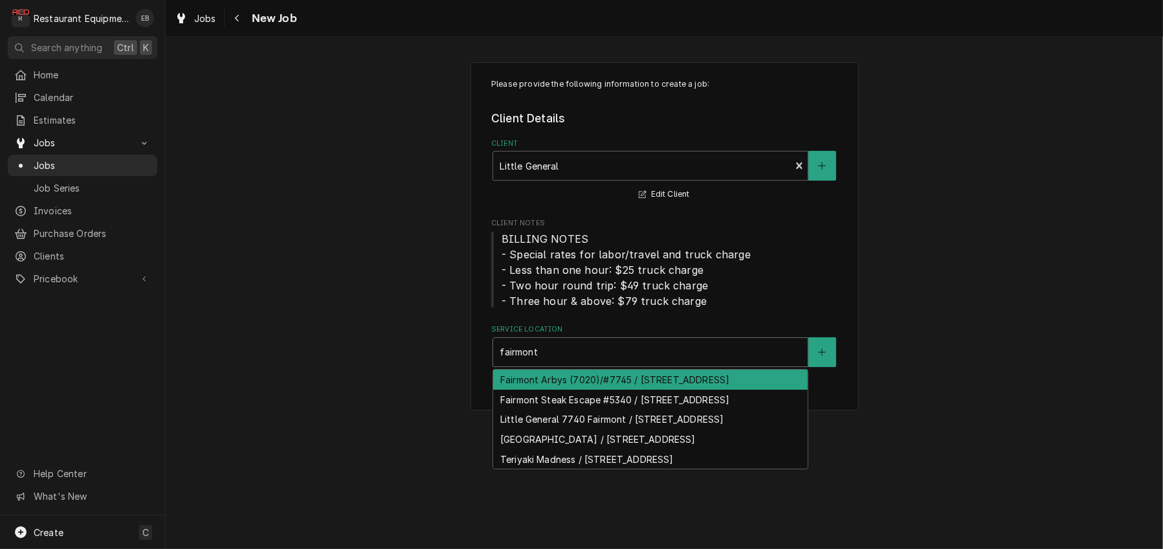
click at [621, 390] on div "Fairmont Arbys (7020)/#7745 / 190 E Grafton Rd, Fairmont, WV 26554" at bounding box center [650, 380] width 315 height 20
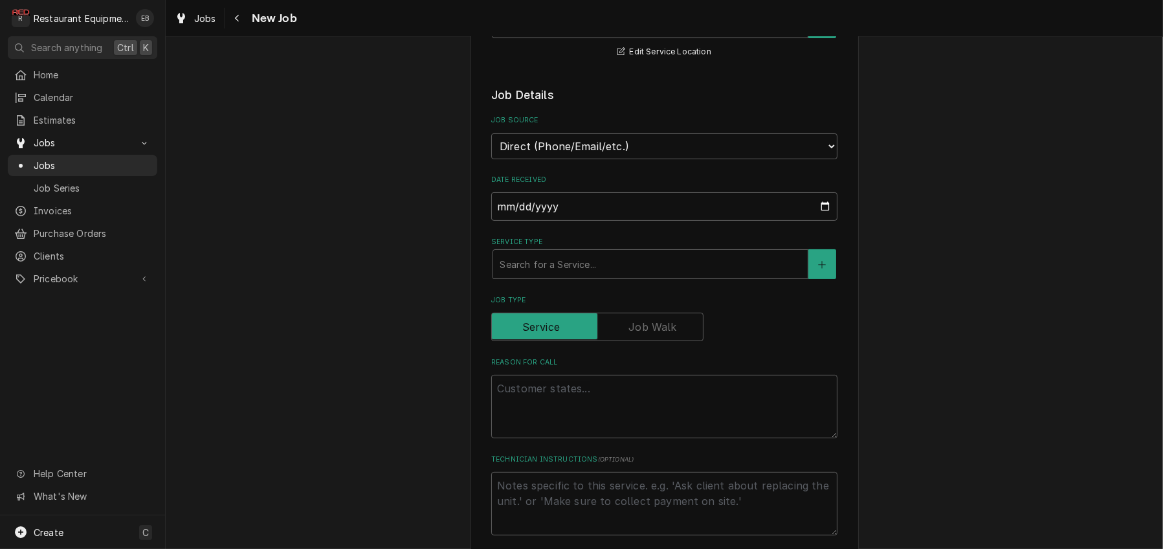
scroll to position [345, 0]
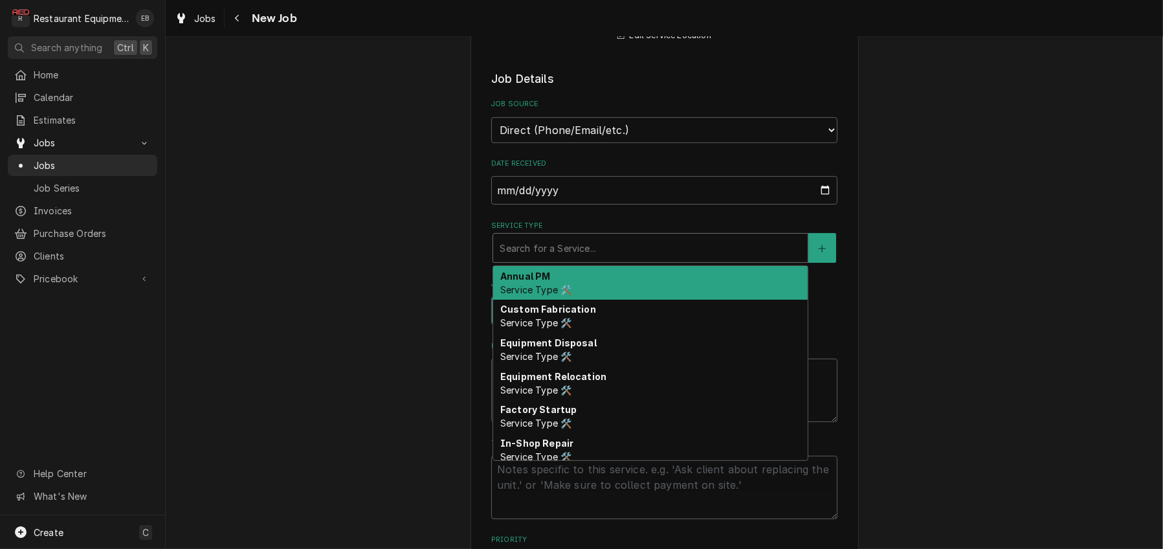
click at [567, 260] on div "Service Type" at bounding box center [651, 247] width 302 height 23
type textarea "x"
type input "b"
type textarea "x"
type input "br"
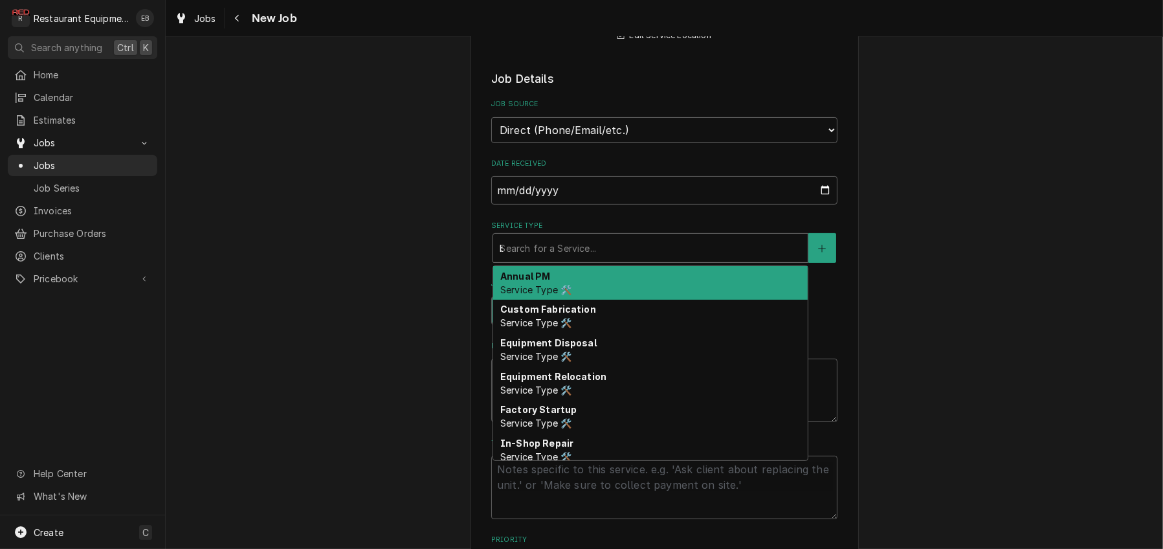
type textarea "x"
type input "bre"
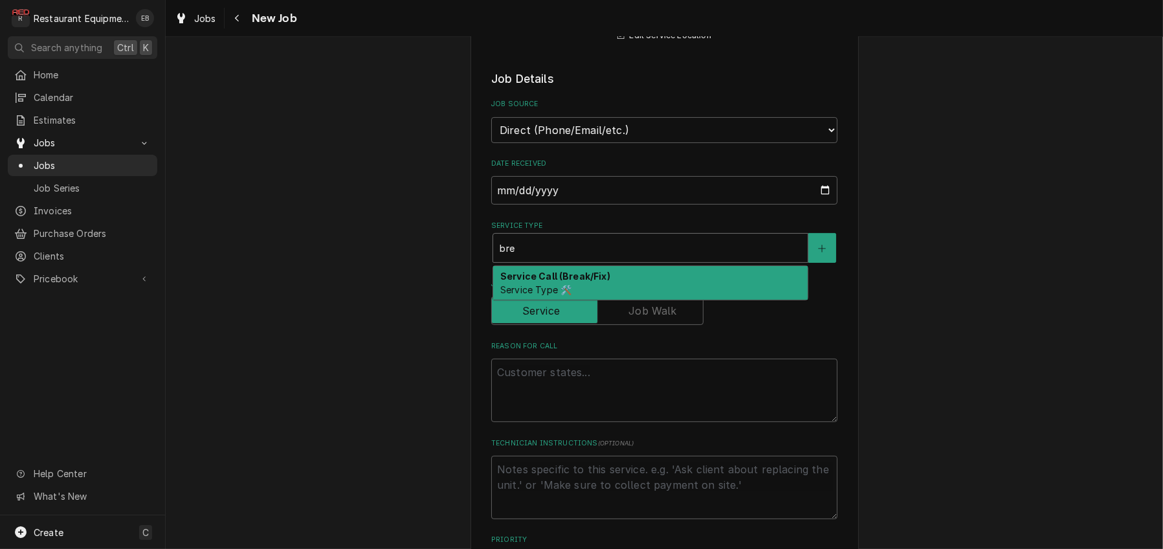
click at [563, 282] on strong "Service Call (Break/Fix)" at bounding box center [555, 276] width 110 height 11
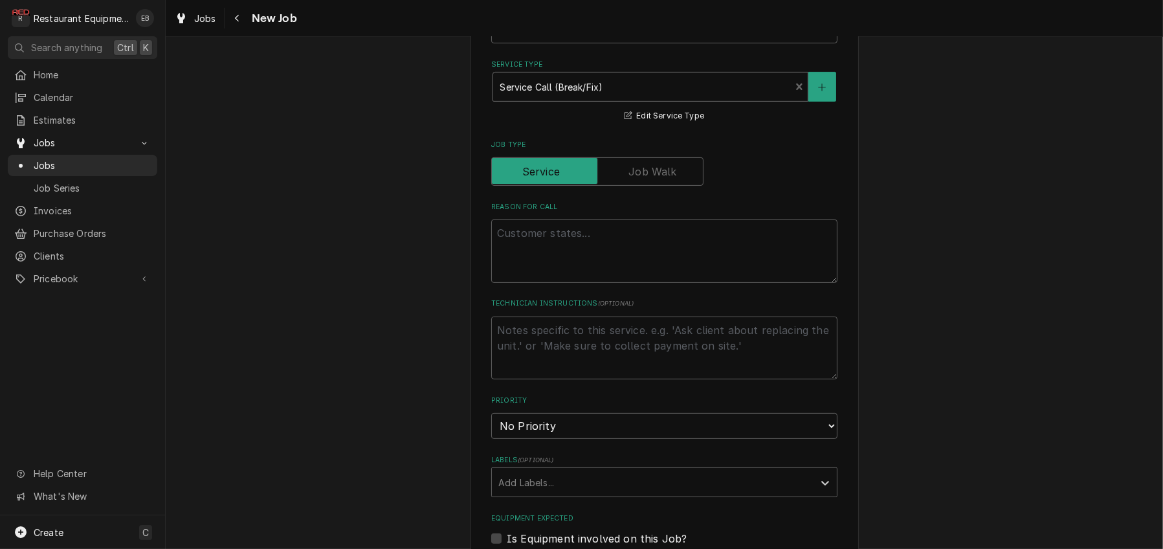
scroll to position [518, 0]
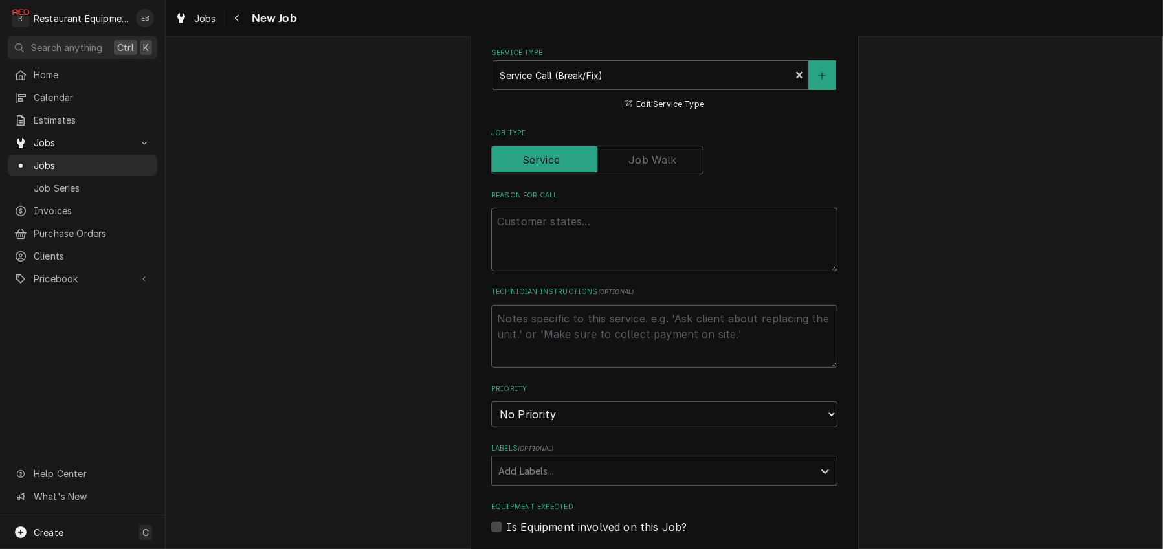
paste textarea "Event Number: 222780 Equipment Description: 300-TH,DX,120V,RHSD, FT,1PR,5-15P,A…"
type textarea "x"
type textarea "Event Number: 222780 Equipment Description: 300-TH,DX,120V,RHSD, FT,1PR,5-15P,A…"
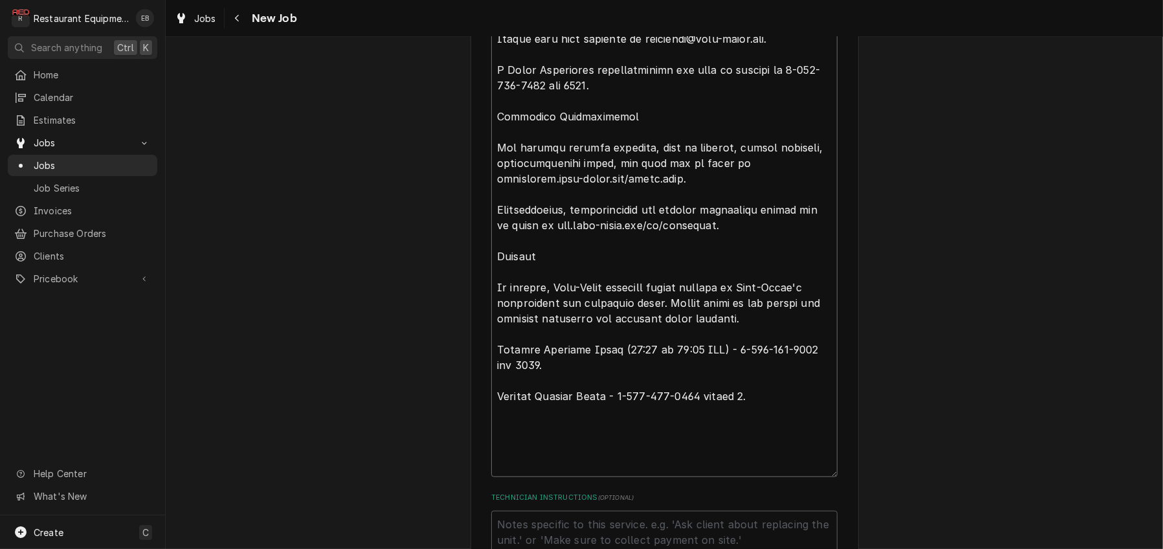
type textarea "x"
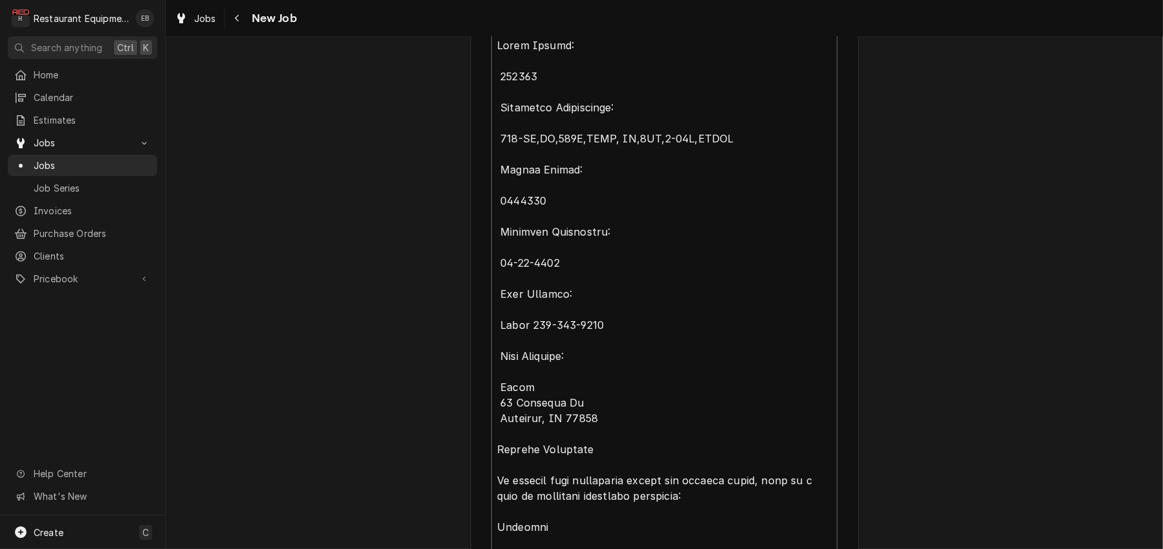
scroll to position [694, 0]
type textarea "Event Number: 222780 Equipment Description: 300-TH,DX,120V,RHSD, FT,1PR,5-15P,A…"
type textarea "x"
type textarea "Event Number: 222780 Equipment Description: 300-TH,DX,120V,RHSD, FT,1PR,5-15P,A…"
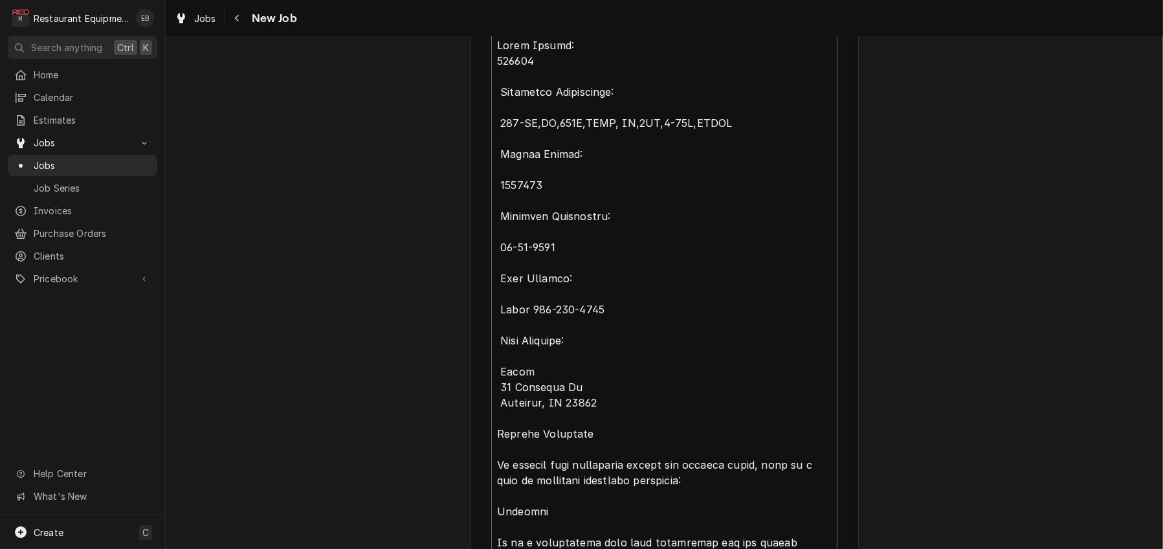
type textarea "x"
type textarea "Event Number: 222780 Equipment Description: 300-TH,DX,120V,RHSD, FT,1PR,5-15P,A…"
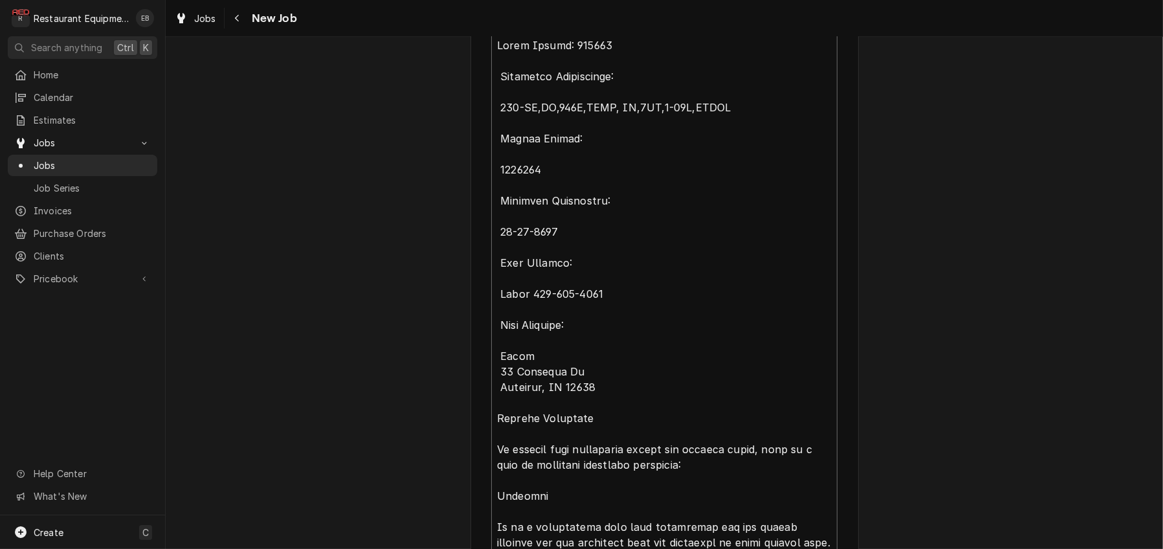
type textarea "x"
type textarea "Event Number: 222780 Equipment Description: 300-TH,DX,120V,RHSD, FT,1PR,5-15P,A…"
type textarea "x"
type textarea "Event Number: 222780 Equipment Description: 300-TH,DX,120V,RHSD, FT,1PR,5-15P,A…"
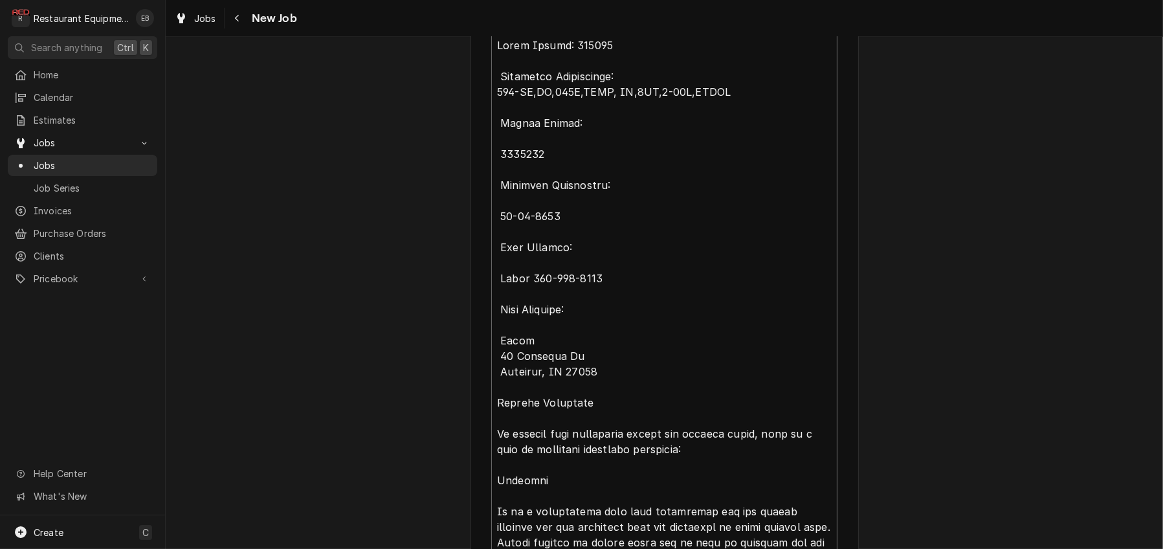
type textarea "x"
type textarea "Event Number: 222780 Equipment Description: 300-TH,DX,120V,RHSD, FT,1PR,5-15P,A…"
type textarea "x"
type textarea "Event Number: 222780 Equipment Description: 300-TH,DX,120V,RHSD, FT,1PR,5-15P,A…"
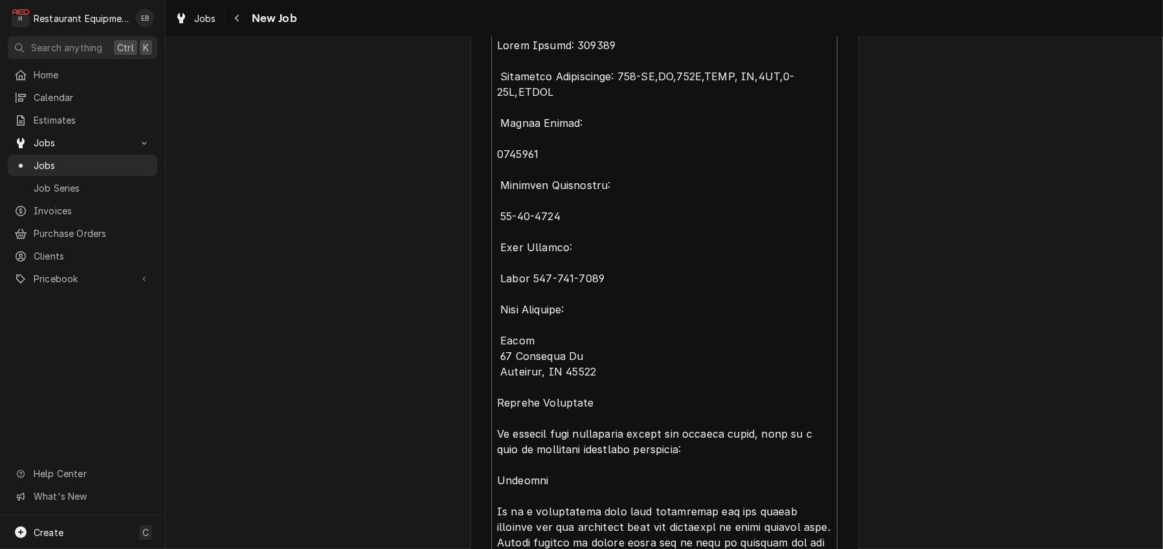
type textarea "x"
type textarea "Event Number: 222780 Equipment Description: 300-TH,DX,120V,RHSD, FT,1PR,5-15P,A…"
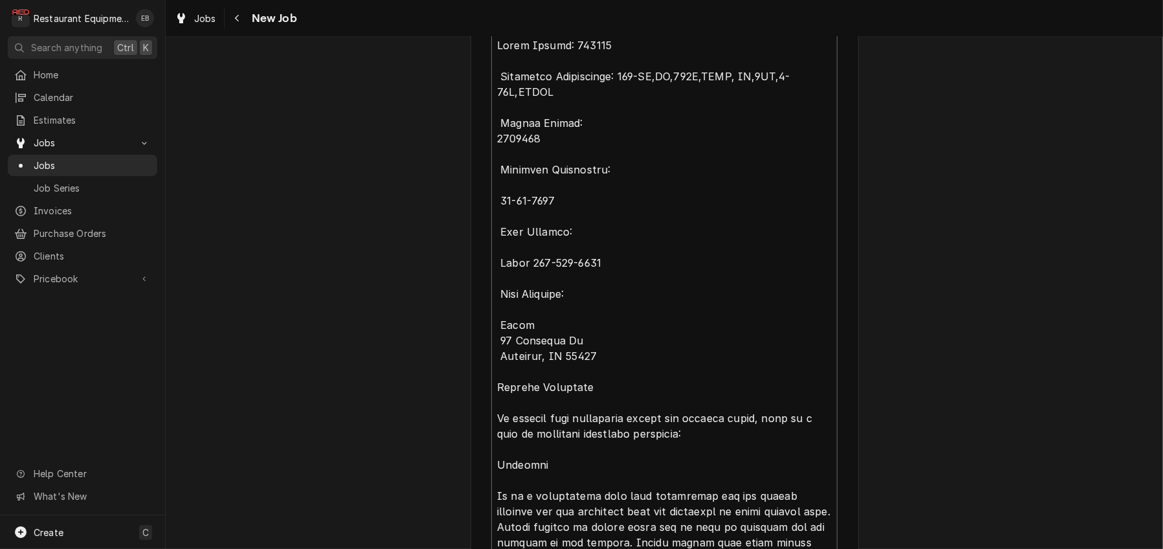
type textarea "x"
type textarea "Event Number: 222780 Equipment Description: 300-TH,DX,120V,RHSD, FT,1PR,5-15P,A…"
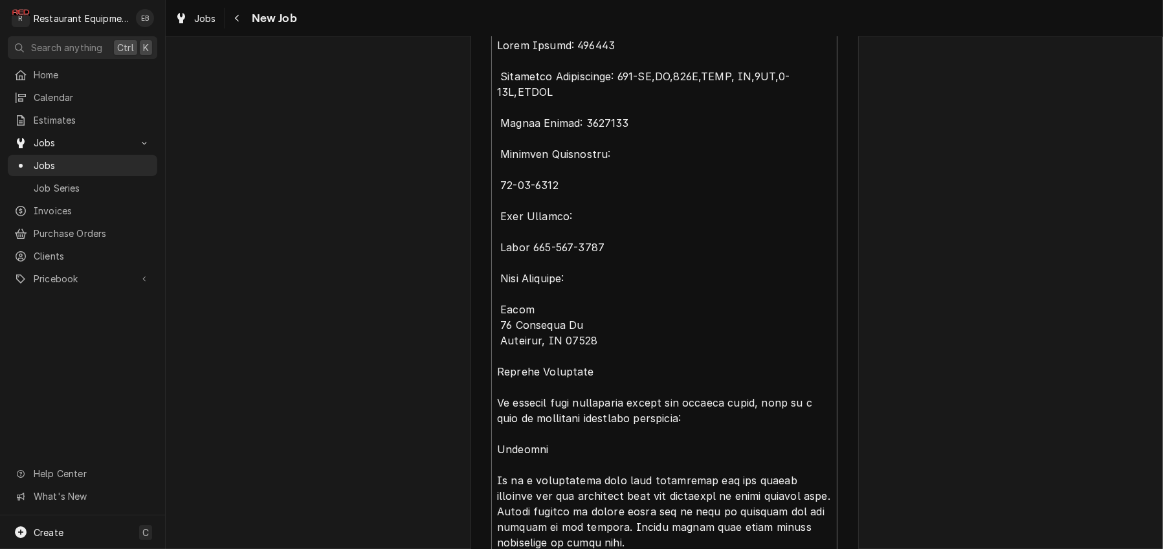
click at [493, 272] on textarea "Reason For Call" at bounding box center [664, 558] width 346 height 1053
type textarea "x"
type textarea "Event Number: 222780 Equipment Description: 300-TH,DX,120V,RHSD, FT,1PR,5-15P,A…"
type textarea "x"
type textarea "Event Number: 222780 Equipment Description: 300-TH,DX,120V,RHSD, FT,1PR,5-15P,A…"
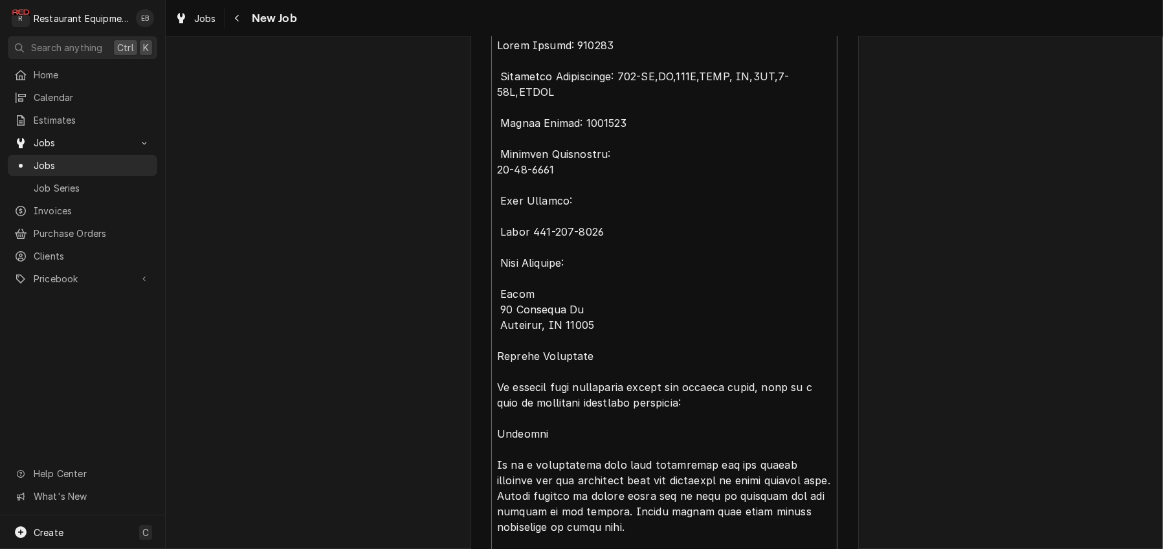
type textarea "x"
type textarea "Event Number: 222780 Equipment Description: 300-TH,DX,120V,RHSD, FT,1PR,5-15P,A…"
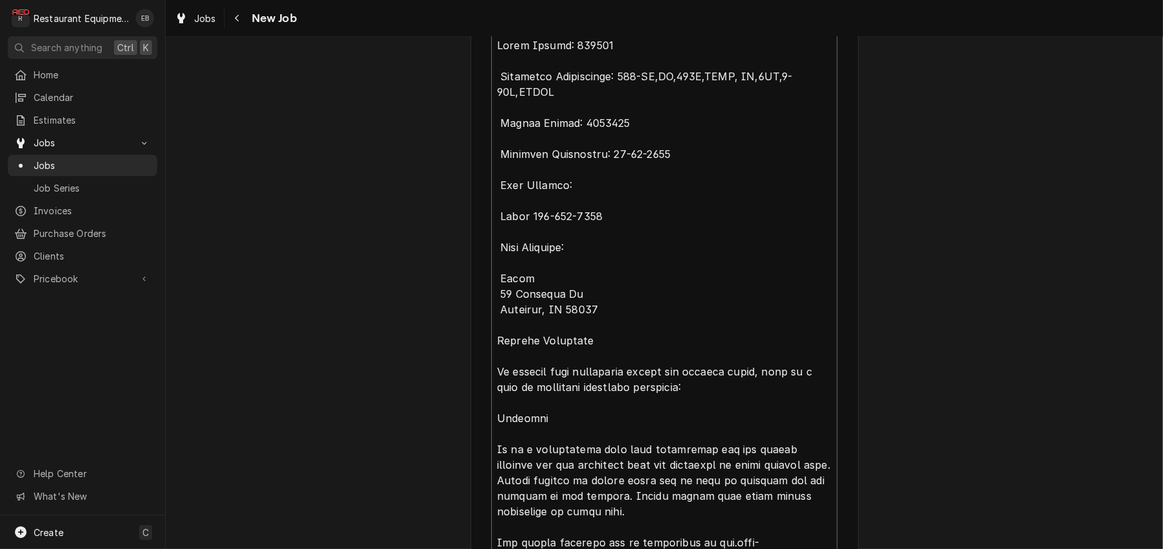
click at [493, 308] on textarea "Reason For Call" at bounding box center [664, 542] width 346 height 1020
type textarea "x"
type textarea "Event Number: 222780 Equipment Description: 300-TH,DX,120V,RHSD, FT,1PR,5-15P,A…"
type textarea "x"
type textarea "Event Number: 222780 Equipment Description: 300-TH,DX,120V,RHSD, FT,1PR,5-15P,A…"
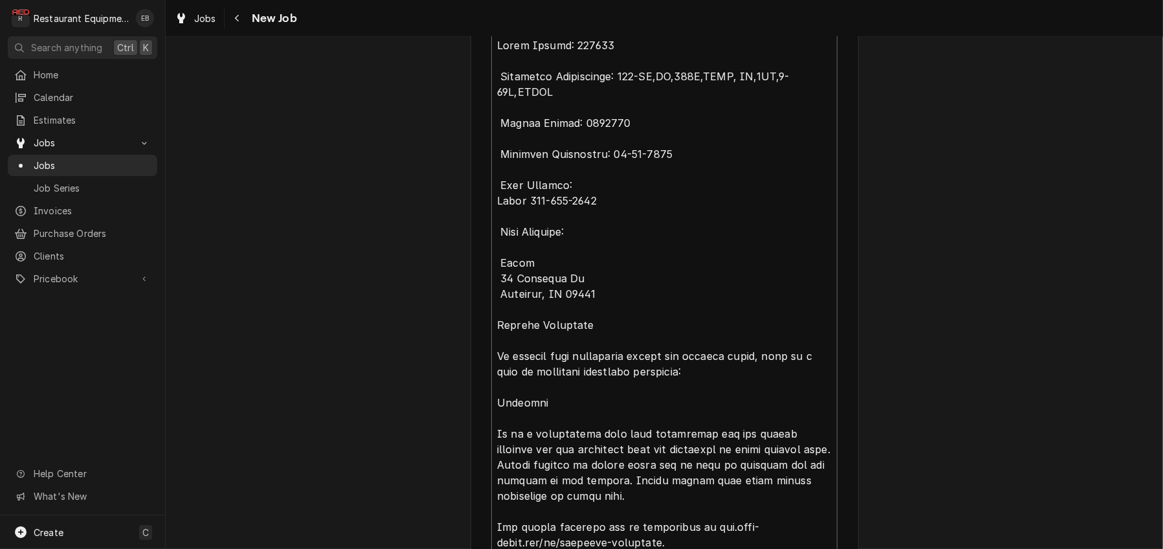
type textarea "x"
type textarea "Event Number: 222780 Equipment Description: 300-TH,DX,120V,RHSD, FT,1PR,5-15P,A…"
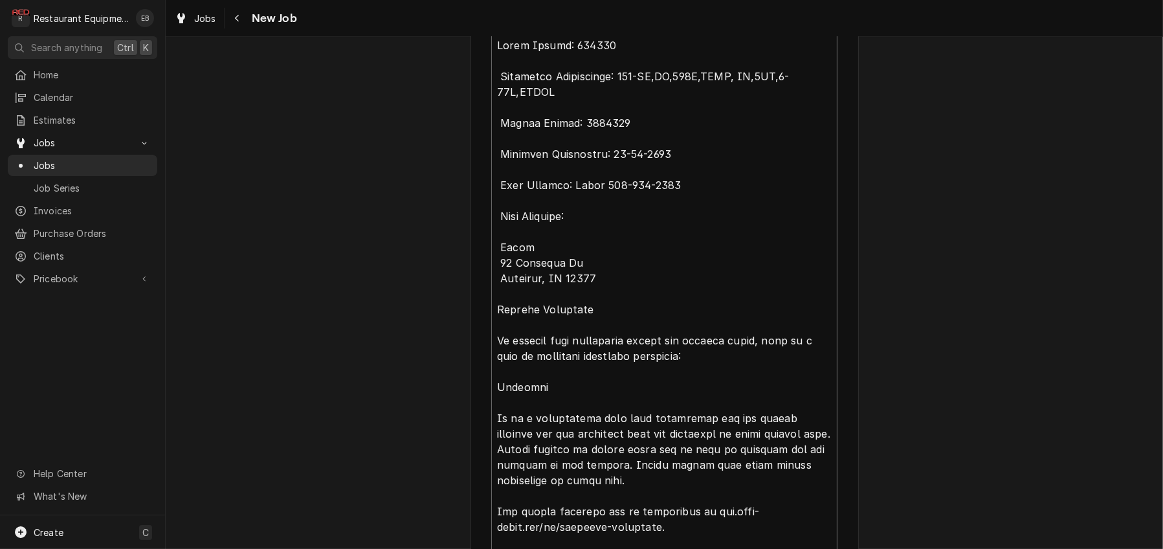
click at [491, 343] on textarea "Reason For Call" at bounding box center [664, 525] width 346 height 987
type textarea "x"
type textarea "Event Number: 222780 Equipment Description: 300-TH,DX,120V,RHSD, FT,1PR,5-15P,A…"
type textarea "x"
type textarea "Event Number: 222780 Equipment Description: 300-TH,DX,120V,RHSD, FT,1PR,5-15P,A…"
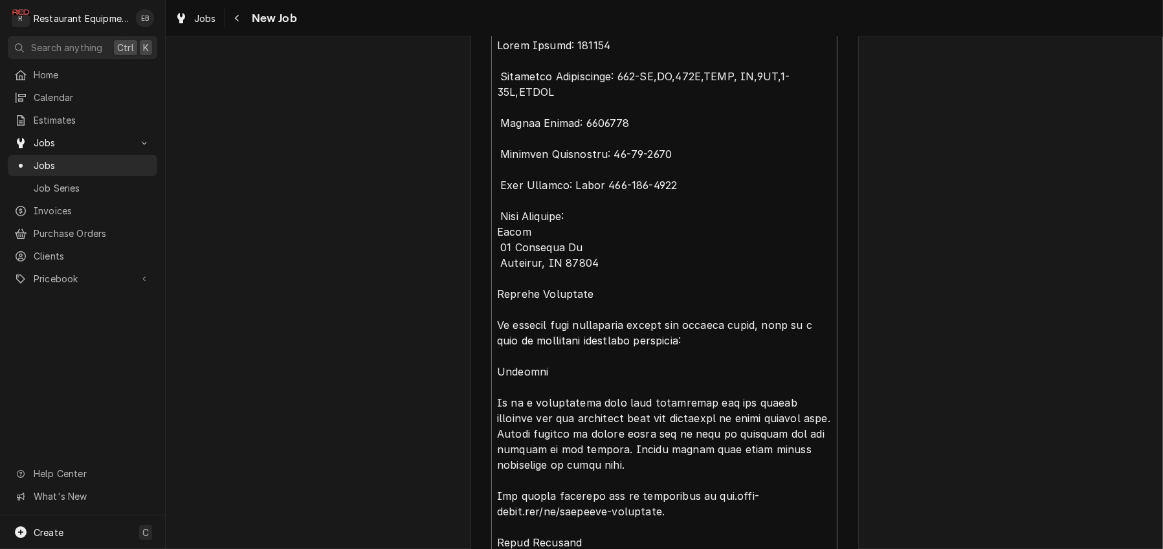
type textarea "x"
type textarea "Event Number: 222780 Equipment Description: 300-TH,DX,120V,RHSD, FT,1PR,5-15P,A…"
type textarea "x"
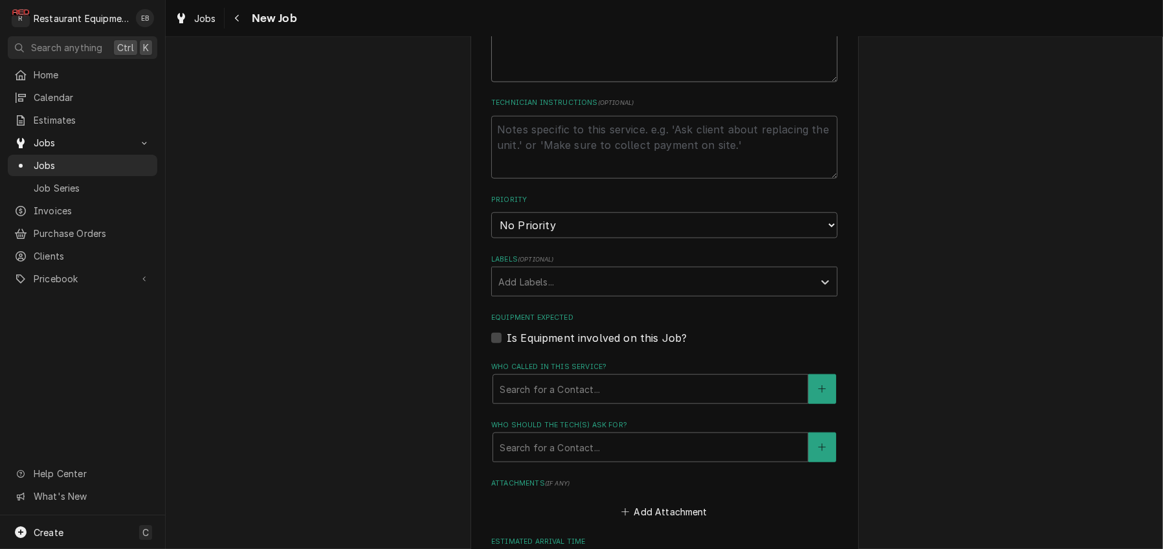
scroll to position [1643, 0]
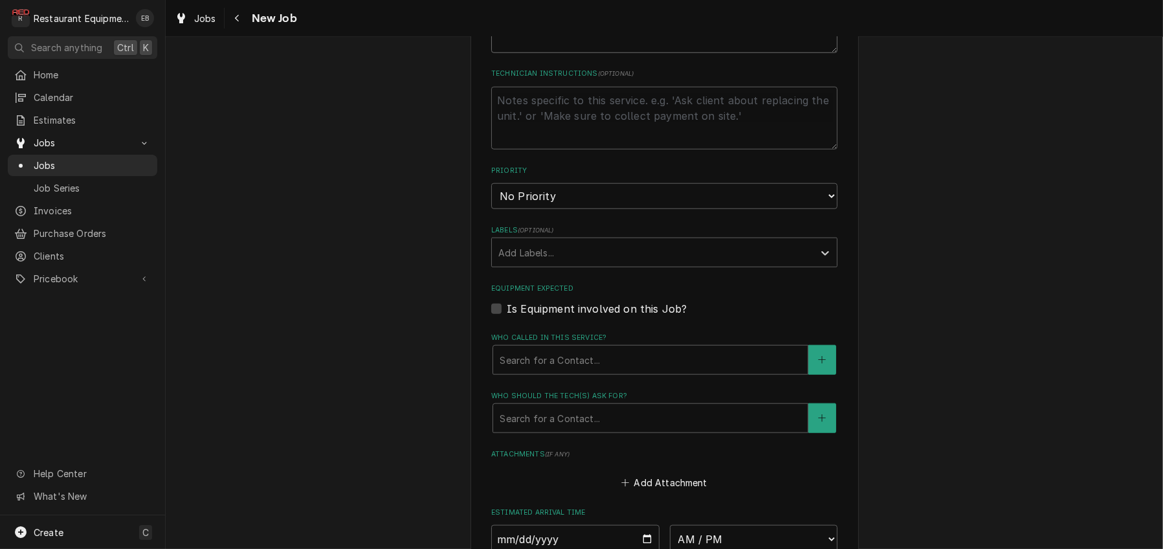
type textarea "Event Number: 222780 Equipment Description: 300-TH,DX,120V,RHSD, FT,1PR,5-15P,A…"
click at [577, 209] on select "No Priority Urgent High Medium Low" at bounding box center [664, 196] width 346 height 26
select select "2"
click at [491, 209] on select "No Priority Urgent High Medium Low" at bounding box center [664, 196] width 346 height 26
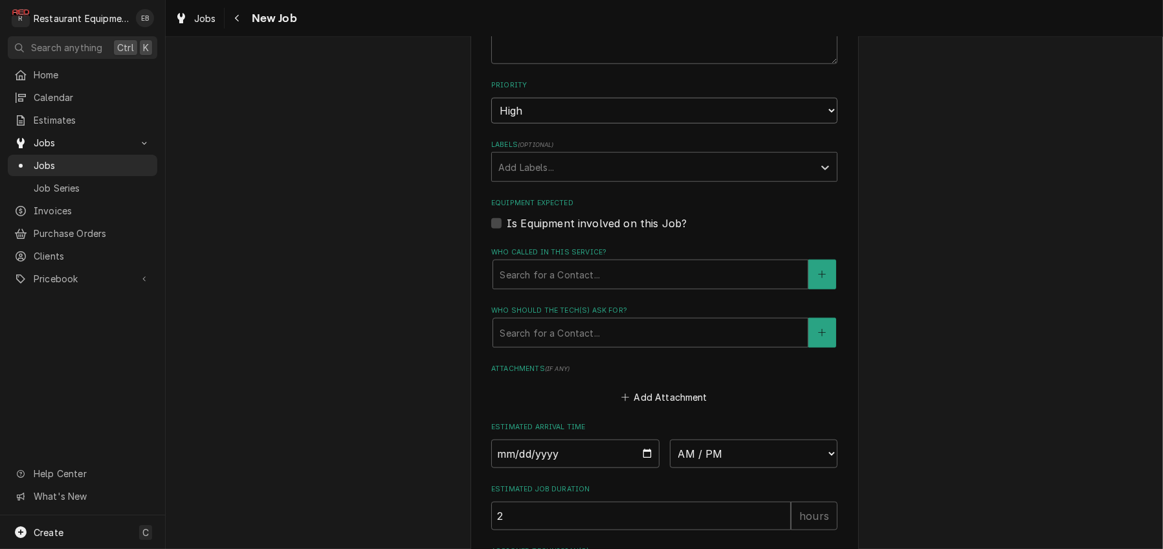
scroll to position [1729, 0]
click at [594, 177] on div "Labels" at bounding box center [652, 165] width 309 height 23
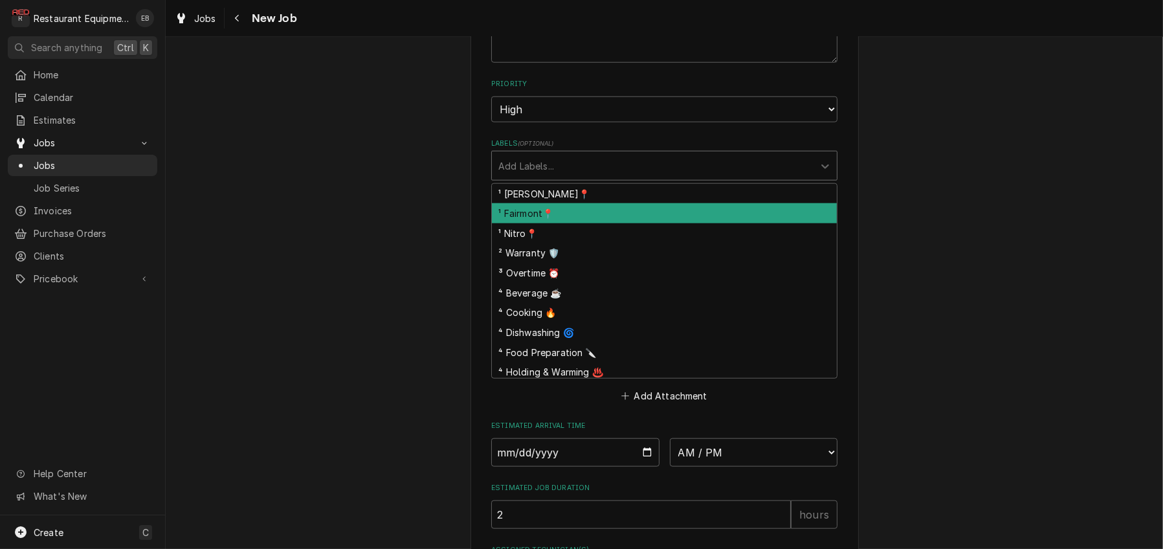
click at [560, 223] on div "¹ Fairmont📍" at bounding box center [664, 213] width 345 height 20
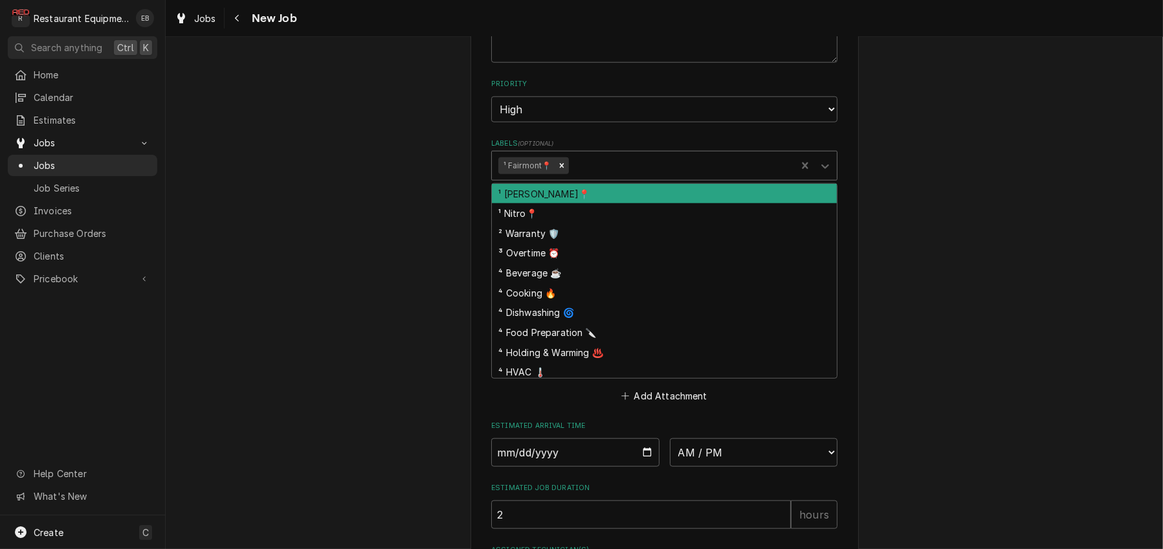
drag, startPoint x: 603, startPoint y: 265, endPoint x: 598, endPoint y: 287, distance: 22.0
click at [603, 177] on div "Labels" at bounding box center [680, 165] width 219 height 23
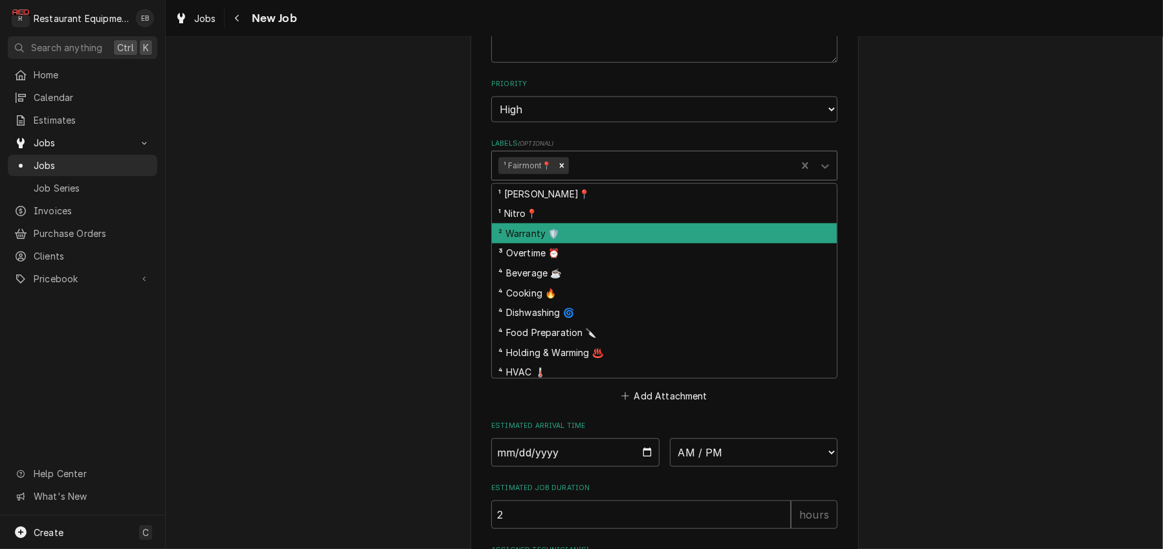
click at [562, 243] on div "² Warranty 🛡️" at bounding box center [664, 233] width 345 height 20
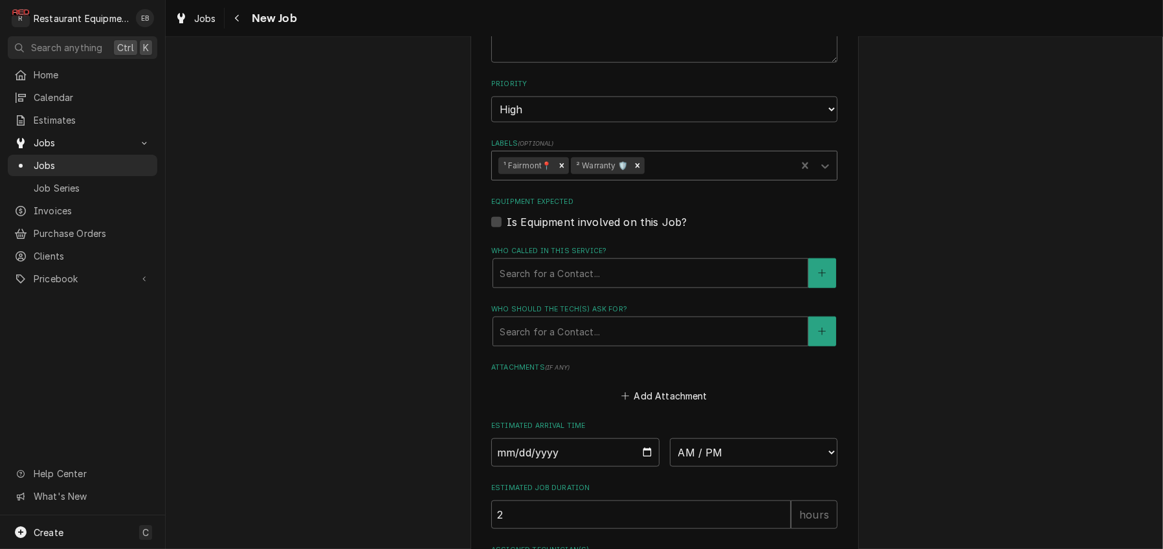
click at [695, 177] on div "Labels" at bounding box center [718, 165] width 142 height 23
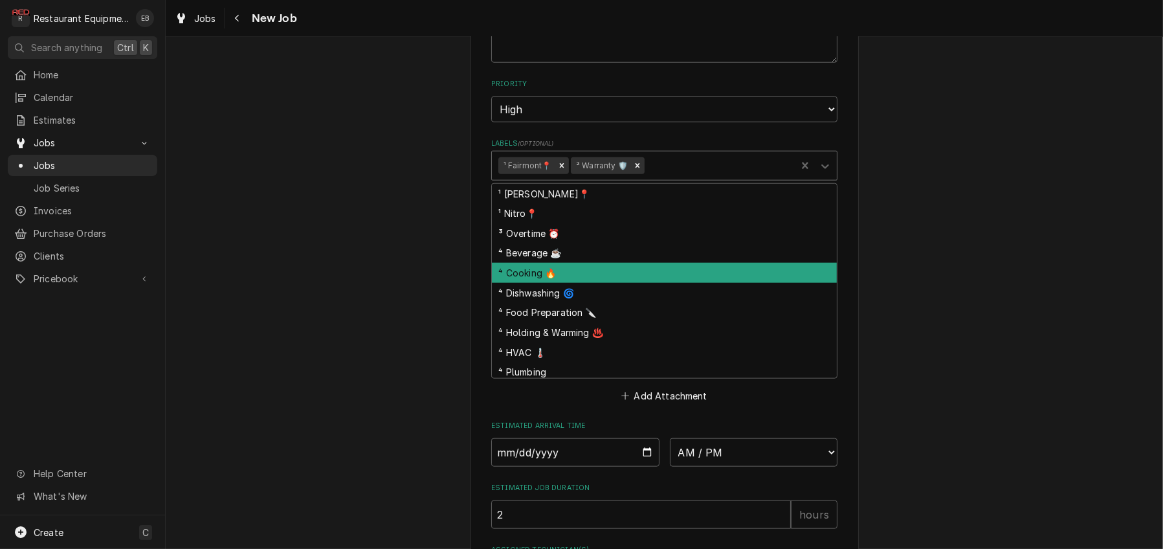
click at [545, 283] on div "⁴ Cooking 🔥" at bounding box center [664, 273] width 345 height 20
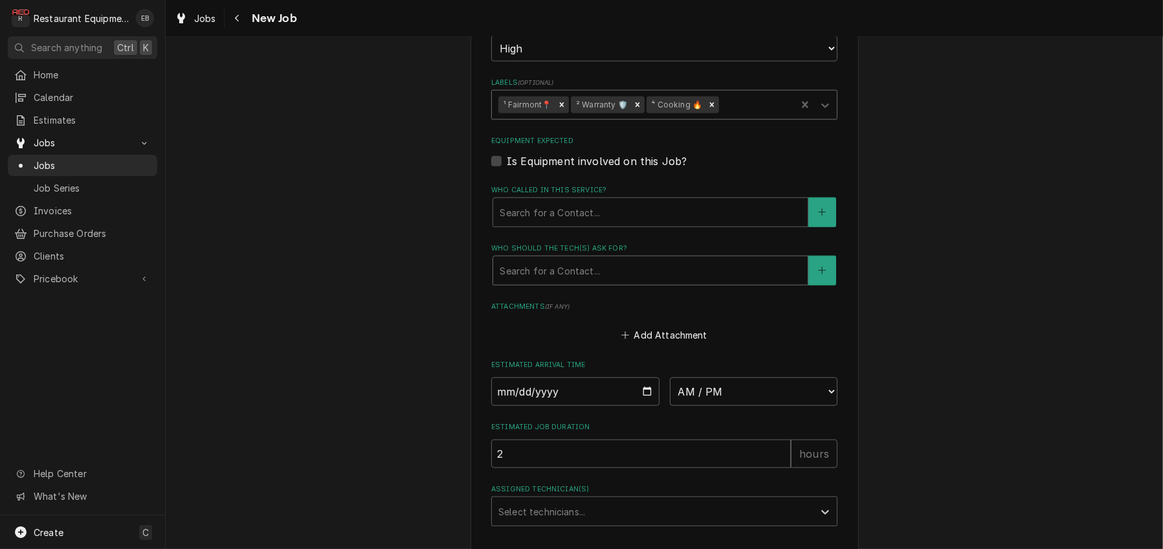
scroll to position [1816, 0]
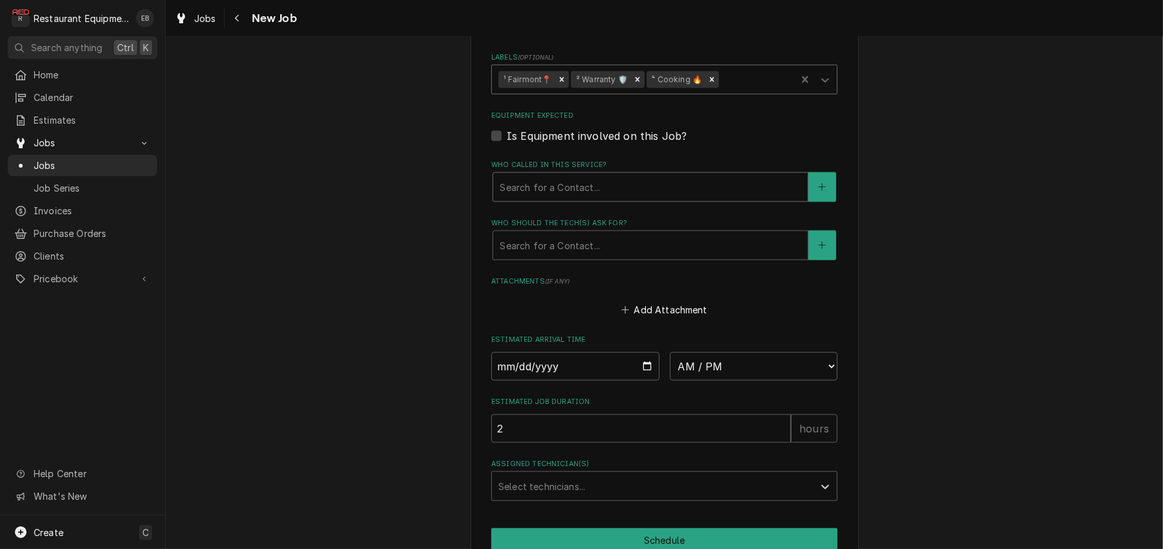
click at [593, 199] on div "Who called in this service?" at bounding box center [651, 186] width 302 height 23
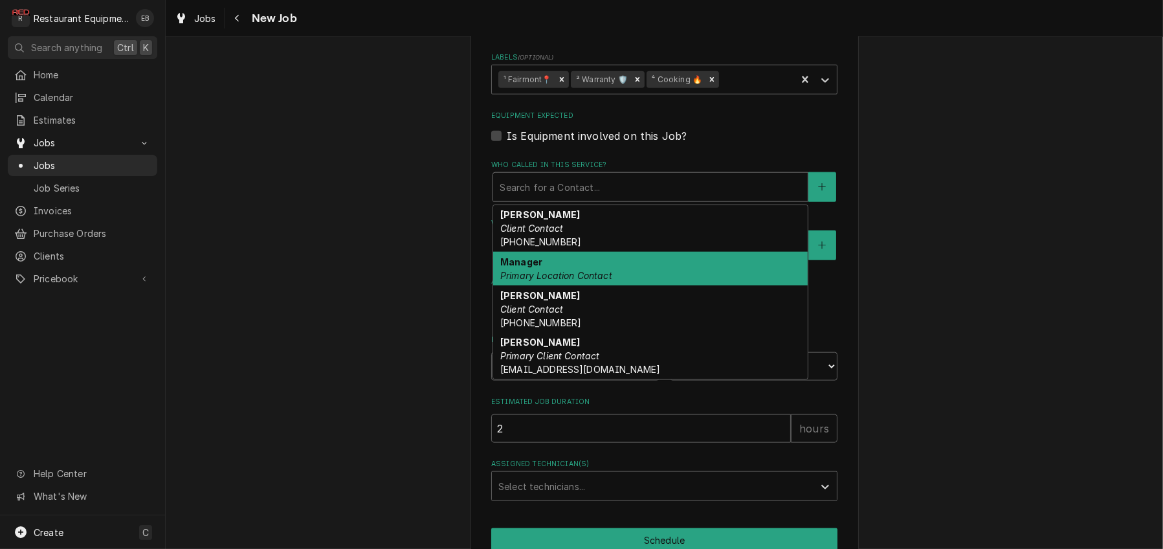
click at [583, 285] on div "Manager Primary Location Contact" at bounding box center [650, 269] width 315 height 34
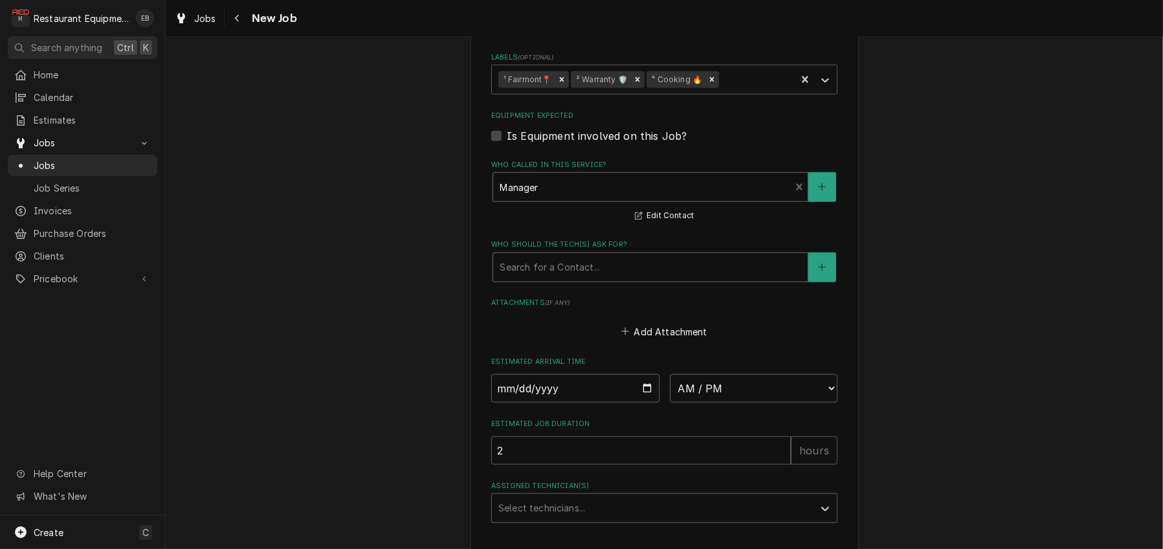
click at [557, 279] on div "Who should the tech(s) ask for?" at bounding box center [651, 267] width 302 height 23
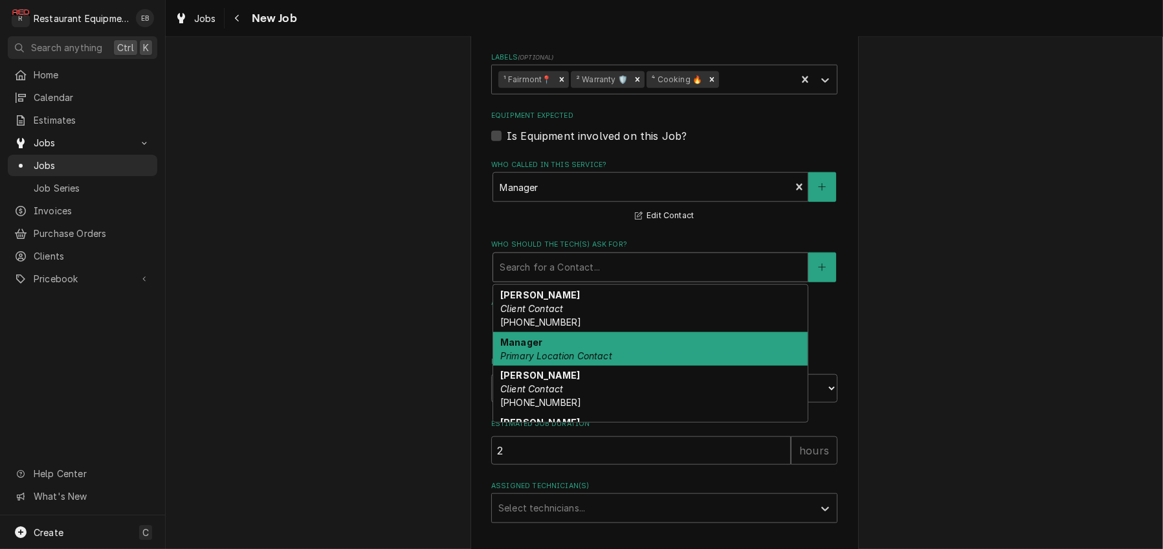
drag, startPoint x: 539, startPoint y: 477, endPoint x: 552, endPoint y: 467, distance: 16.7
click at [539, 366] on div "Manager Primary Location Contact" at bounding box center [650, 349] width 315 height 34
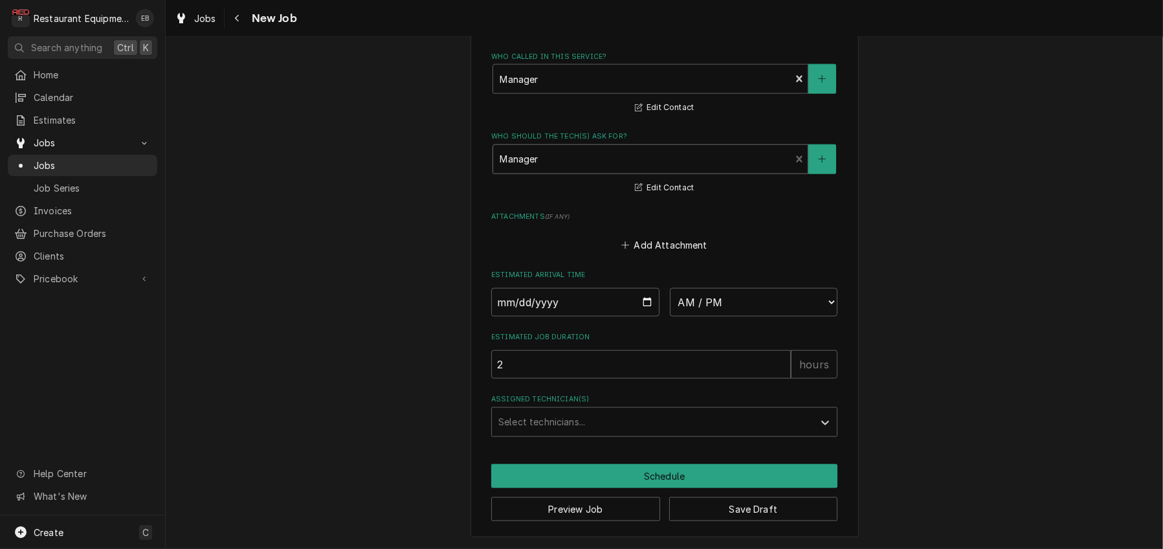
scroll to position [2074, 0]
click at [642, 294] on input "Date" at bounding box center [575, 302] width 168 height 28
type textarea "x"
type input "2025-09-08"
type textarea "x"
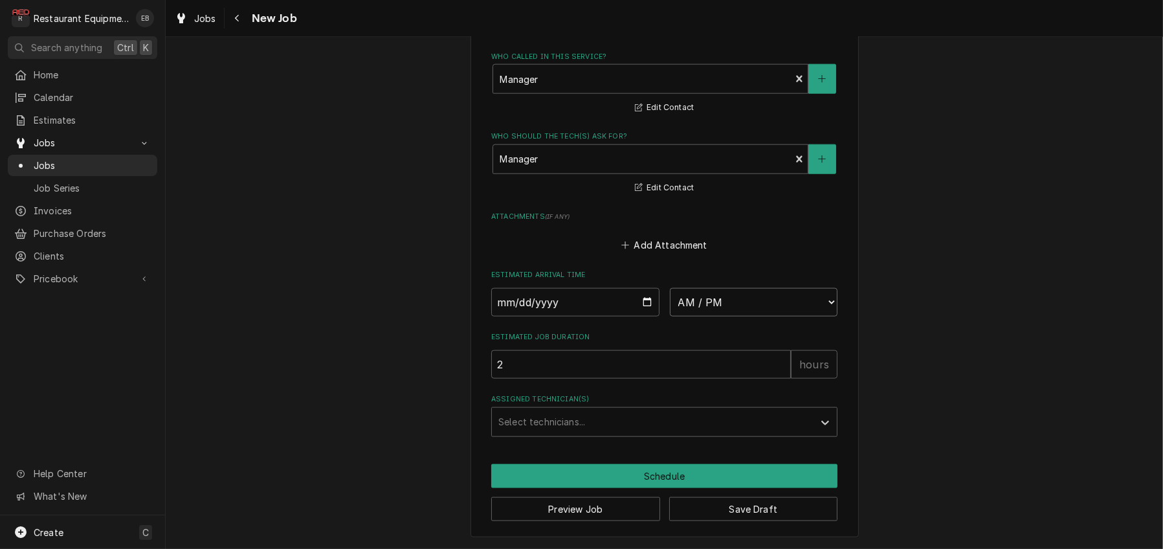
click at [741, 302] on select "AM / PM 6:00 AM 6:15 AM 6:30 AM 6:45 AM 7:00 AM 7:15 AM 7:30 AM 7:45 AM 8:00 AM…" at bounding box center [754, 302] width 168 height 28
select select "15:00:00"
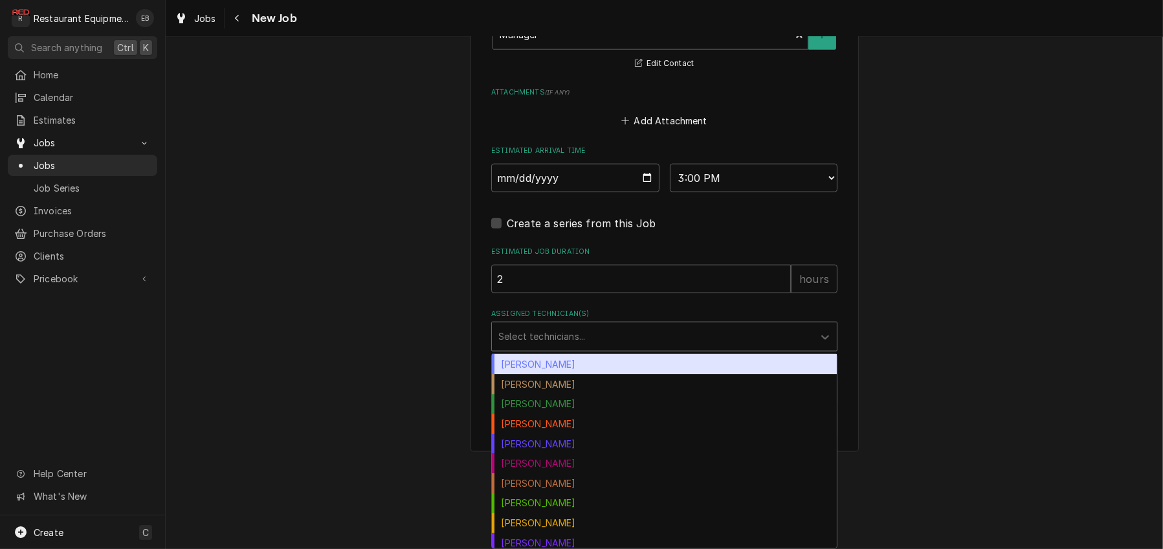
click at [564, 348] on div "Assigned Technician(s)" at bounding box center [652, 336] width 309 height 23
click at [527, 374] on div "Bryan Sanders" at bounding box center [664, 364] width 345 height 20
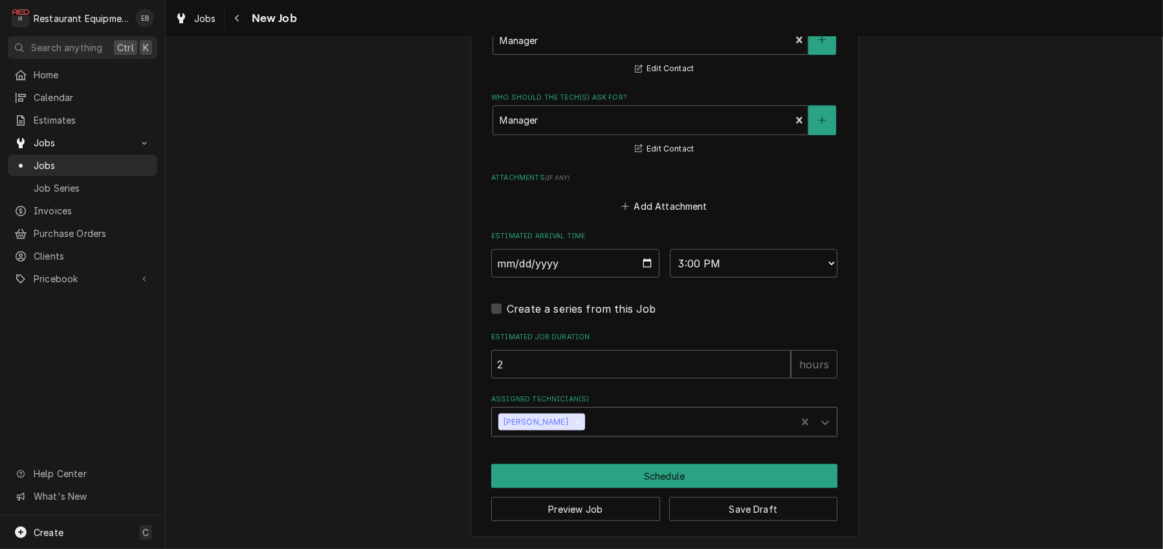
scroll to position [2132, 0]
click at [661, 474] on button "Schedule" at bounding box center [664, 476] width 346 height 24
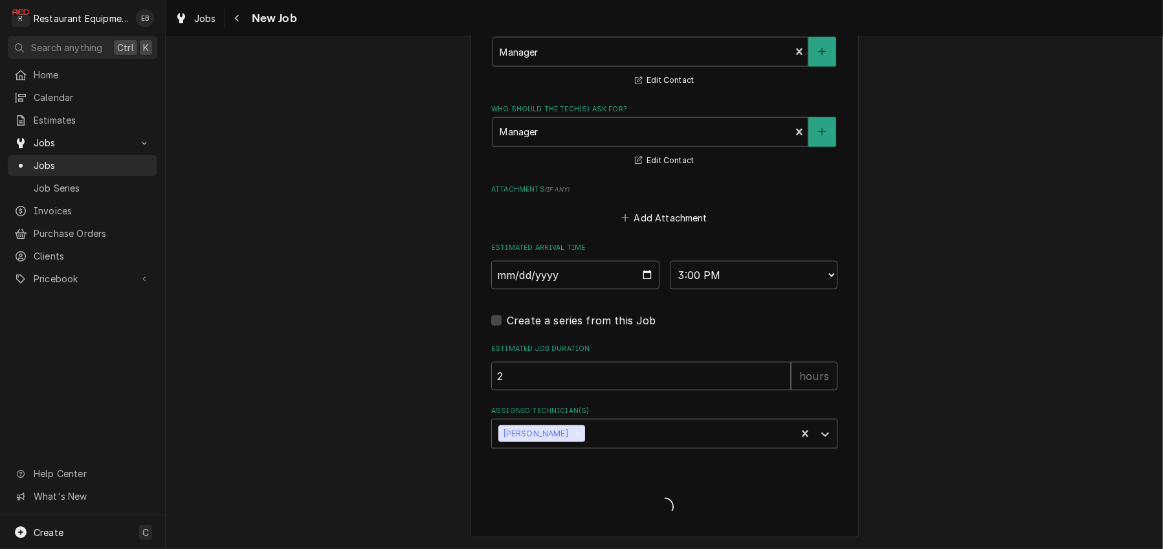
type textarea "x"
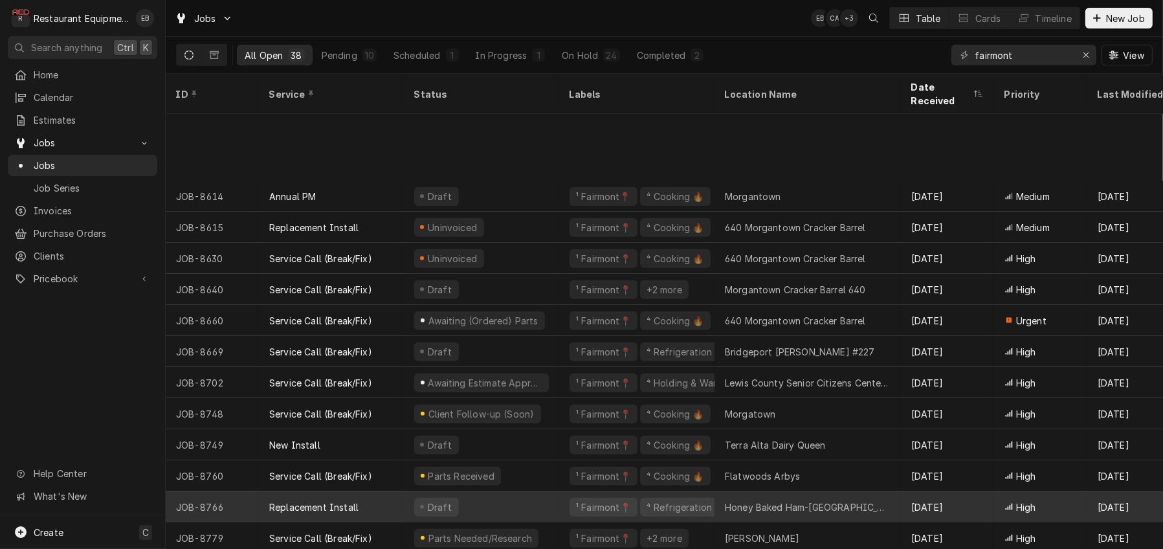
scroll to position [754, 0]
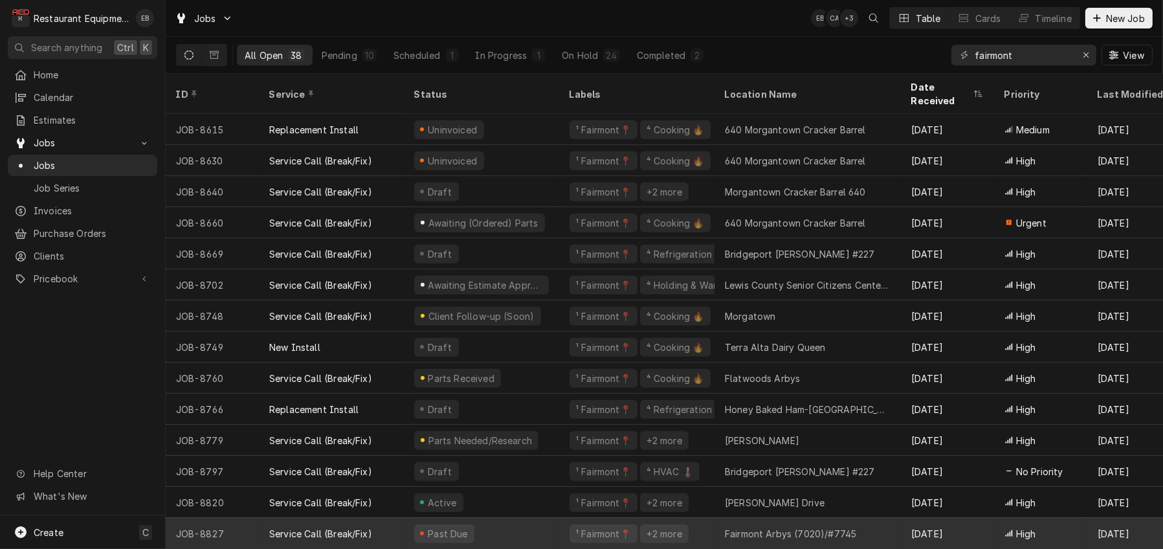
click at [552, 524] on div "Past Due" at bounding box center [481, 533] width 155 height 31
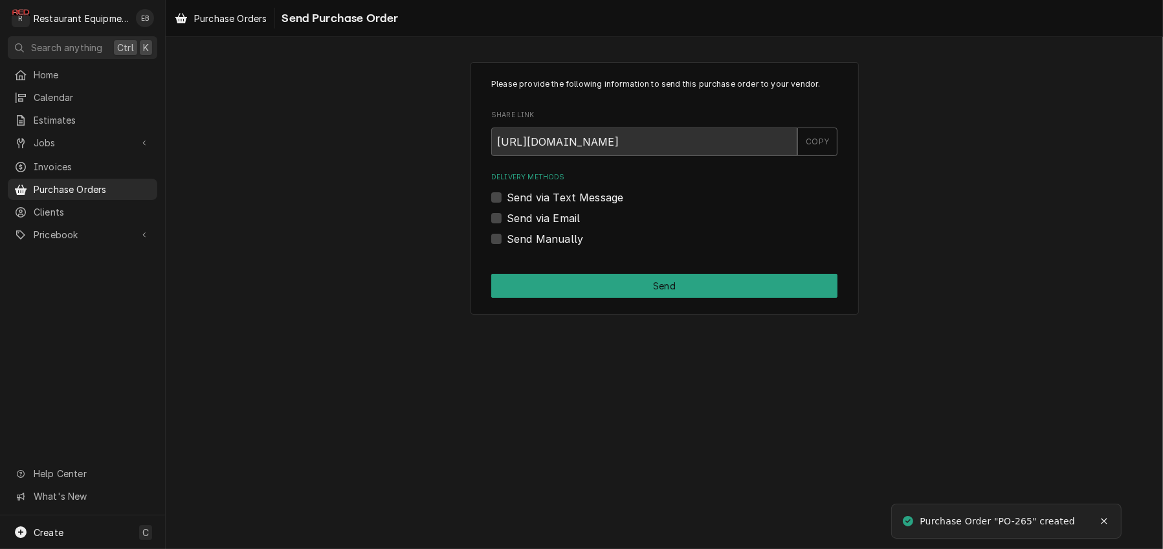
click at [507, 247] on label "Send Manually" at bounding box center [545, 239] width 76 height 16
click at [507, 260] on input "Send Manually" at bounding box center [680, 245] width 346 height 28
checkbox input "true"
click at [621, 315] on div "Please provide the following information to send this purchase order to your ve…" at bounding box center [665, 188] width 388 height 252
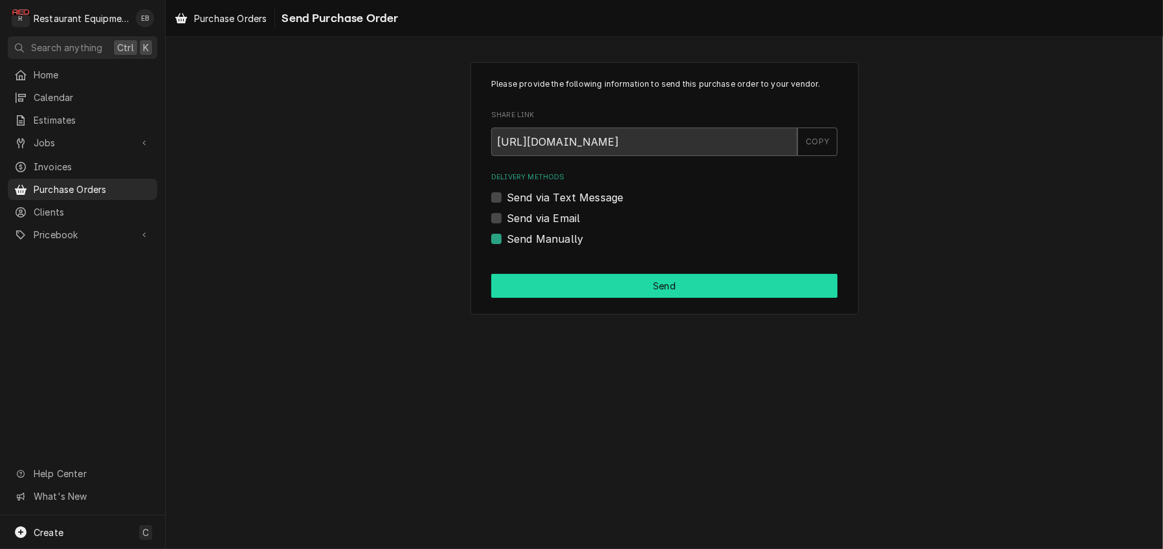
click at [623, 298] on button "Send" at bounding box center [664, 286] width 346 height 24
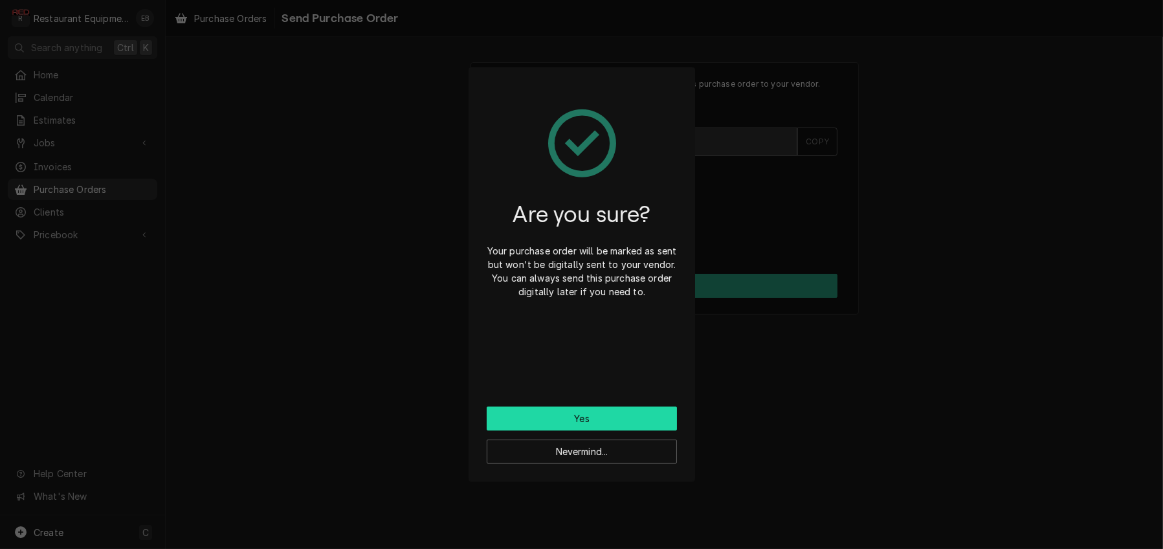
click at [589, 423] on button "Yes" at bounding box center [582, 418] width 190 height 24
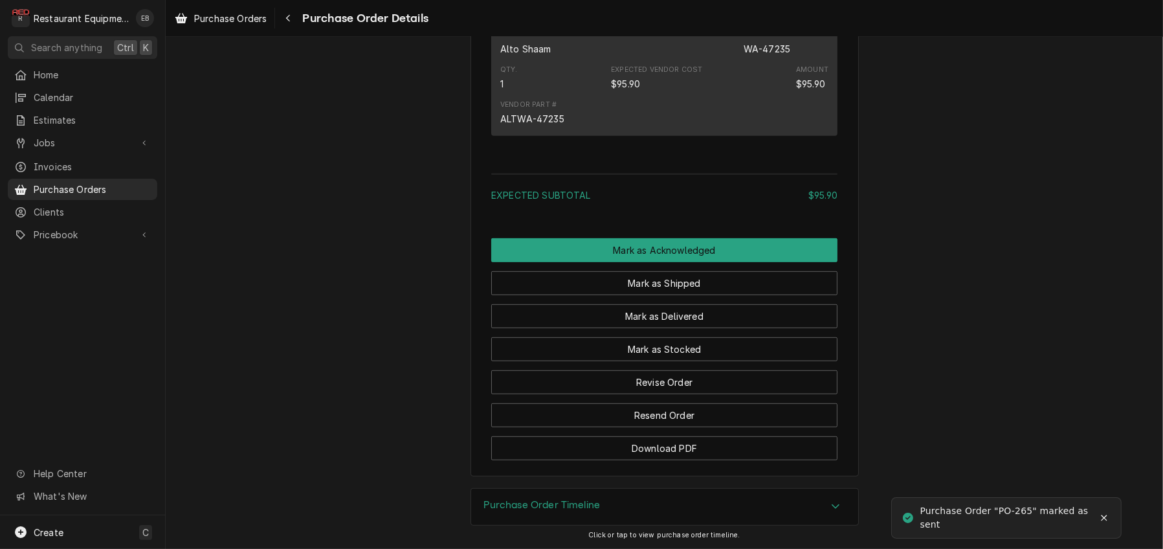
scroll to position [999, 0]
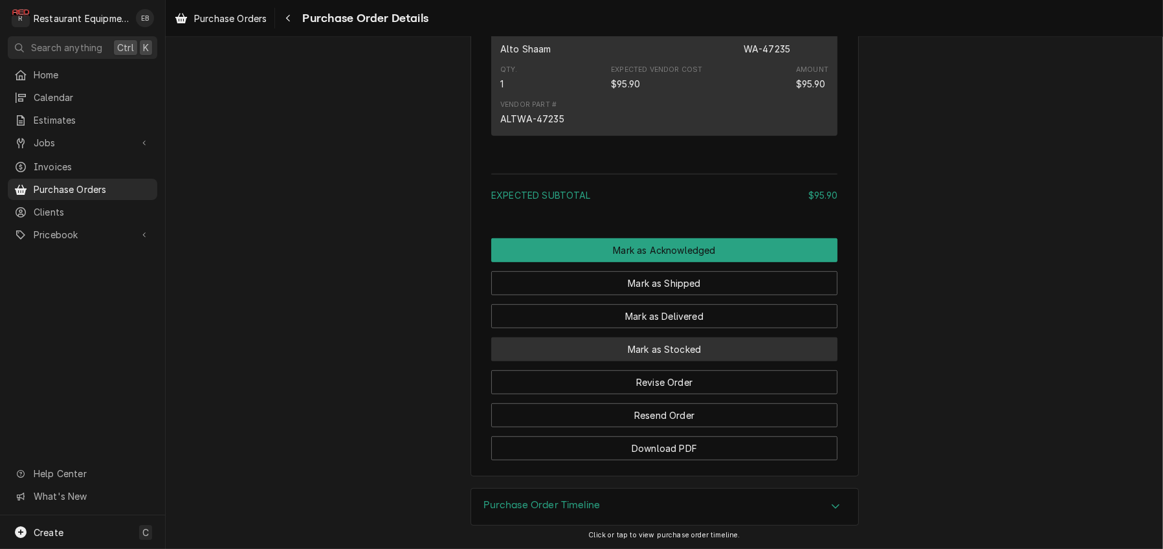
click at [665, 337] on button "Mark as Stocked" at bounding box center [664, 349] width 346 height 24
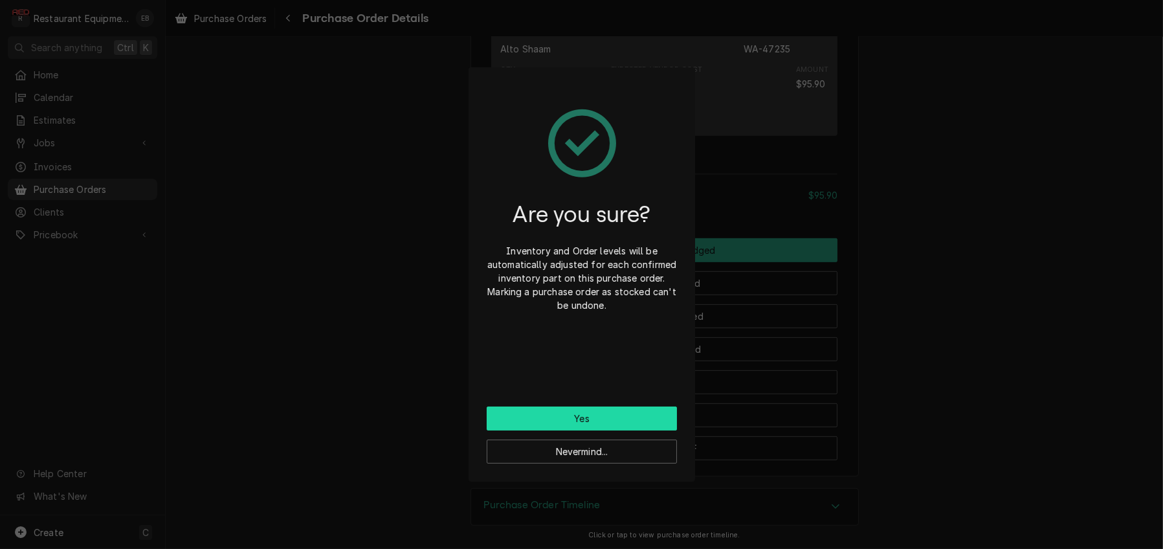
click at [619, 421] on button "Yes" at bounding box center [582, 418] width 190 height 24
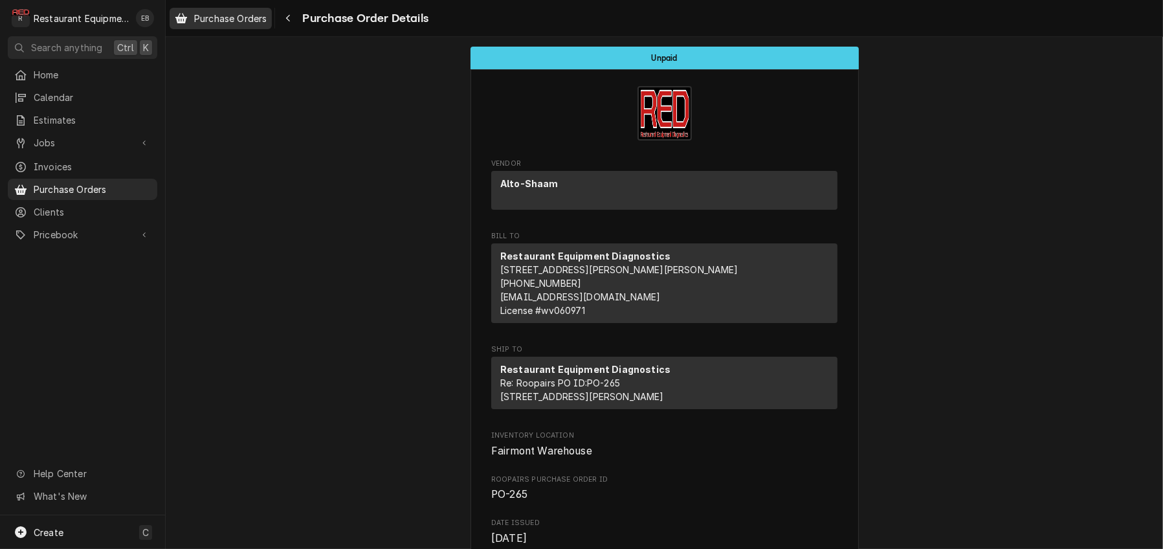
click at [261, 20] on span "Purchase Orders" at bounding box center [230, 19] width 72 height 14
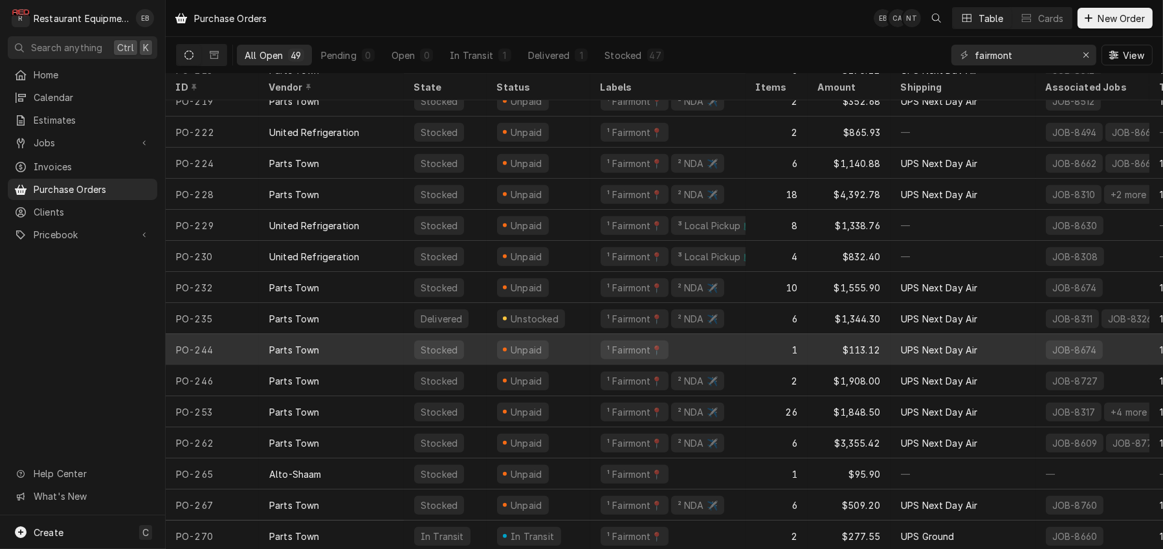
scroll to position [1085, 0]
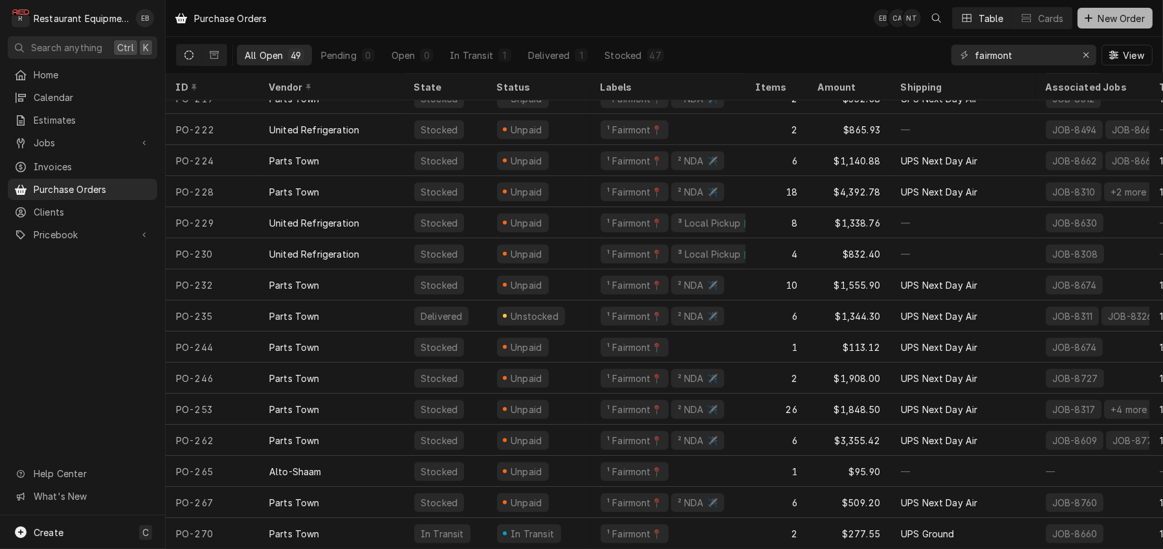
click at [1096, 21] on span "New Order" at bounding box center [1122, 19] width 52 height 14
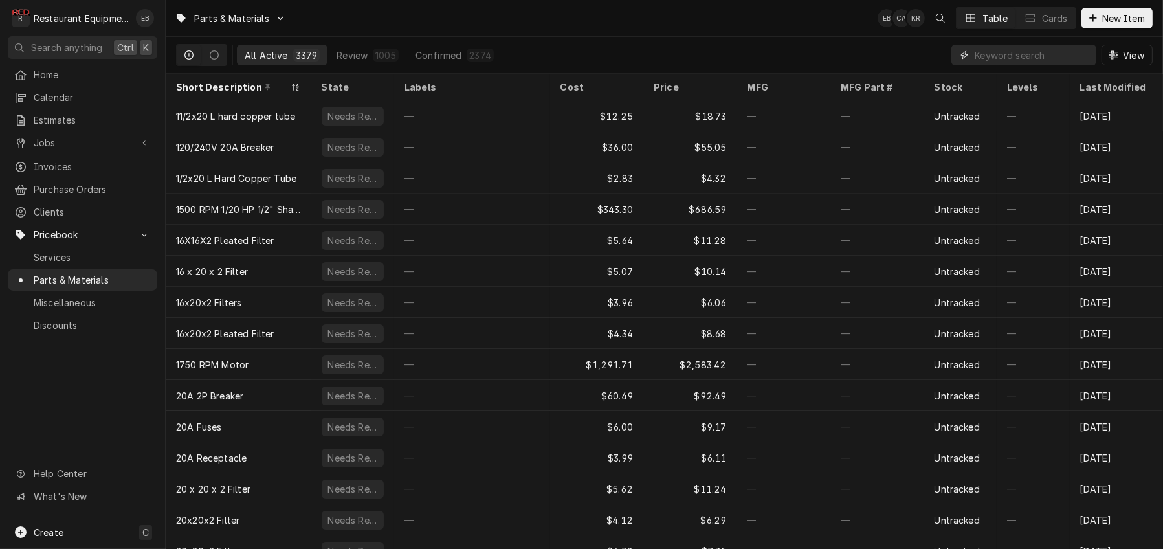
click at [985, 61] on input "Dynamic Content Wrapper" at bounding box center [1032, 55] width 115 height 21
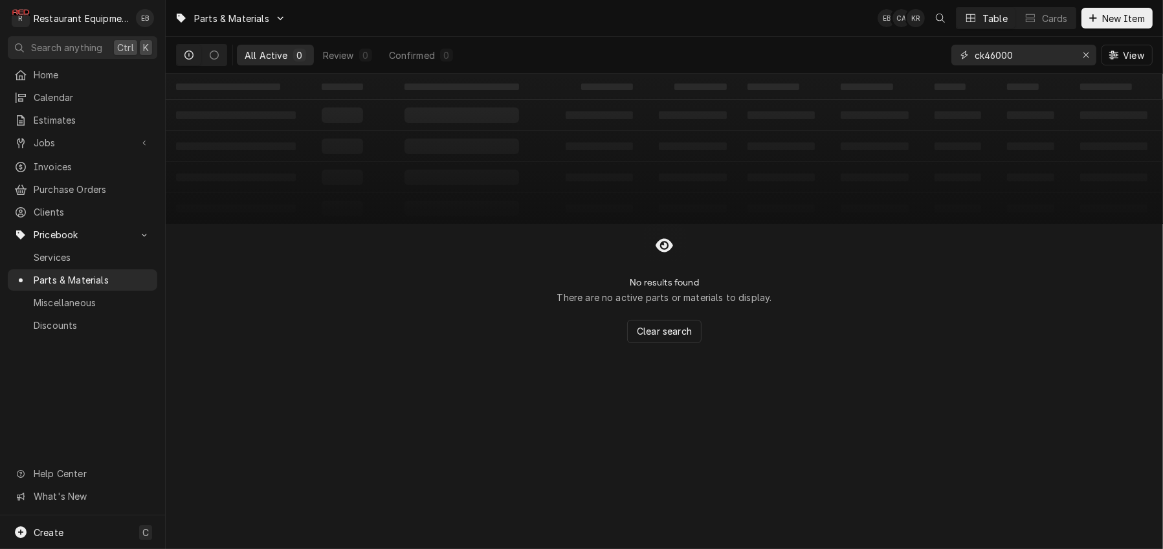
click at [975, 61] on input "ck46000" at bounding box center [1023, 55] width 97 height 21
click at [1045, 56] on input "46000" at bounding box center [1023, 55] width 97 height 21
type input "46000"
click at [1117, 23] on span "New Item" at bounding box center [1124, 19] width 48 height 14
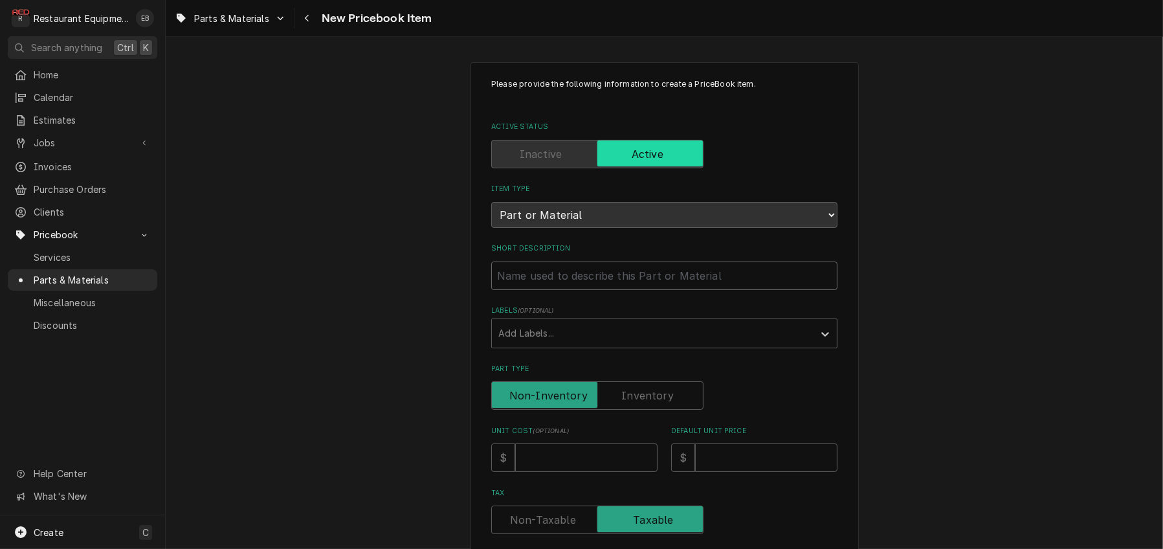
click at [577, 290] on input "Short Description" at bounding box center [664, 275] width 346 height 28
type textarea "x"
type input "G"
type textarea "x"
type input "Ga"
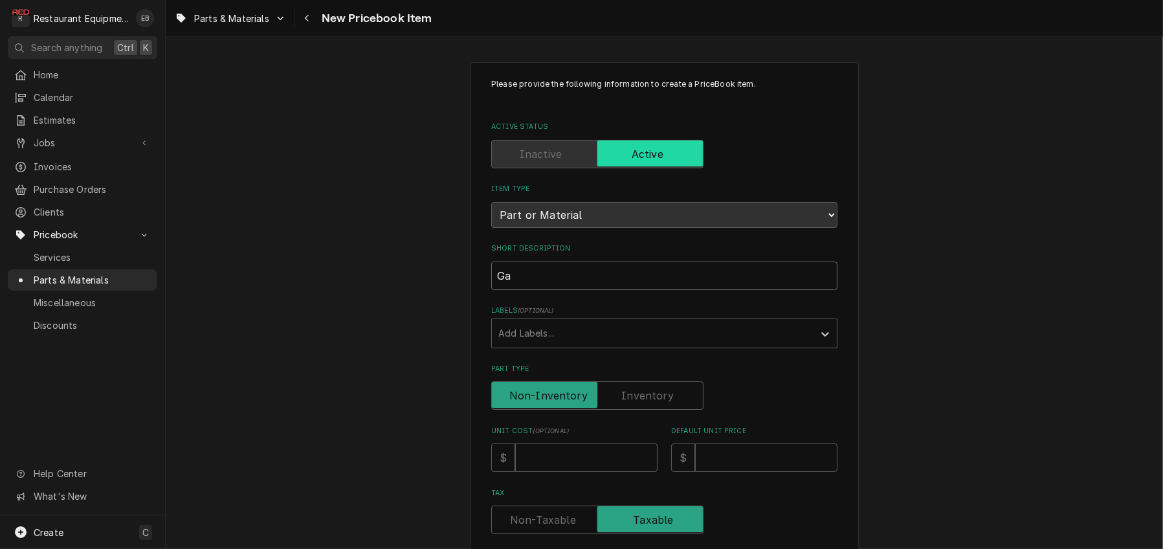
type textarea "x"
type input "Gar"
type textarea "x"
type input "Garl"
type textarea "x"
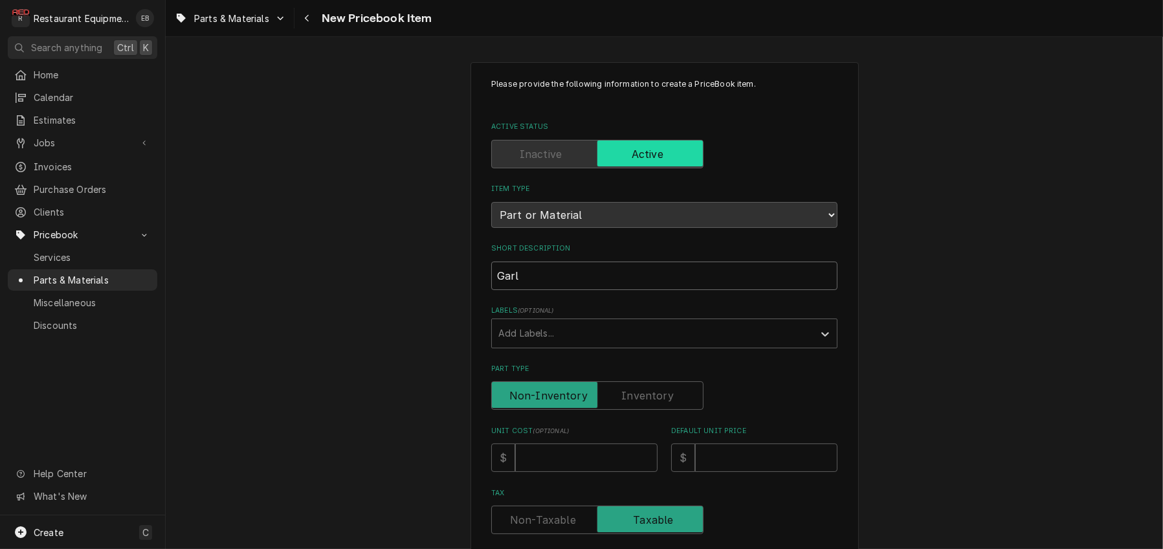
type input "[PERSON_NAME]"
type textarea "x"
type input "[PERSON_NAME]"
type textarea "x"
type input "Garland"
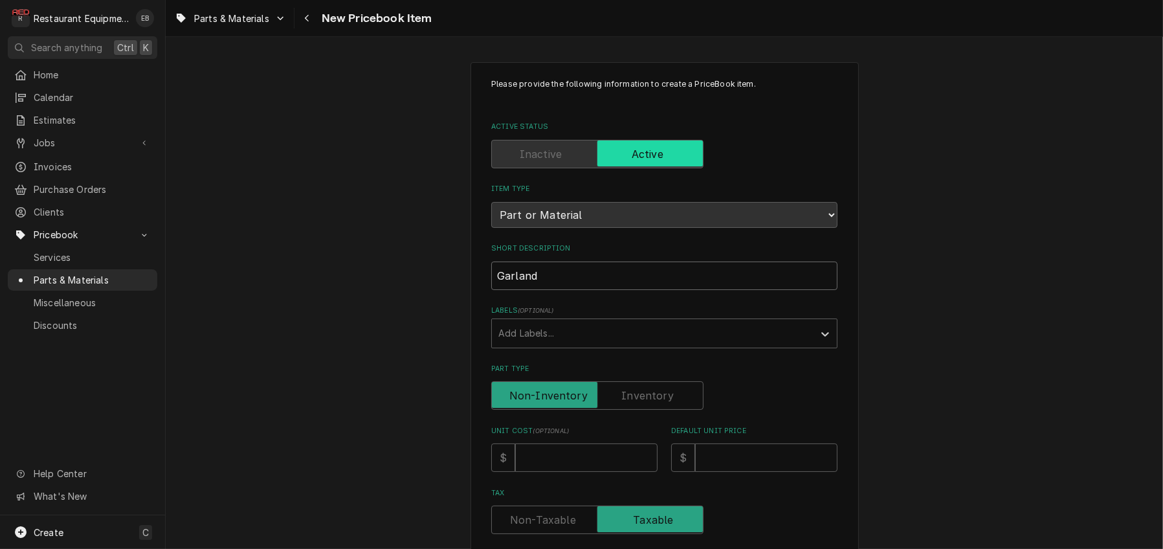
type textarea "x"
type input "Garland"
type textarea "x"
type input "Garland V"
type textarea "x"
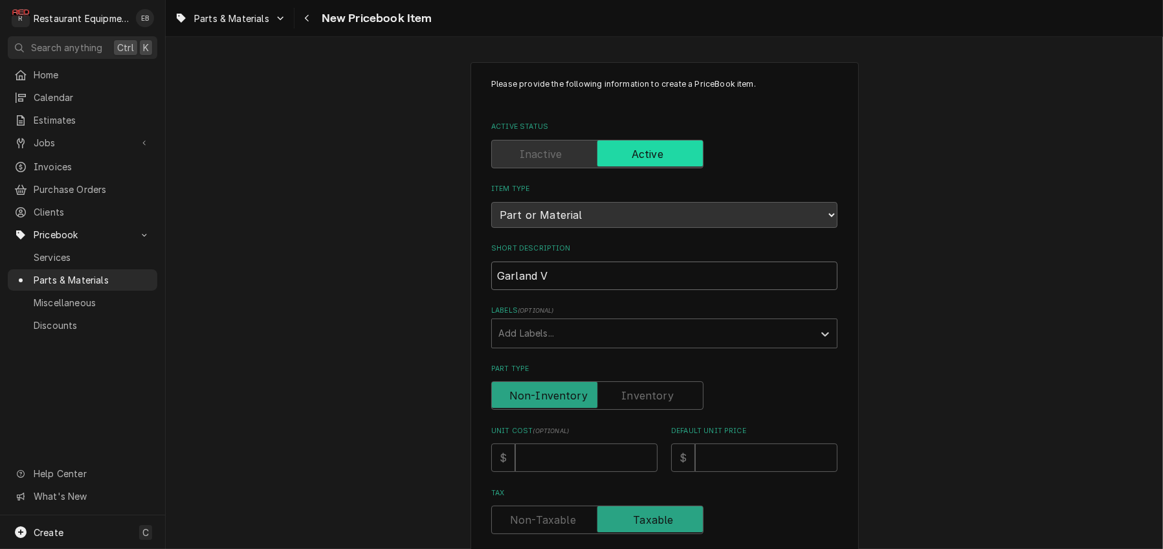
type input "Garland Va"
type textarea "x"
type input "[PERSON_NAME]"
type textarea "x"
type input "Garland Valv"
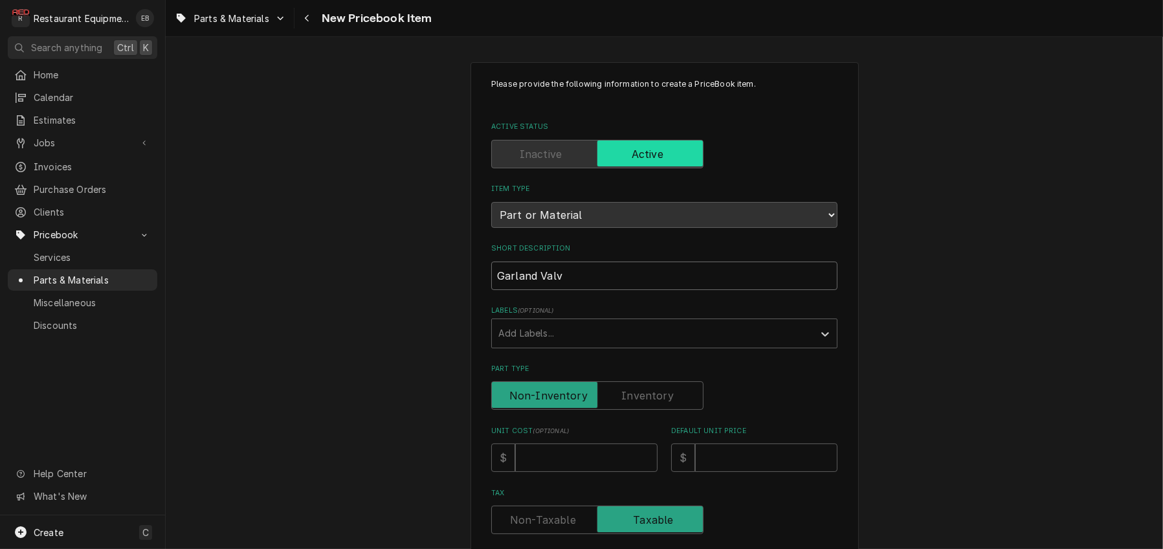
type textarea "x"
type input "Garland Valve"
type textarea "x"
type input "Garland Valve"
type textarea "x"
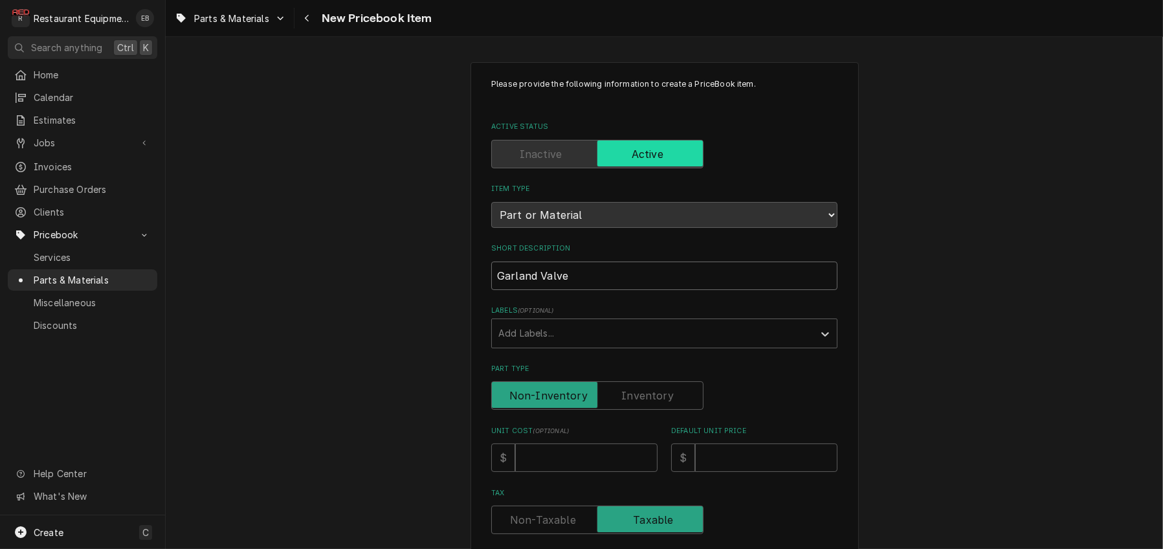
type input "Garland Valve A"
type textarea "x"
type input "Garland Valve As"
type textarea "x"
type input "Garland Valve Ass"
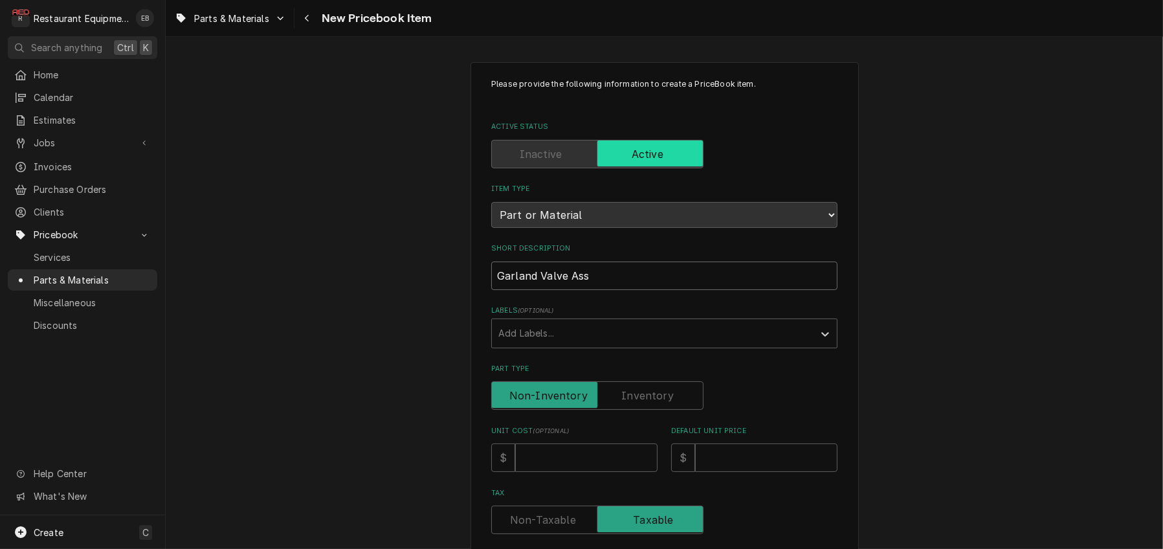
type textarea "x"
type input "Garland Valve Asse"
type textarea "x"
type input "Garland Valve Assem"
type textarea "x"
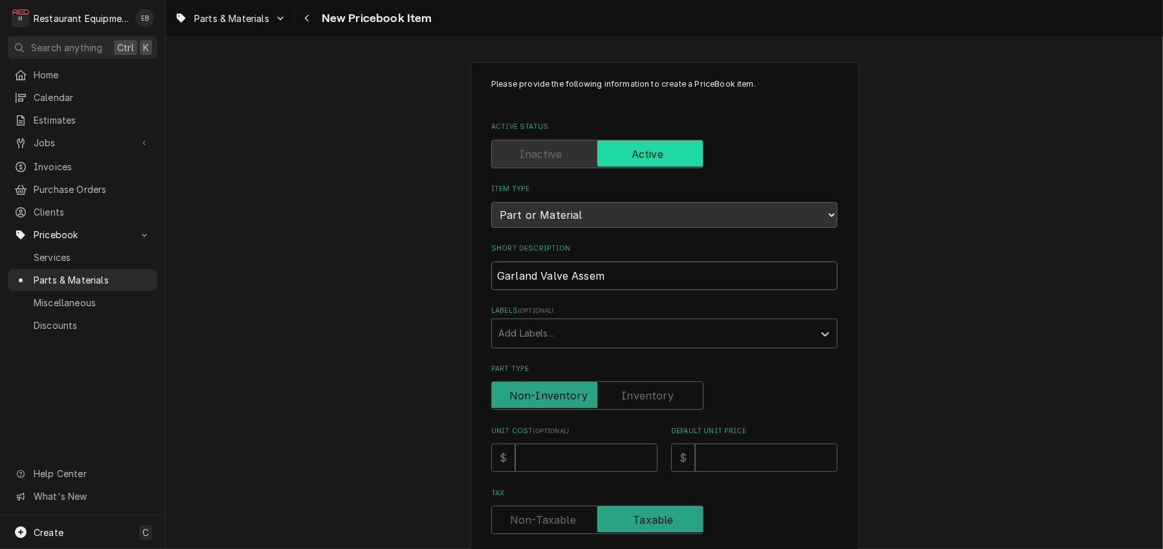
type input "Garland Valve Assemb"
type textarea "x"
type input "Garland Valve Assembl"
type textarea "x"
type input "Garland Valve Assembly"
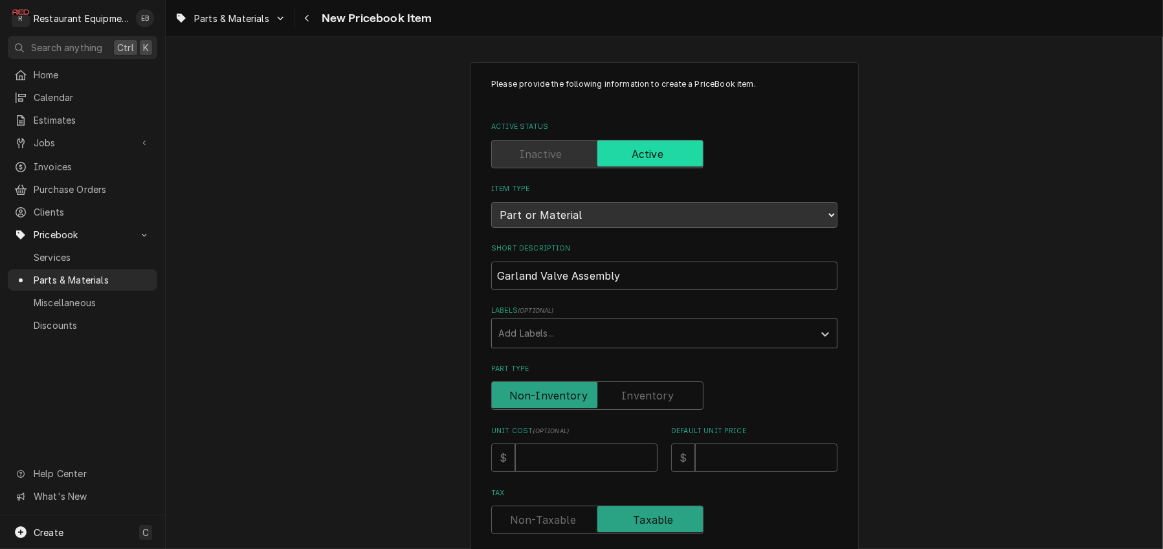
click at [597, 345] on div "Labels" at bounding box center [652, 333] width 309 height 23
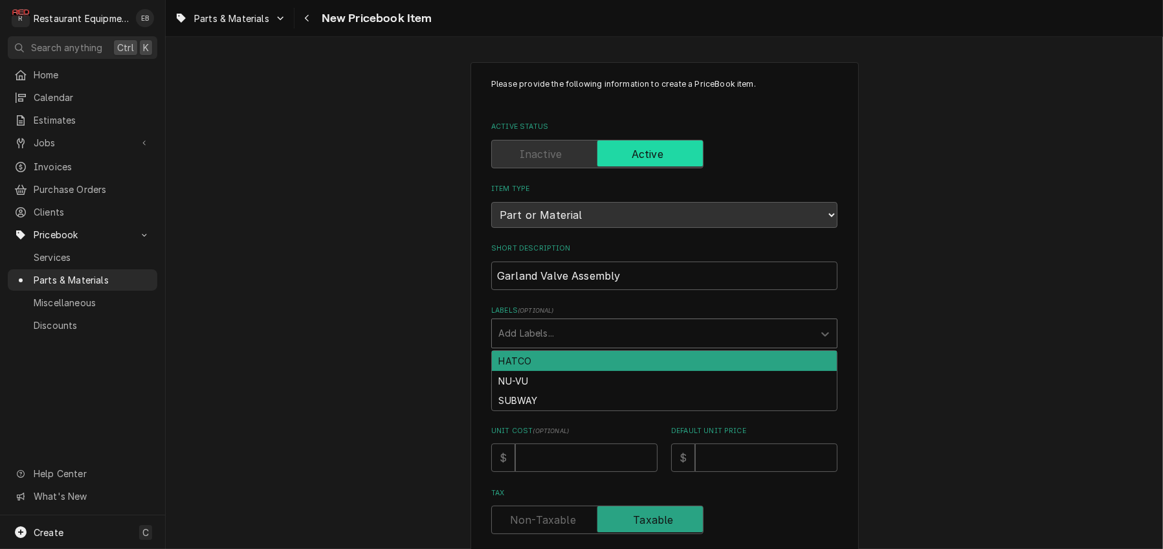
click at [637, 345] on div "Labels" at bounding box center [652, 333] width 309 height 23
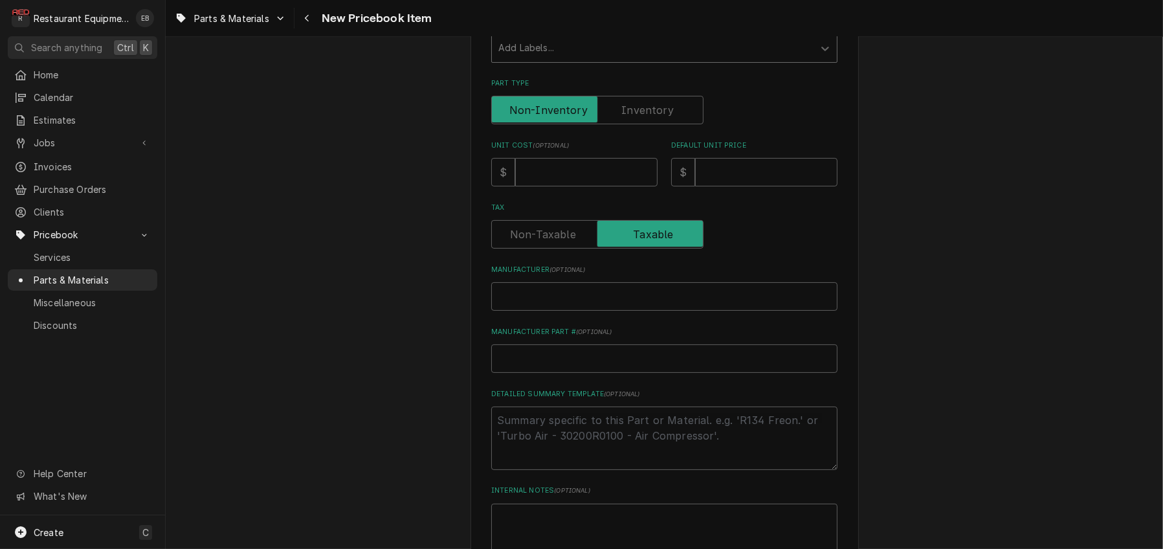
scroll to position [345, 0]
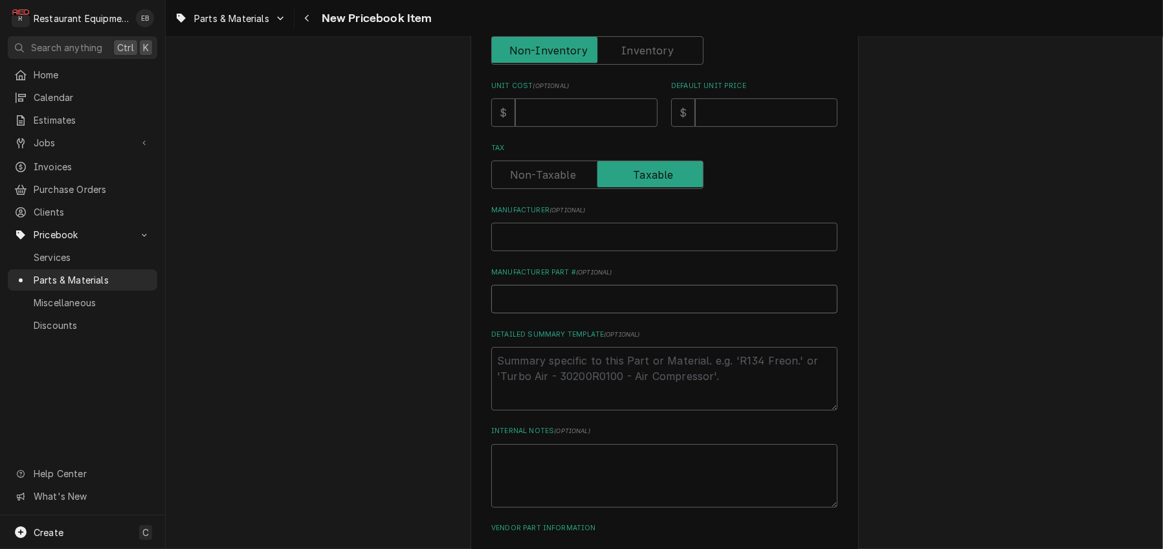
click at [561, 313] on input "Manufacturer Part # ( optional )" at bounding box center [664, 299] width 346 height 28
paste input "CK4600010B"
type textarea "x"
type input "CK4600010B"
click at [575, 251] on input "Manufacturer ( optional )" at bounding box center [664, 237] width 346 height 28
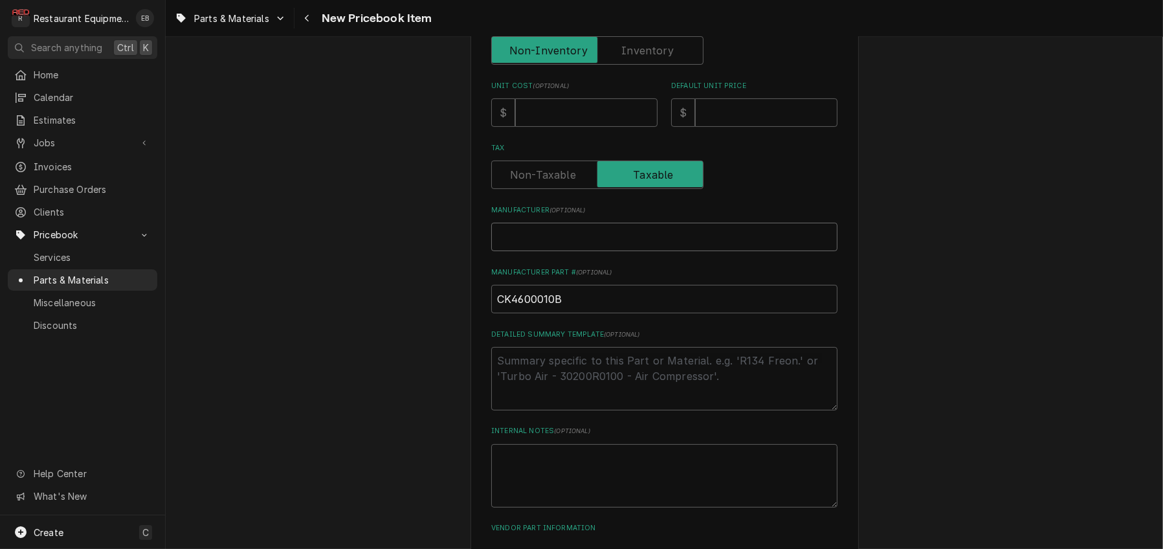
type textarea "x"
type input "G"
type textarea "x"
type input "Ga"
type textarea "x"
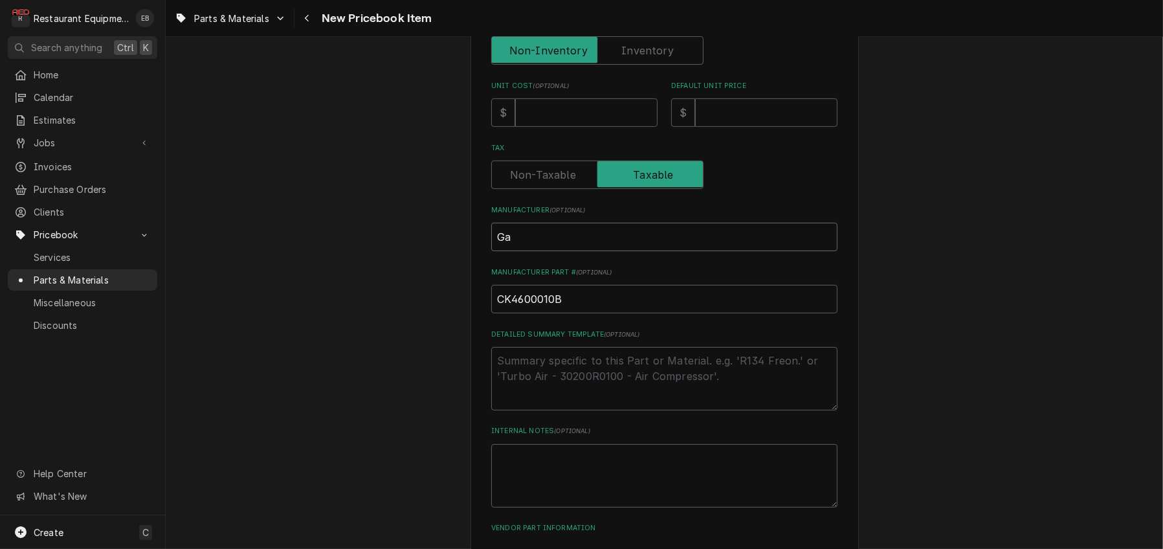
type input "Gar"
type textarea "x"
type input "Garl"
type textarea "x"
type input "[PERSON_NAME]"
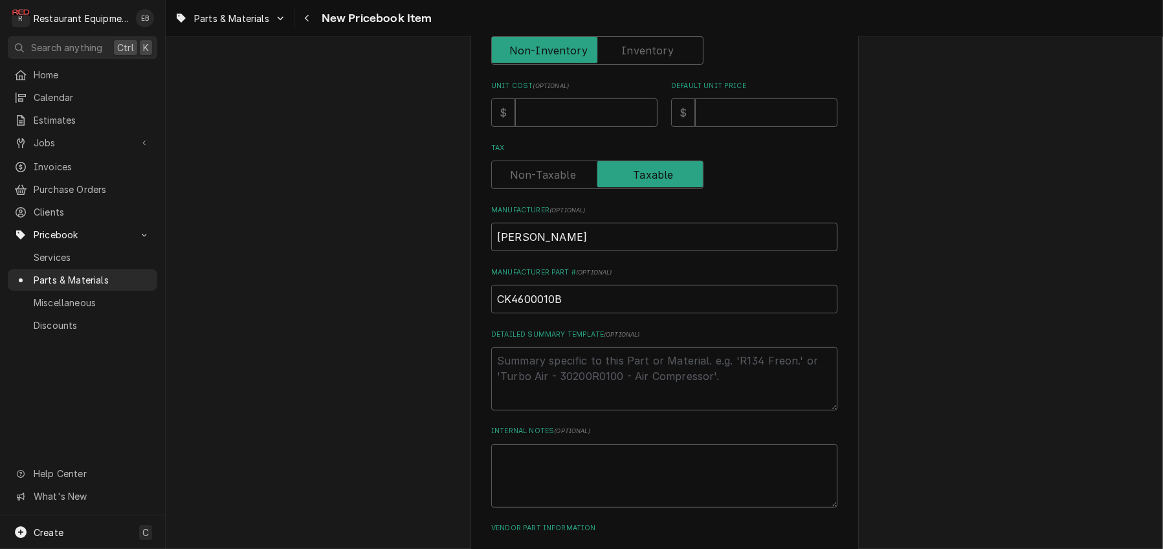
type textarea "x"
type input "[PERSON_NAME]"
type textarea "x"
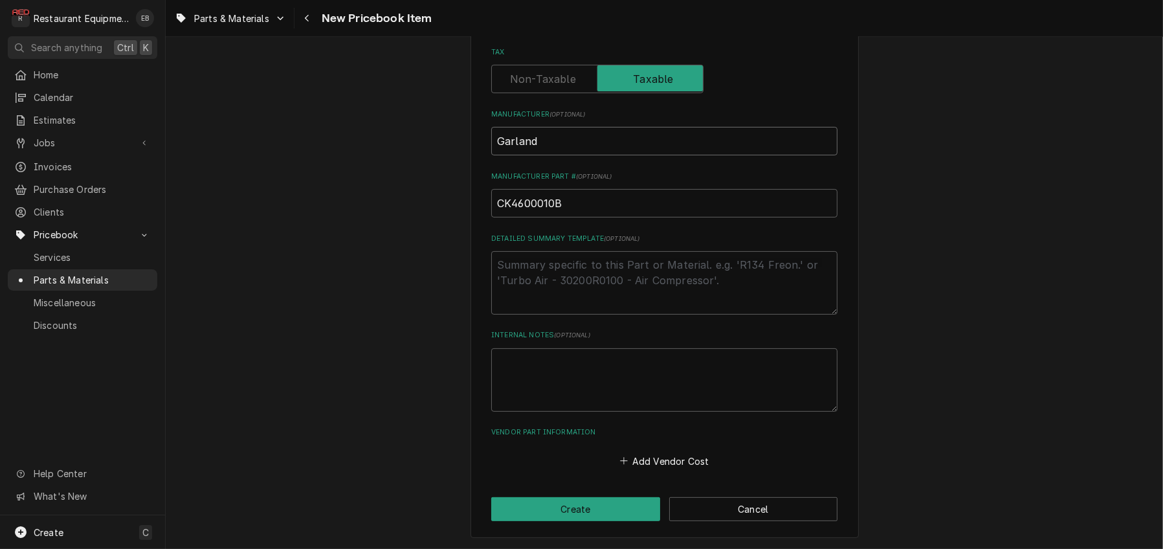
scroll to position [518, 0]
type input "Garland"
click at [645, 470] on button "Add Vendor Cost" at bounding box center [664, 461] width 94 height 18
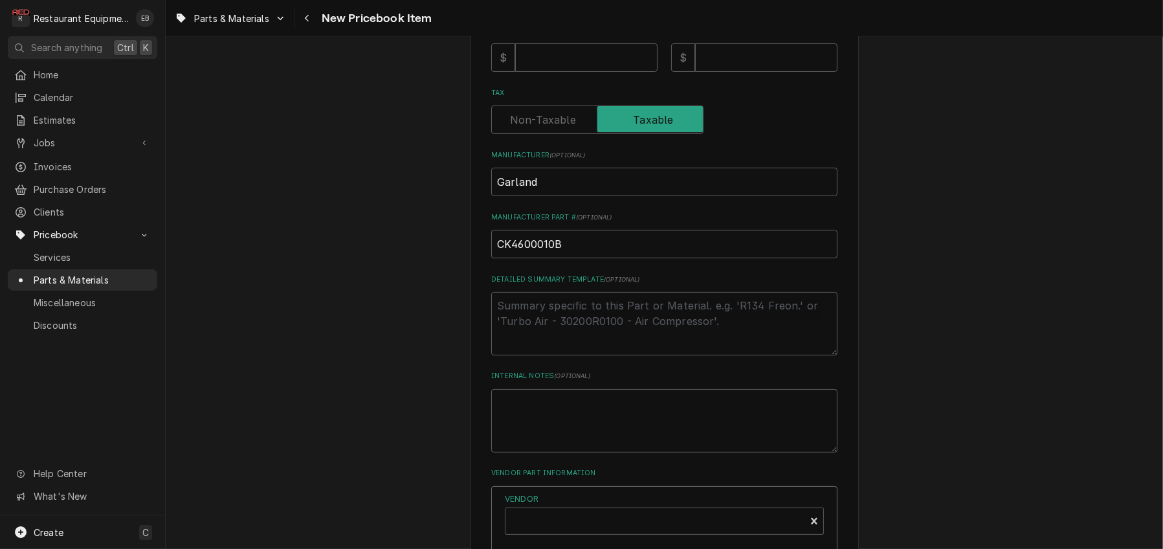
scroll to position [302, 0]
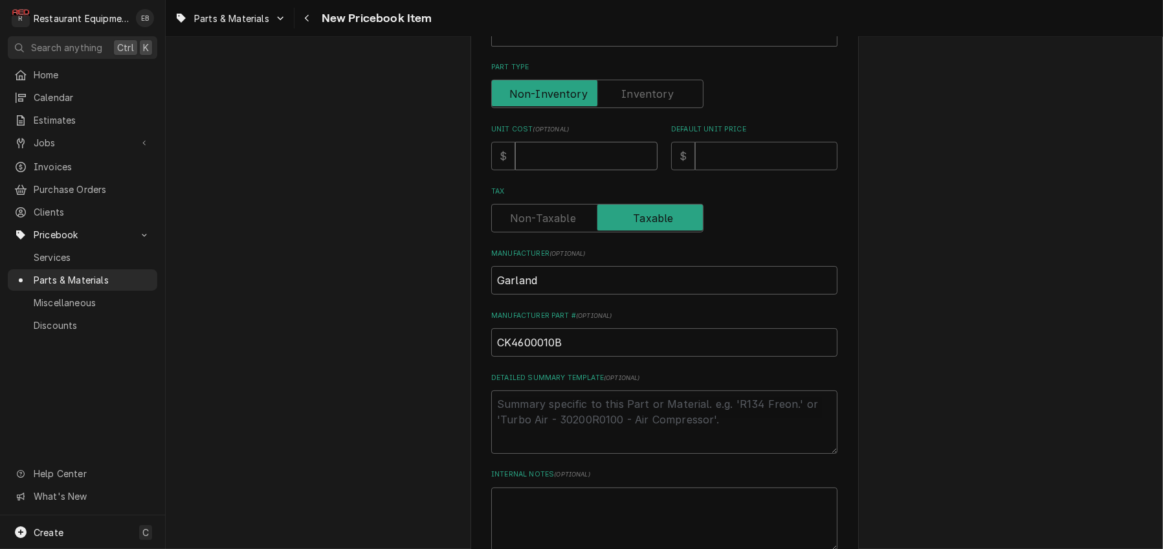
click at [553, 170] on input "Unit Cost ( optional )" at bounding box center [586, 156] width 142 height 28
type textarea "x"
type input "2"
type textarea "x"
type input "24"
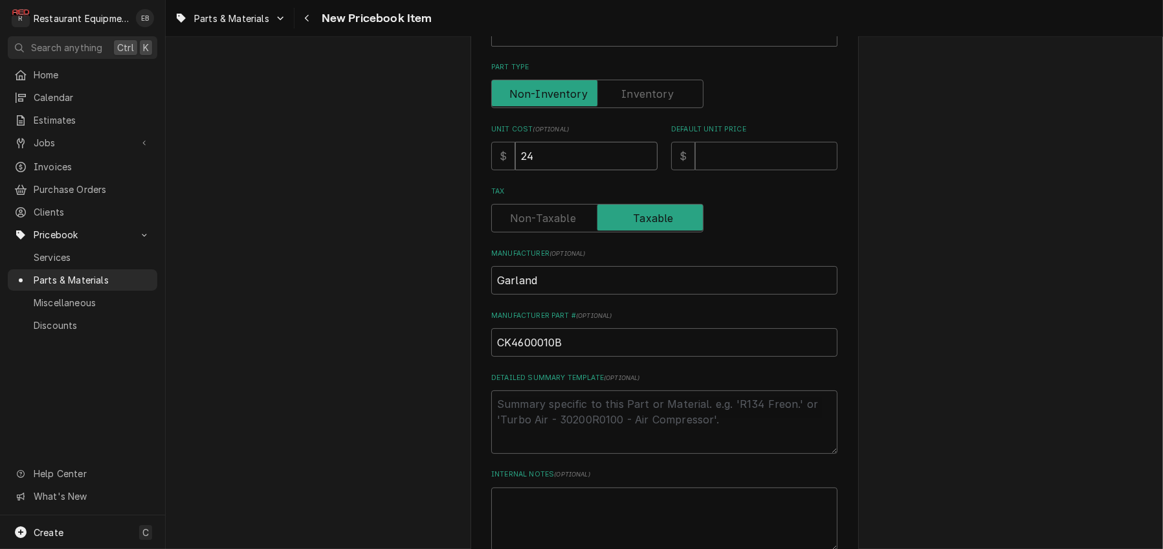
type textarea "x"
type input "246"
type textarea "x"
type input "246.6"
type textarea "x"
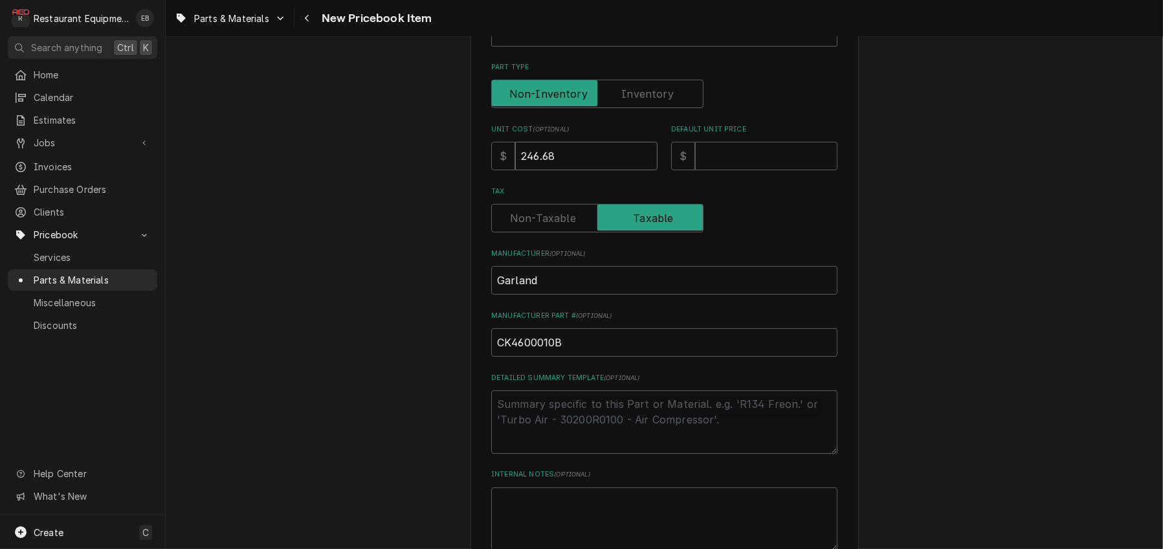
type input "246.68"
click at [725, 170] on input "Default Unit Price" at bounding box center [766, 156] width 142 height 28
type textarea "x"
type input "4"
type textarea "x"
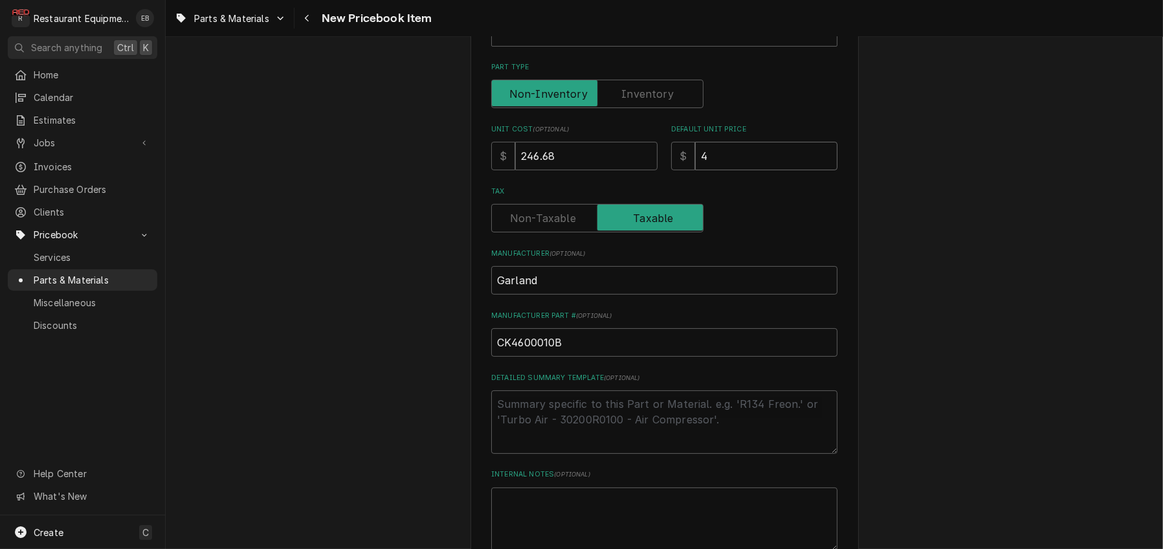
type input "44"
type textarea "x"
type input "448"
type textarea "x"
type input "448.5"
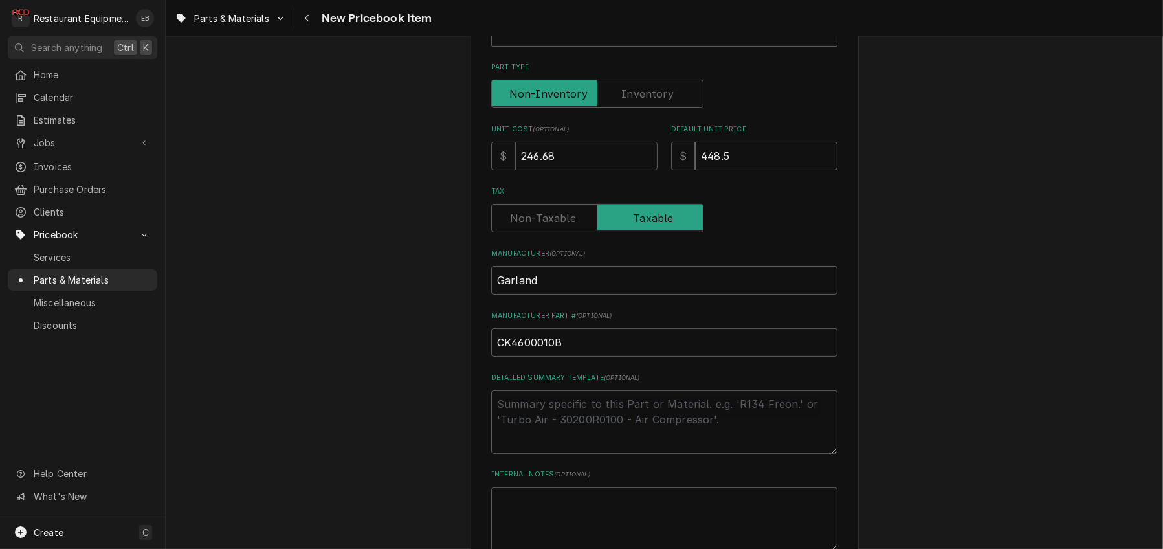
type textarea "x"
type input "448.50"
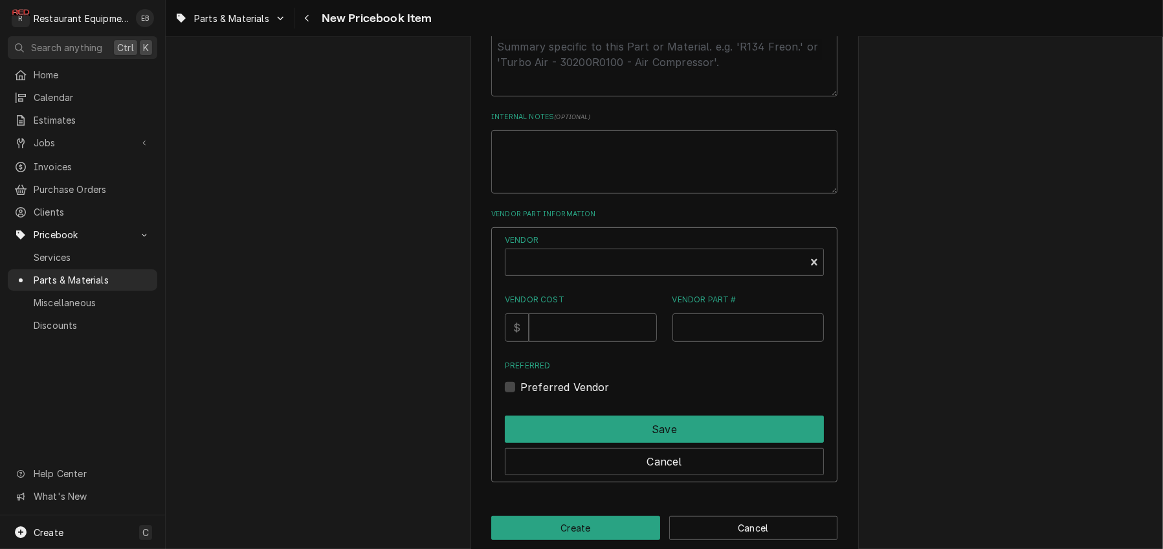
scroll to position [690, 0]
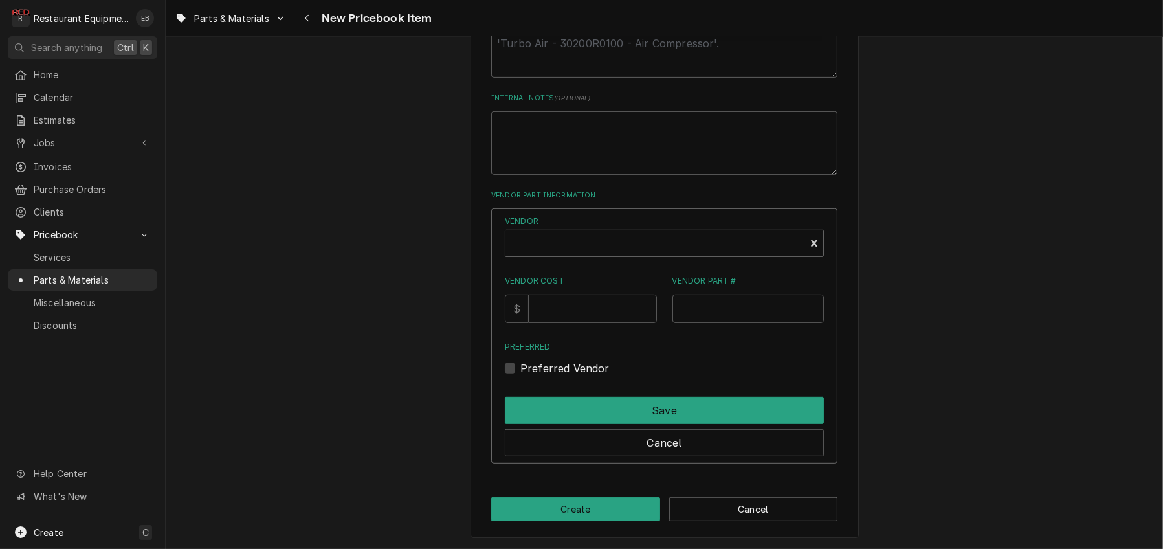
type textarea "x"
click at [573, 264] on div "Vendor" at bounding box center [655, 248] width 287 height 31
type input "parts town"
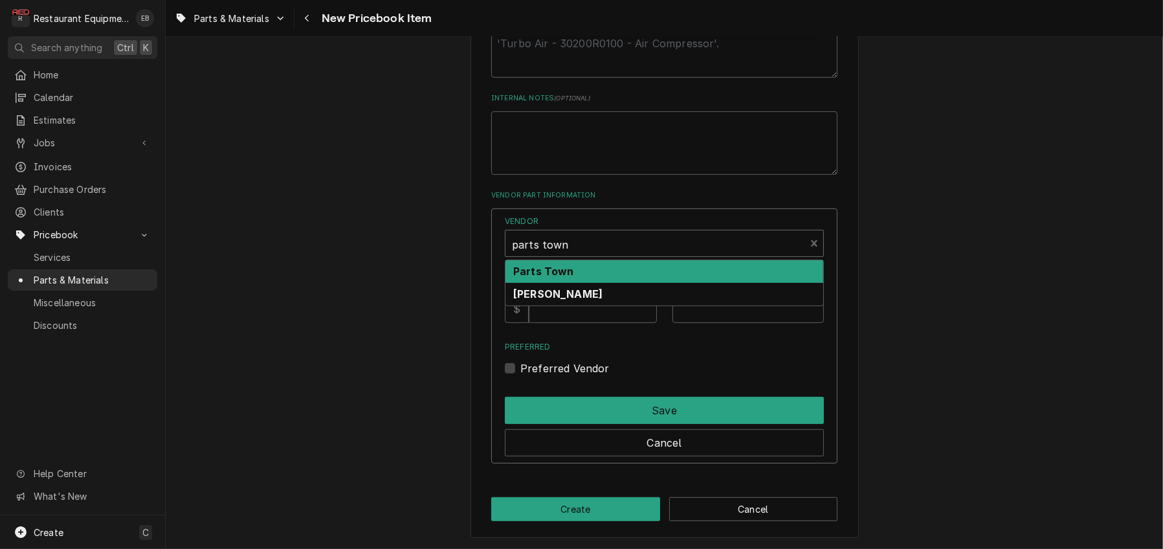
click at [604, 283] on div "Parts Town" at bounding box center [665, 271] width 318 height 23
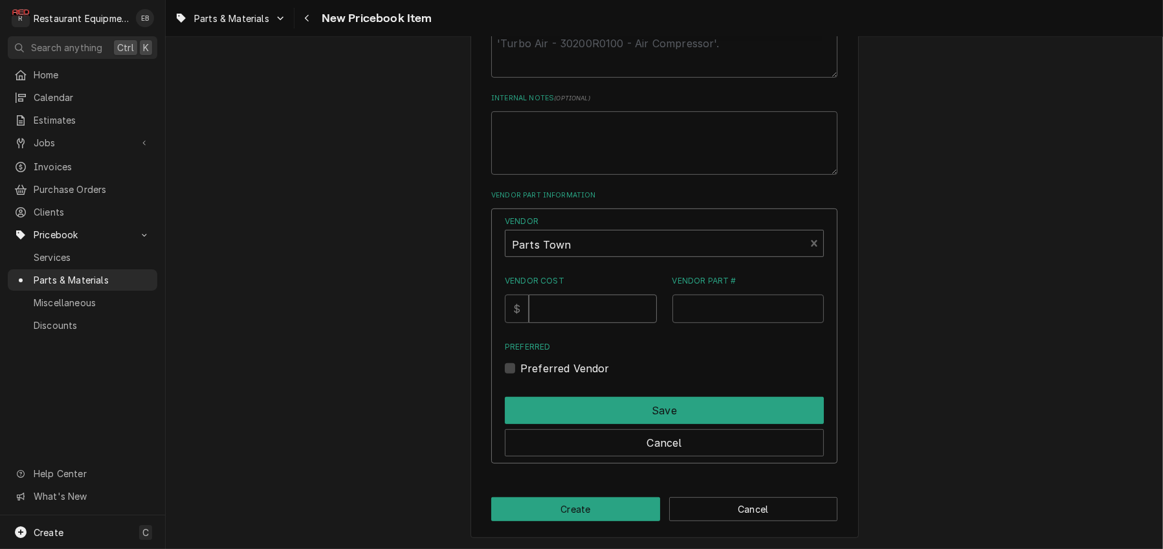
click at [595, 323] on input "Vendor Cost" at bounding box center [593, 308] width 128 height 28
click at [589, 323] on input "Vendor Cost" at bounding box center [593, 308] width 128 height 28
type input "4"
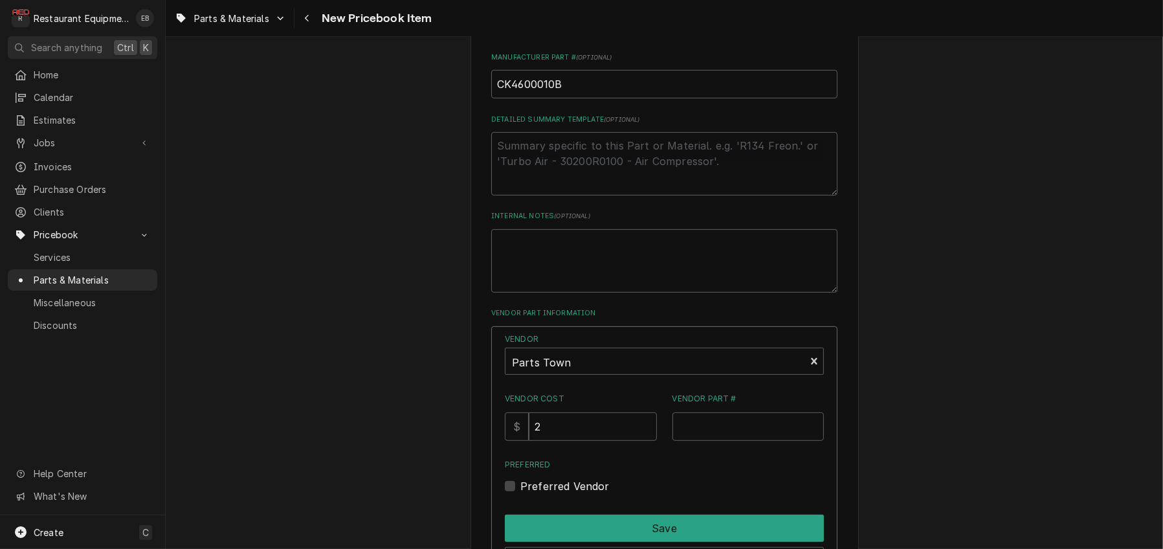
scroll to position [561, 0]
click at [571, 440] on input "2" at bounding box center [593, 426] width 128 height 28
type input "246.68"
click at [784, 440] on input "Vendor Part #" at bounding box center [748, 426] width 152 height 28
paste input "GLCK4600010B"
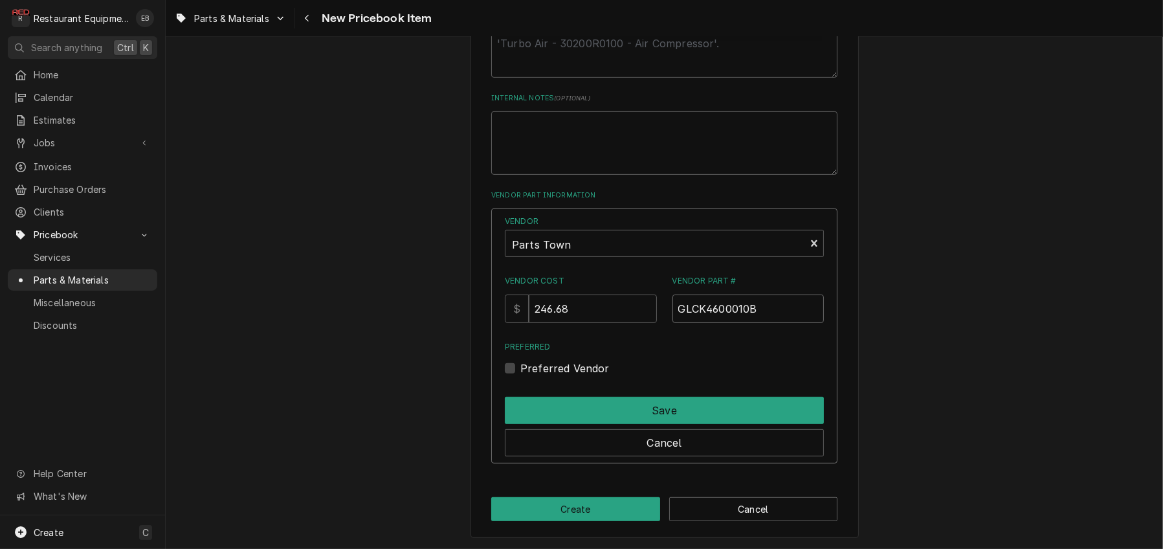
scroll to position [802, 0]
type input "GLCK4600010B"
click at [520, 361] on label "Preferred Vendor" at bounding box center [564, 369] width 89 height 16
click at [520, 361] on input "Preferred" at bounding box center [679, 375] width 319 height 28
checkbox input "true"
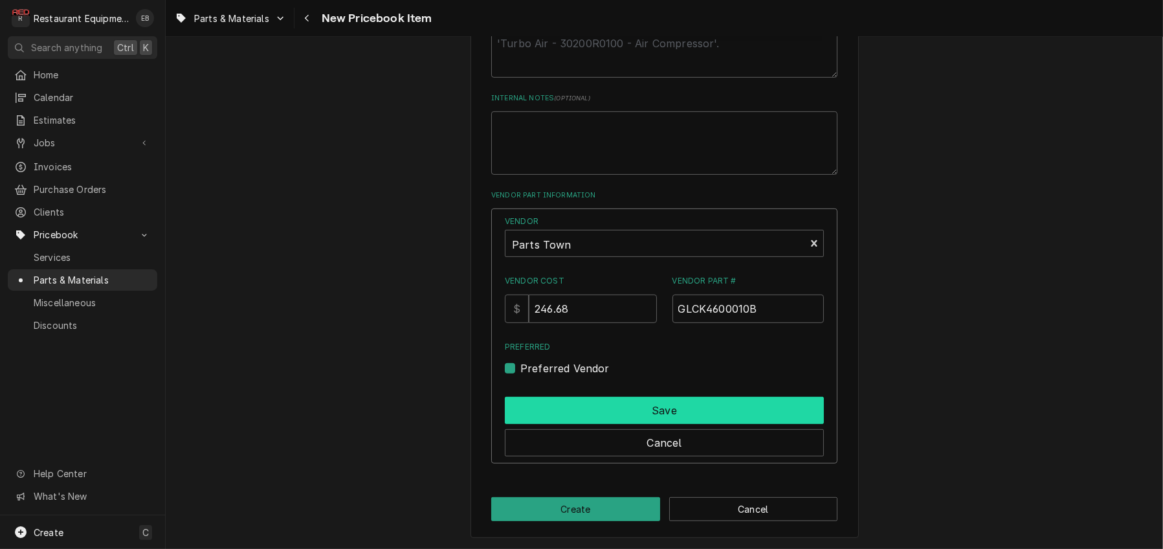
click at [555, 402] on button "Save" at bounding box center [664, 410] width 319 height 27
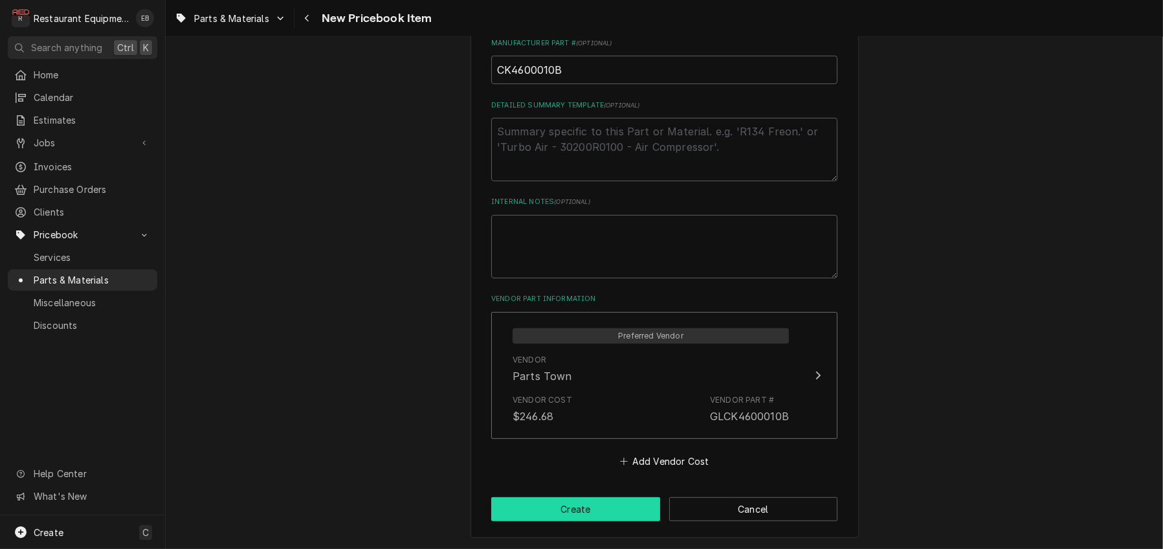
click at [577, 510] on button "Create" at bounding box center [575, 509] width 169 height 24
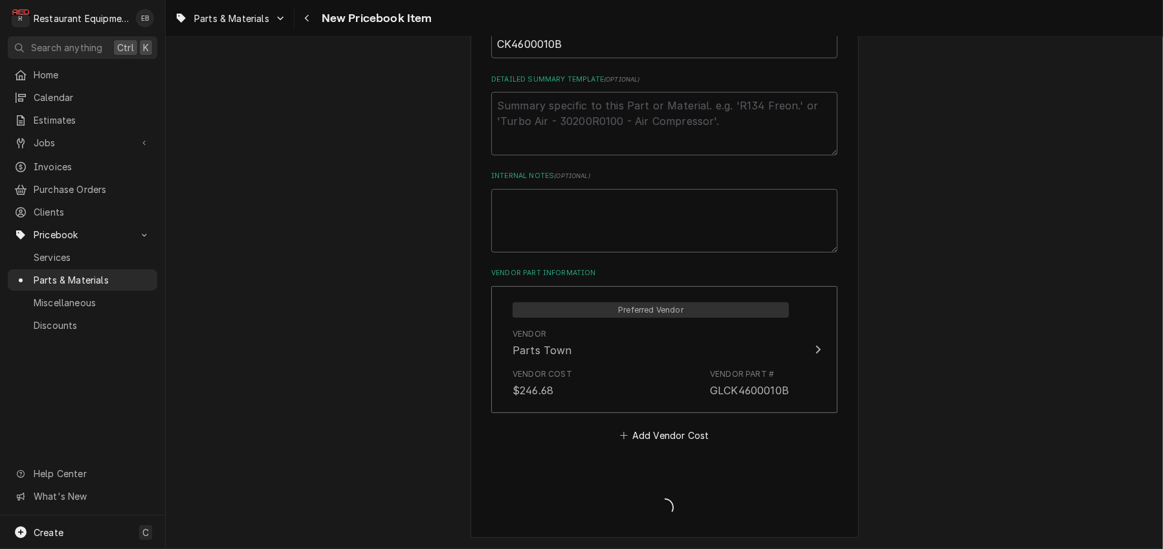
type textarea "x"
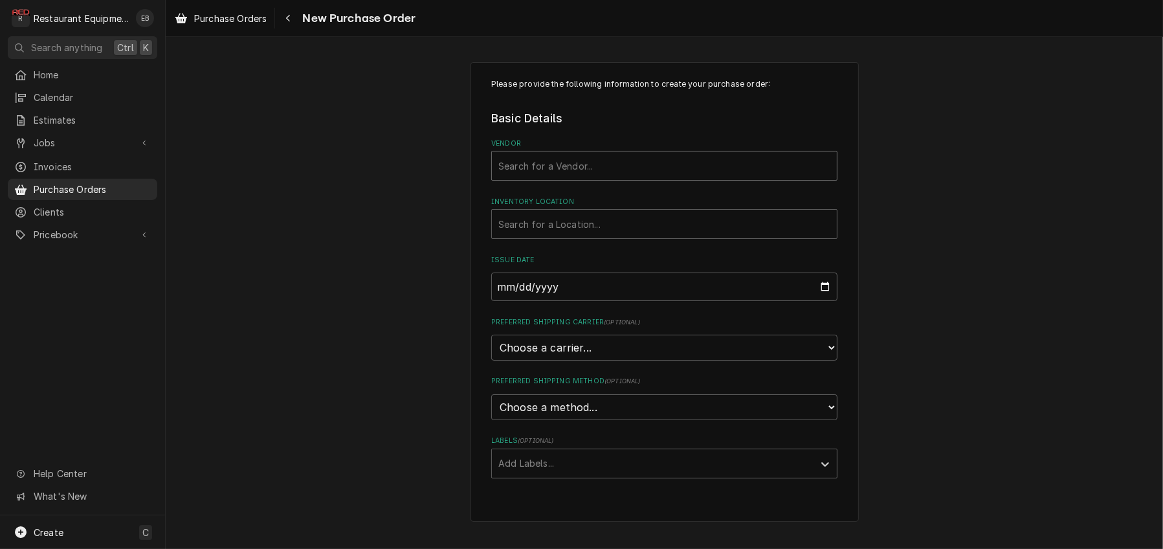
click at [624, 177] on div "Vendor" at bounding box center [664, 165] width 332 height 23
type input "parts town"
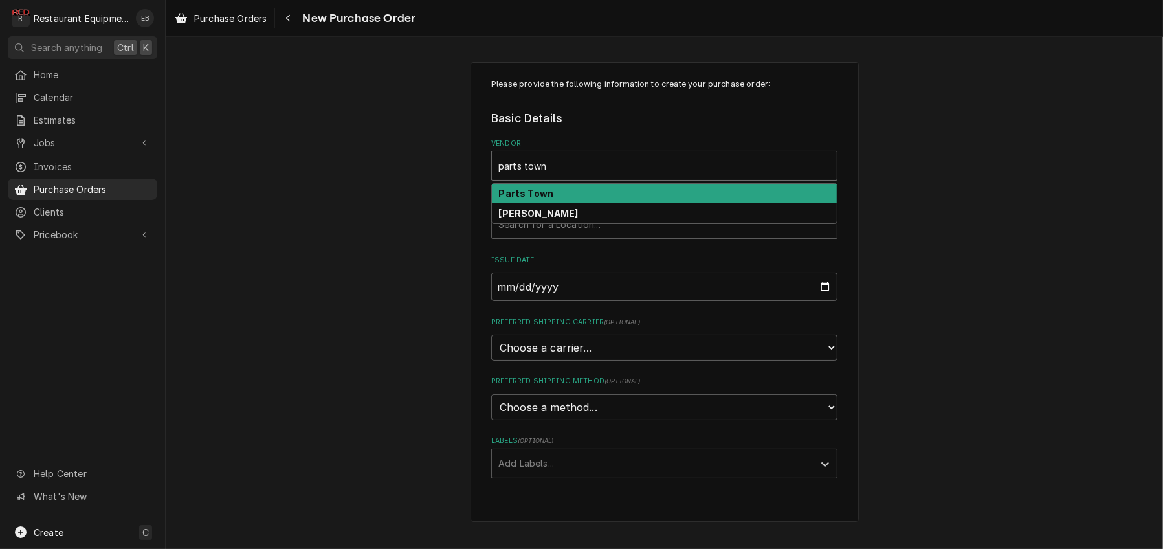
click at [617, 204] on div "Parts Town" at bounding box center [664, 194] width 345 height 20
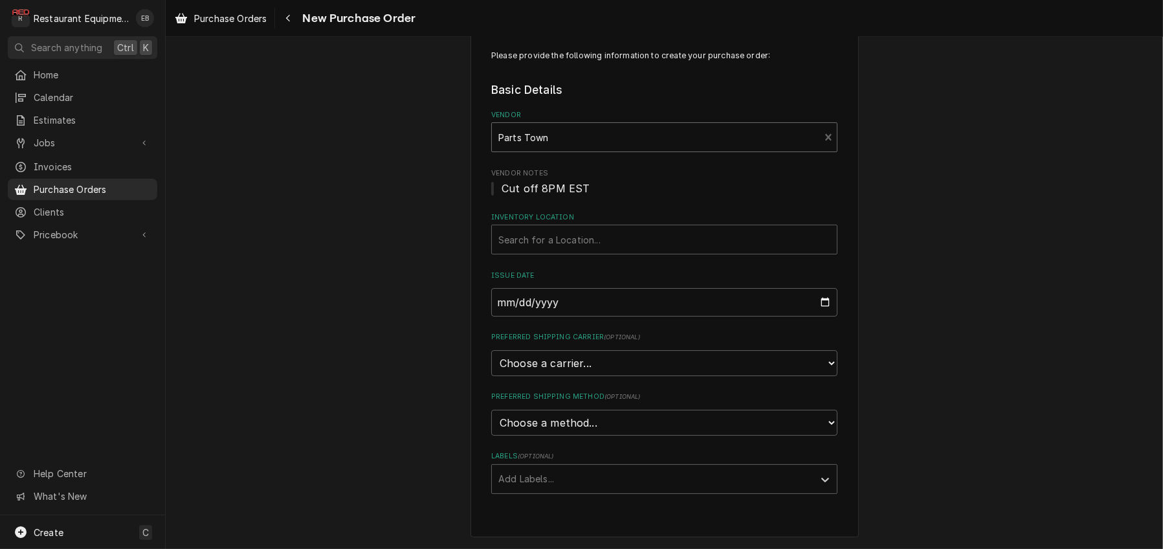
scroll to position [89, 0]
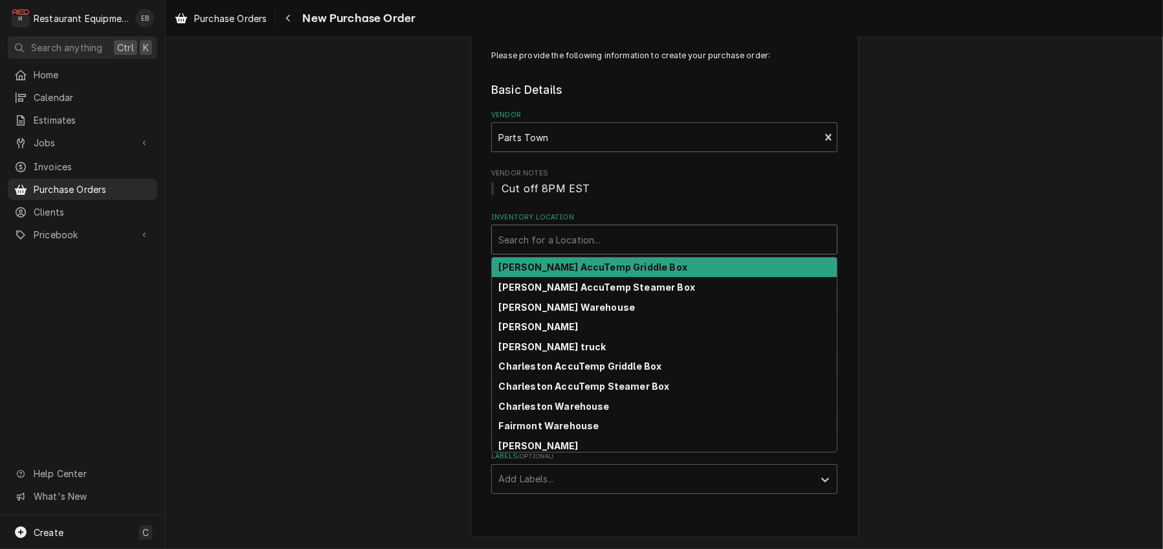
click at [586, 228] on div "Inventory Location" at bounding box center [664, 239] width 332 height 23
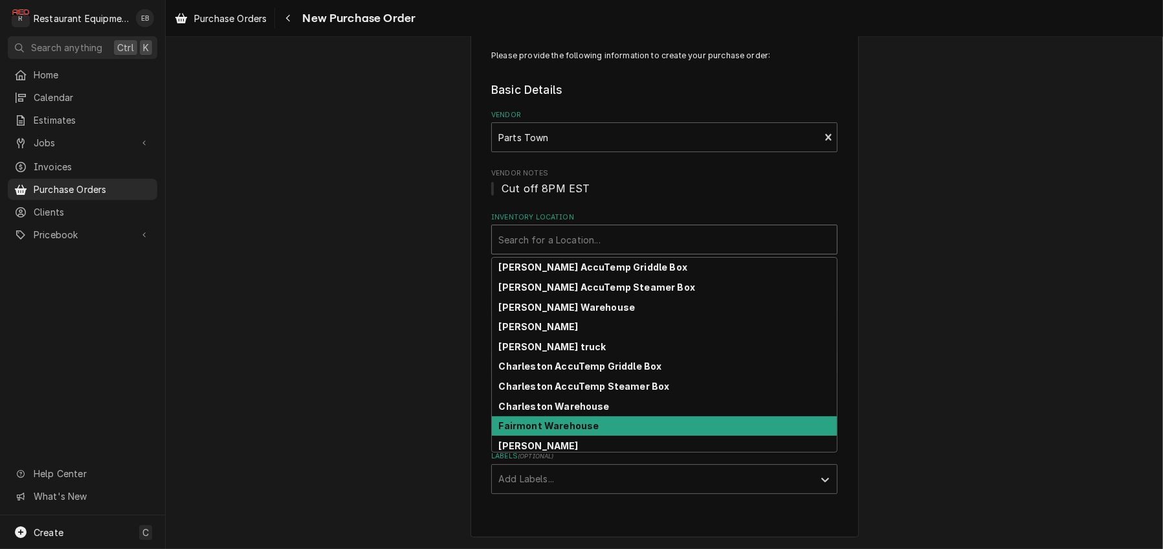
click at [559, 420] on strong "Fairmont Warehouse" at bounding box center [549, 425] width 100 height 11
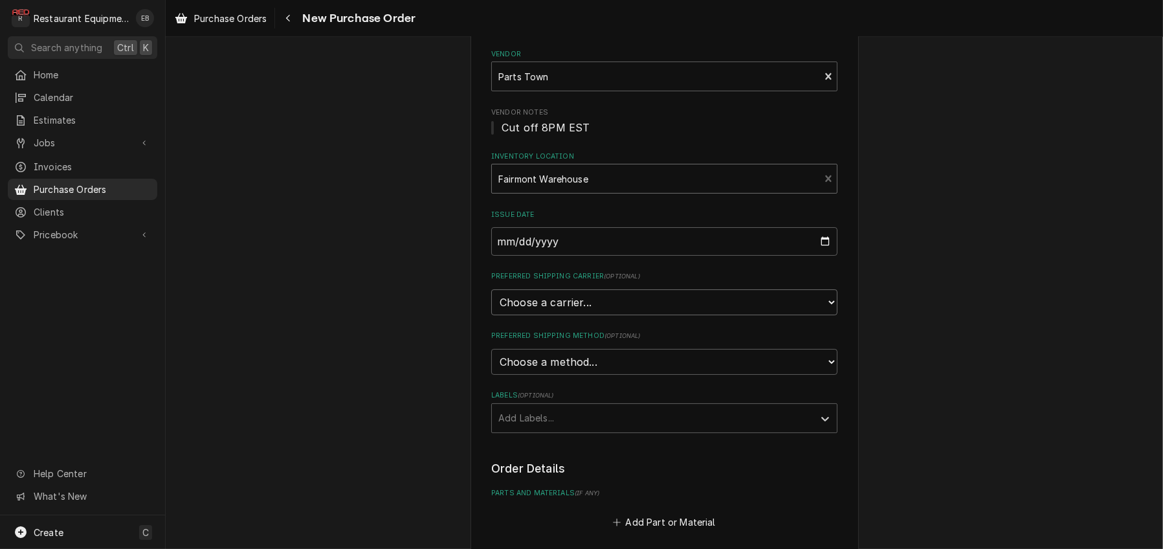
click at [563, 315] on select "Choose a carrier... U.S. Postal Service Stamps.com FedEx UPS DHL Express DHL EC…" at bounding box center [664, 302] width 346 height 26
select select "4"
click at [491, 315] on select "Choose a carrier... U.S. Postal Service Stamps.com FedEx UPS DHL Express DHL EC…" at bounding box center [664, 302] width 346 height 26
type textarea "x"
click at [588, 375] on select "Choose a method... Ground Next Day Early AM Next Day Air 2 Day Air Other" at bounding box center [664, 362] width 346 height 26
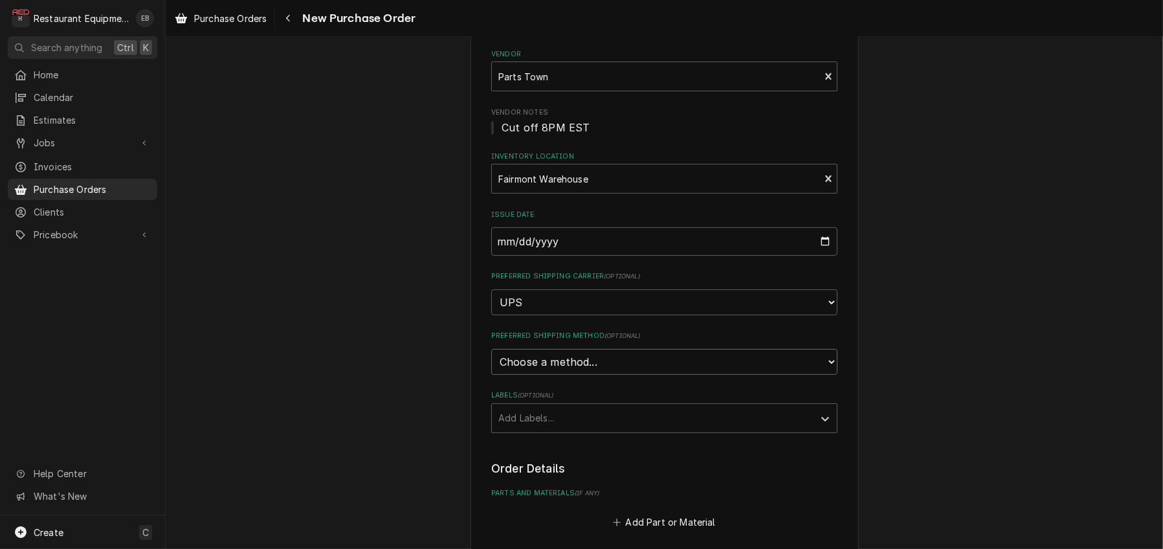
select select "3"
click at [491, 375] on select "Choose a method... Ground Next Day Early AM Next Day Air 2 Day Air Other" at bounding box center [664, 362] width 346 height 26
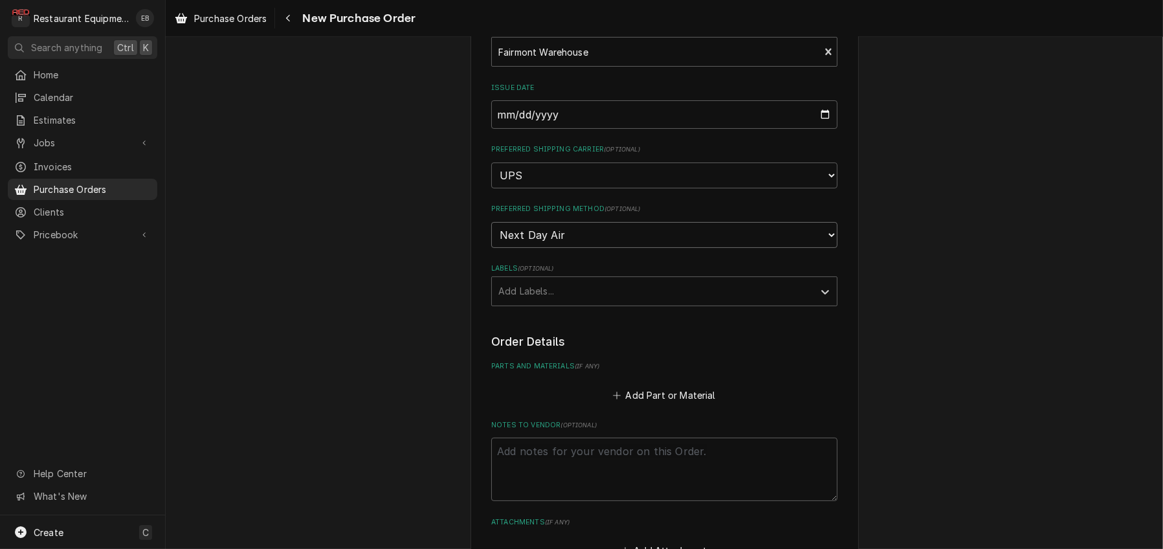
scroll to position [306, 0]
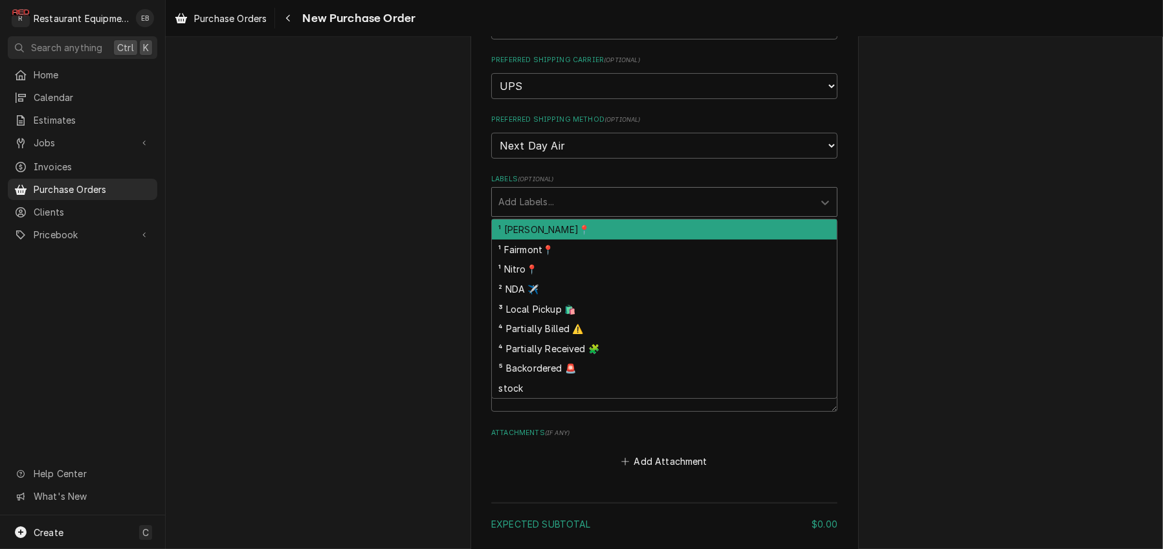
click at [570, 214] on div "Labels" at bounding box center [652, 201] width 309 height 23
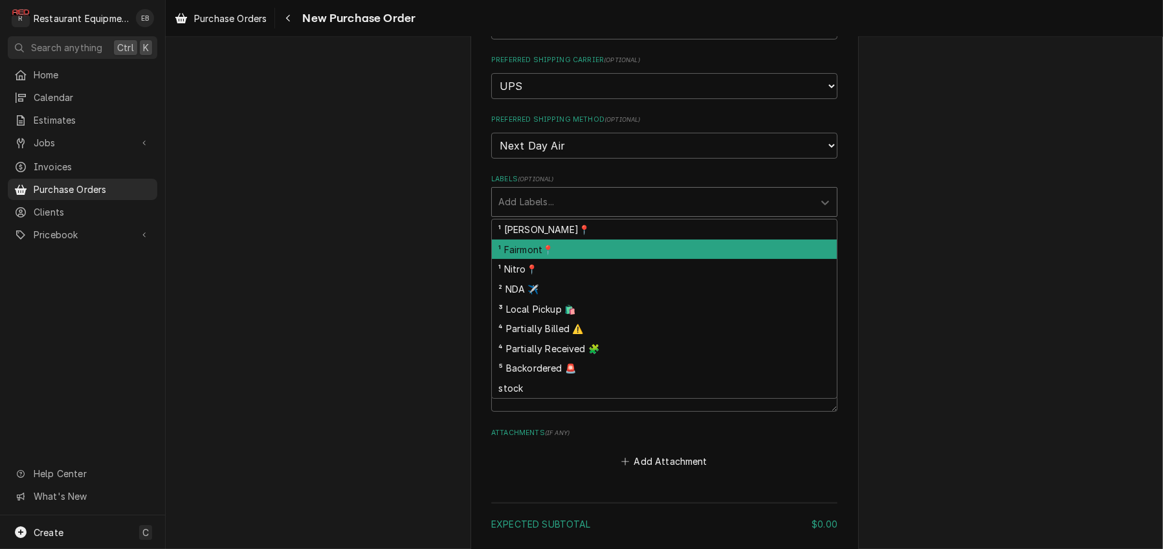
click at [537, 260] on div "¹ Fairmont📍" at bounding box center [664, 249] width 345 height 20
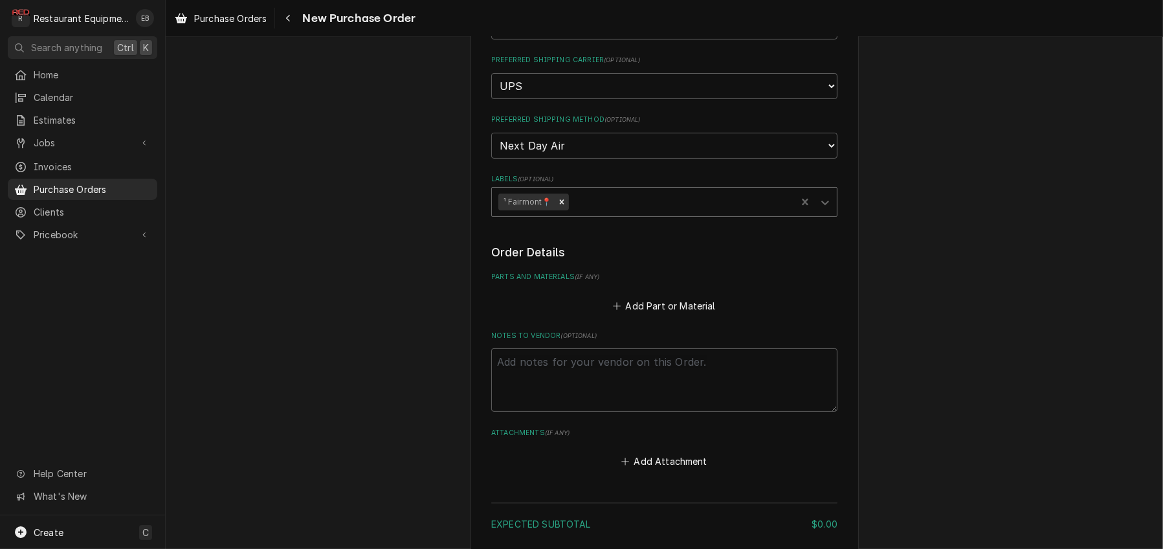
click at [621, 214] on div "Labels" at bounding box center [680, 201] width 219 height 23
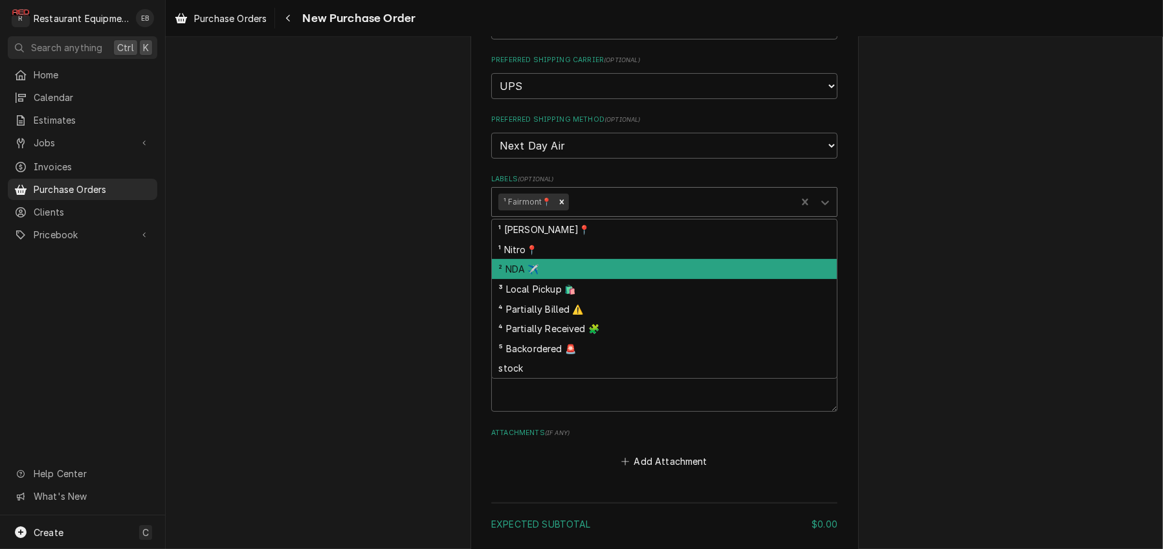
click at [525, 279] on div "² NDA ✈️" at bounding box center [664, 269] width 345 height 20
type textarea "x"
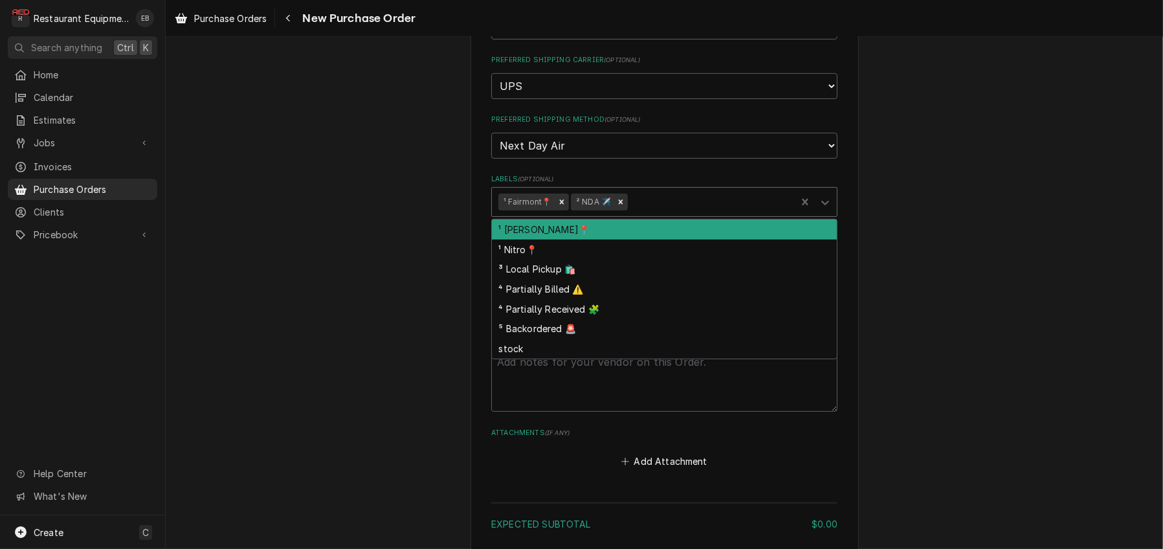
click at [665, 214] on div "Labels" at bounding box center [709, 201] width 159 height 23
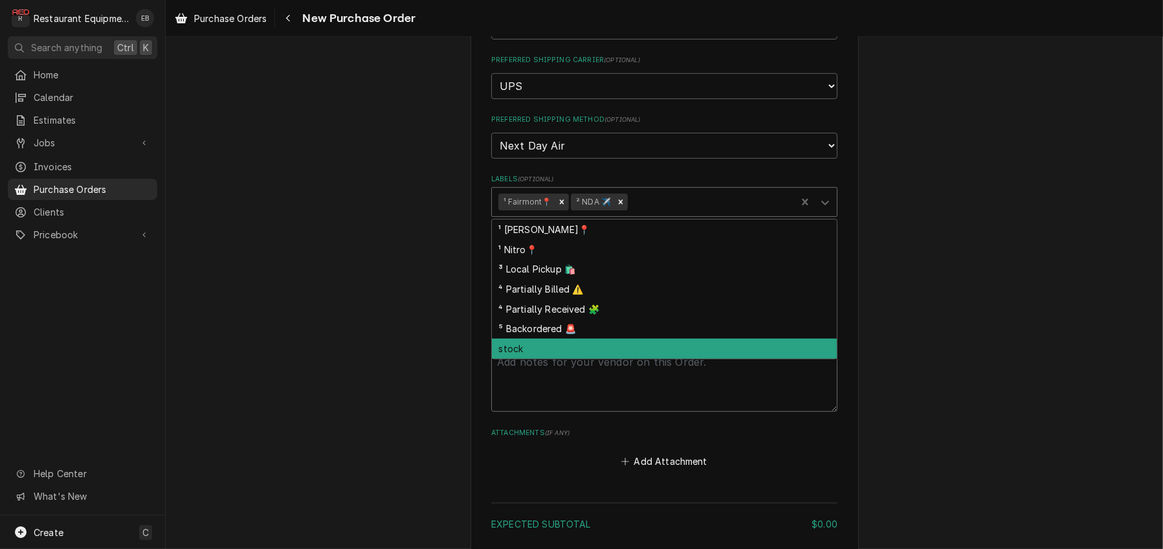
click at [576, 412] on textarea "Notes to Vendor ( optional )" at bounding box center [664, 379] width 346 height 63
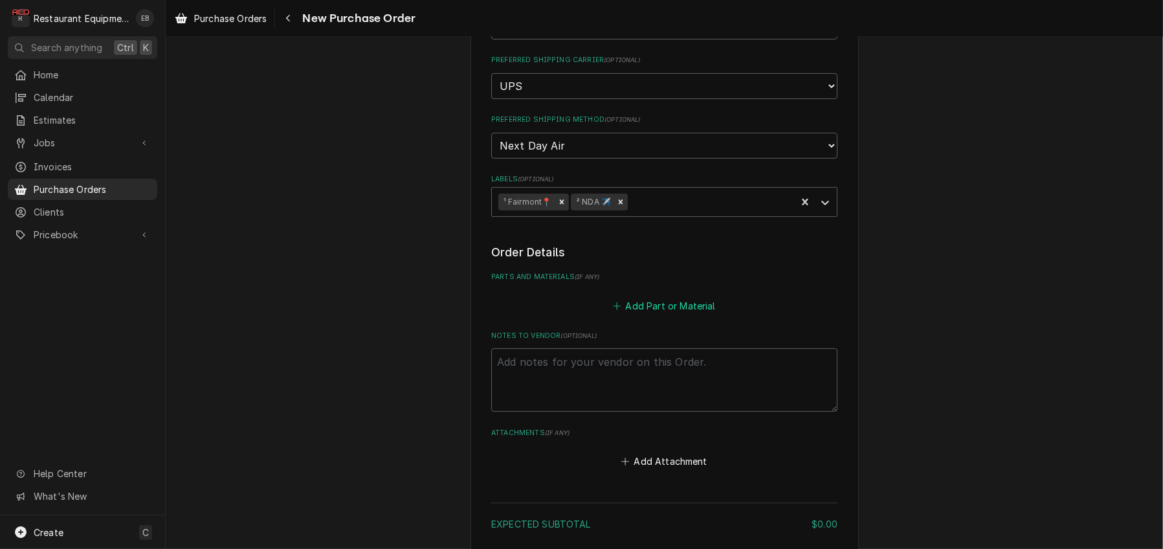
click at [656, 315] on button "Add Part or Material" at bounding box center [664, 305] width 107 height 18
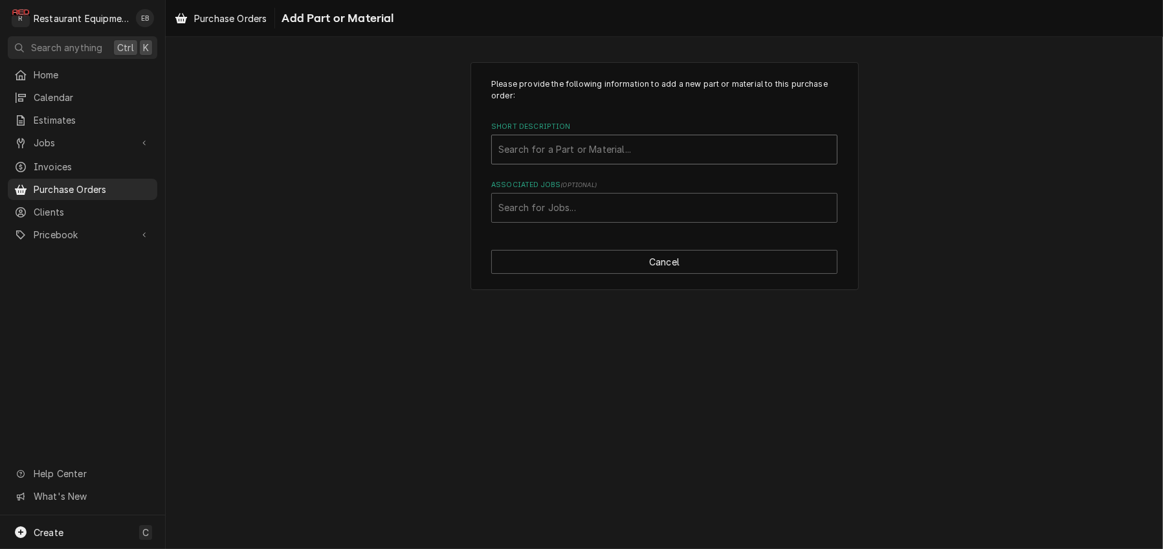
click at [627, 161] on div "Short Description" at bounding box center [664, 149] width 332 height 23
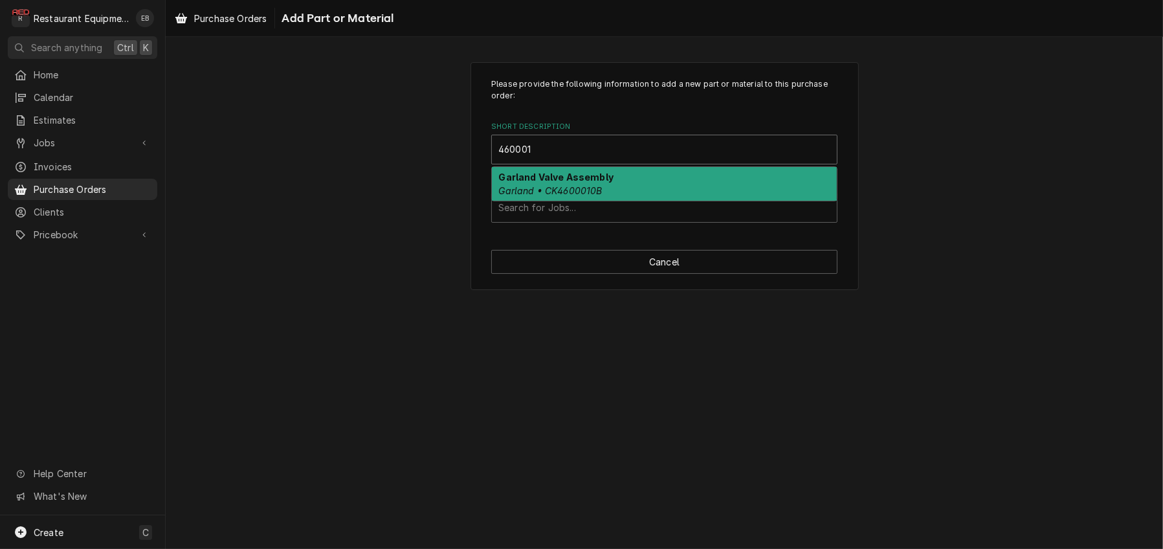
type input "4600010"
click at [621, 201] on div "Garland Valve Assembly Garland • CK4600010B" at bounding box center [664, 184] width 345 height 34
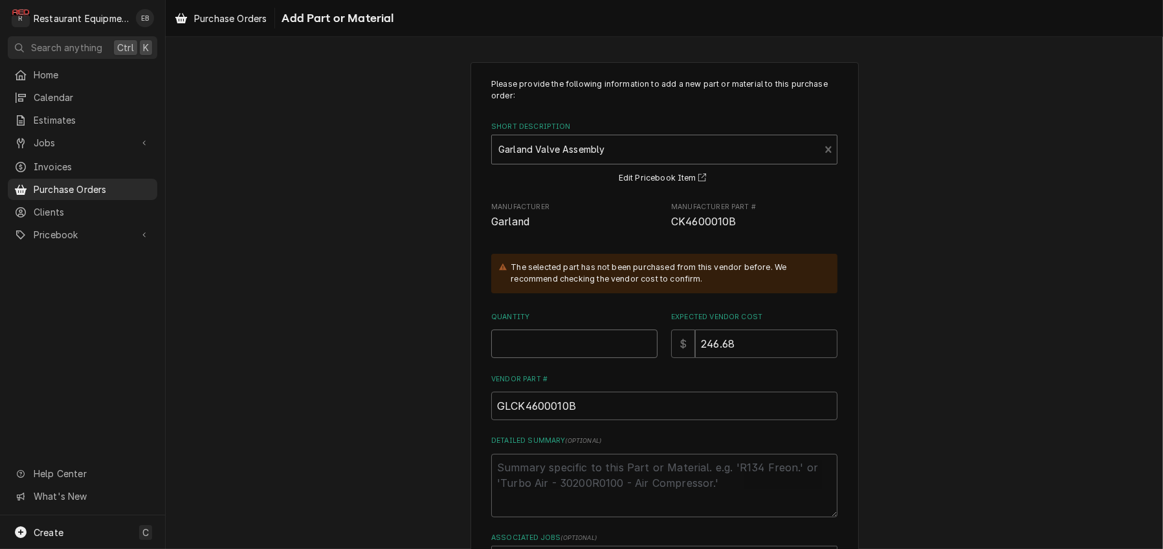
click at [535, 358] on input "Quantity" at bounding box center [574, 343] width 166 height 28
type textarea "x"
type input "1"
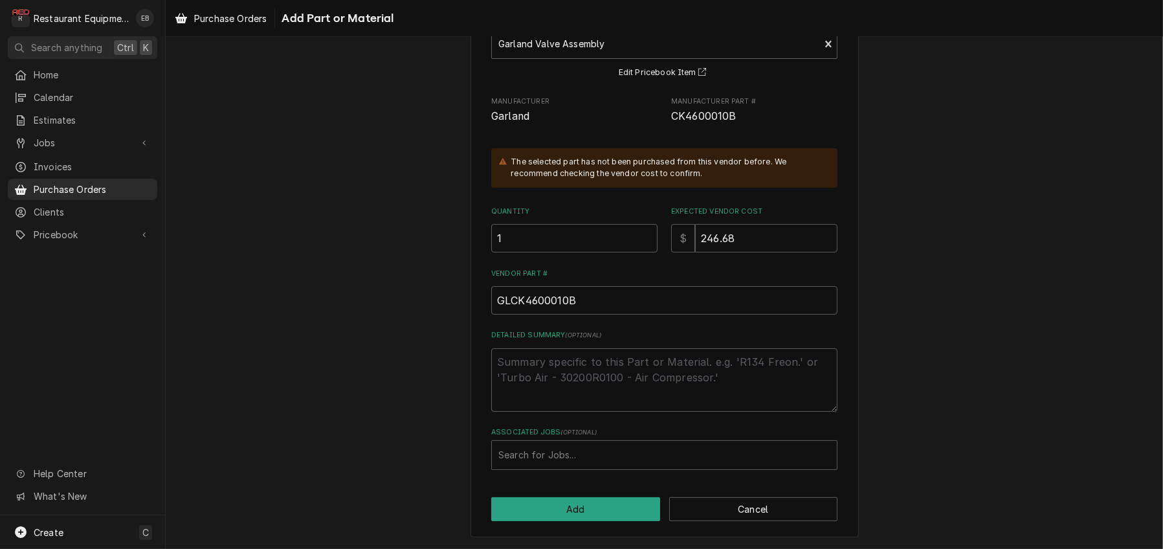
scroll to position [173, 0]
click at [597, 455] on div "Associated Jobs" at bounding box center [664, 454] width 332 height 23
type input "8007"
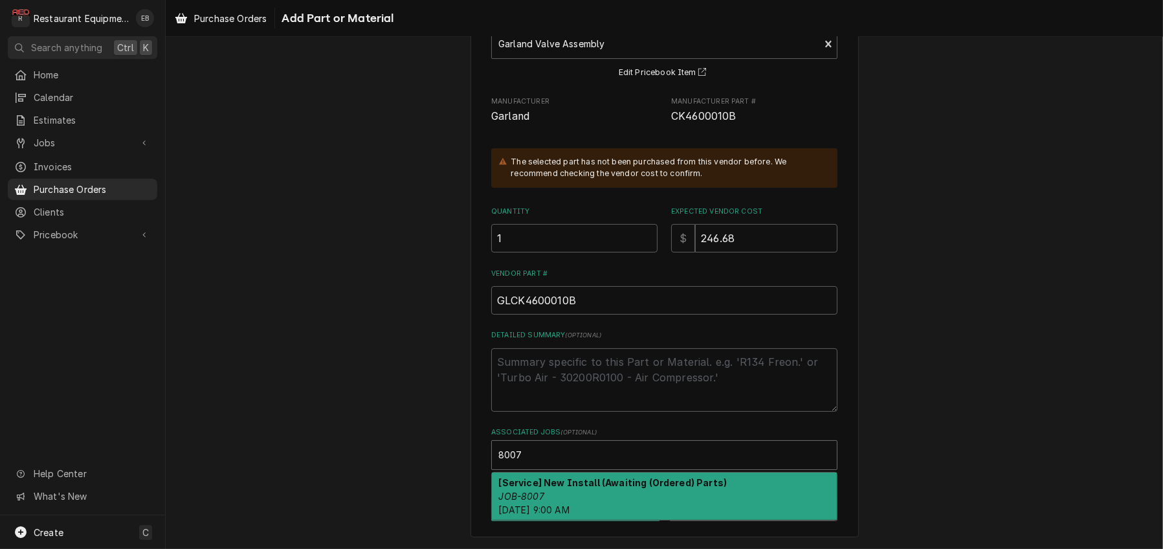
click at [584, 489] on div "[Service] New Install (Awaiting (Ordered) Parts) JOB-8007 Mon, Sep 8th, 2025 - …" at bounding box center [664, 495] width 345 height 47
type textarea "x"
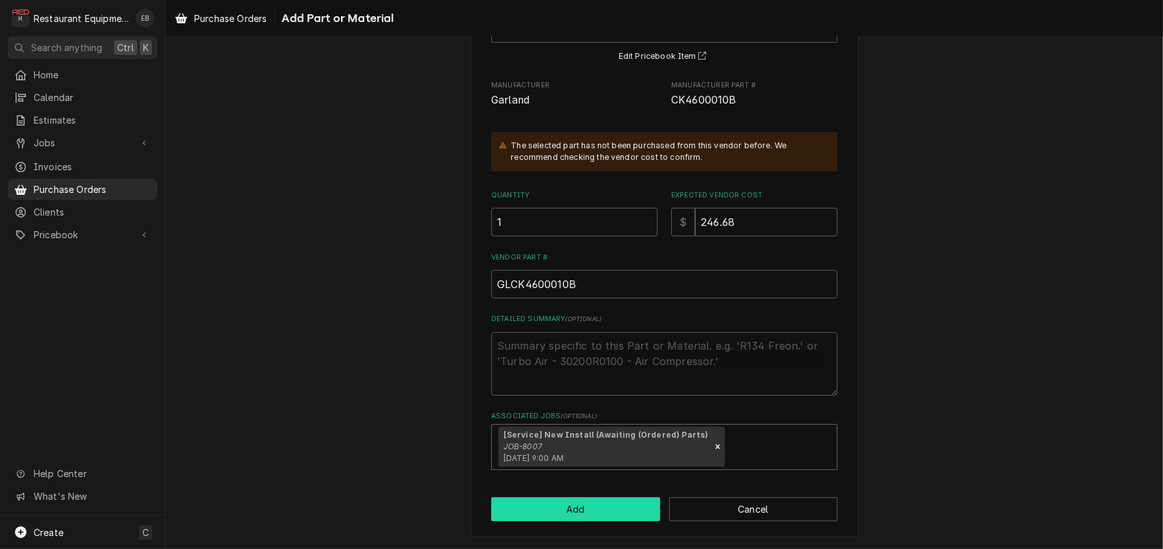
click at [584, 521] on button "Add" at bounding box center [575, 509] width 169 height 24
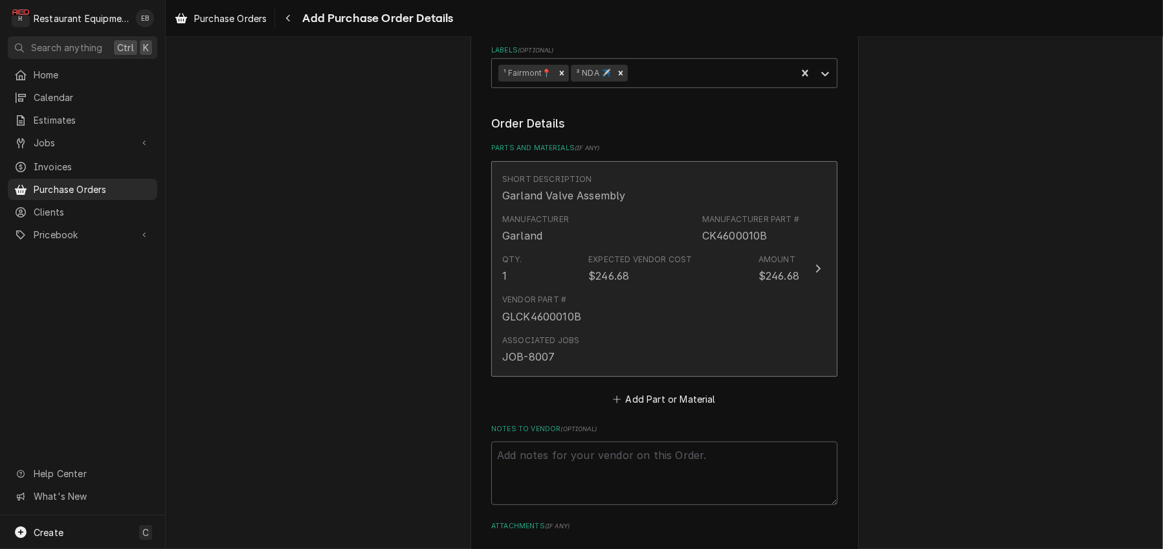
scroll to position [435, 0]
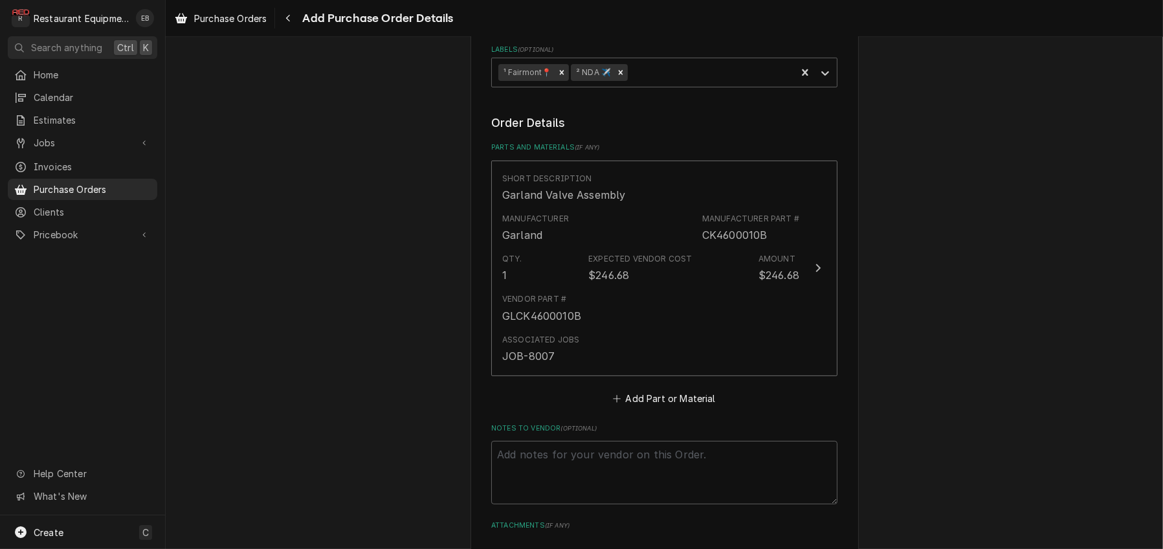
type textarea "x"
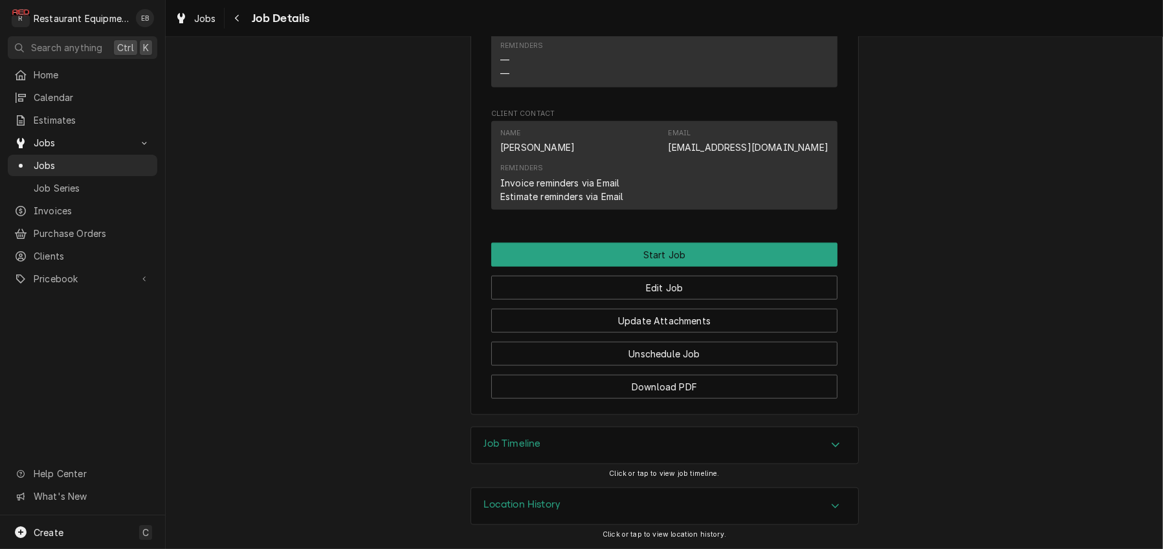
scroll to position [2143, 0]
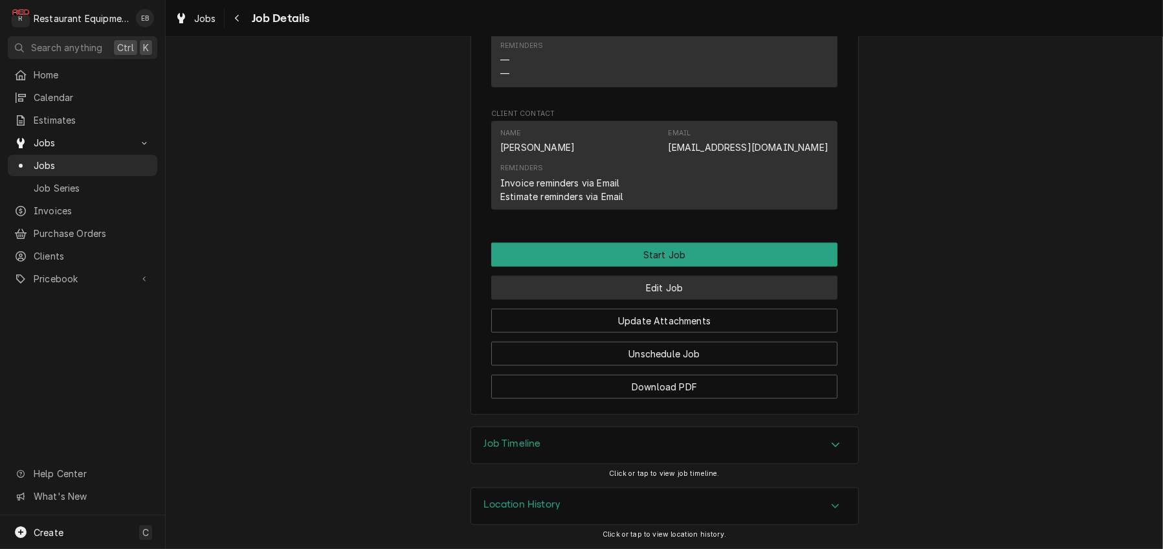
click at [610, 276] on button "Edit Job" at bounding box center [664, 288] width 346 height 24
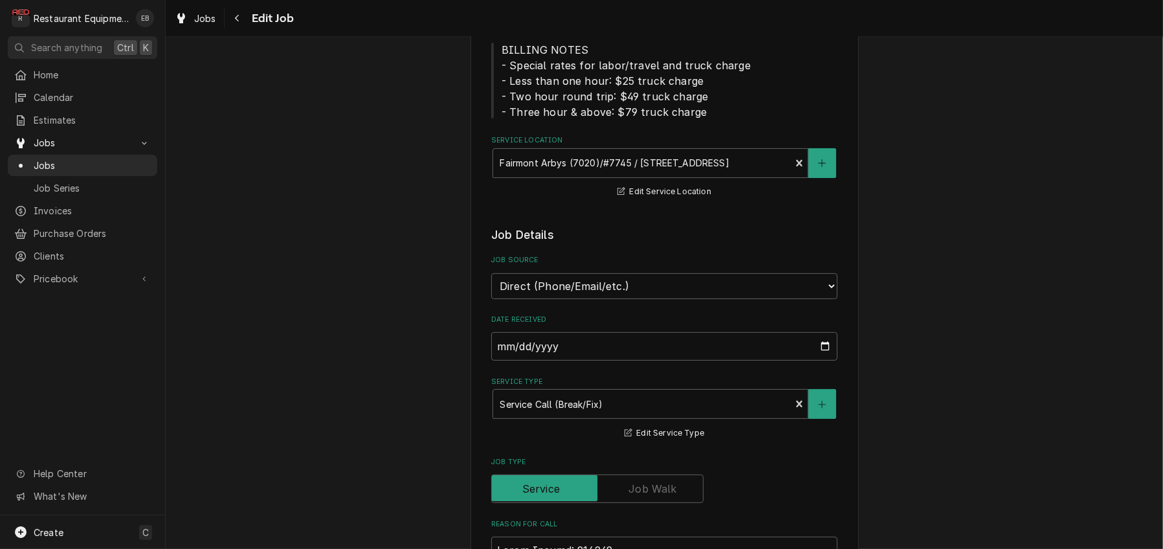
scroll to position [259, 0]
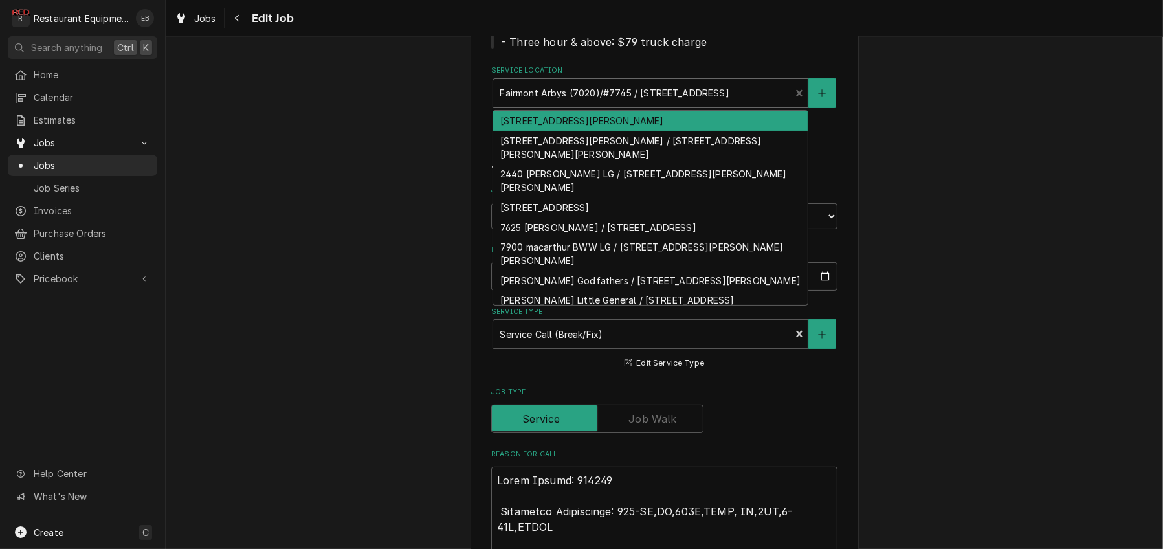
click at [749, 105] on div "Service Location" at bounding box center [642, 93] width 284 height 23
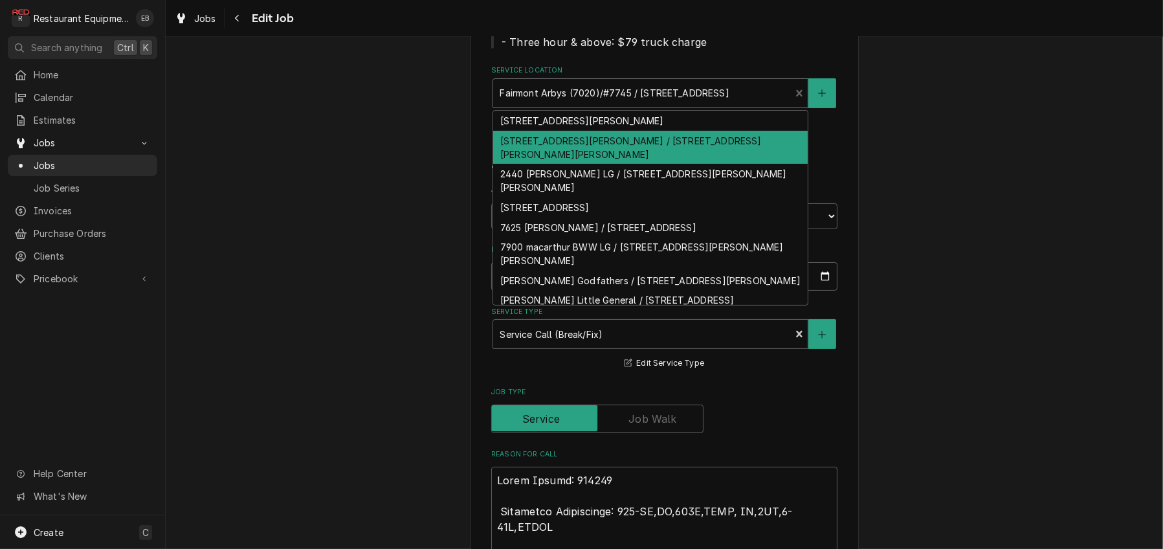
type textarea "x"
type input "f"
type textarea "x"
type input "fa"
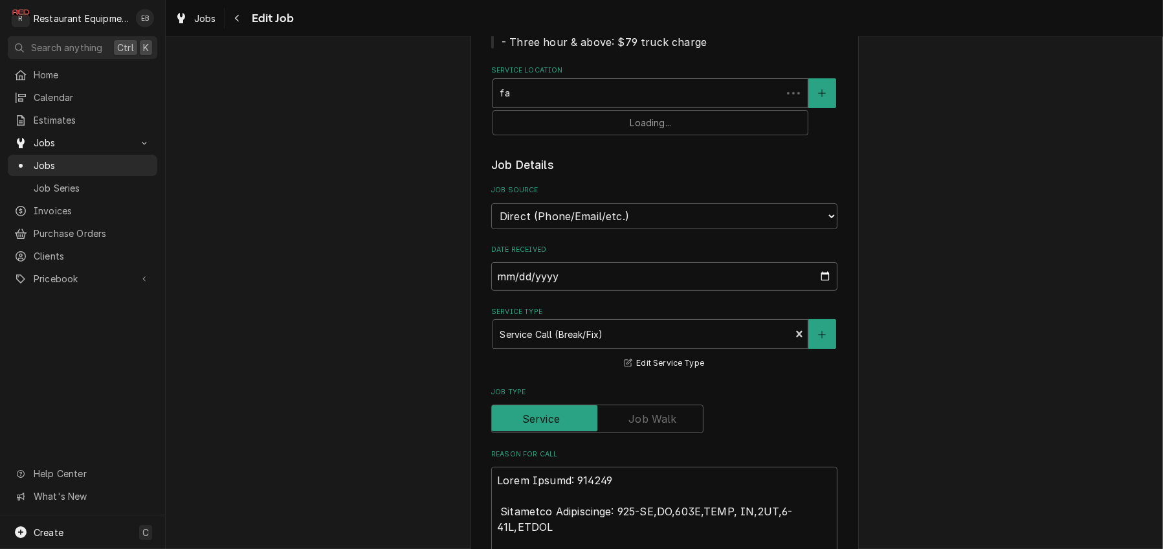
type textarea "x"
type input "fai"
type textarea "x"
type input "fair"
type textarea "x"
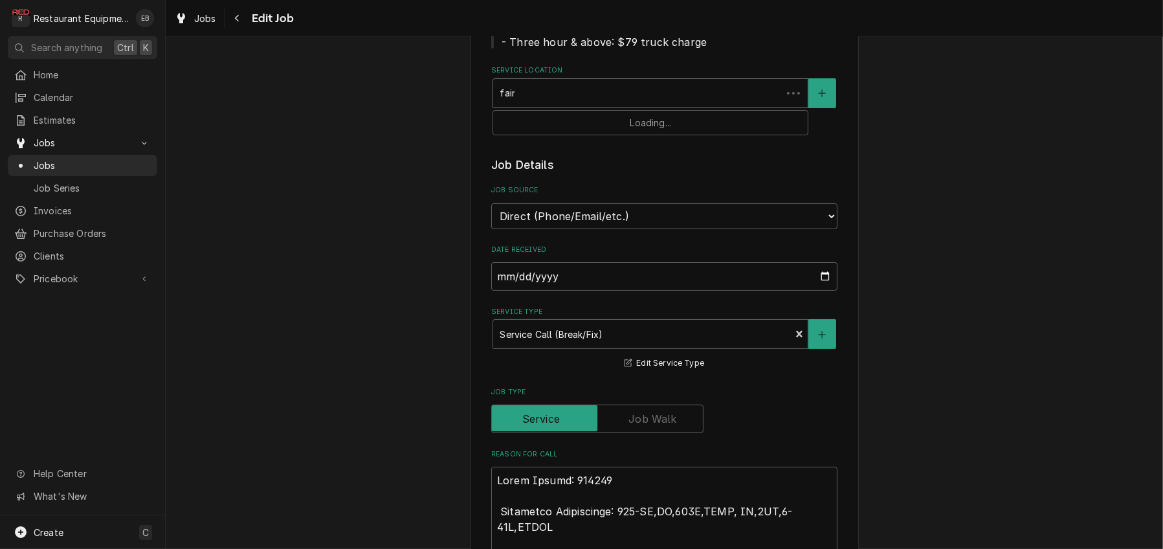
type input "fairm"
type textarea "x"
type input "fairmo"
type textarea "x"
type input "fairmon"
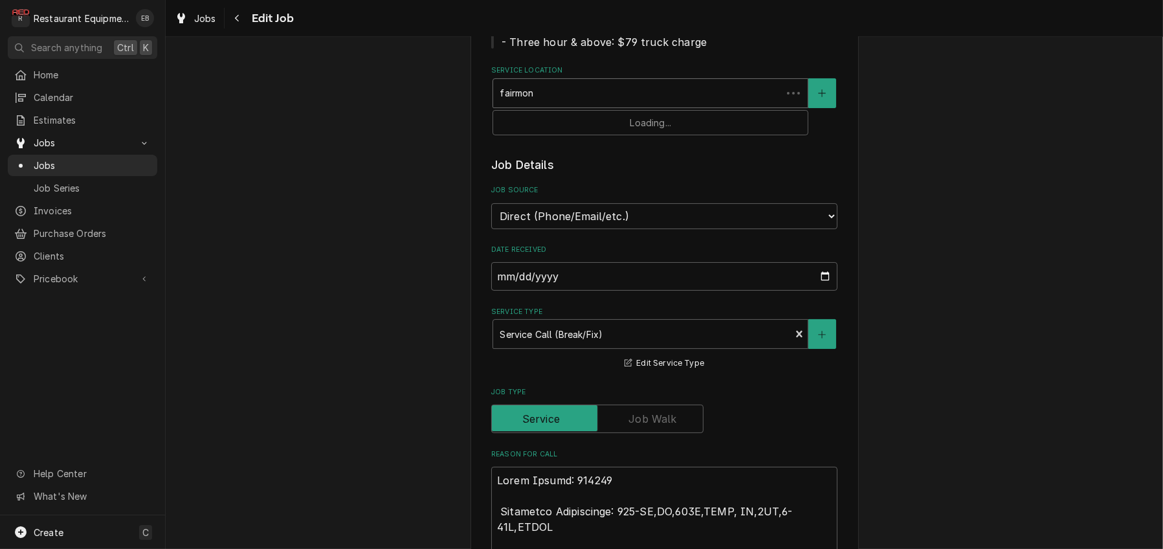
type textarea "x"
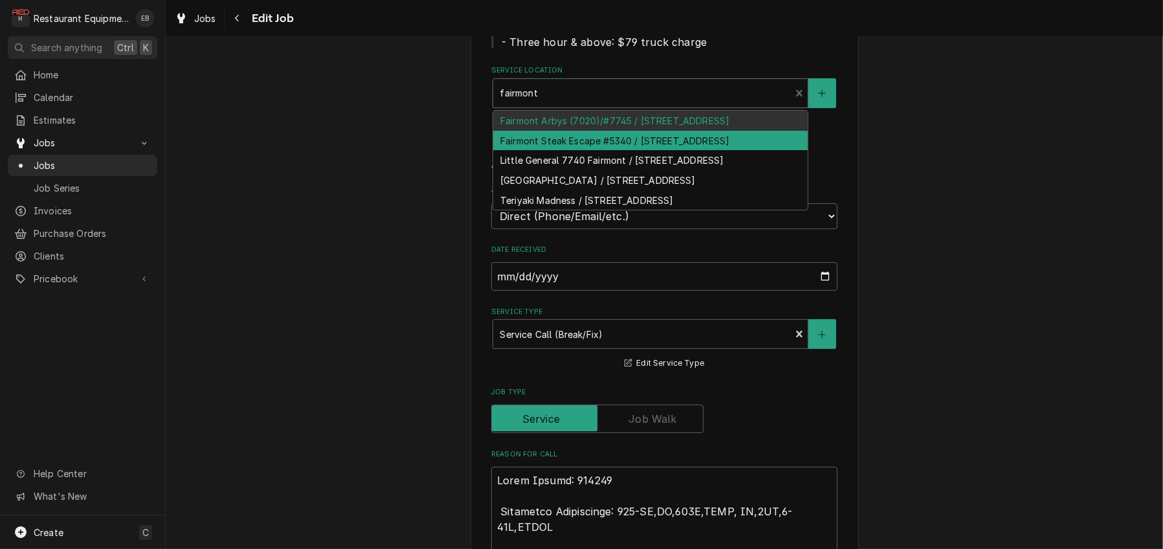
type input "fairmont"
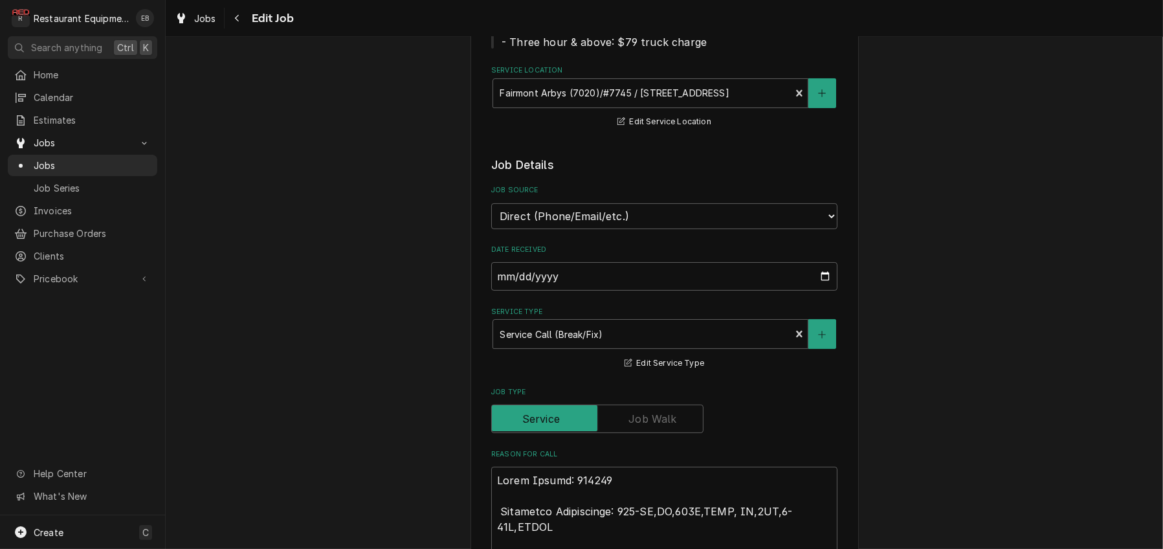
click at [826, 98] on icon "Create New Location" at bounding box center [822, 93] width 8 height 9
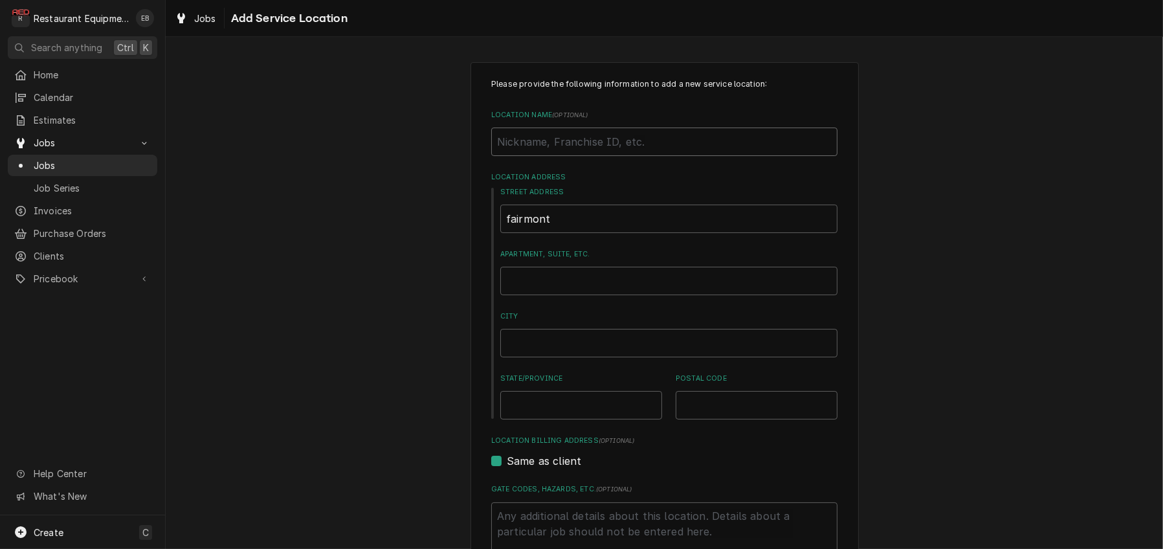
click at [623, 156] on input "Location Name ( optional )" at bounding box center [664, 142] width 346 height 28
type textarea "x"
type input "F"
type textarea "x"
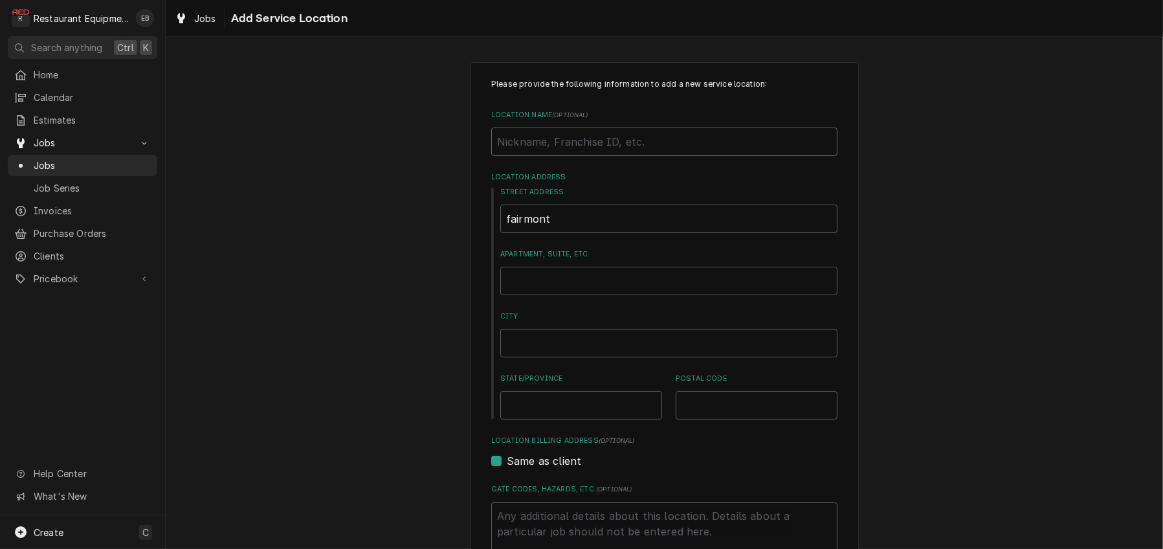
type input "W"
type textarea "x"
type input "We"
type textarea "x"
type input "Wes"
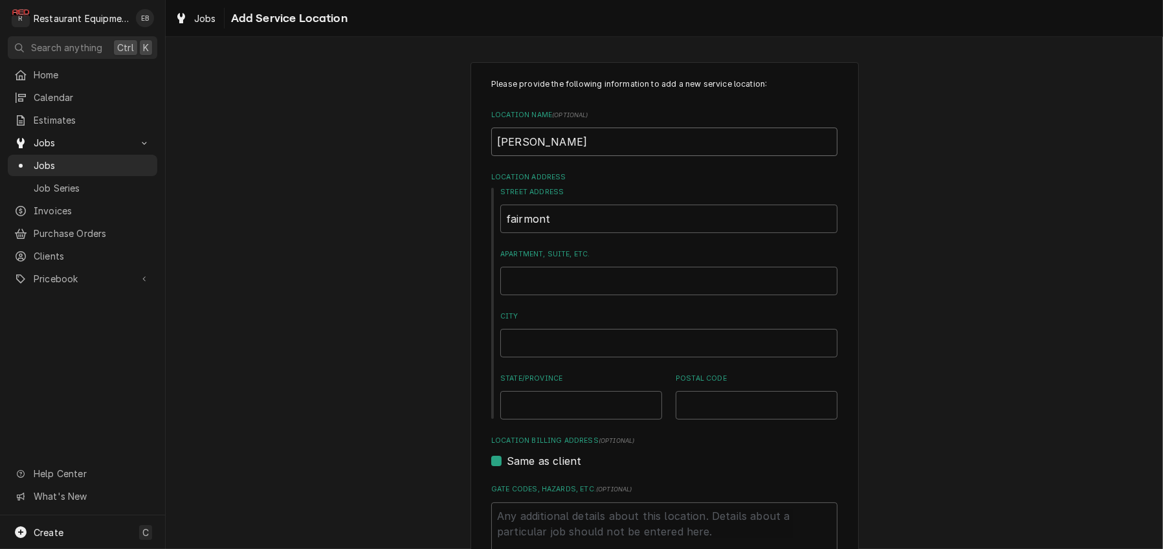
type textarea "x"
type input "West"
type textarea "x"
type input "West"
type textarea "x"
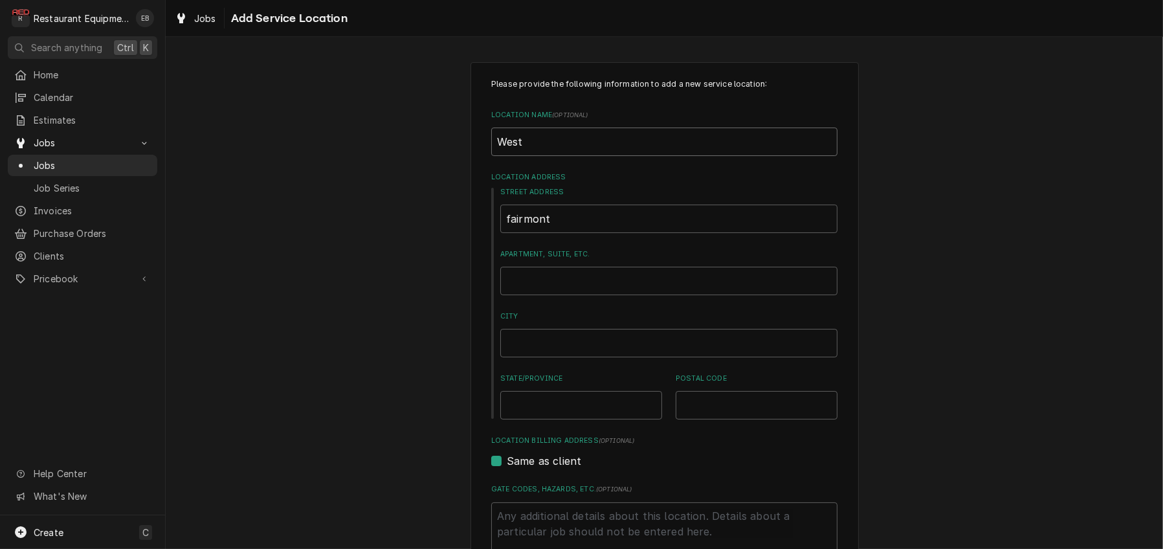
type input "West O"
type textarea "x"
type input "West"
type textarea "x"
type input "West"
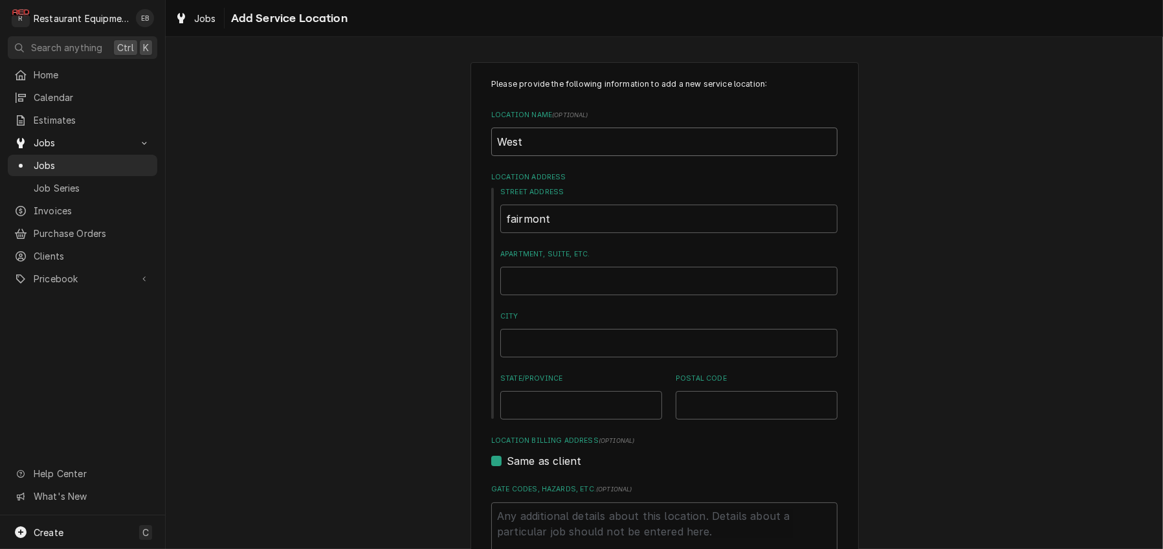
type textarea "x"
type input "Westo"
type textarea "x"
type input "Westov"
type textarea "x"
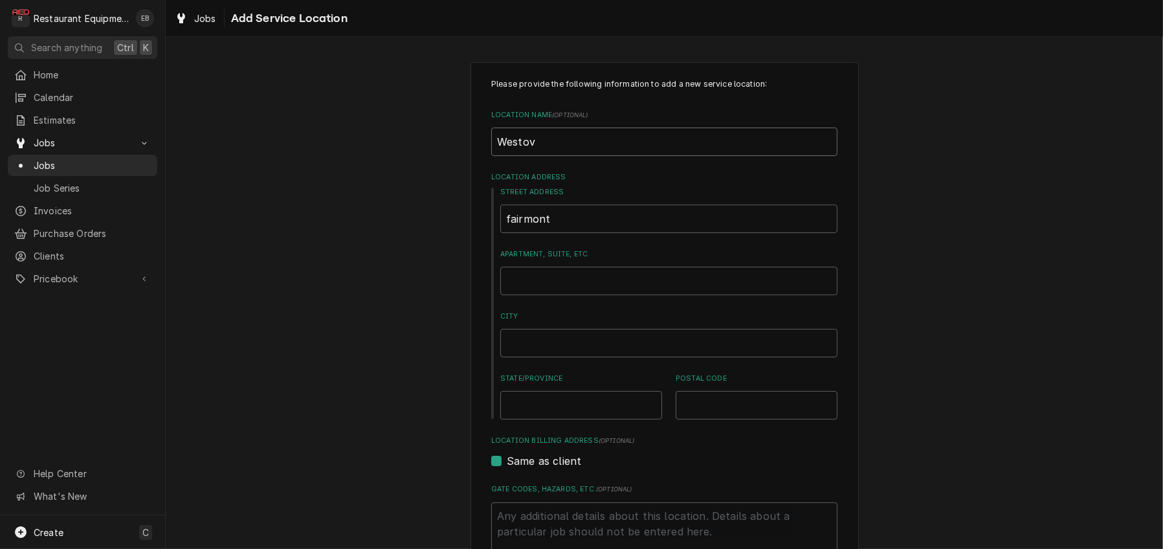
type input "Westove"
type textarea "x"
type input "Westover"
type textarea "x"
type input "Westover"
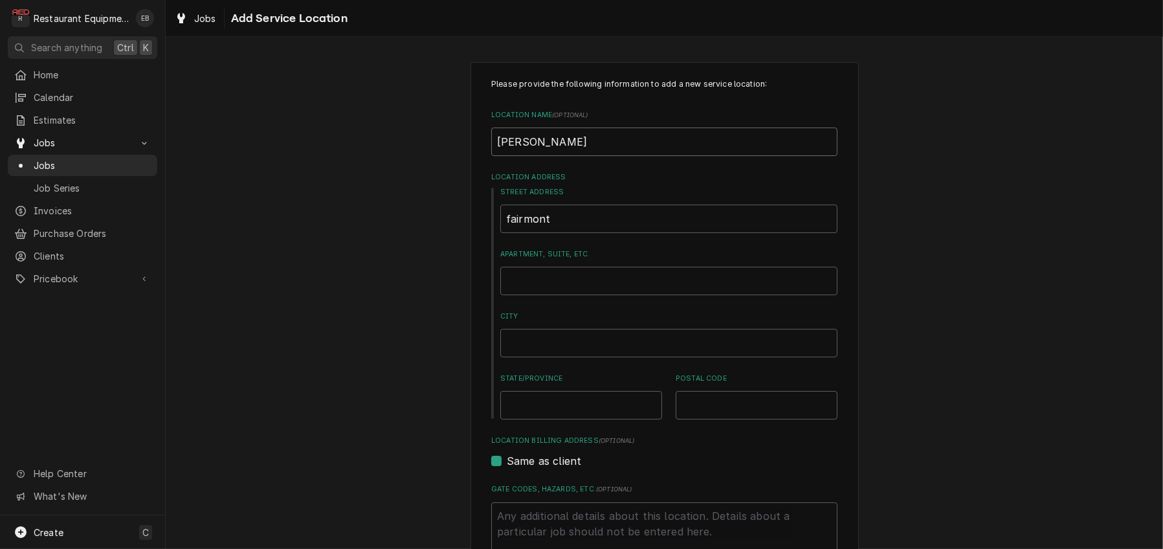
type textarea "x"
type input "Westover A"
type textarea "x"
type input "Westover Ar"
type textarea "x"
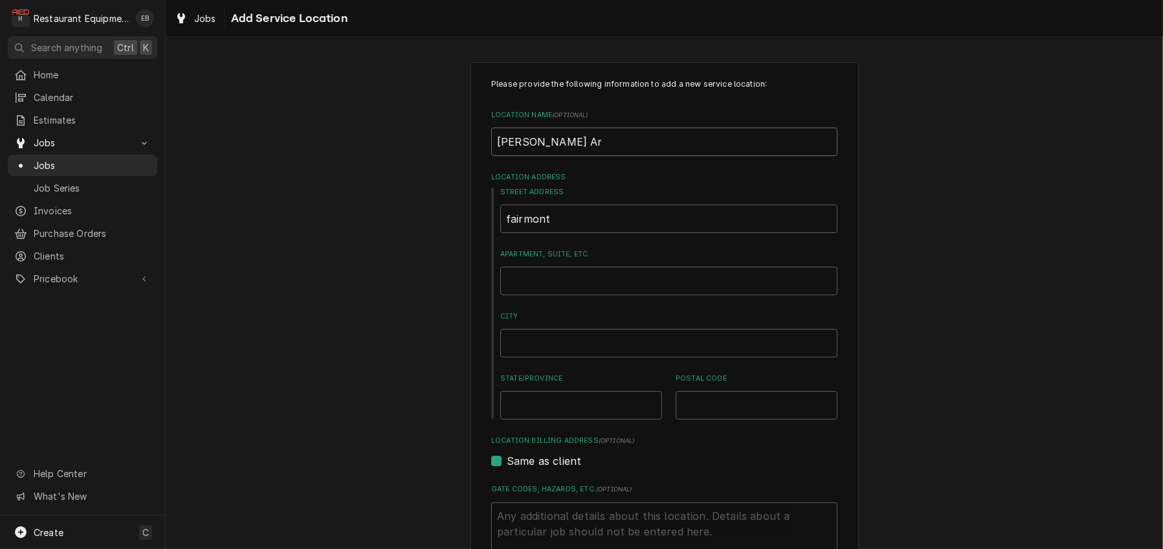
type input "Westover Arb"
type textarea "x"
type input "Westover Arby"
type textarea "x"
type input "[PERSON_NAME] Arbys"
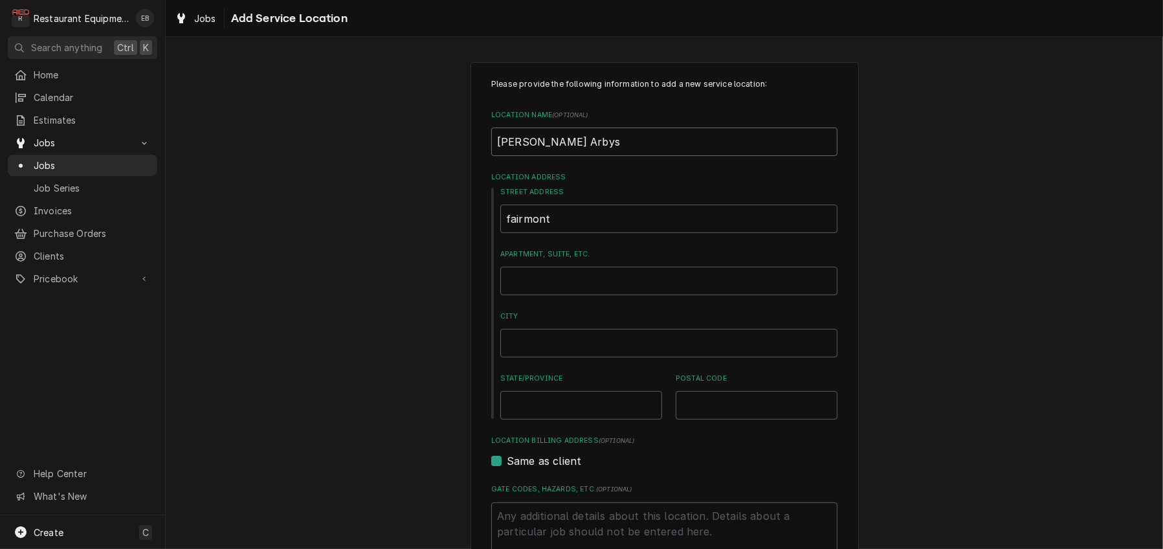
type textarea "x"
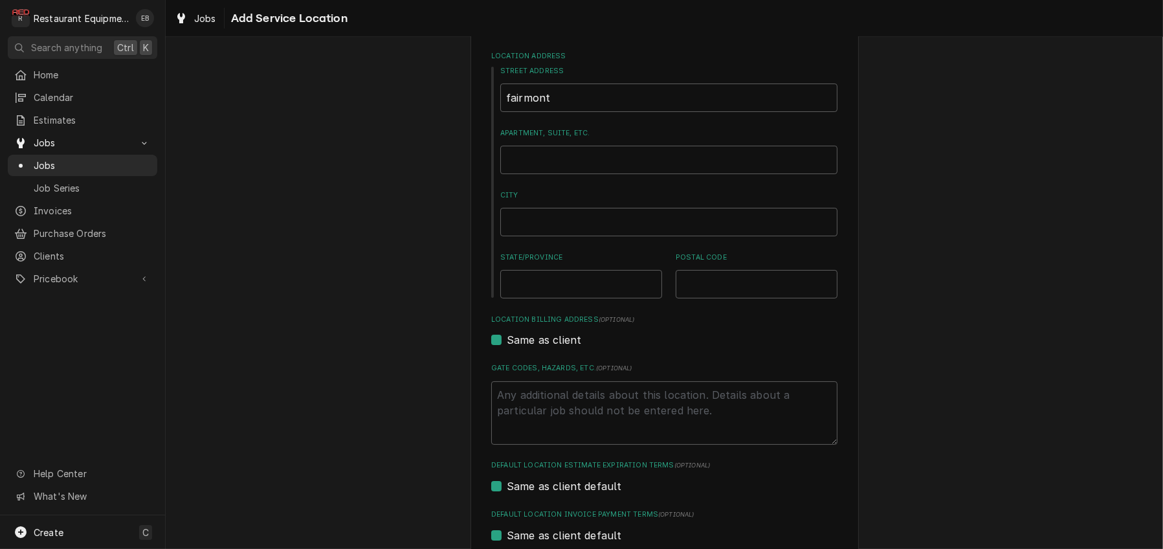
scroll to position [129, 0]
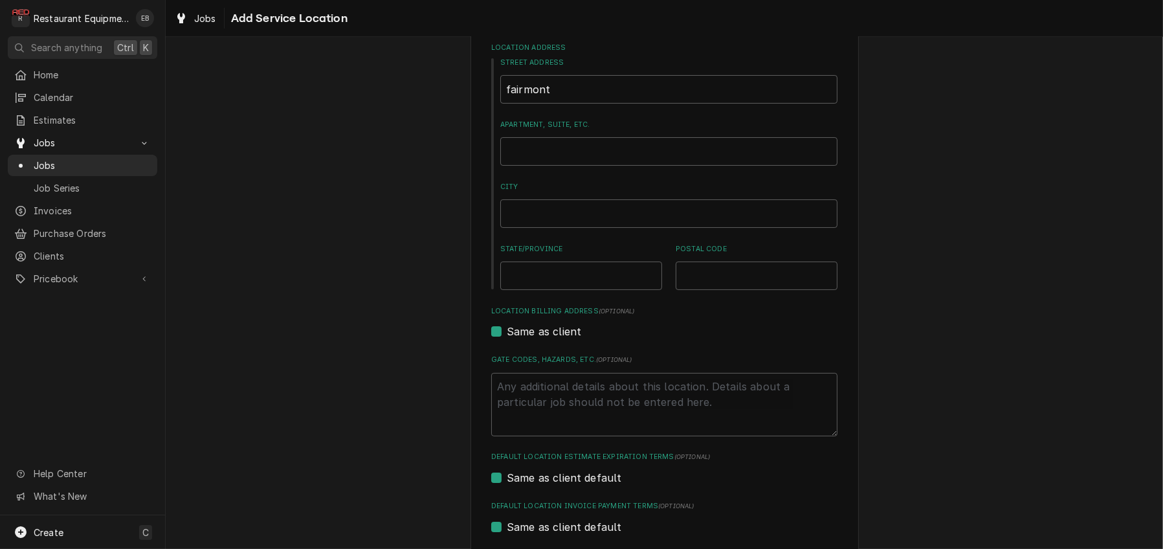
type input "[PERSON_NAME] Arbys"
click at [554, 104] on input "fairmont" at bounding box center [668, 89] width 337 height 28
drag, startPoint x: 515, startPoint y: 124, endPoint x: 487, endPoint y: 128, distance: 28.8
click at [491, 128] on div "Street Address fairmont Apartment, Suite, etc. City State/Province Postal Code" at bounding box center [664, 174] width 346 height 232
type textarea "x"
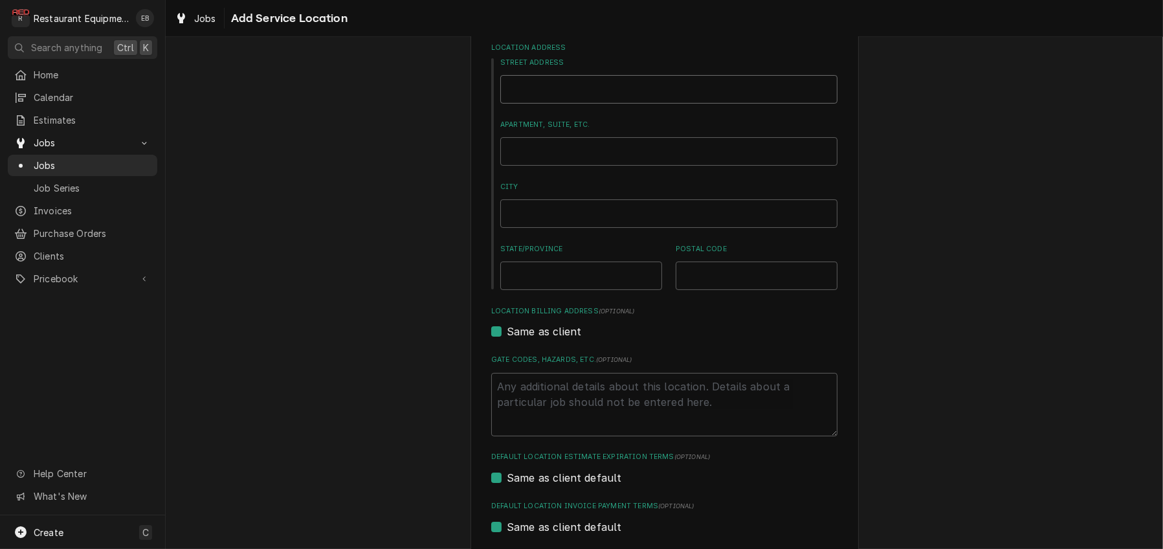
type textarea "x"
paste input "95 Fairmont Rd"
type textarea "x"
type input "95 Fairmont Rd"
type textarea "x"
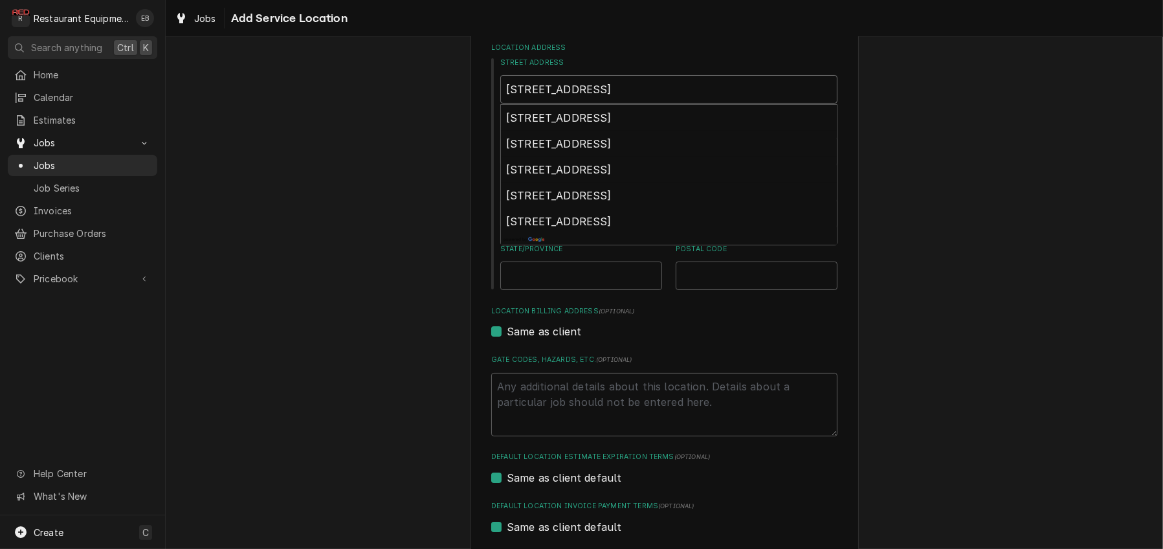
type input "95 Fairmont Rd"
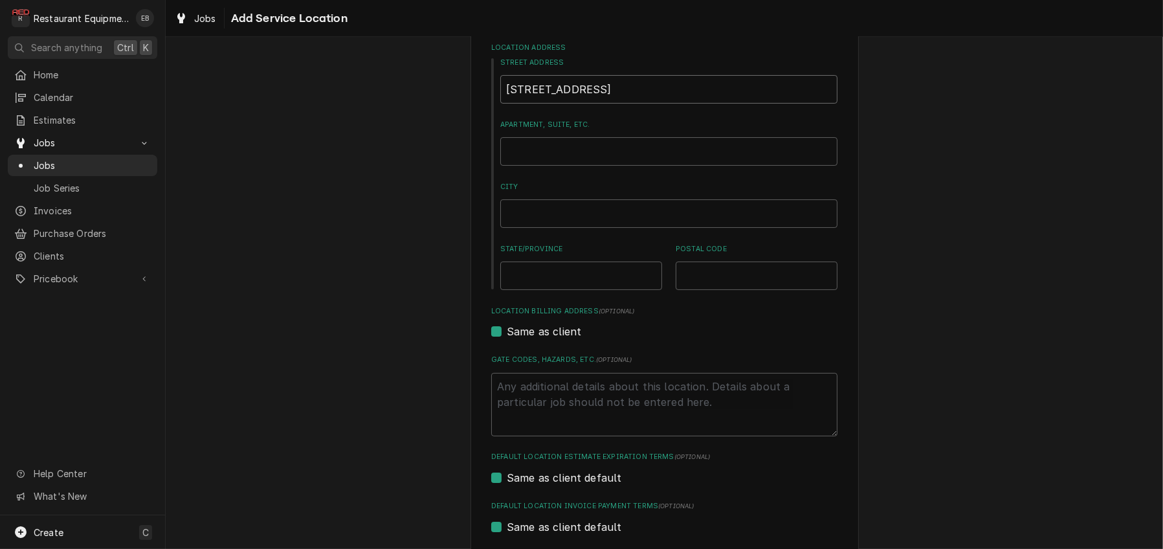
click at [608, 104] on input "95 Fairmont Rd" at bounding box center [668, 89] width 337 height 28
type textarea "x"
type input "95 Fairmont R"
type textarea "x"
type input "95 Fairmont Rd"
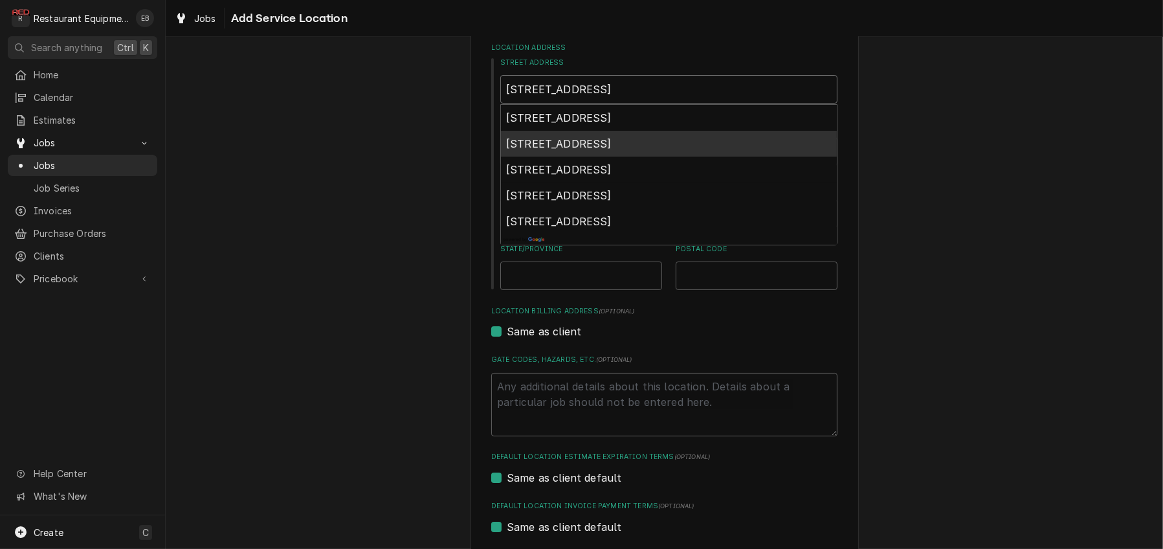
click at [612, 150] on span "95 Fairmont Rd, Morgantown, WV, USA" at bounding box center [559, 143] width 106 height 13
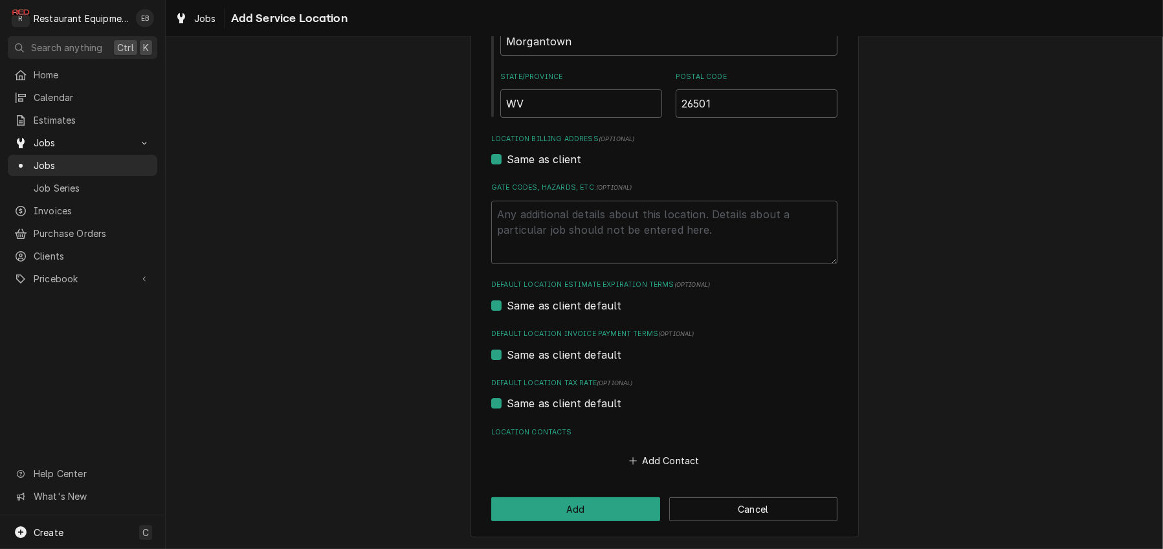
scroll to position [397, 0]
click at [584, 515] on button "Add" at bounding box center [575, 509] width 169 height 24
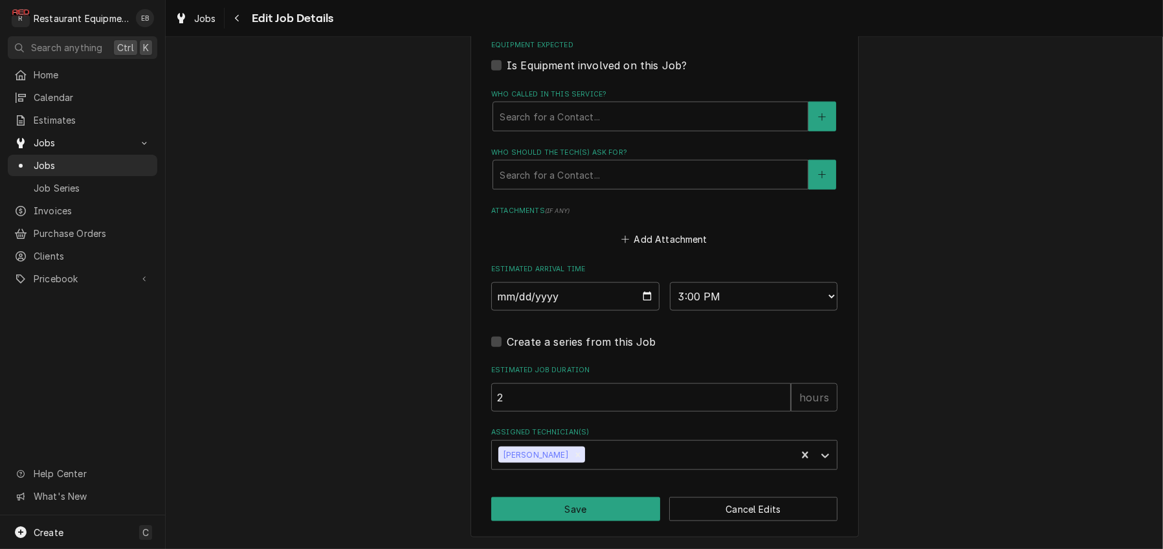
scroll to position [2117, 0]
click at [614, 507] on button "Save" at bounding box center [575, 509] width 169 height 24
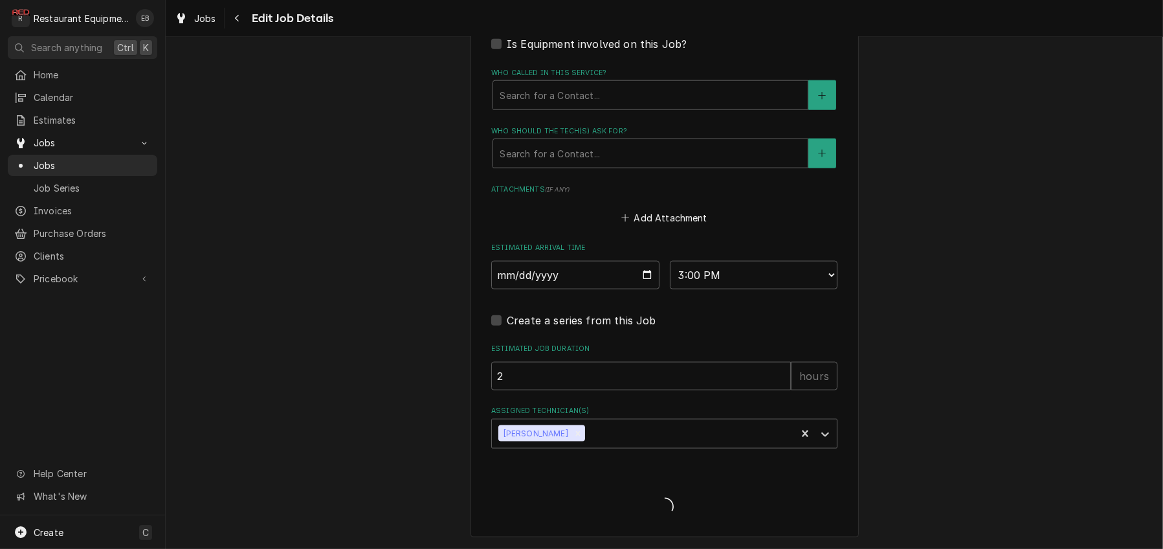
type textarea "x"
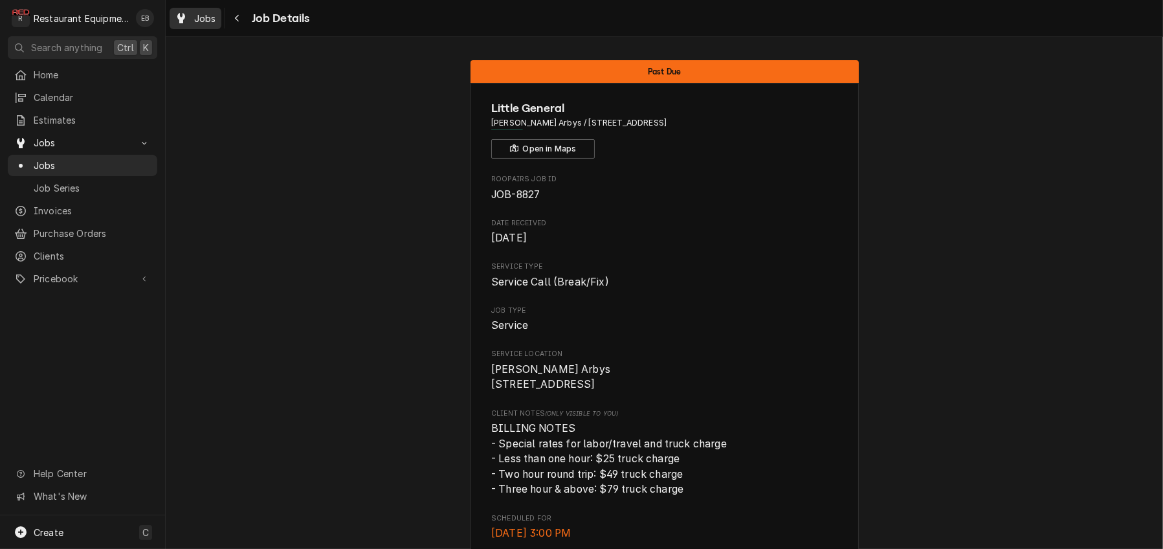
click at [216, 16] on span "Jobs" at bounding box center [205, 19] width 22 height 14
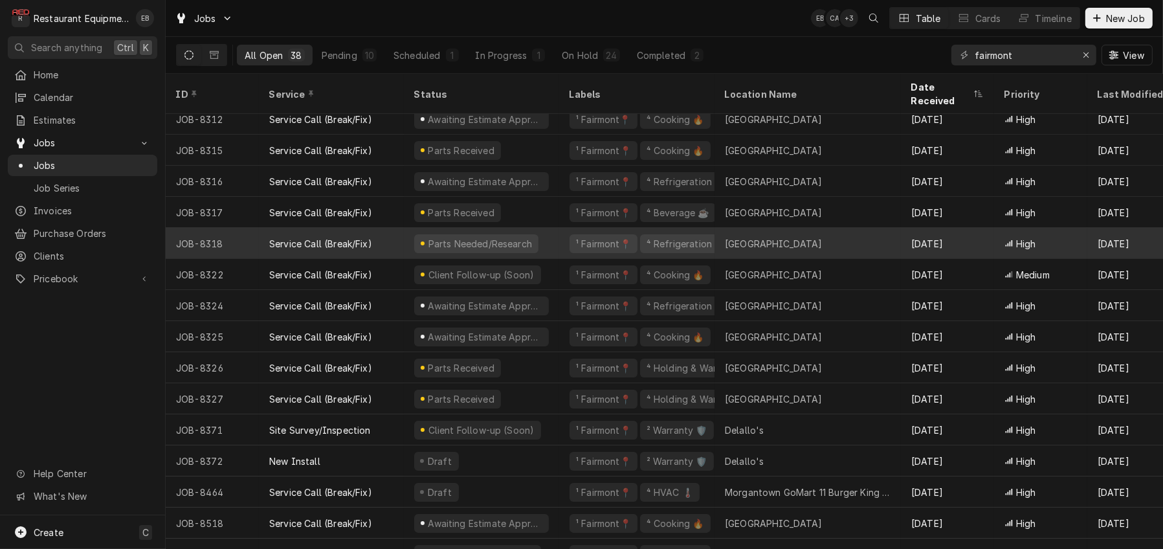
scroll to position [288, 0]
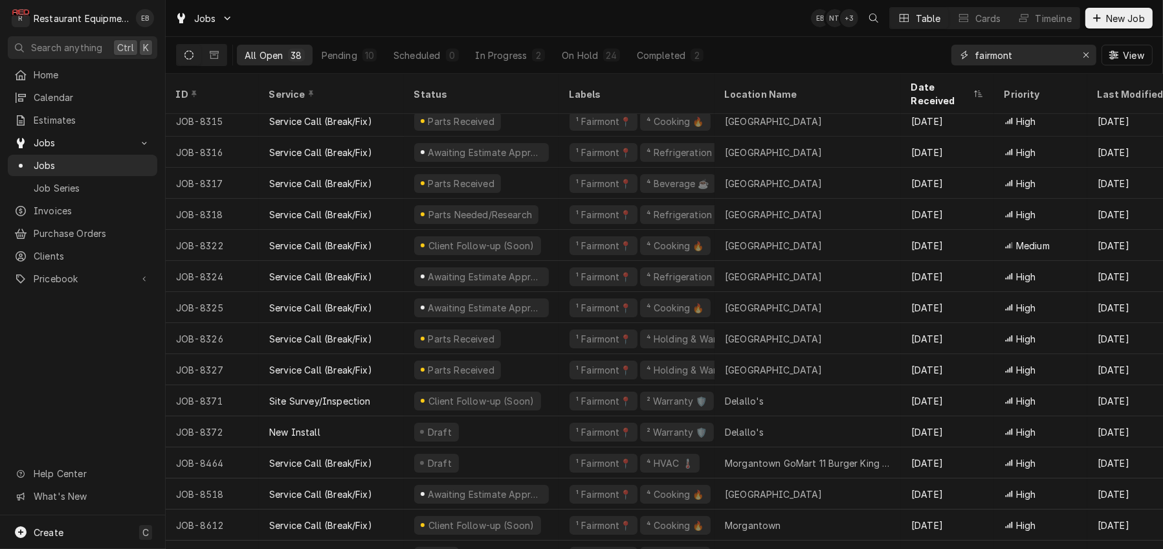
click at [1058, 54] on input "fairmont" at bounding box center [1023, 55] width 97 height 21
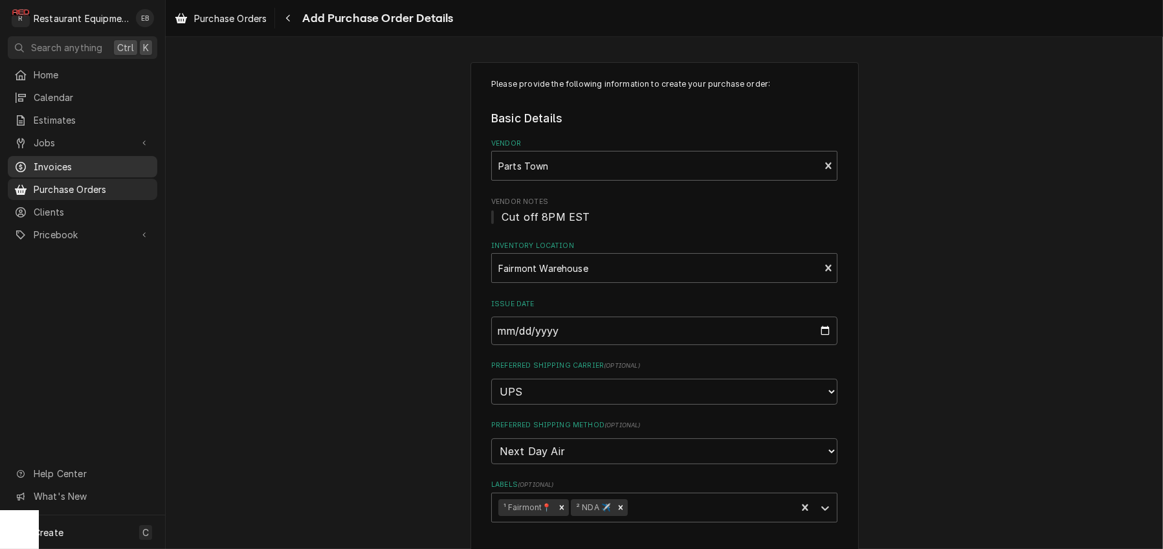
scroll to position [435, 0]
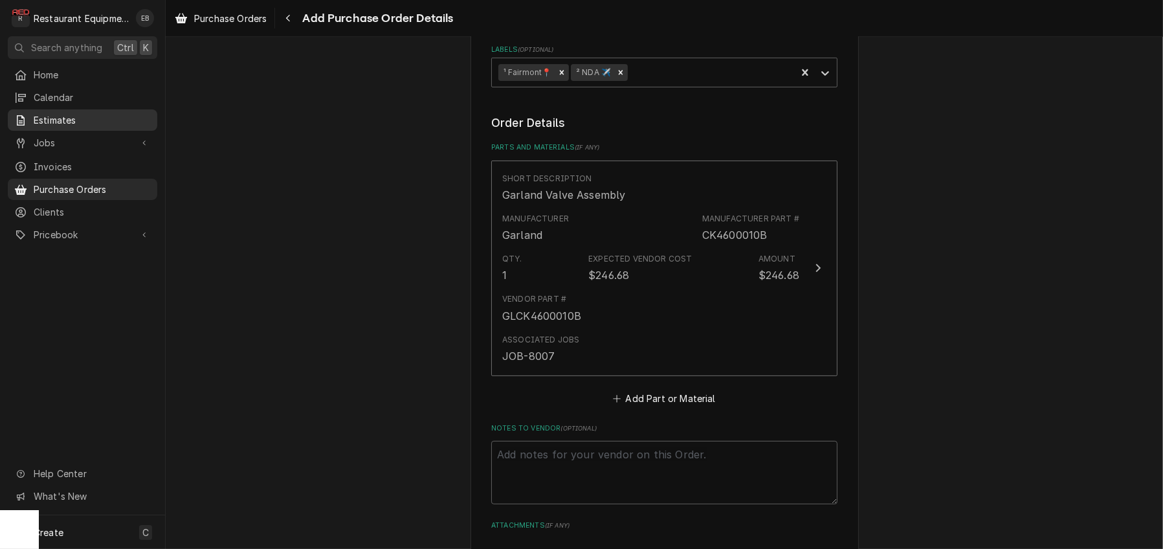
click at [76, 127] on span "Estimates" at bounding box center [92, 120] width 117 height 14
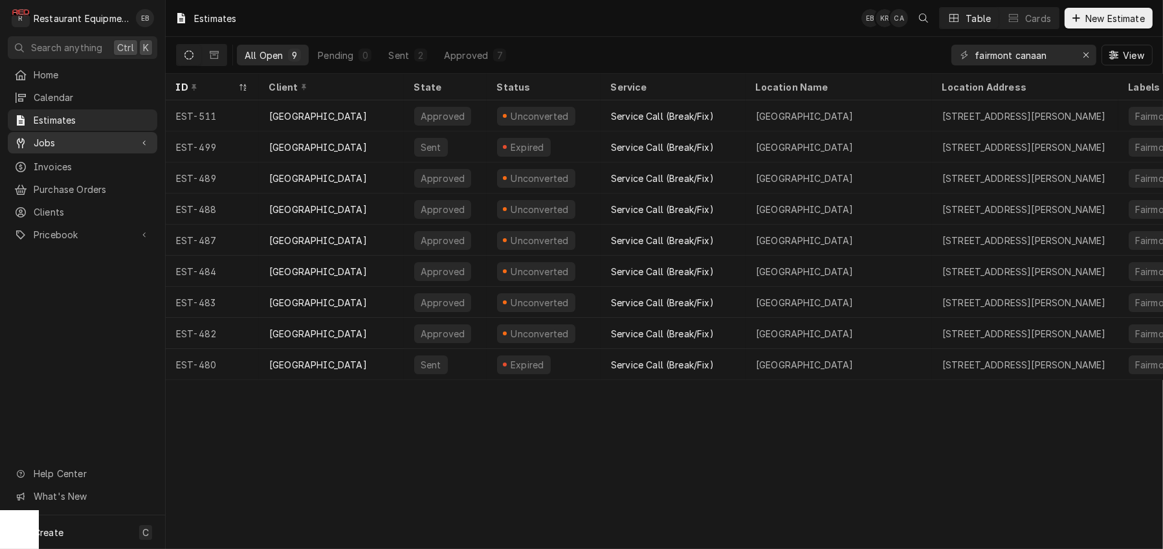
click at [72, 140] on span "Jobs" at bounding box center [83, 143] width 98 height 14
click at [97, 170] on span "Jobs" at bounding box center [92, 166] width 117 height 14
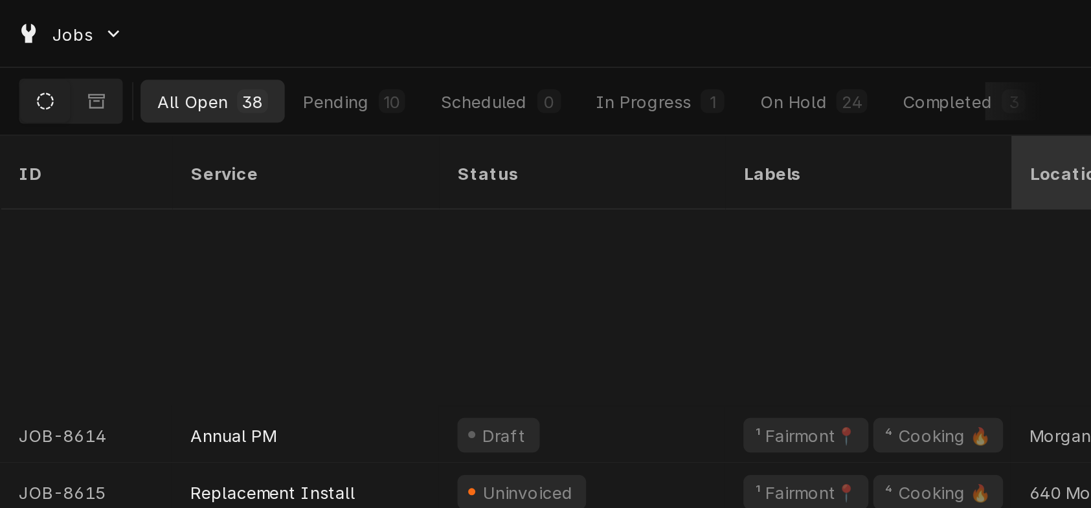
scroll to position [455, 0]
